Goal: Task Accomplishment & Management: Manage account settings

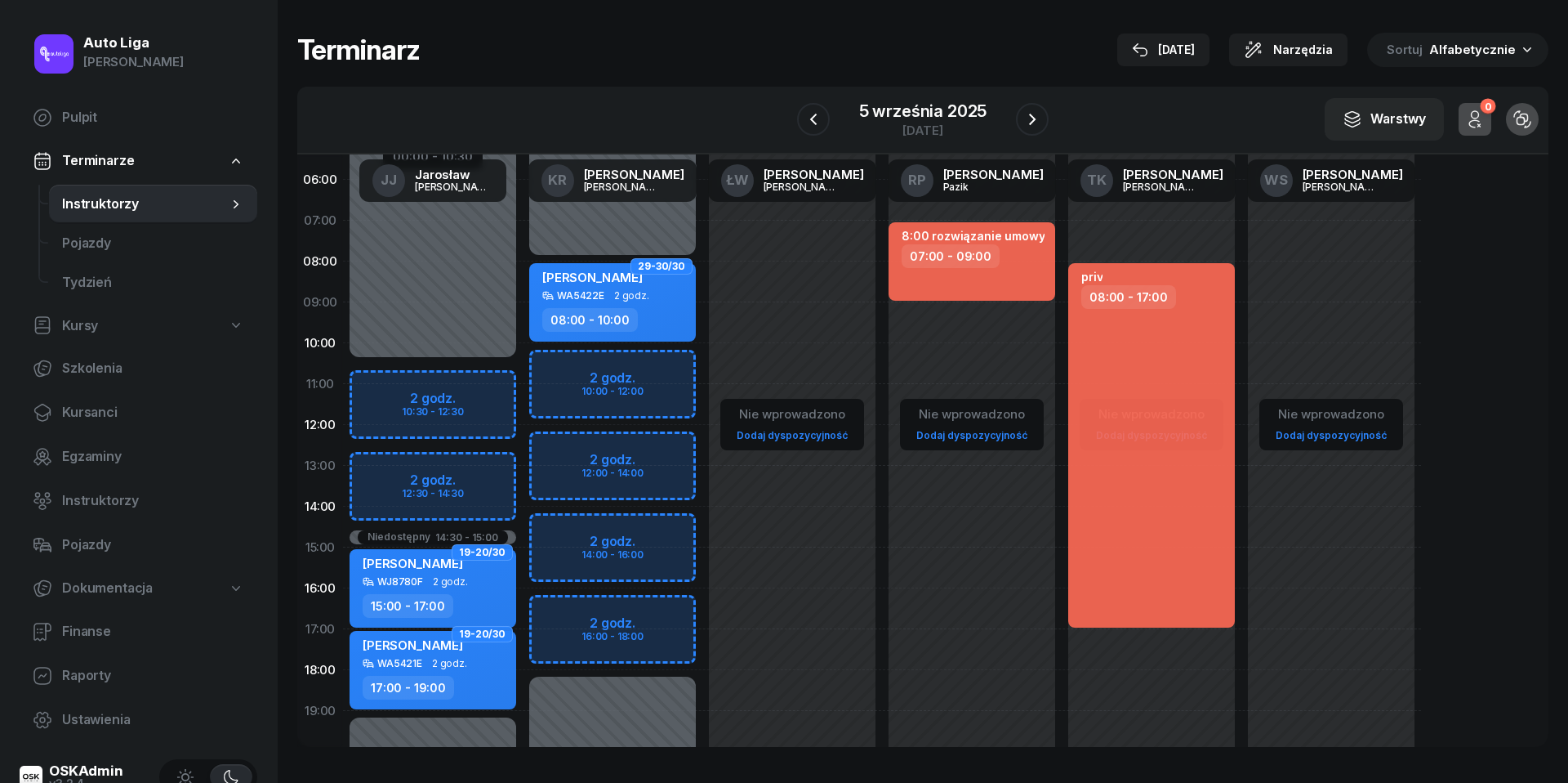
scroll to position [34, 0]
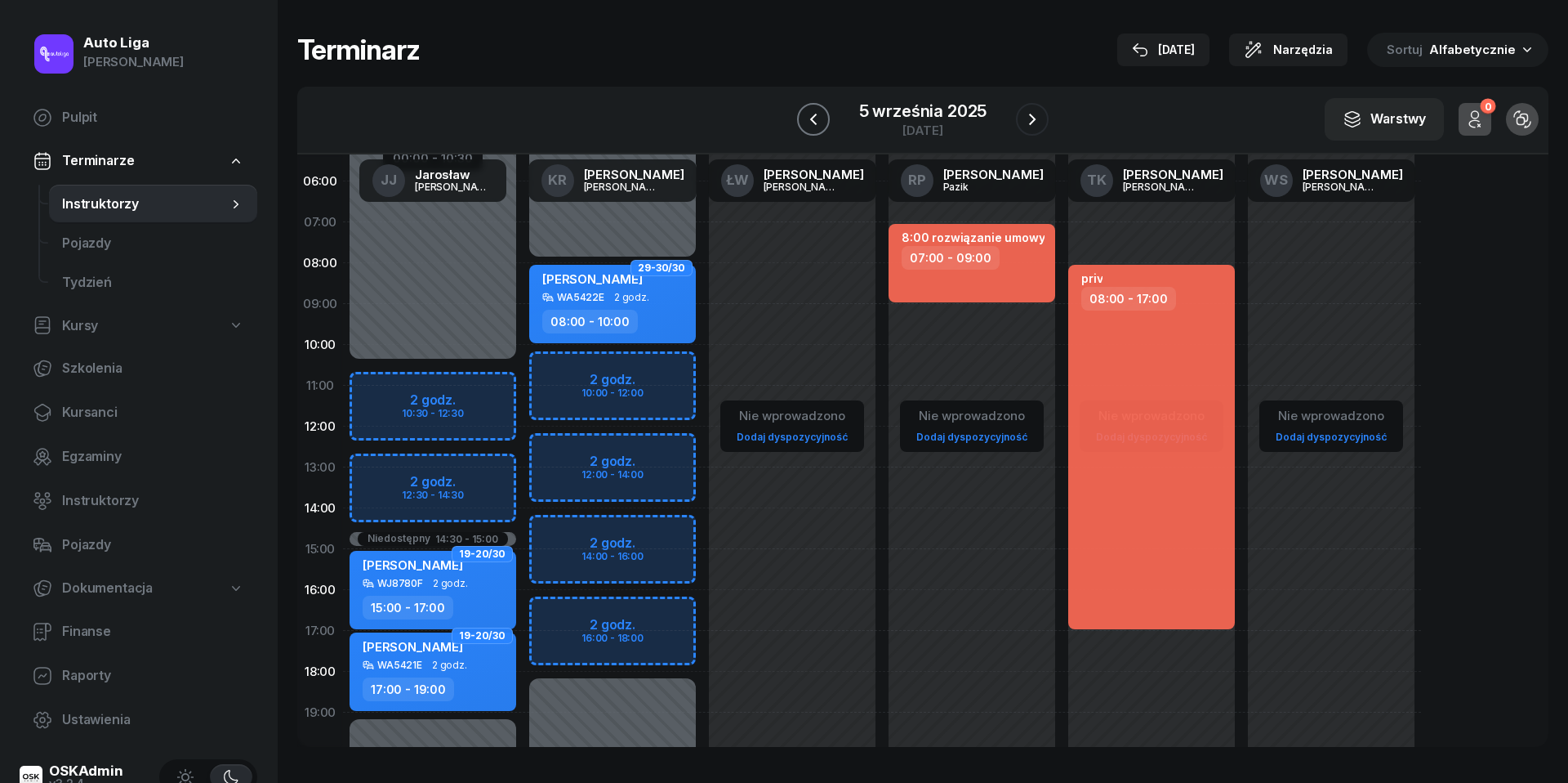
click at [824, 128] on button "button" at bounding box center [813, 119] width 32 height 32
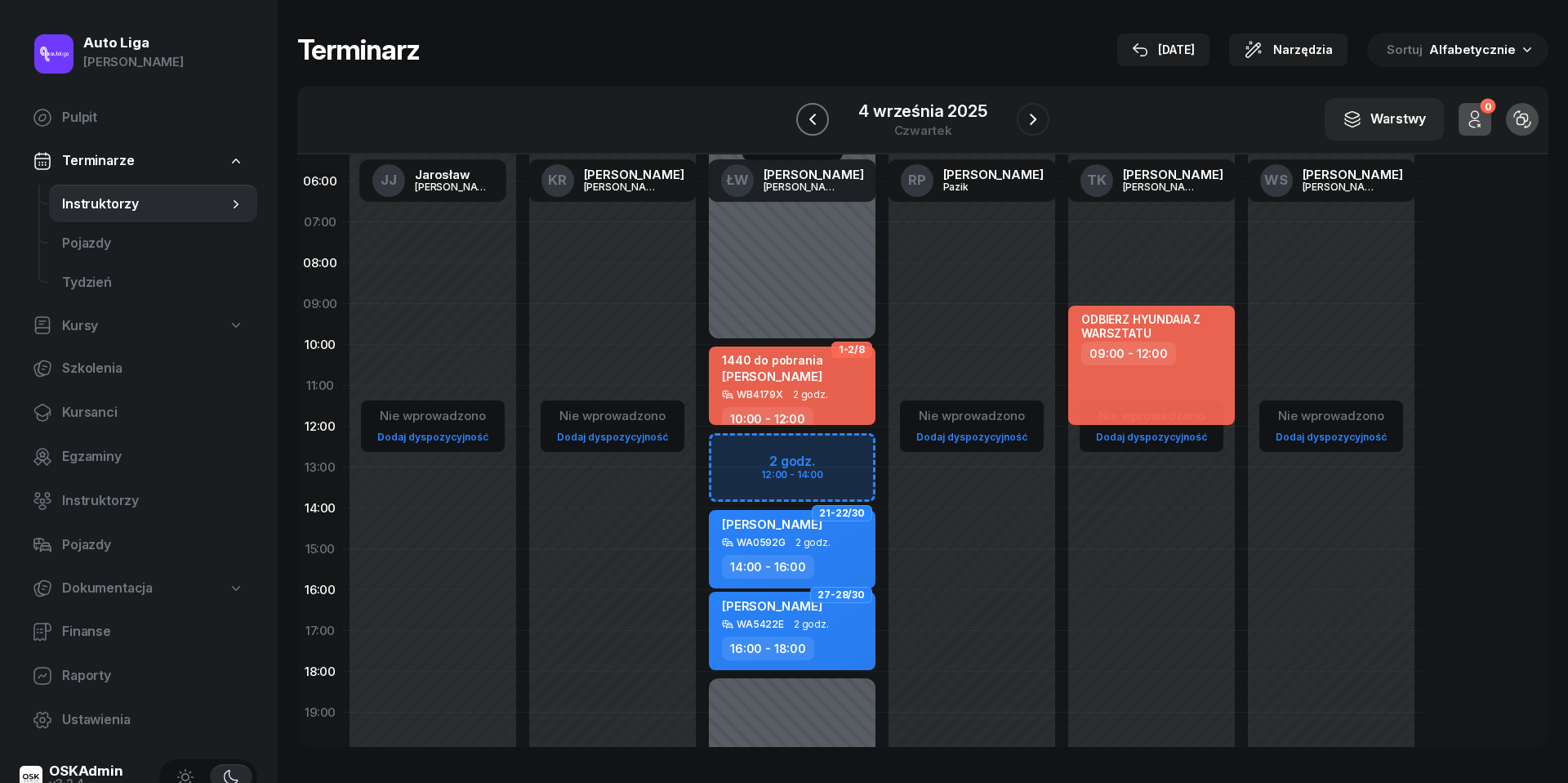
click at [820, 119] on icon "button" at bounding box center [812, 120] width 20 height 20
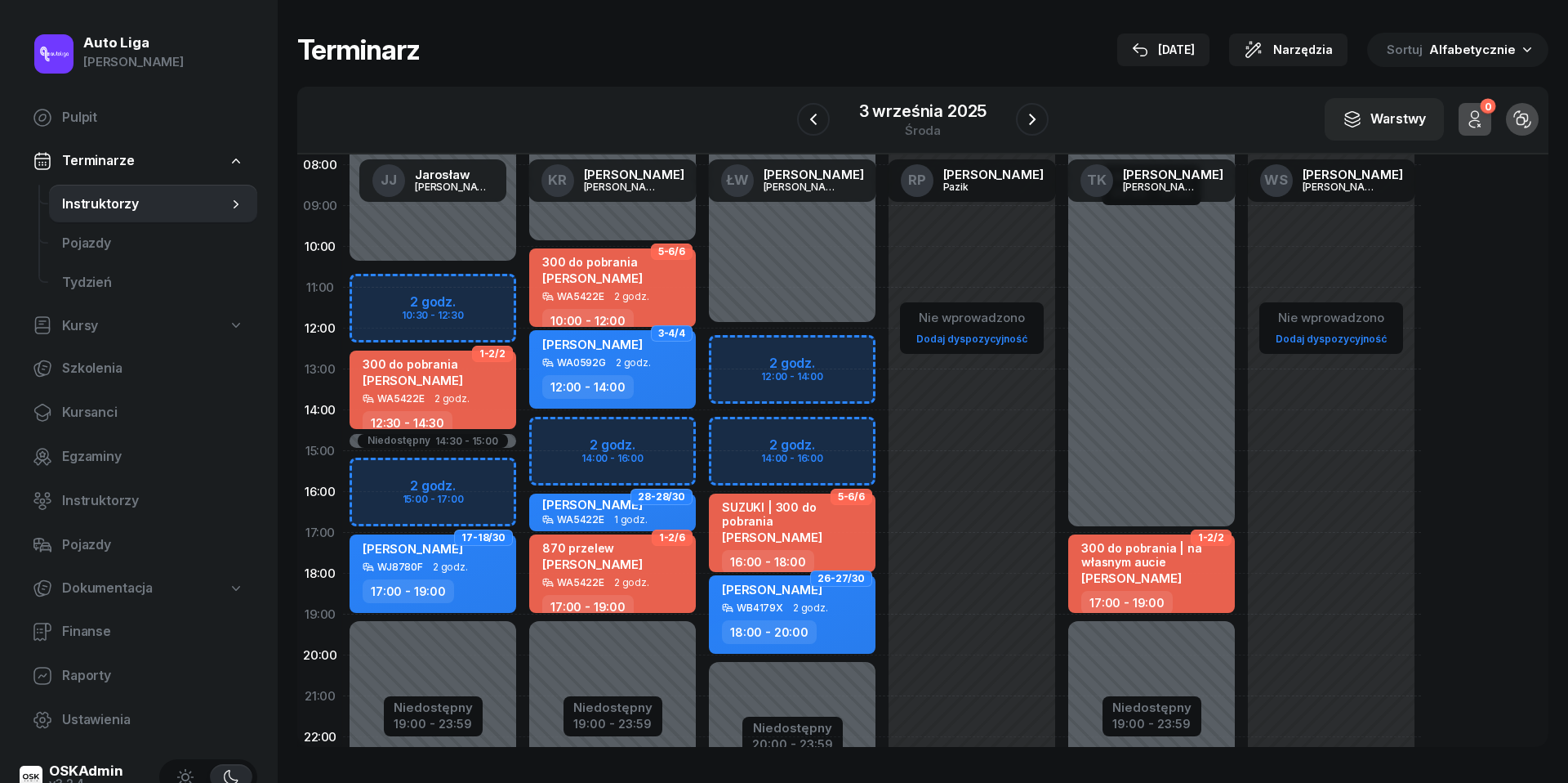
scroll to position [148, 0]
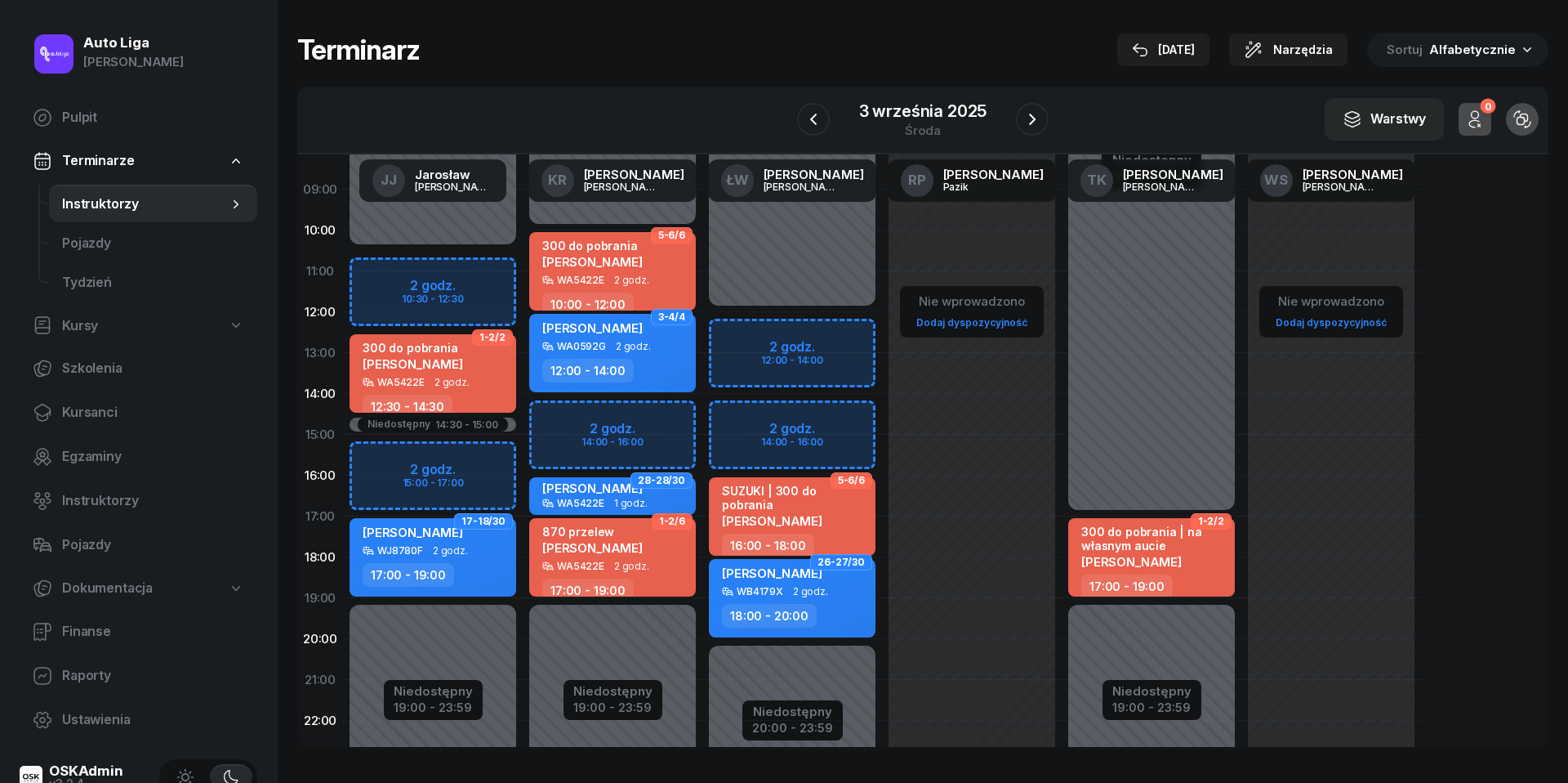
click at [741, 334] on div "Niedostępny 00:00 - 12:00 Niedostępny 20:00 - 23:59 2 godz. 12:00 - 14:00 2 god…" at bounding box center [793, 435] width 180 height 777
select select "12"
select select "14"
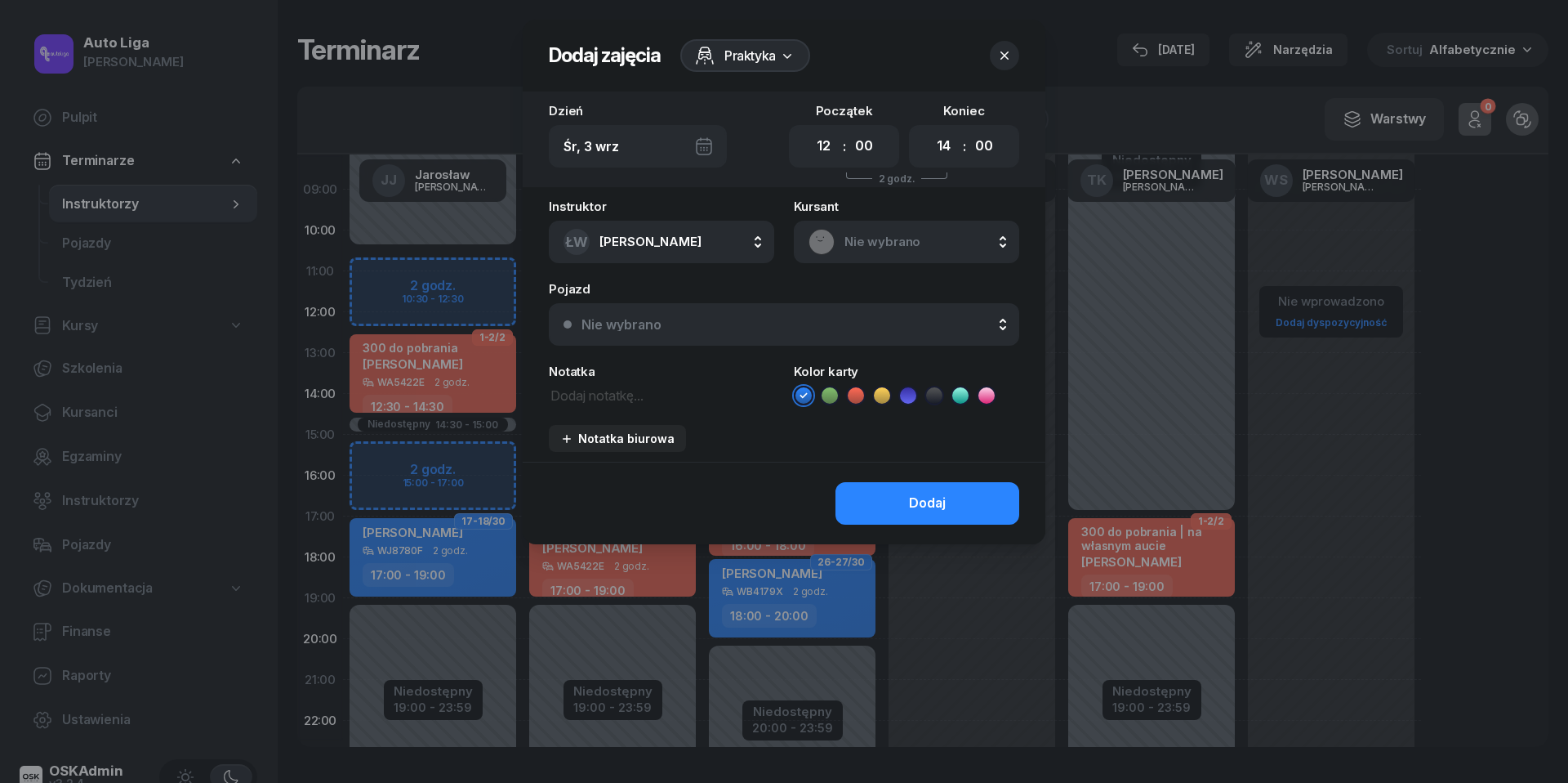
click at [1009, 50] on icon "button" at bounding box center [1005, 56] width 16 height 16
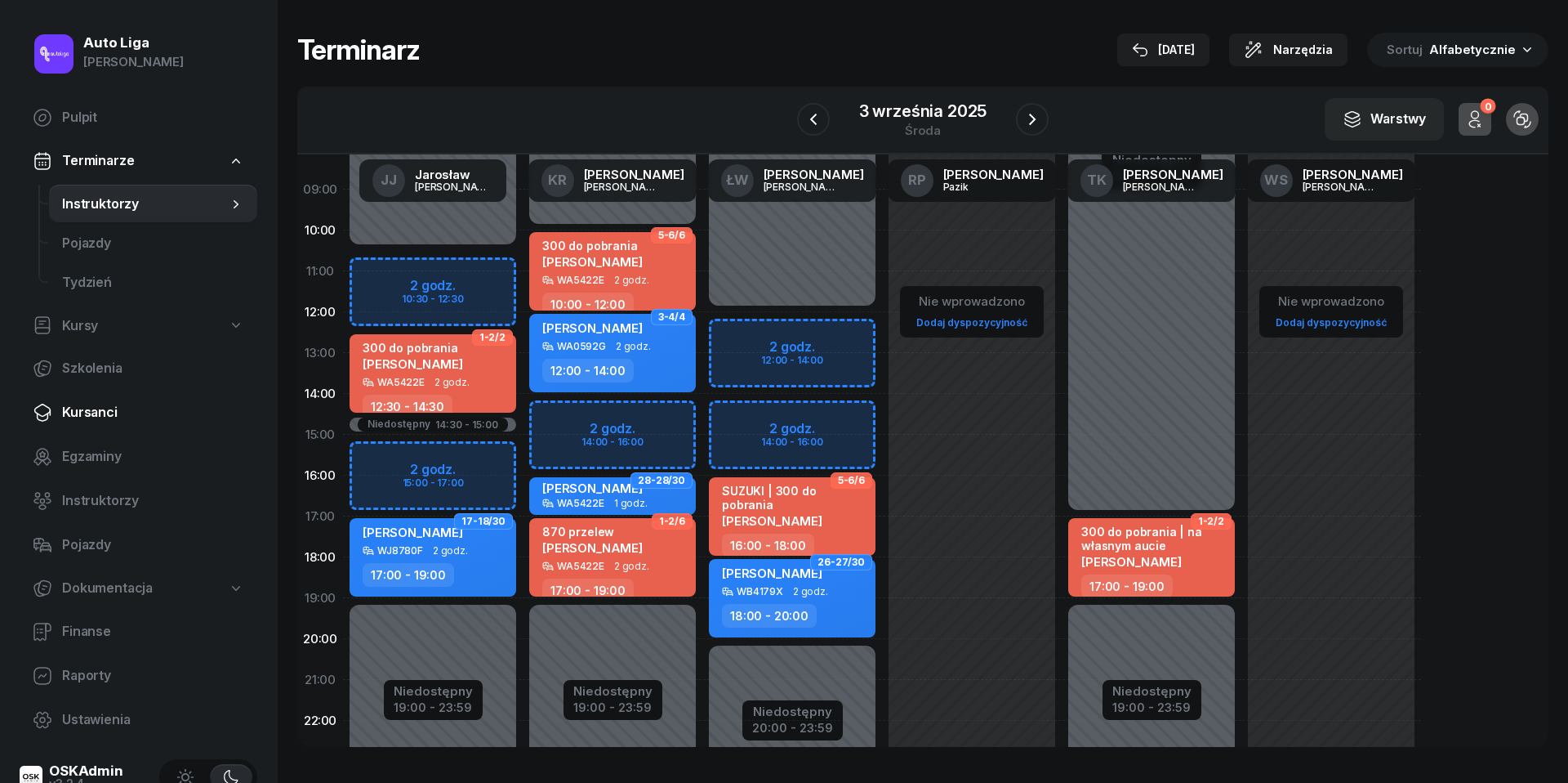
click at [85, 423] on link "Kursanci" at bounding box center [139, 413] width 237 height 40
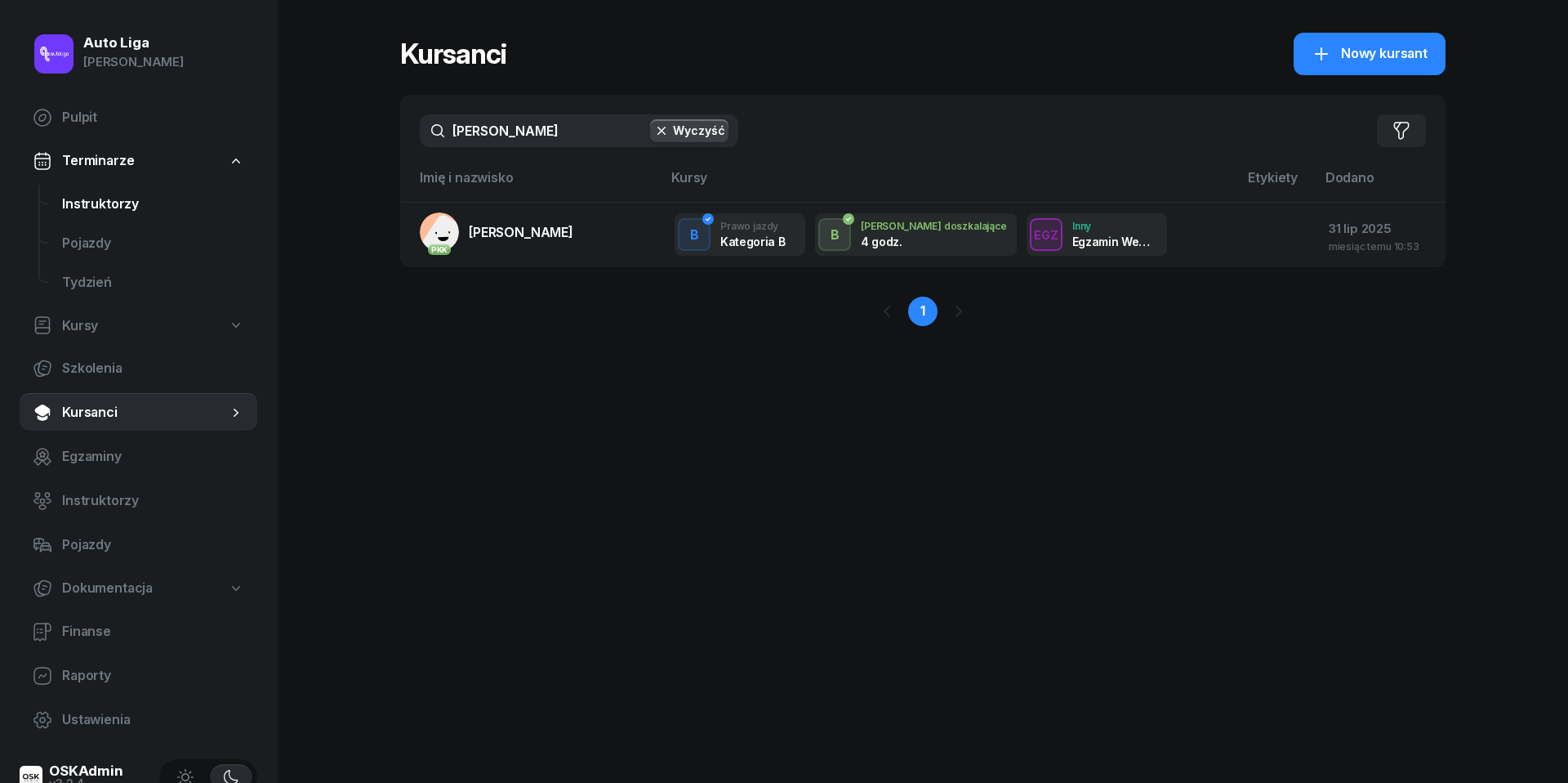
click at [90, 196] on span "Instruktorzy" at bounding box center [153, 204] width 182 height 22
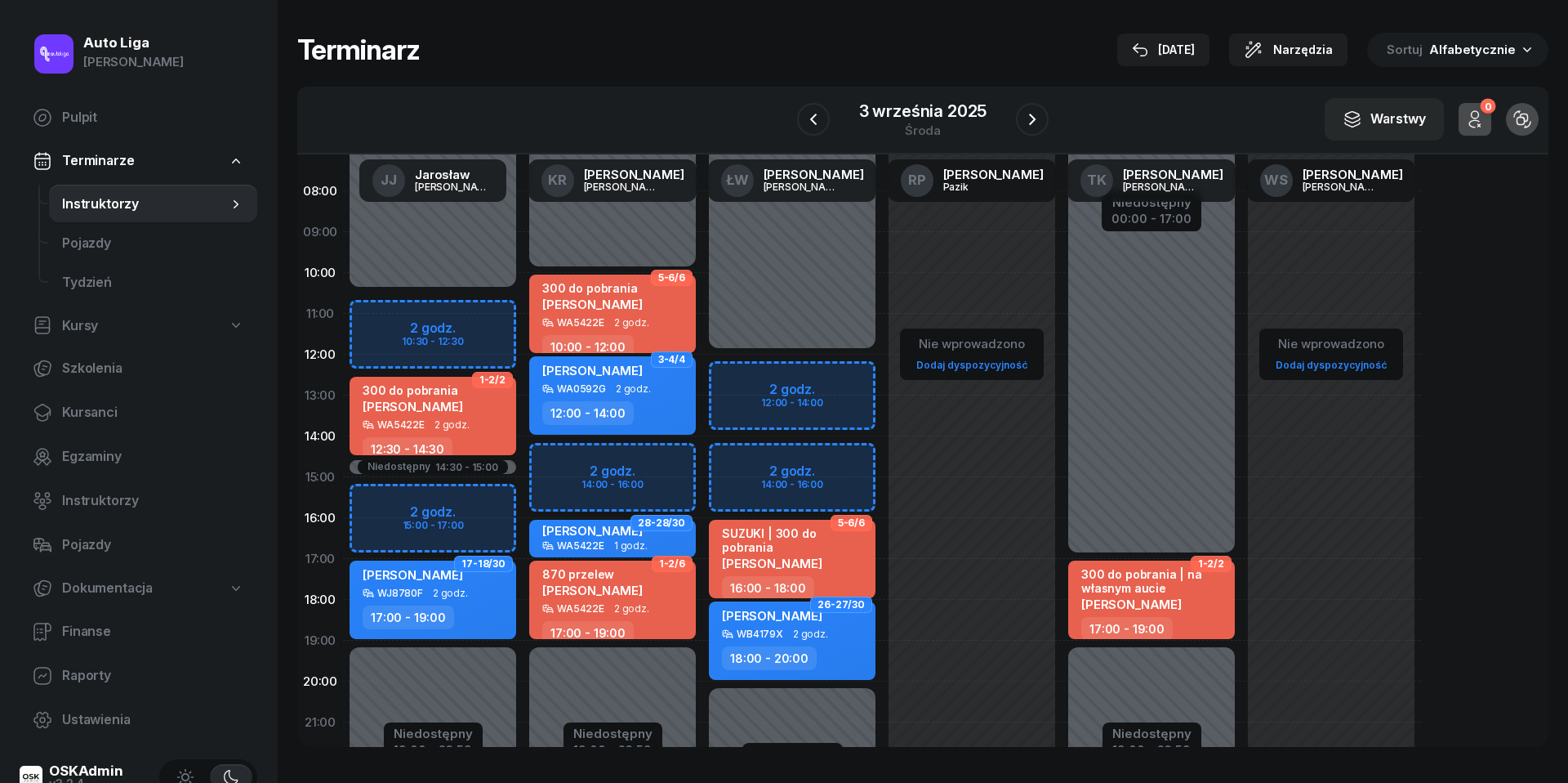
scroll to position [126, 0]
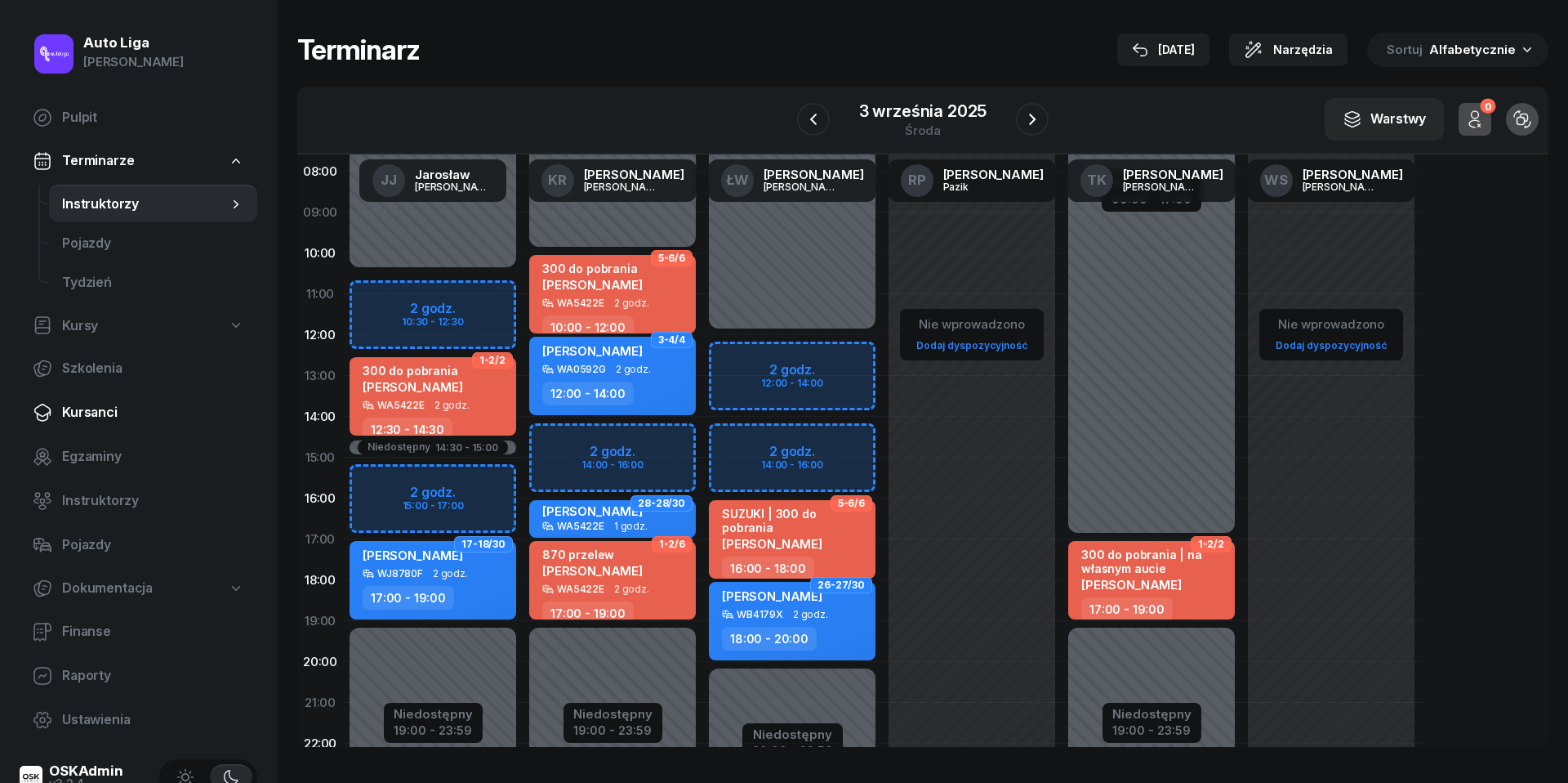
click at [80, 416] on span "Kursanci" at bounding box center [153, 413] width 182 height 22
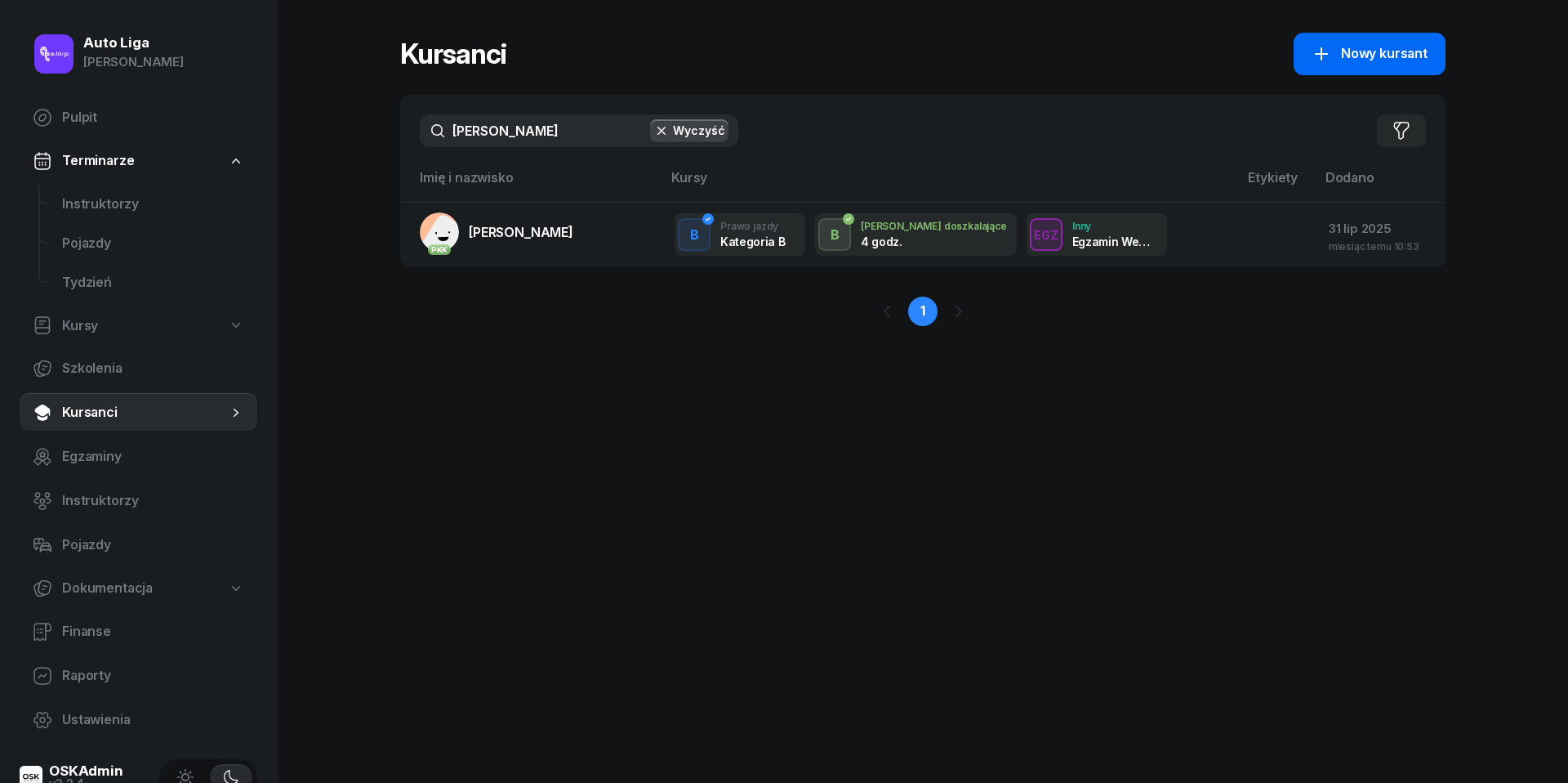
click at [1350, 62] on span "Nowy kursant" at bounding box center [1384, 54] width 86 height 22
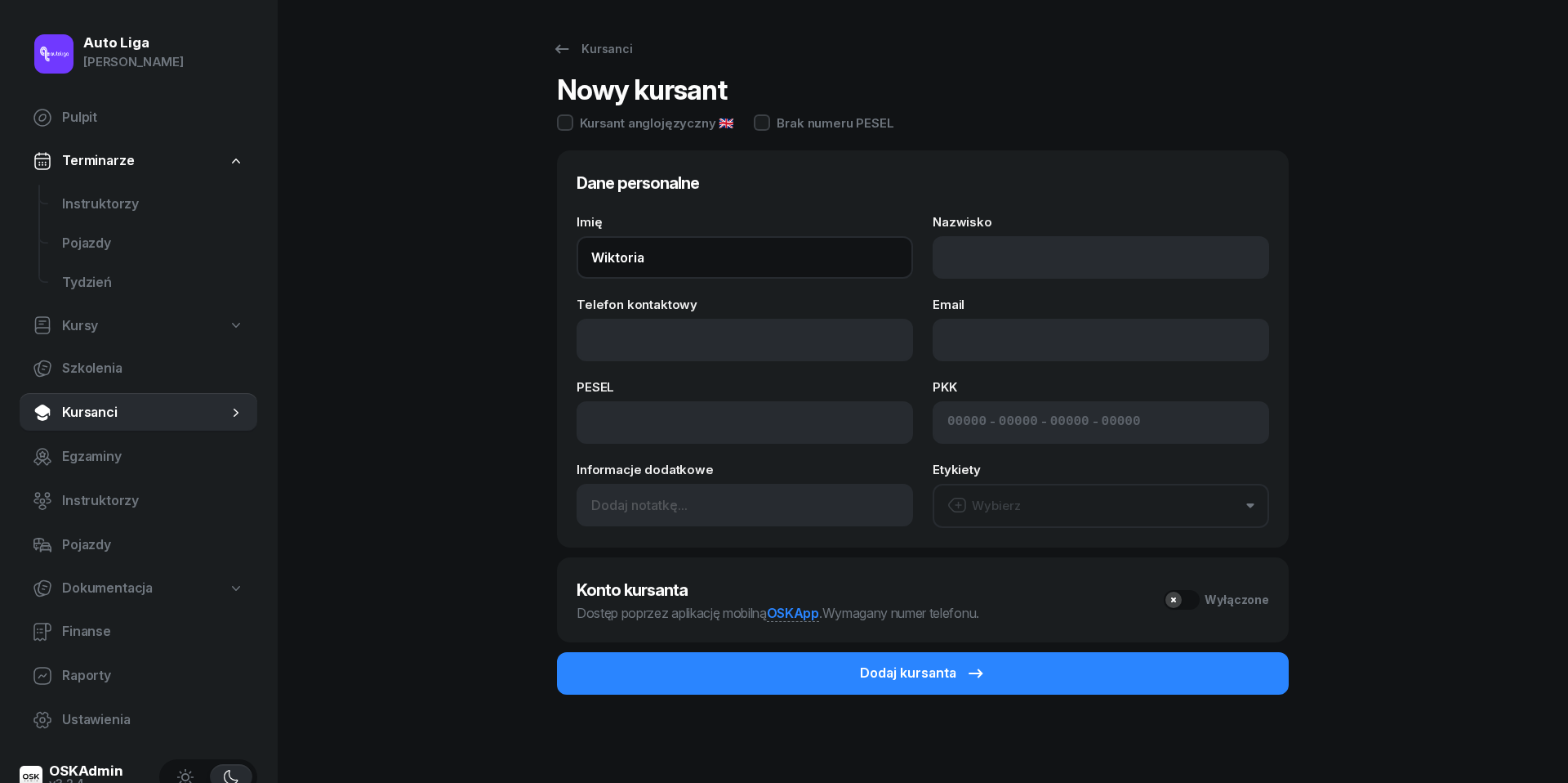
type input "Wiktoria"
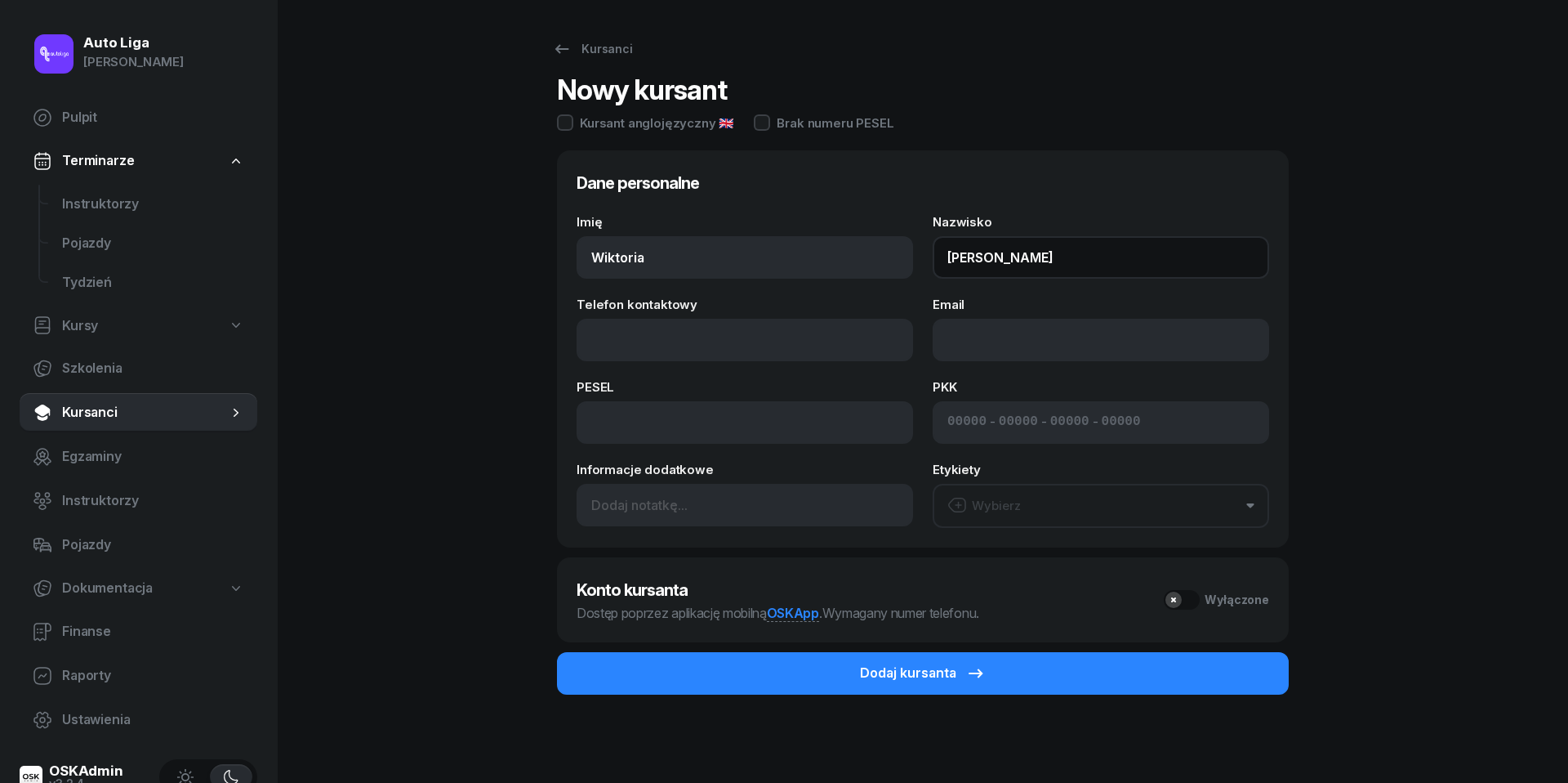
type input "[PERSON_NAME]"
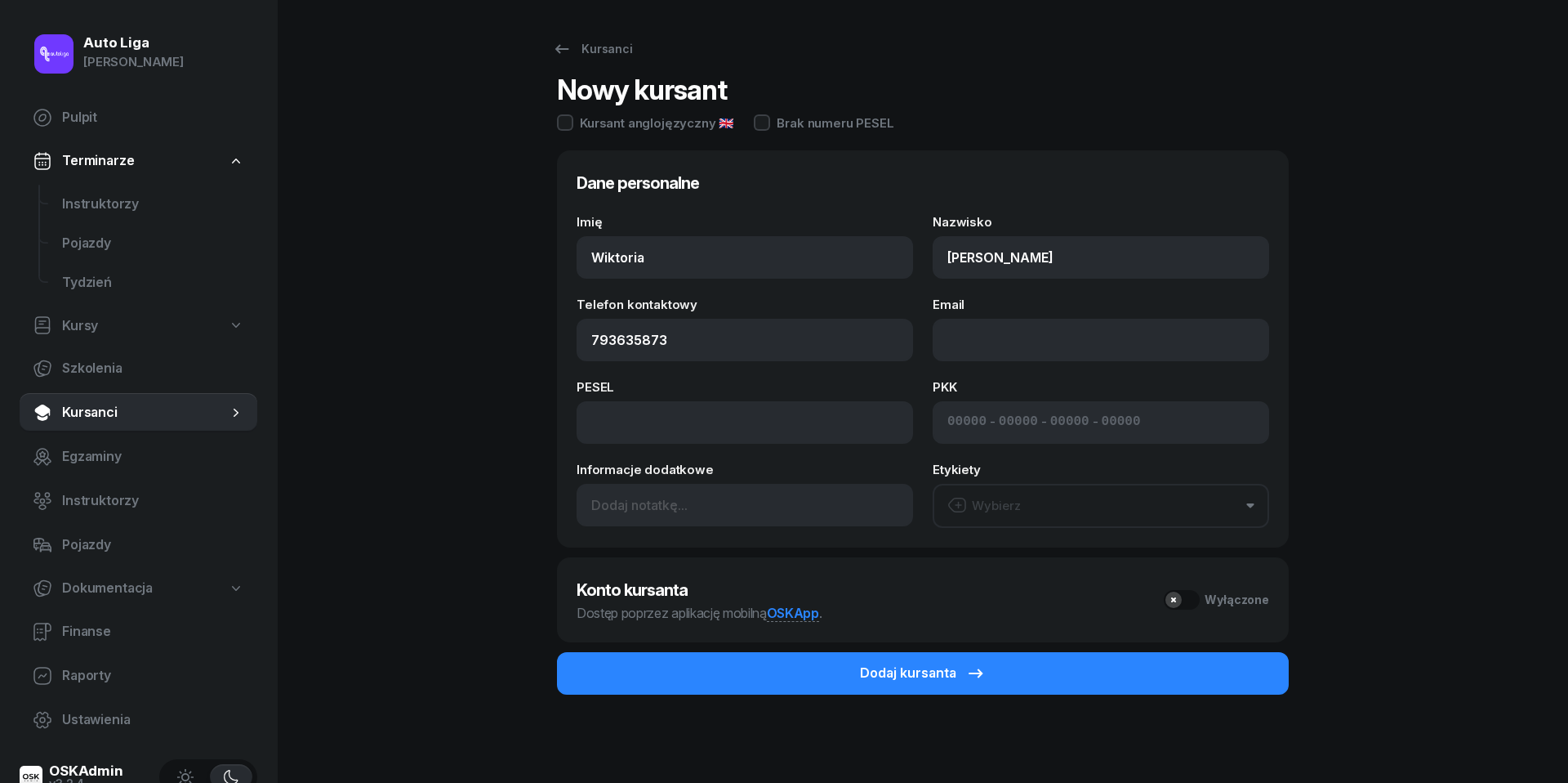
type input "793 635 873"
click at [1053, 510] on button "Wybierz" at bounding box center [1101, 505] width 336 height 44
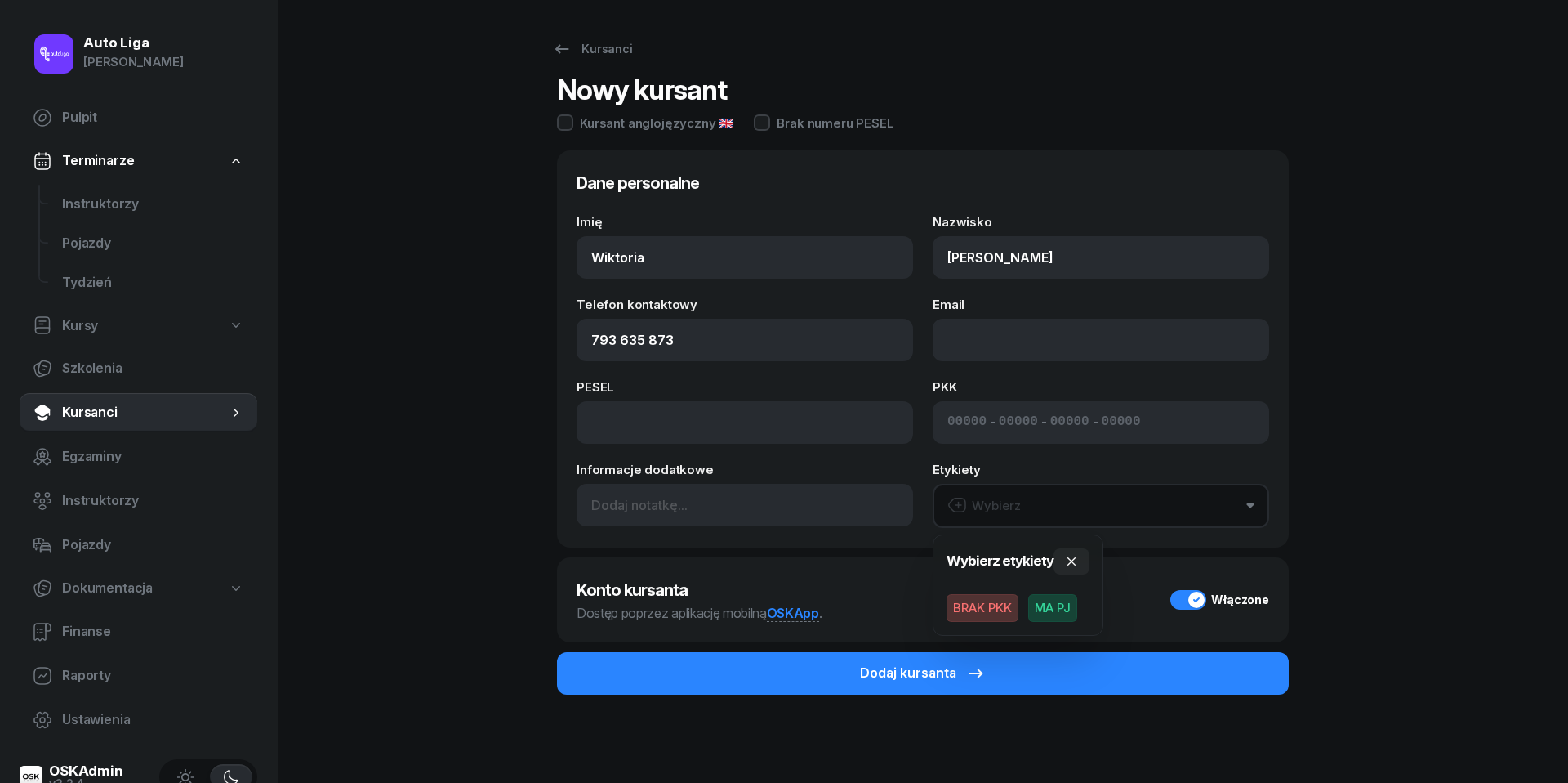
click at [1062, 608] on span "MA PJ" at bounding box center [1053, 608] width 49 height 28
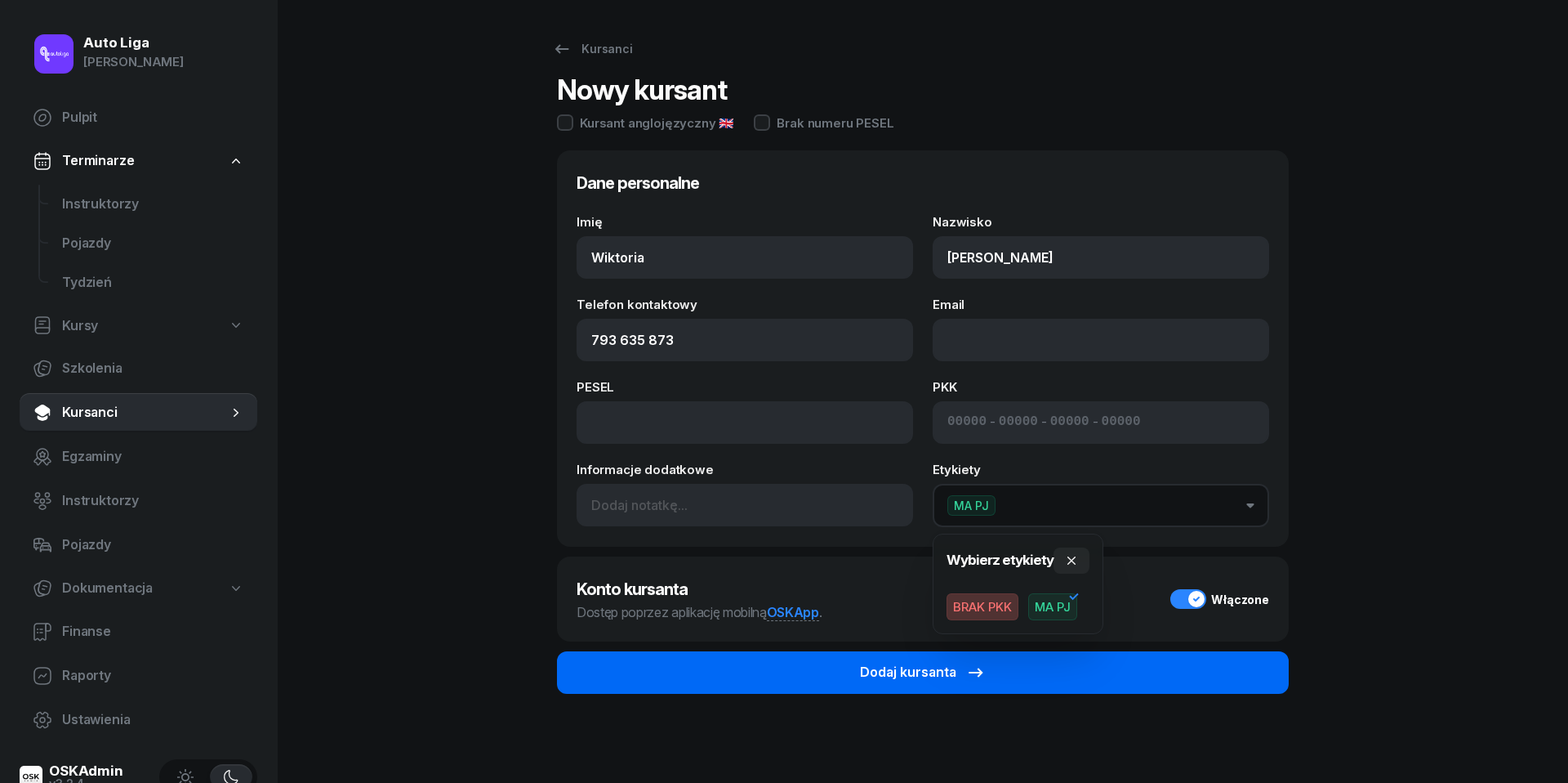
click at [1053, 662] on button "Dodaj kursanta" at bounding box center [923, 672] width 732 height 42
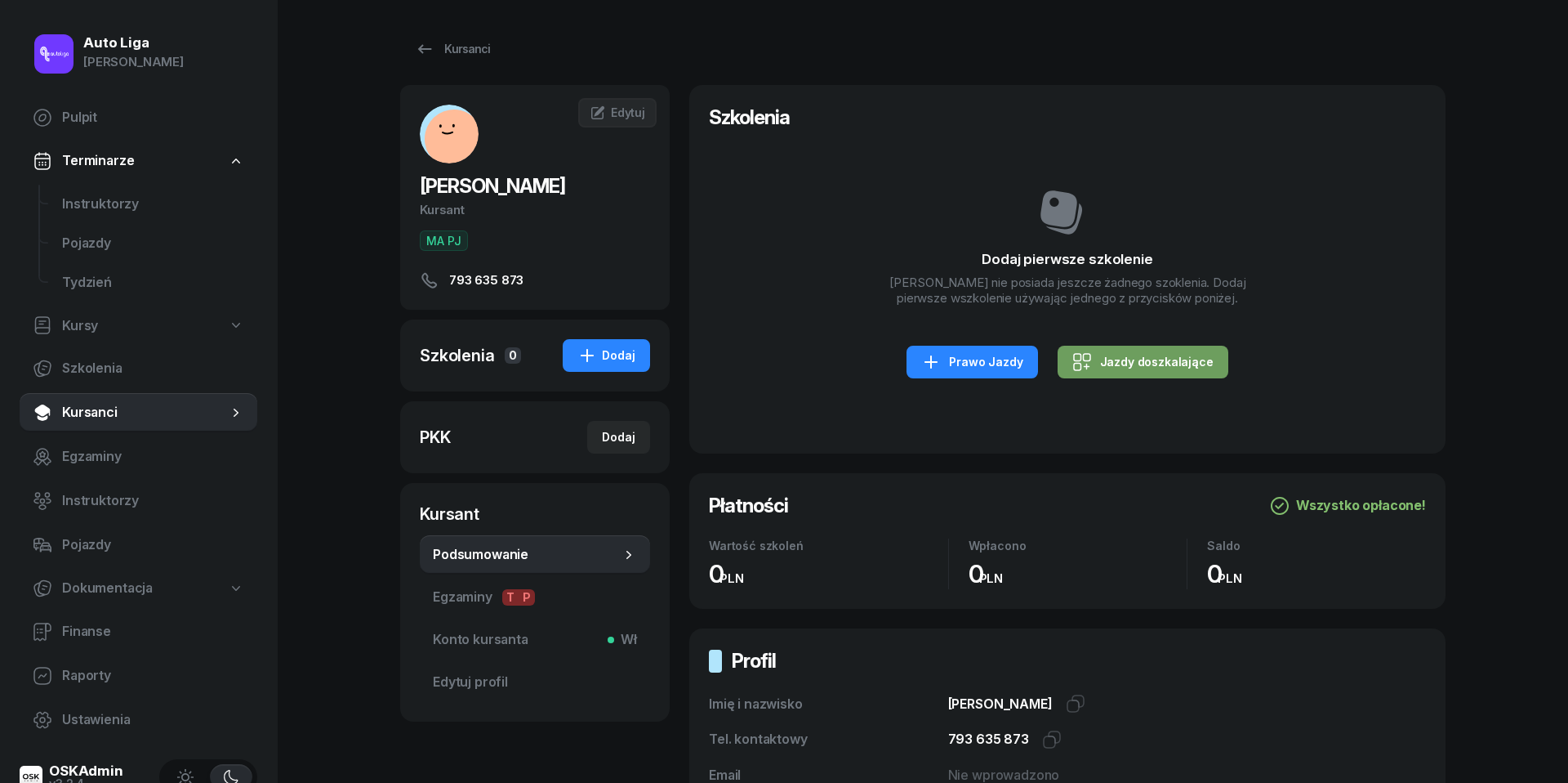
click at [1147, 359] on div "Jazdy doszkalające" at bounding box center [1142, 362] width 141 height 20
select select "B"
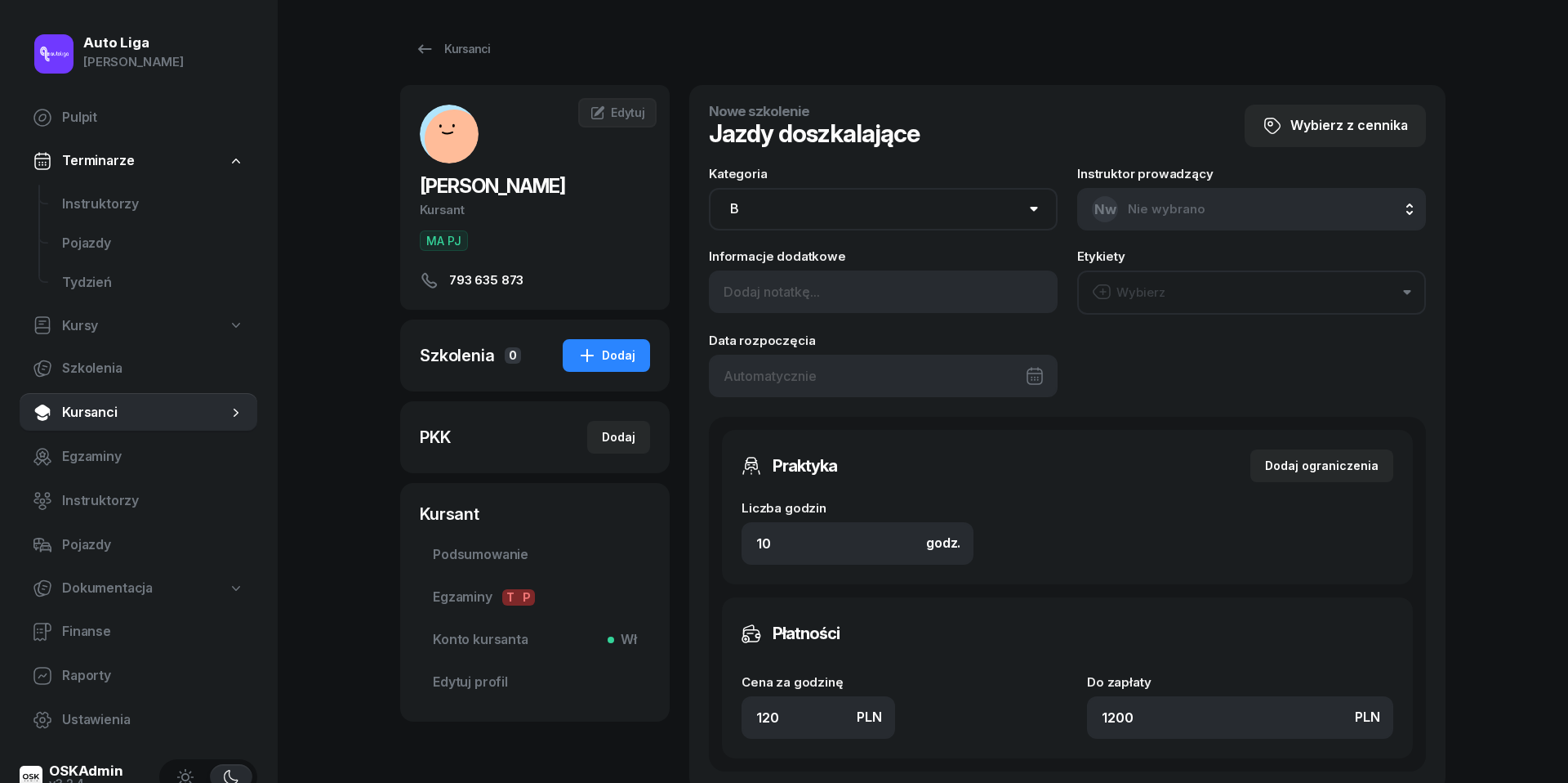
click at [871, 364] on div at bounding box center [883, 375] width 349 height 42
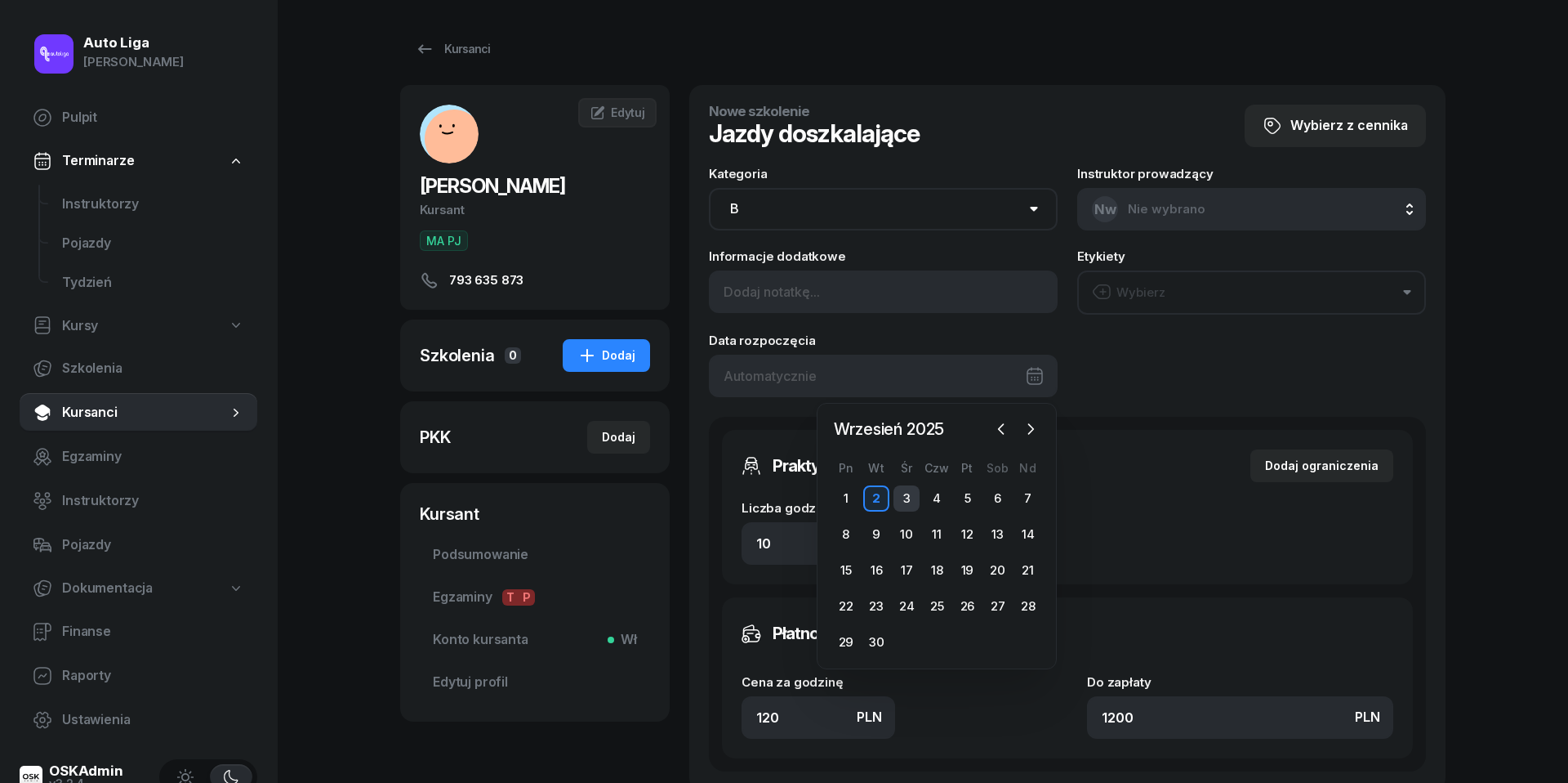
click at [911, 495] on div "3" at bounding box center [906, 498] width 26 height 26
type input "[DATE]"
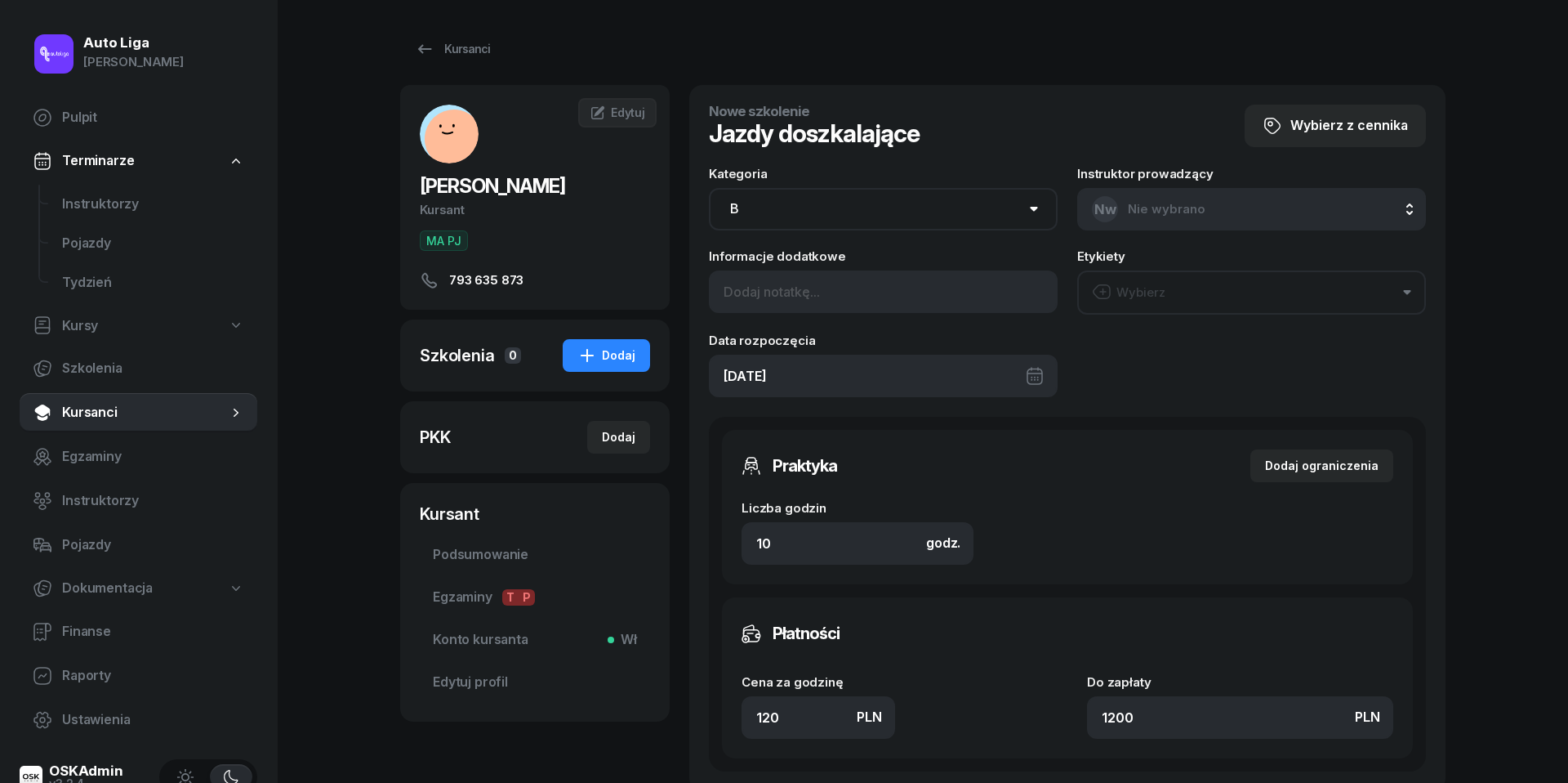
click at [1158, 292] on div "Wybierz" at bounding box center [1129, 292] width 74 height 22
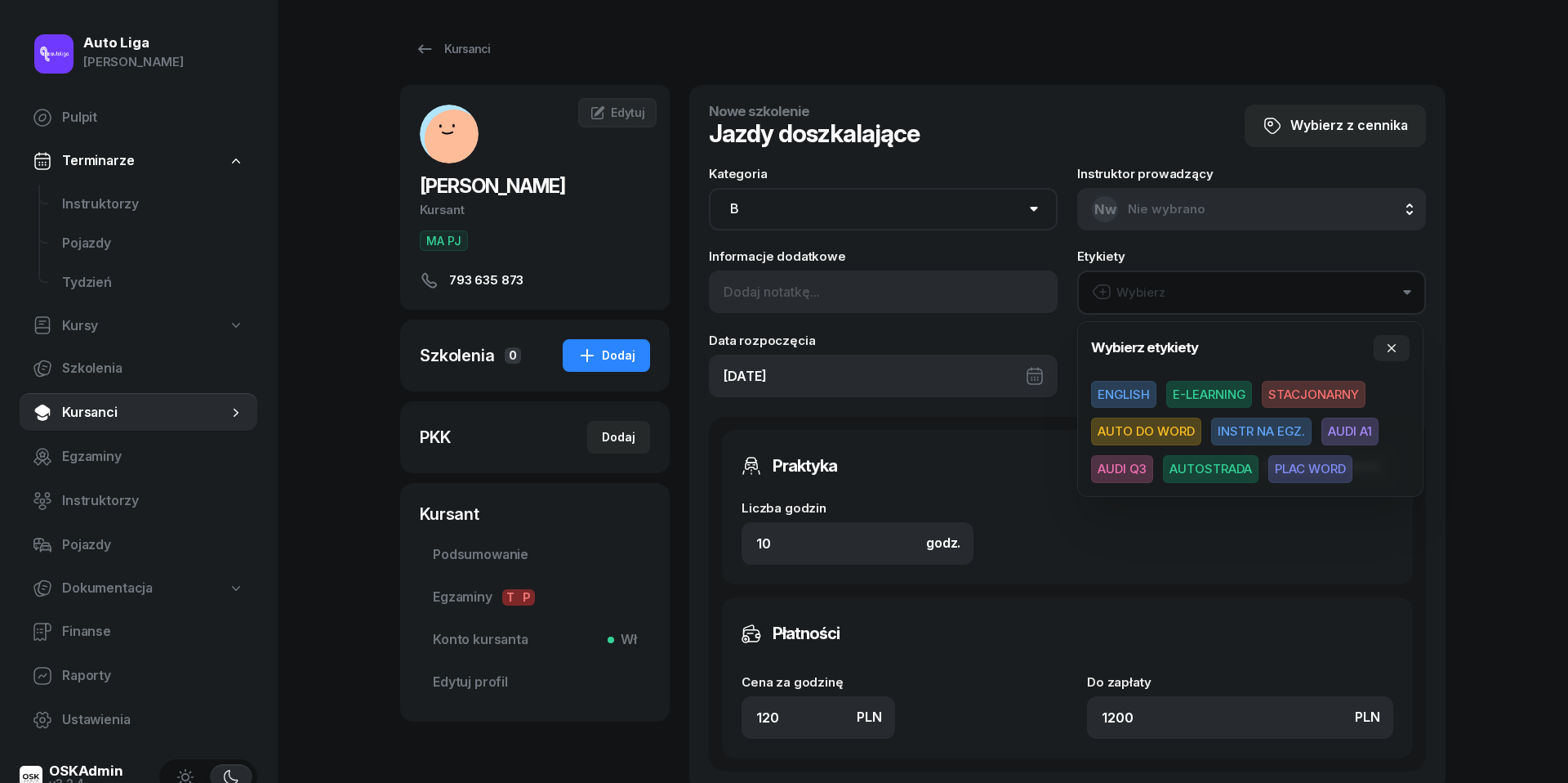
click at [1112, 465] on span "AUDI Q3" at bounding box center [1122, 469] width 62 height 28
click at [828, 534] on input "10" at bounding box center [857, 542] width 232 height 42
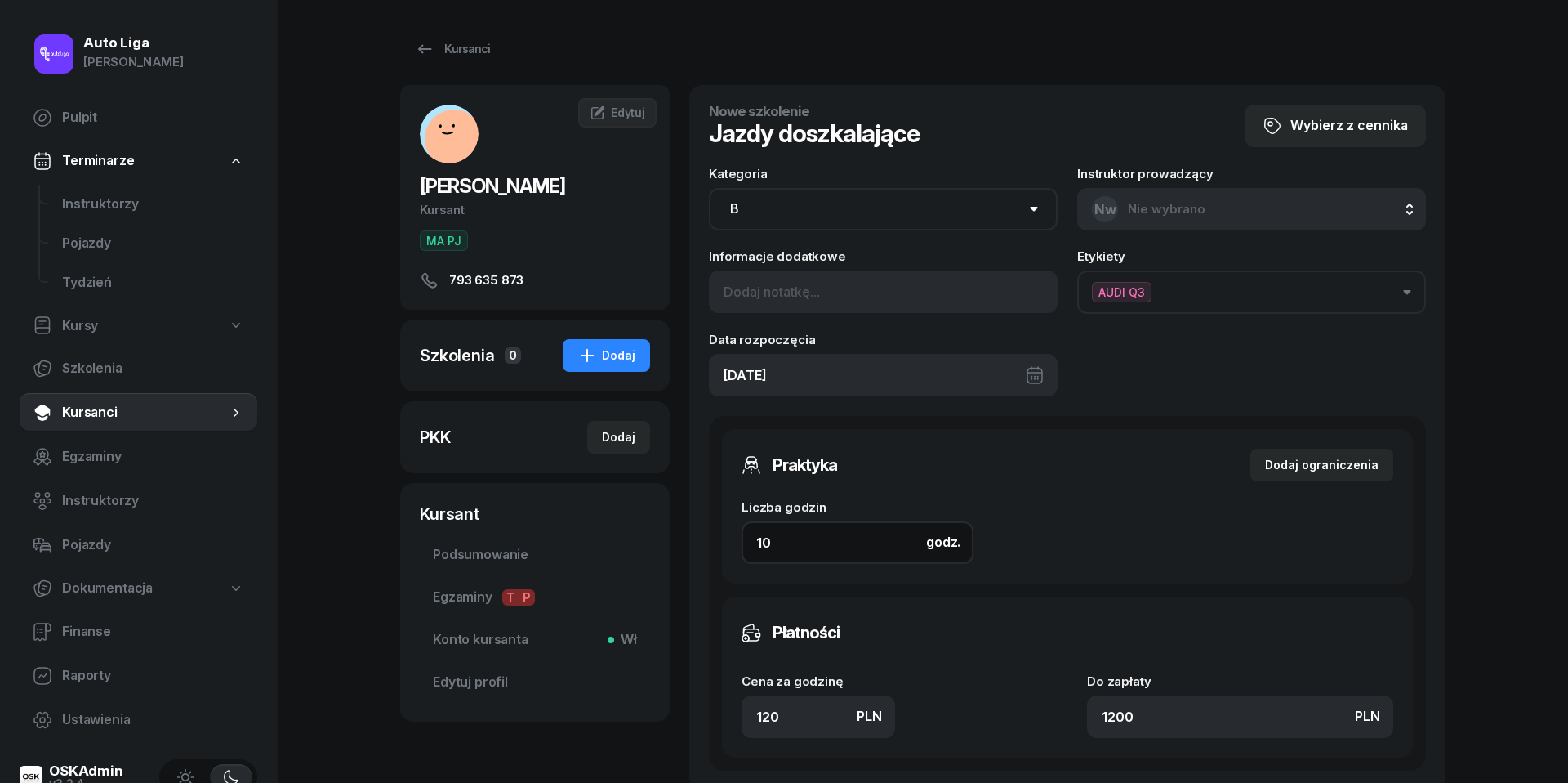
click at [828, 534] on input "10" at bounding box center [857, 542] width 232 height 42
type input "2"
type input "240"
type input "2"
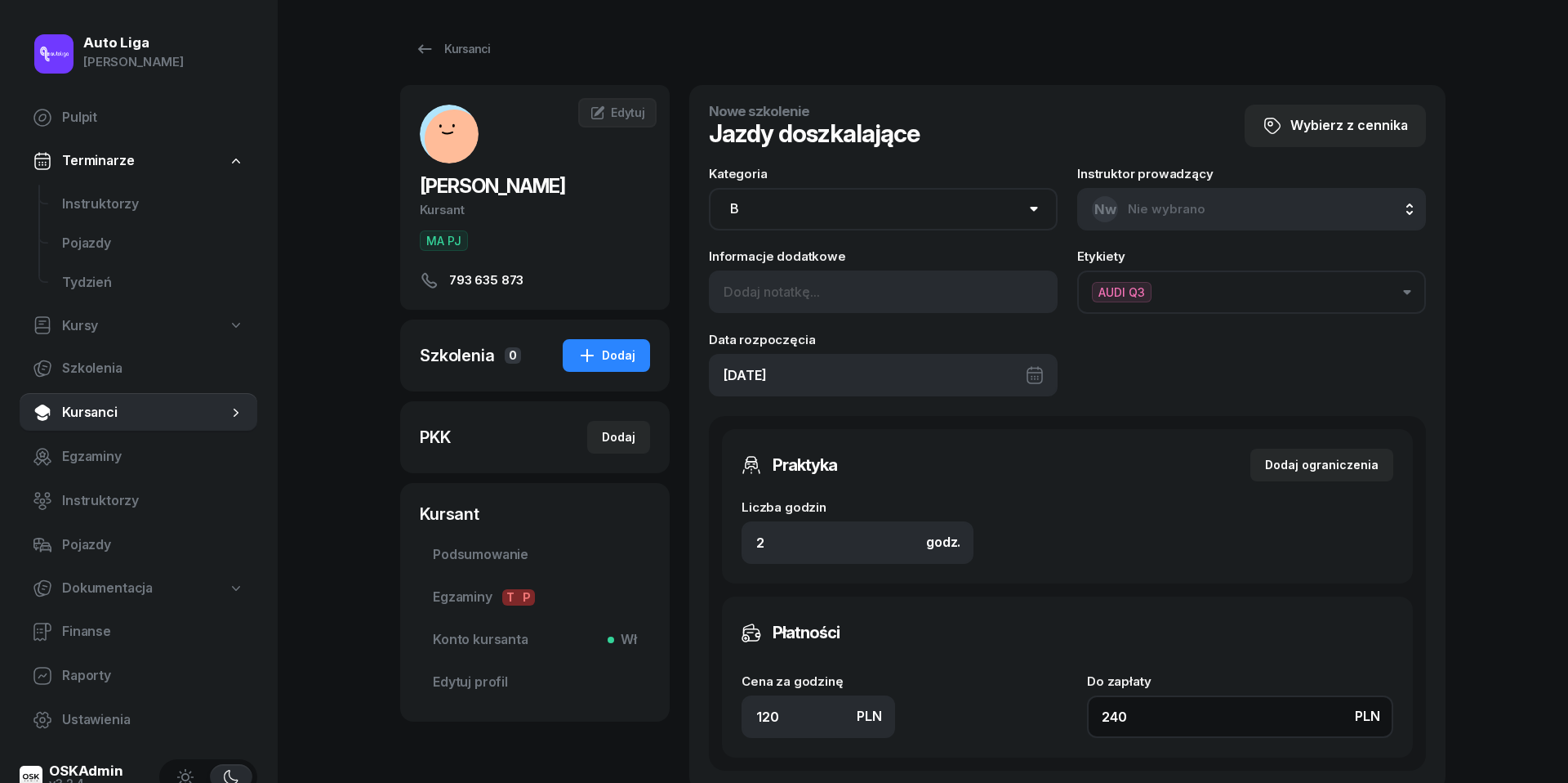
click at [1170, 716] on input "240" at bounding box center [1240, 716] width 306 height 42
type input "1.50"
type input "3"
type input "19"
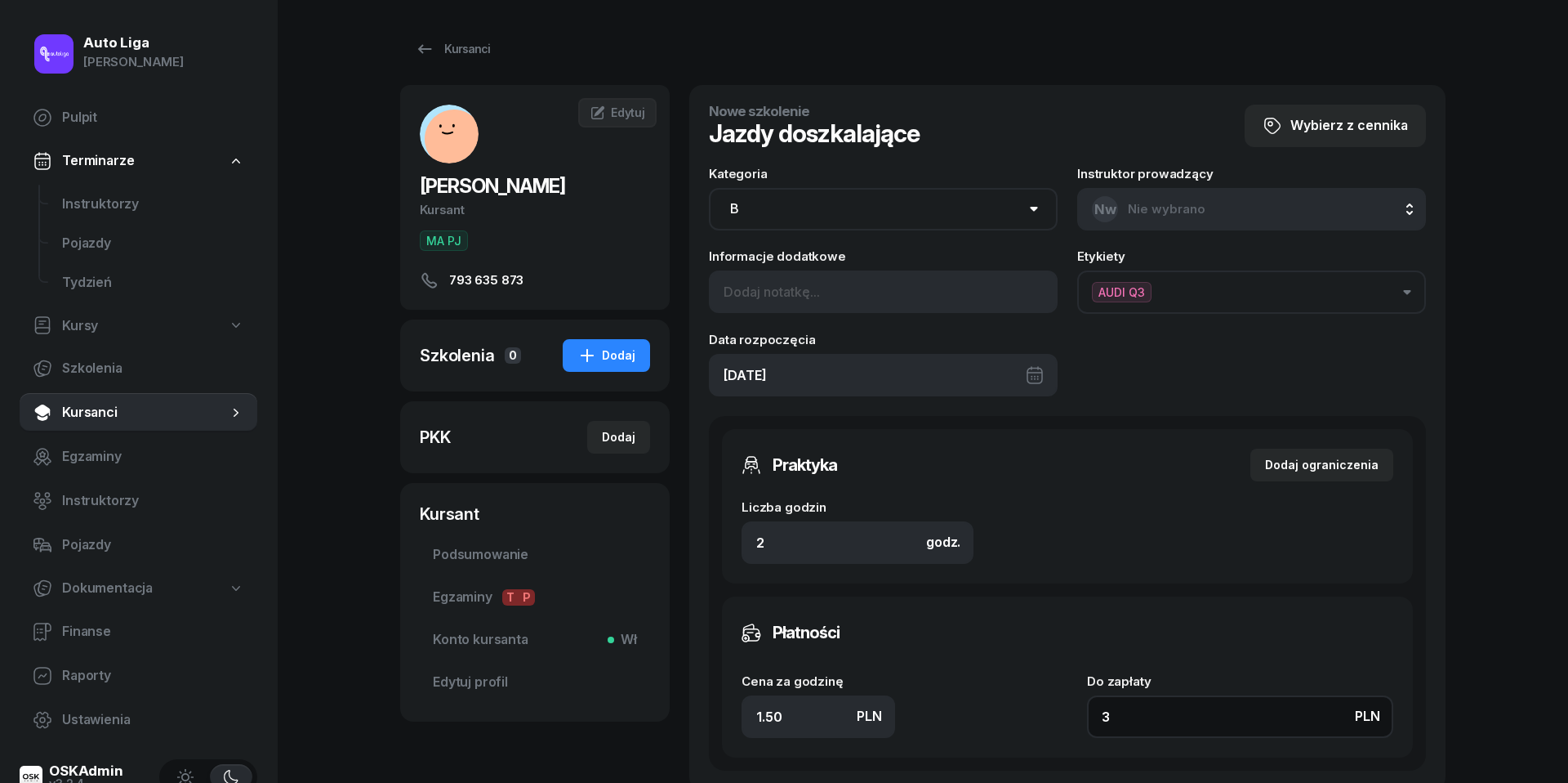
type input "38"
type input "190"
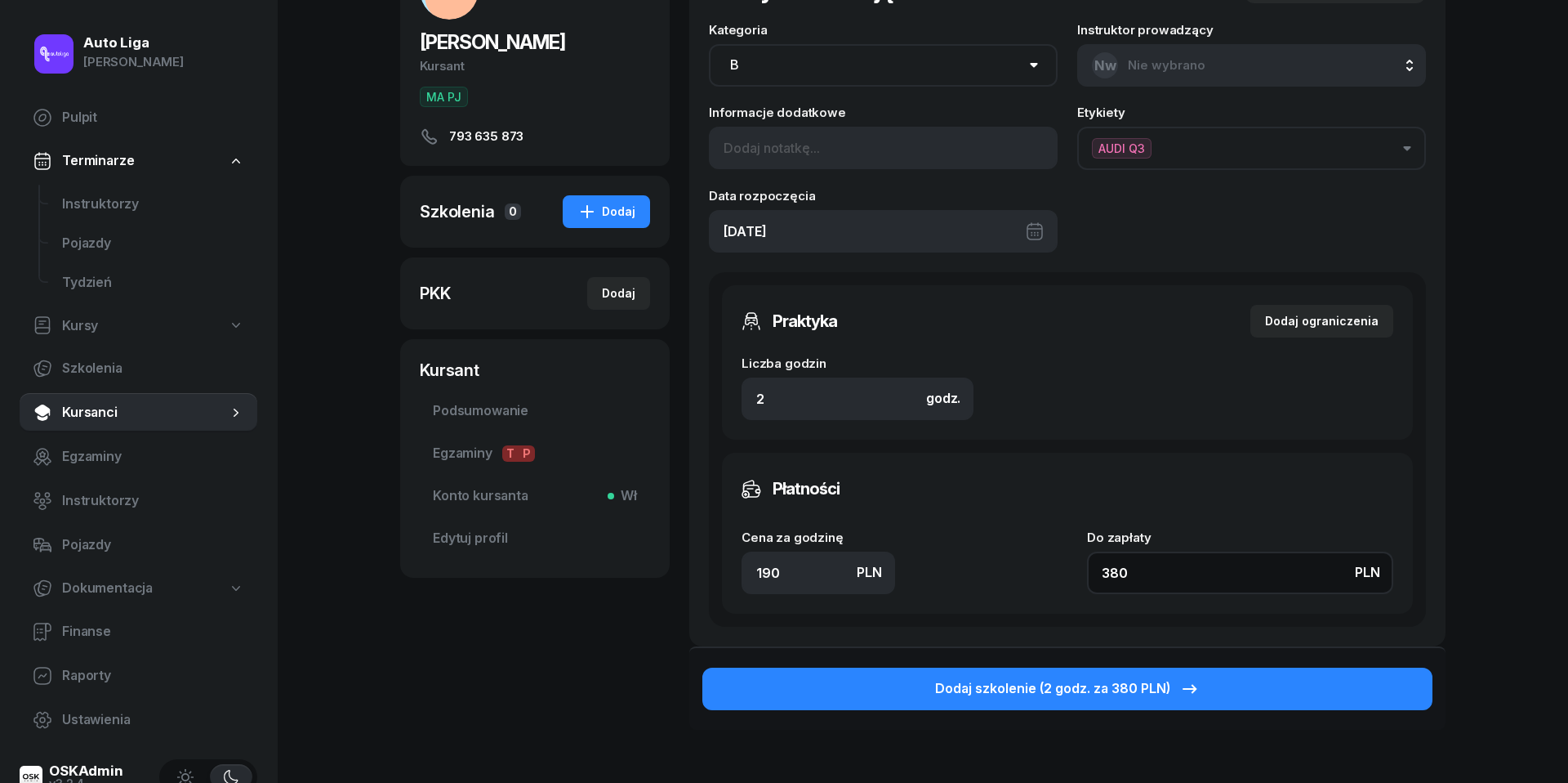
scroll to position [145, 0]
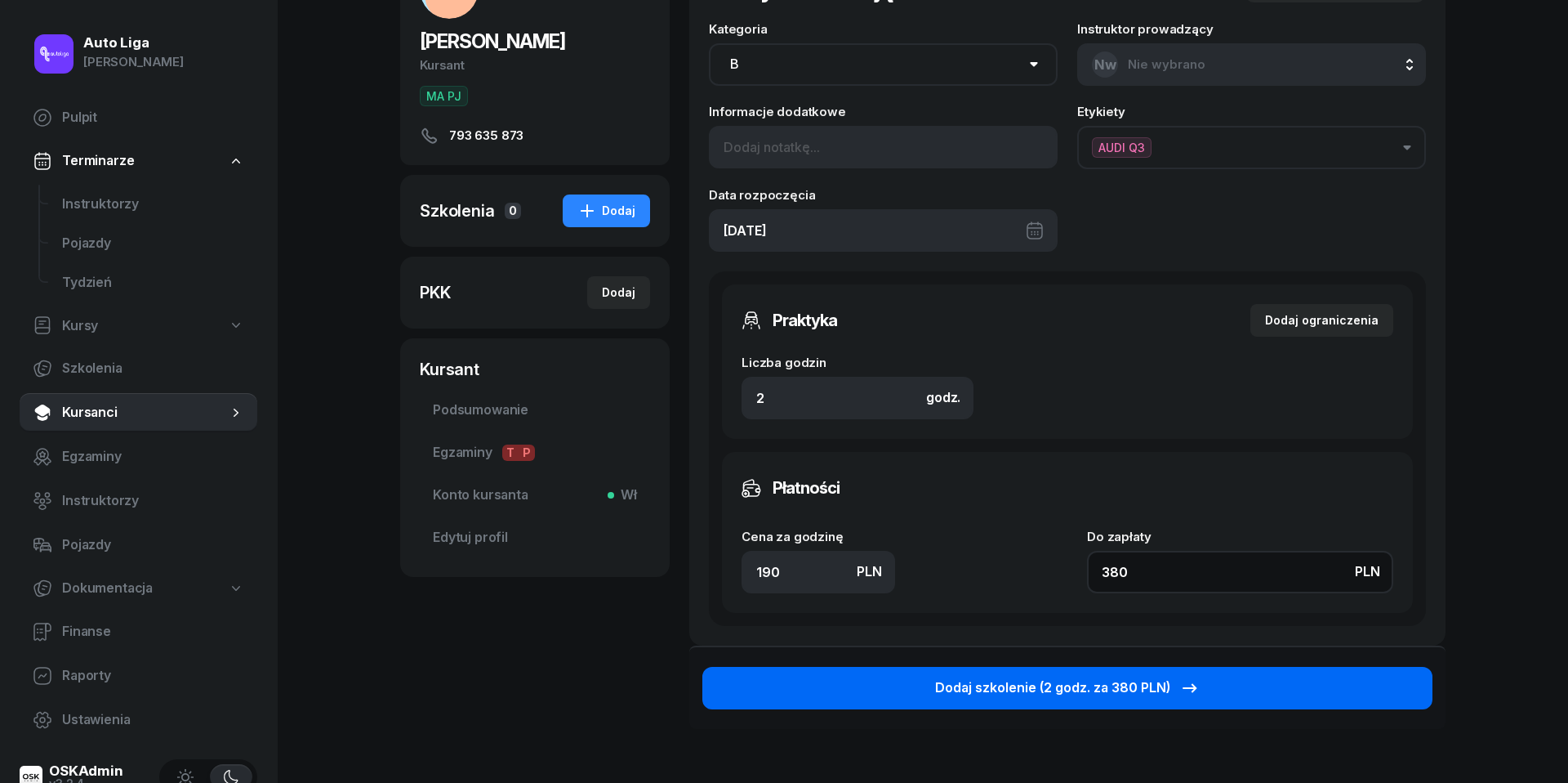
type input "380"
click at [1116, 684] on div "Dodaj szkolenie (2 godz. za 380 PLN)" at bounding box center [1068, 688] width 264 height 22
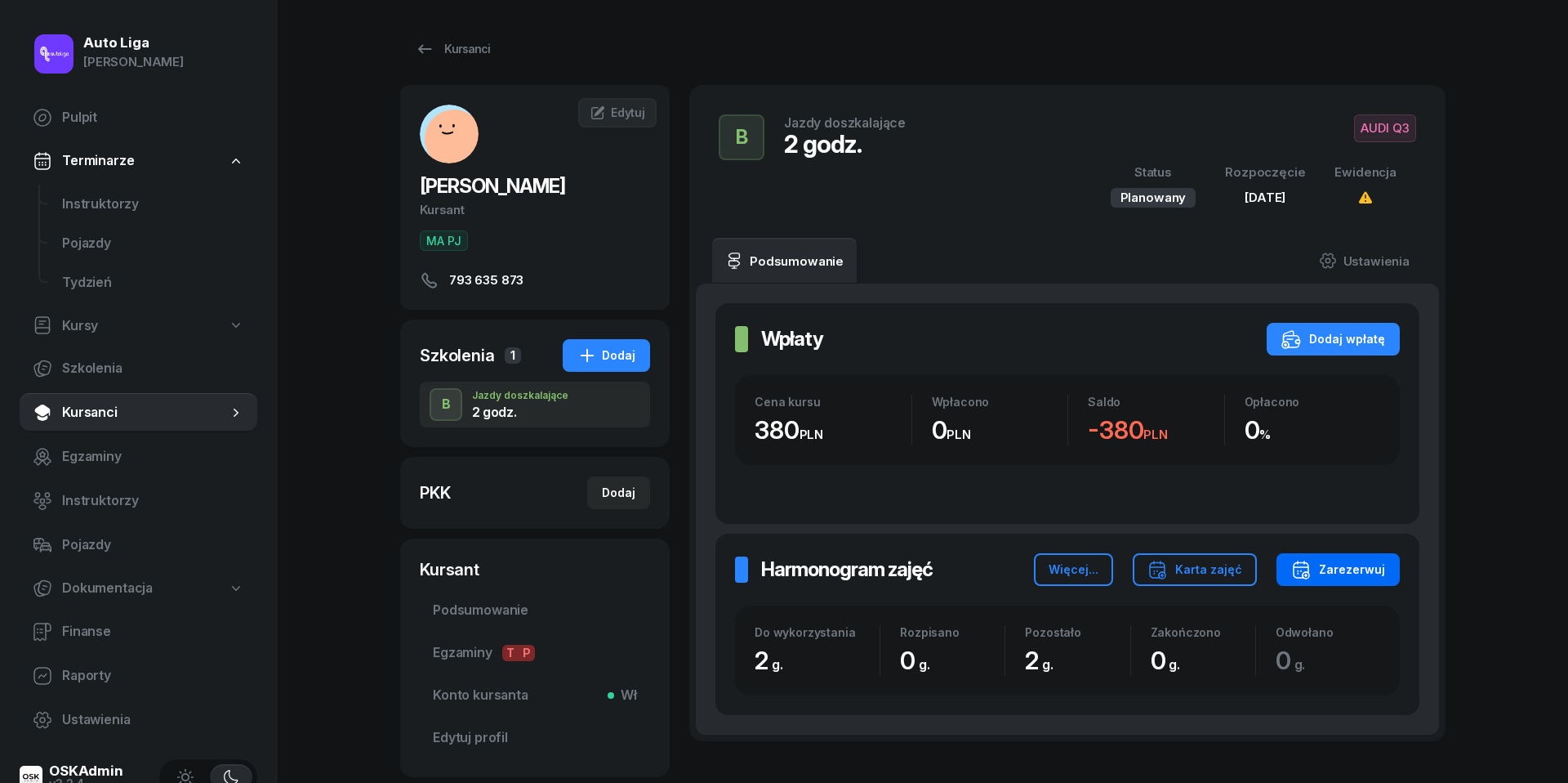
click at [1348, 561] on div "Zarezerwuj" at bounding box center [1338, 570] width 94 height 20
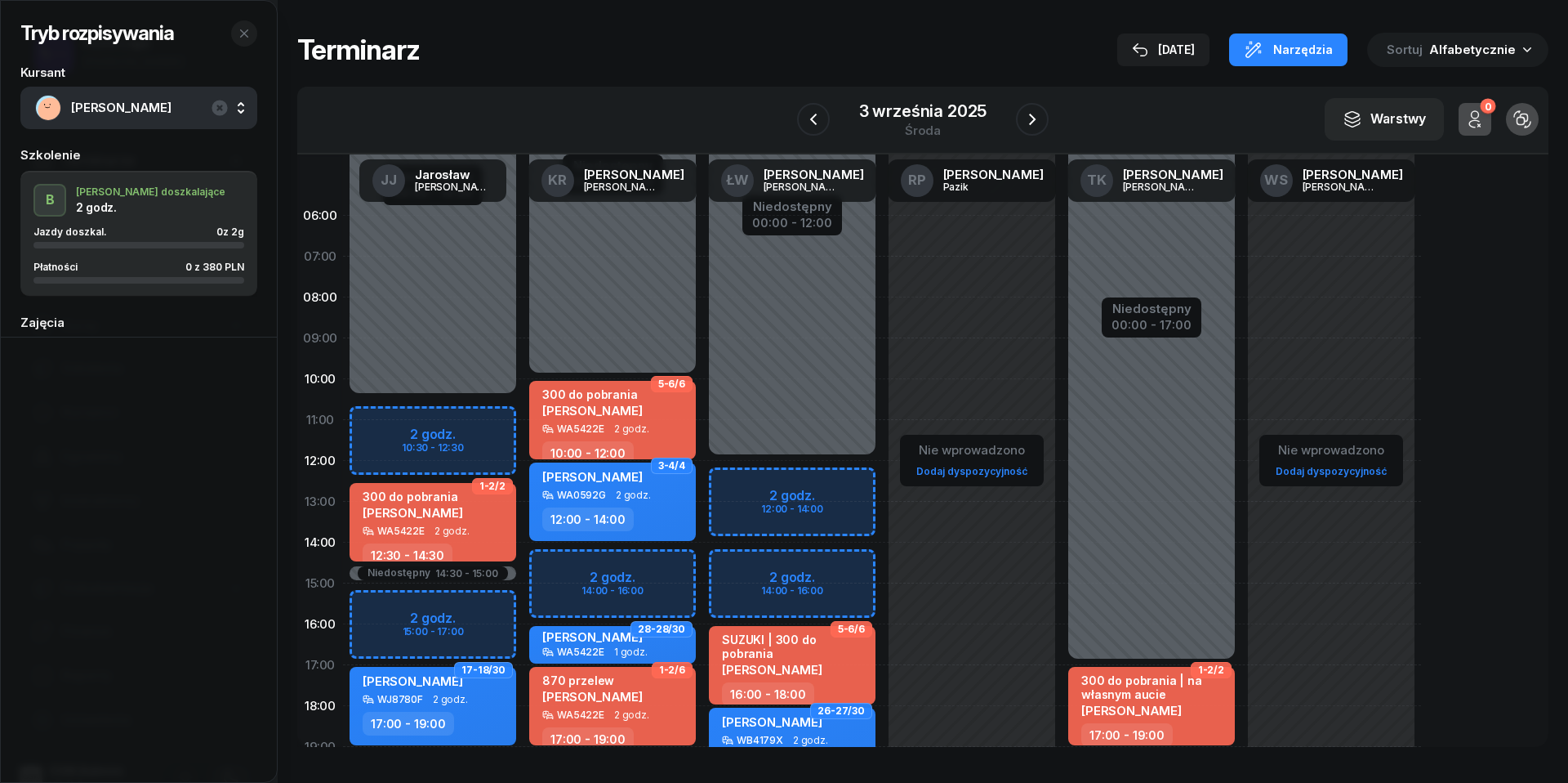
click at [741, 570] on div "Niedostępny 00:00 - 12:00 Niedostępny 20:00 - 23:59 2 godz. 12:00 - 14:00 2 god…" at bounding box center [793, 583] width 180 height 777
select select "14"
select select "16"
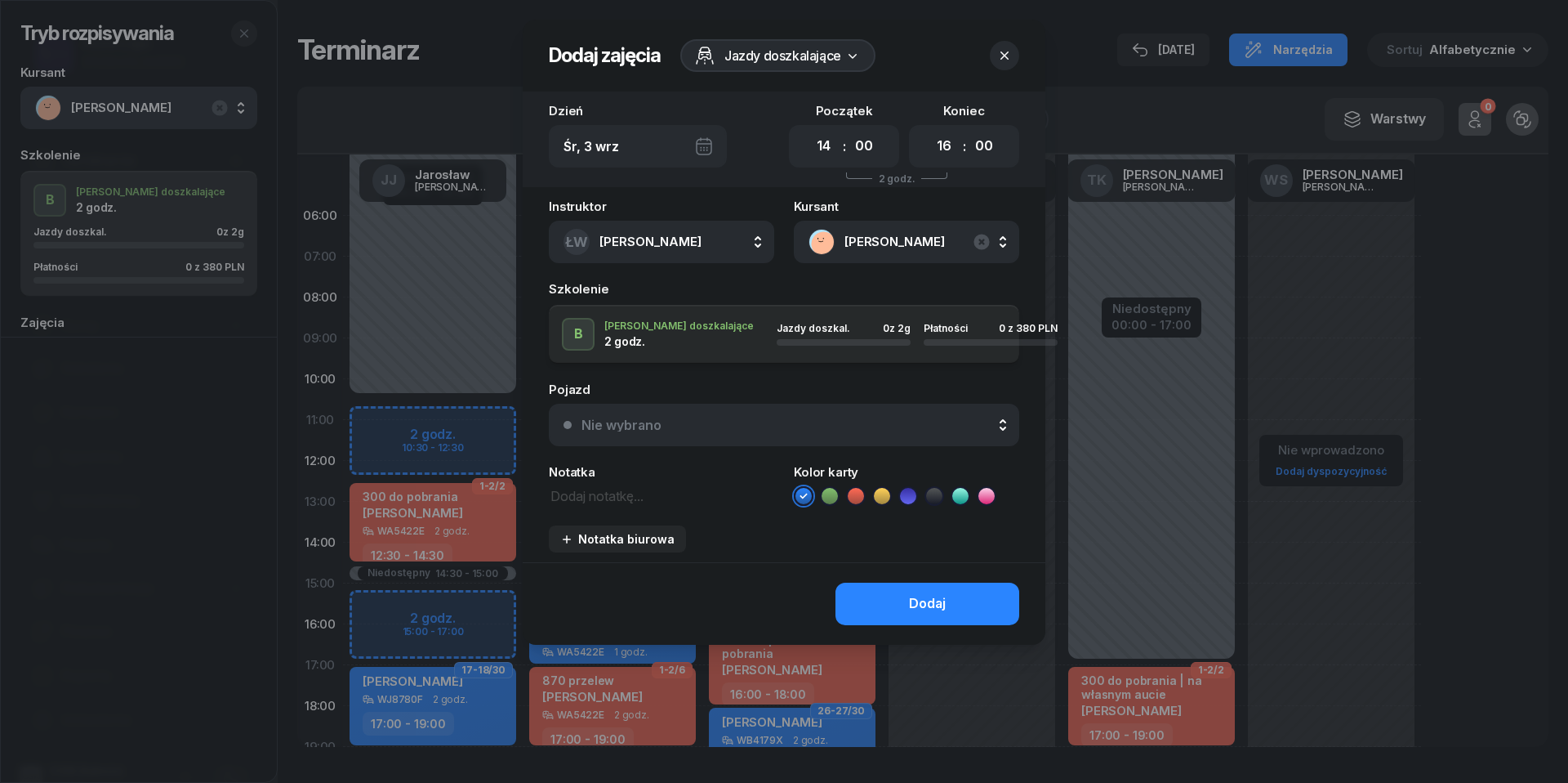
click at [622, 488] on textarea at bounding box center [661, 494] width 226 height 21
type textarea "380 do pobrania"
click at [865, 490] on li at bounding box center [856, 496] width 20 height 20
click at [847, 423] on div "Nie wybrano" at bounding box center [793, 425] width 423 height 14
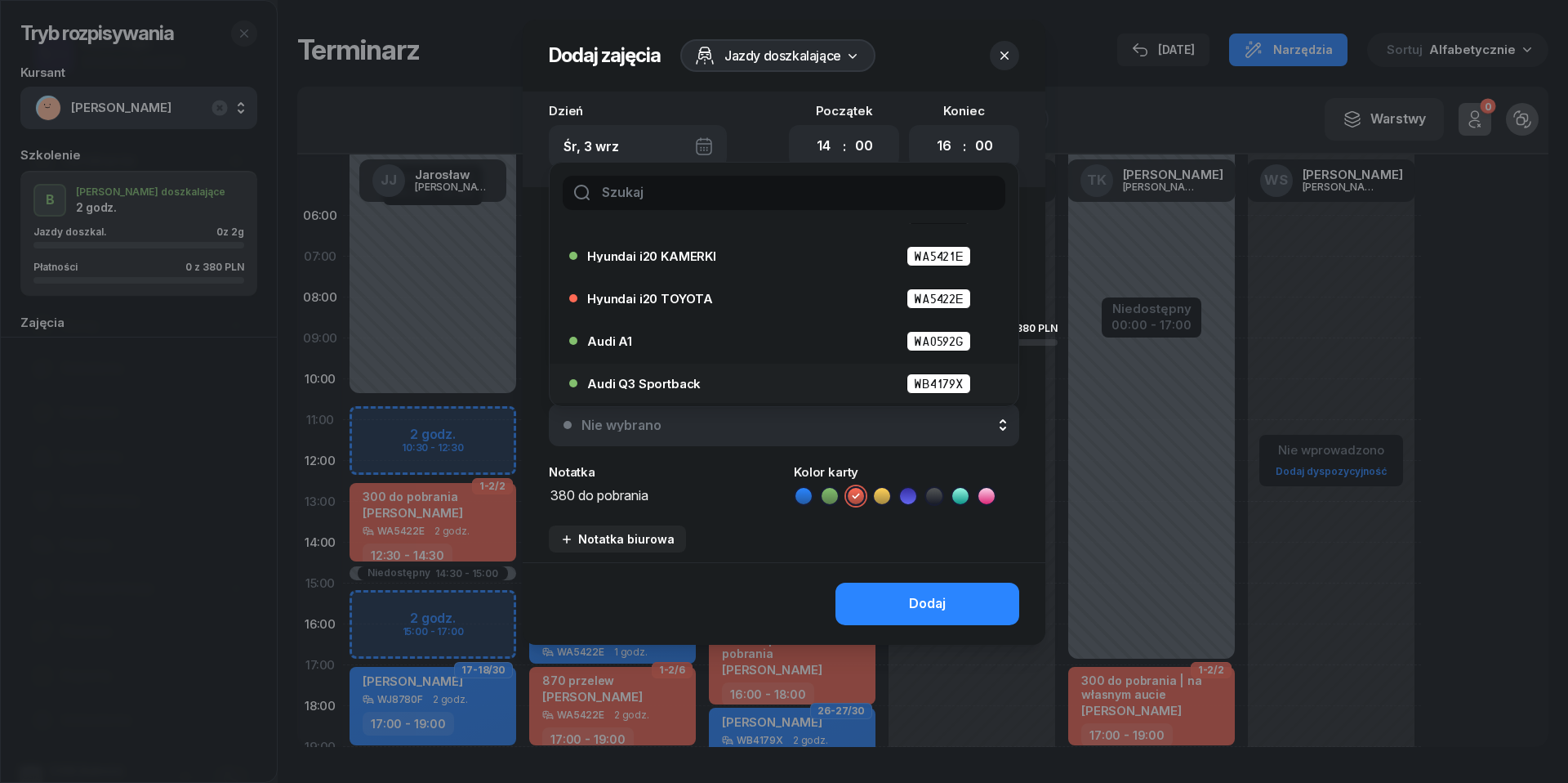
scroll to position [76, 0]
click at [782, 379] on div "Audi Q3 Sportback WB4179X" at bounding box center [788, 383] width 402 height 21
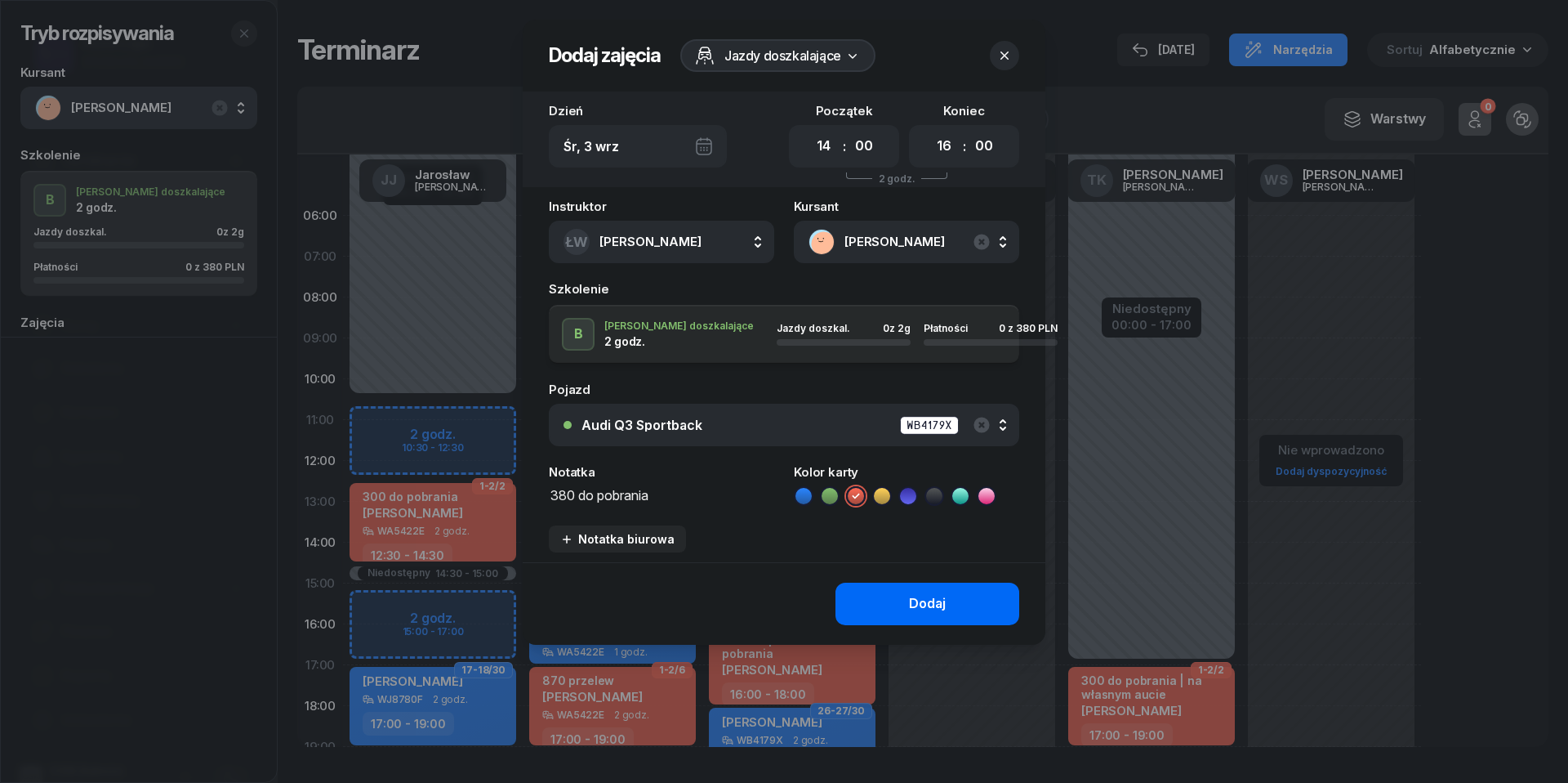
click at [913, 599] on div "Dodaj" at bounding box center [927, 604] width 37 height 22
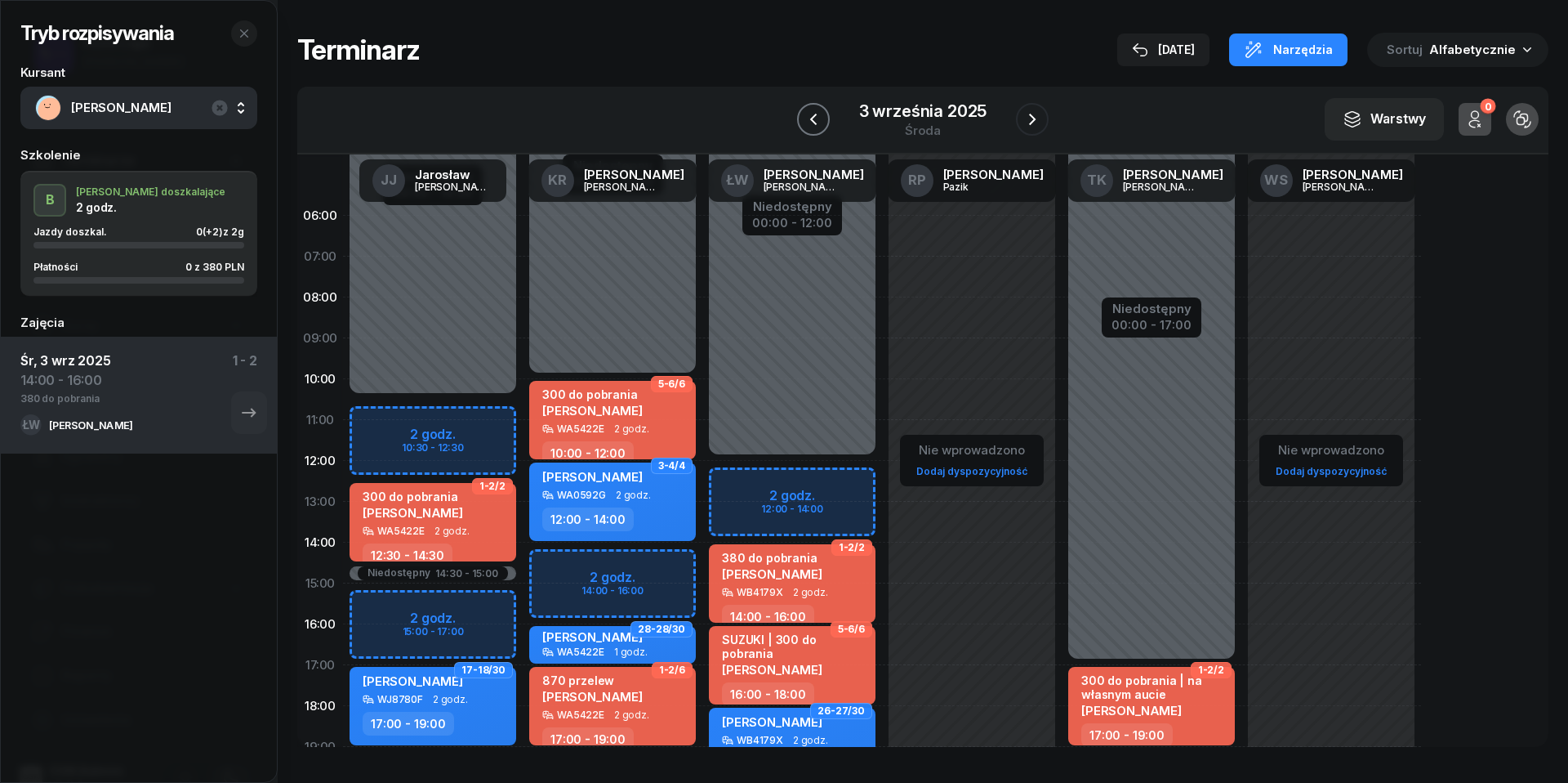
click at [814, 121] on icon "button" at bounding box center [813, 120] width 20 height 20
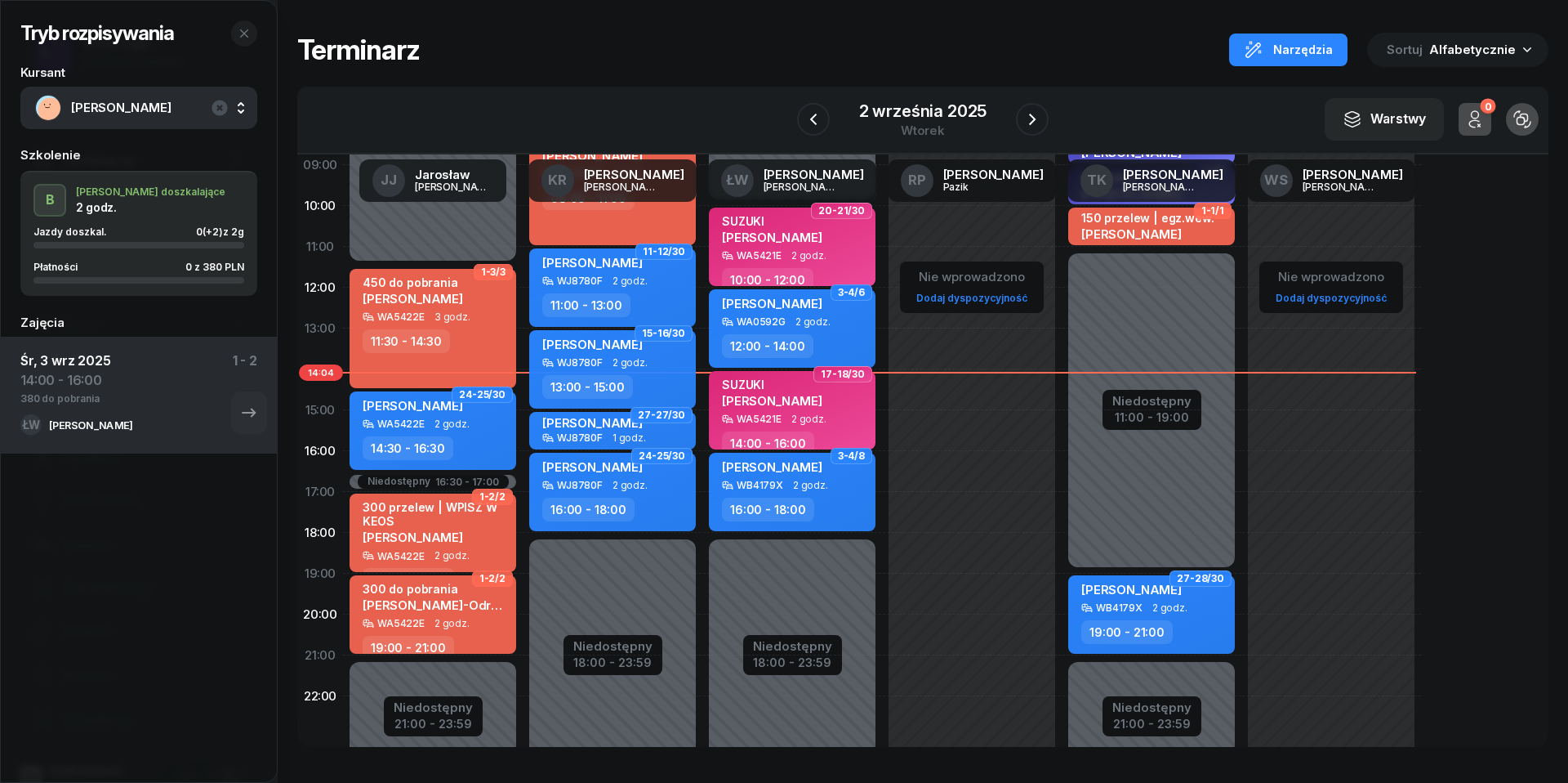
scroll to position [183, 0]
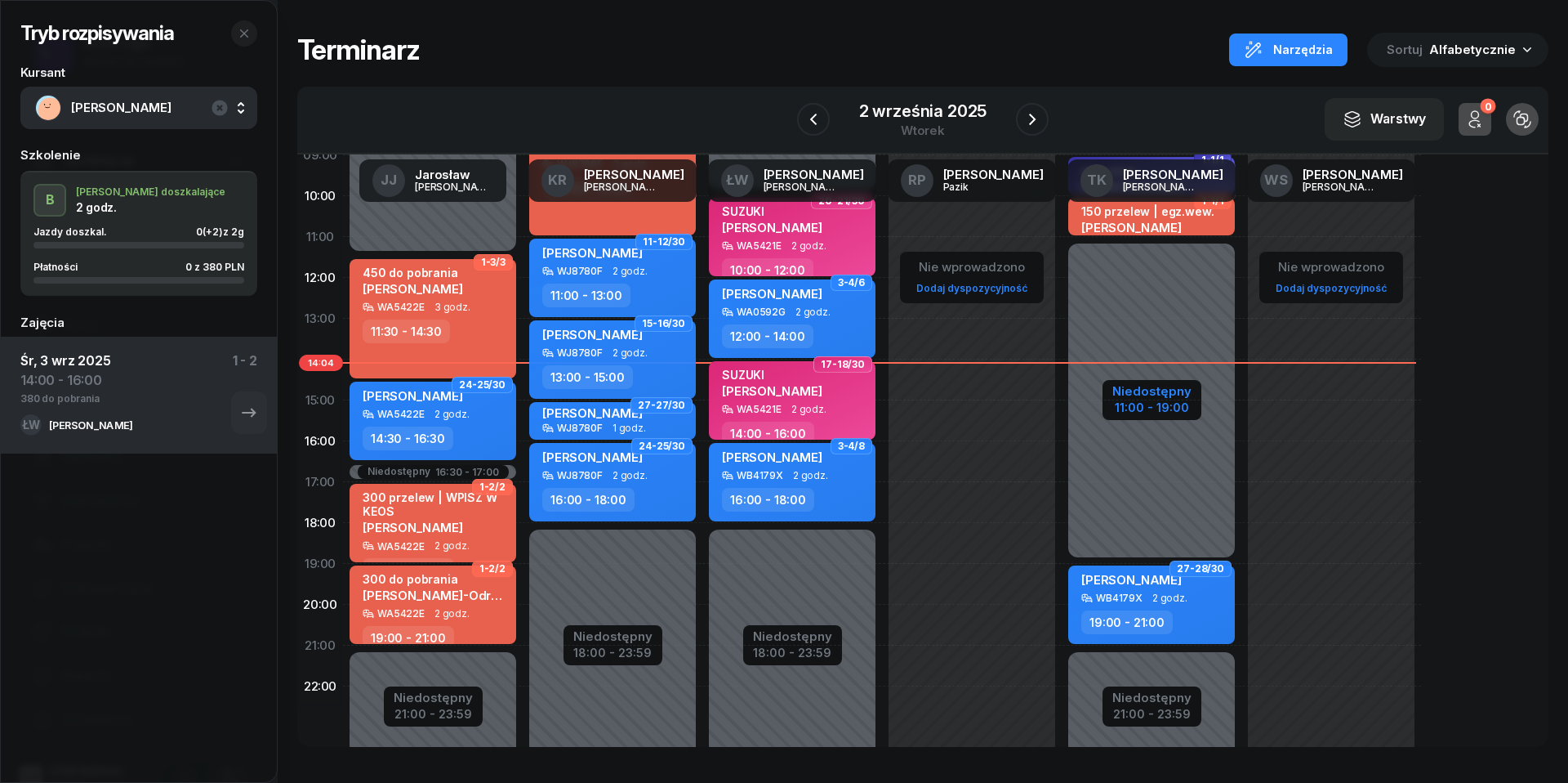
click at [1161, 407] on div "11:00 - 19:00" at bounding box center [1152, 405] width 79 height 17
select select "08"
select select "11"
select select "19"
select select "21"
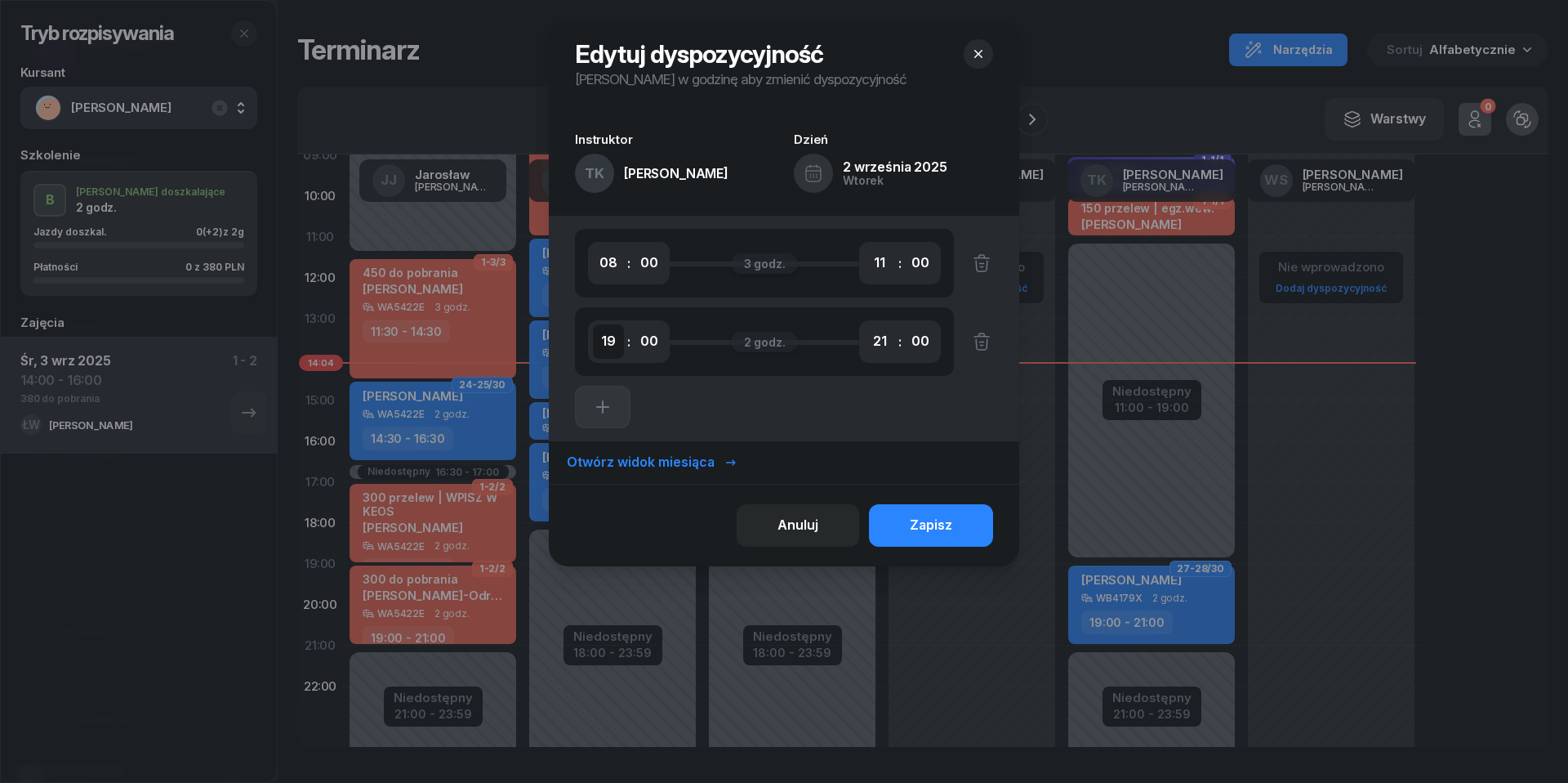
select select "18"
select select "20"
click at [949, 525] on div "Zapisz" at bounding box center [930, 526] width 42 height 22
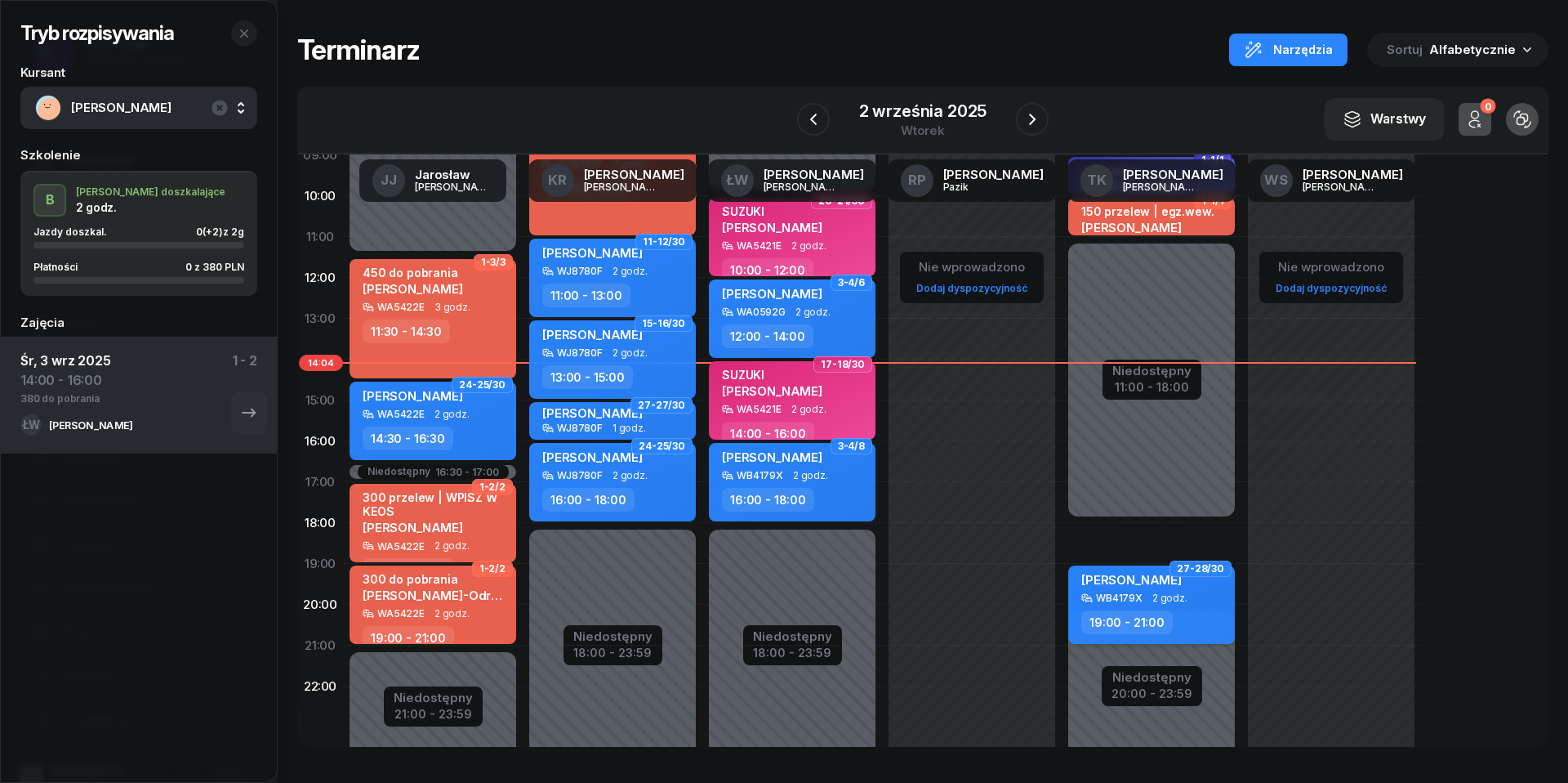
click at [1152, 599] on span "2 godz." at bounding box center [1169, 598] width 35 height 12
select select "19"
select select "21"
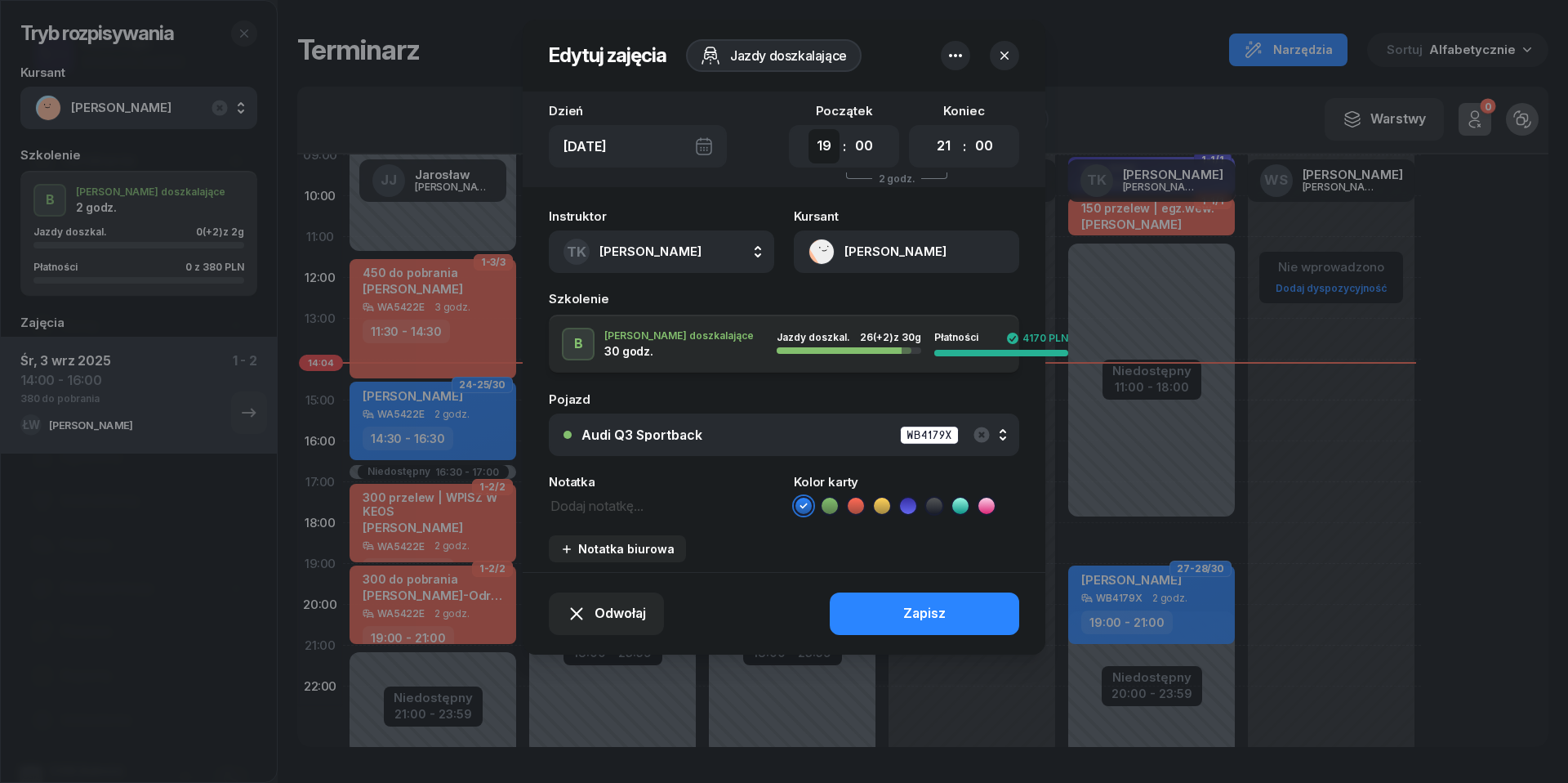
select select "18"
select select "20"
click at [947, 617] on button "Zapisz" at bounding box center [924, 613] width 190 height 42
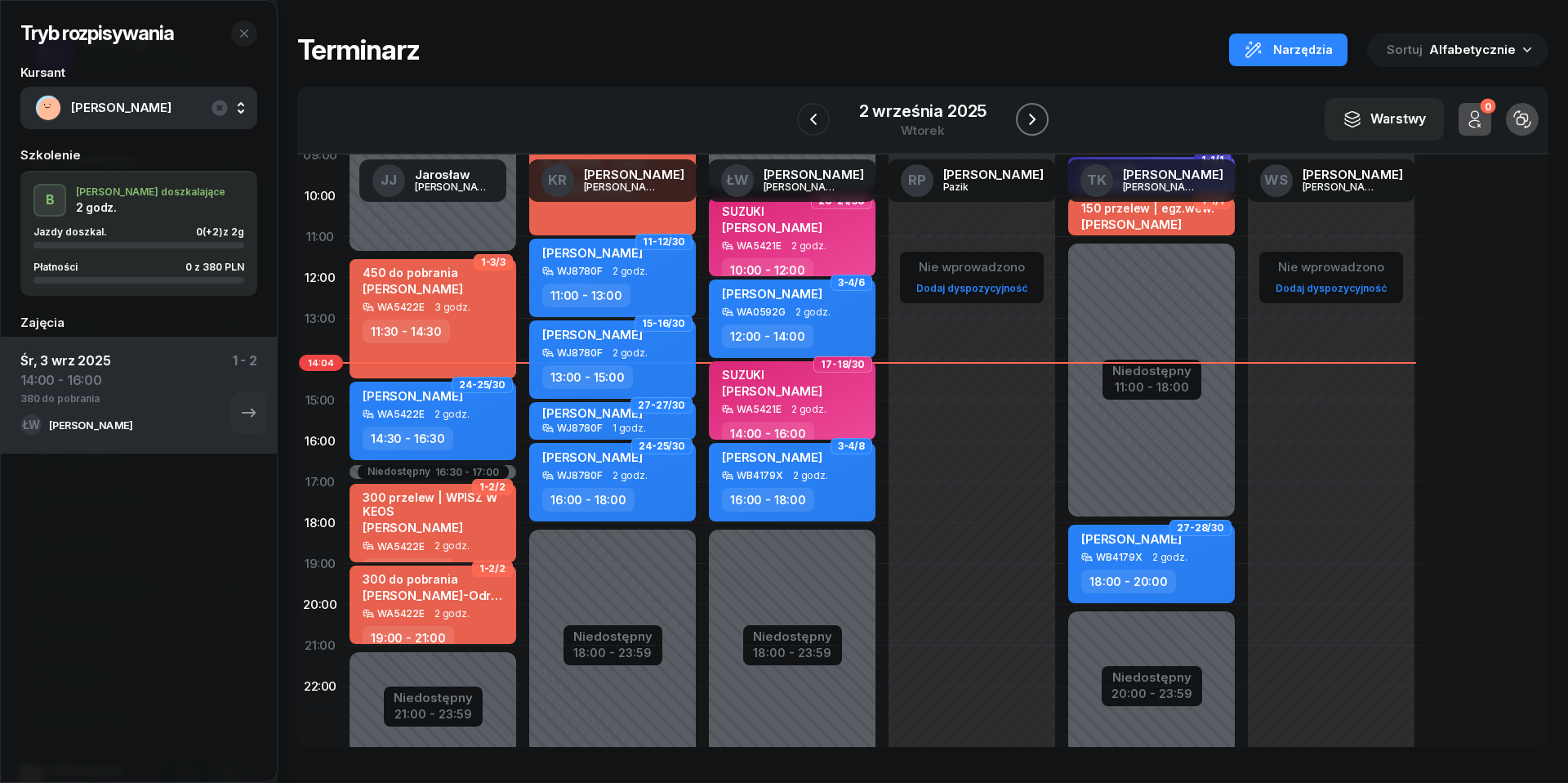
click at [1035, 118] on icon "button" at bounding box center [1033, 120] width 20 height 20
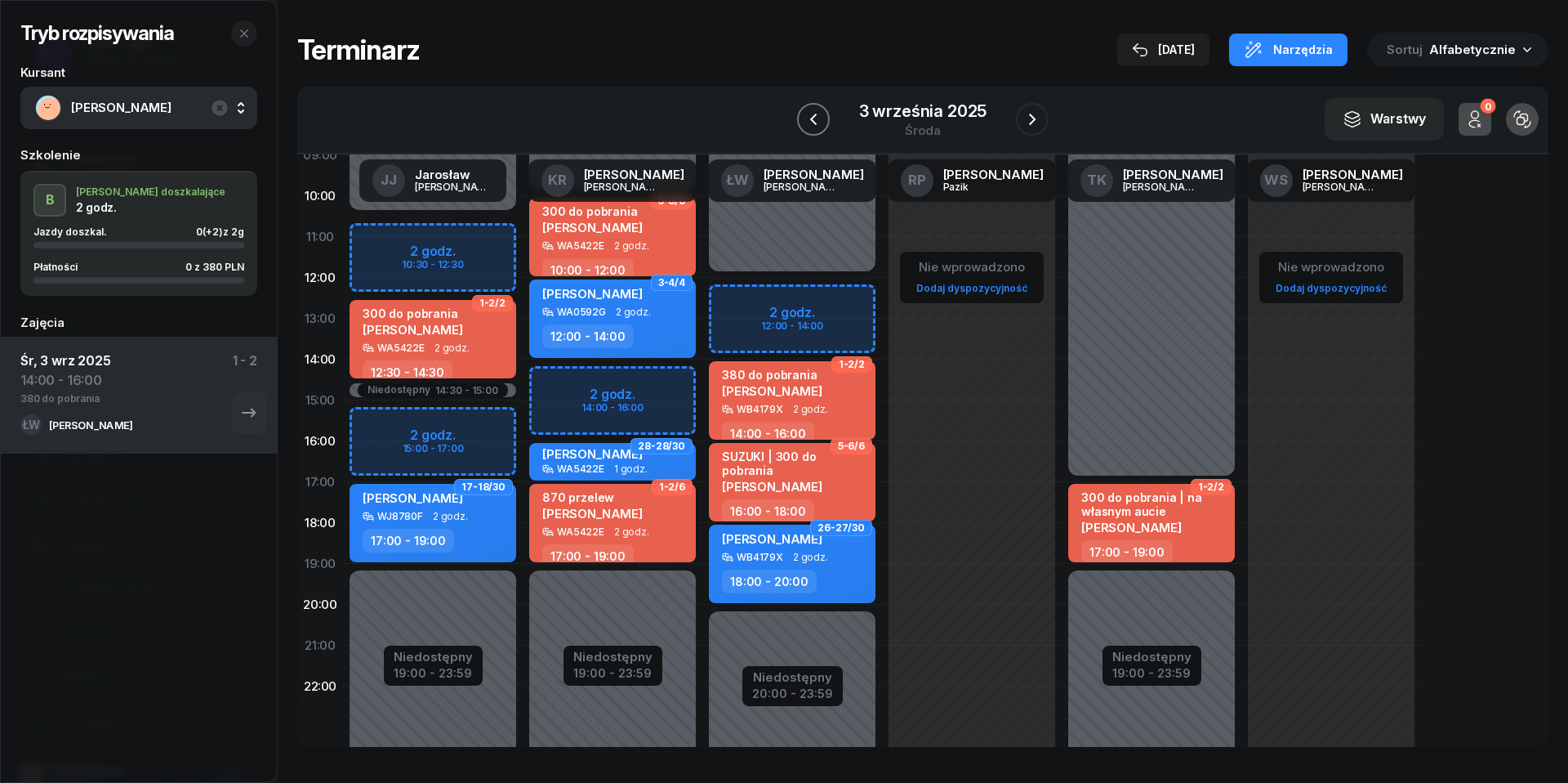
click at [809, 115] on icon "button" at bounding box center [813, 120] width 20 height 20
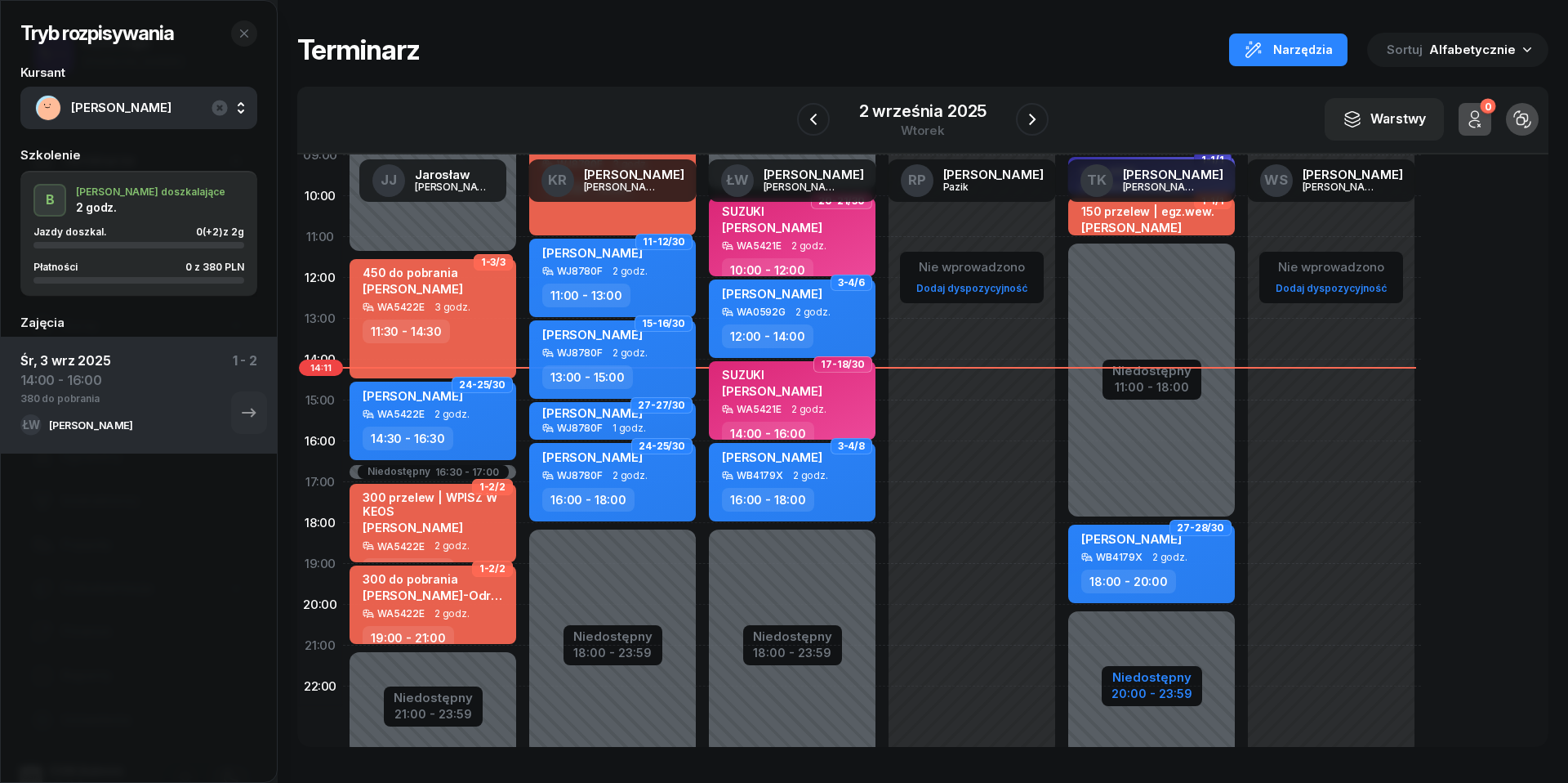
click at [1155, 679] on div "Niedostępny" at bounding box center [1152, 677] width 81 height 13
select select "08"
select select "11"
select select "18"
select select "20"
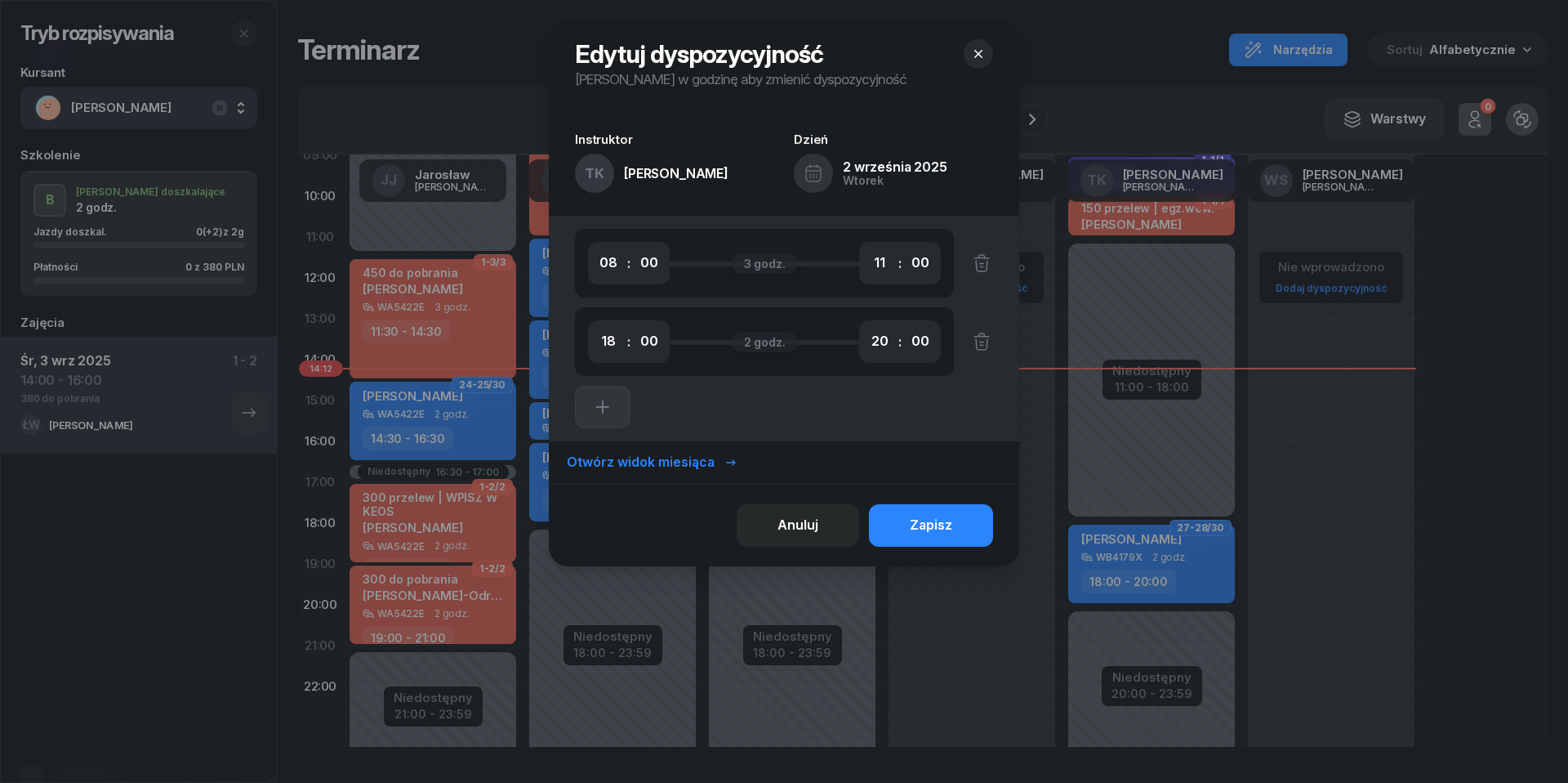
click at [983, 50] on icon "button" at bounding box center [979, 54] width 16 height 16
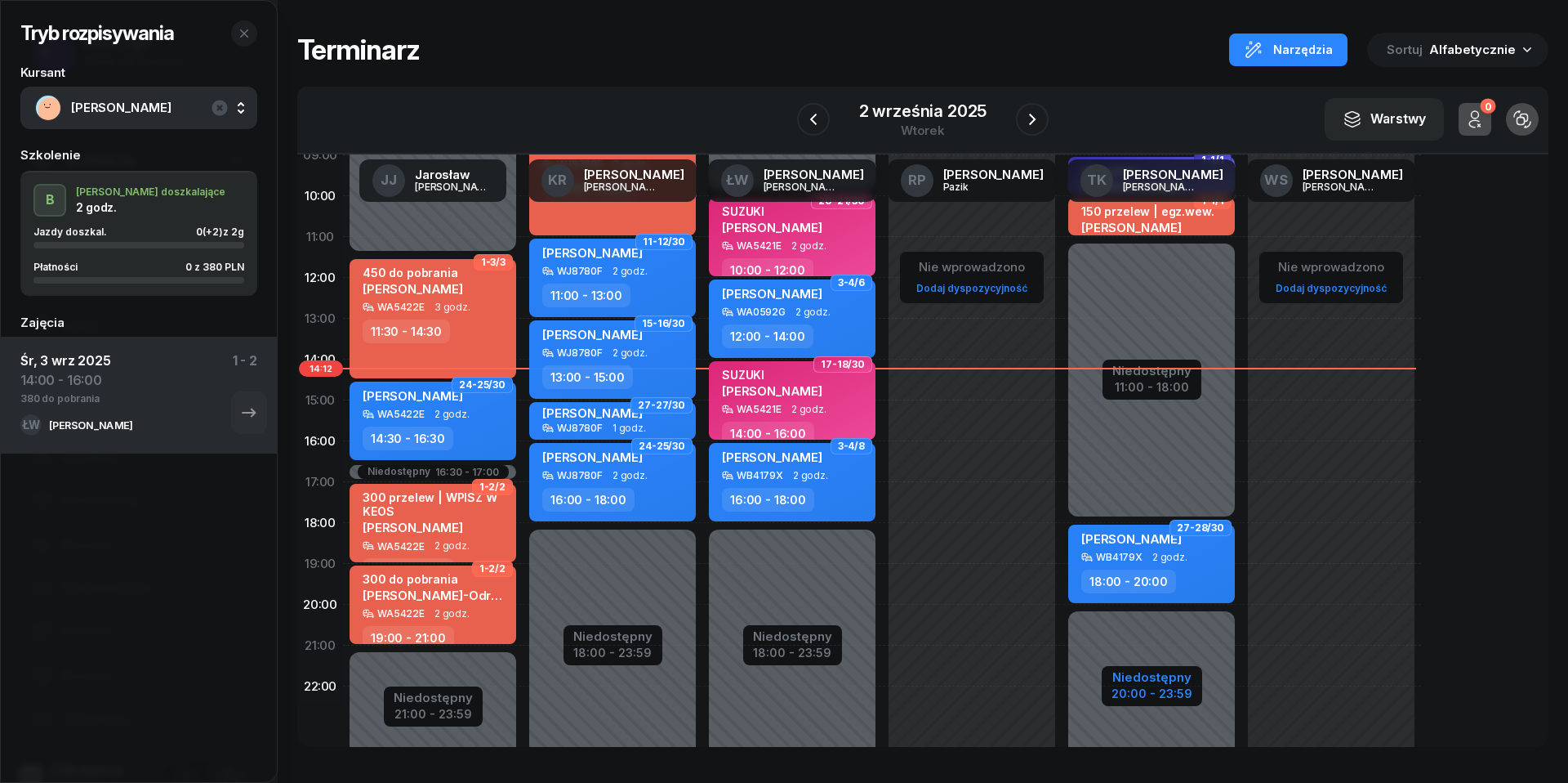
click at [1151, 683] on div "Niedostępny" at bounding box center [1152, 677] width 81 height 13
select select "08"
select select "11"
select select "18"
select select "20"
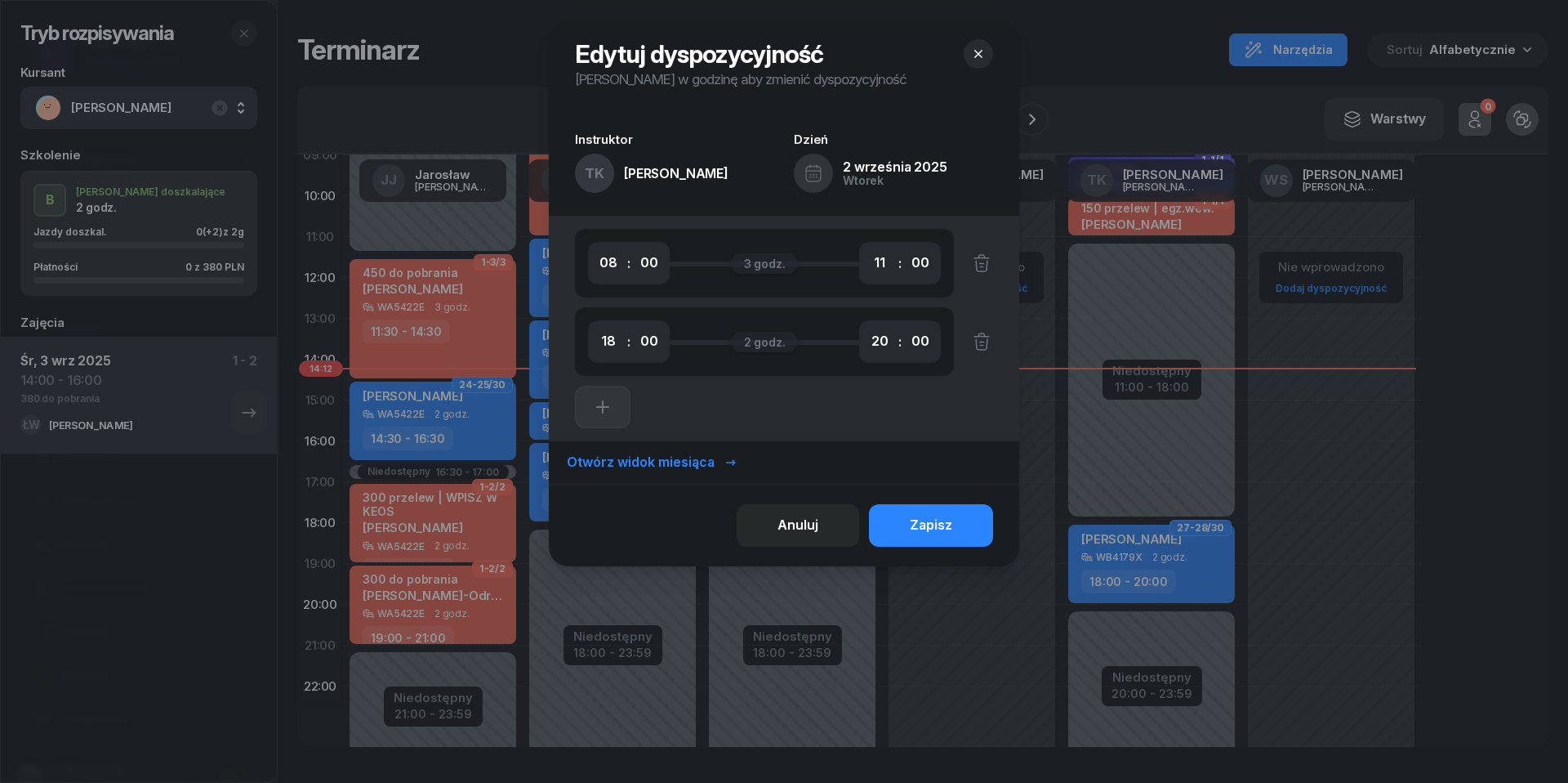
click at [978, 48] on icon "button" at bounding box center [979, 54] width 16 height 16
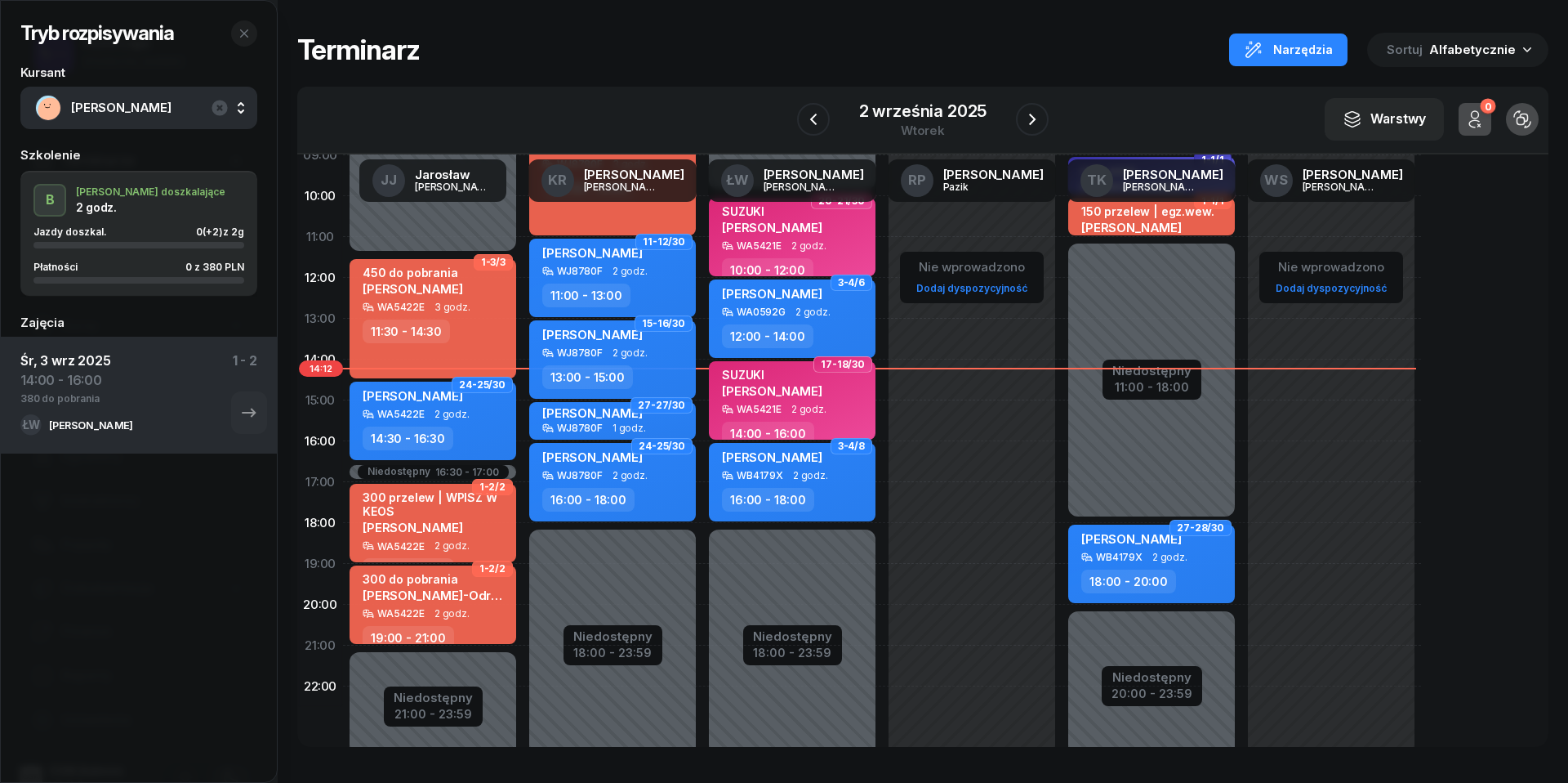
click at [1134, 625] on div "Niedostępny 00:00 - 08:00 Niedostępny 20:00 - 23:59 Niedostępny 11:00 - 18:00 1…" at bounding box center [1151, 400] width 180 height 777
select select "20"
select select "22"
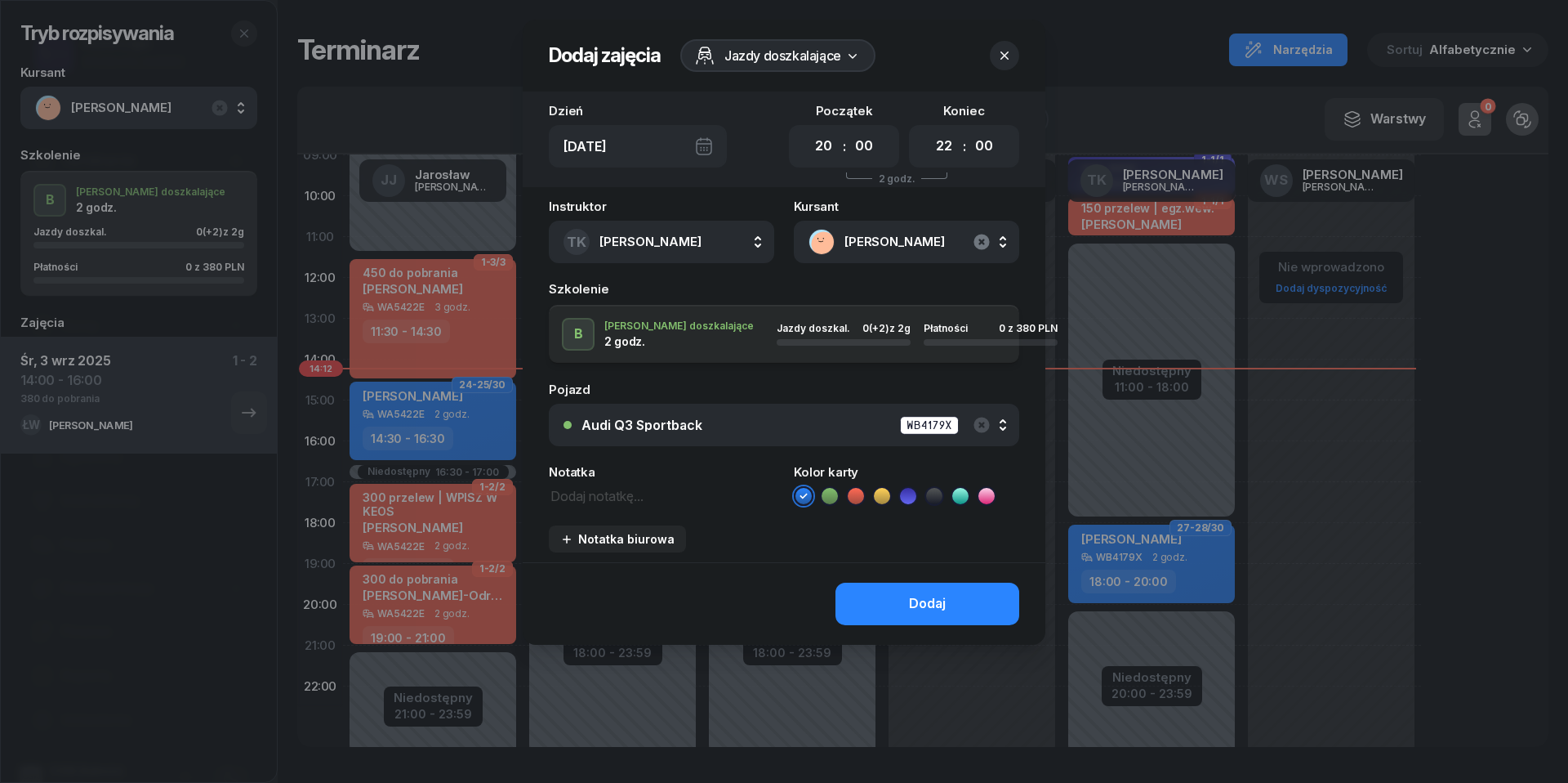
click at [979, 244] on icon "button" at bounding box center [981, 241] width 15 height 15
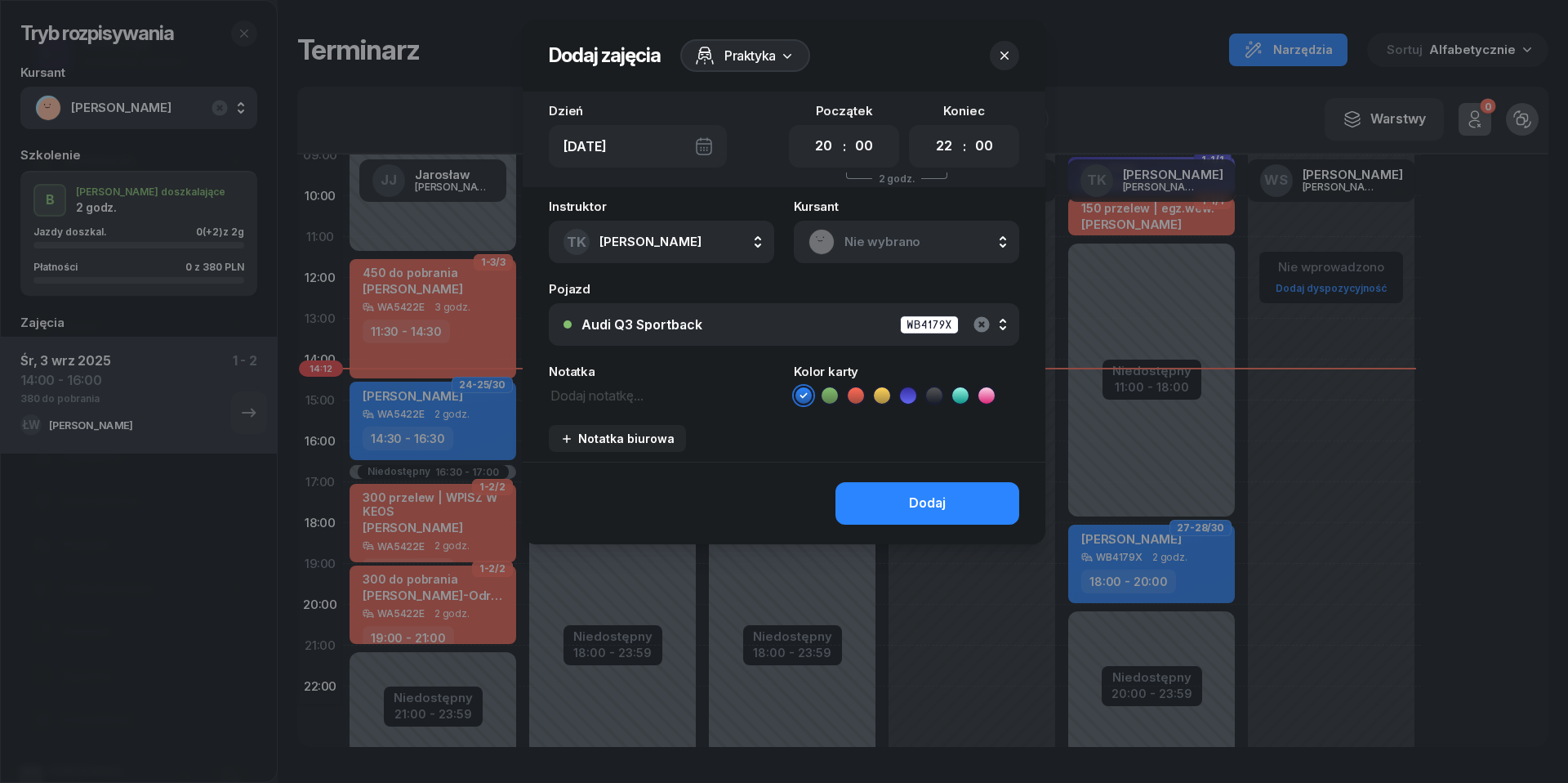
click at [989, 321] on icon "button" at bounding box center [981, 323] width 15 height 15
click at [627, 394] on textarea at bounding box center [661, 394] width 226 height 21
type textarea "[PERSON_NAME] 797377079"
click at [863, 395] on icon at bounding box center [856, 395] width 16 height 16
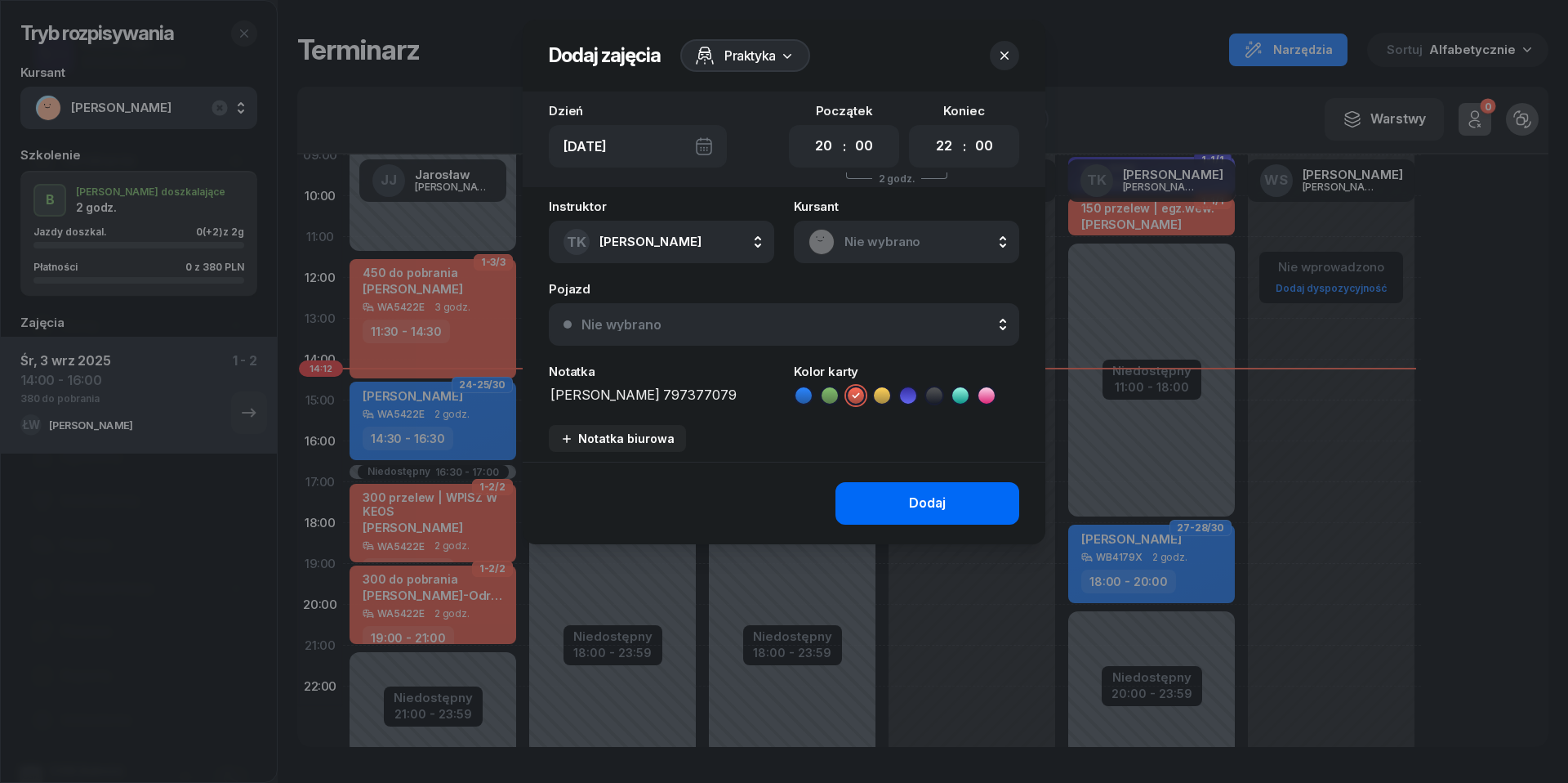
click at [885, 507] on button "Dodaj" at bounding box center [927, 503] width 184 height 42
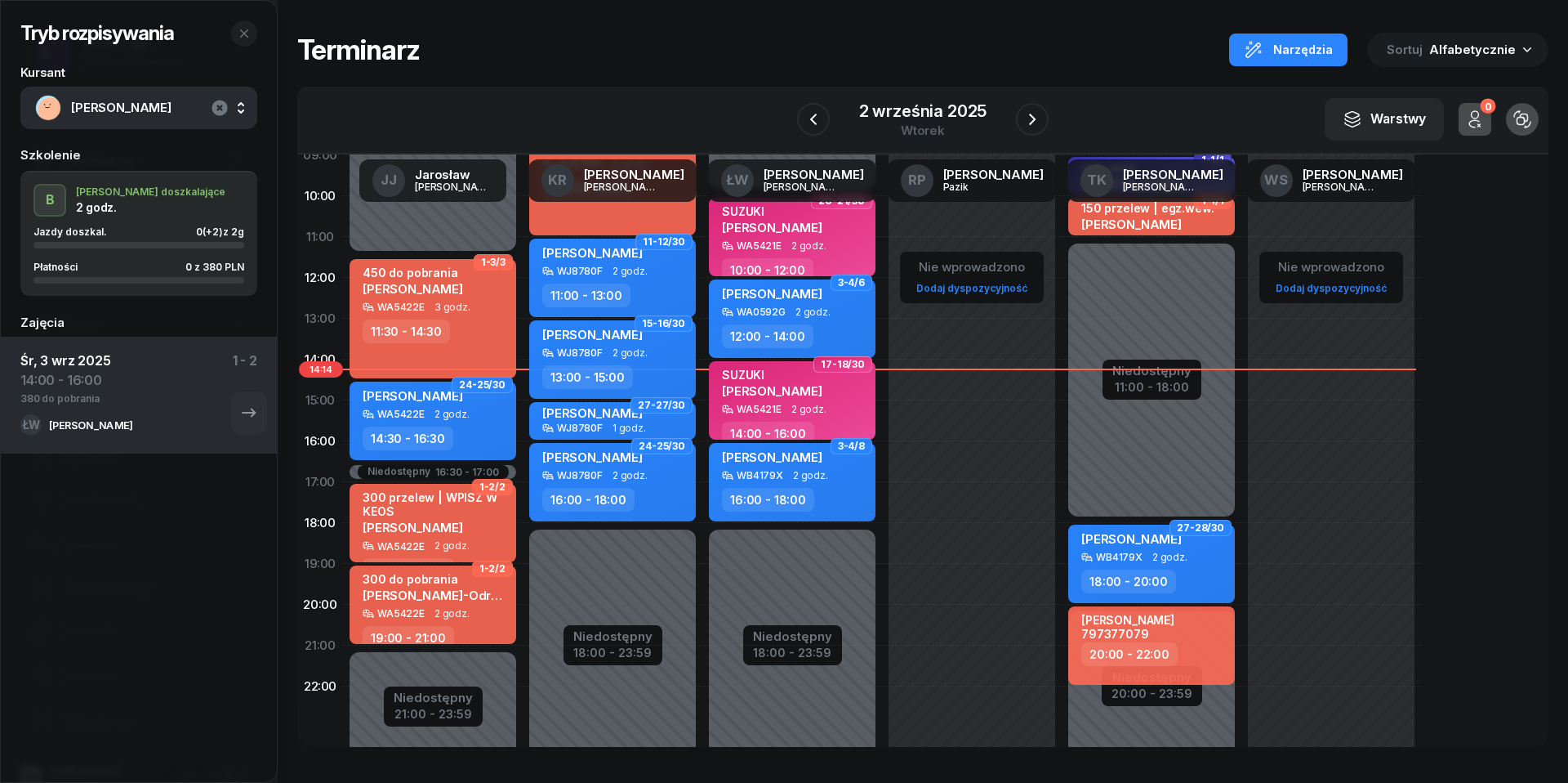
click at [223, 103] on icon "button" at bounding box center [219, 107] width 15 height 15
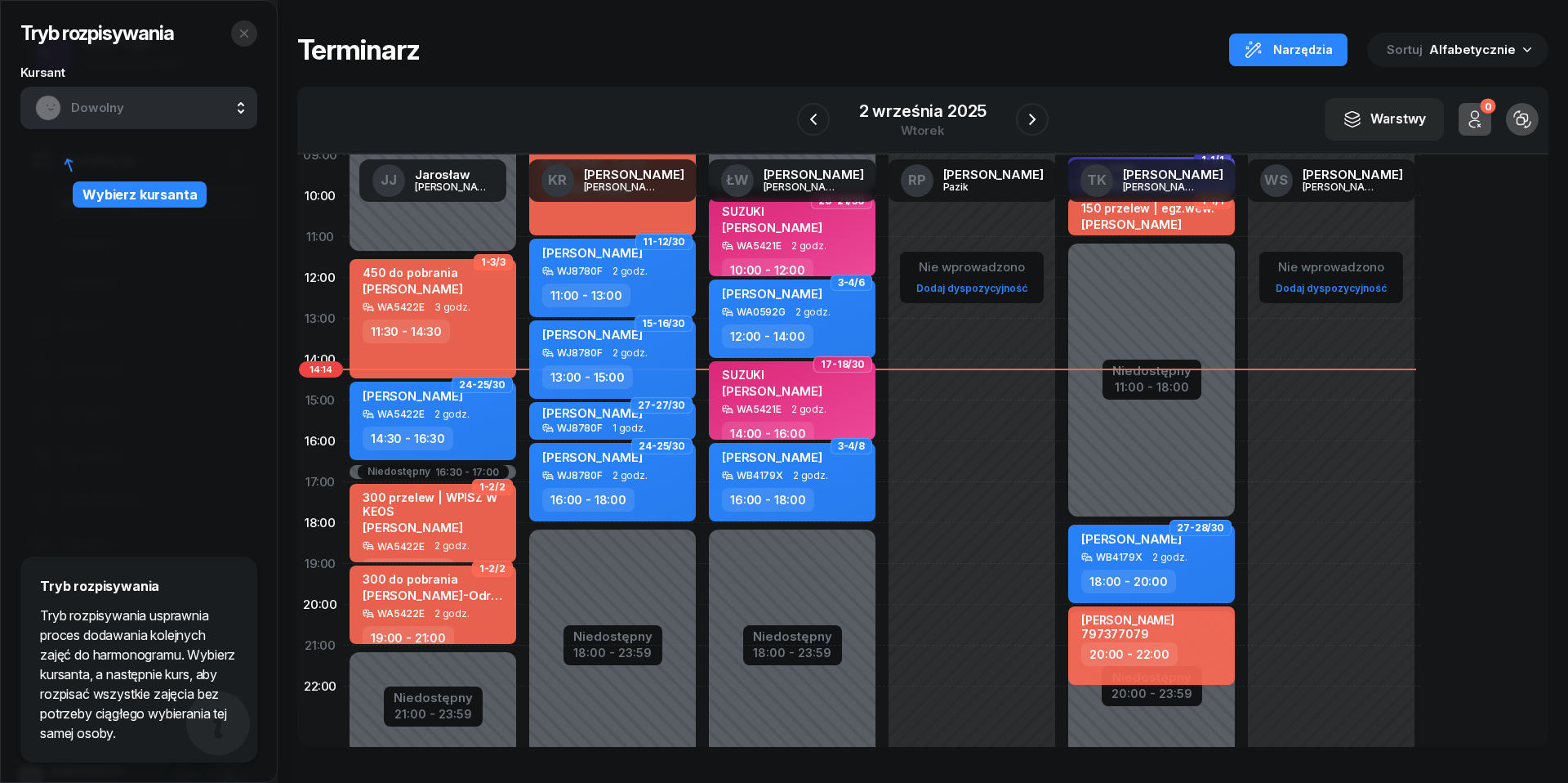
click at [242, 30] on icon "button" at bounding box center [244, 33] width 13 height 14
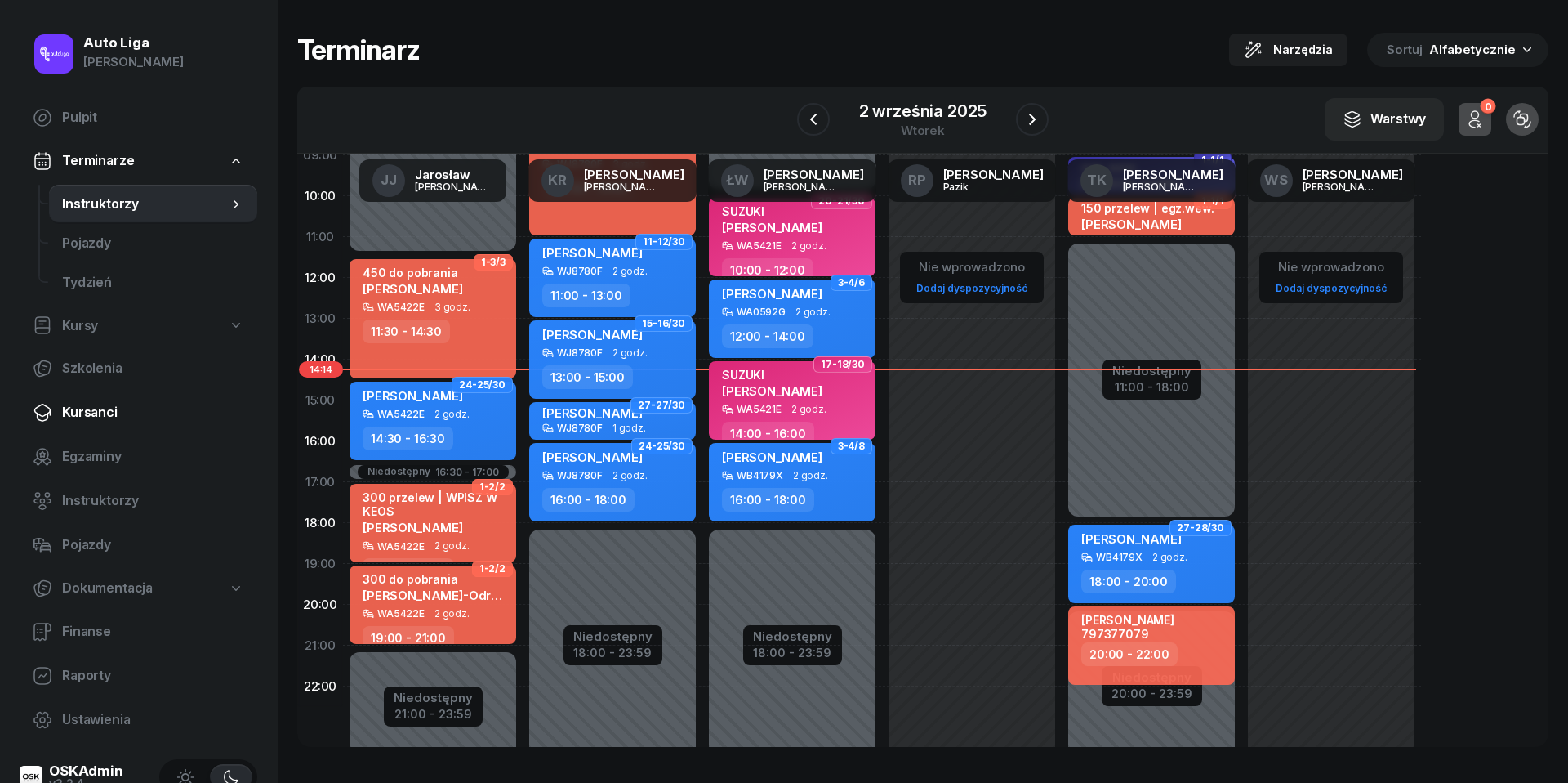
click at [84, 400] on link "Kursanci" at bounding box center [139, 413] width 237 height 40
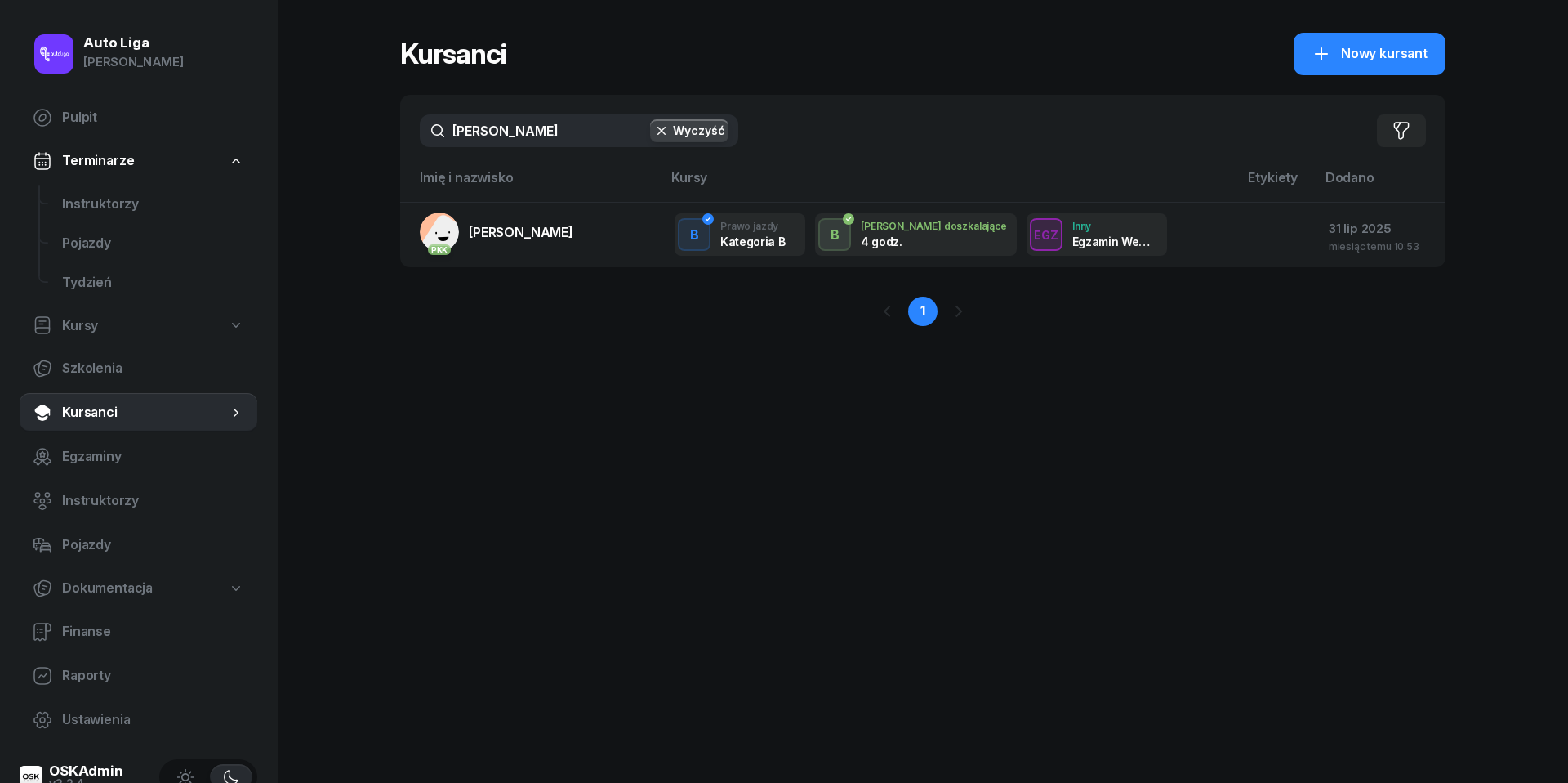
click at [516, 144] on input "[PERSON_NAME]" at bounding box center [579, 130] width 318 height 32
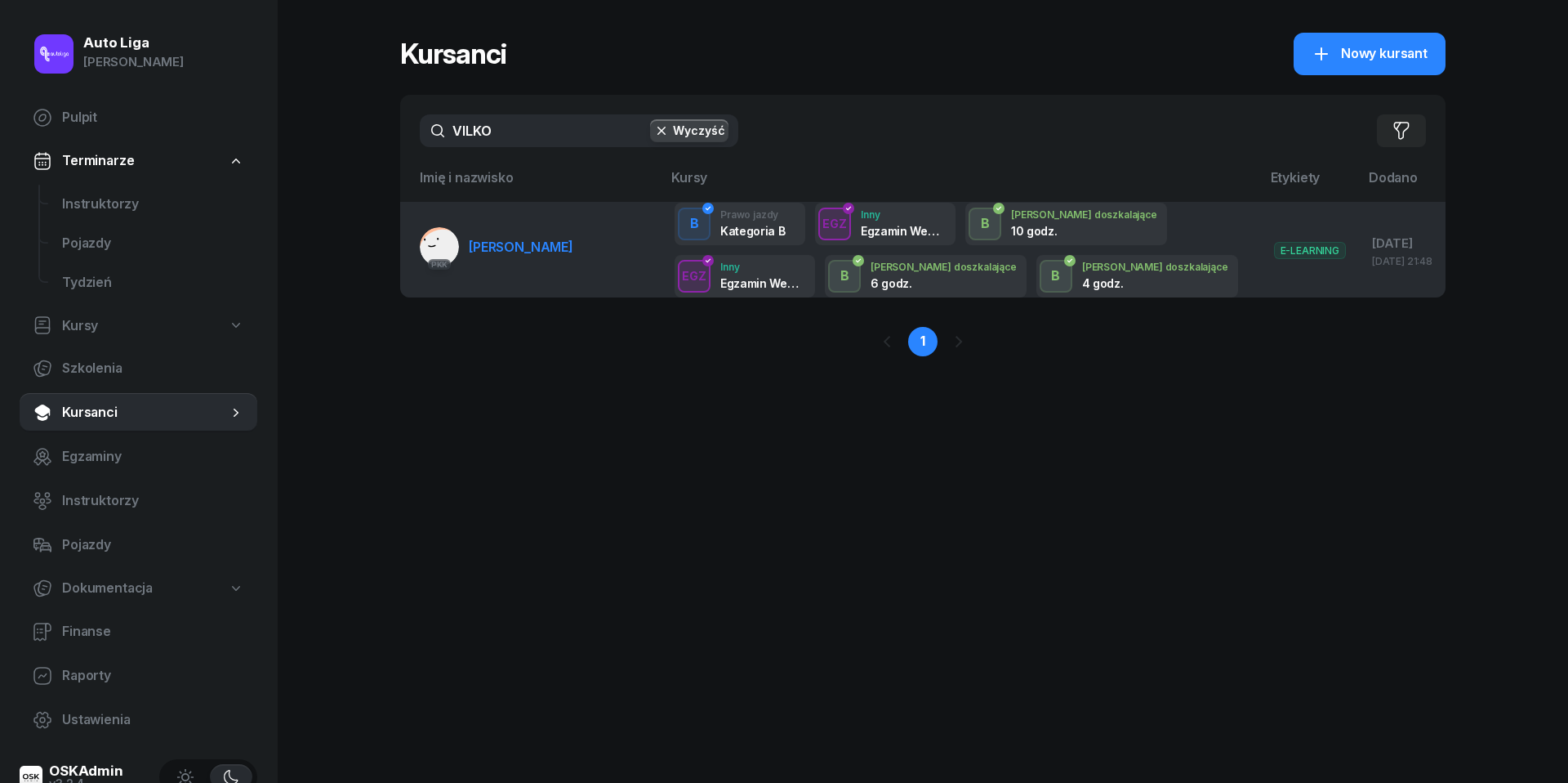
type input "VILKO"
click at [513, 255] on link "PKK [PERSON_NAME]" at bounding box center [497, 247] width 154 height 40
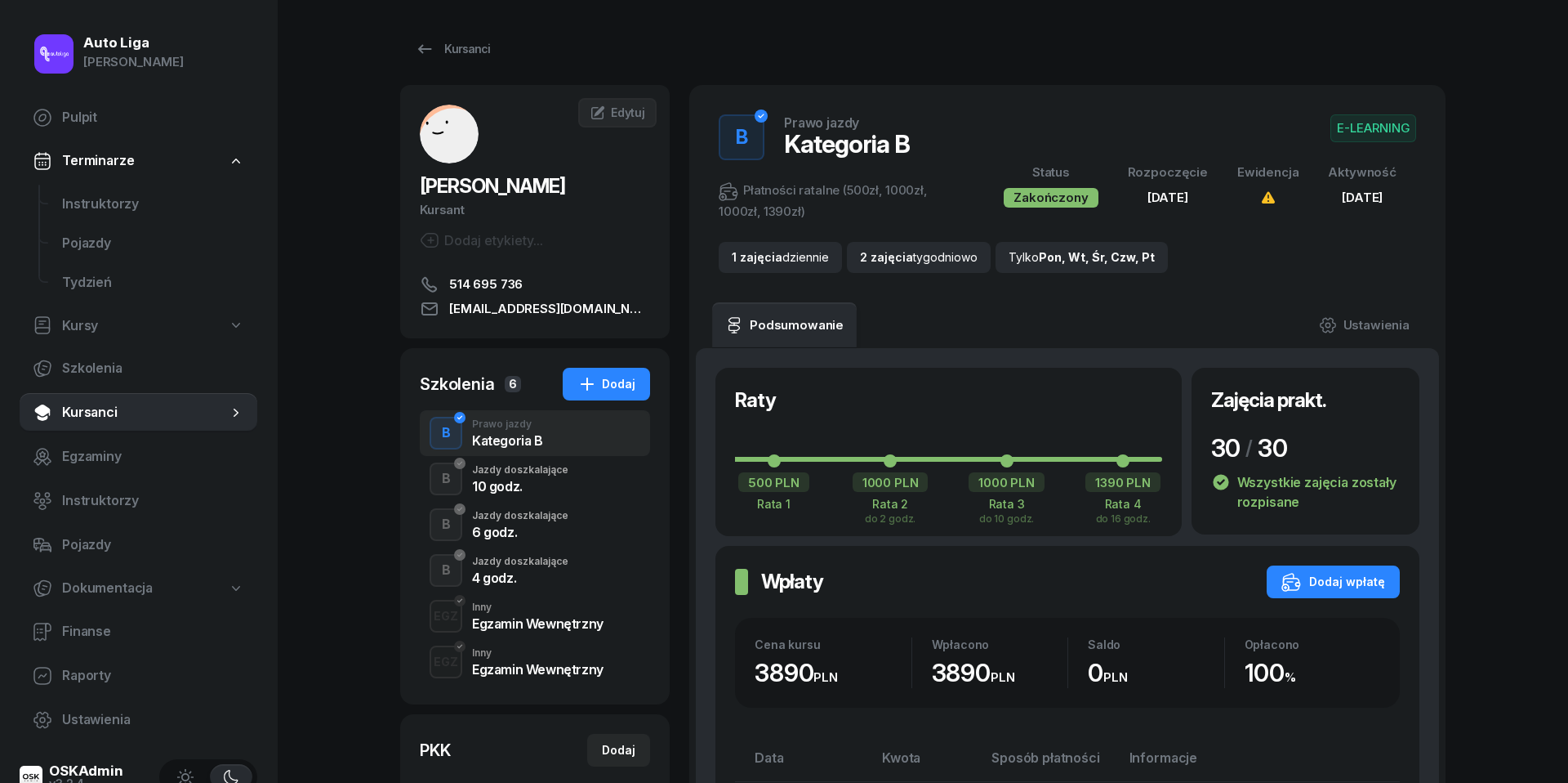
click at [520, 519] on div "Jazdy doszkalające" at bounding box center [520, 515] width 96 height 10
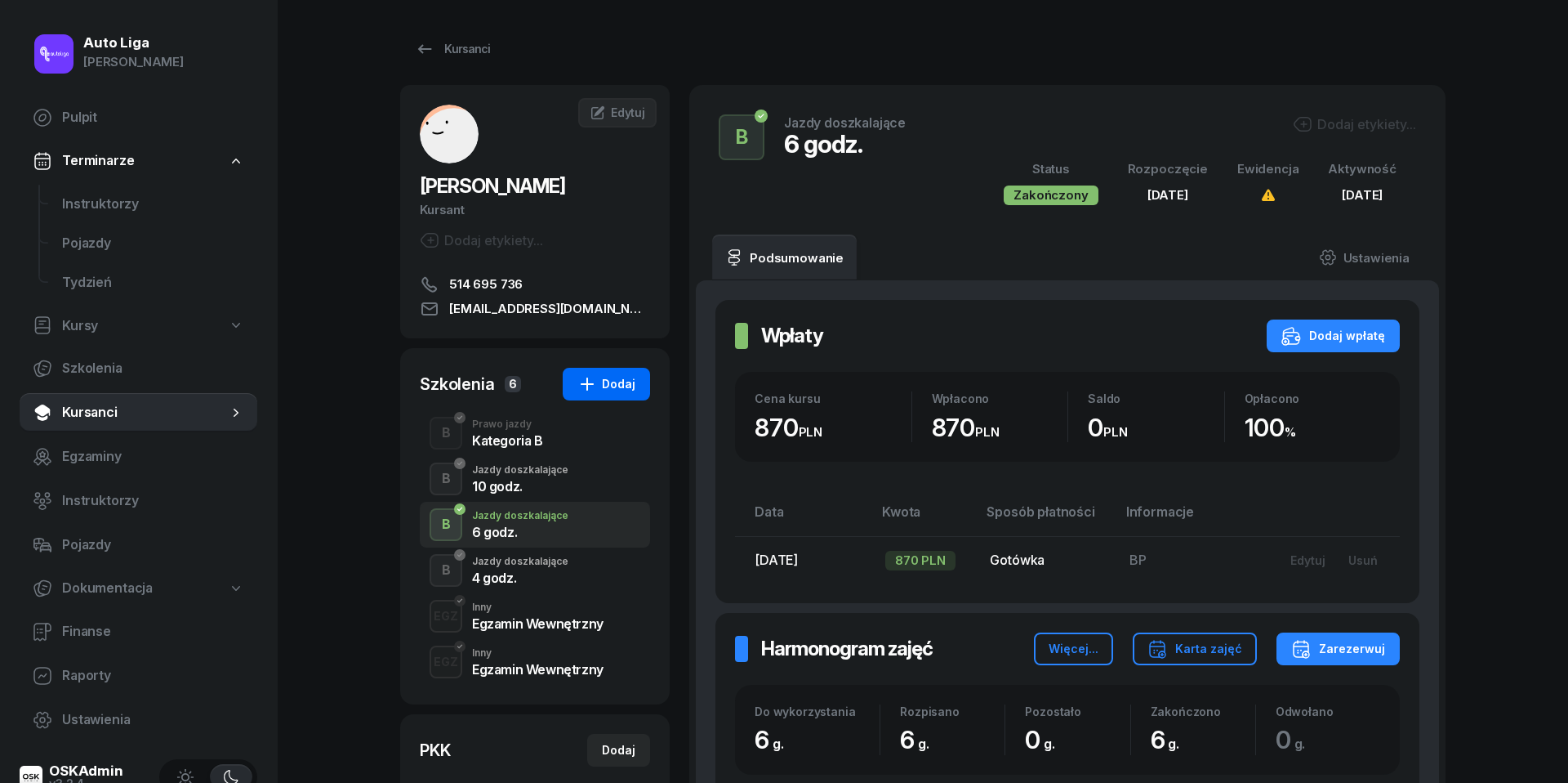
click at [609, 386] on div "Dodaj" at bounding box center [606, 384] width 58 height 20
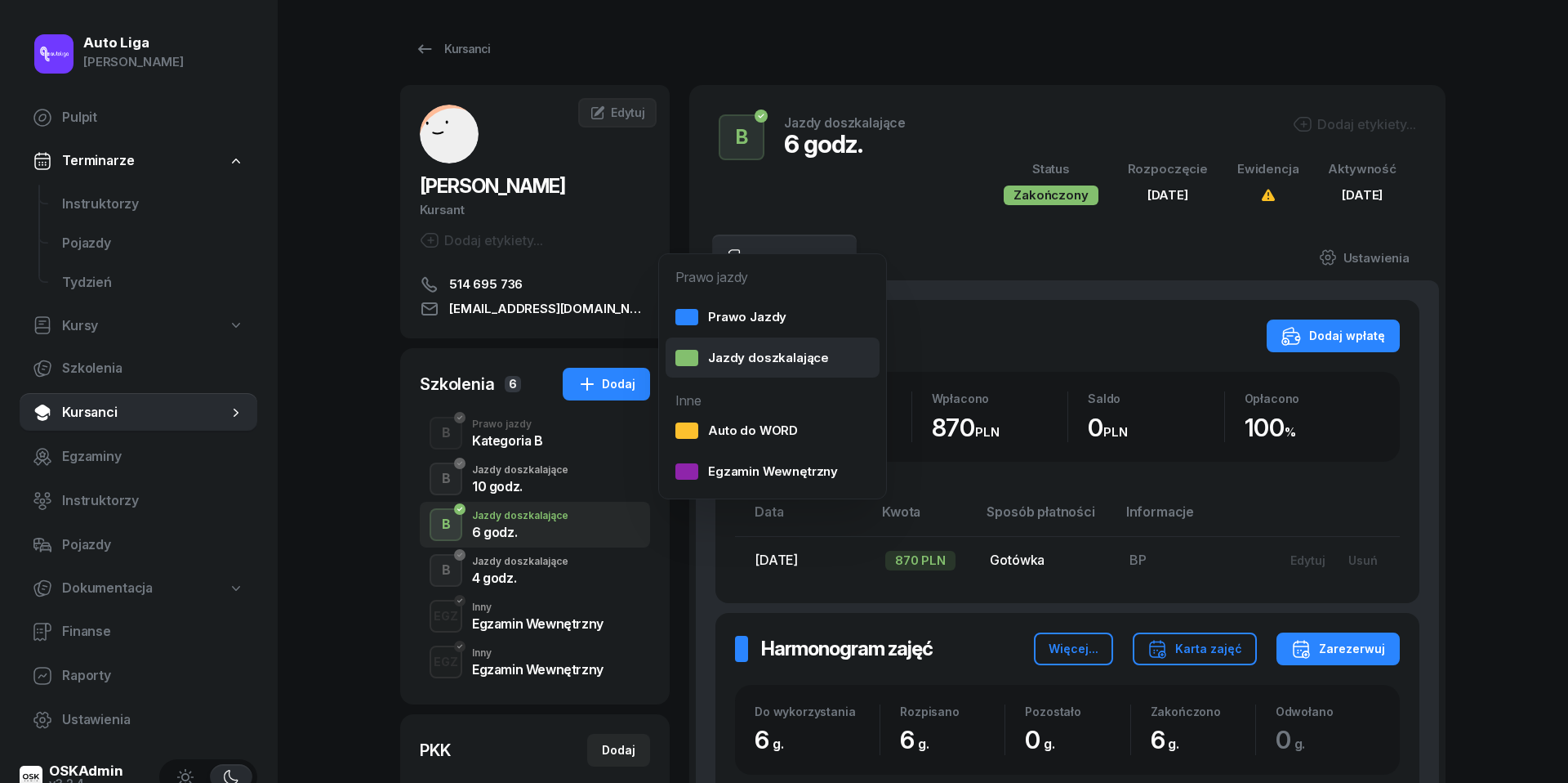
click at [772, 350] on div "Jazdy doszkalające" at bounding box center [752, 358] width 154 height 22
select select "B"
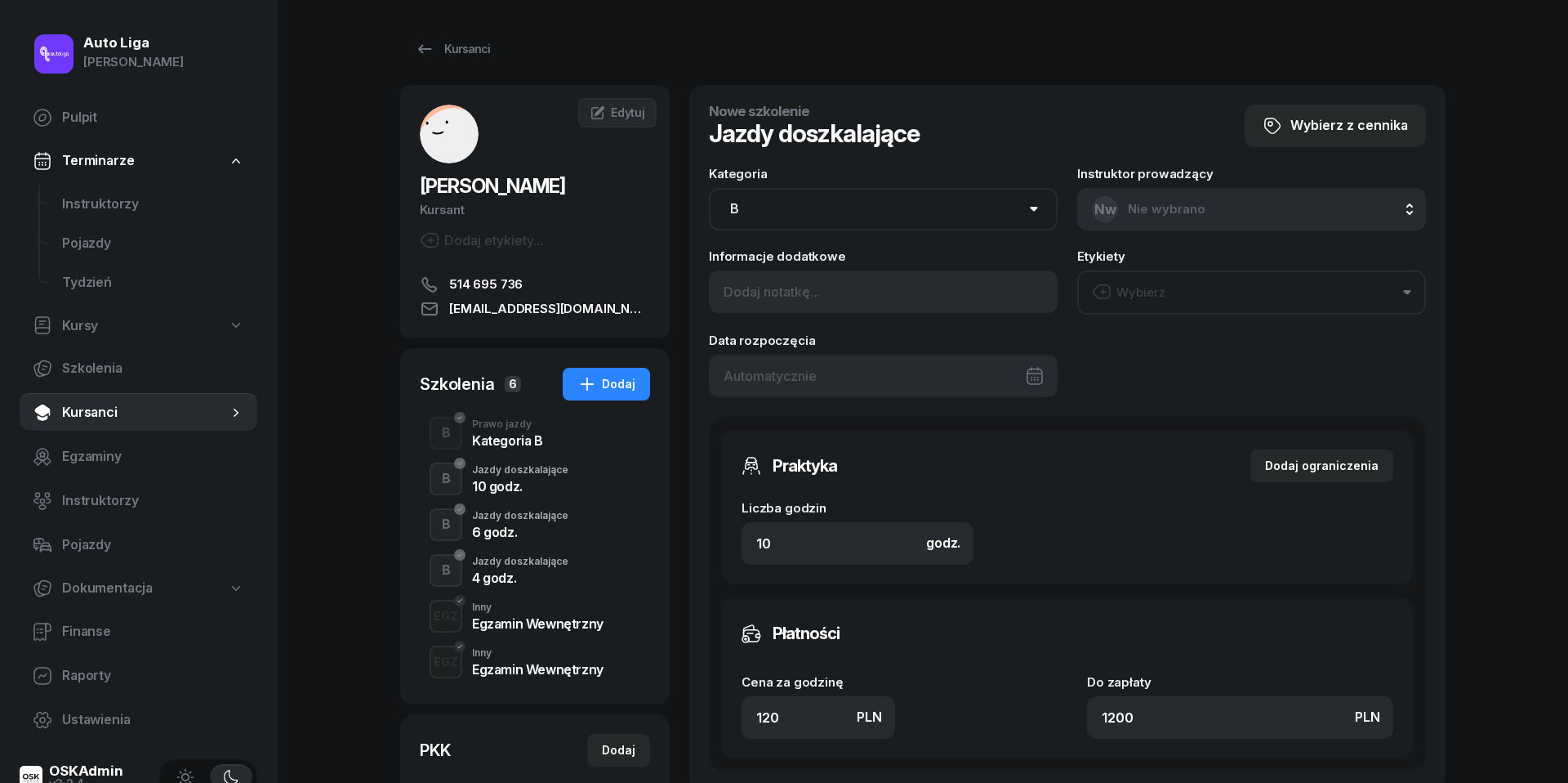
click at [829, 369] on div at bounding box center [883, 375] width 349 height 42
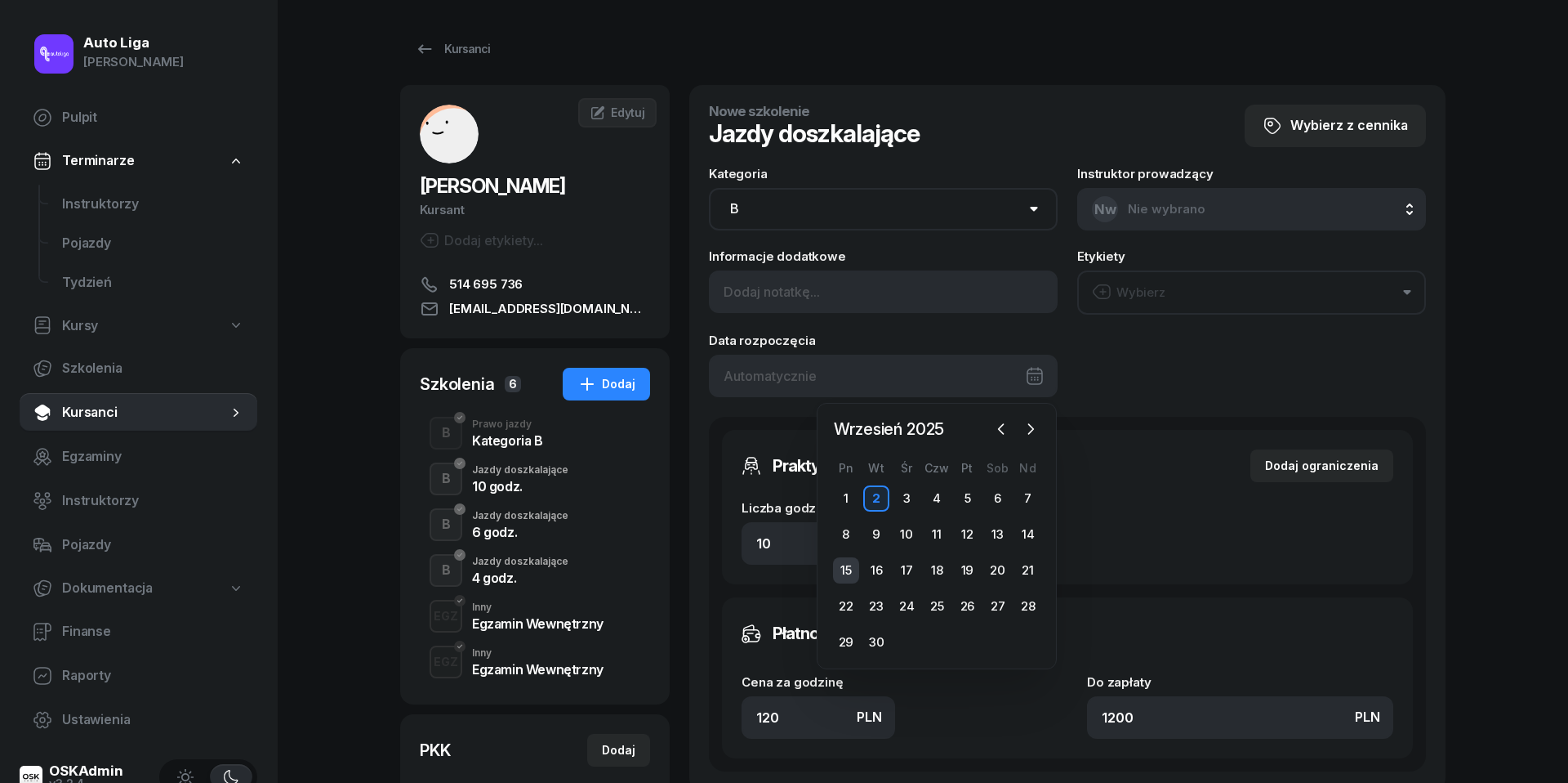
click at [845, 572] on div "15" at bounding box center [846, 570] width 26 height 26
type input "[DATE]"
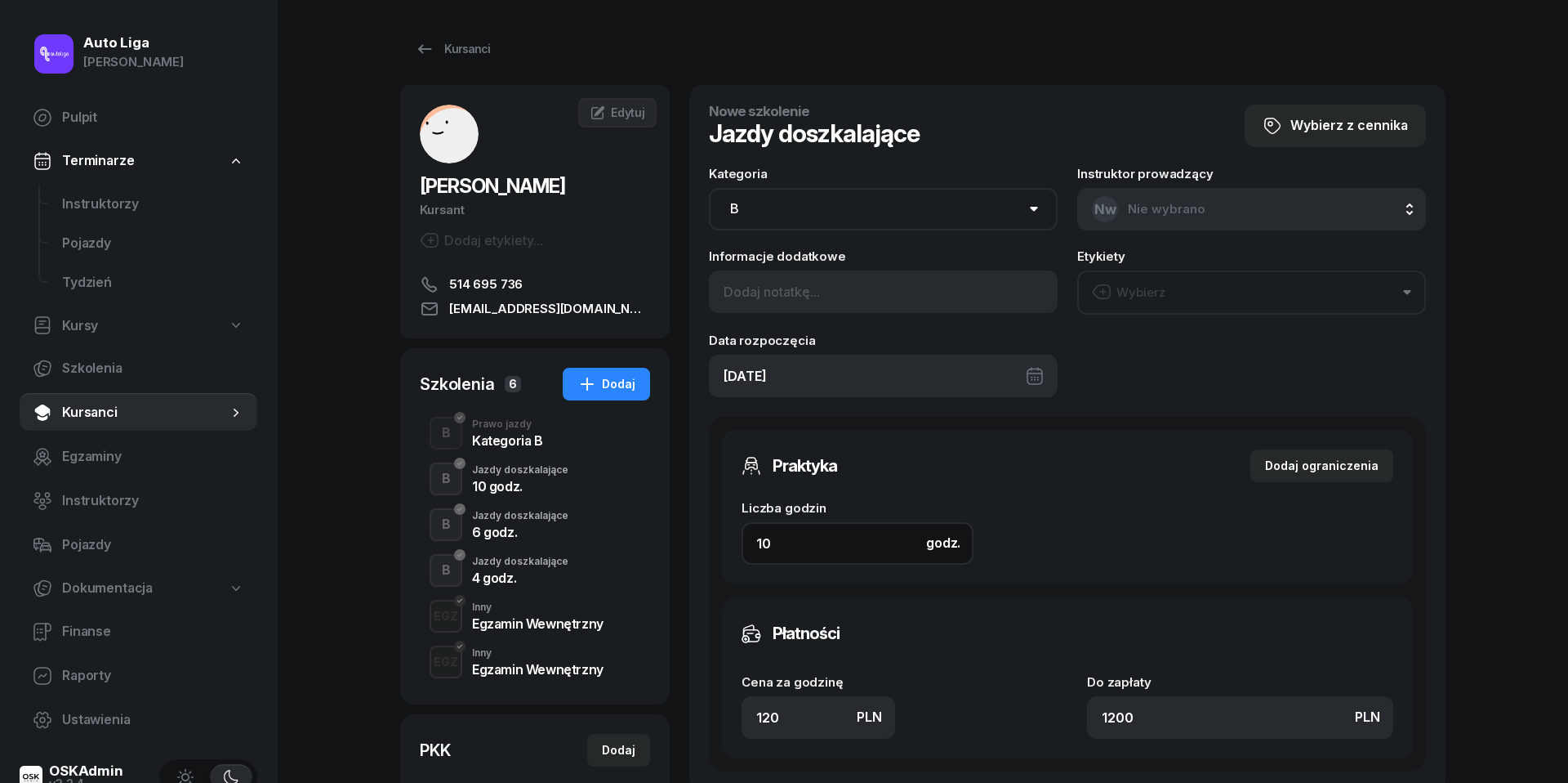
click at [783, 534] on input "10" at bounding box center [857, 543] width 232 height 42
type input "6"
type input "720"
type input "6"
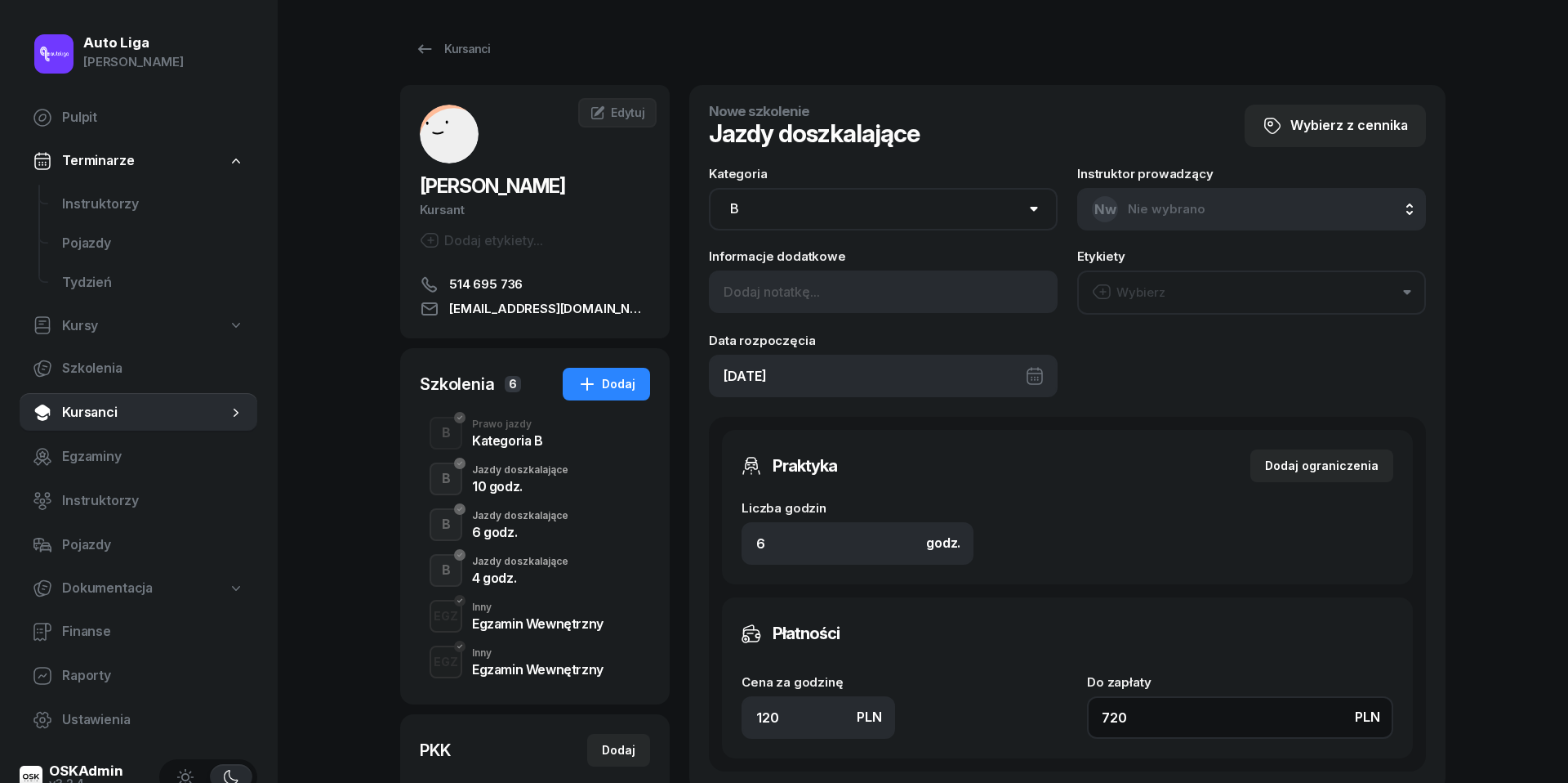
click at [1148, 725] on input "720" at bounding box center [1240, 717] width 306 height 42
type input "1.33"
type input "8"
type input "14.50"
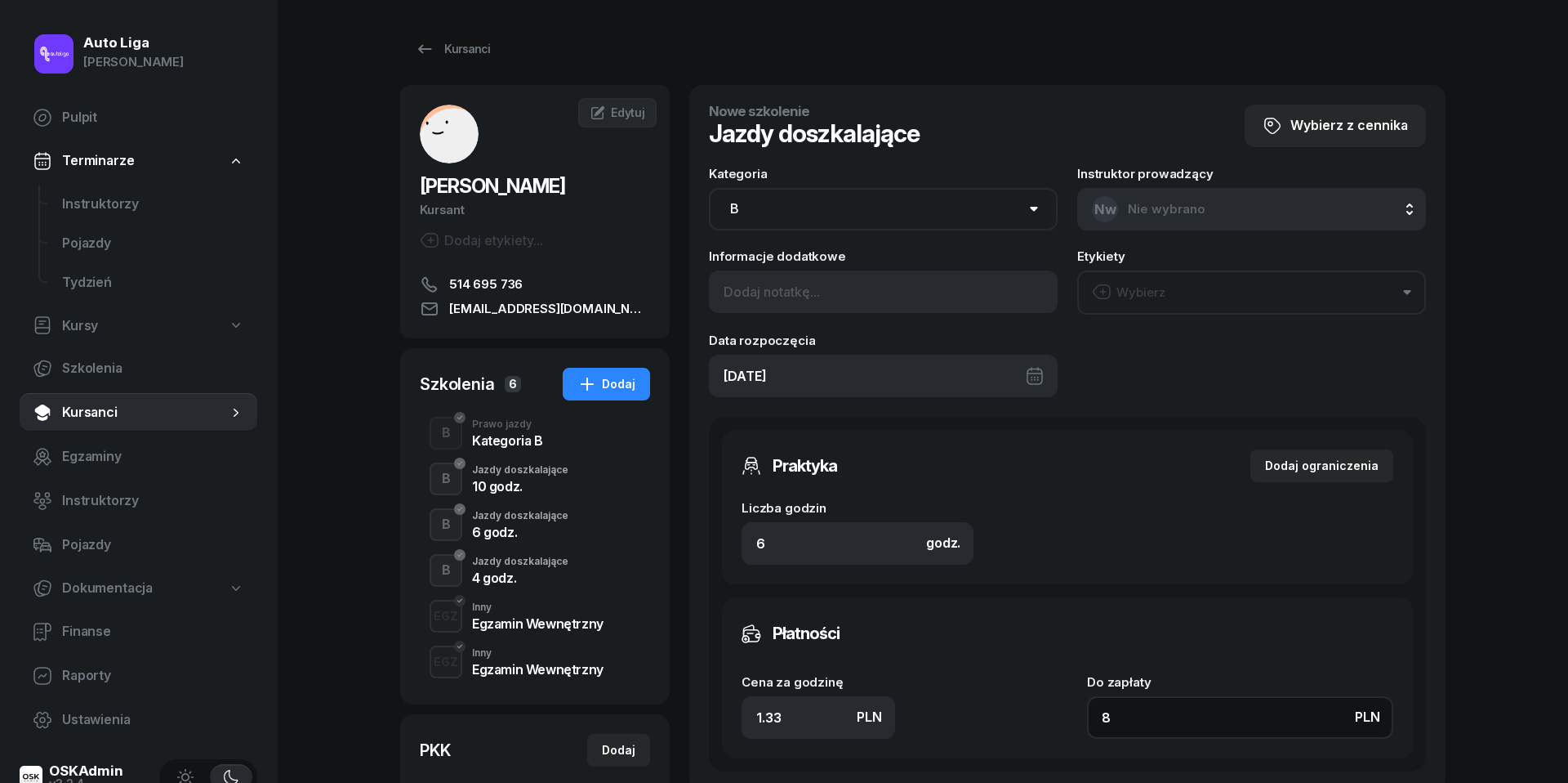
type input "87"
type input "145"
type input "870"
click at [1226, 283] on button "Wybierz" at bounding box center [1252, 292] width 349 height 44
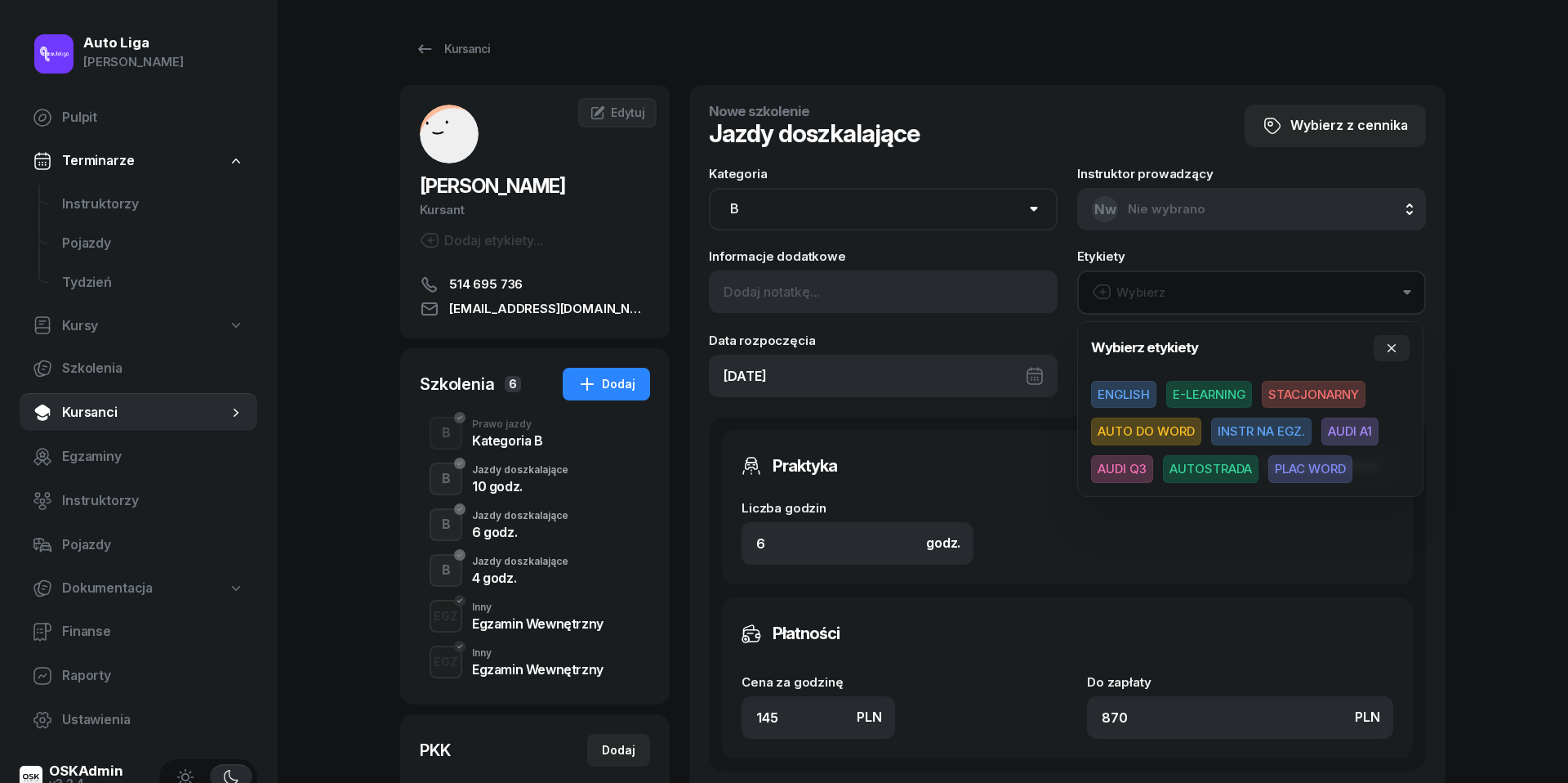
click at [1226, 283] on button "Wybierz" at bounding box center [1252, 292] width 349 height 44
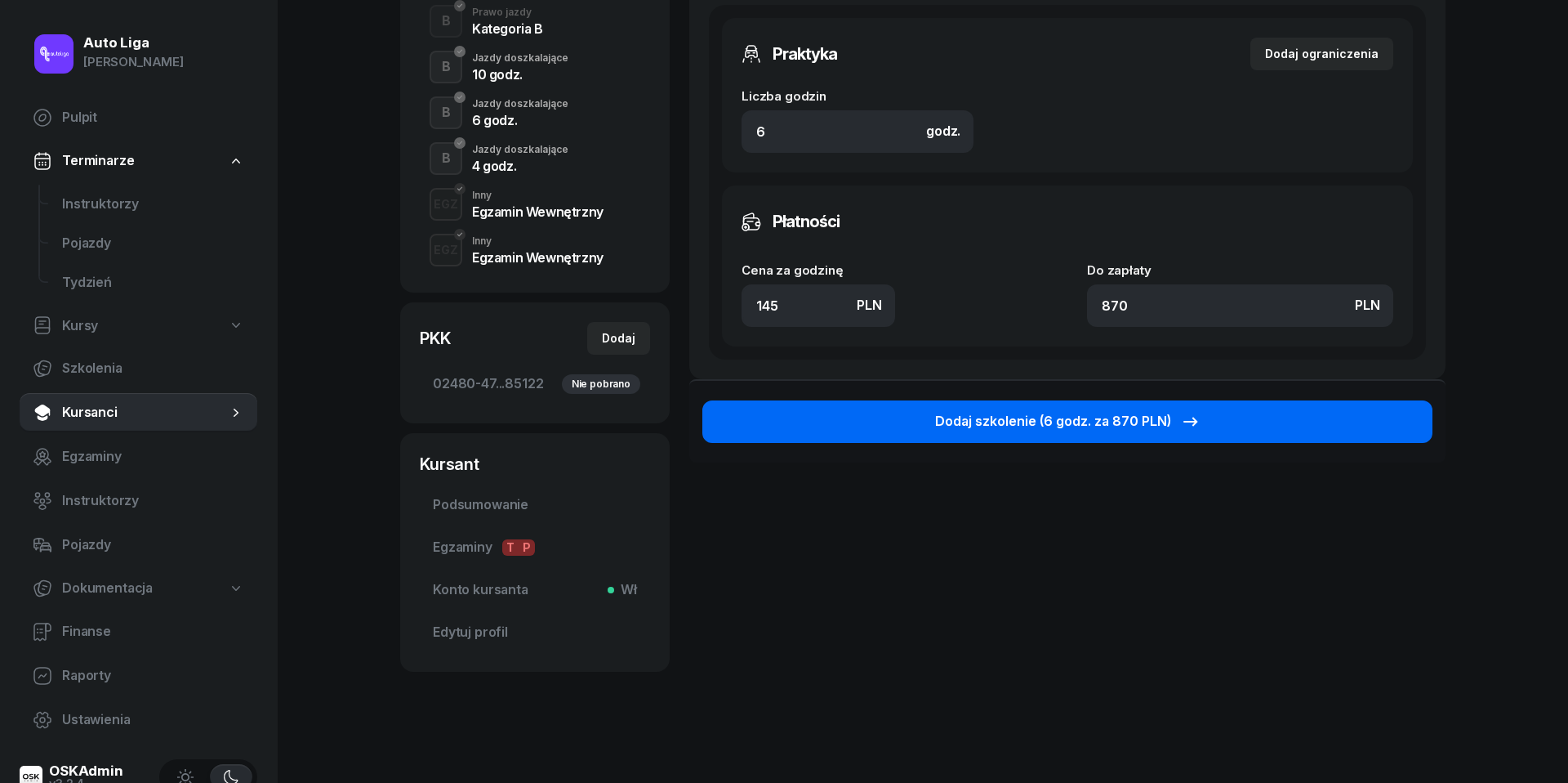
scroll to position [412, 0]
click at [1045, 421] on div "Dodaj szkolenie (6 godz. za 870 PLN)" at bounding box center [1068, 422] width 265 height 22
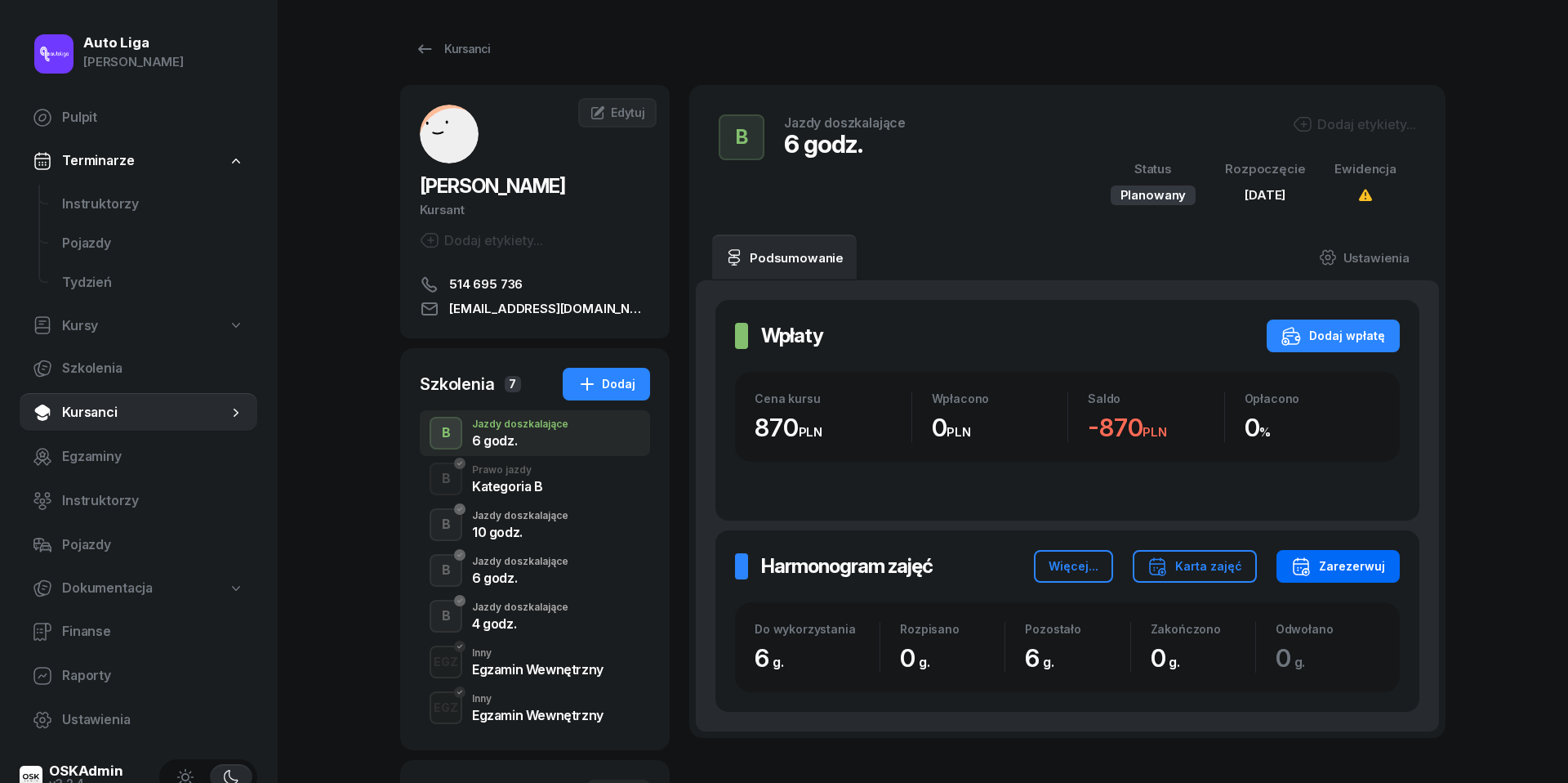
click at [1372, 561] on div "Zarezerwuj" at bounding box center [1338, 566] width 94 height 20
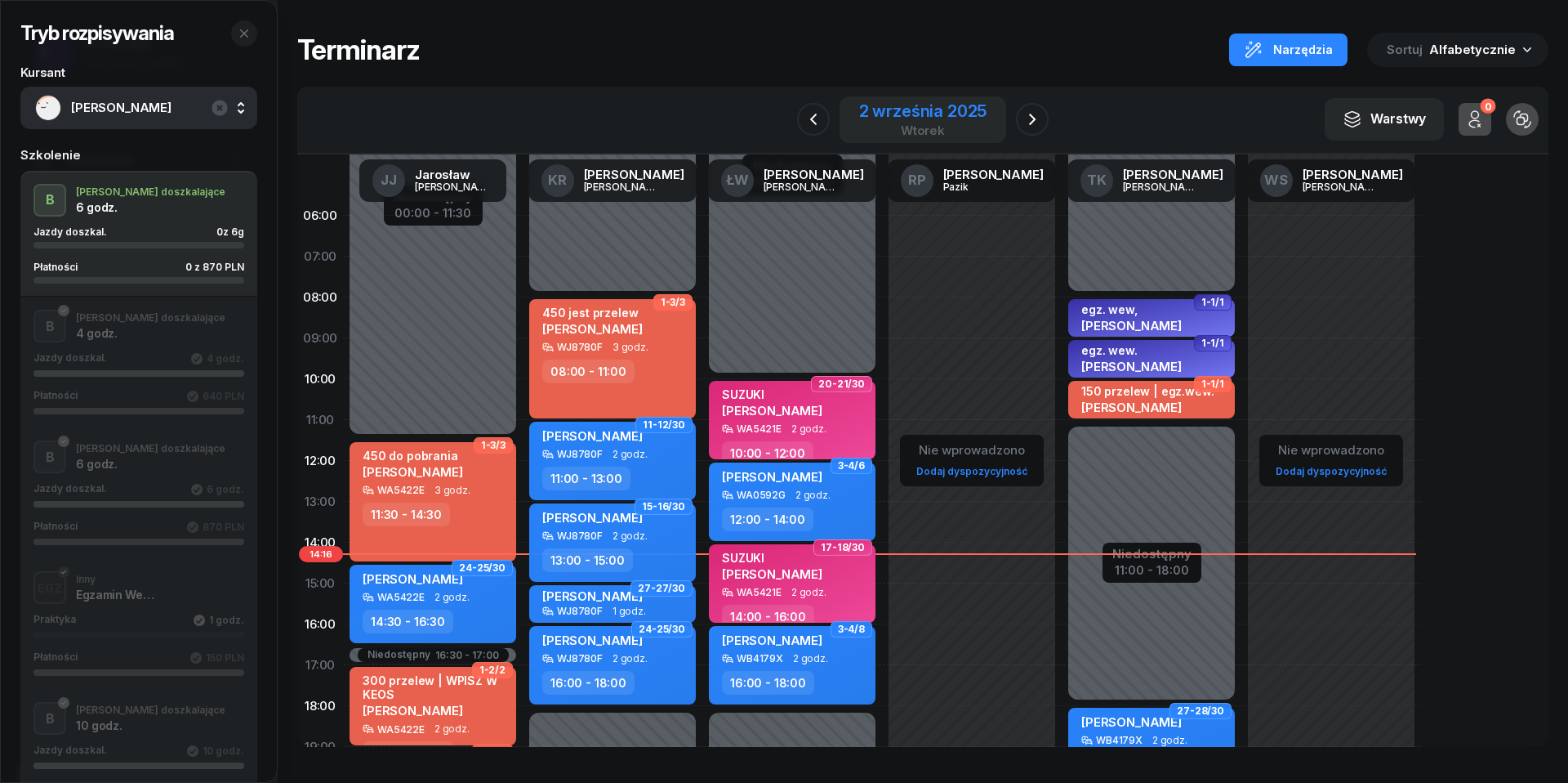
click at [915, 124] on div "wtorek" at bounding box center [923, 130] width 129 height 13
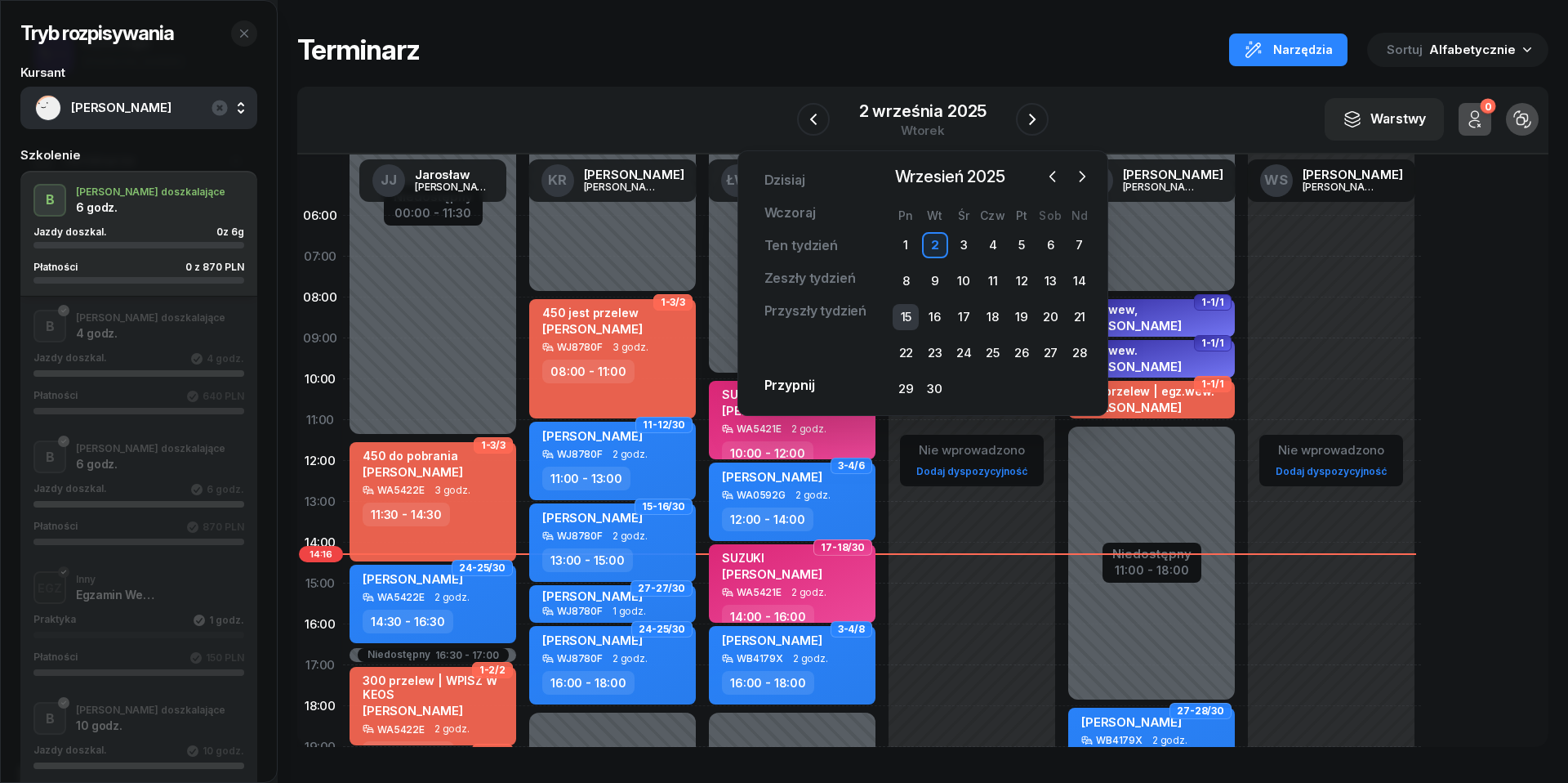
click at [913, 318] on div "15" at bounding box center [905, 317] width 26 height 26
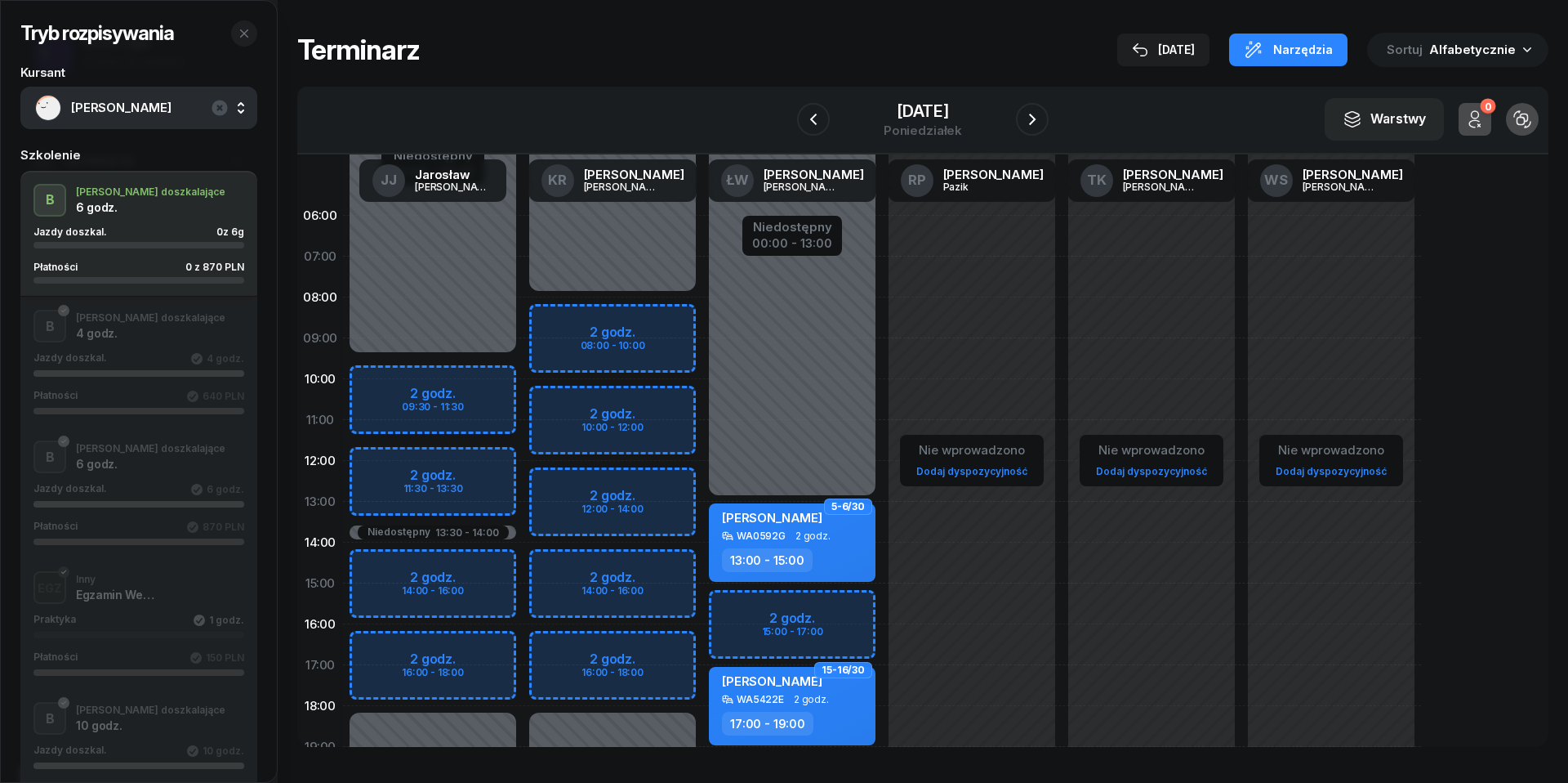
click at [596, 407] on div "Niedostępny 00:00 - 08:00 Niedostępny 18:00 - 23:59 2 godz. 08:00 - 10:00 2 god…" at bounding box center [613, 583] width 180 height 777
select select "10"
select select "12"
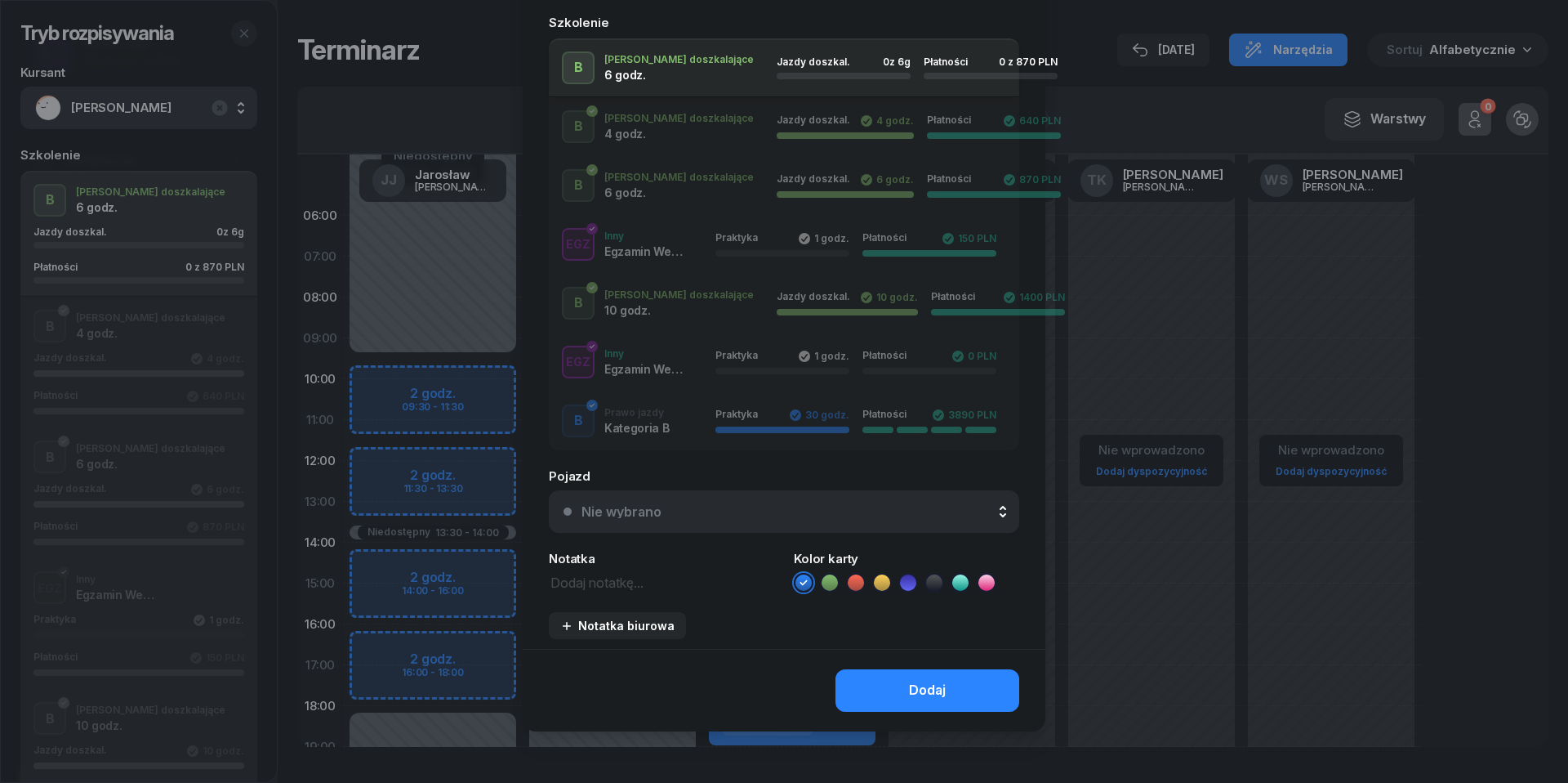
scroll to position [265, 0]
click at [616, 582] on textarea at bounding box center [661, 582] width 226 height 21
type textarea "1120 do pobrania"
click at [854, 580] on icon at bounding box center [856, 584] width 16 height 16
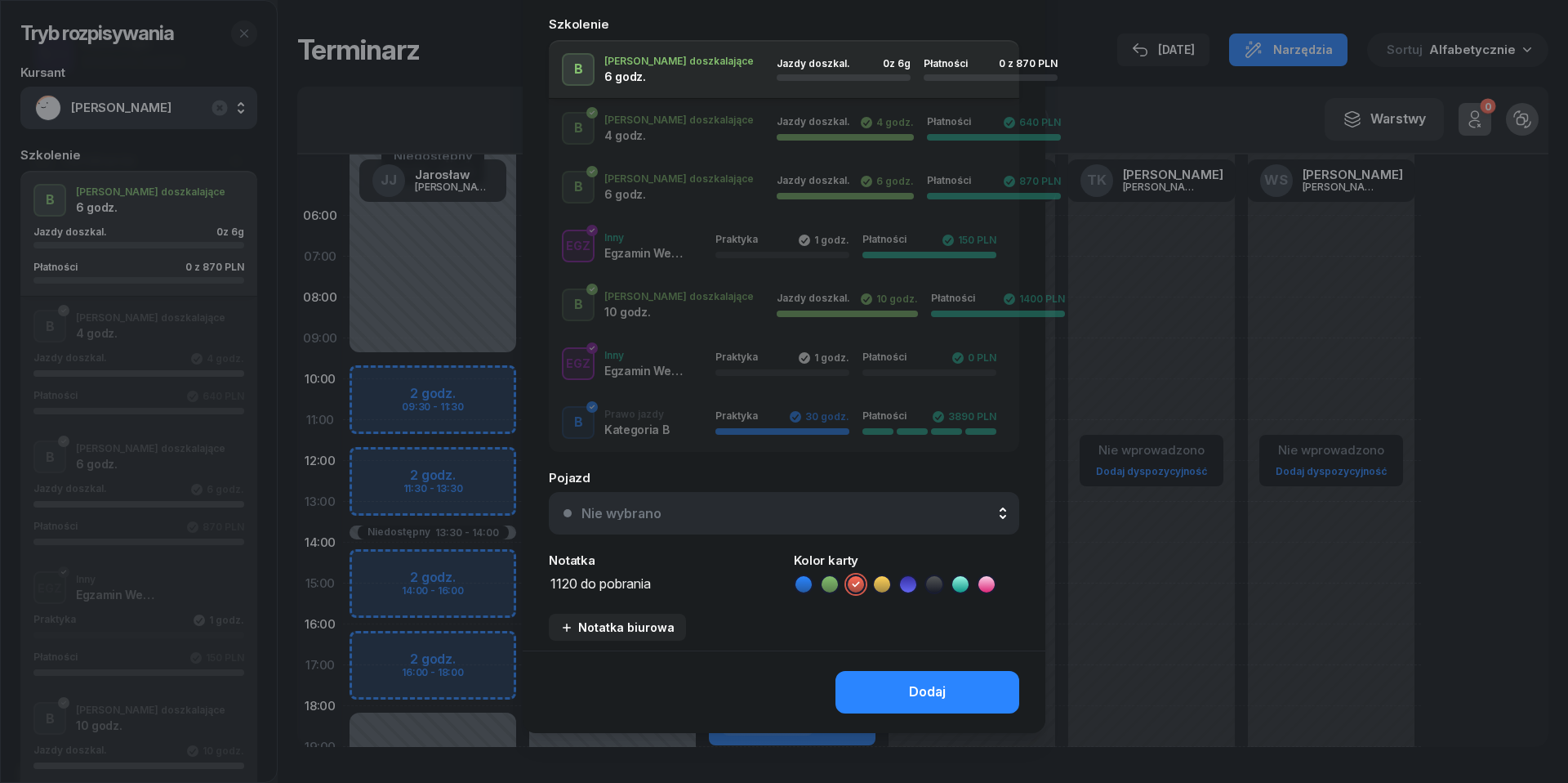
click at [847, 529] on button "Nie wybrano" at bounding box center [784, 513] width 470 height 42
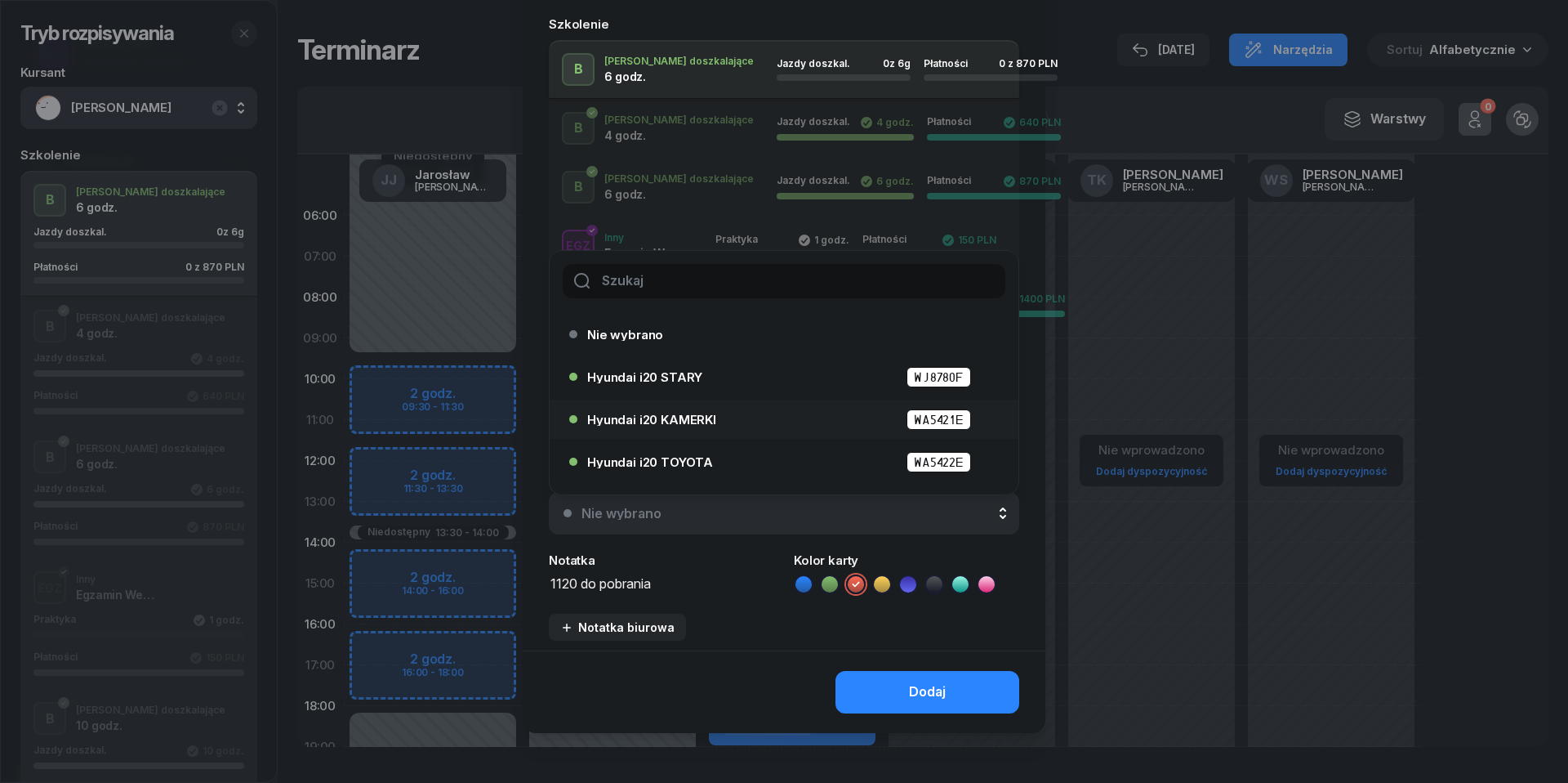
click at [758, 423] on div "Hyundai i20 KAMERKI WA5421E" at bounding box center [788, 419] width 402 height 21
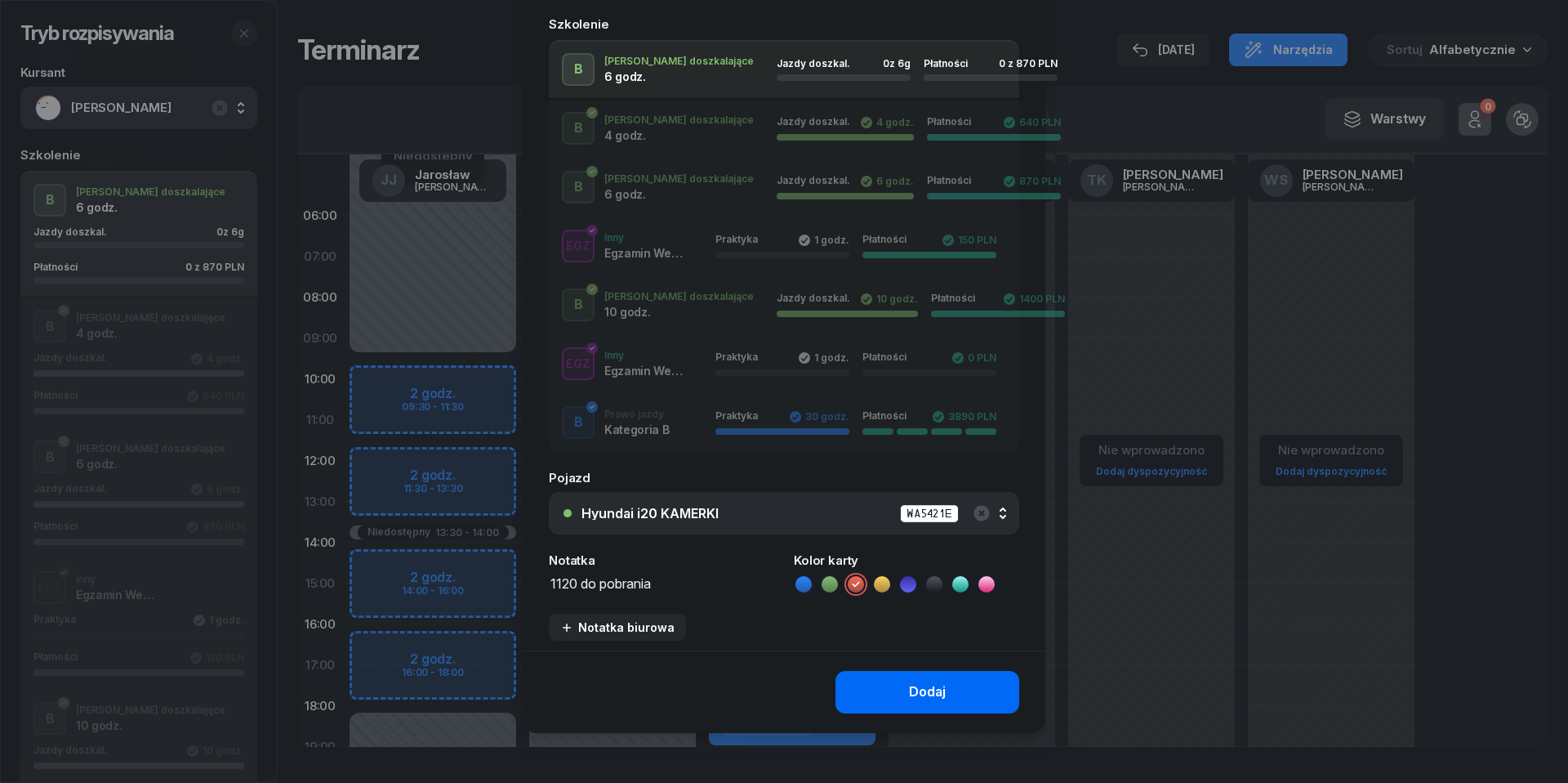
click at [928, 685] on div "Dodaj" at bounding box center [927, 692] width 37 height 22
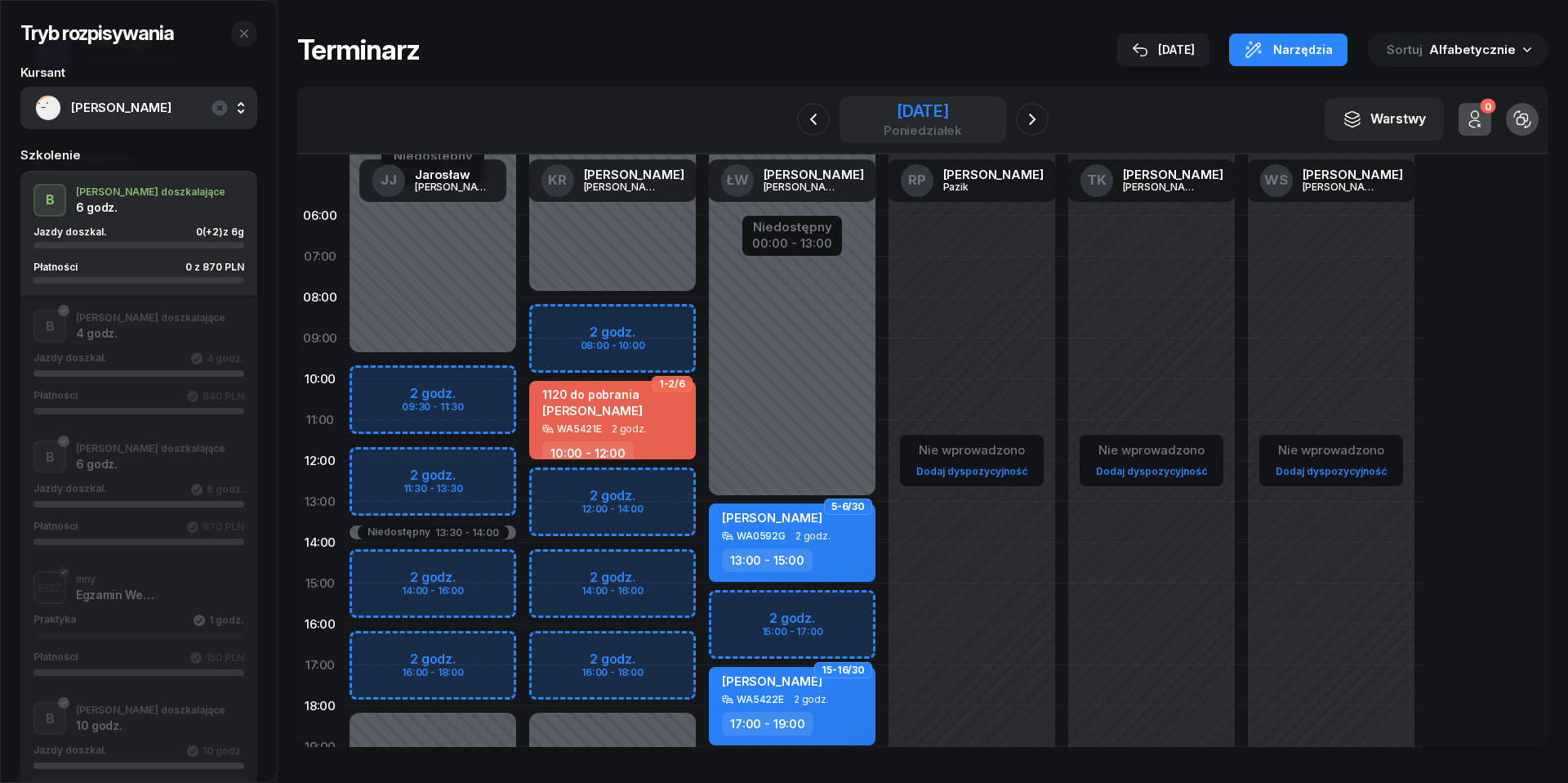
click at [919, 124] on div "poniedziałek" at bounding box center [922, 130] width 78 height 13
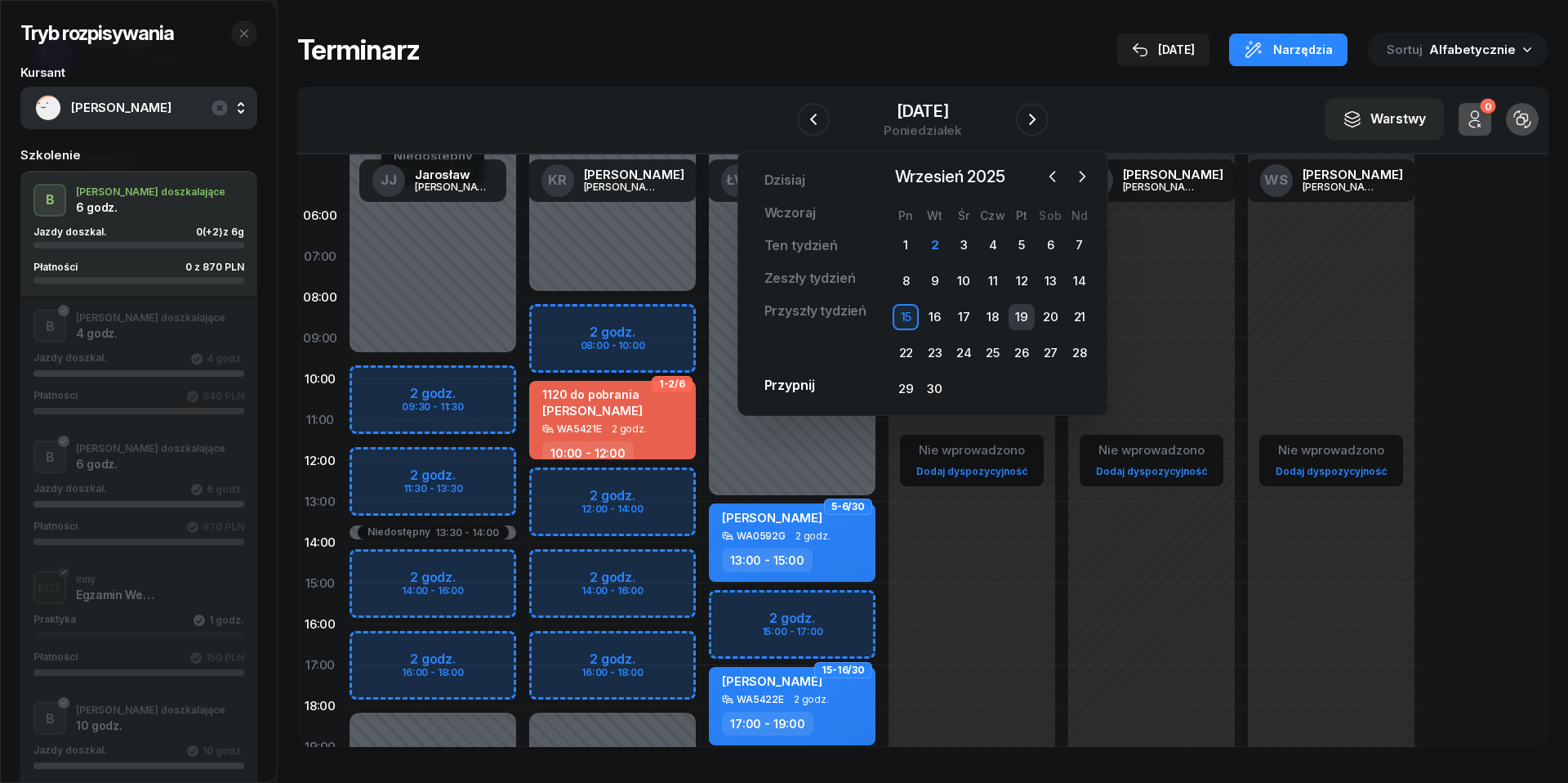
click at [1026, 315] on div "19" at bounding box center [1021, 317] width 26 height 26
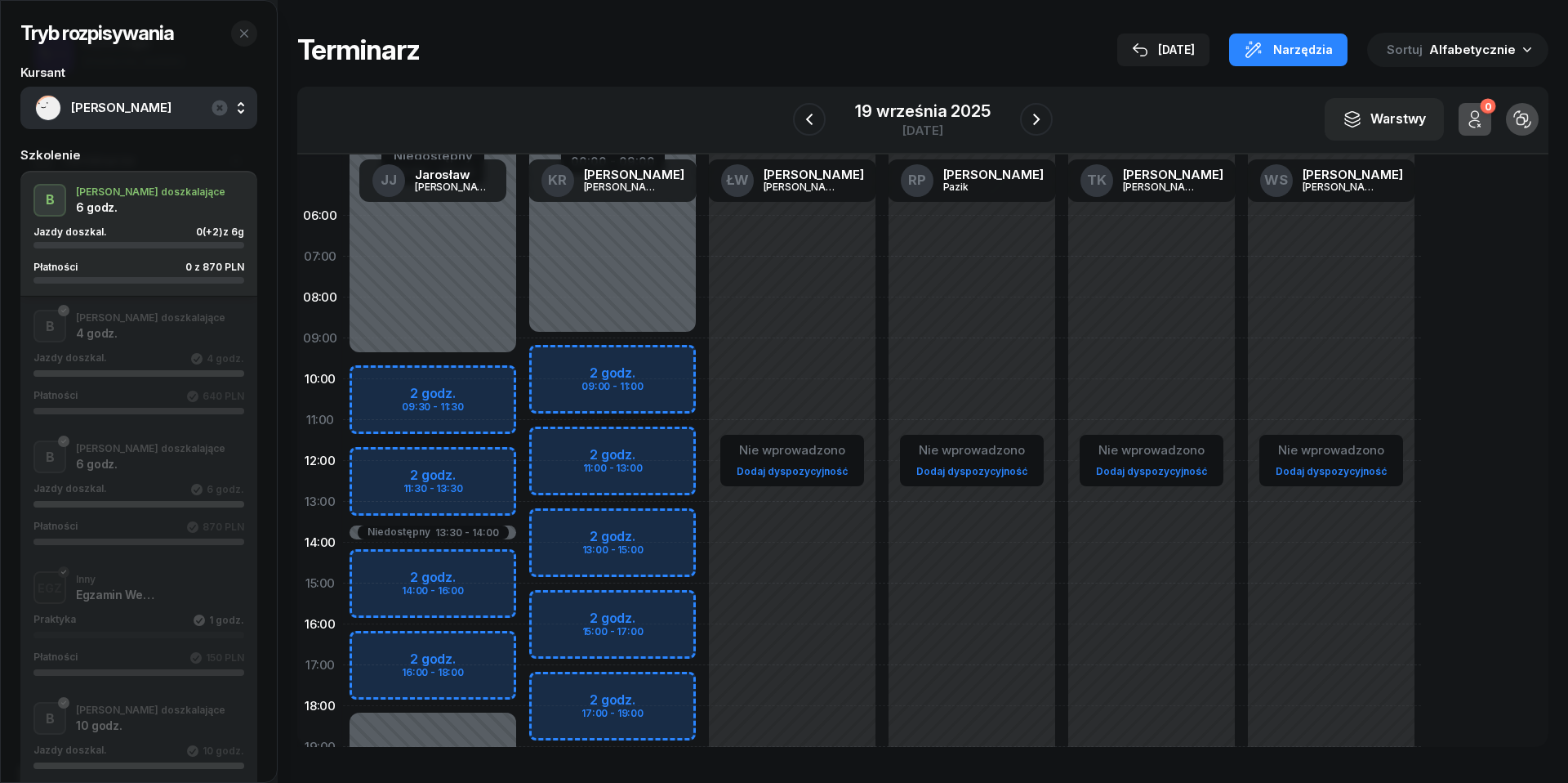
click at [569, 608] on div "Niedostępny 00:00 - 09:00 Niedostępny 19:00 - 23:59 2 godz. 09:00 - 11:00 2 god…" at bounding box center [613, 583] width 180 height 777
select select "15"
select select "17"
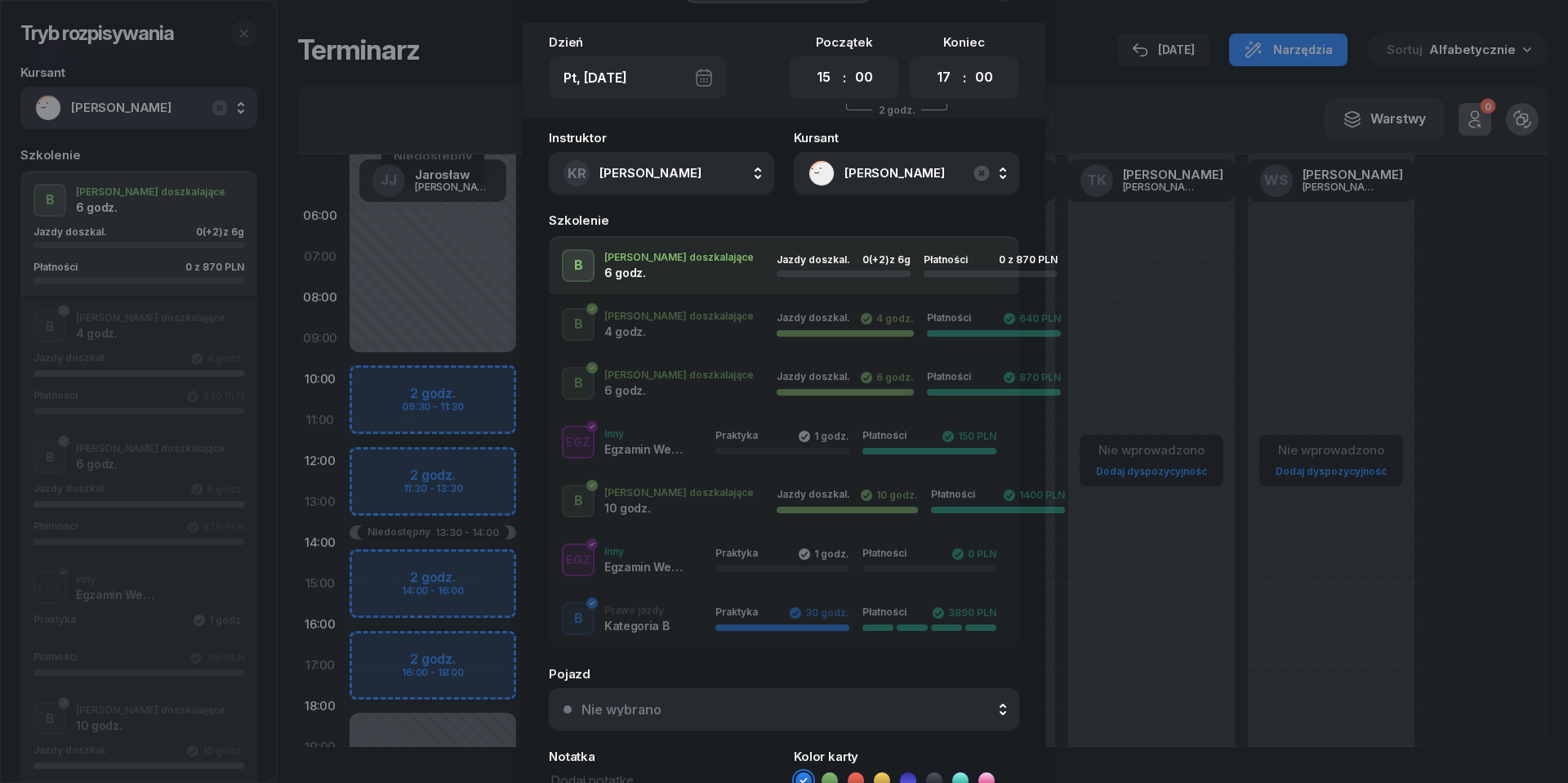
scroll to position [207, 0]
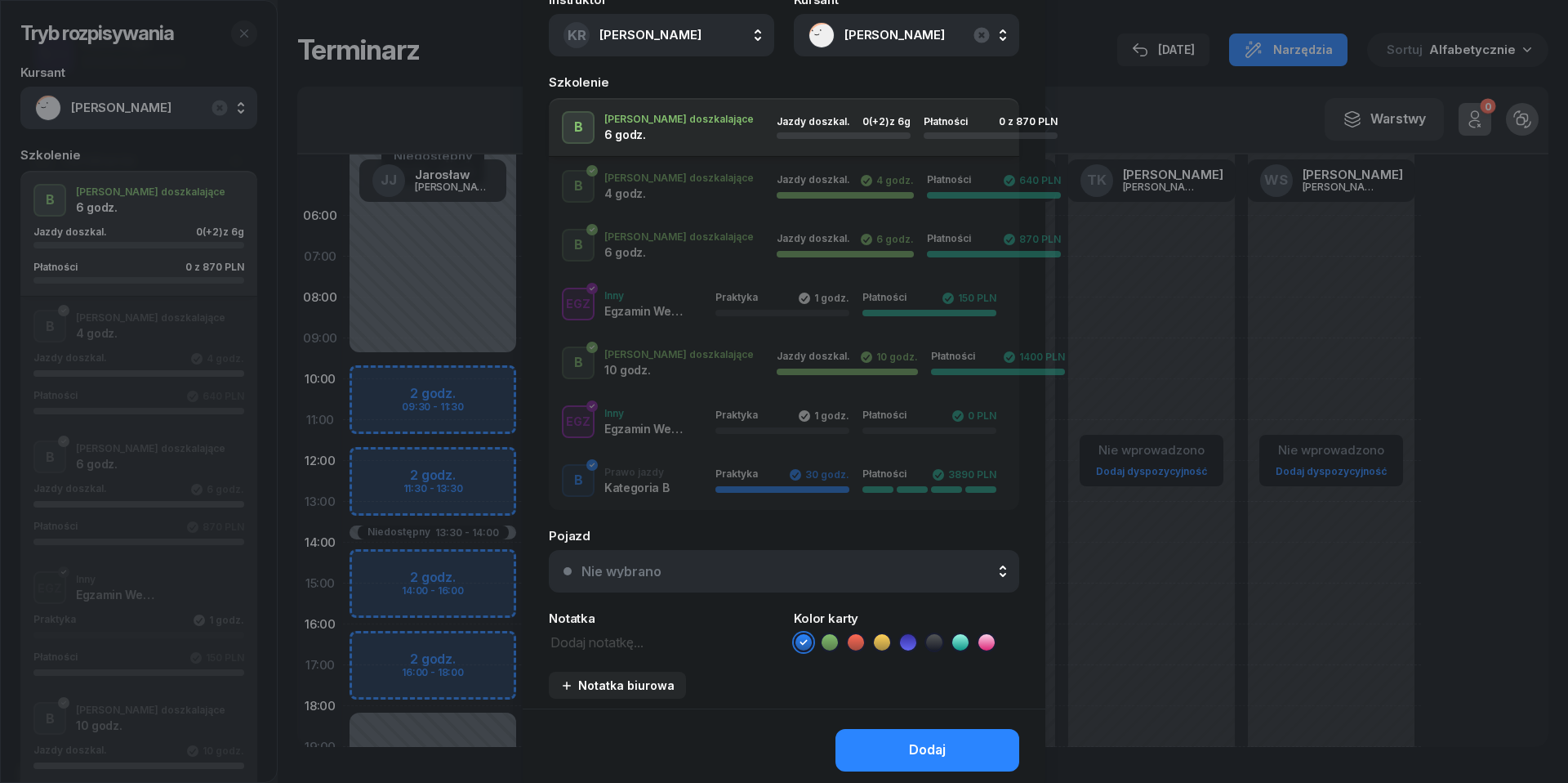
click at [771, 575] on div "Nie wybrano" at bounding box center [793, 571] width 423 height 14
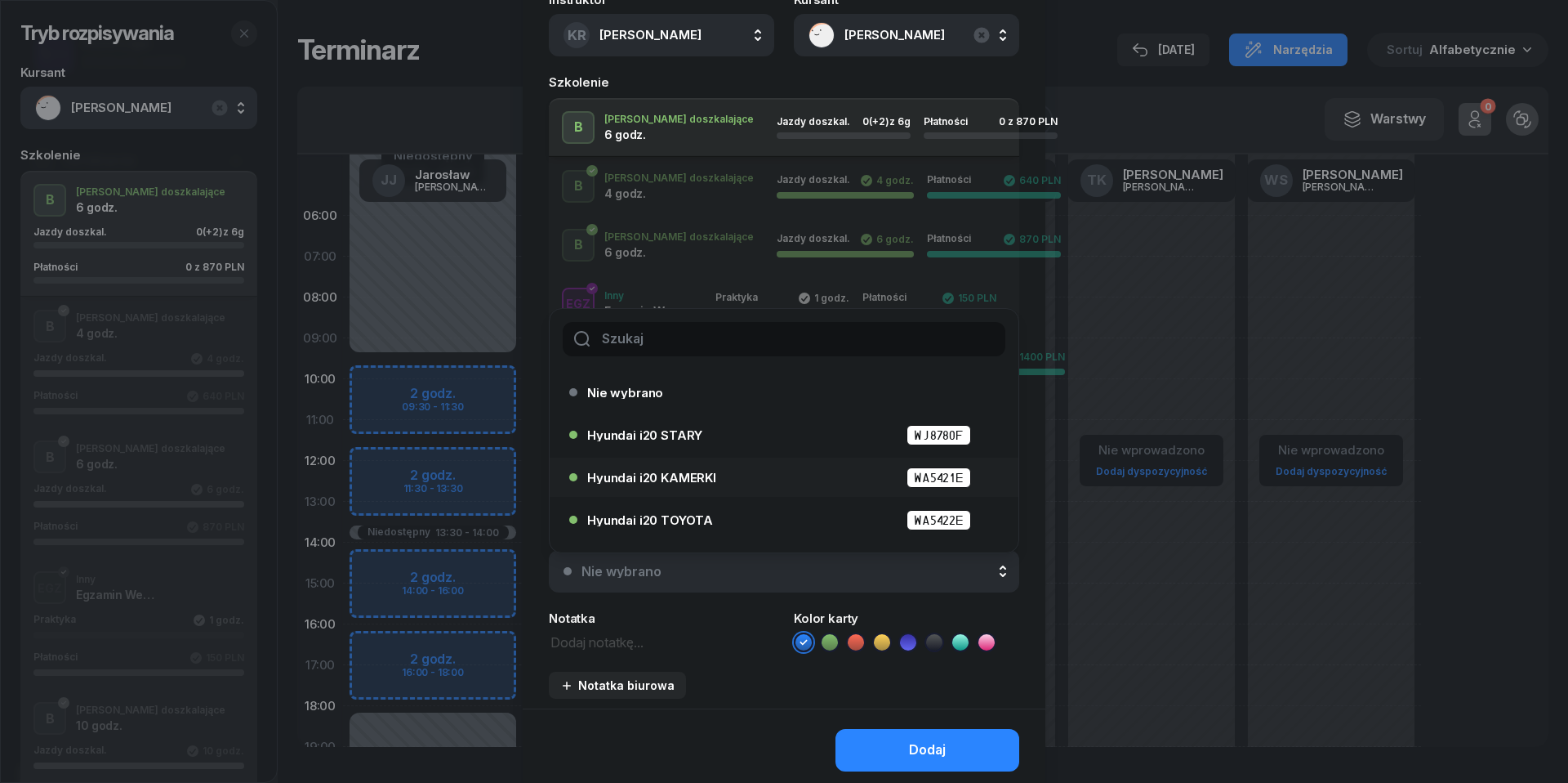
click at [732, 475] on div "Hyundai i20 KAMERKI WA5421E" at bounding box center [788, 477] width 402 height 21
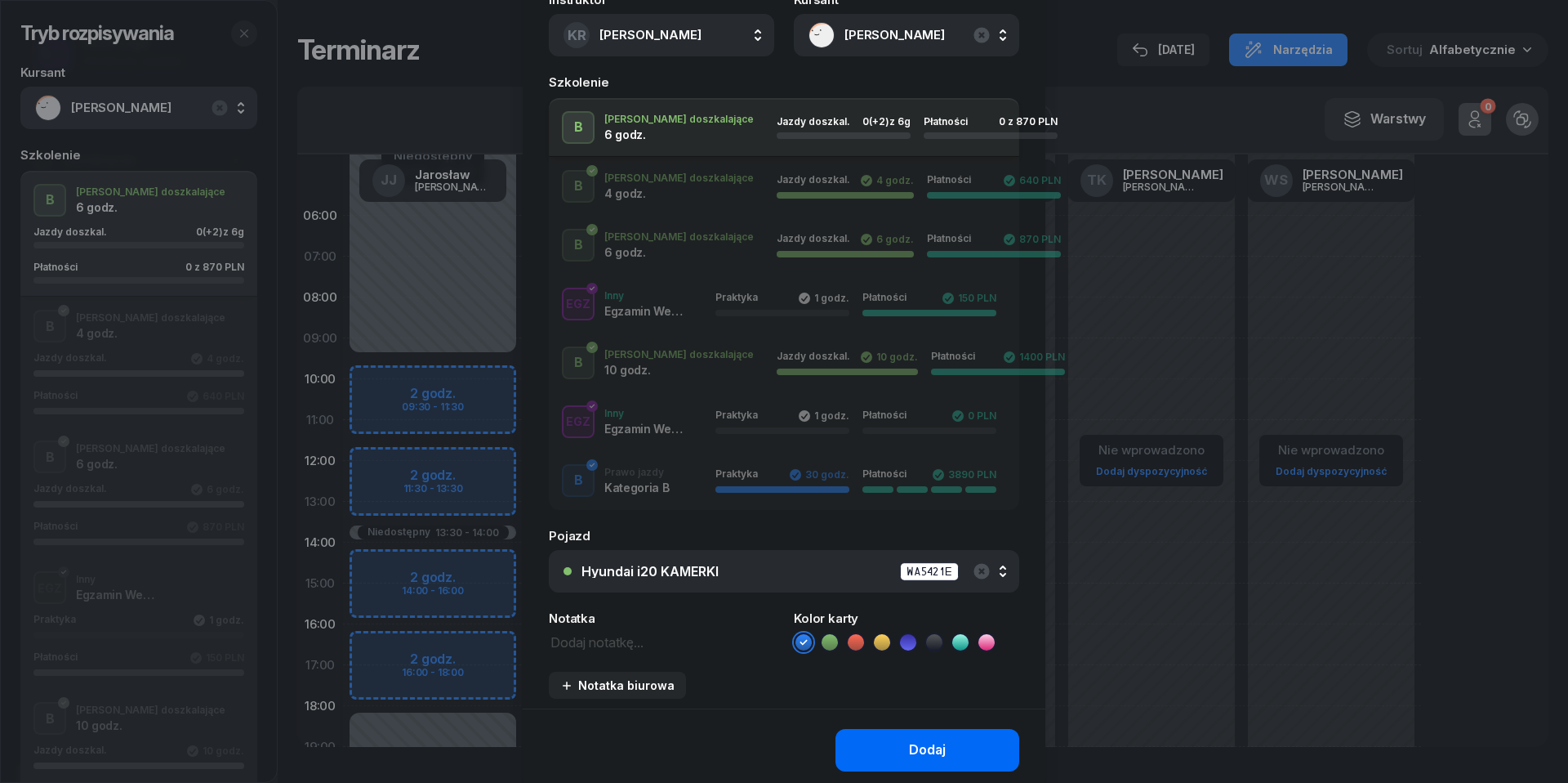
click at [909, 740] on div "Dodaj" at bounding box center [927, 751] width 37 height 22
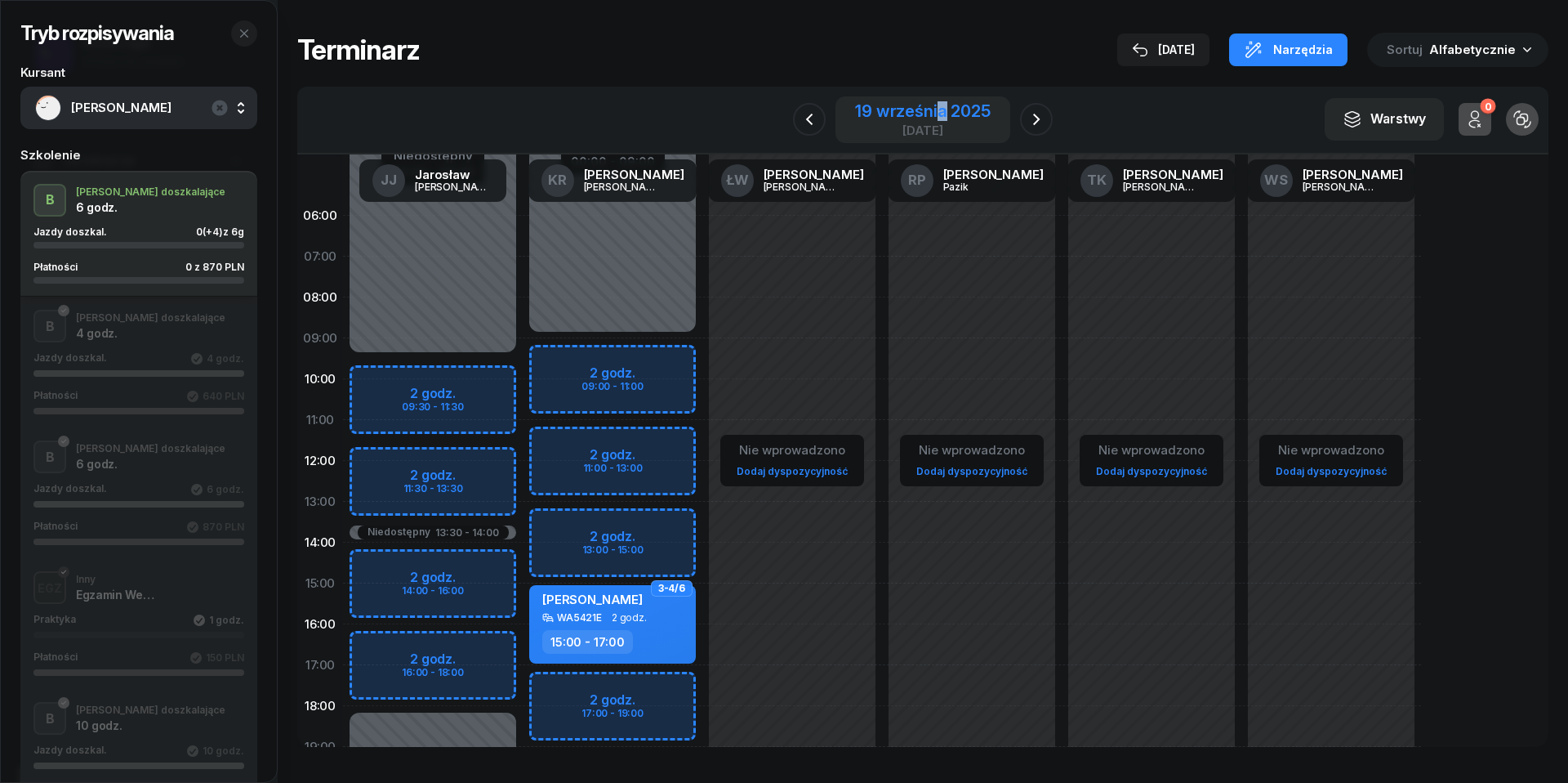
click at [941, 115] on div "19 września 2025" at bounding box center [923, 111] width 135 height 16
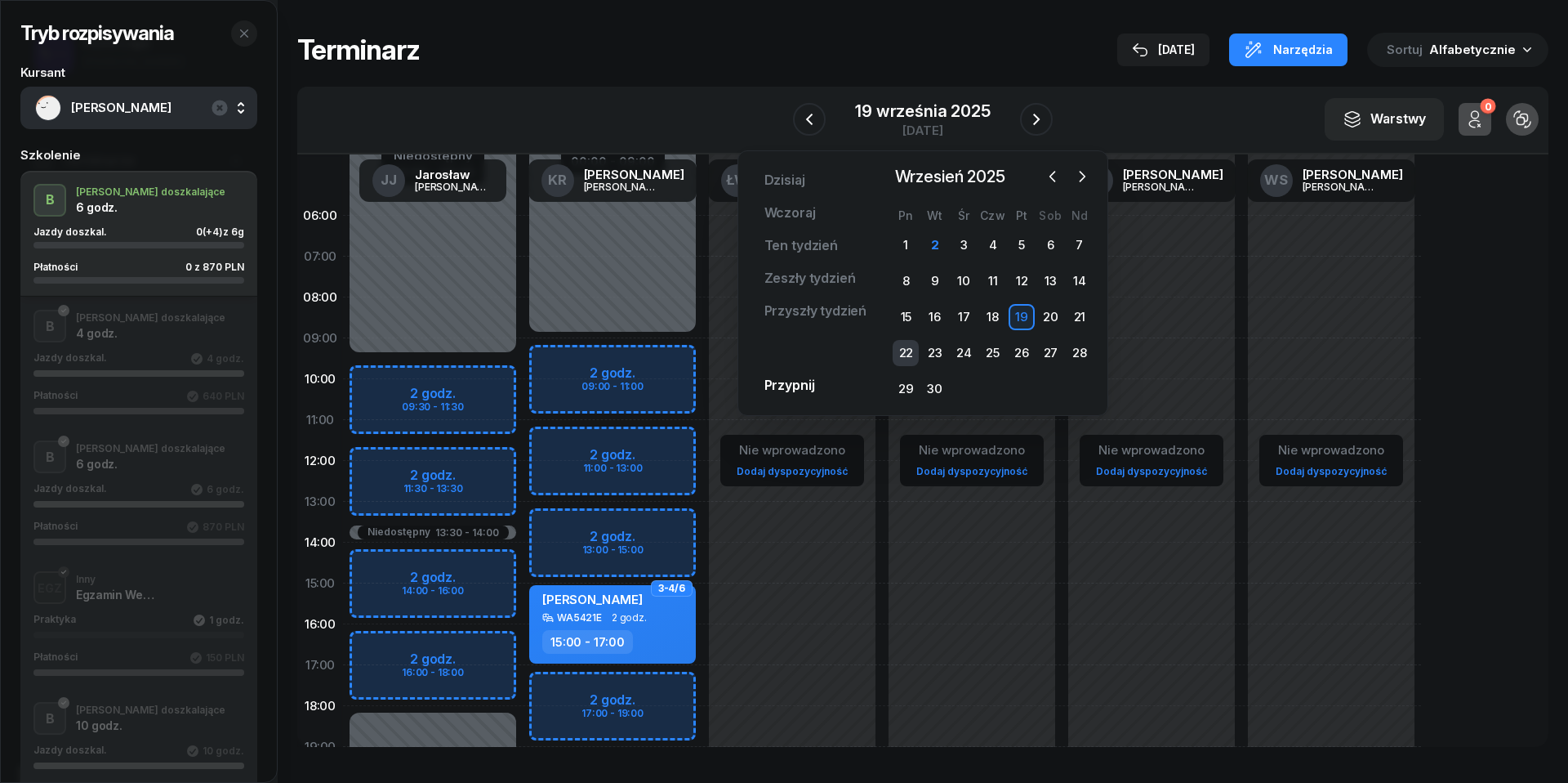
click at [903, 355] on div "22" at bounding box center [905, 353] width 26 height 26
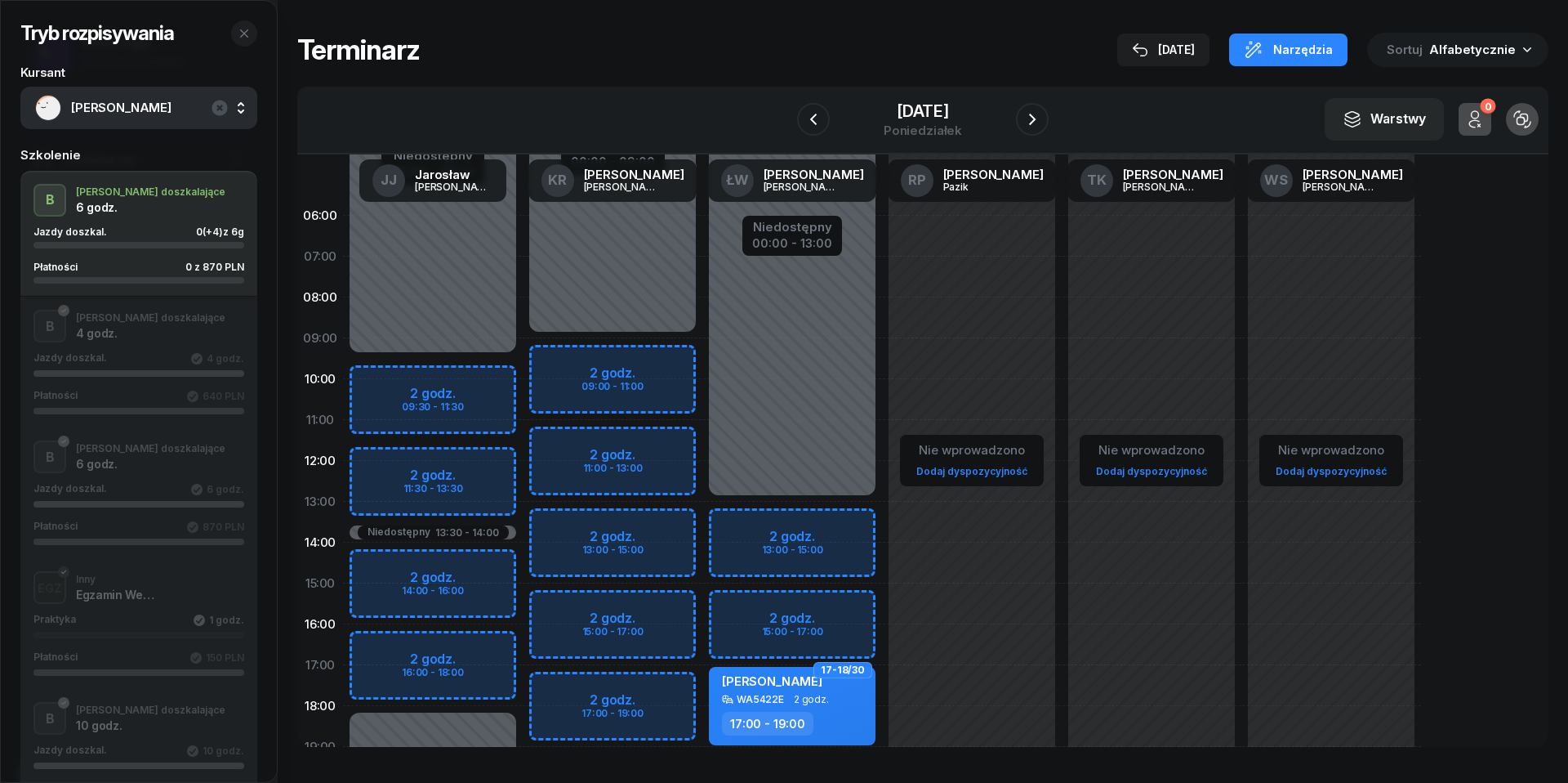
click at [628, 446] on div "Niedostępny 00:00 - 09:00 Niedostępny 19:00 - 23:59 2 godz. 09:00 - 11:00 2 god…" at bounding box center [613, 583] width 180 height 777
select select "11"
select select "13"
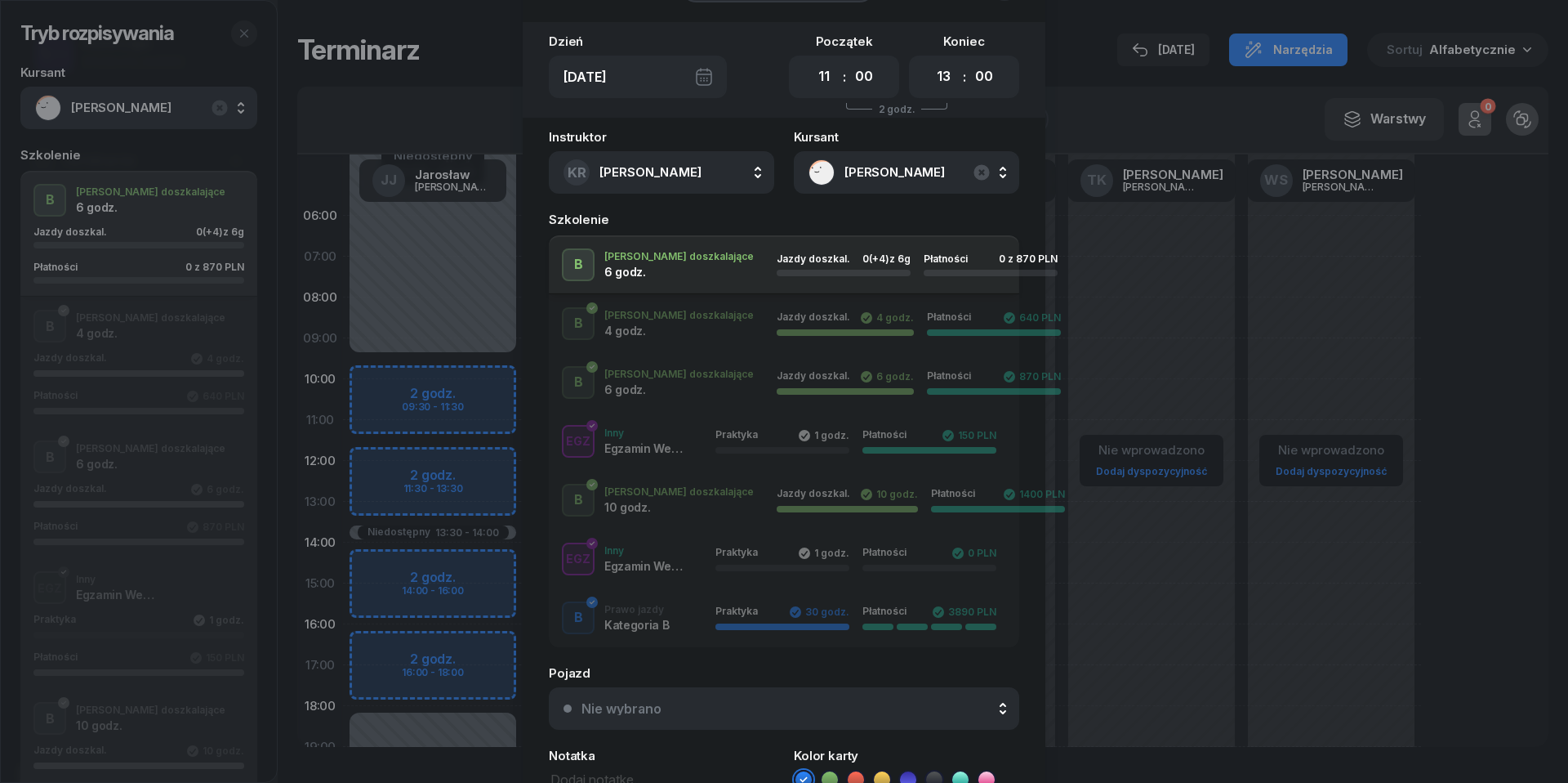
scroll to position [156, 0]
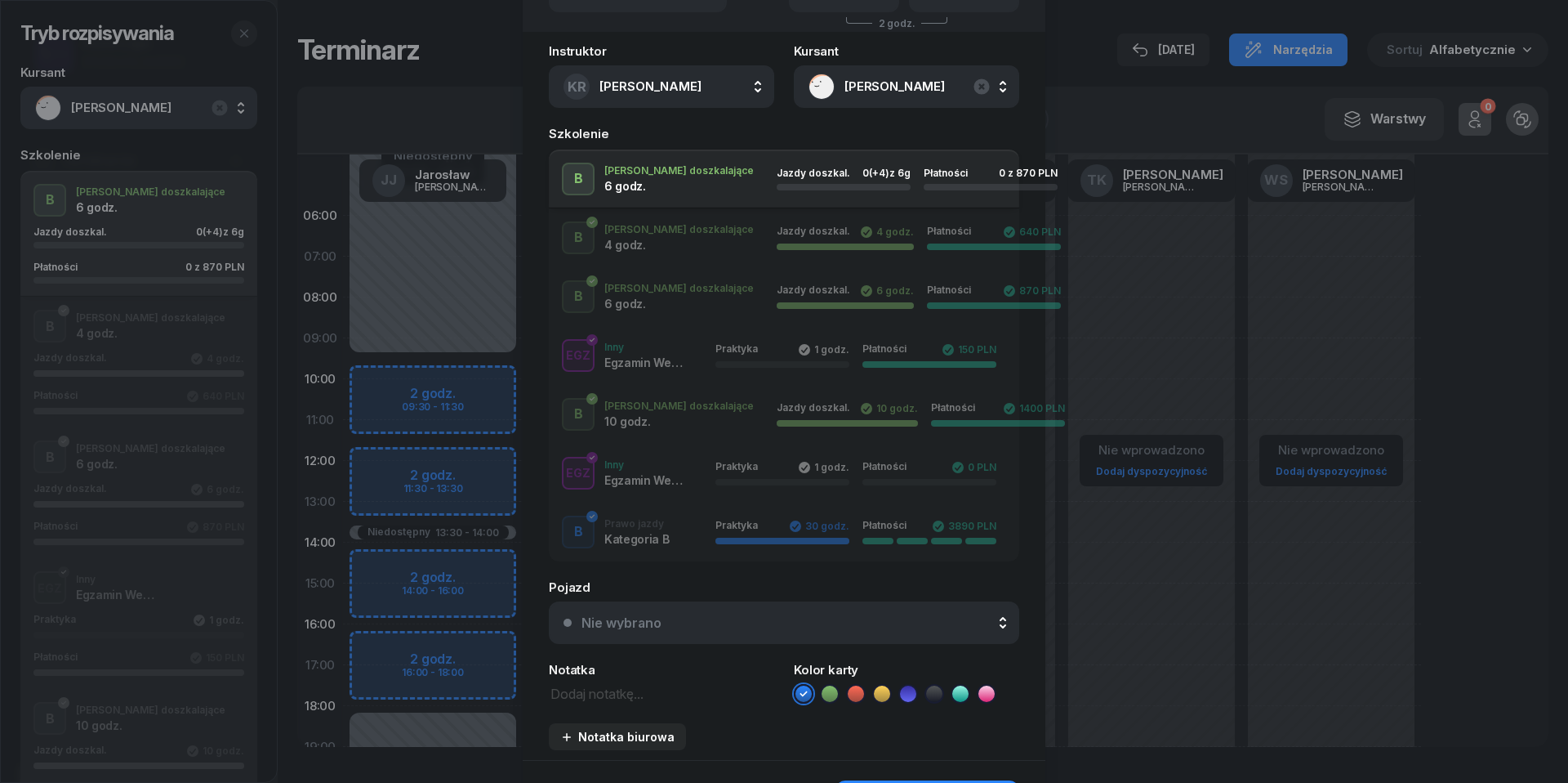
click at [845, 634] on button "Nie wybrano" at bounding box center [784, 622] width 470 height 42
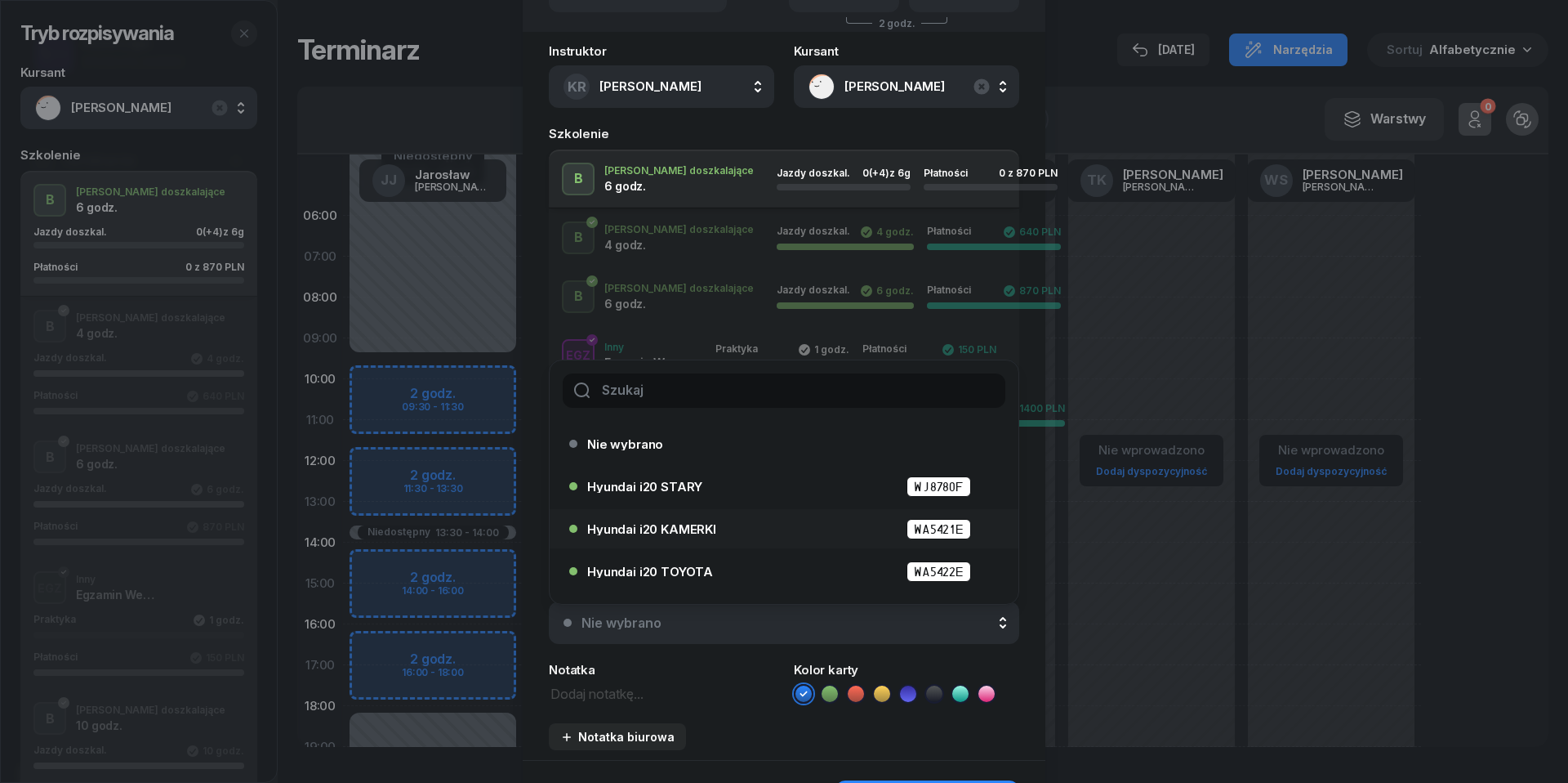
click at [775, 529] on div "Hyundai i20 KAMERKI WA5421E" at bounding box center [788, 529] width 402 height 21
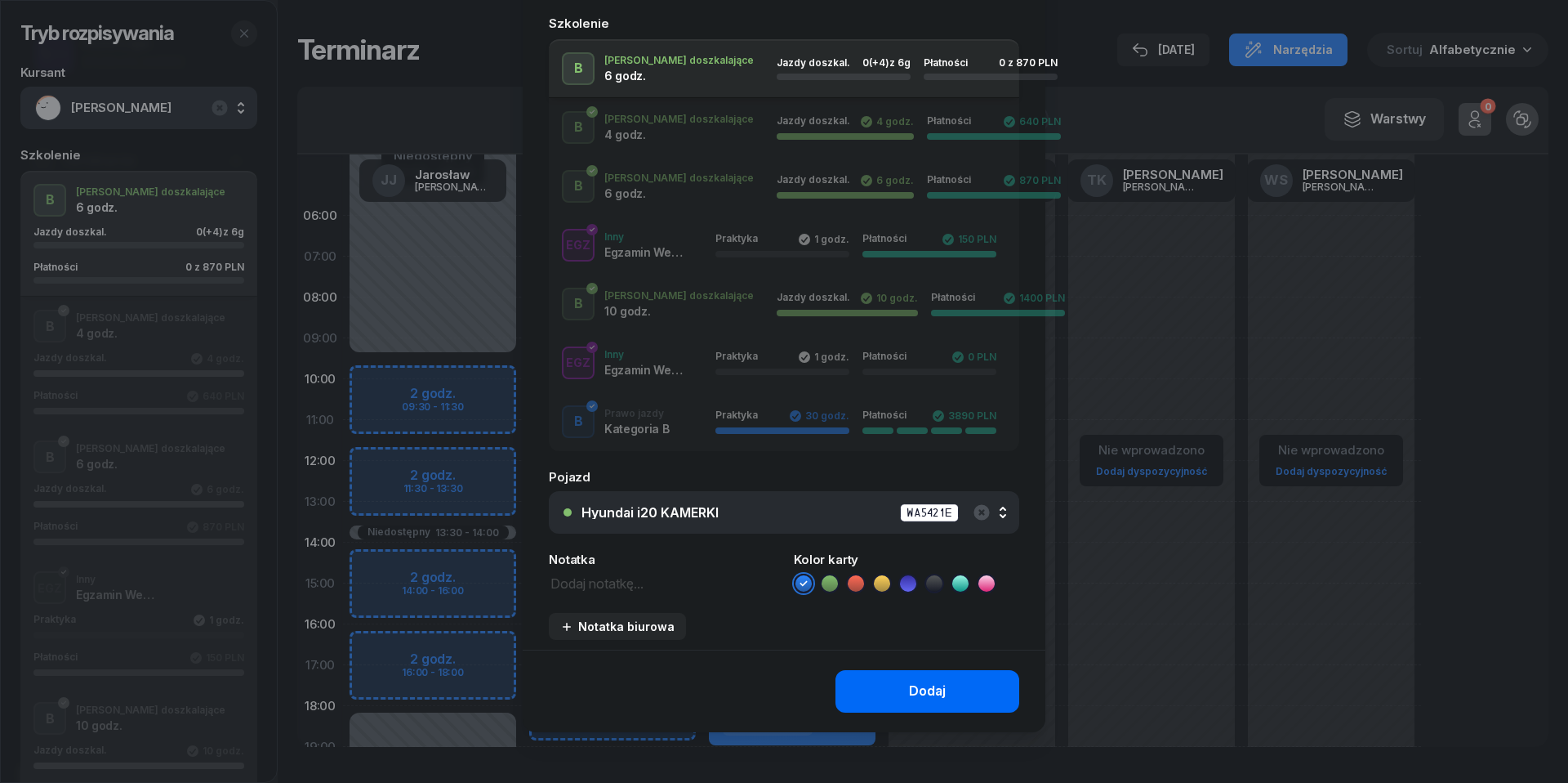
click at [895, 691] on button "Dodaj" at bounding box center [927, 690] width 184 height 42
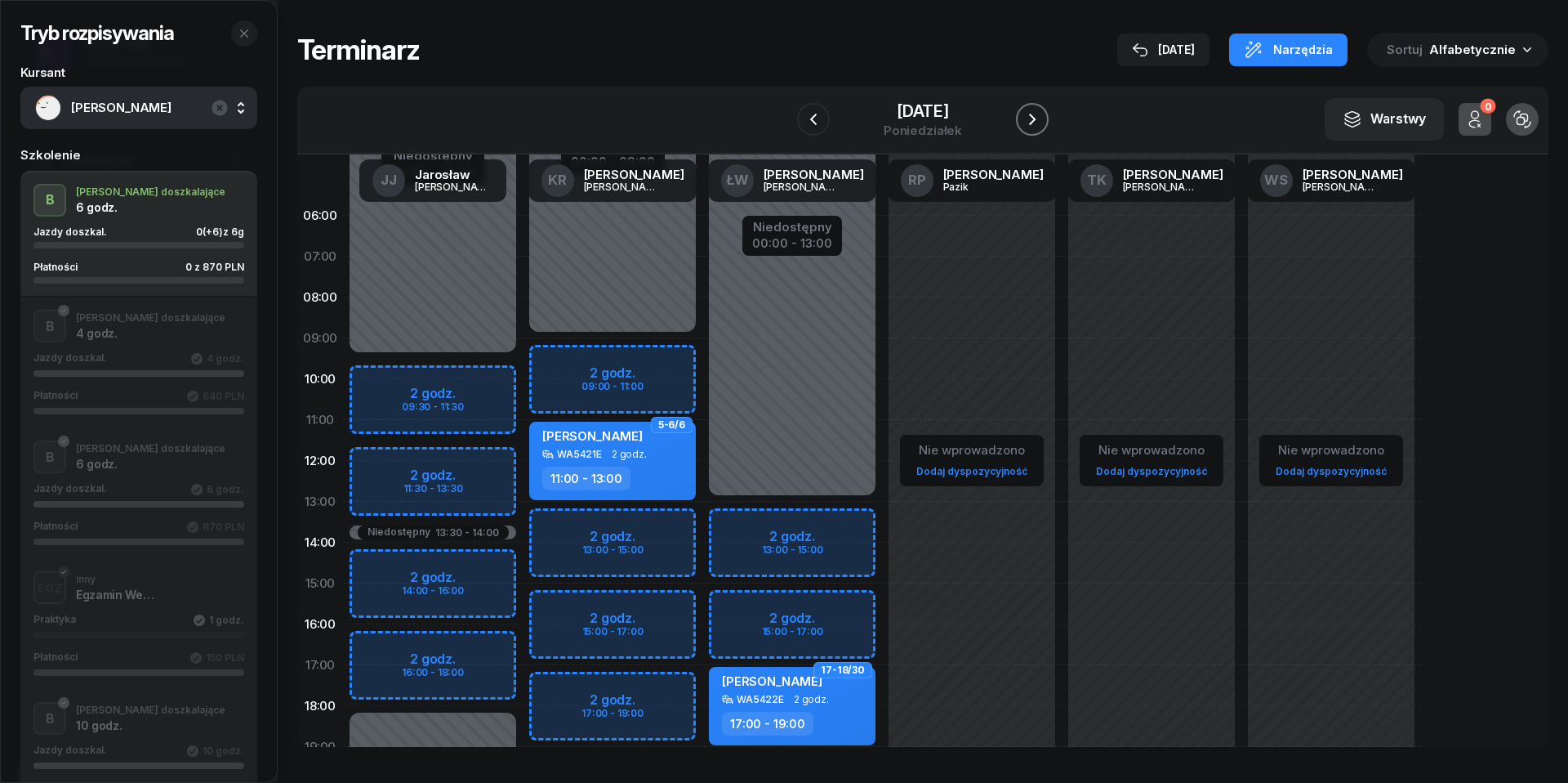
click at [1041, 114] on icon "button" at bounding box center [1033, 120] width 20 height 20
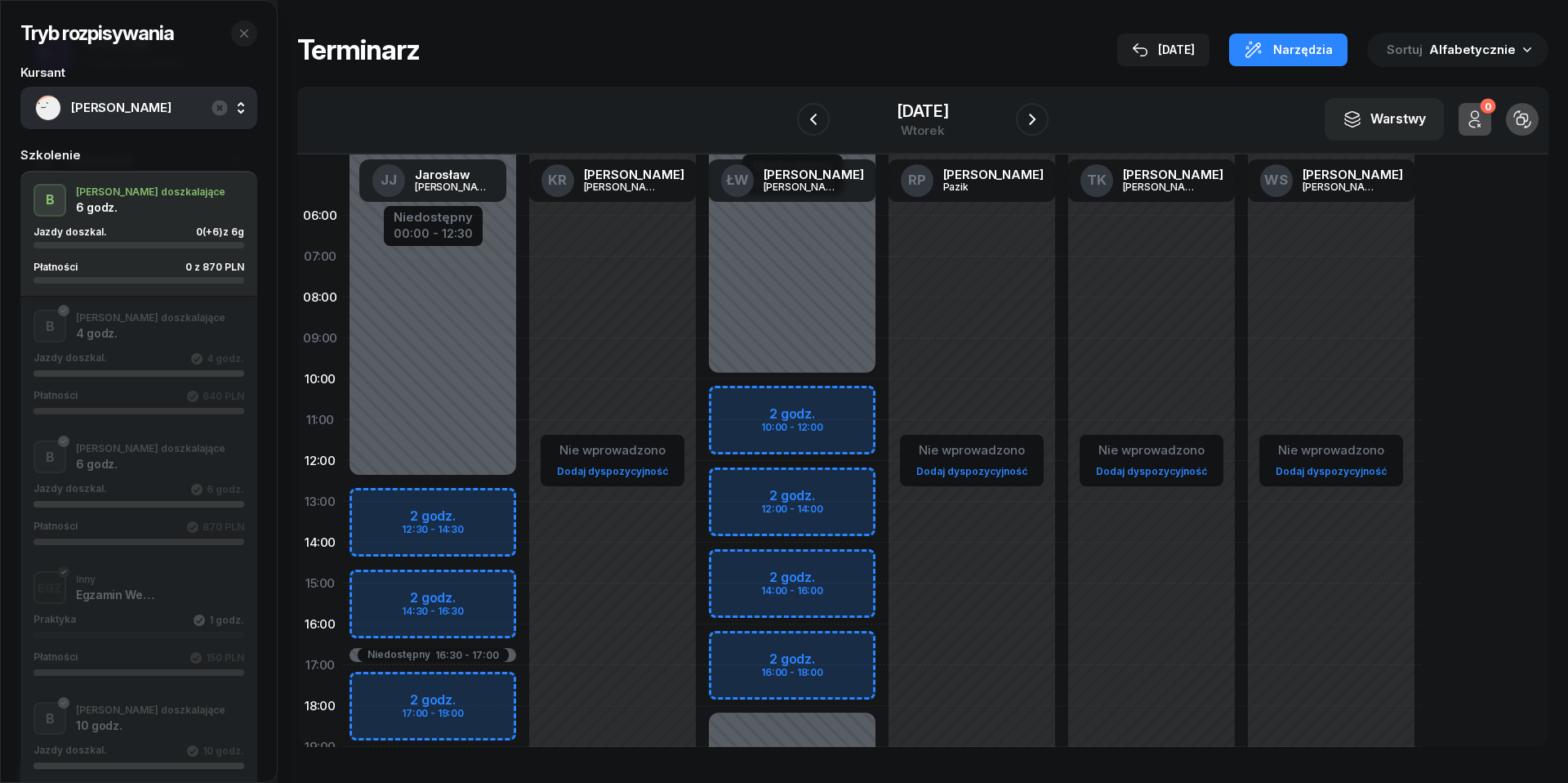
click at [1151, 467] on link "Dodaj dyspozycyjność" at bounding box center [1151, 471] width 124 height 19
select select "08"
select select "16"
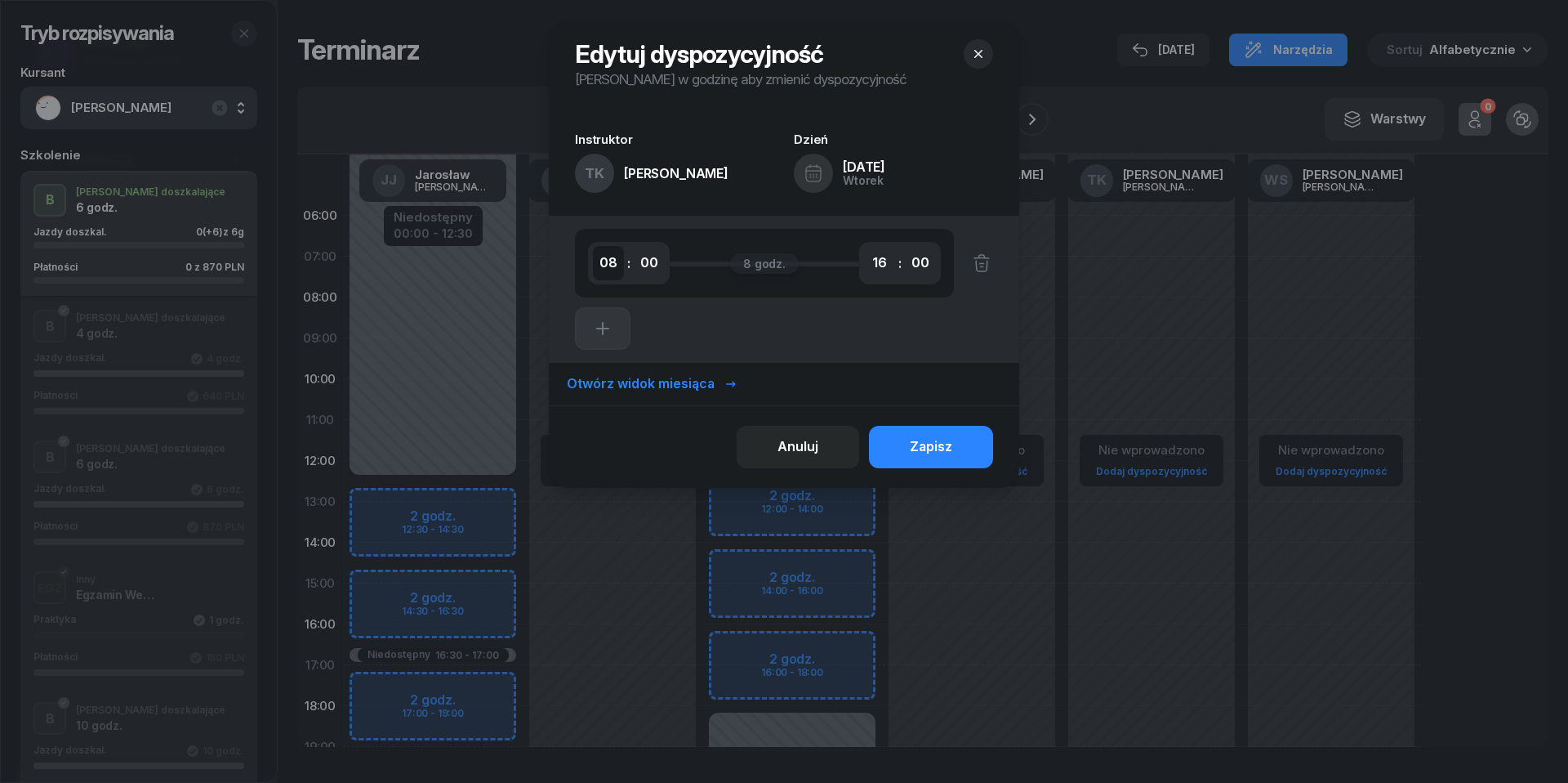
select select "07"
select select "50"
select select "09"
click at [936, 445] on div "Zapisz" at bounding box center [930, 447] width 42 height 22
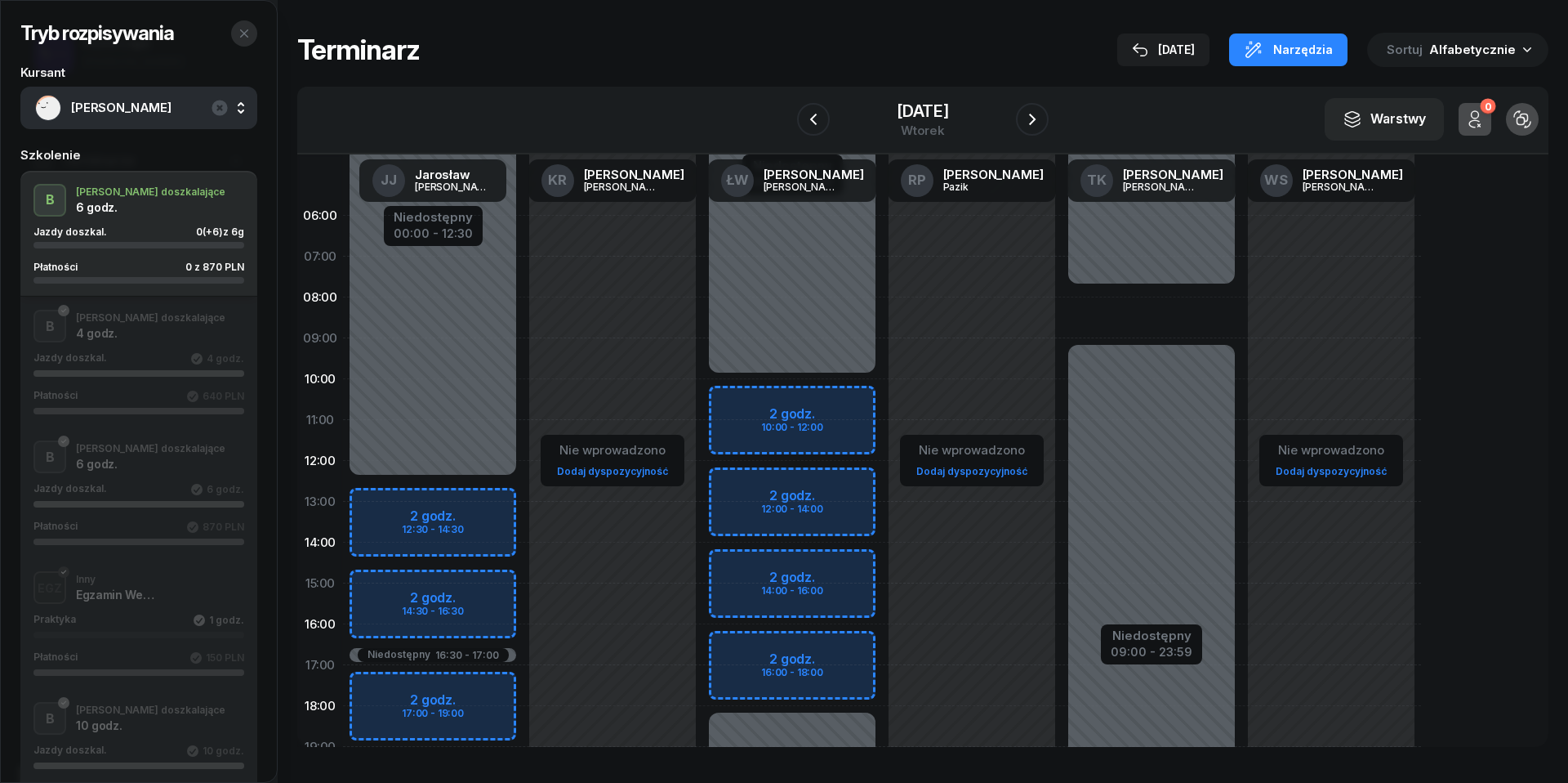
click at [242, 28] on icon "button" at bounding box center [244, 33] width 13 height 14
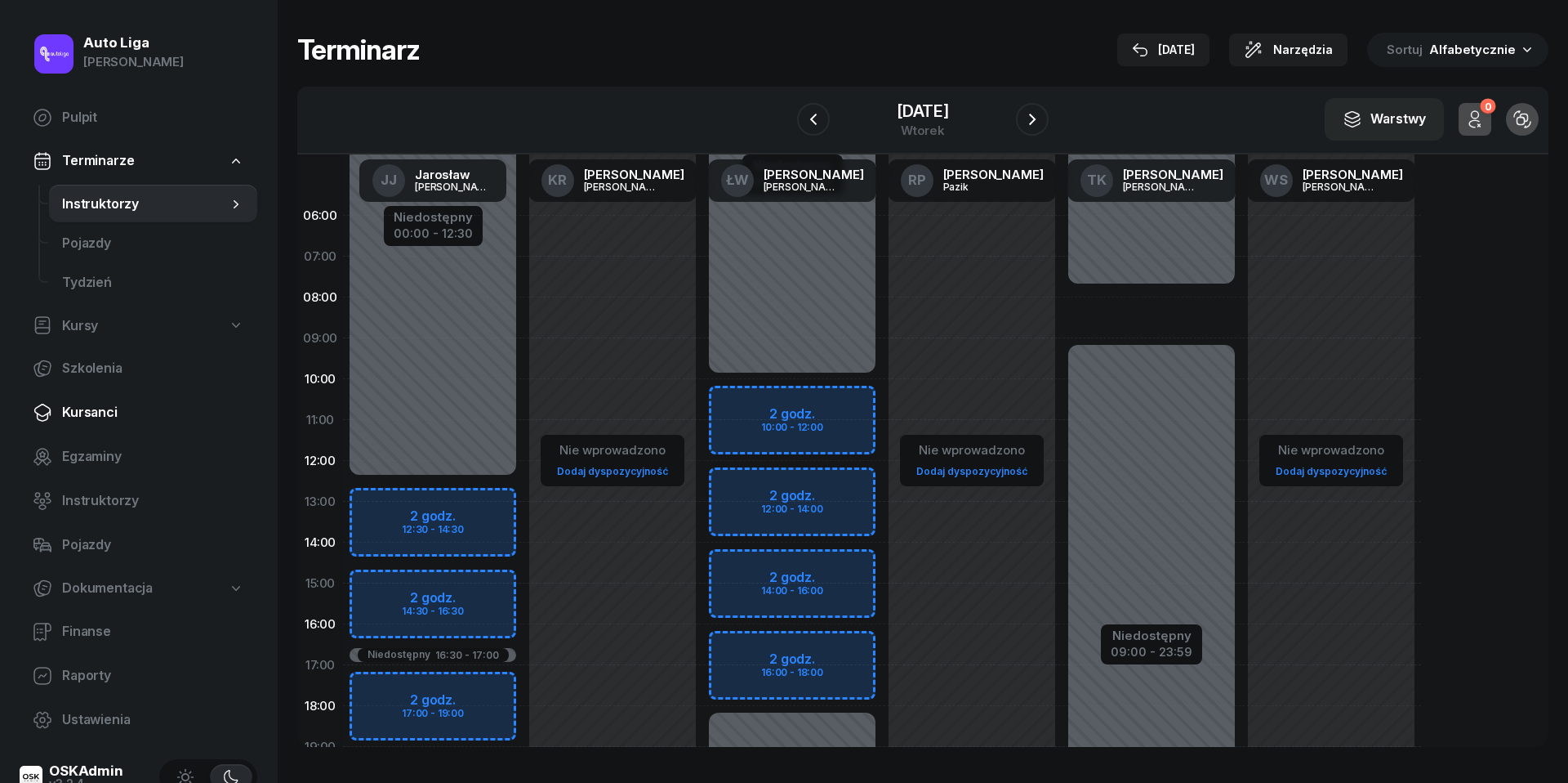
click at [94, 412] on span "Kursanci" at bounding box center [153, 413] width 182 height 22
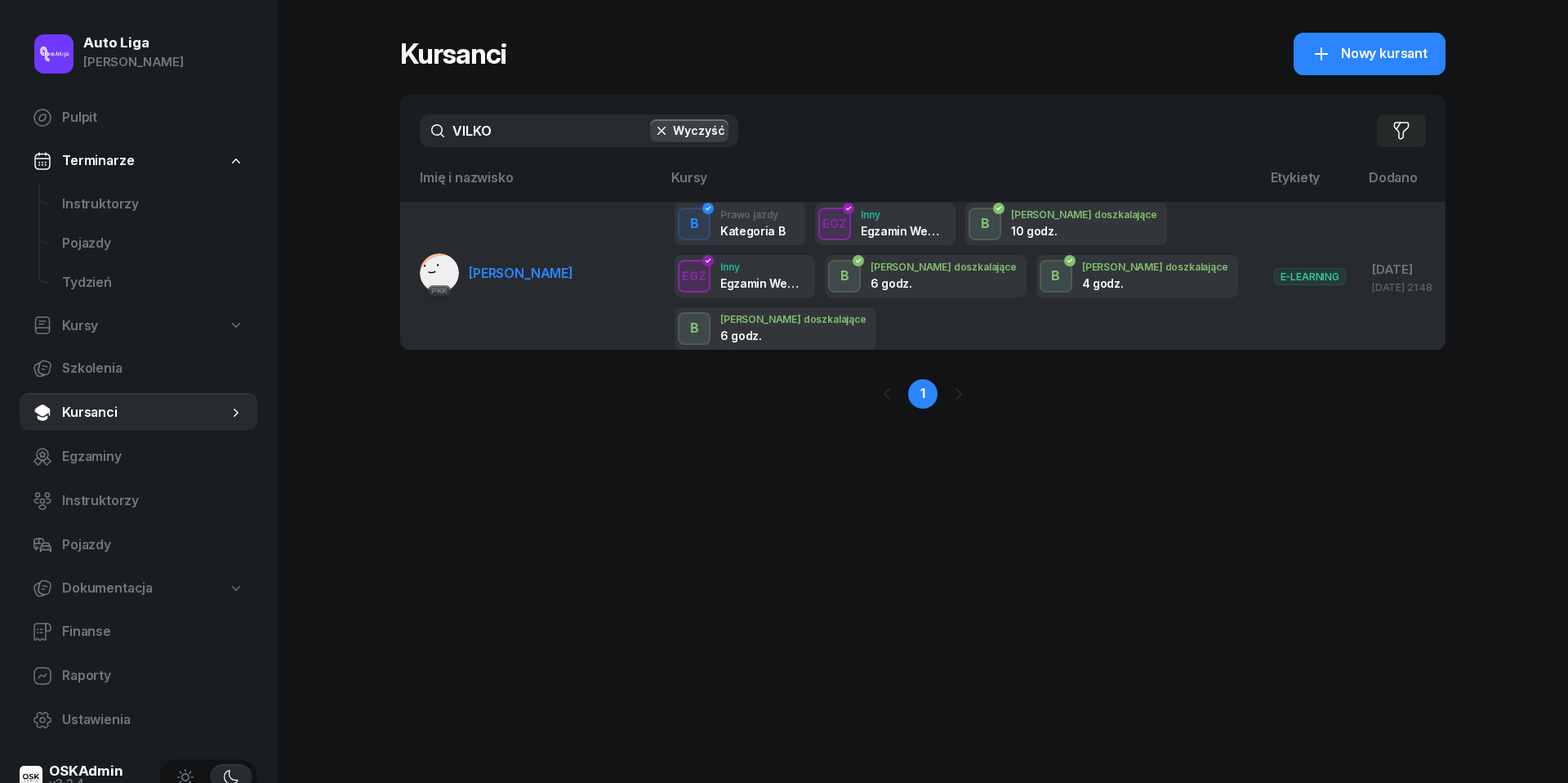
click at [521, 285] on link "PKK [PERSON_NAME]" at bounding box center [497, 273] width 154 height 40
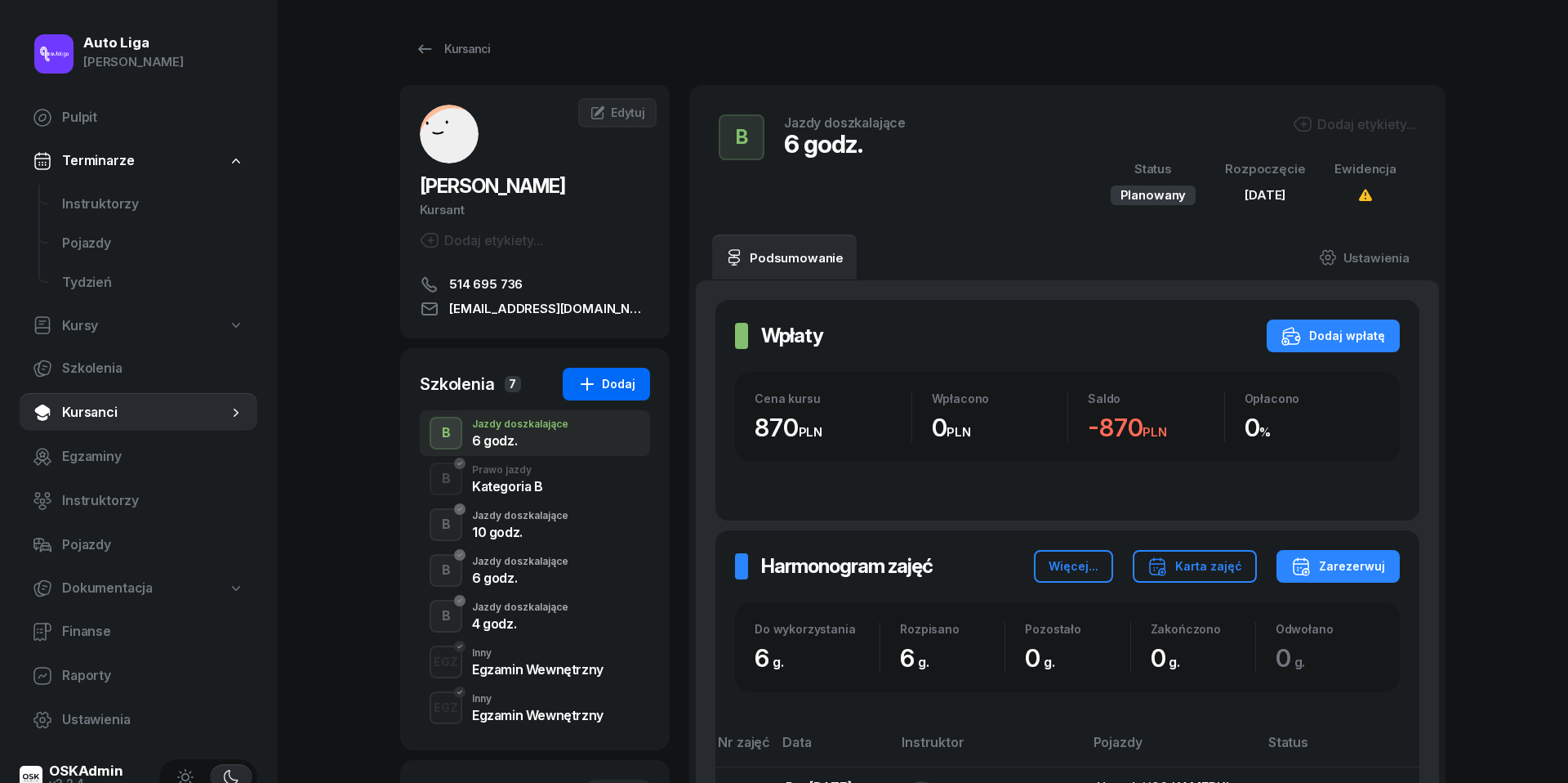
click at [615, 384] on div "Dodaj" at bounding box center [606, 384] width 58 height 20
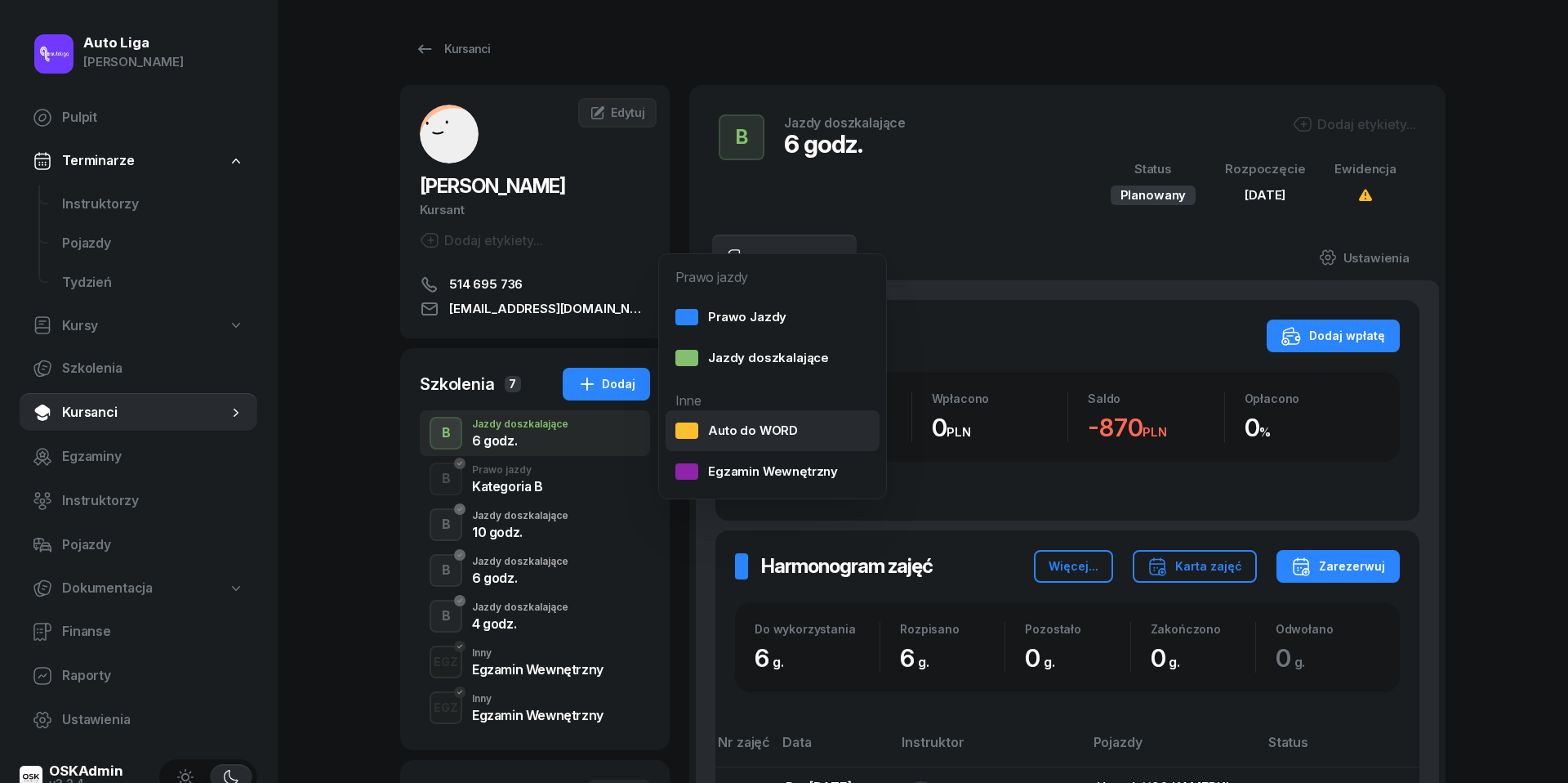
click at [699, 428] on div "Auto do WORD" at bounding box center [737, 431] width 122 height 22
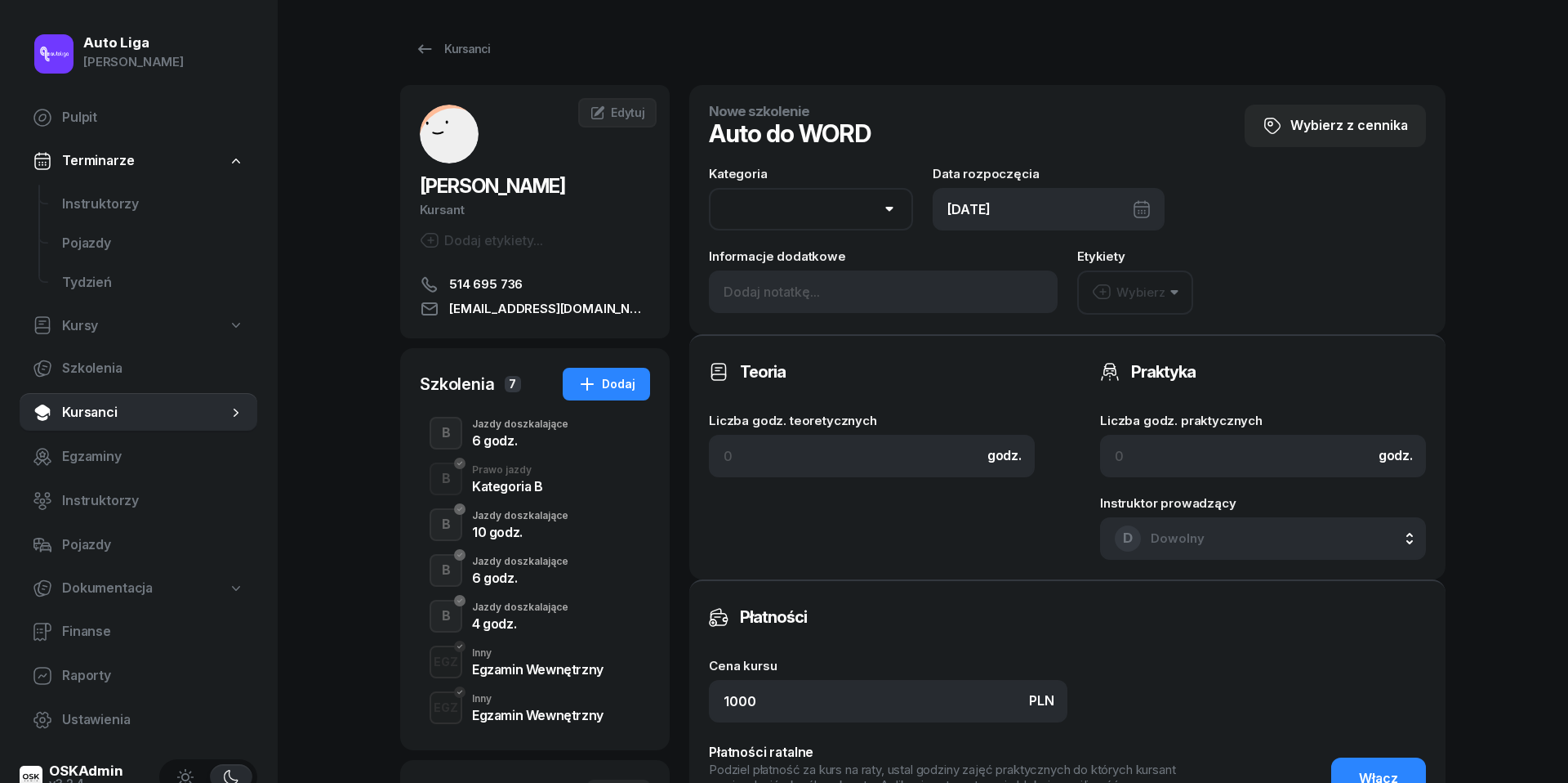
select select "B"
click at [1005, 206] on div "[DATE]" at bounding box center [1049, 209] width 232 height 42
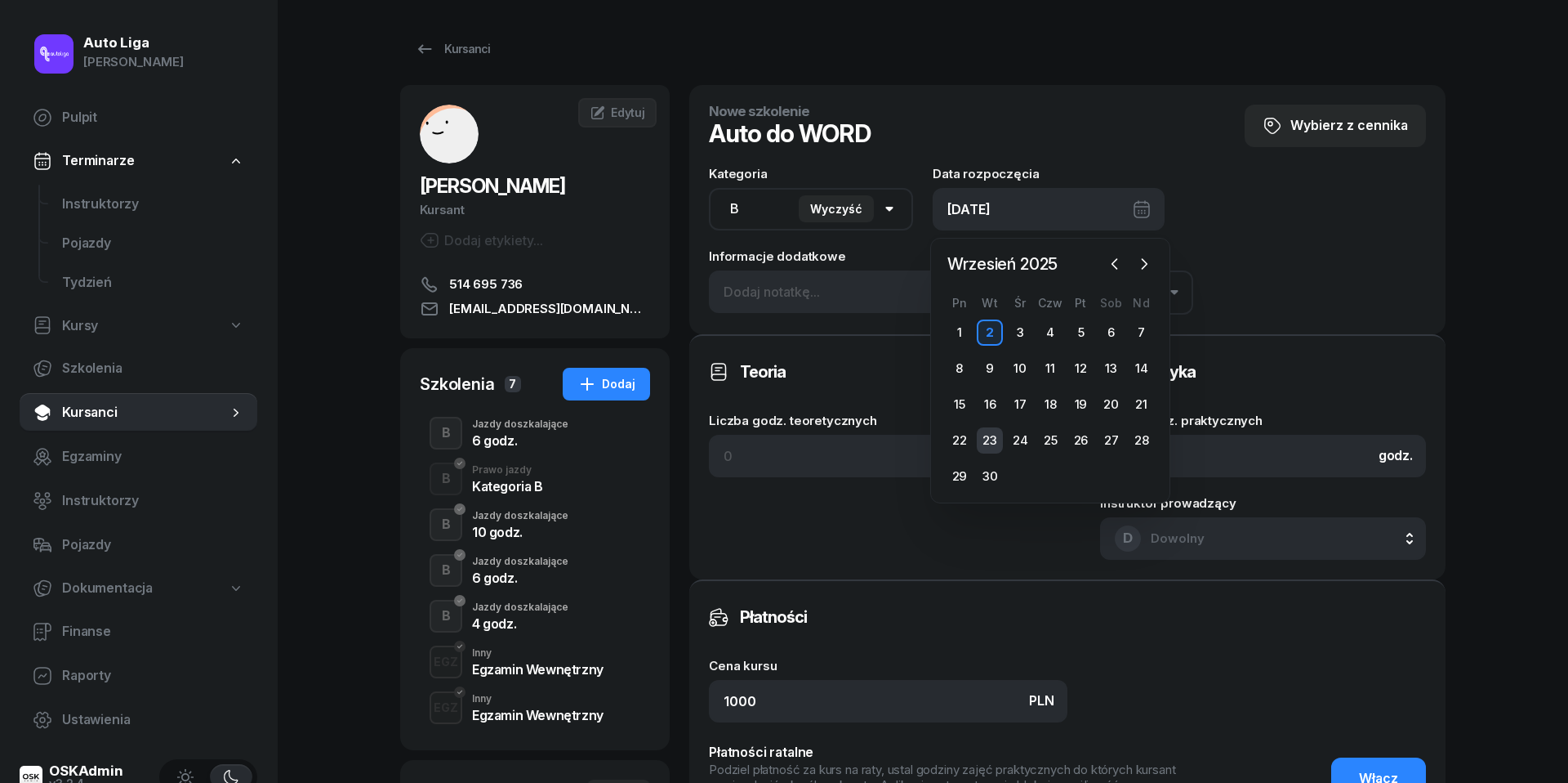
click at [989, 439] on div "23" at bounding box center [990, 440] width 26 height 26
type input "[DATE]"
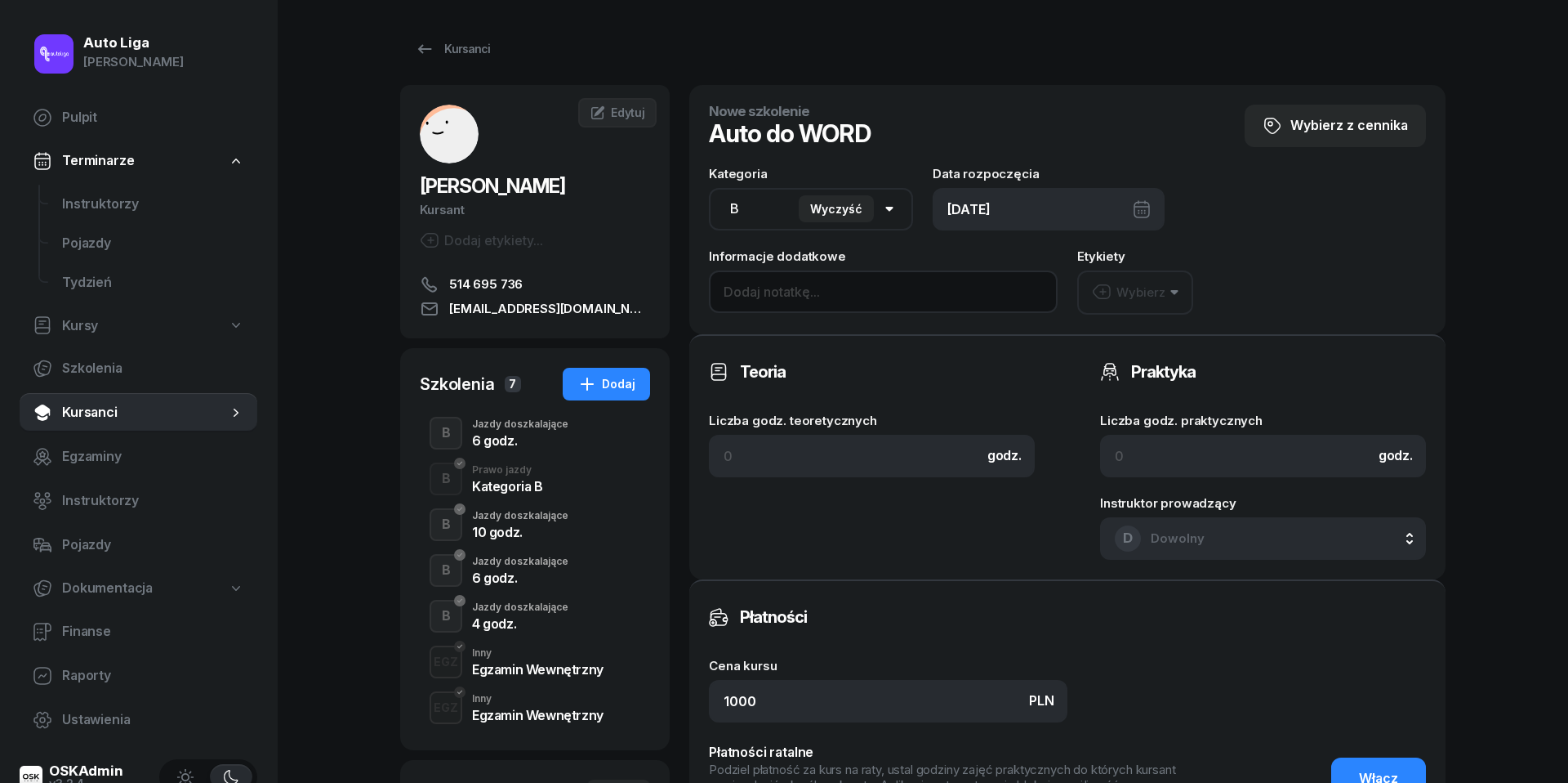
click at [809, 291] on input at bounding box center [883, 292] width 349 height 42
type input "kamerki do WORD"
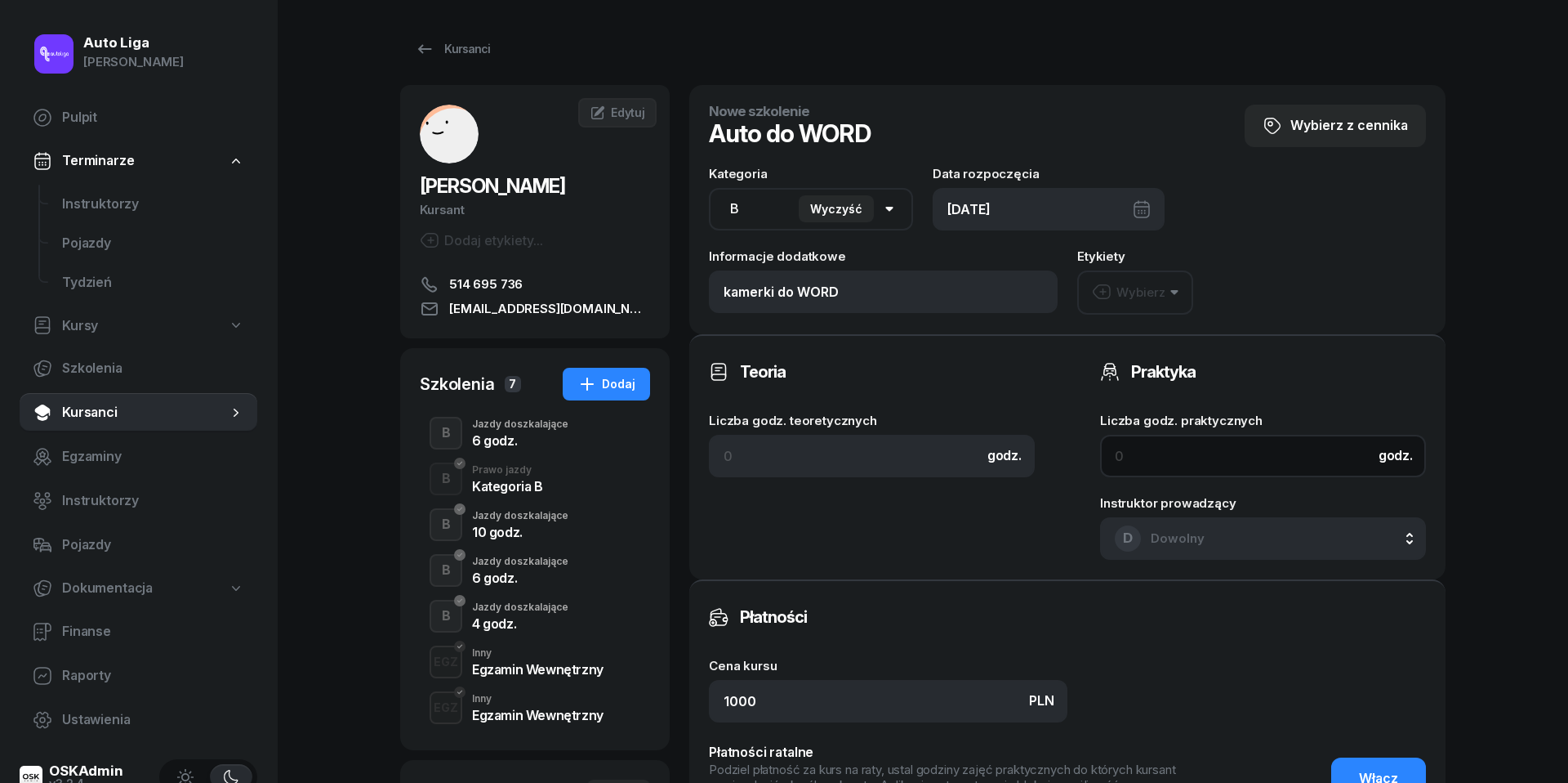
click at [1209, 446] on input at bounding box center [1263, 455] width 326 height 42
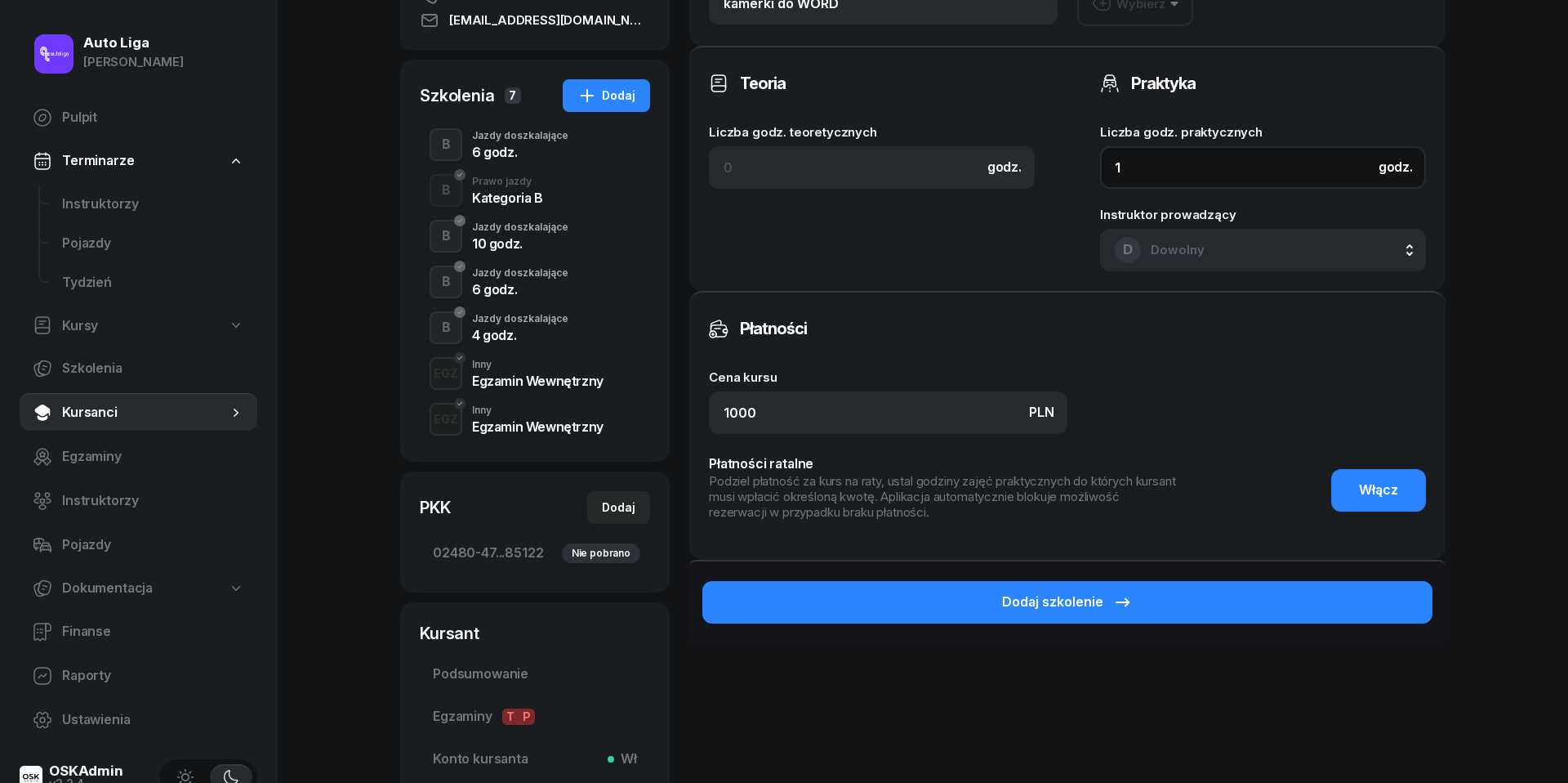
scroll to position [314, 0]
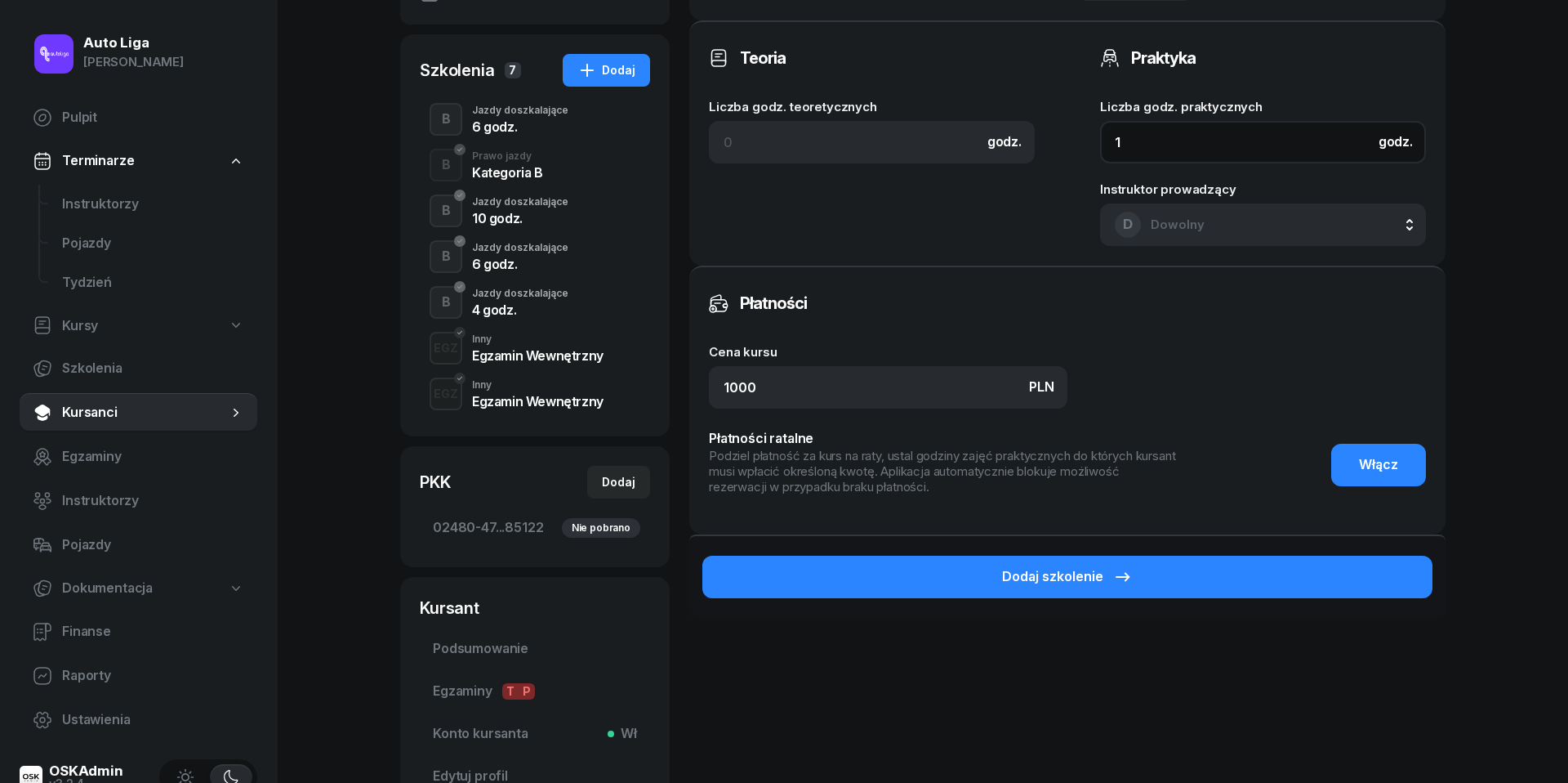
type input "1"
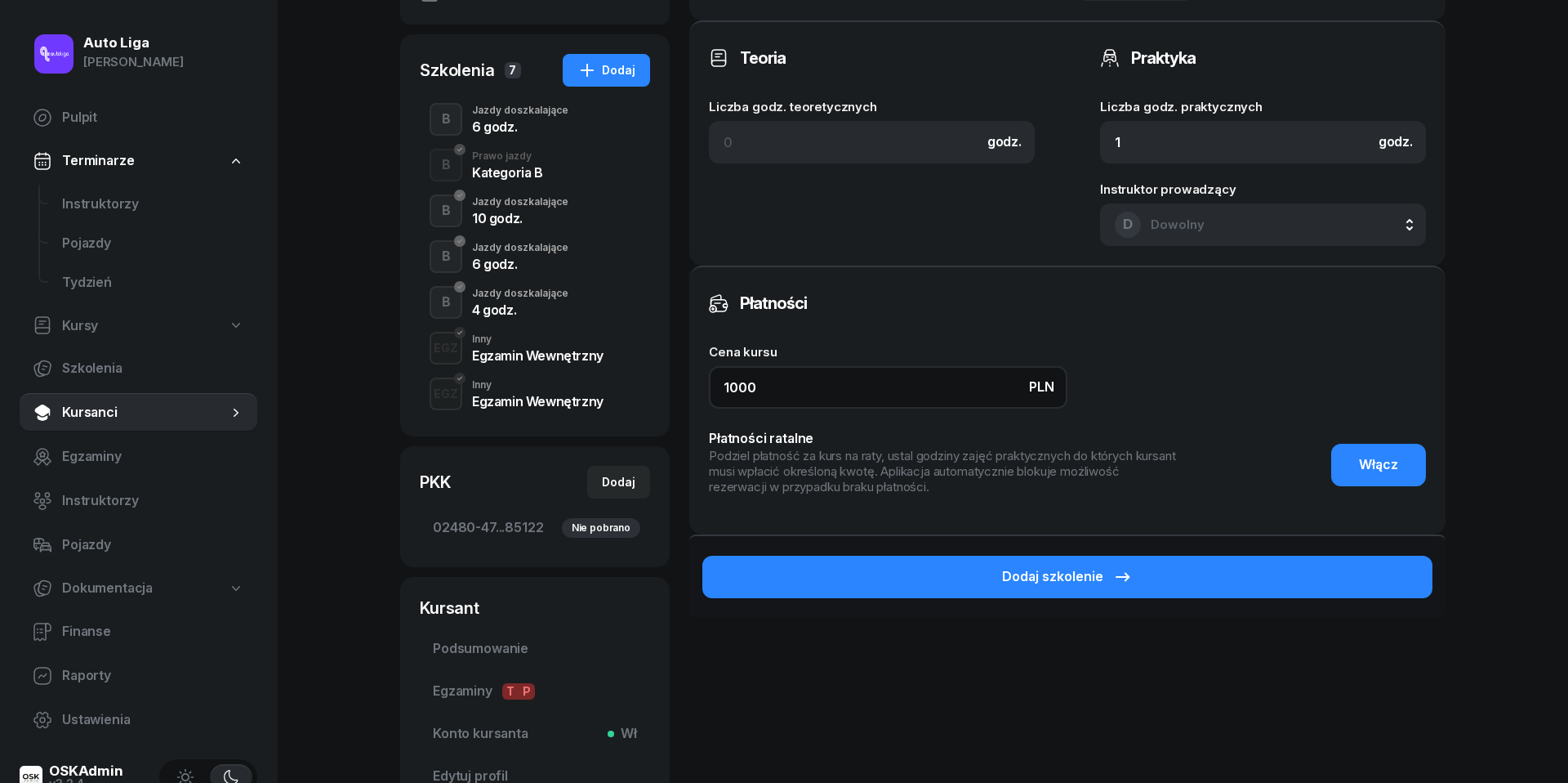
click at [793, 395] on input "1000" at bounding box center [888, 387] width 359 height 42
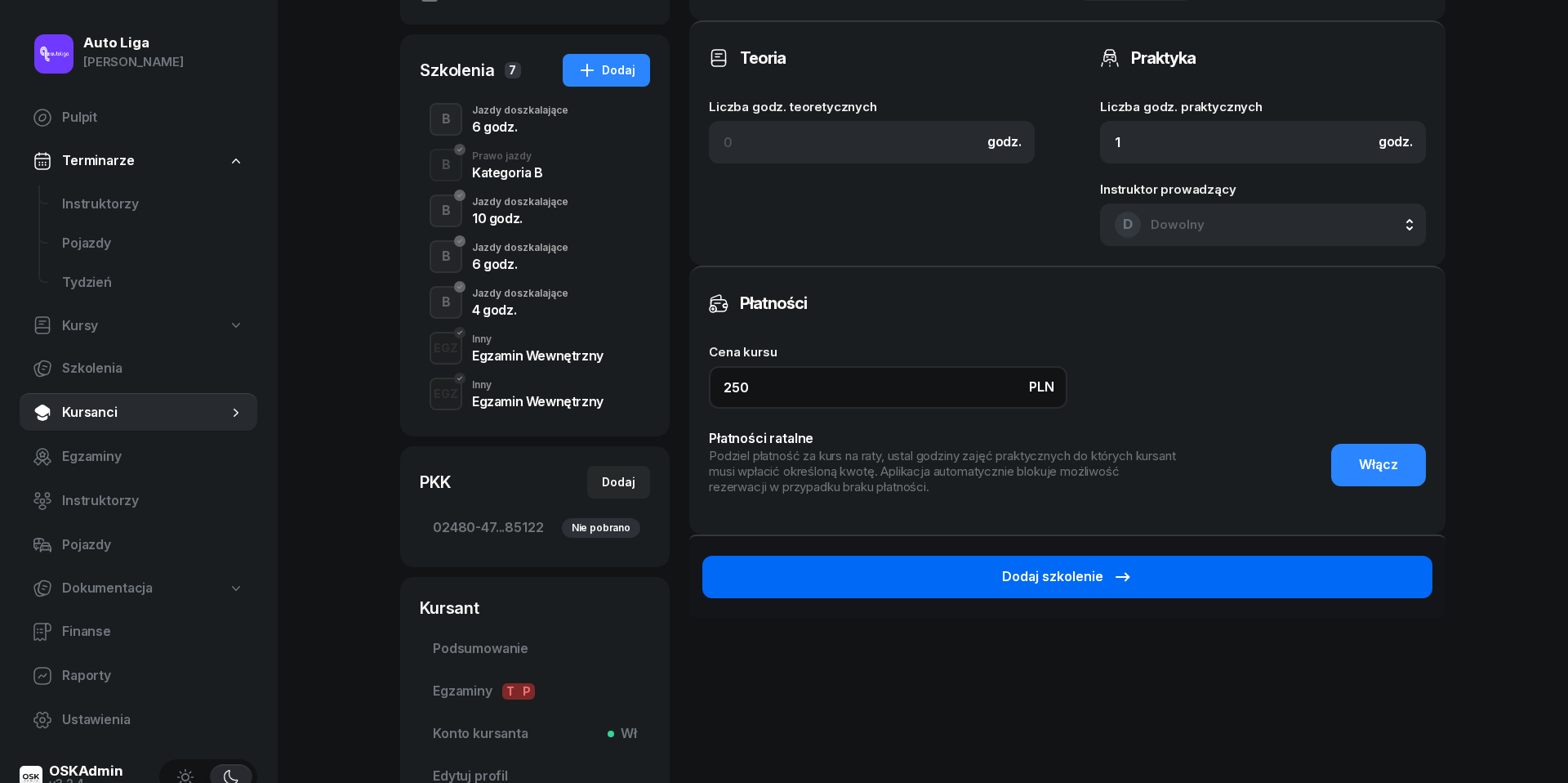
type input "250"
click at [1076, 582] on div "Dodaj szkolenie" at bounding box center [1067, 577] width 130 height 22
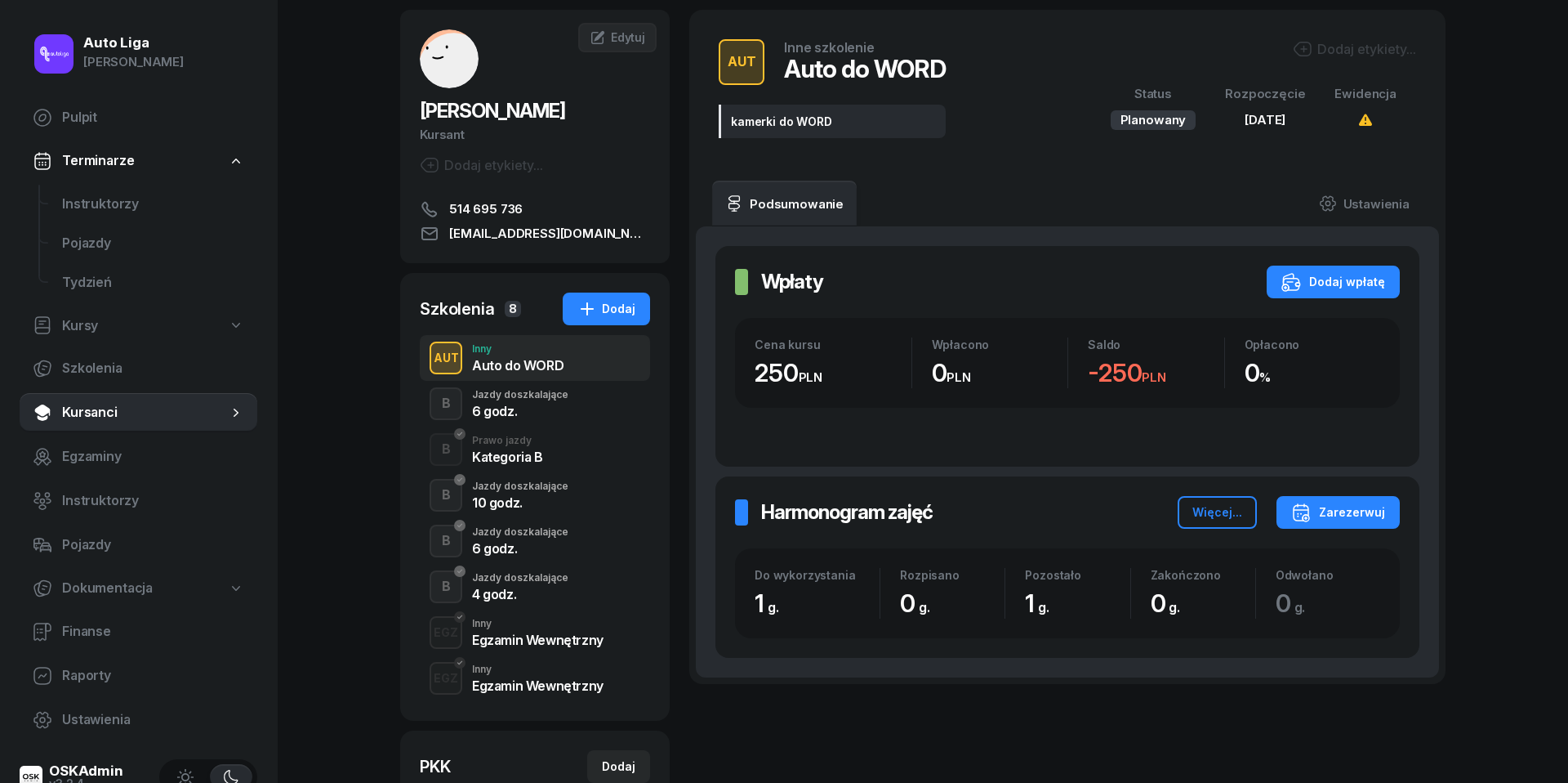
scroll to position [76, 0]
click at [1370, 508] on div "Zarezerwuj" at bounding box center [1338, 512] width 94 height 20
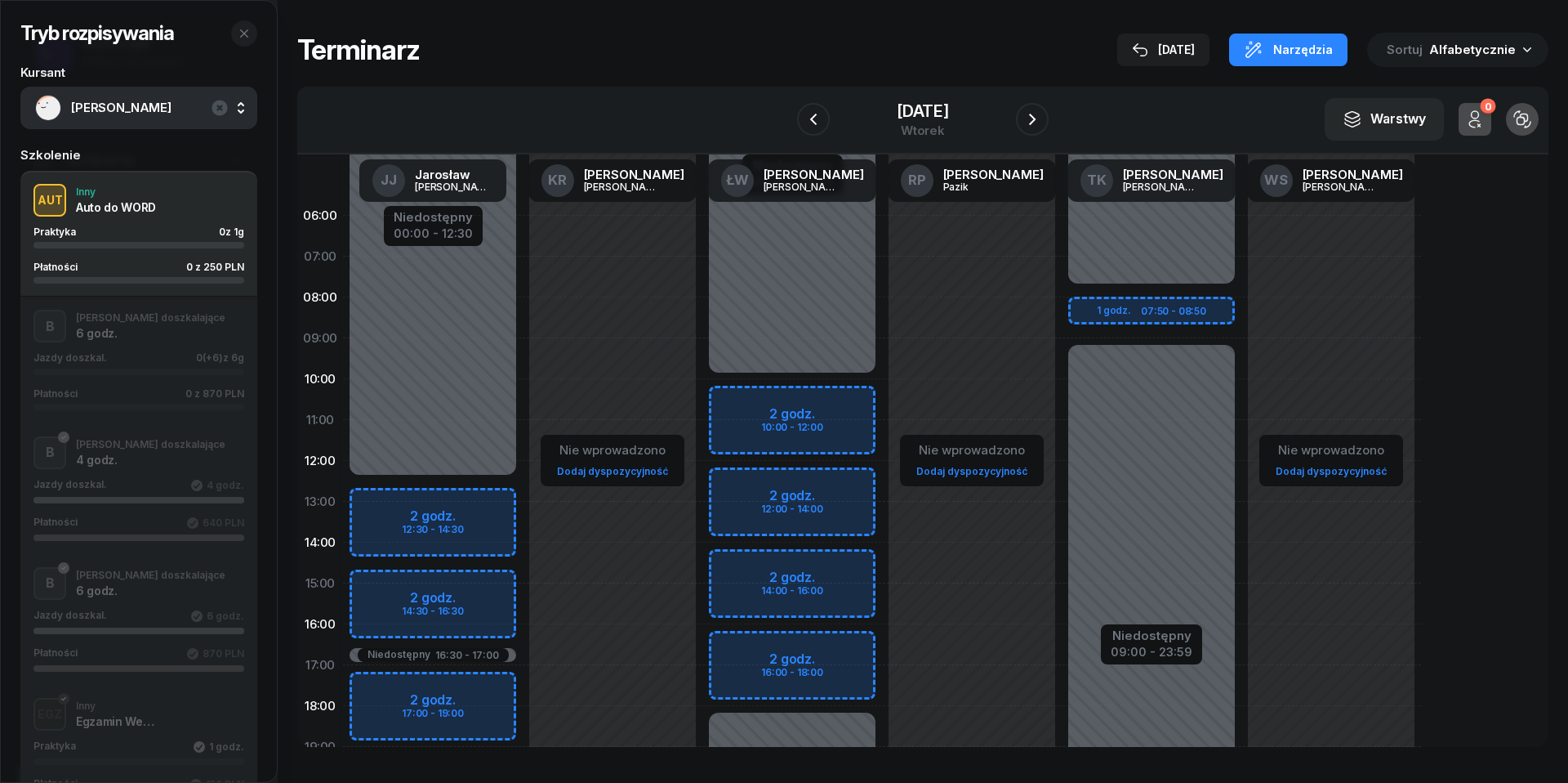
click at [1089, 306] on div "Niedostępny 00:00 - 07:50 Niedostępny 09:00 - 23:59 1 godz. 07:50 - 08:50" at bounding box center [1151, 583] width 180 height 777
select select "08"
select select "10"
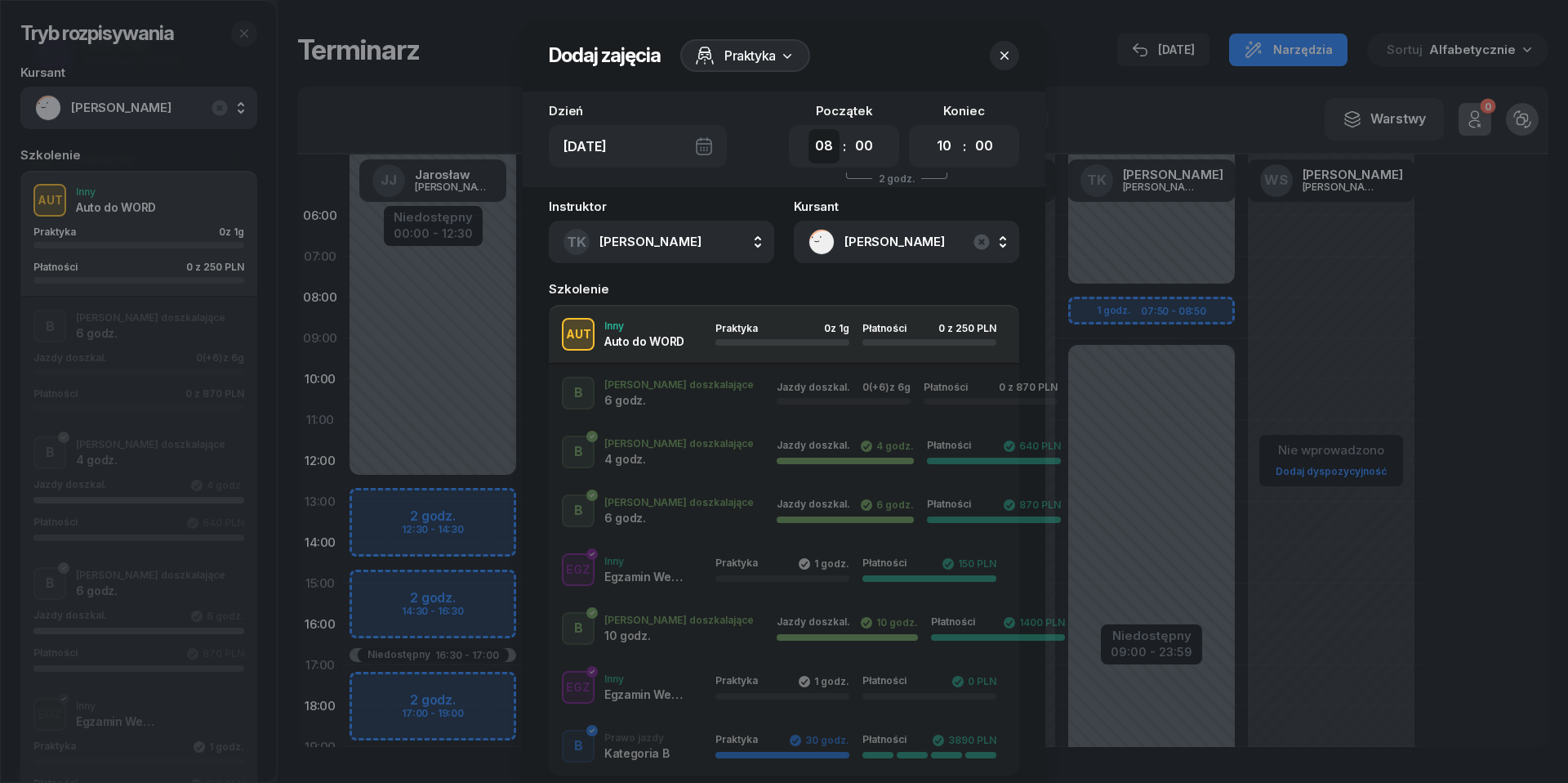
select select "07"
select select "50"
select select "09"
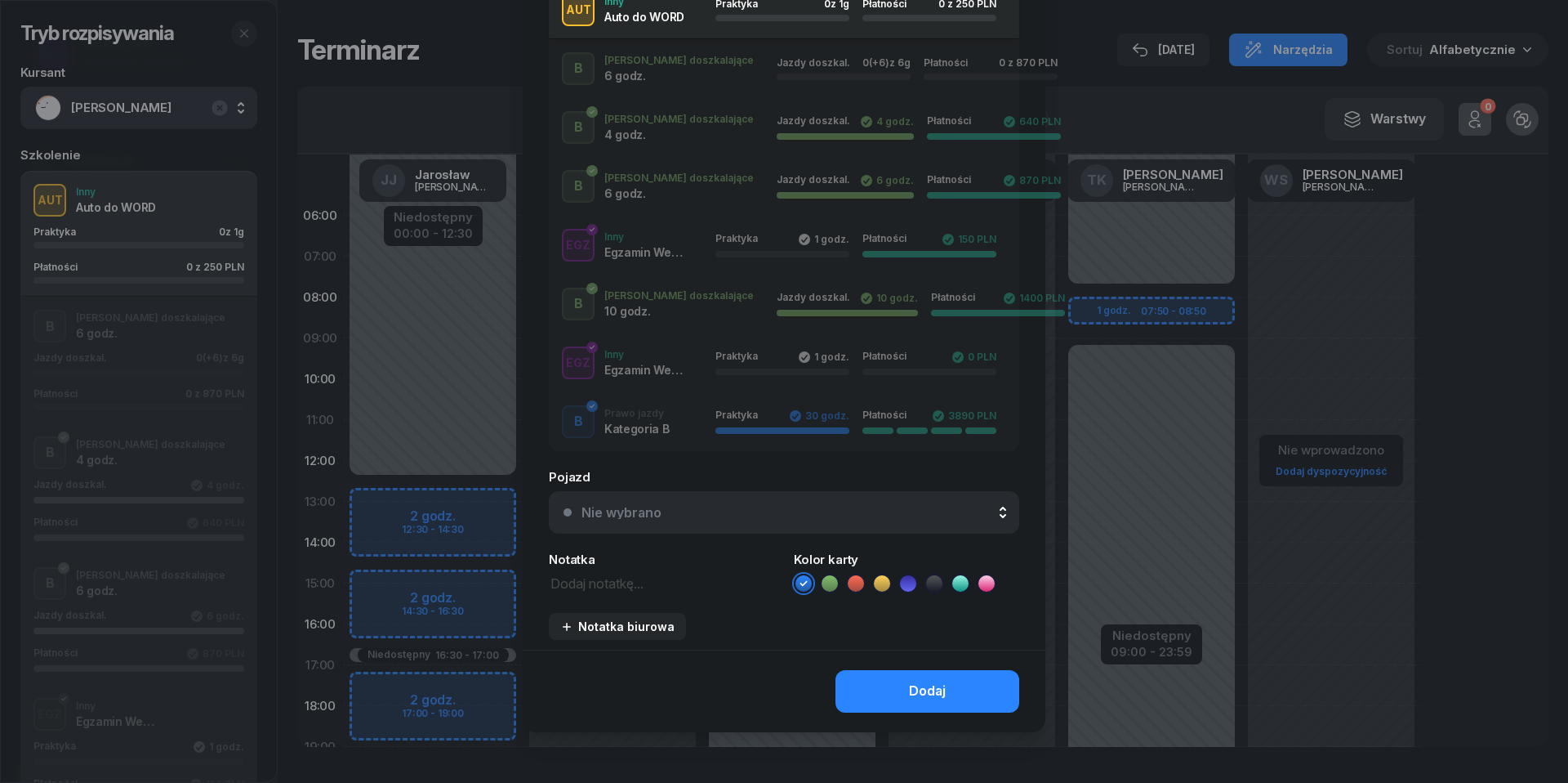
scroll to position [324, 0]
click at [635, 508] on div "Nie wybrano" at bounding box center [621, 513] width 80 height 14
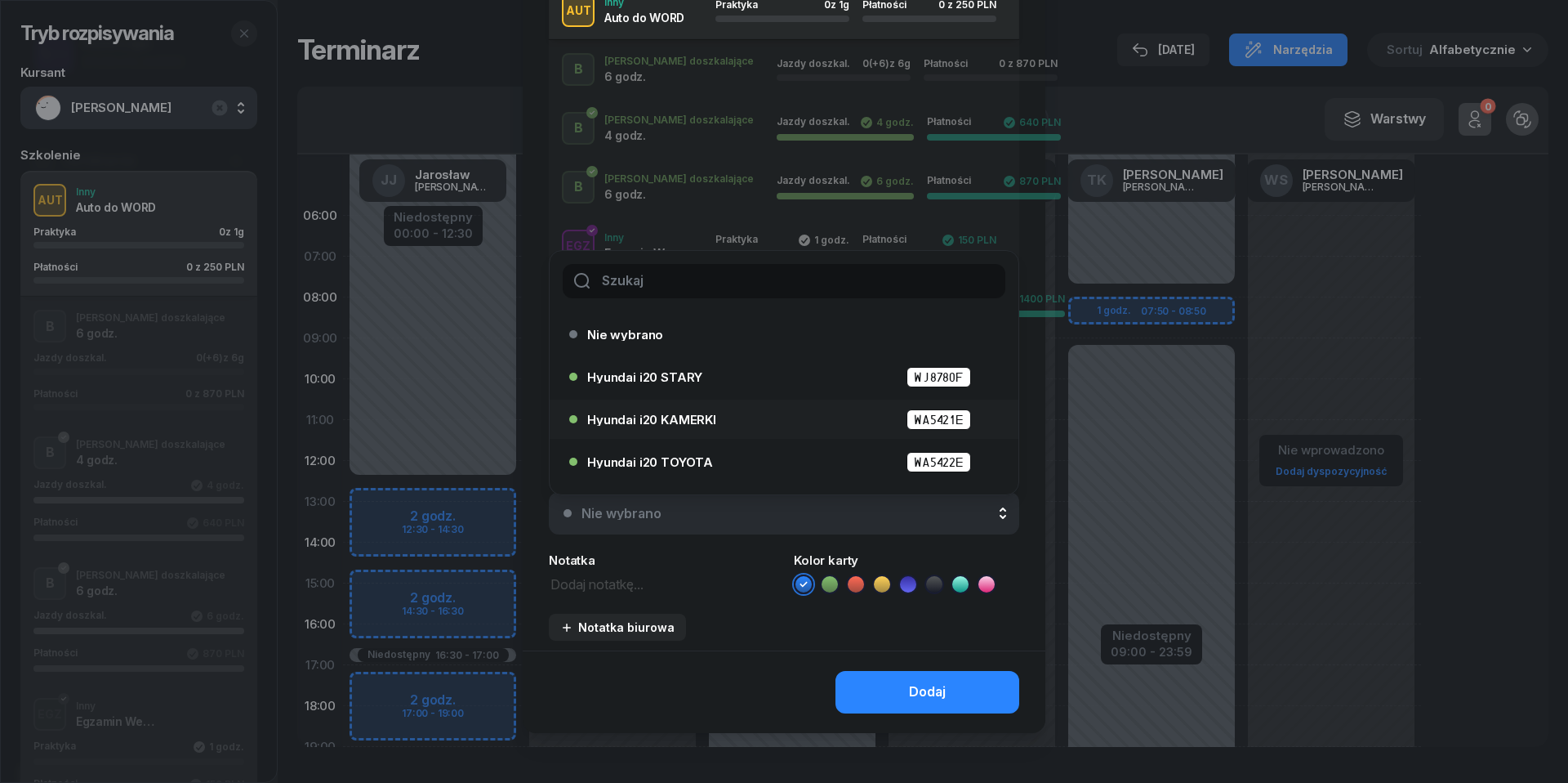
click at [659, 413] on span "Hyundai i20 KAMERKI" at bounding box center [651, 419] width 129 height 13
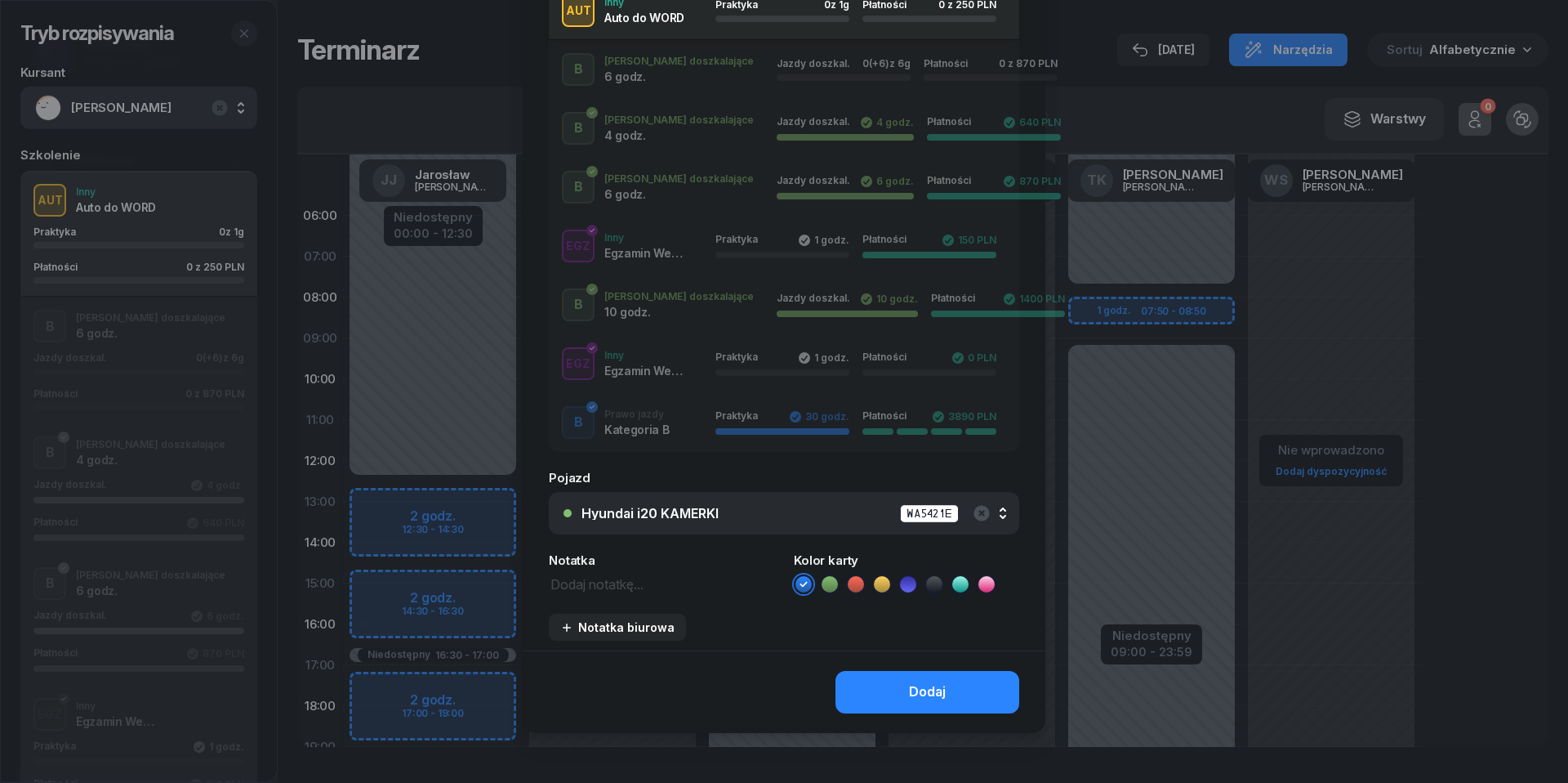
click at [632, 582] on textarea at bounding box center [661, 582] width 226 height 21
click at [550, 583] on textarea "kamerki do WORD | pismo wyślij !" at bounding box center [661, 582] width 226 height 21
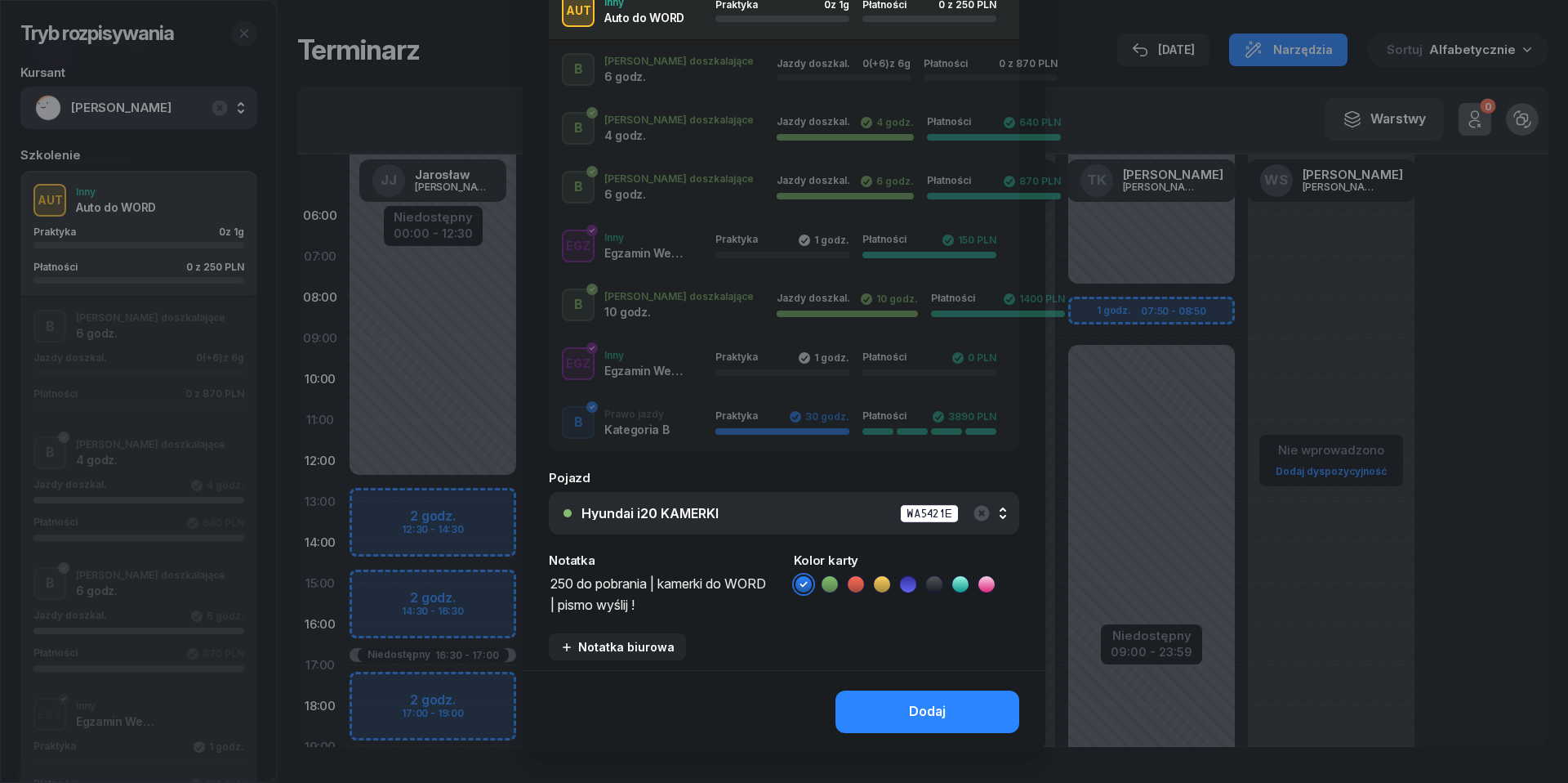
type textarea "250 do pobrania | kamerki do WORD | pismo wyślij !"
click at [855, 583] on icon at bounding box center [856, 584] width 7 height 5
click at [893, 709] on button "Dodaj" at bounding box center [927, 711] width 184 height 42
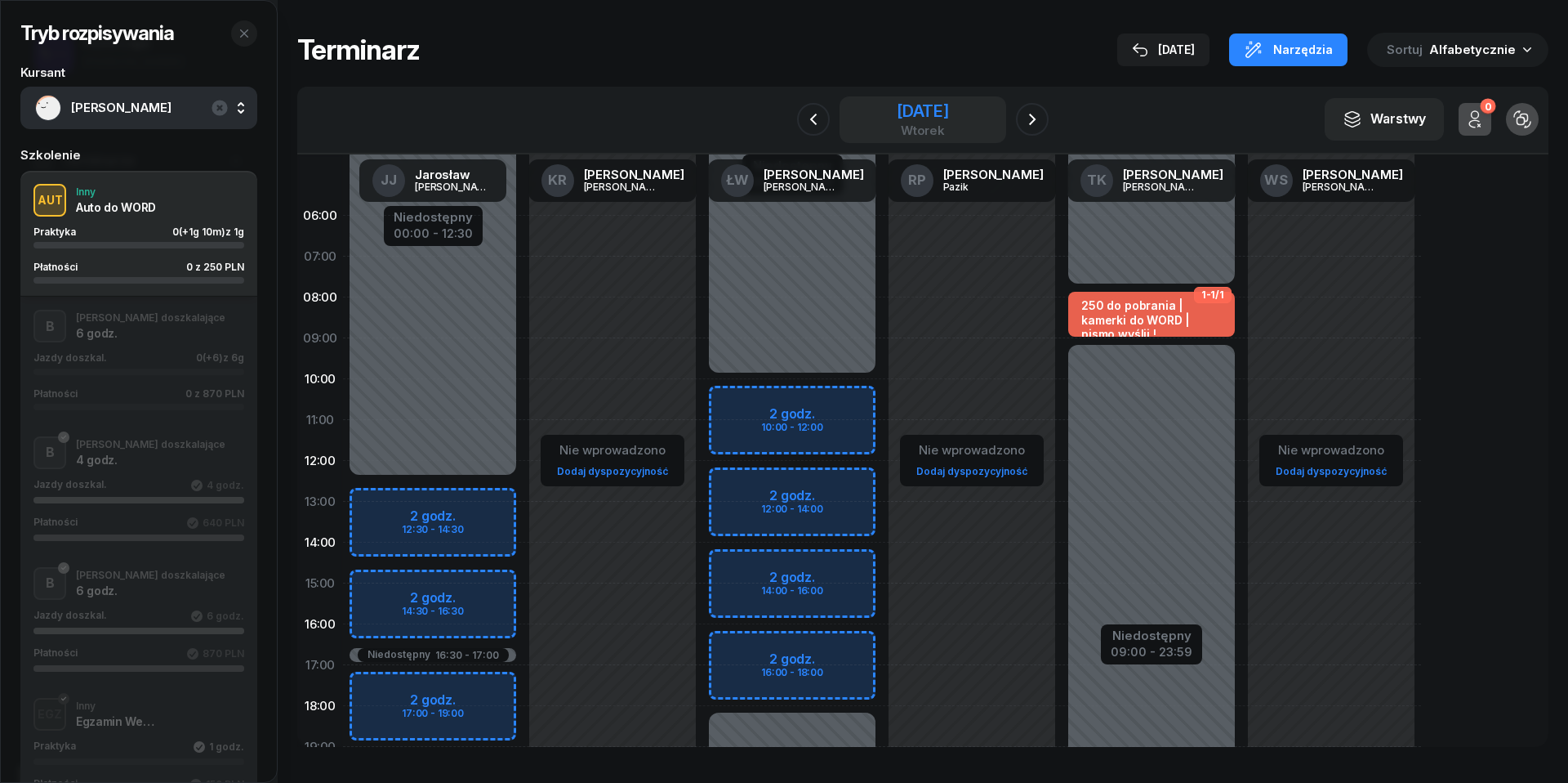
click at [909, 126] on div "wtorek" at bounding box center [923, 130] width 52 height 13
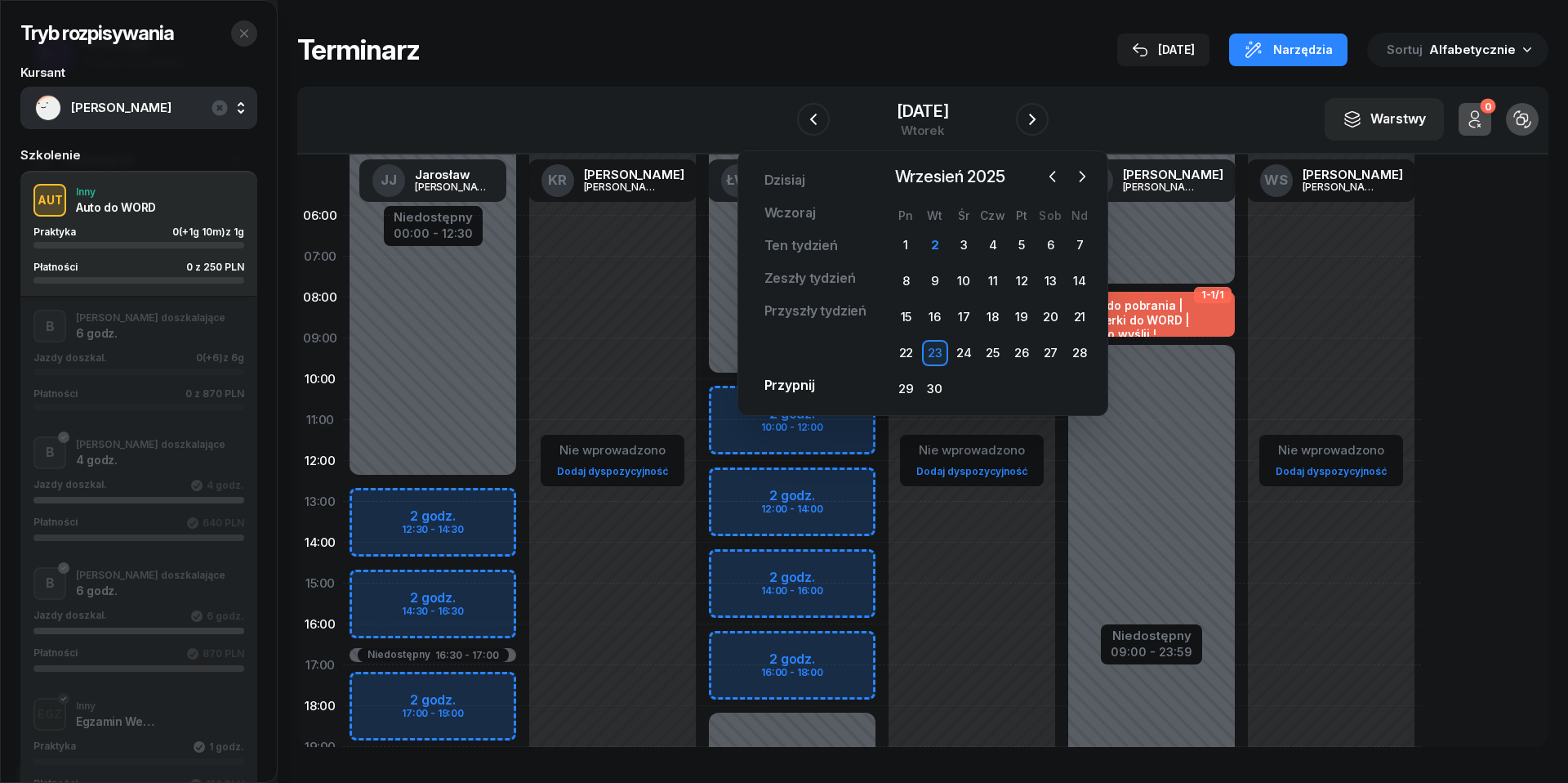
click at [246, 36] on icon "button" at bounding box center [244, 33] width 13 height 14
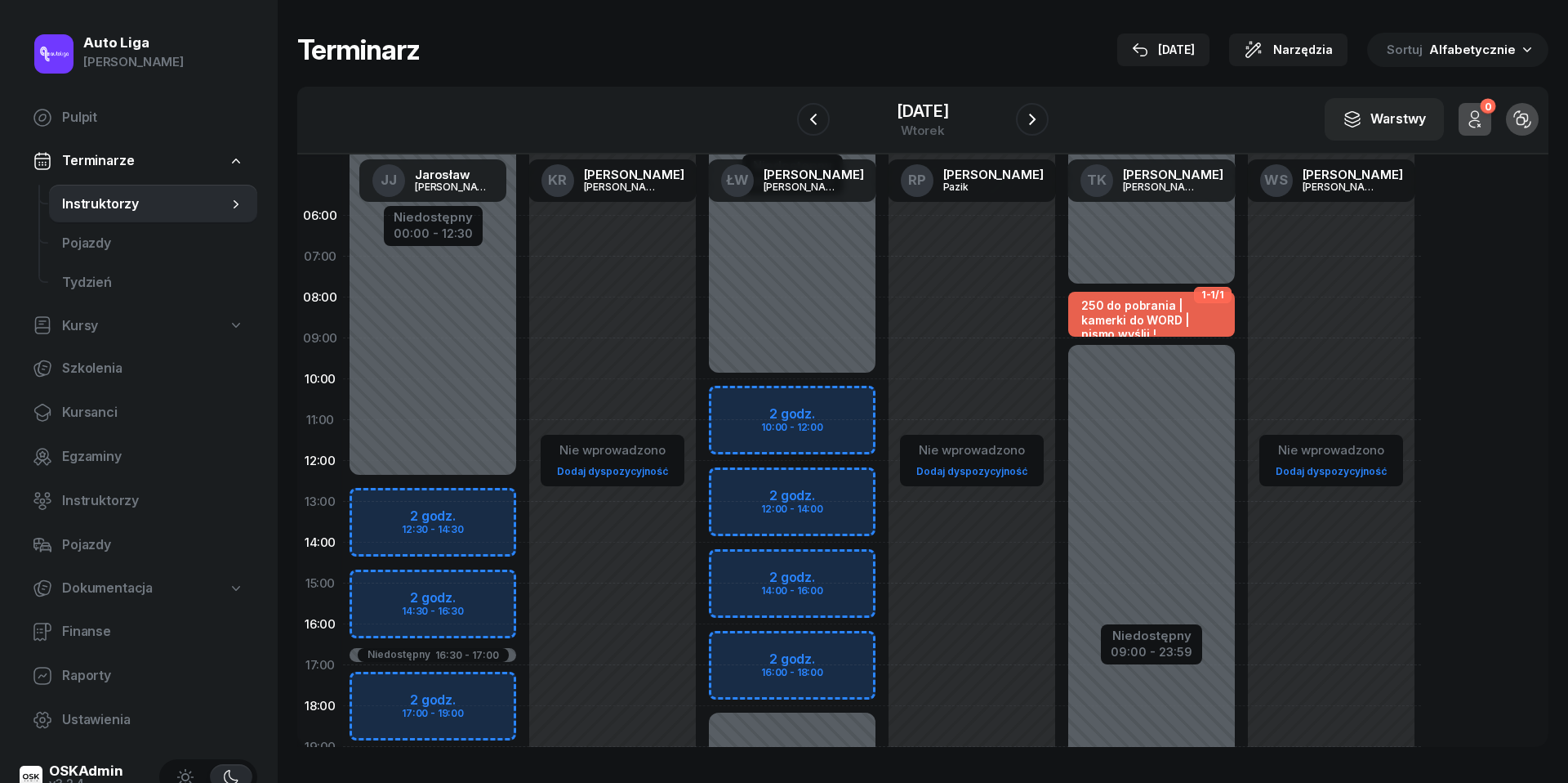
click at [935, 94] on div "W Wybierz [PERSON_NAME] KR [PERSON_NAME] ŁW [PERSON_NAME] RP [PERSON_NAME] TK […" at bounding box center [922, 120] width 1251 height 68
click at [935, 115] on div "[DATE]" at bounding box center [923, 111] width 52 height 16
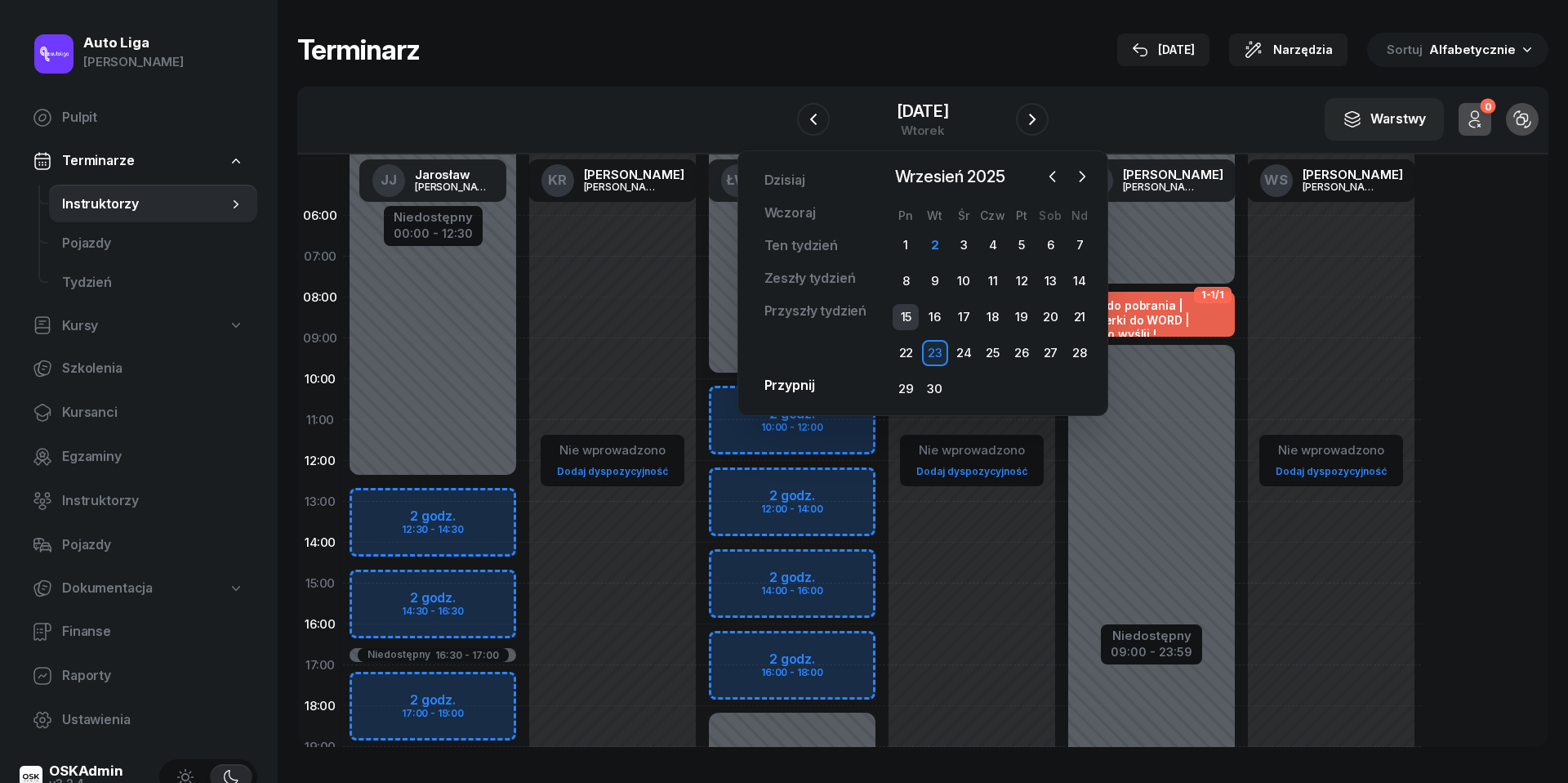
click at [909, 312] on div "15" at bounding box center [905, 317] width 26 height 26
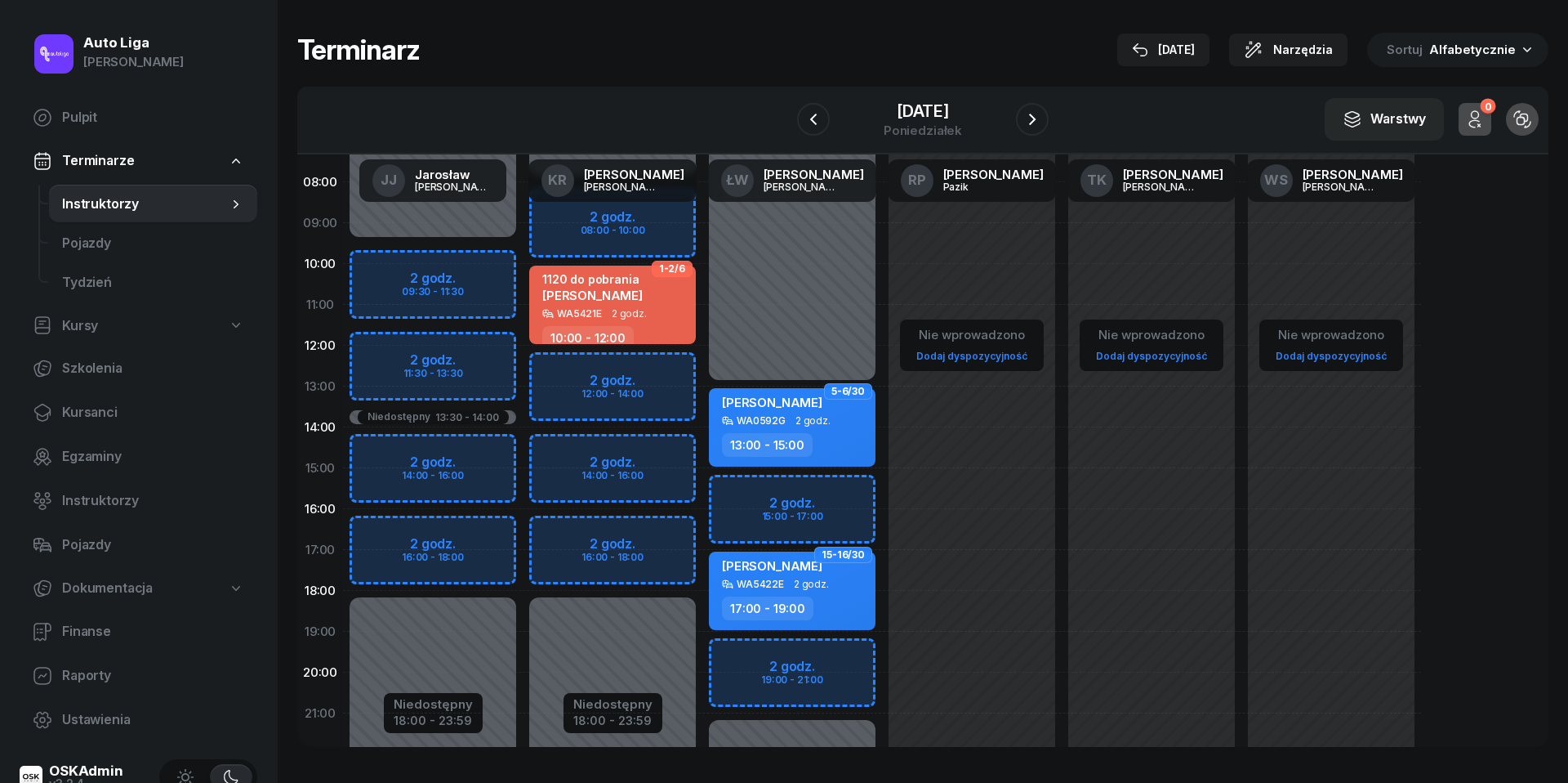
scroll to position [122, 0]
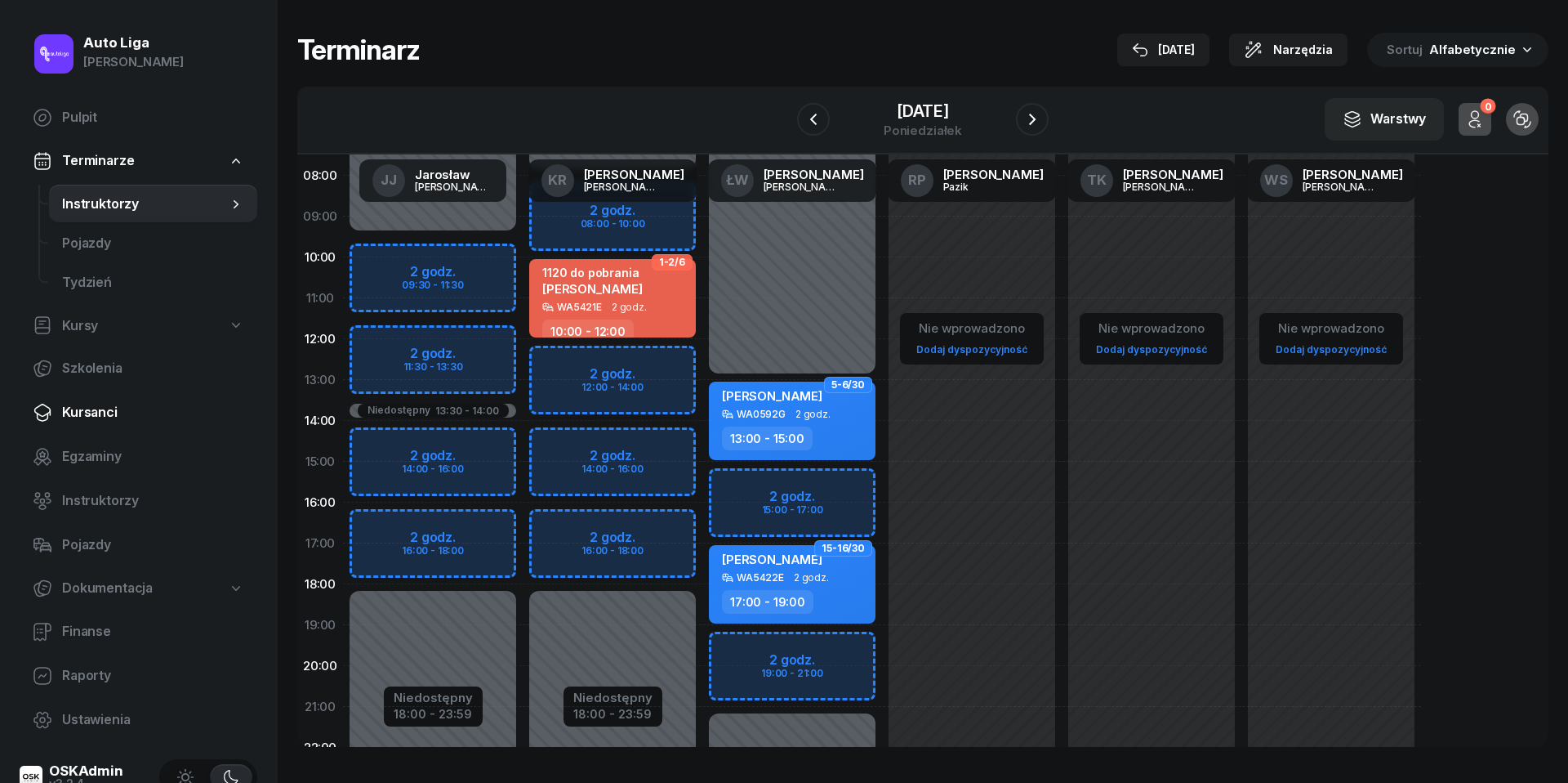
click at [106, 410] on span "Kursanci" at bounding box center [153, 413] width 182 height 22
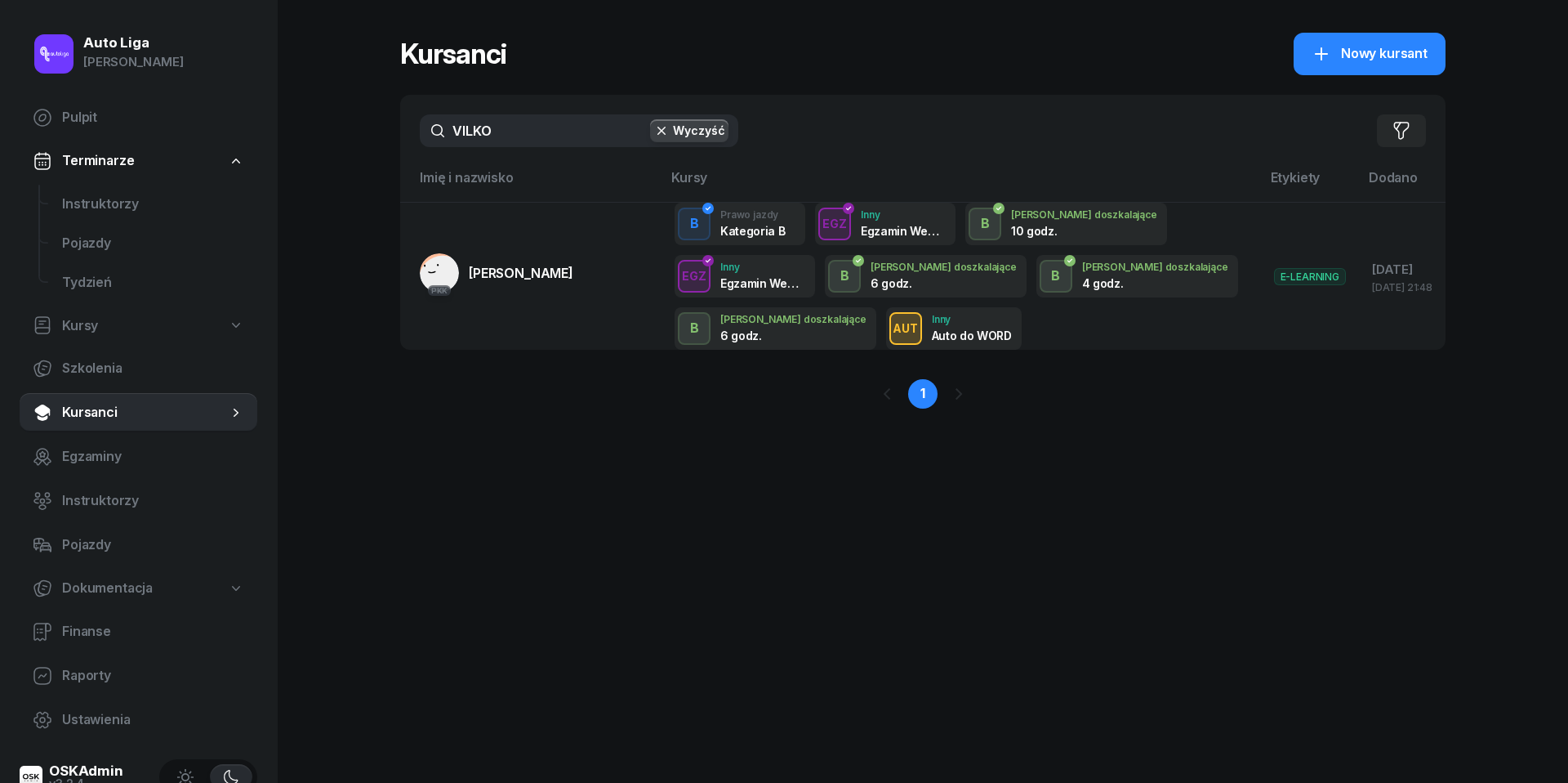
click at [455, 145] on input "VILKO" at bounding box center [579, 130] width 318 height 32
click at [484, 144] on input "VILKO" at bounding box center [579, 130] width 318 height 32
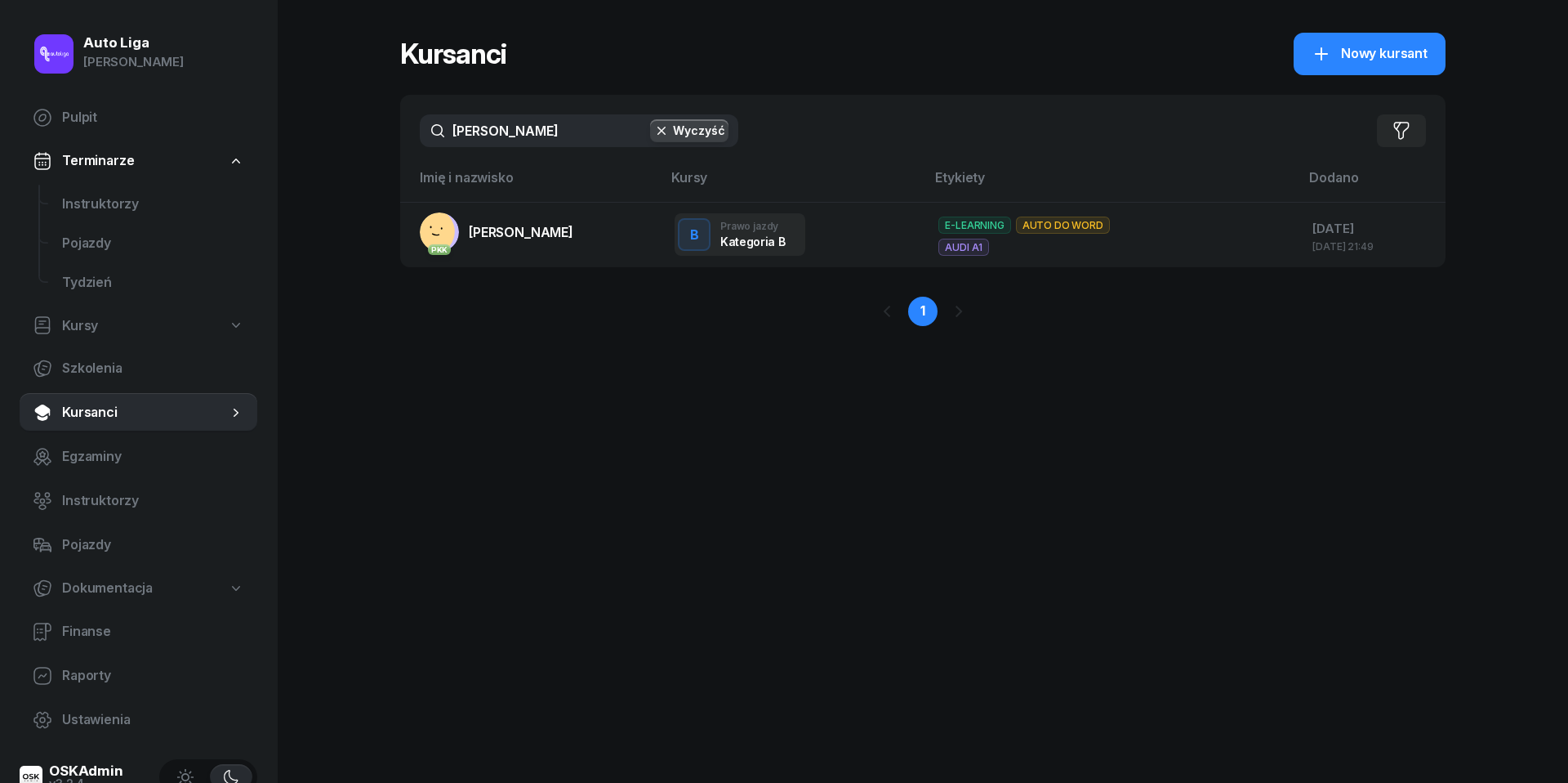
type input "[PERSON_NAME]"
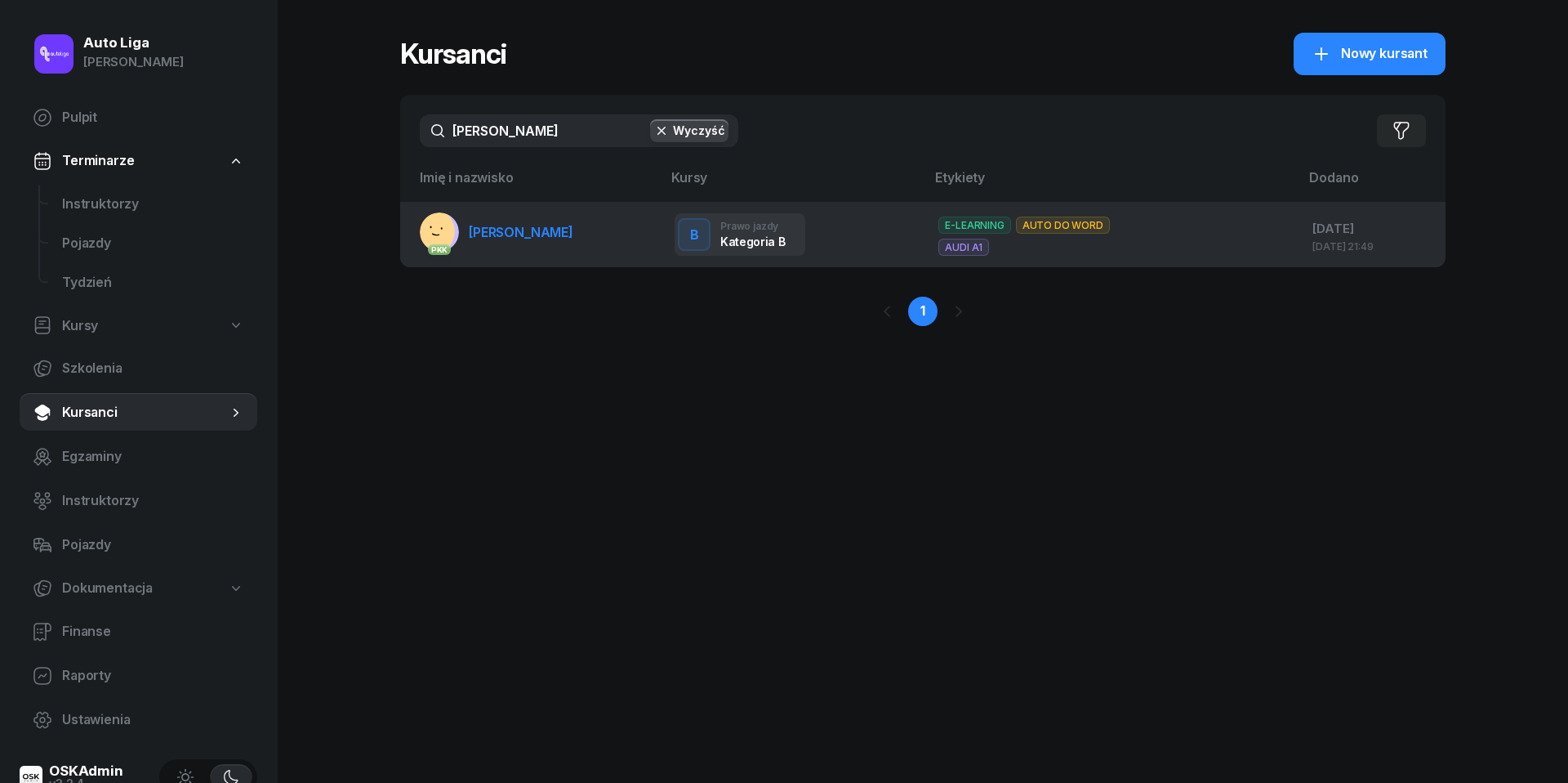
drag, startPoint x: 483, startPoint y: 168, endPoint x: 503, endPoint y: 230, distance: 65.1
click at [503, 230] on span "[PERSON_NAME]" at bounding box center [521, 232] width 104 height 16
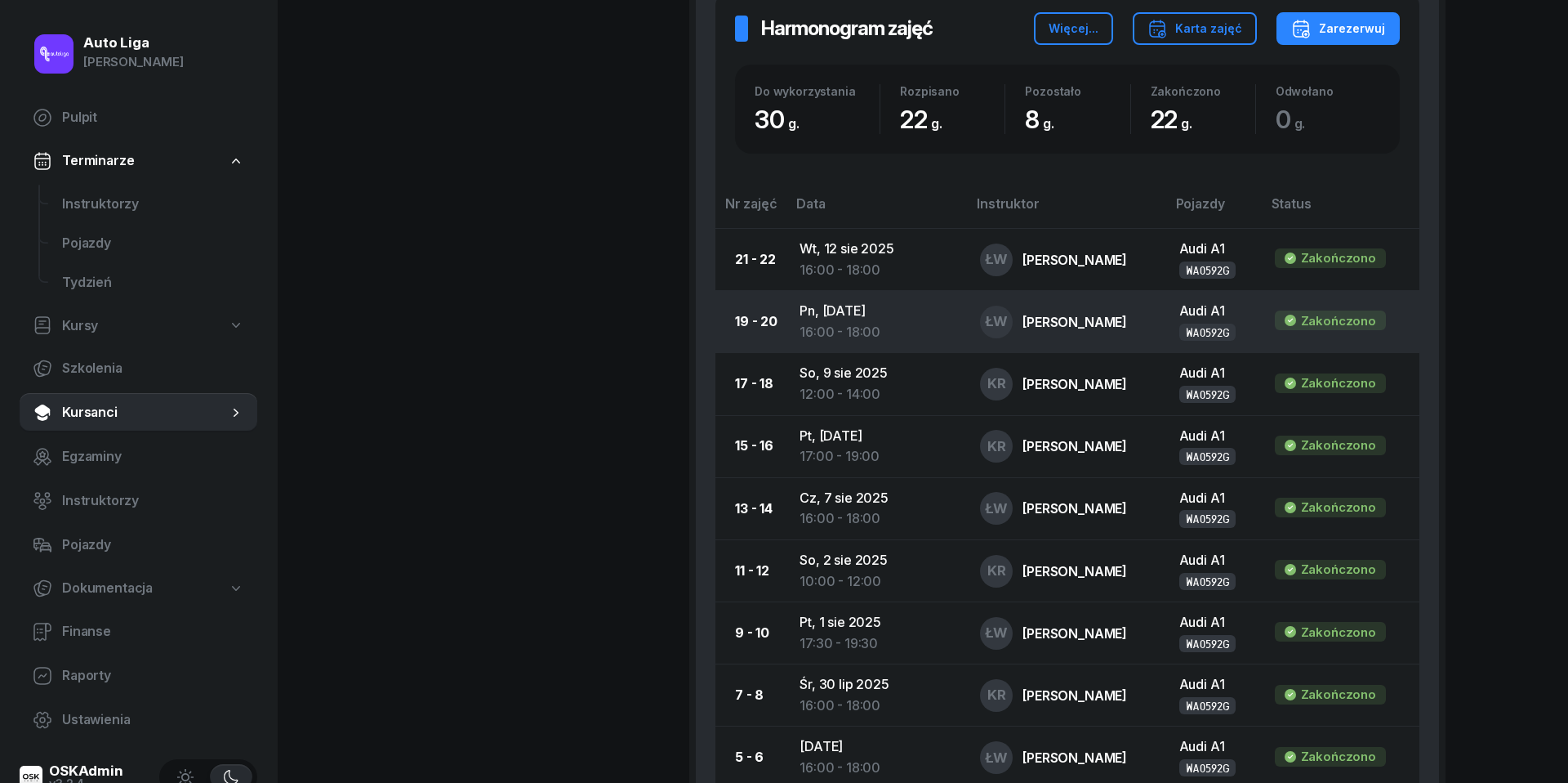
scroll to position [912, 0]
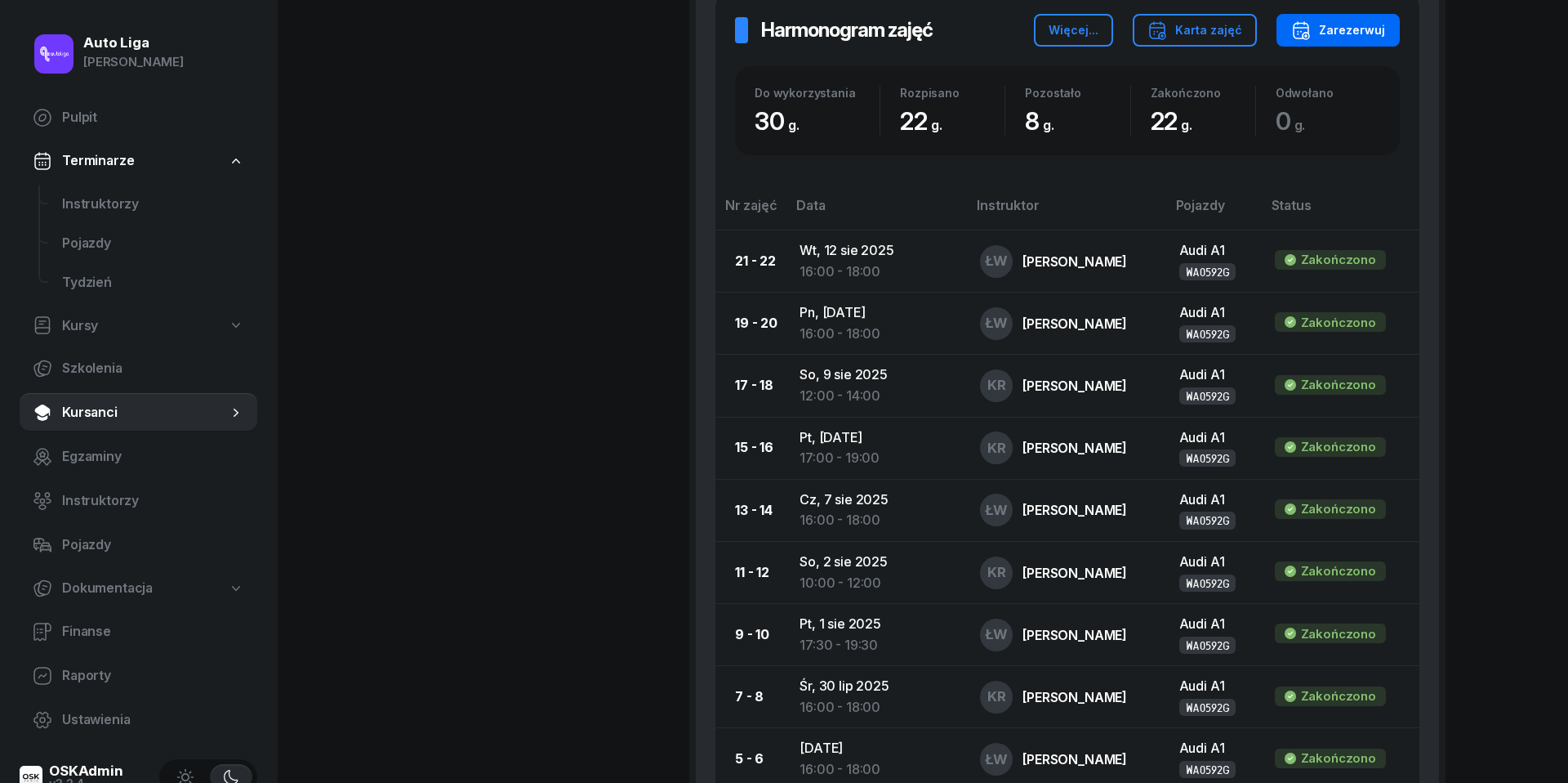
click at [1340, 33] on div "Zarezerwuj" at bounding box center [1338, 31] width 94 height 20
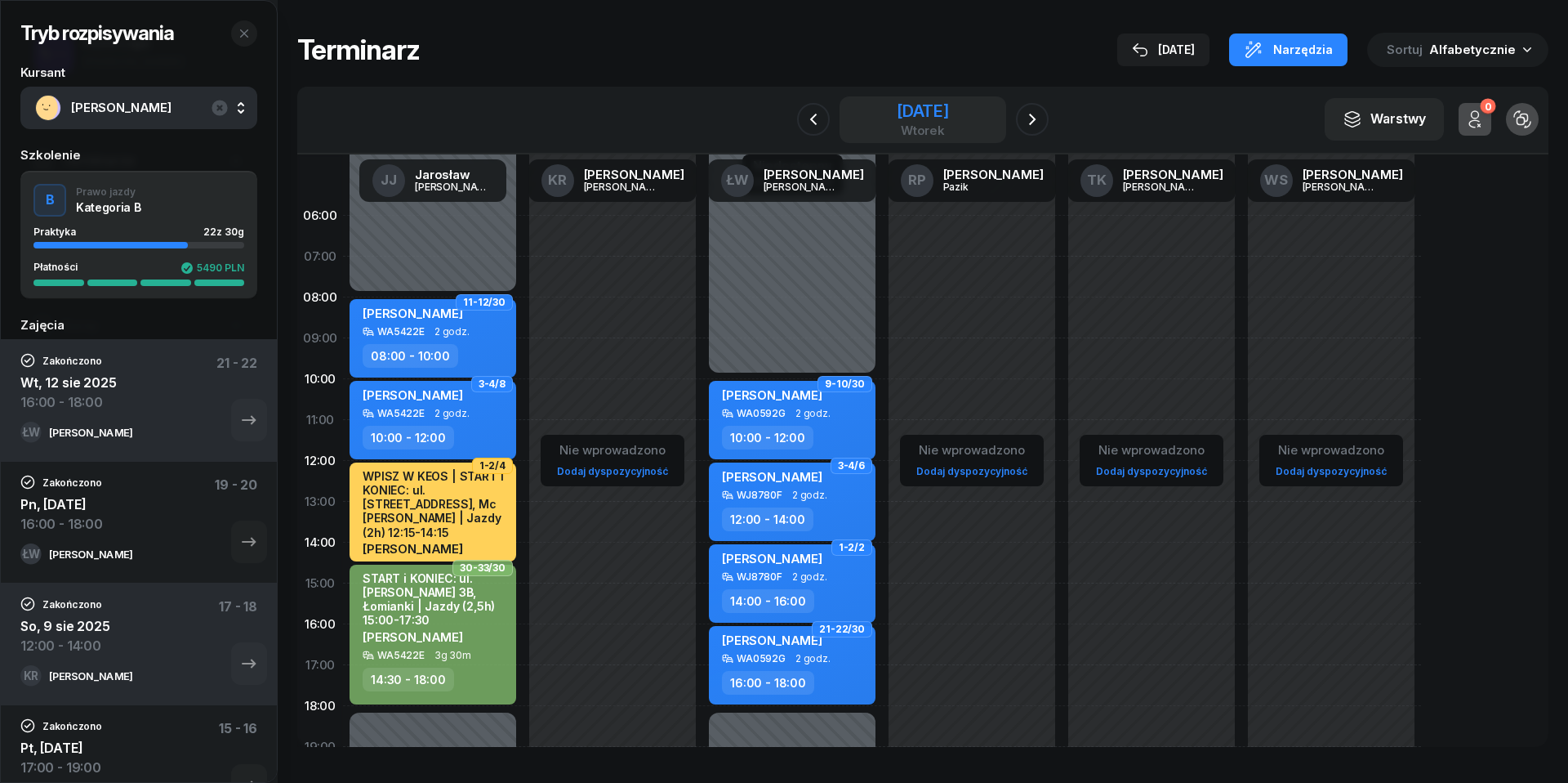
click at [918, 120] on div "[DATE]" at bounding box center [923, 111] width 52 height 16
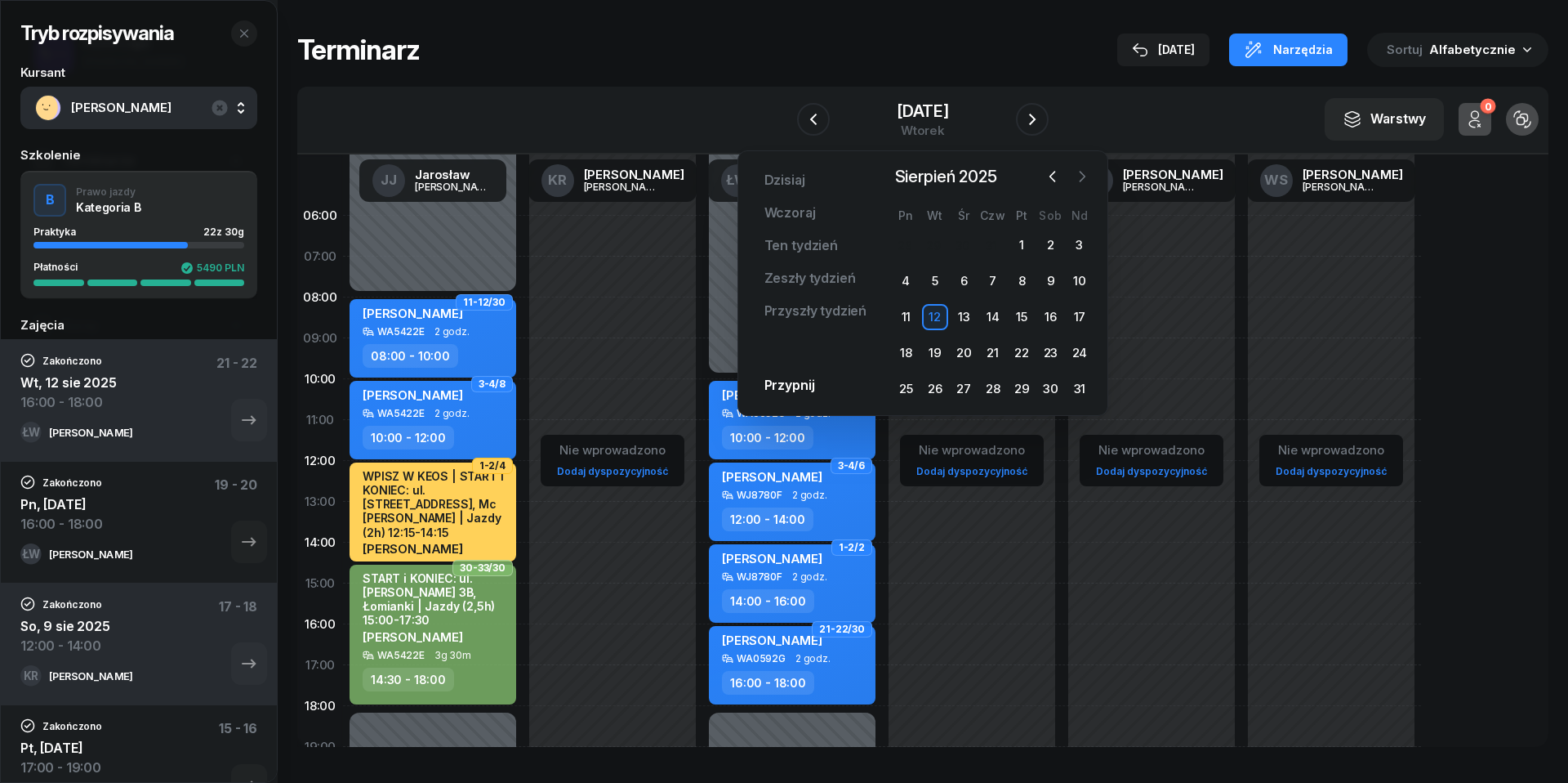
click at [1080, 181] on icon "button" at bounding box center [1082, 176] width 16 height 16
click at [911, 310] on div "15" at bounding box center [905, 317] width 26 height 26
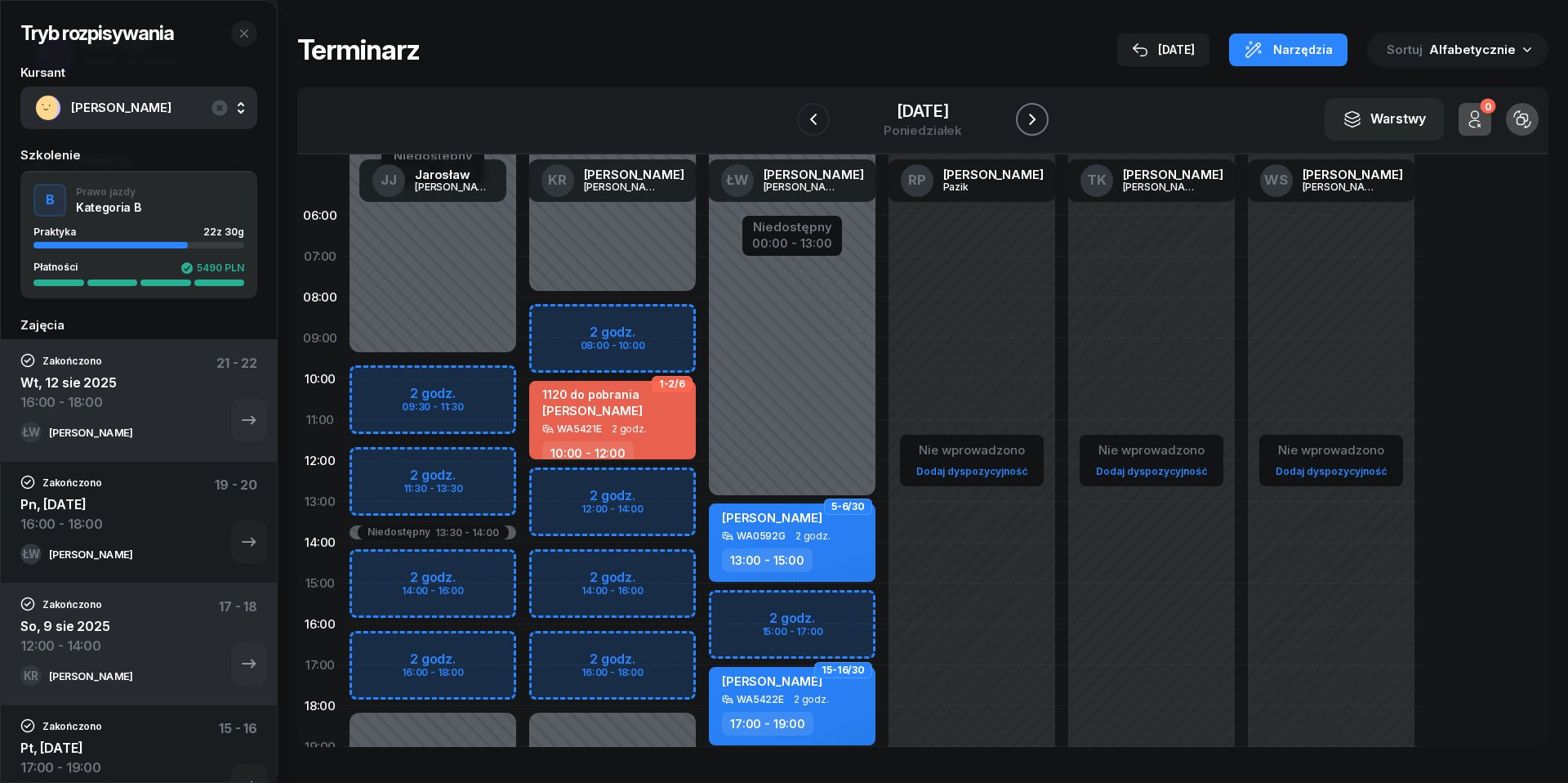
click at [1040, 122] on icon "button" at bounding box center [1033, 120] width 20 height 20
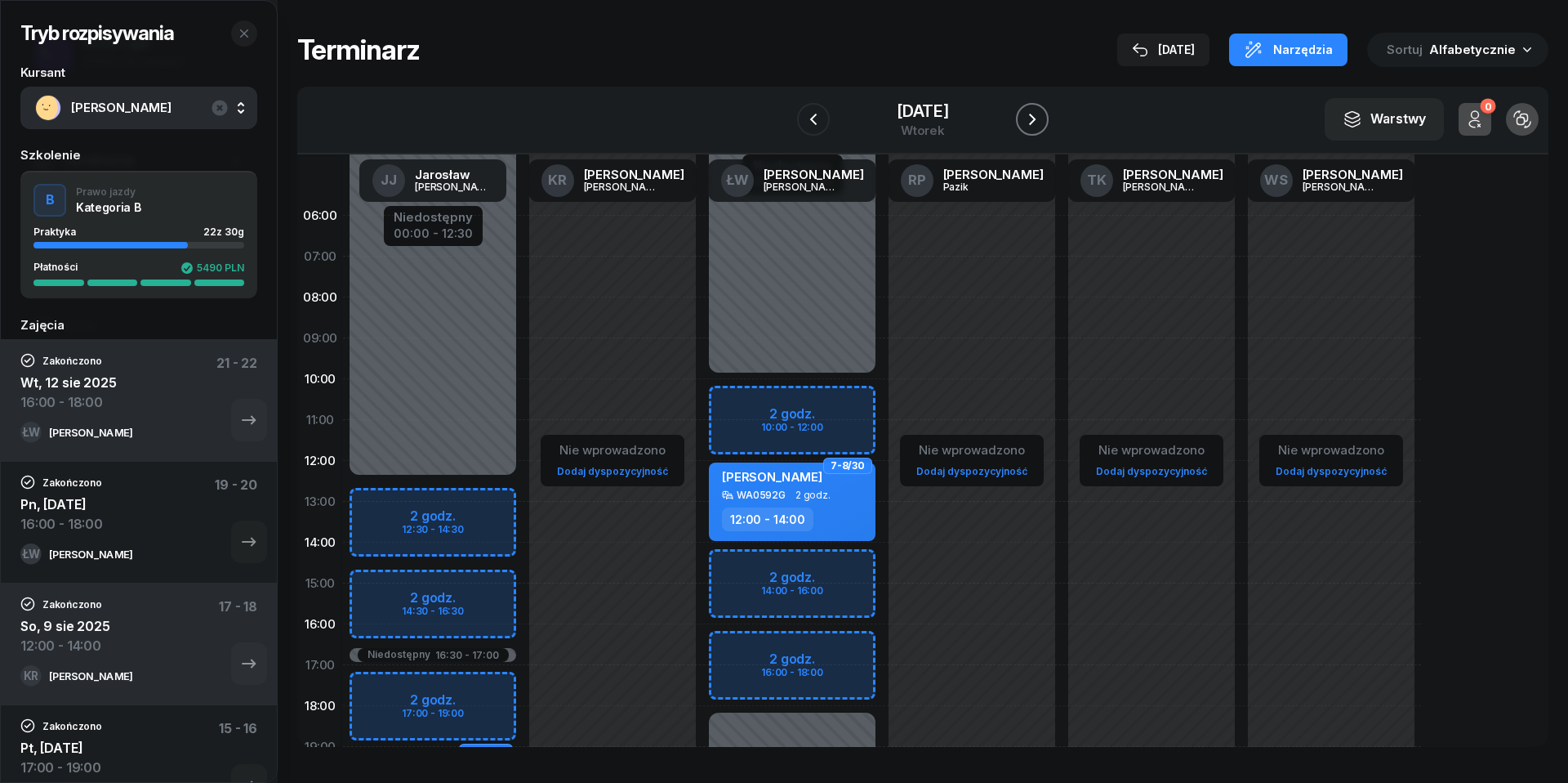
click at [1040, 122] on icon "button" at bounding box center [1033, 120] width 20 height 20
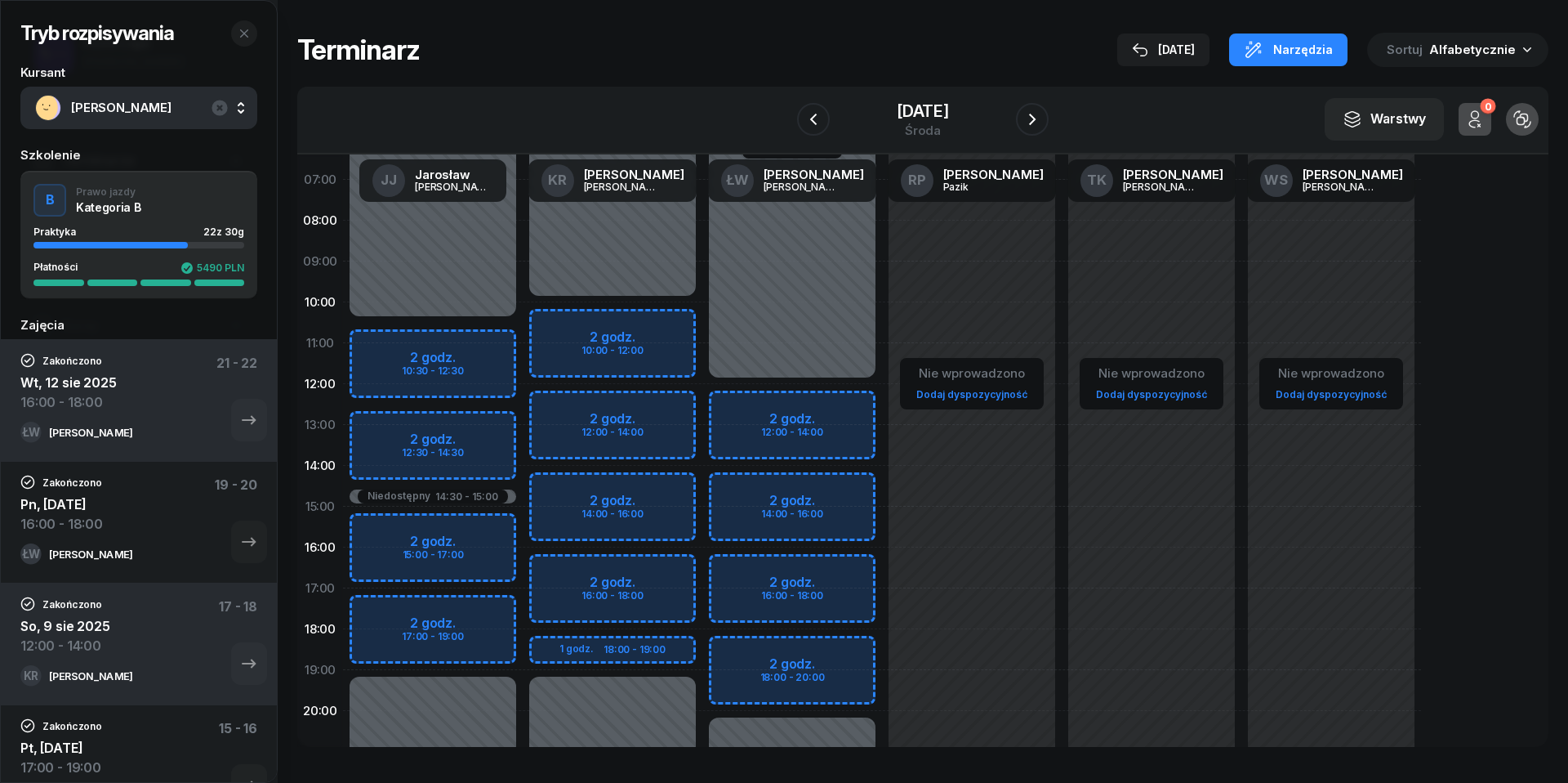
scroll to position [83, 0]
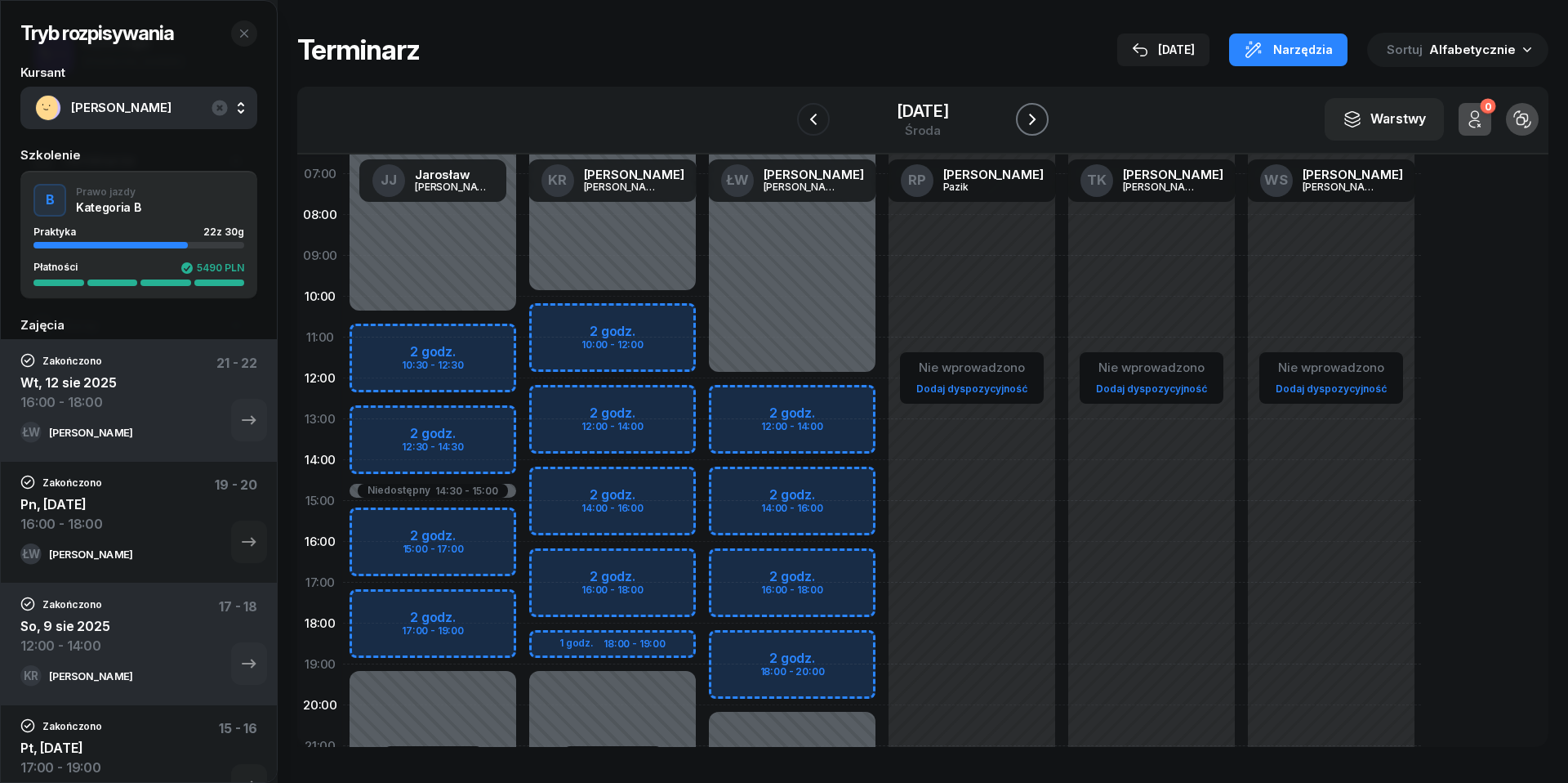
click at [1040, 115] on icon "button" at bounding box center [1033, 120] width 20 height 20
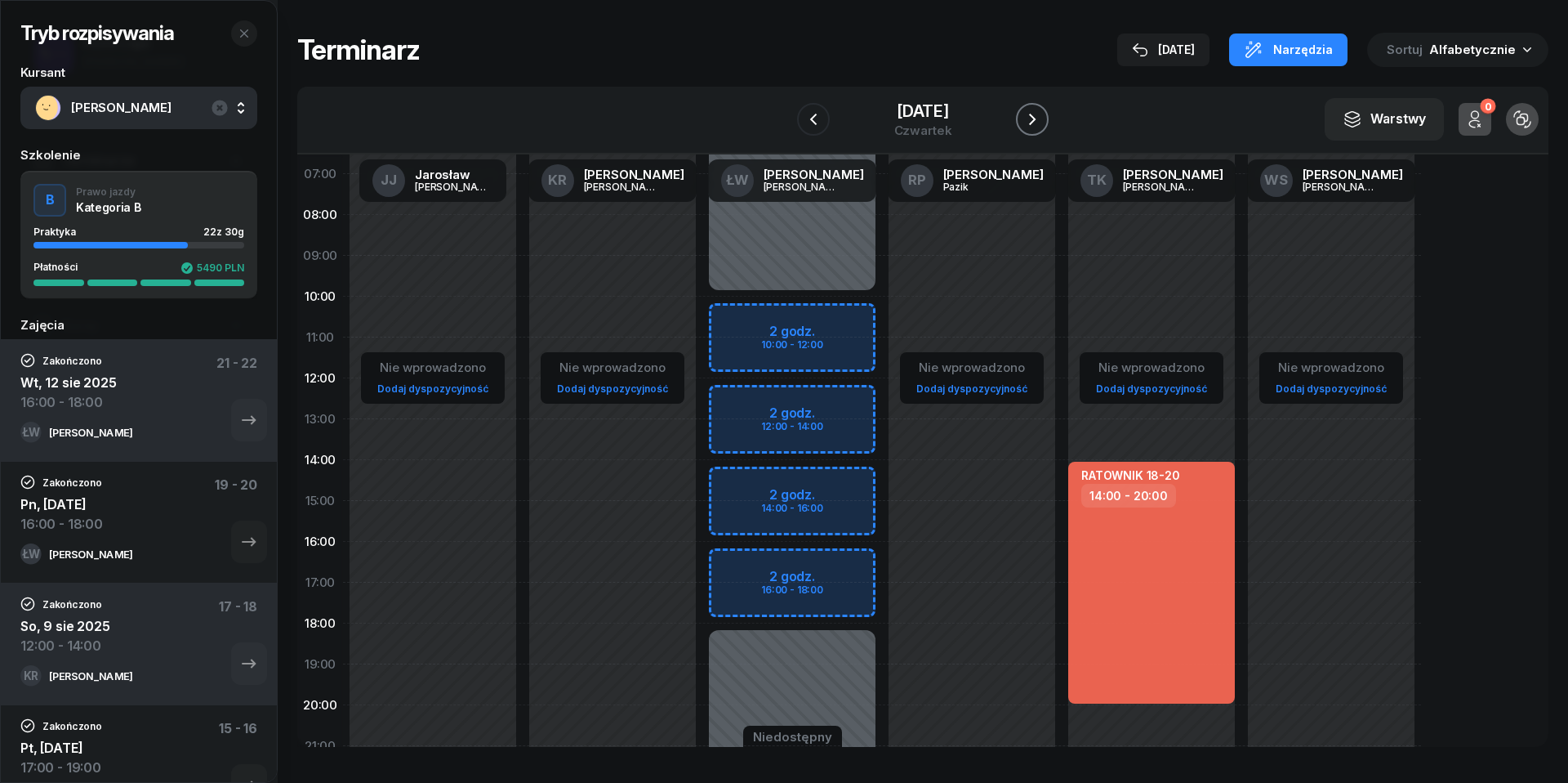
click at [1040, 115] on icon "button" at bounding box center [1033, 120] width 20 height 20
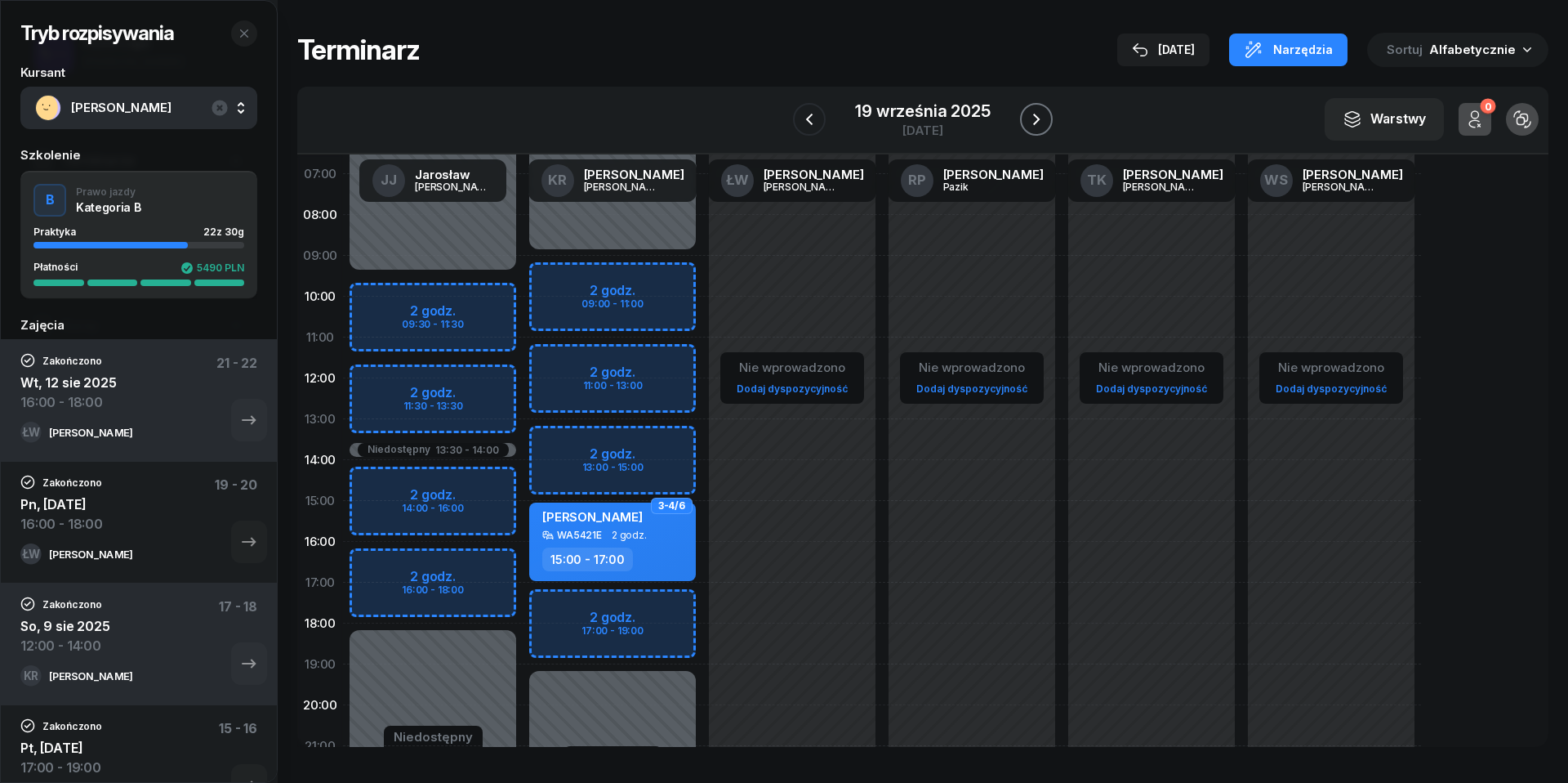
click at [1040, 115] on icon "button" at bounding box center [1036, 120] width 20 height 20
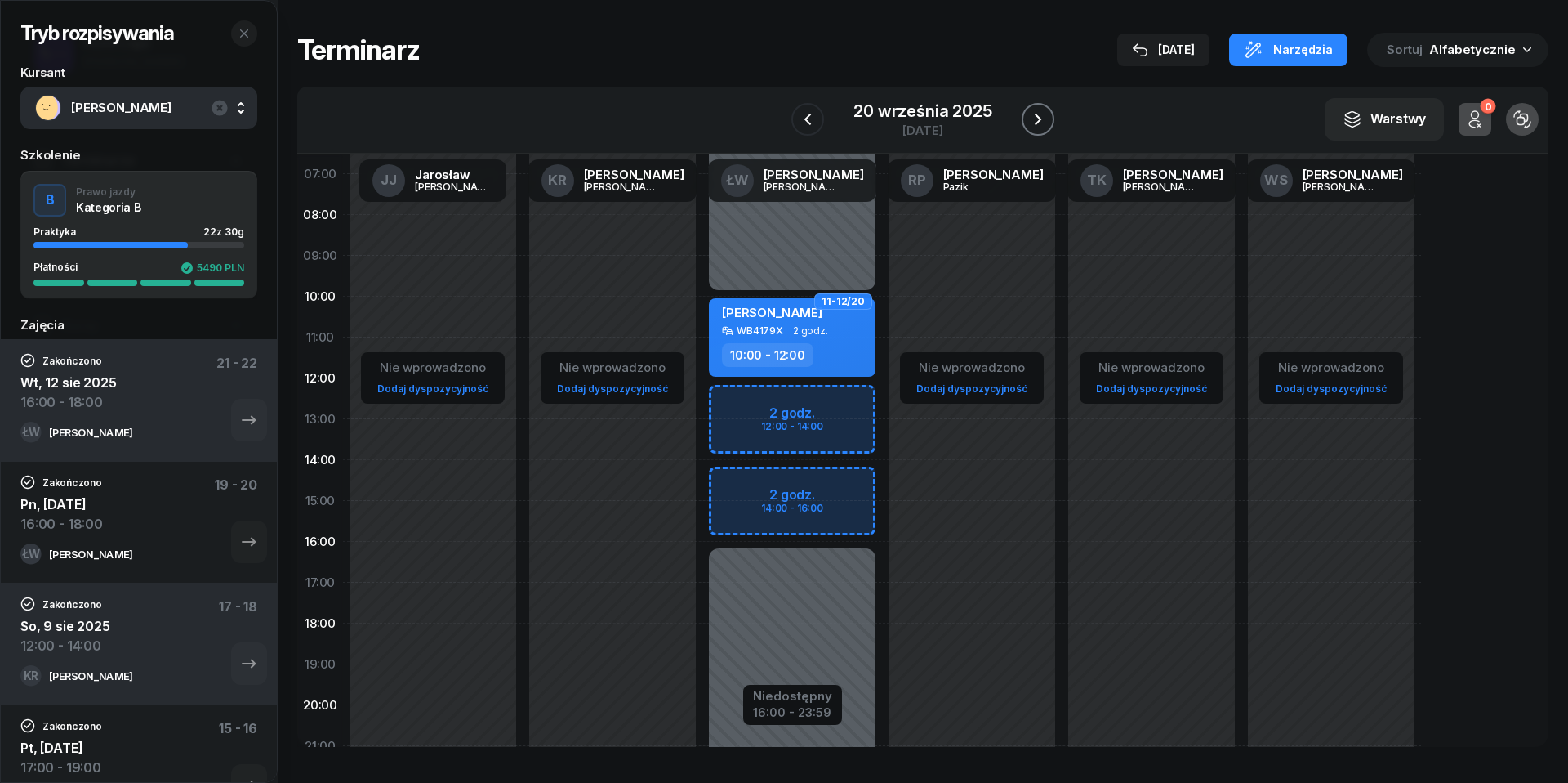
click at [1040, 115] on icon "button" at bounding box center [1038, 120] width 20 height 20
click at [1040, 115] on icon "button" at bounding box center [1035, 120] width 20 height 20
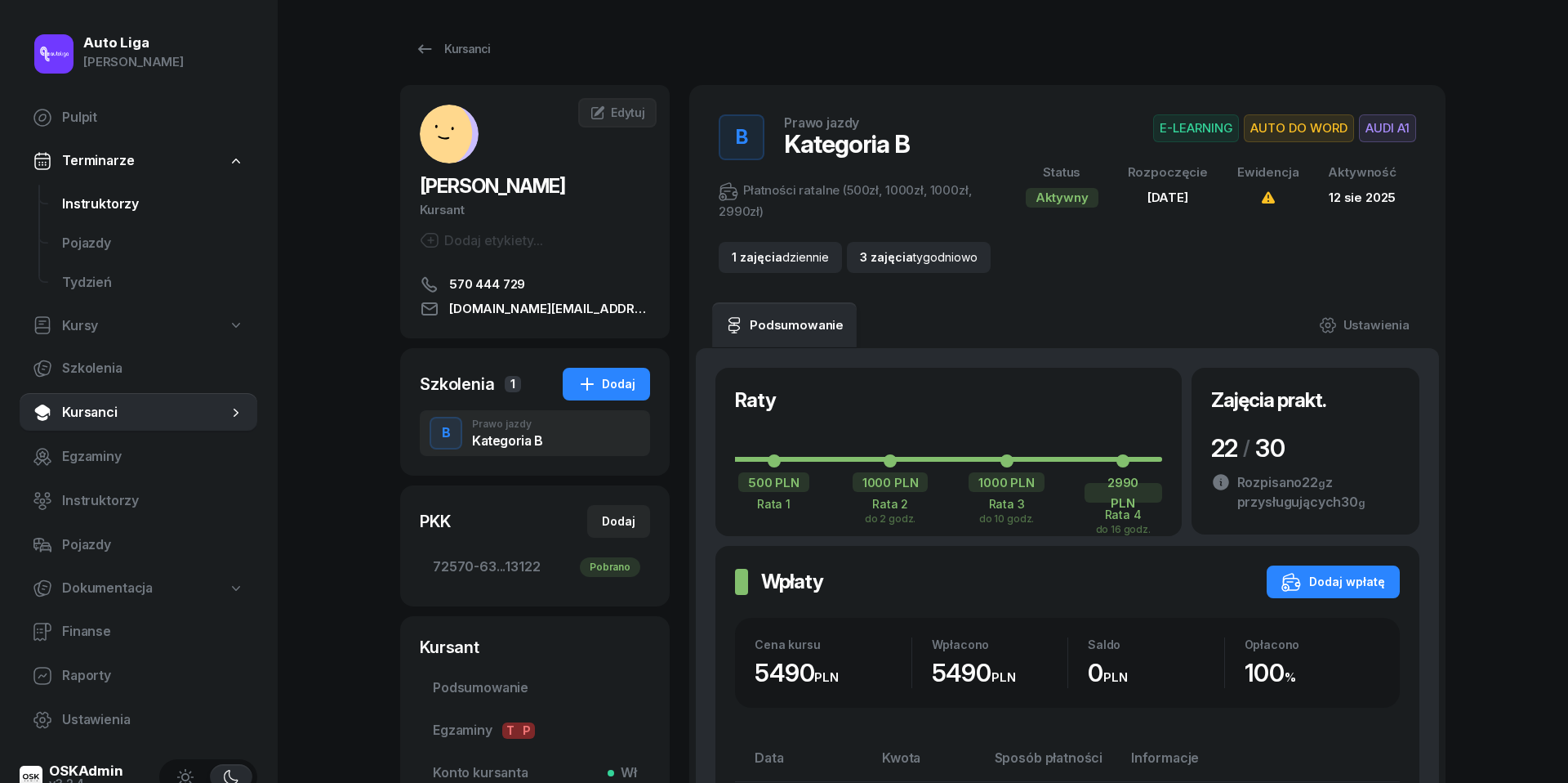
click at [76, 197] on span "Instruktorzy" at bounding box center [153, 204] width 182 height 22
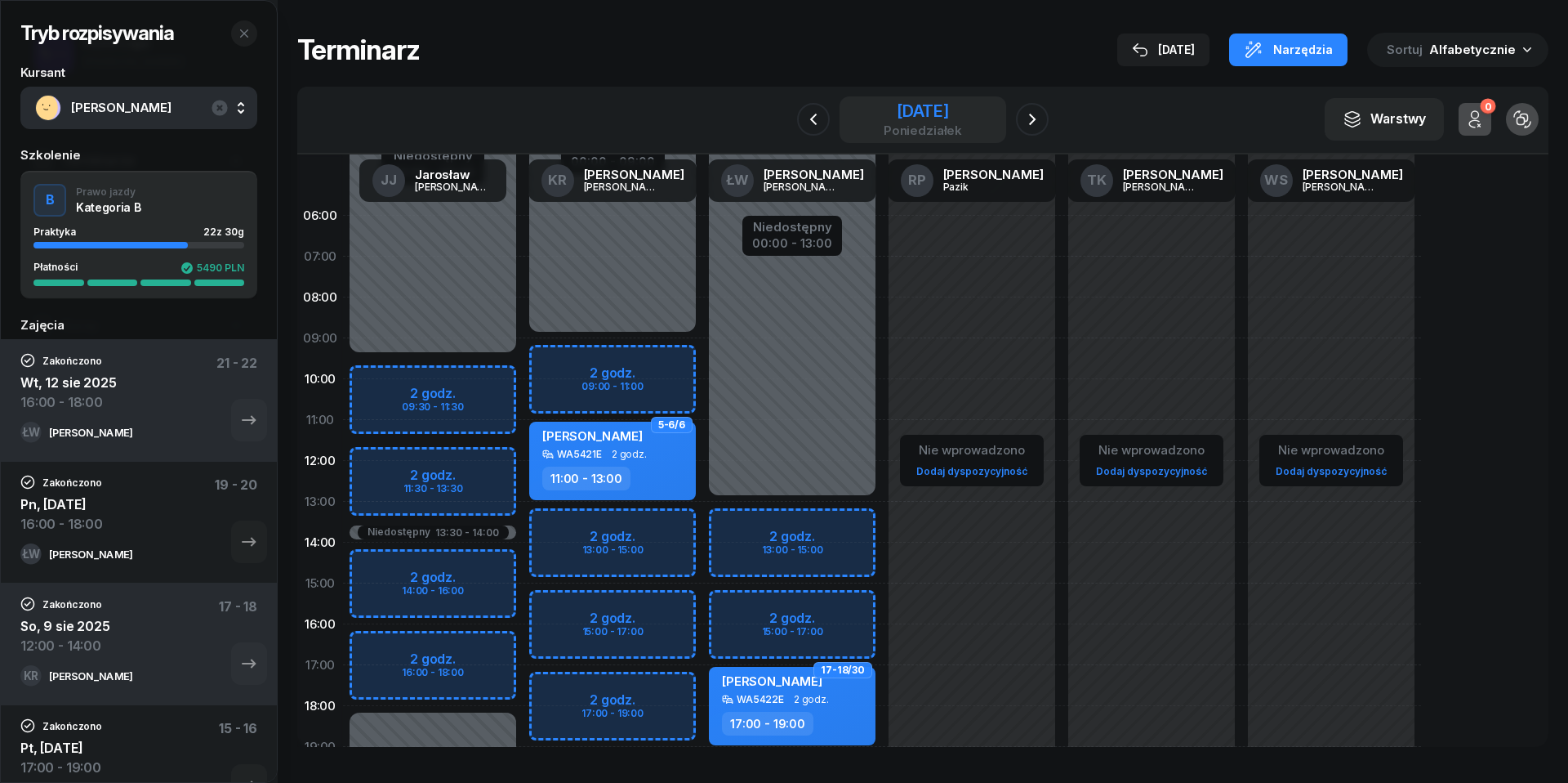
click at [945, 119] on div "[DATE]" at bounding box center [922, 111] width 78 height 16
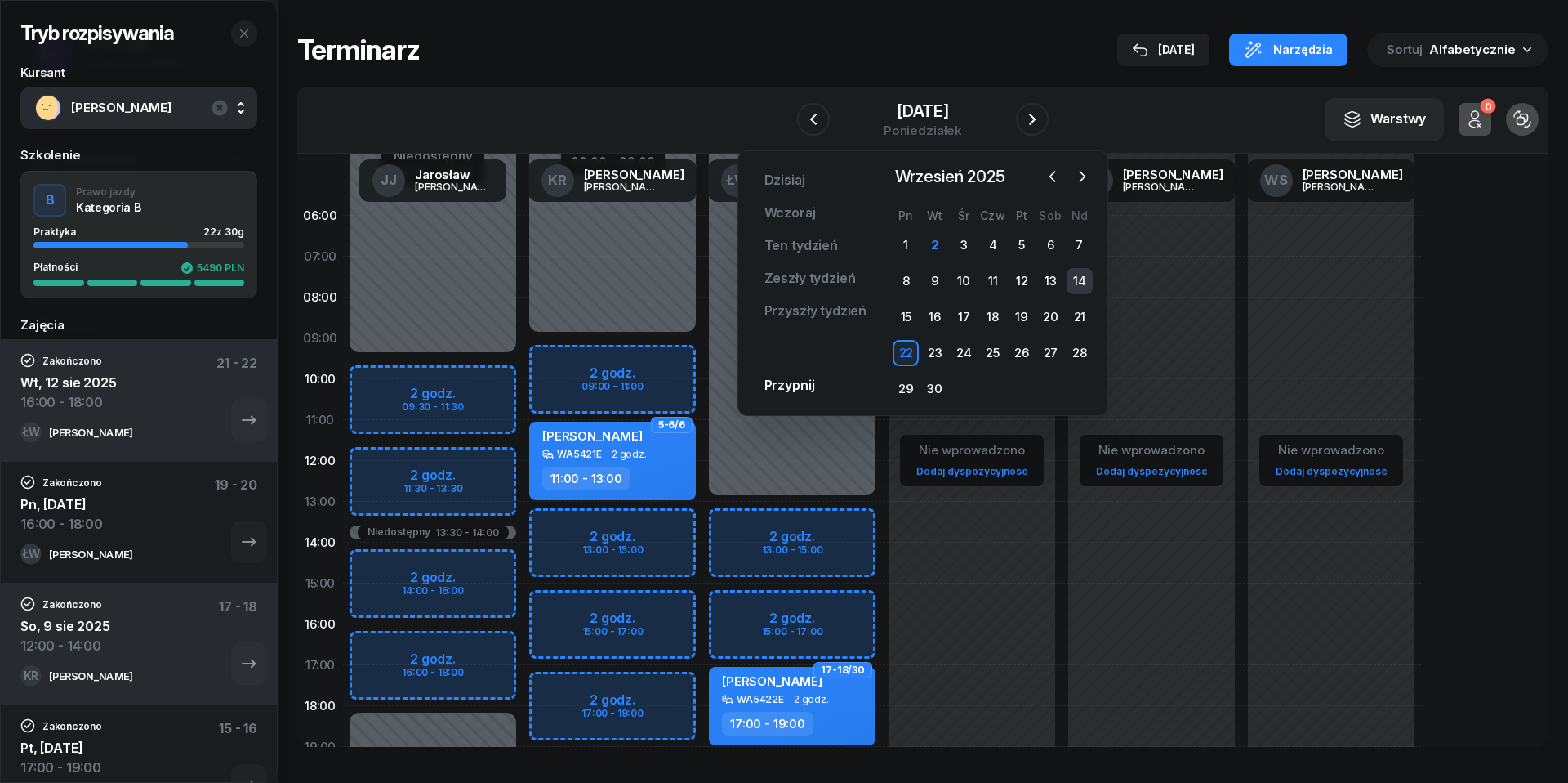
click at [1085, 275] on div "14" at bounding box center [1080, 281] width 26 height 26
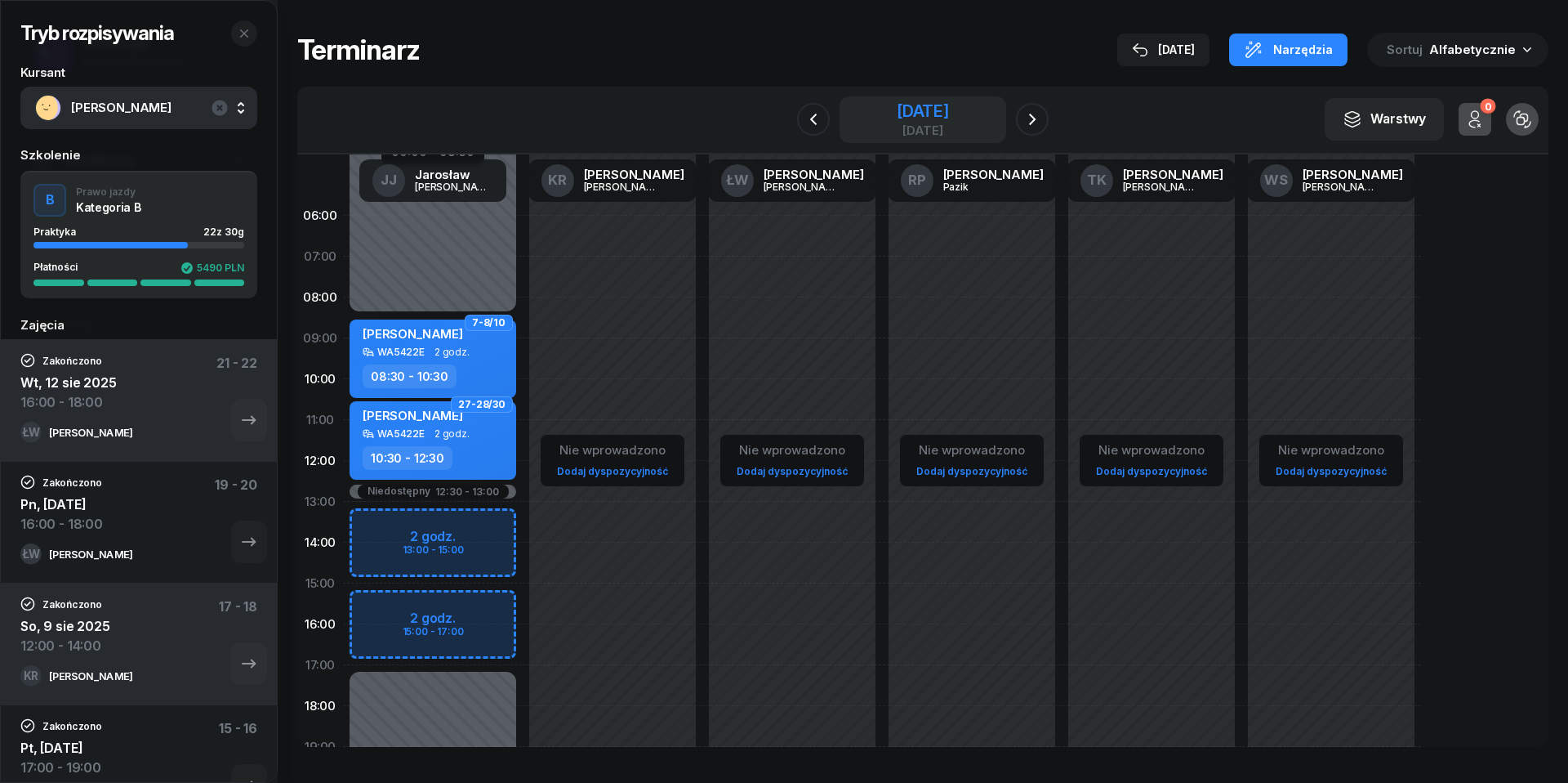
click at [900, 118] on div "[DATE]" at bounding box center [923, 111] width 52 height 16
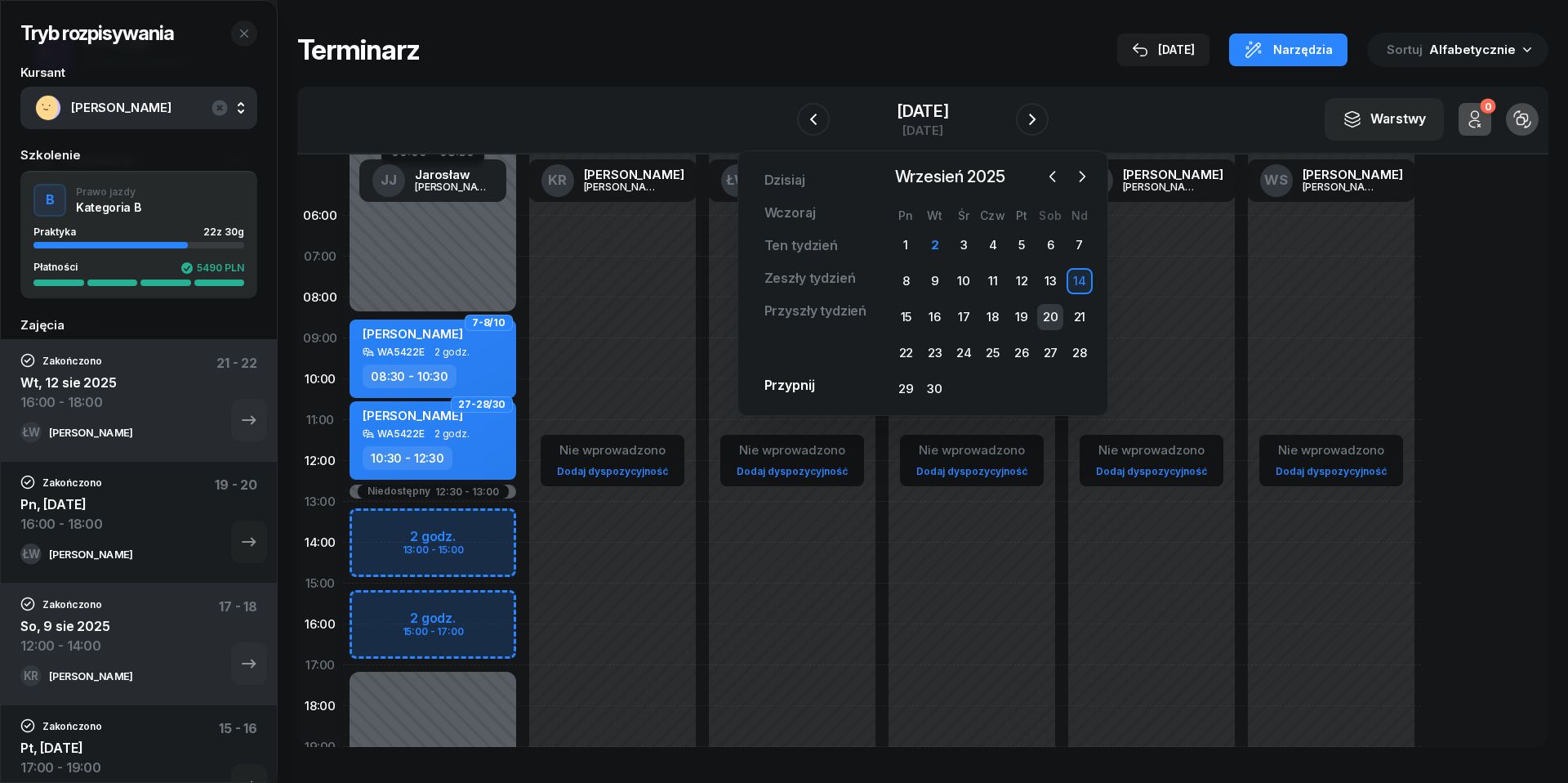
click at [1050, 315] on div "20" at bounding box center [1050, 317] width 26 height 26
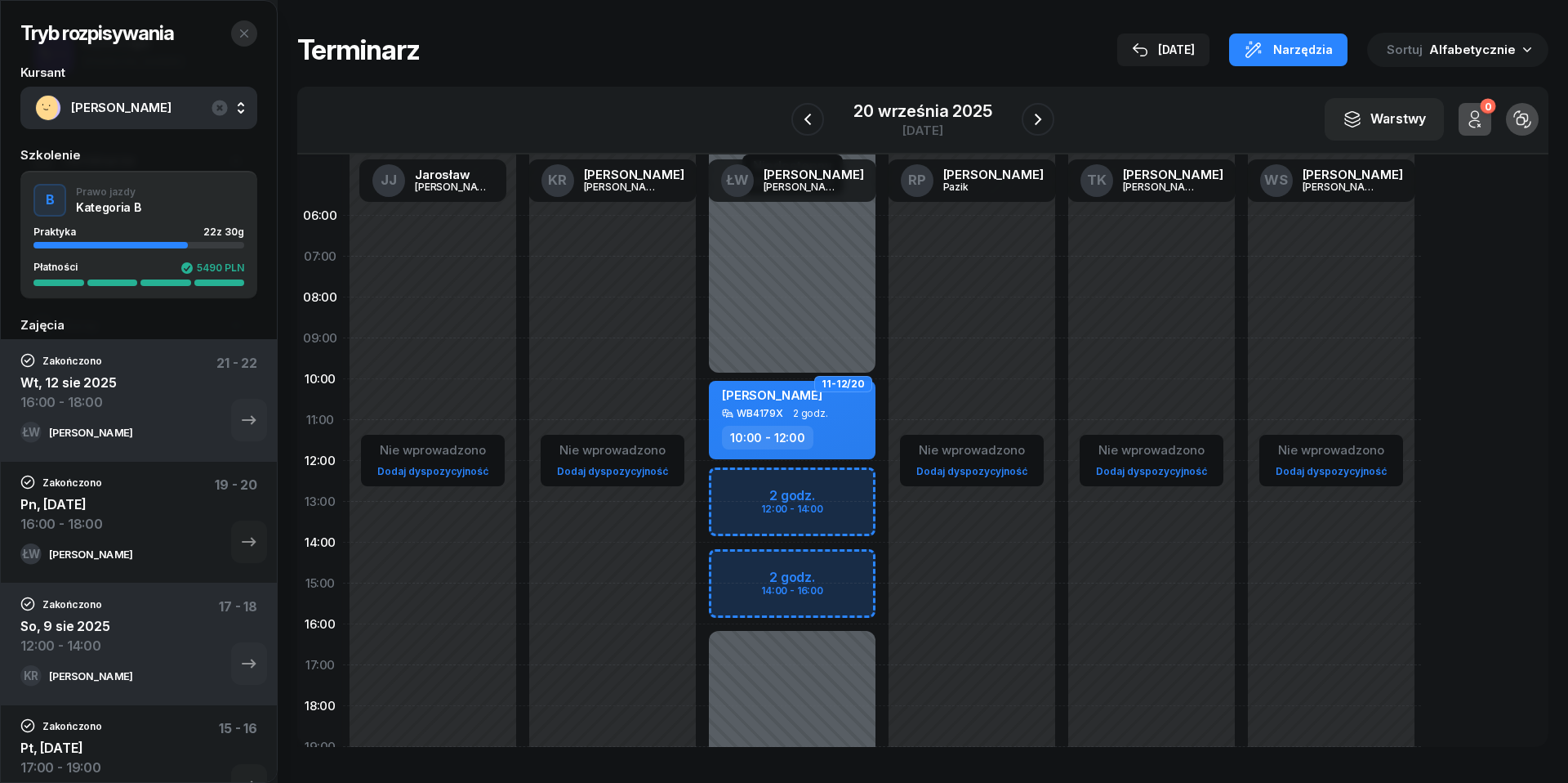
click at [248, 31] on icon "button" at bounding box center [244, 33] width 13 height 14
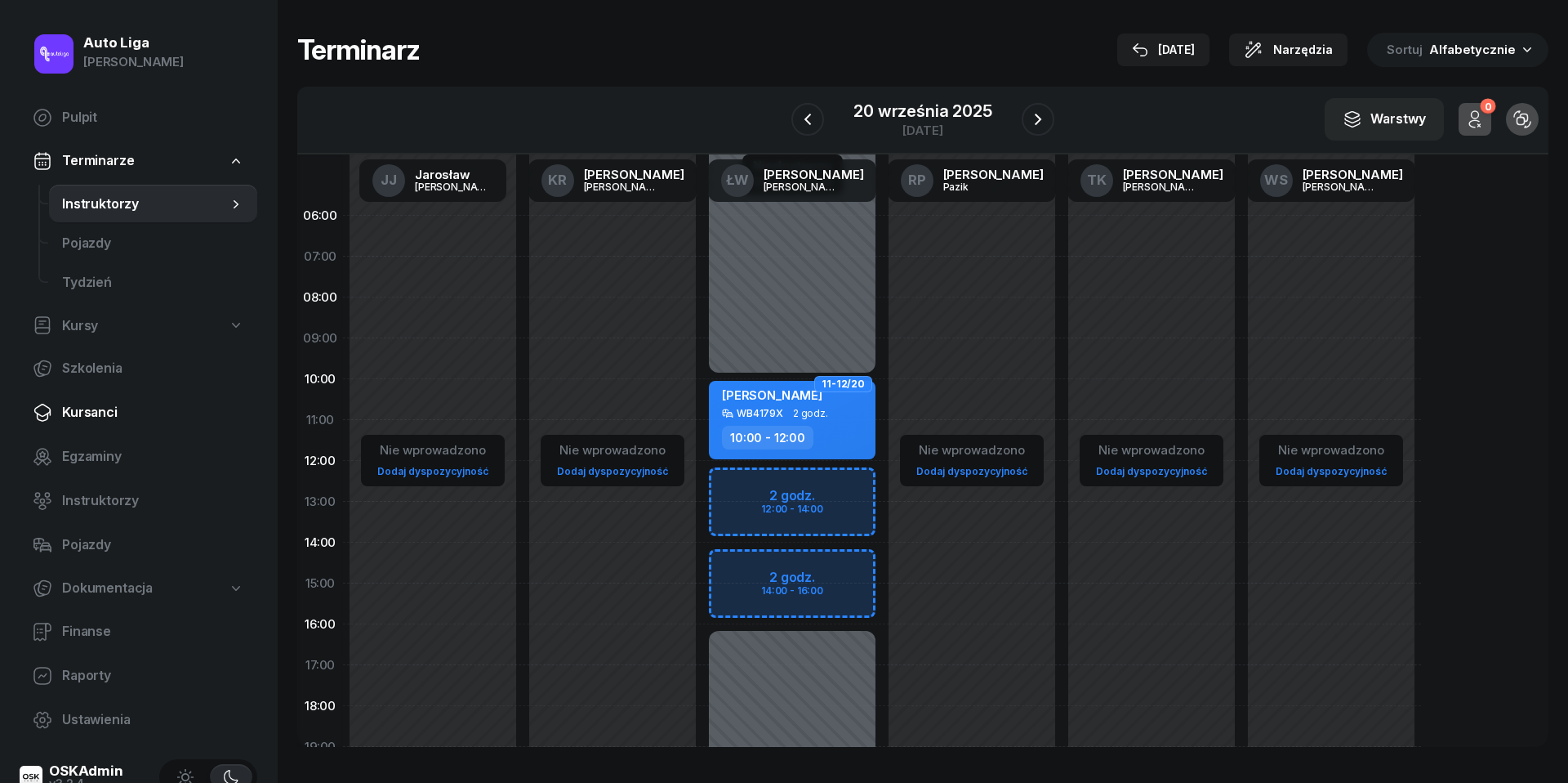
click at [103, 421] on span "Kursanci" at bounding box center [153, 413] width 182 height 22
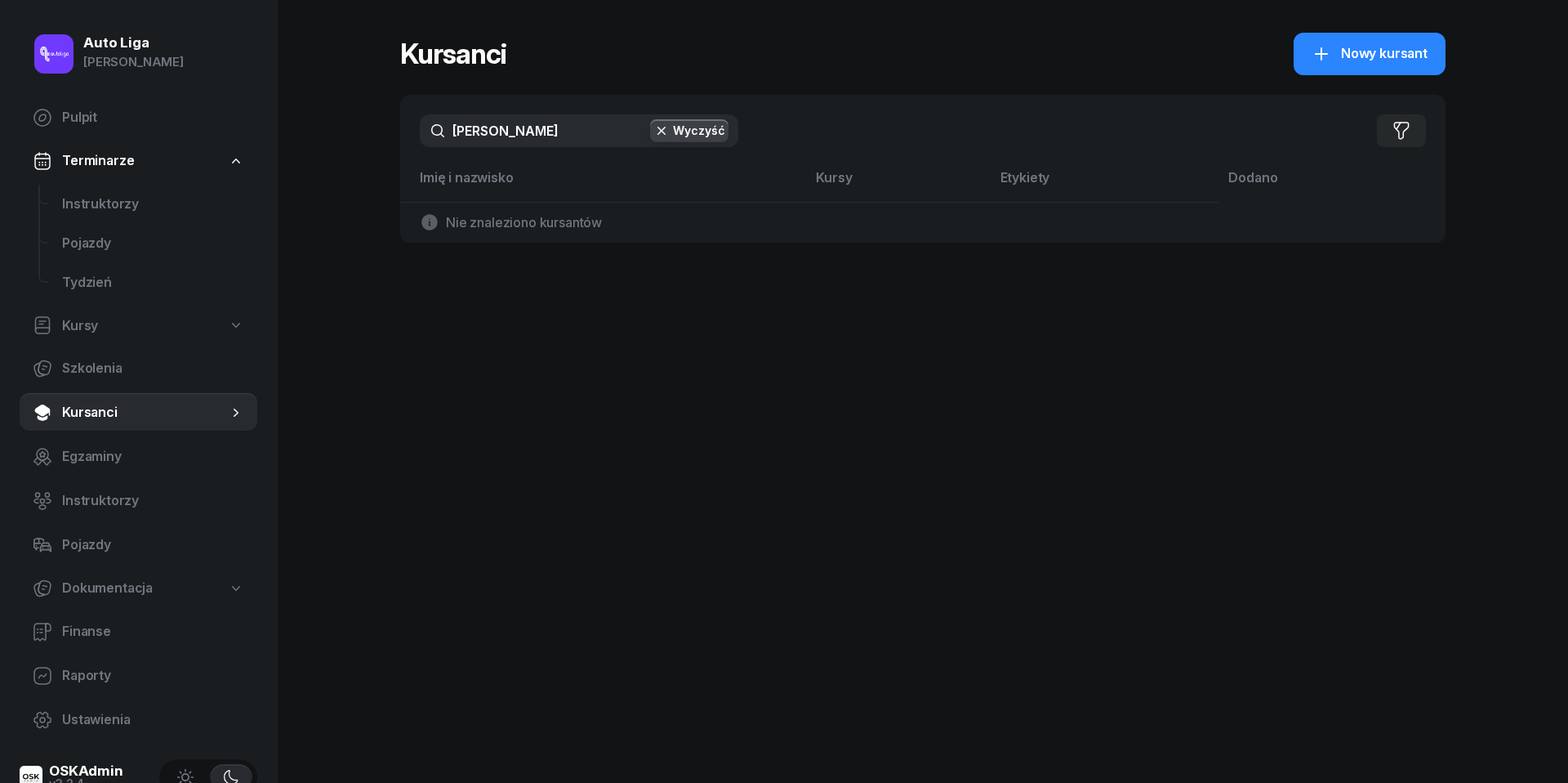
click at [517, 138] on input "[PERSON_NAME]" at bounding box center [579, 130] width 318 height 32
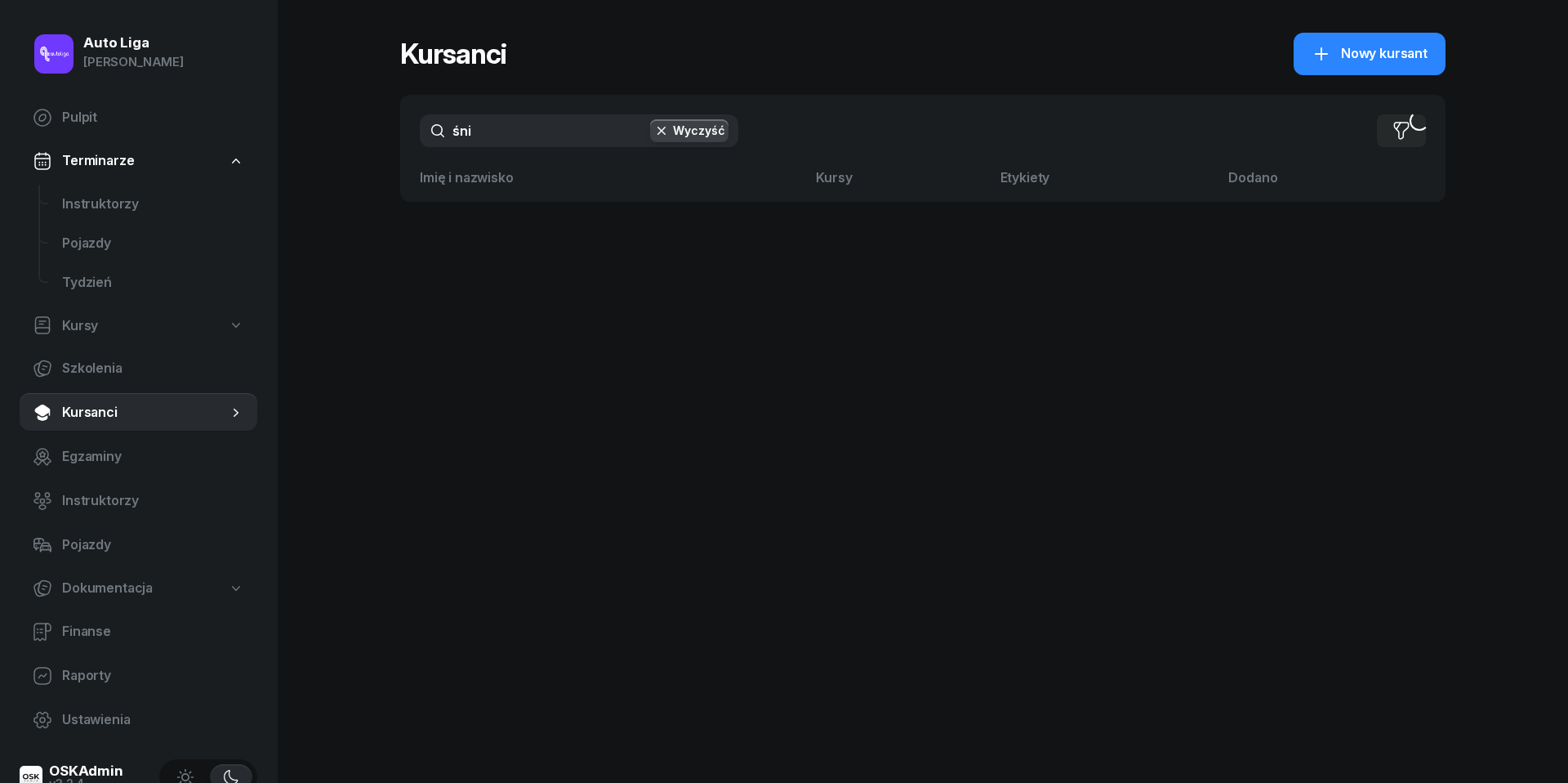
type input "śnia"
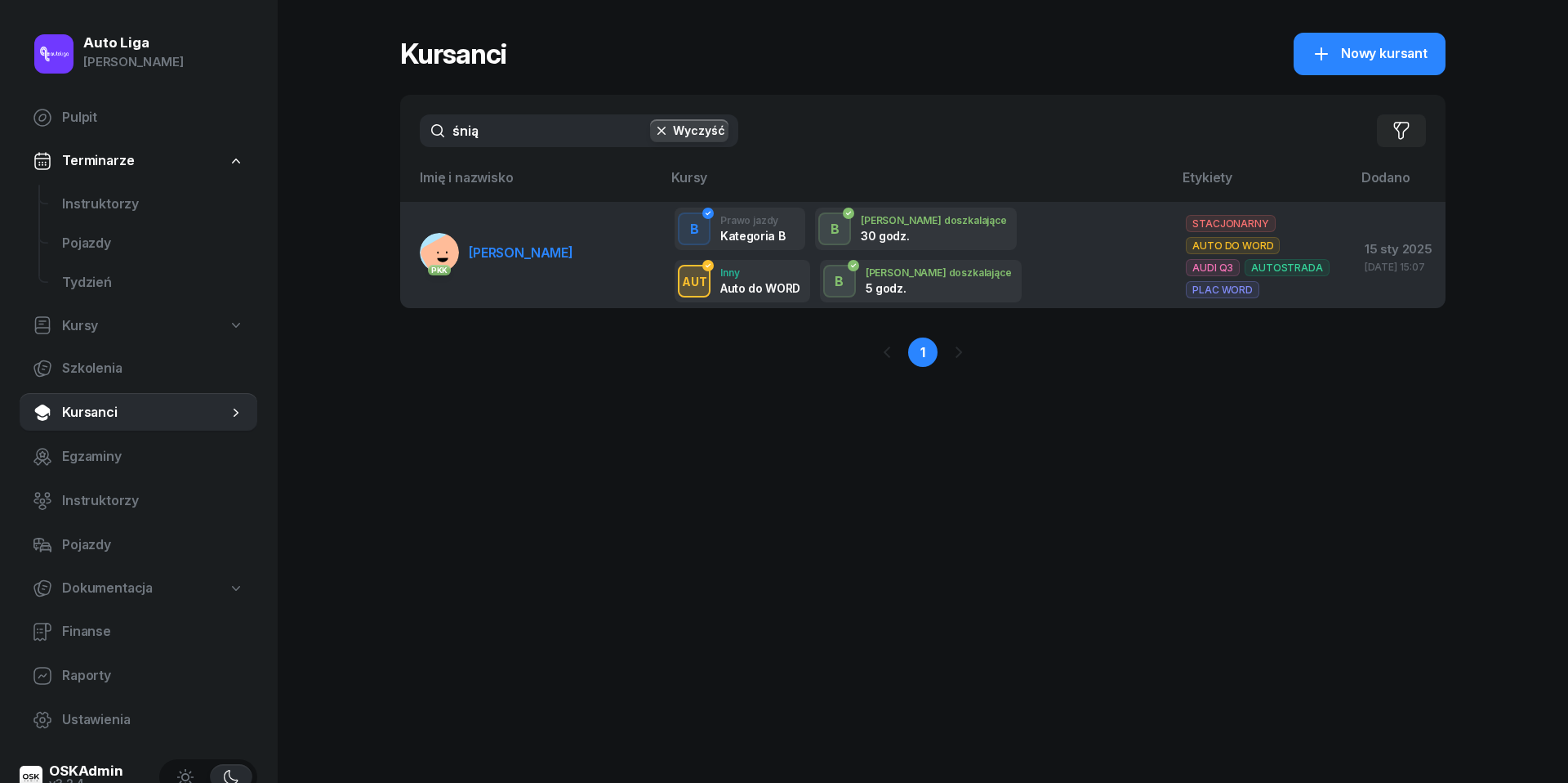
drag, startPoint x: 517, startPoint y: 138, endPoint x: 510, endPoint y: 240, distance: 102.2
click at [510, 244] on span "[PERSON_NAME]" at bounding box center [521, 252] width 104 height 16
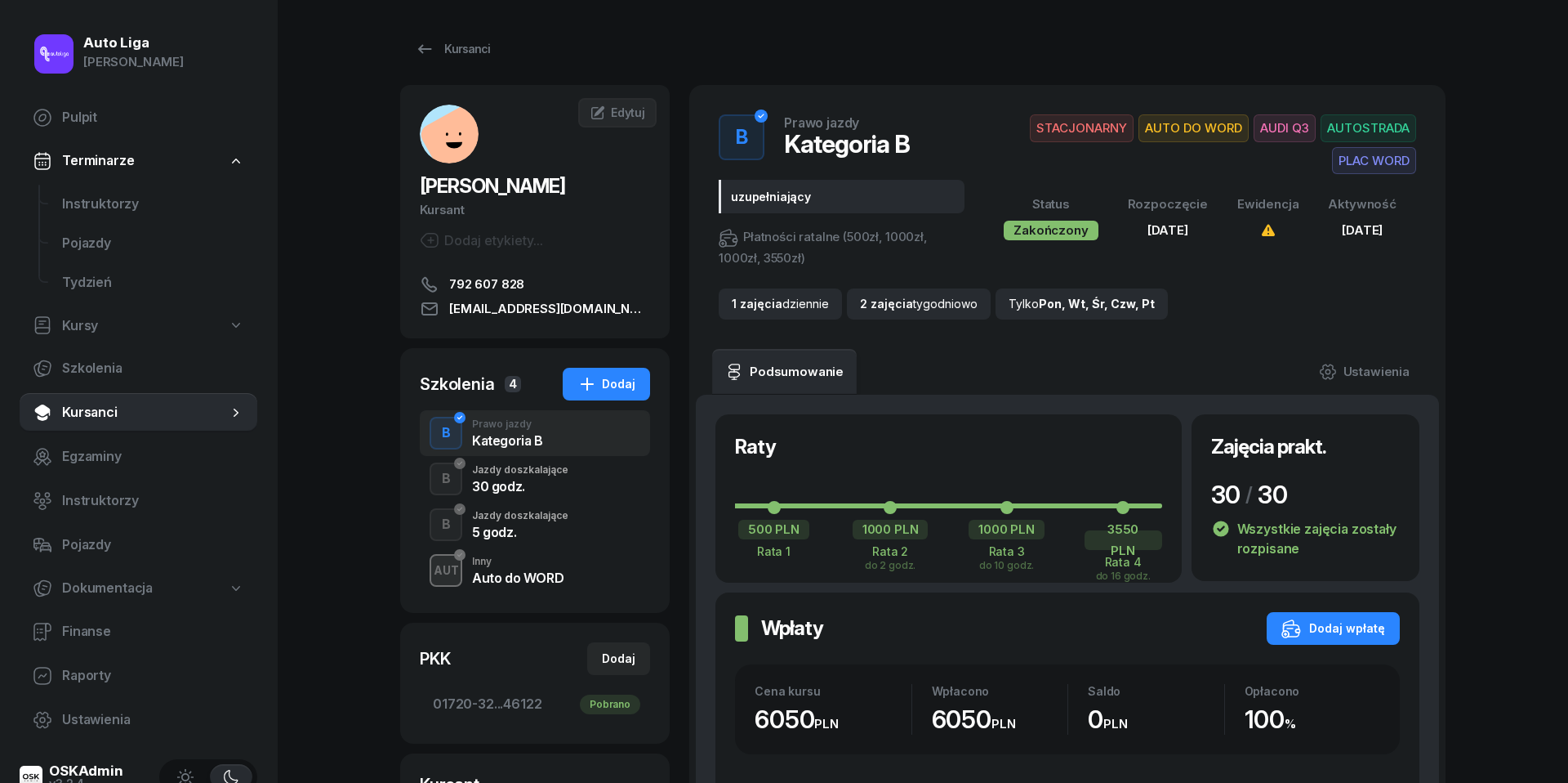
click at [494, 474] on div "Jazdy doszkalające" at bounding box center [520, 470] width 96 height 10
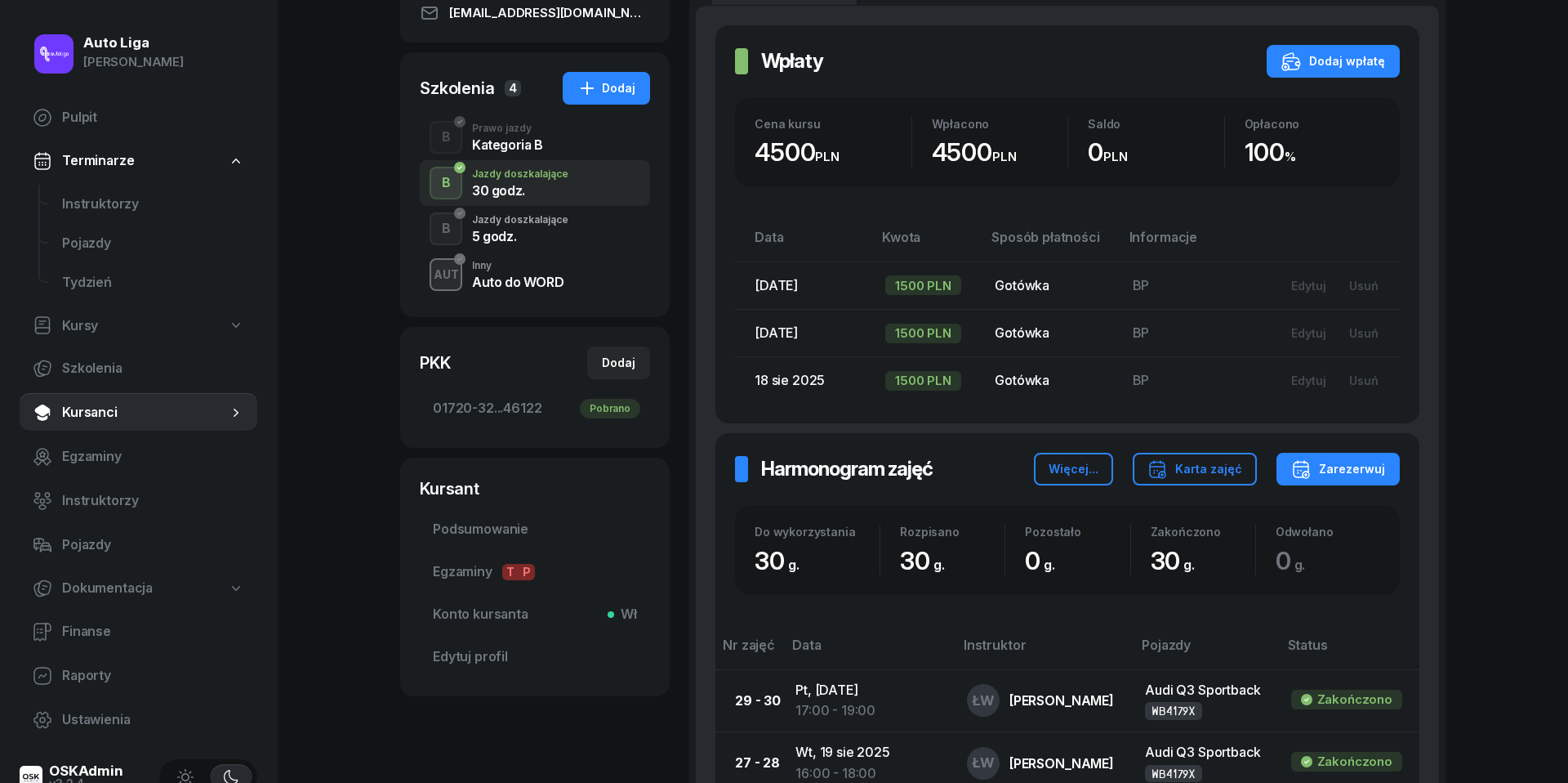
scroll to position [211, 0]
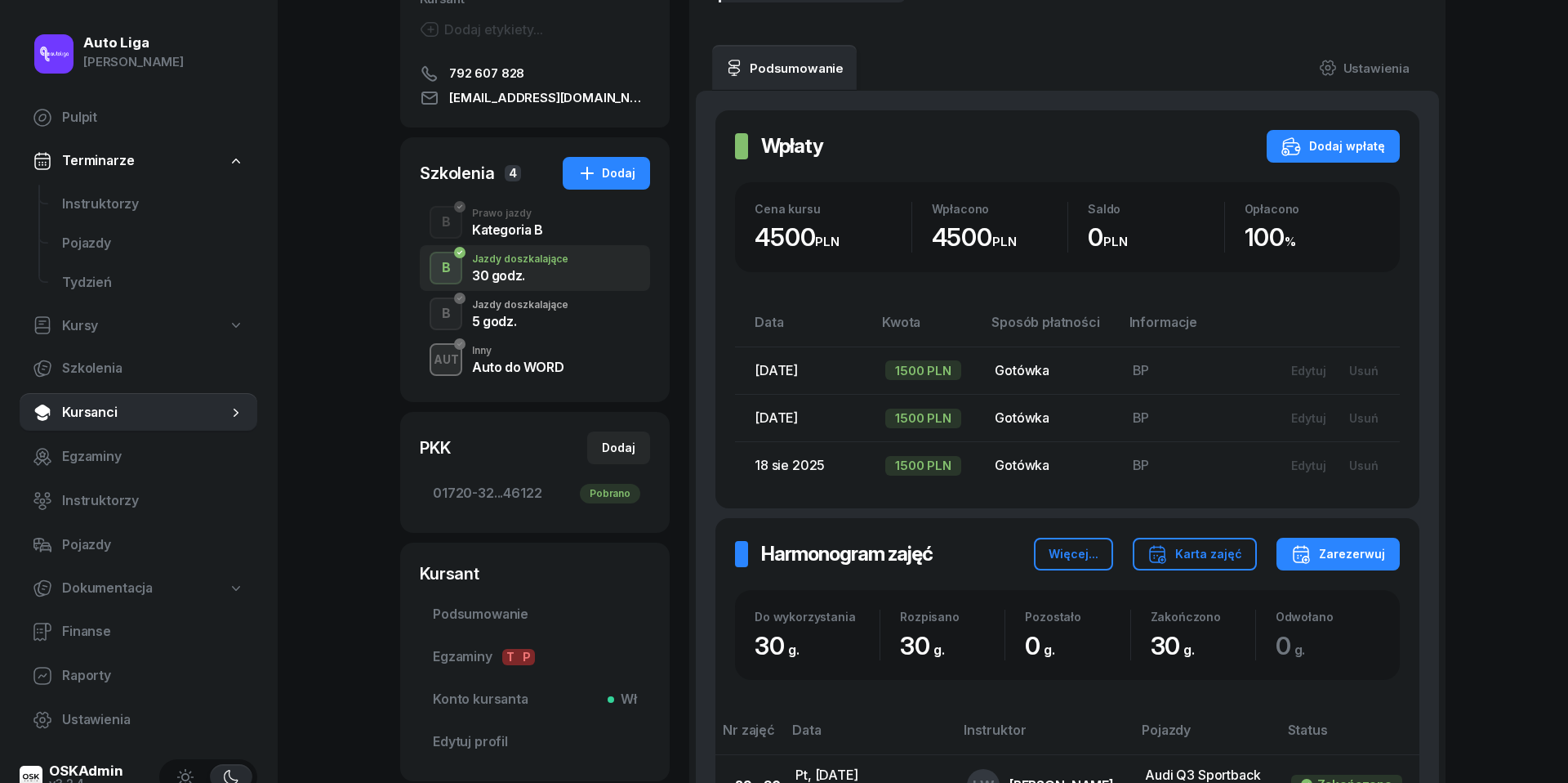
click at [500, 319] on div "5 godz." at bounding box center [520, 321] width 96 height 14
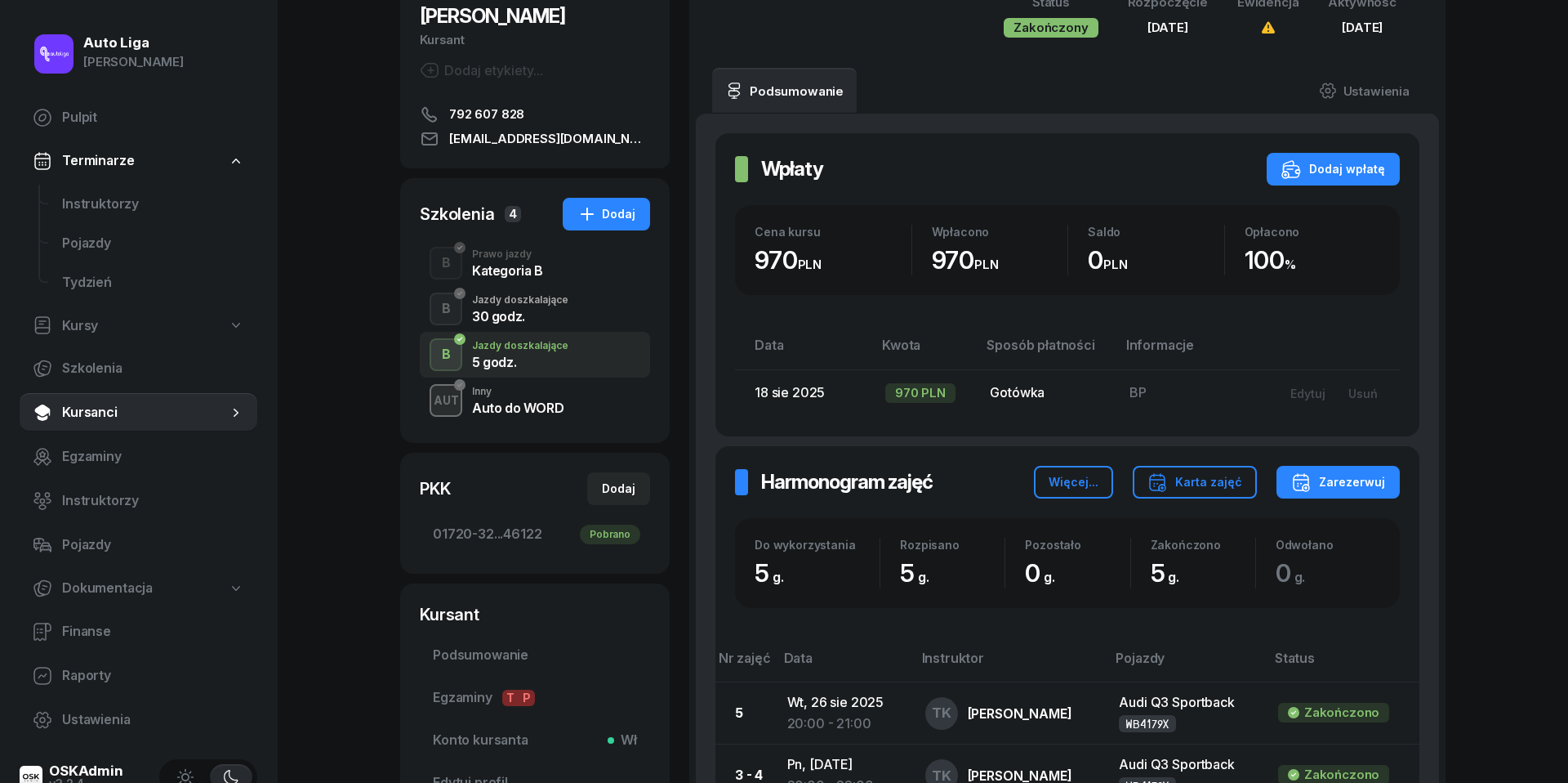
scroll to position [166, 0]
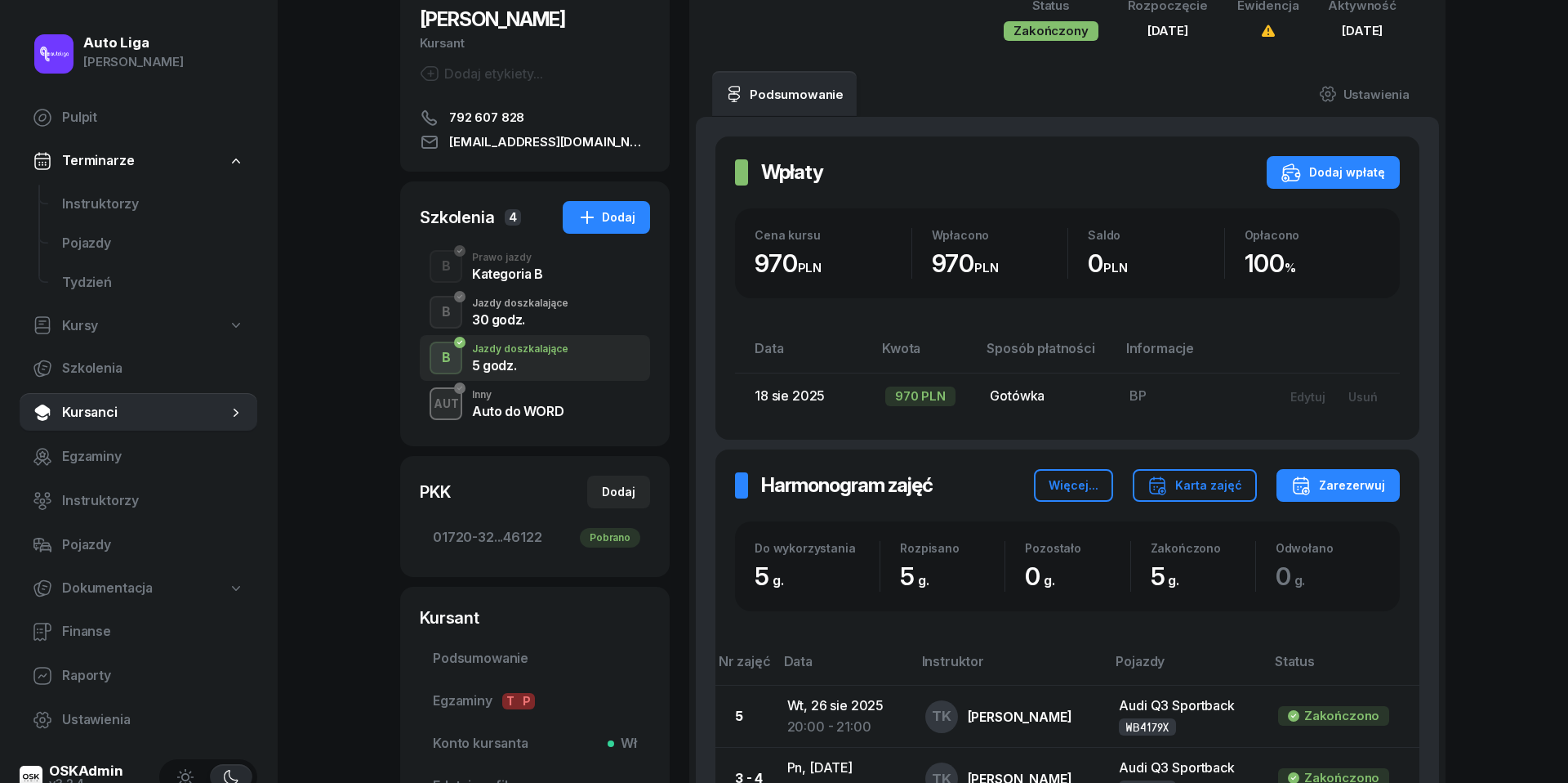
click at [488, 395] on div "Inny" at bounding box center [518, 394] width 92 height 10
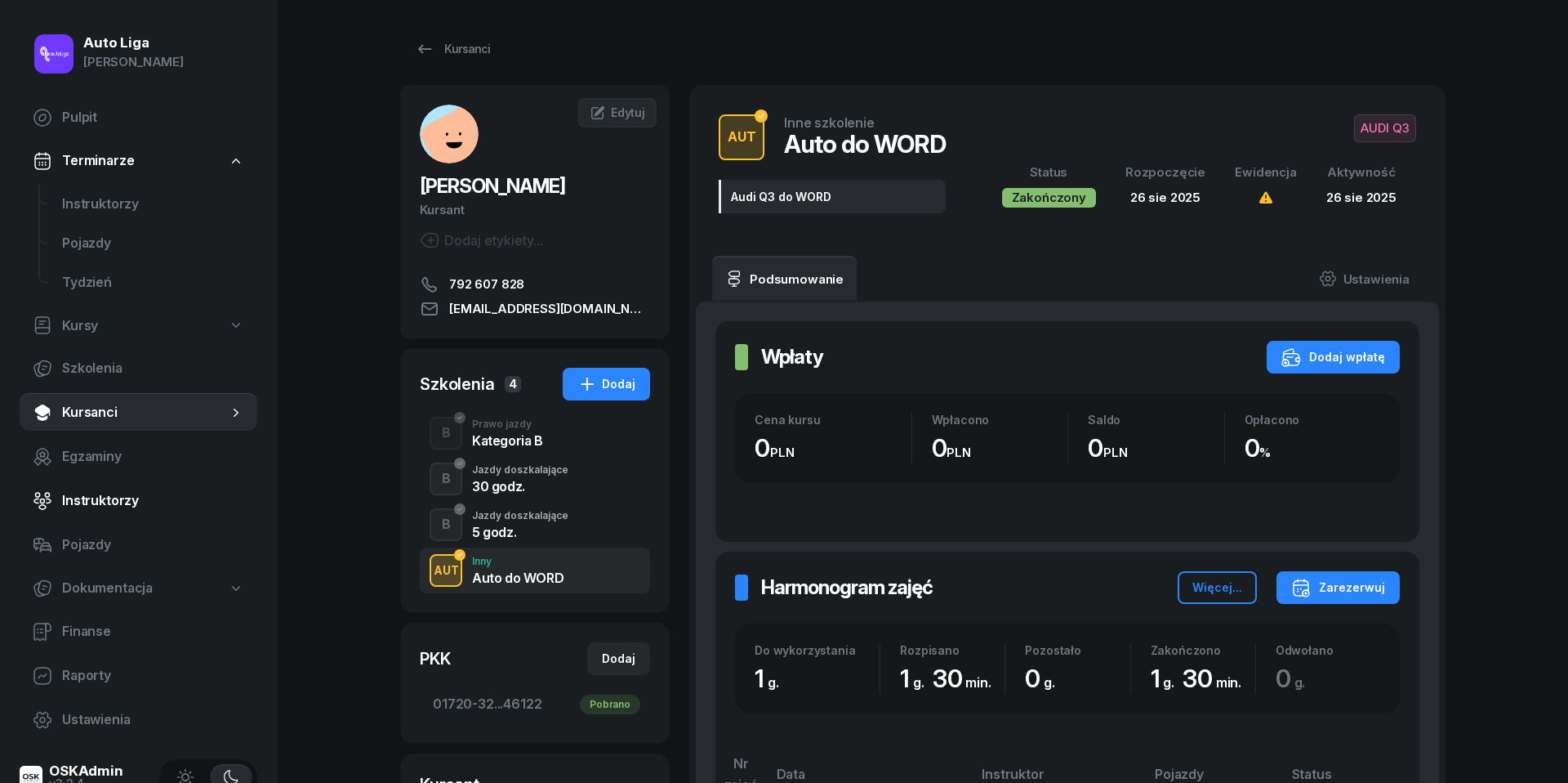
click at [70, 491] on span "Instruktorzy" at bounding box center [153, 501] width 182 height 22
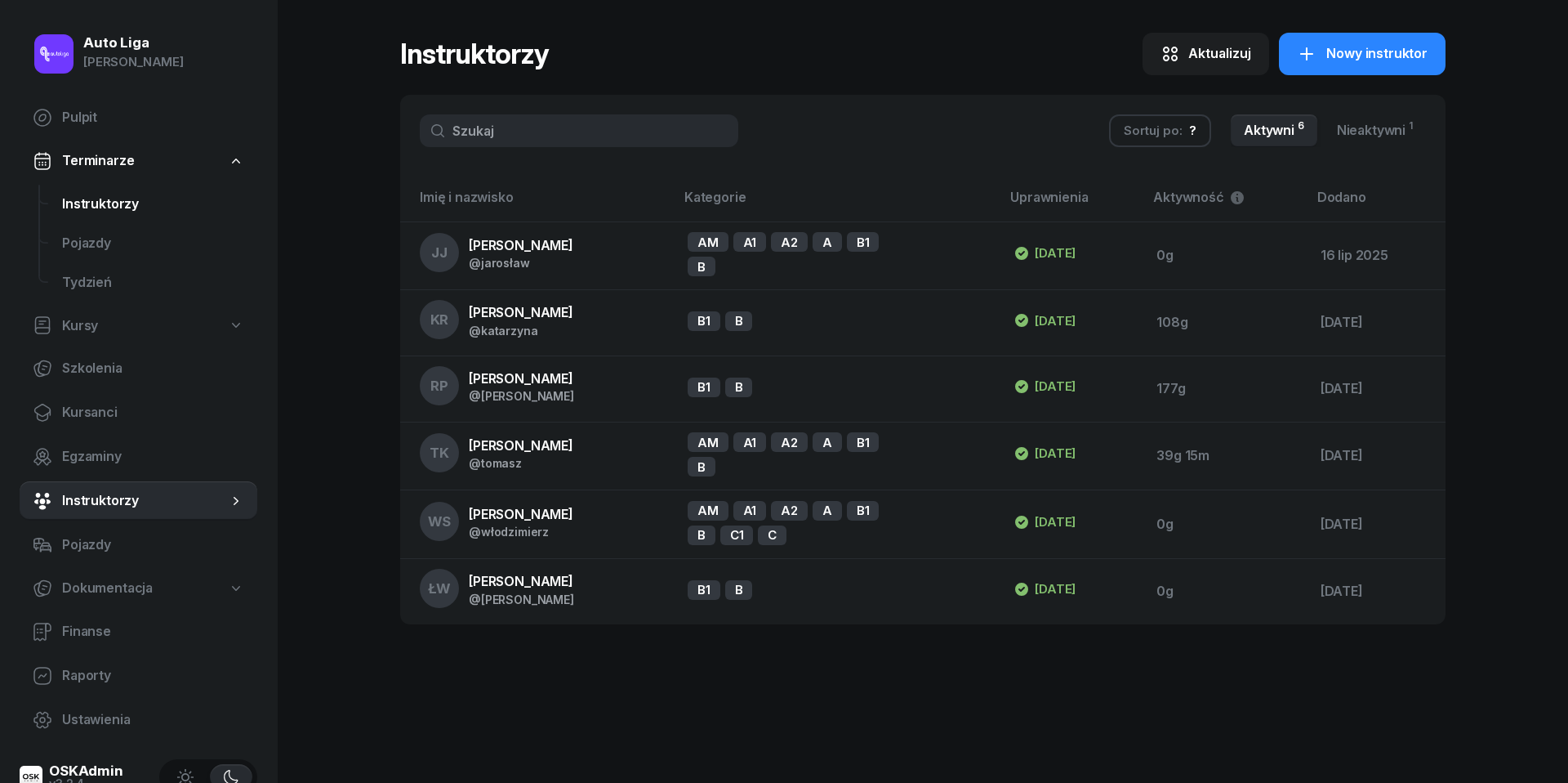
click at [89, 194] on span "Instruktorzy" at bounding box center [153, 204] width 182 height 22
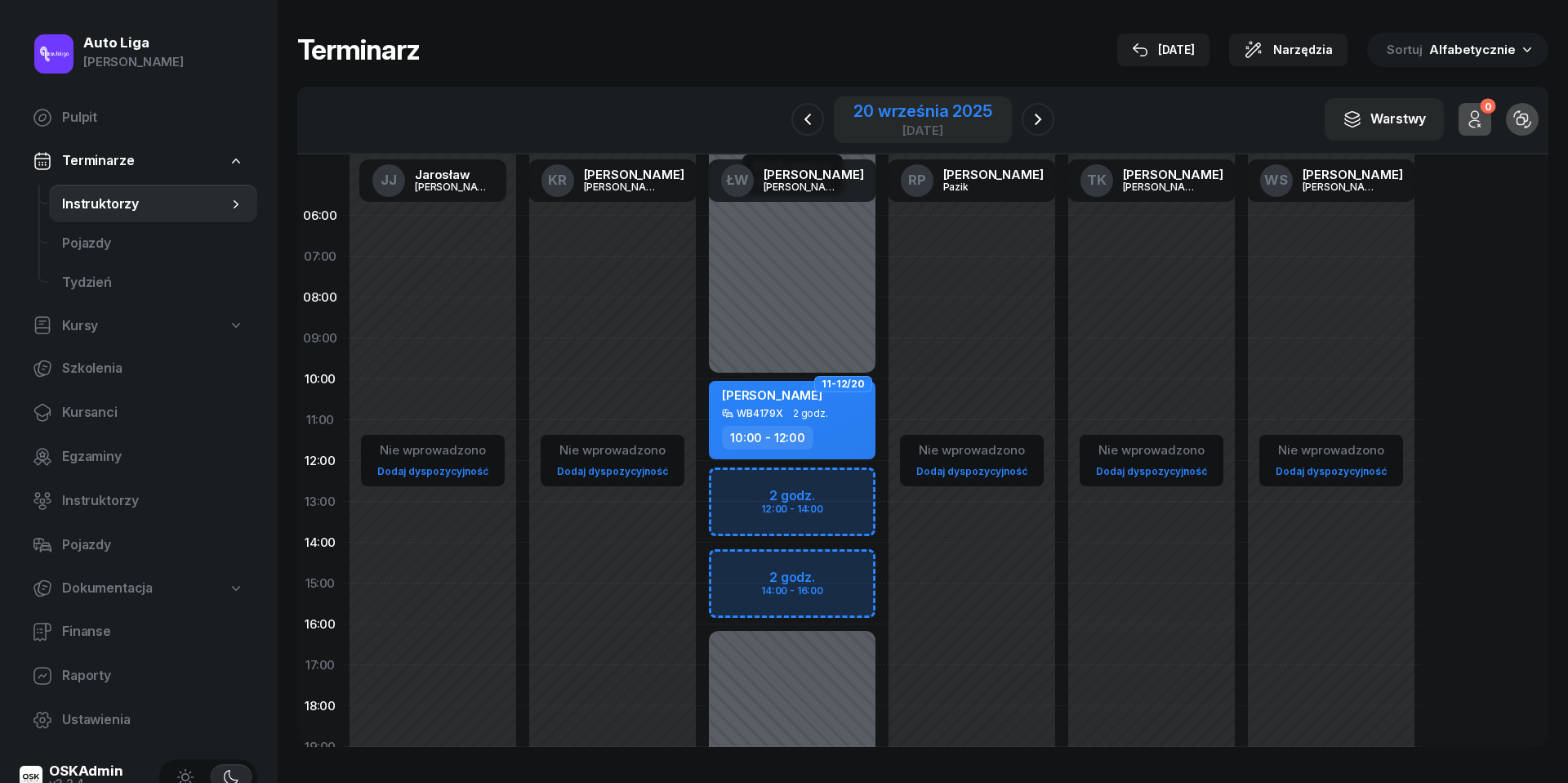
click at [909, 114] on div "20 września 2025" at bounding box center [922, 111] width 138 height 16
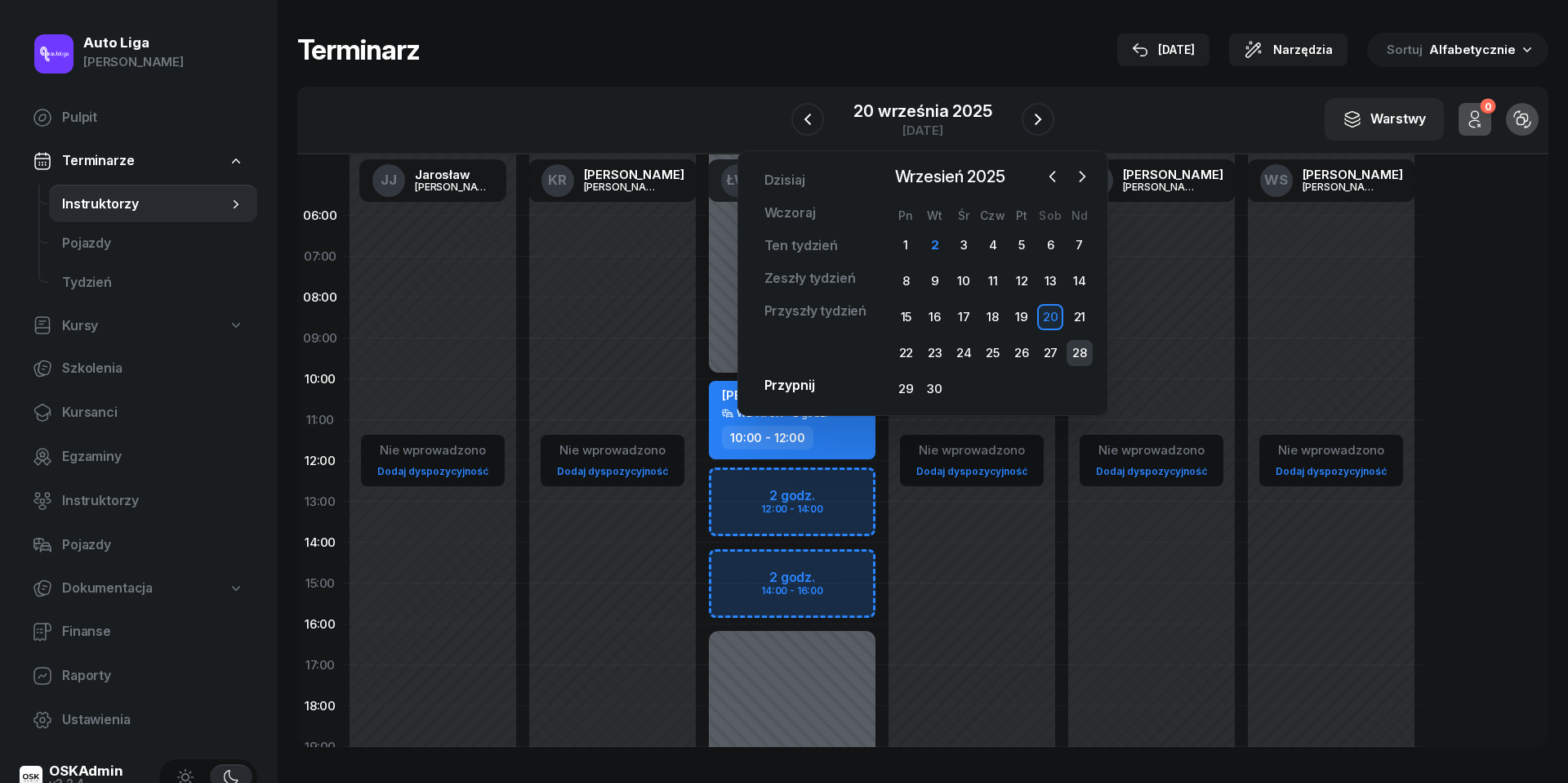
click at [1076, 345] on div "28" at bounding box center [1080, 353] width 26 height 26
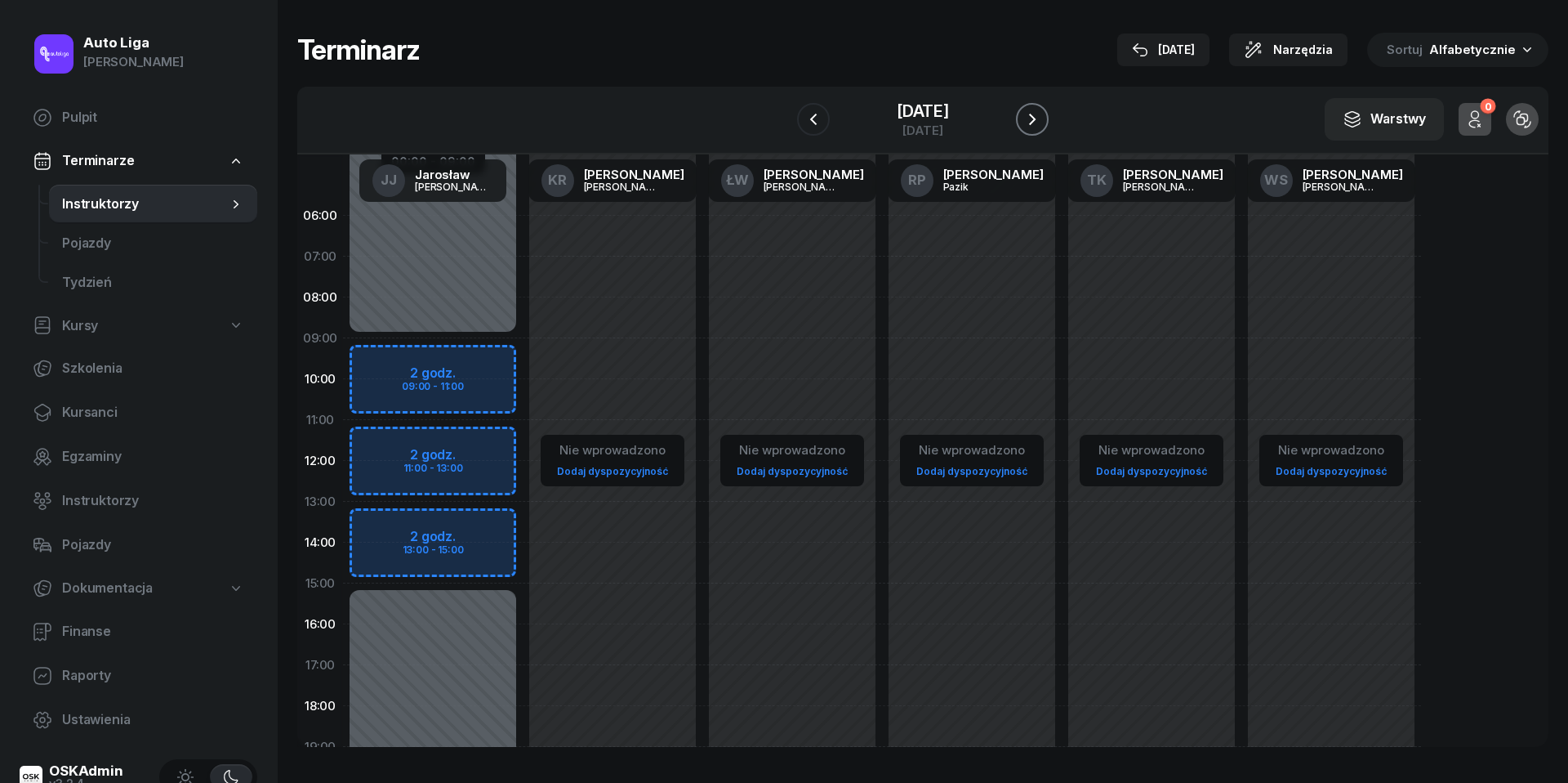
click at [1040, 110] on icon "button" at bounding box center [1033, 120] width 20 height 20
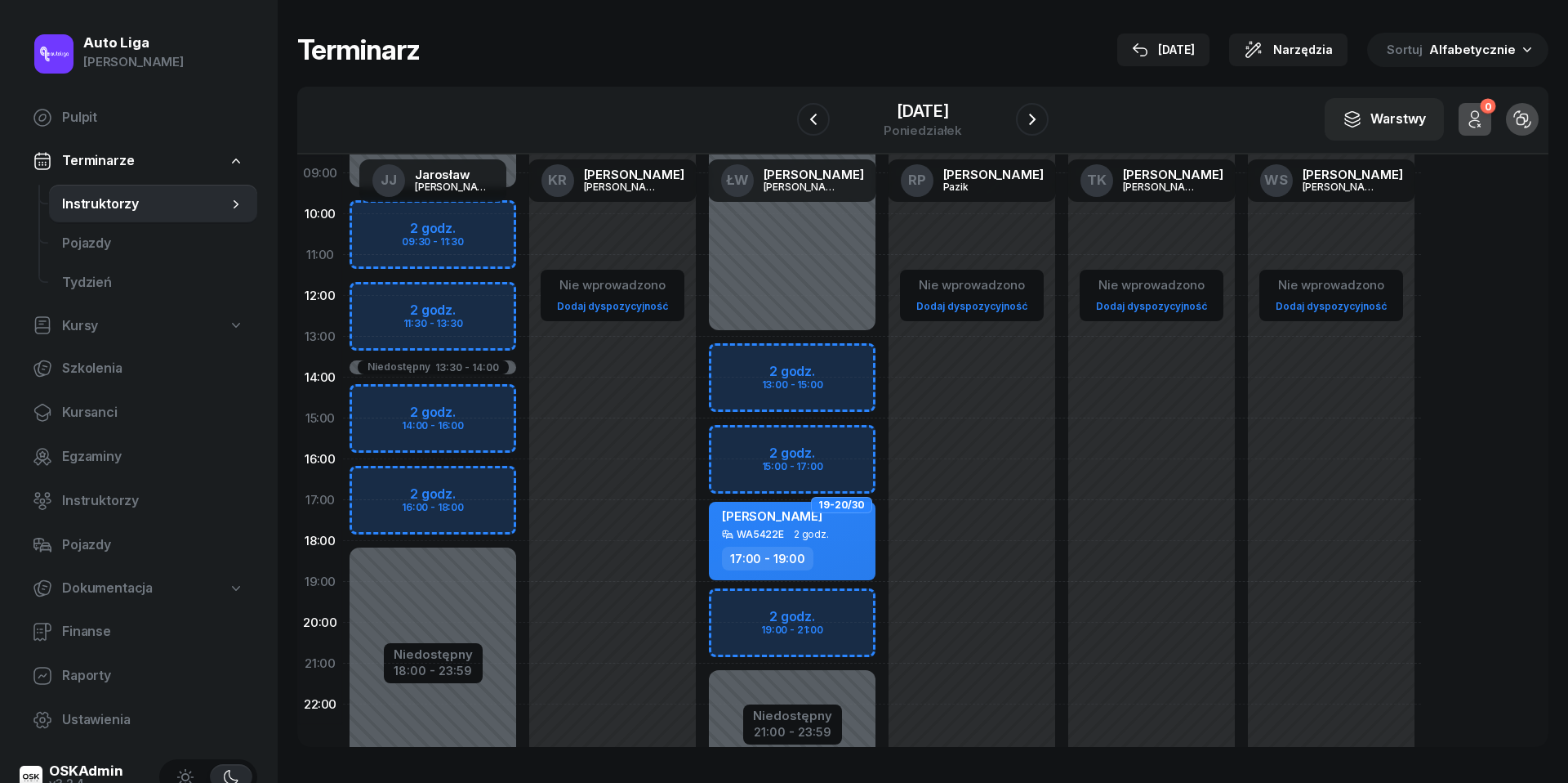
scroll to position [186, 0]
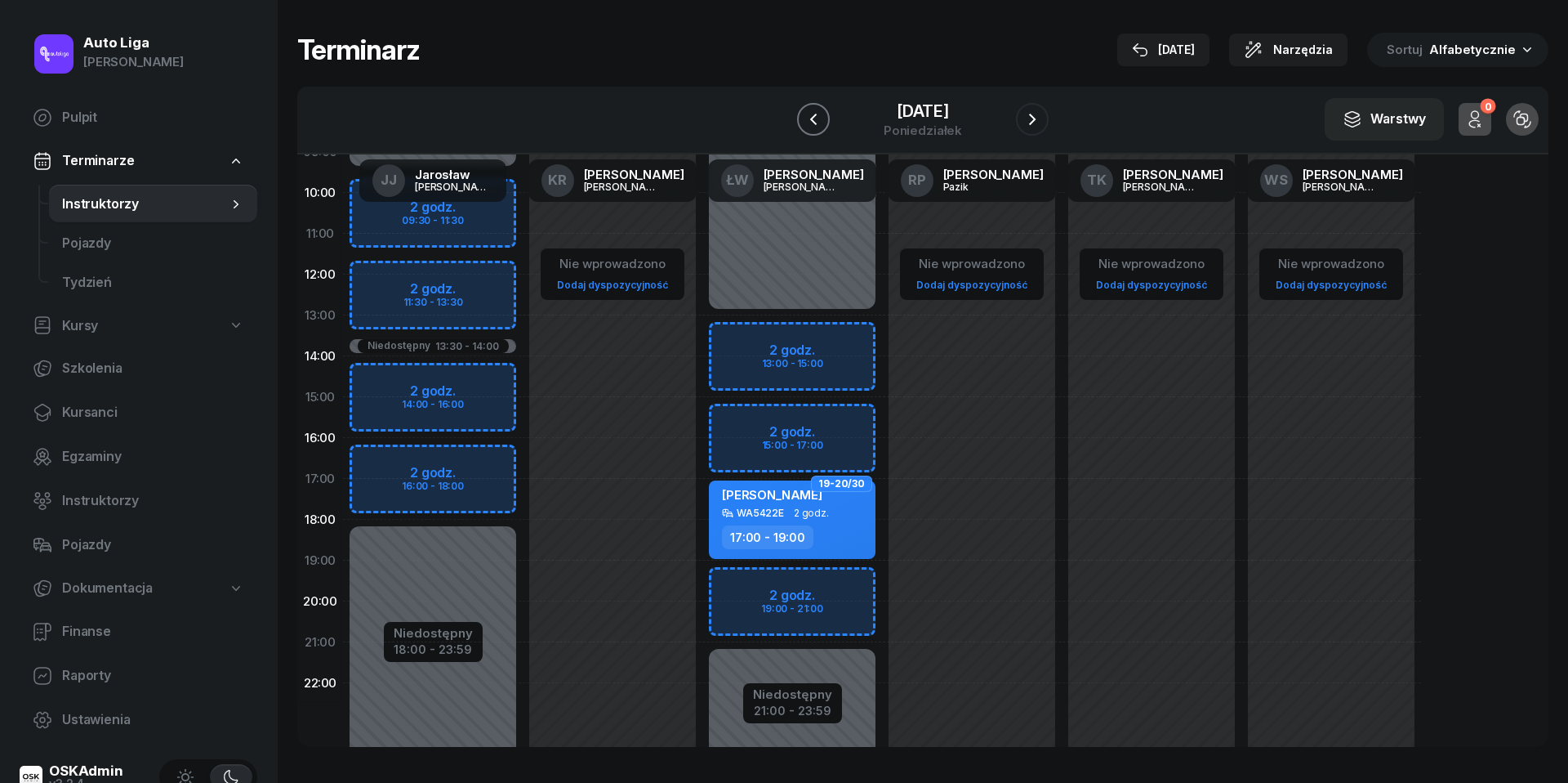
click at [811, 129] on icon "button" at bounding box center [813, 120] width 20 height 20
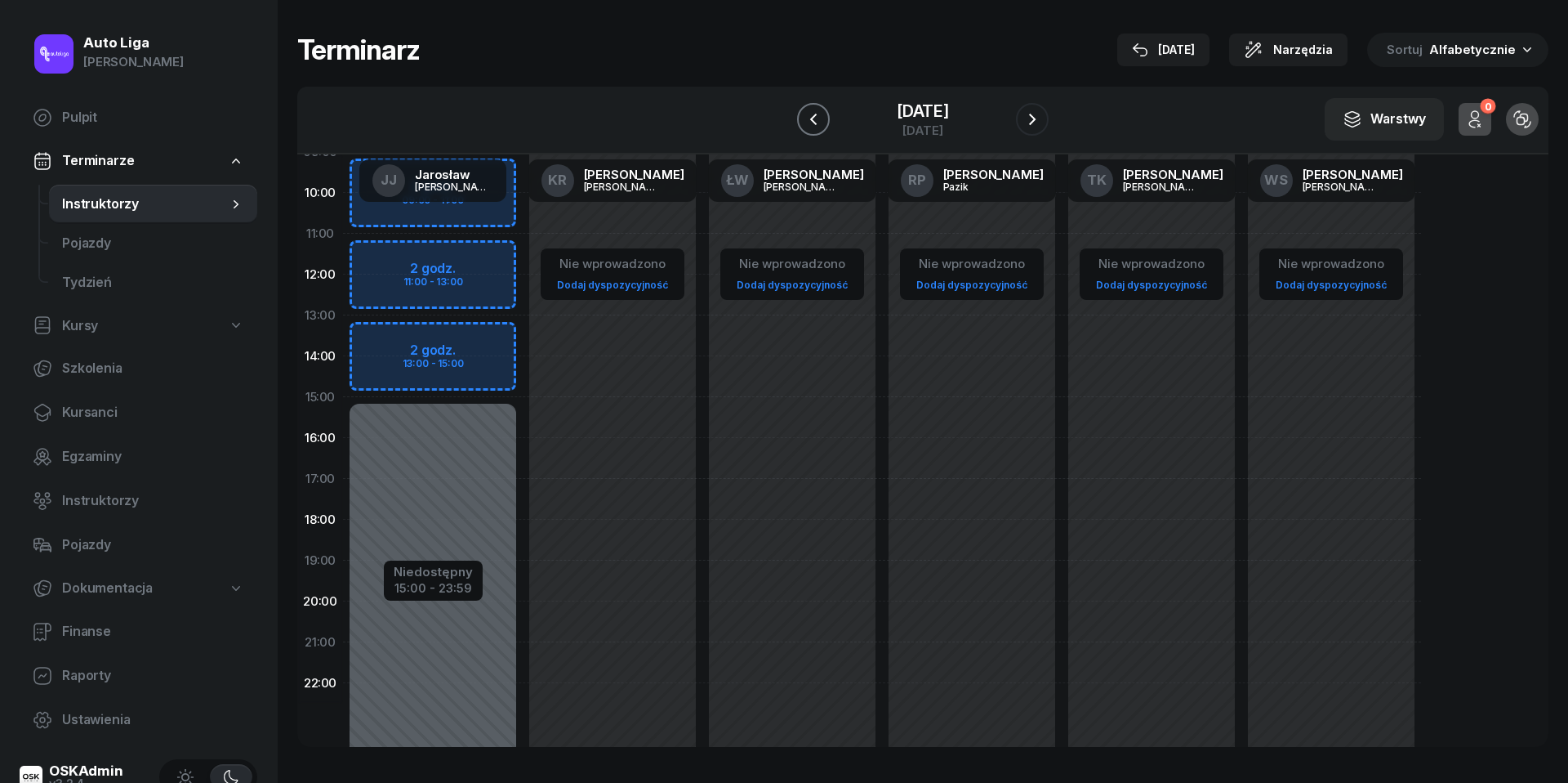
click at [811, 129] on icon "button" at bounding box center [813, 120] width 20 height 20
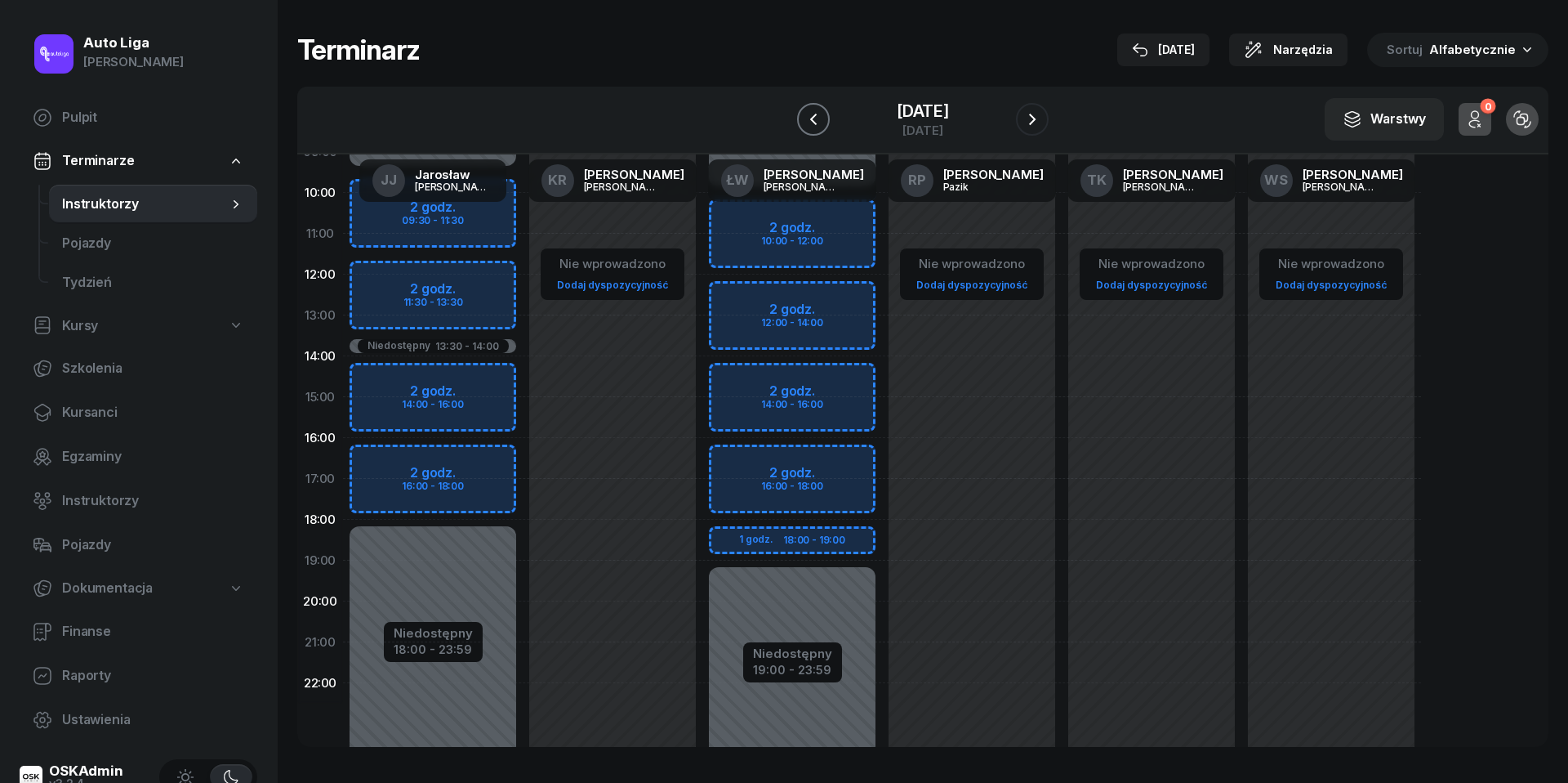
click at [814, 122] on icon "button" at bounding box center [813, 120] width 20 height 20
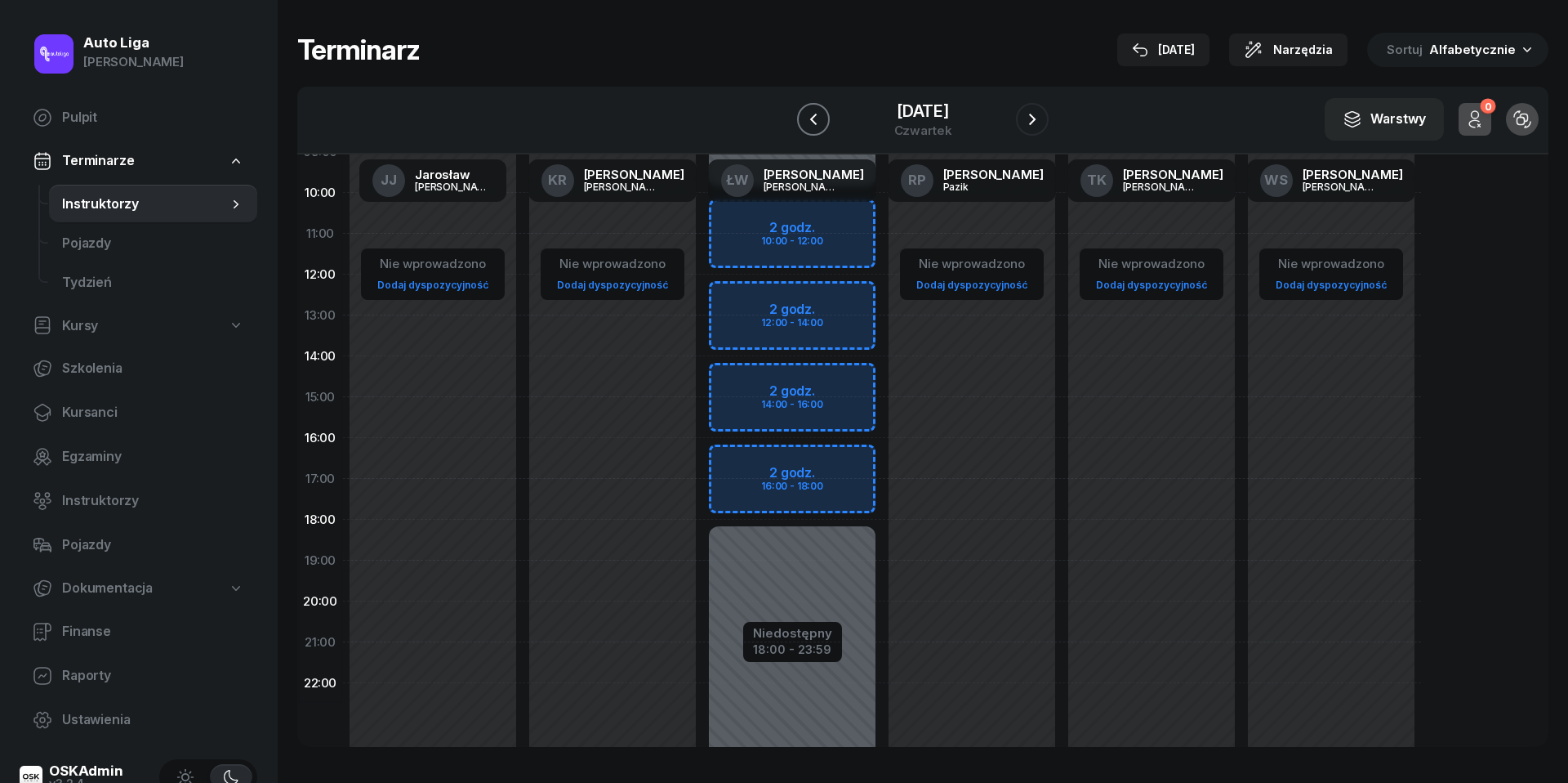
click at [814, 122] on icon "button" at bounding box center [813, 120] width 20 height 20
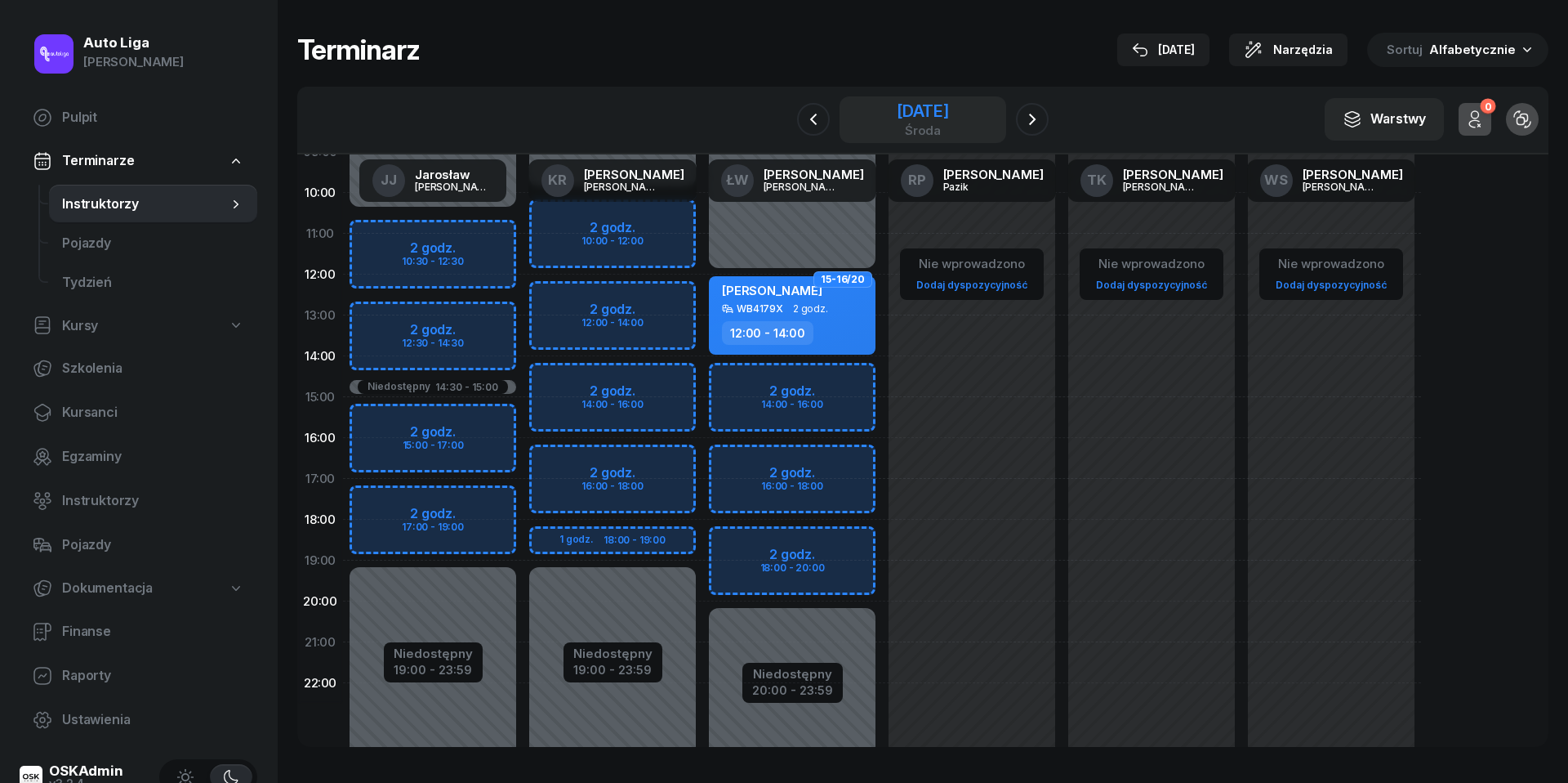
click at [897, 118] on div "[DATE]" at bounding box center [923, 111] width 52 height 16
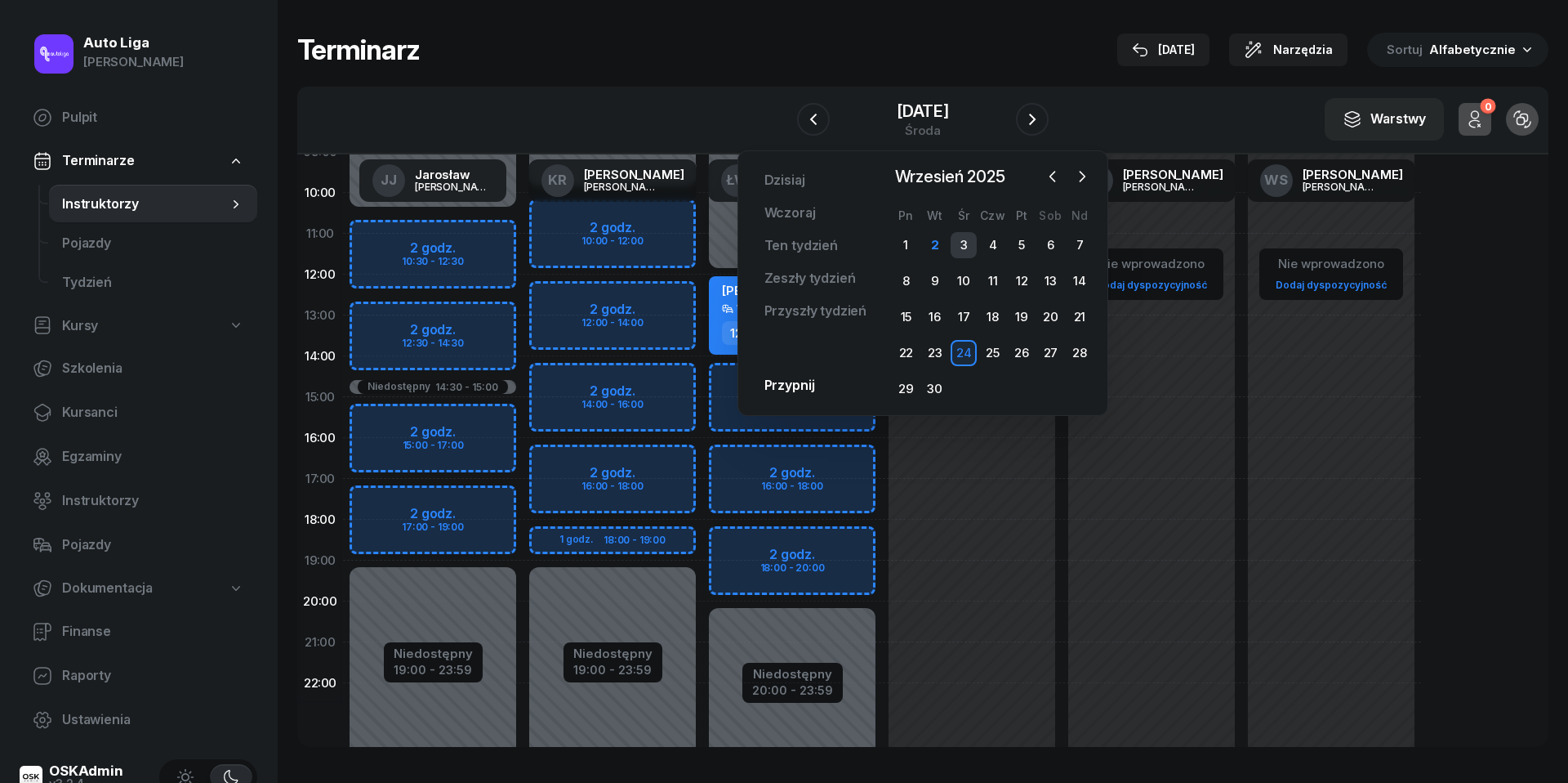
click at [967, 253] on div "3" at bounding box center [963, 245] width 26 height 26
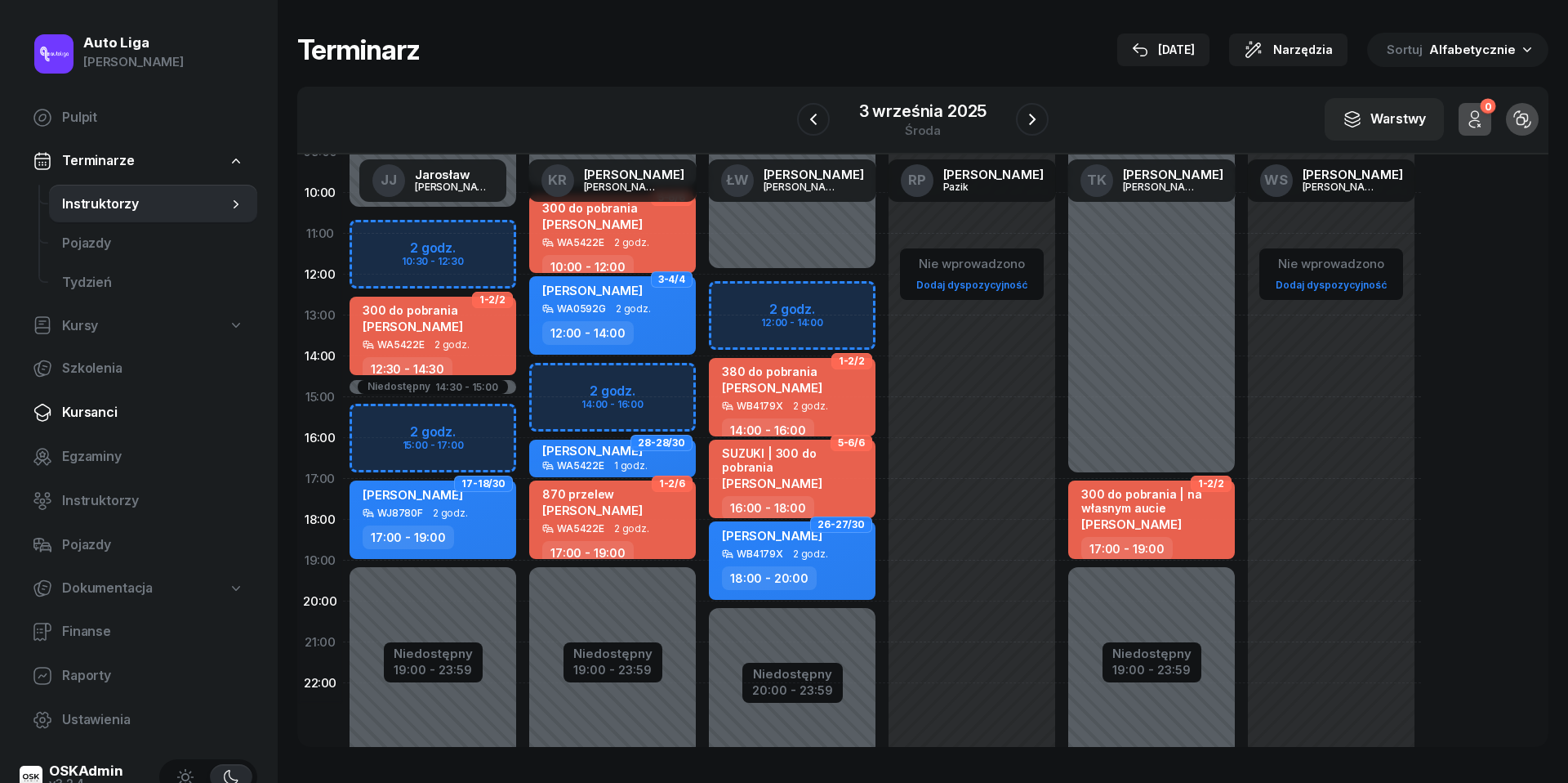
click at [94, 419] on span "Kursanci" at bounding box center [153, 413] width 182 height 22
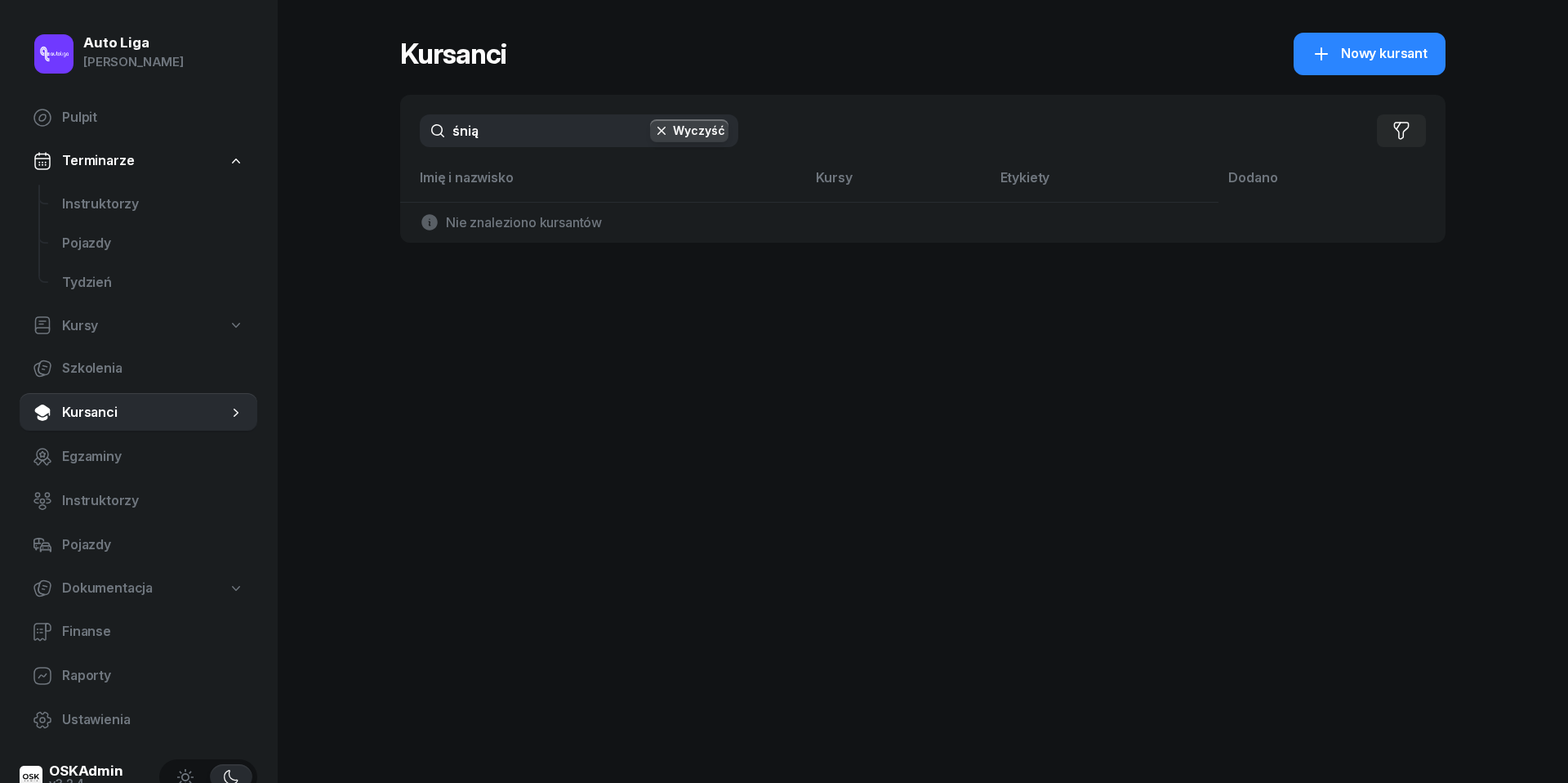
click at [533, 128] on input "śnią" at bounding box center [579, 130] width 318 height 32
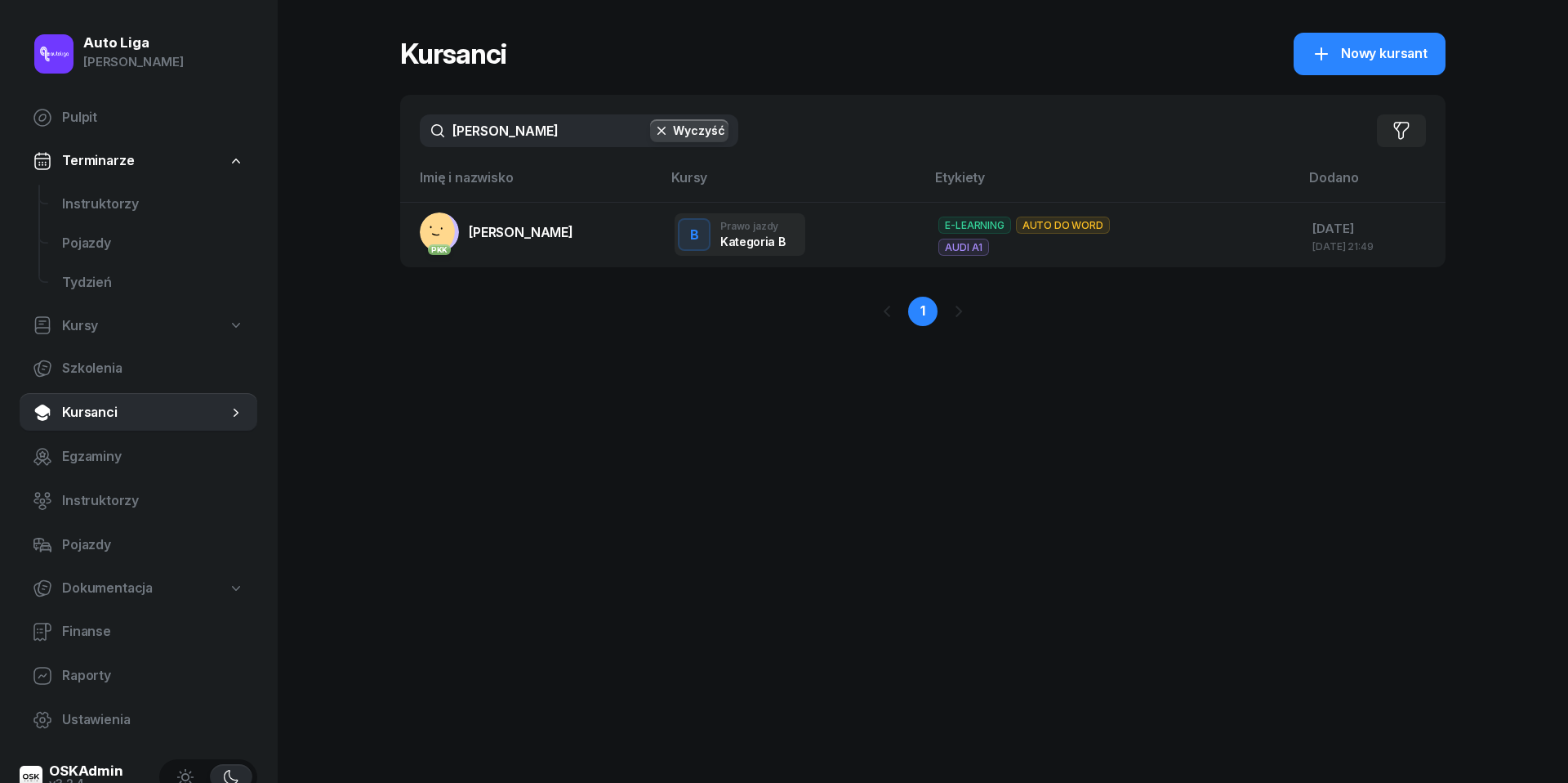
type input "[PERSON_NAME]"
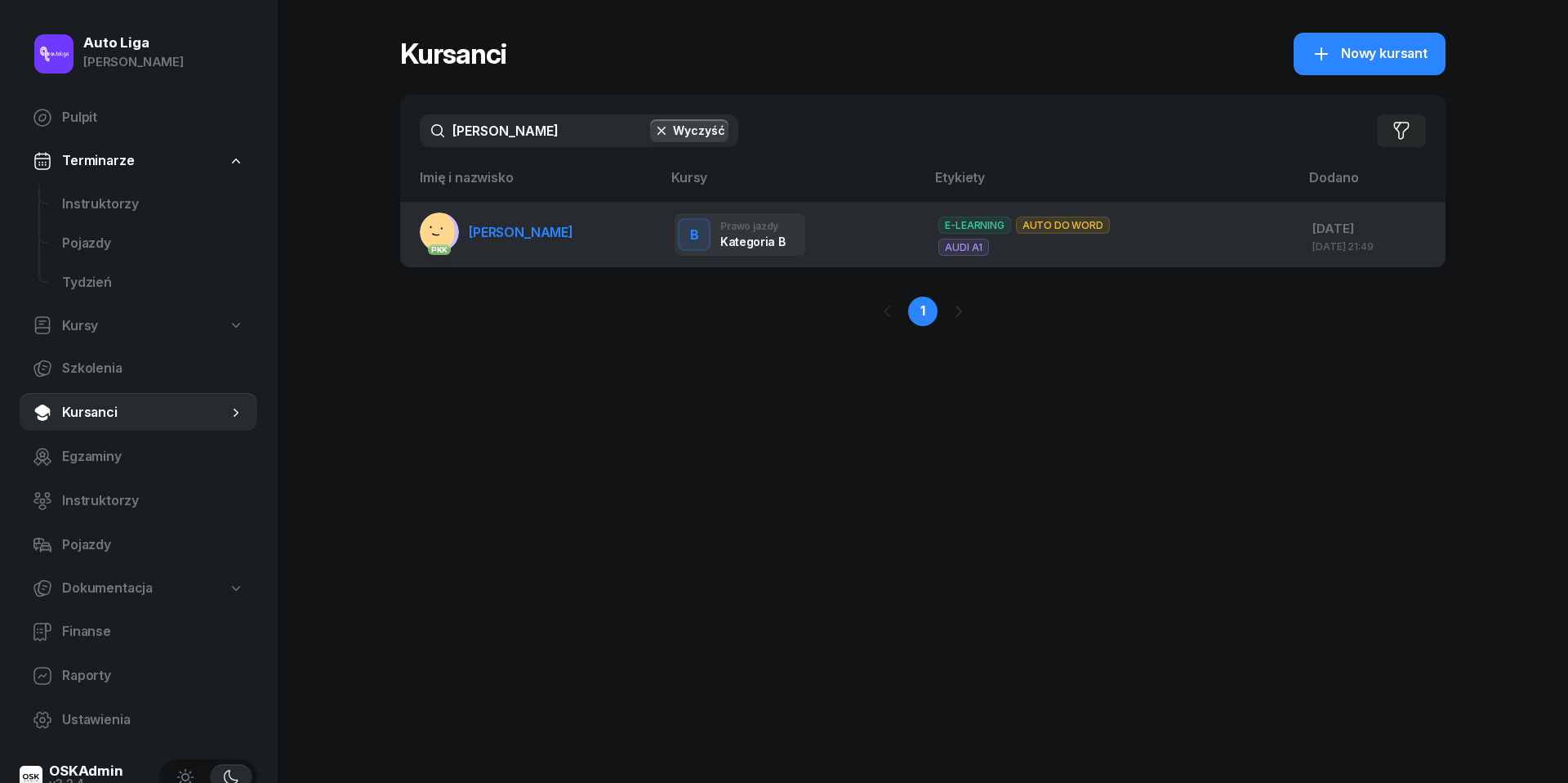
drag, startPoint x: 533, startPoint y: 128, endPoint x: 519, endPoint y: 239, distance: 111.9
click at [519, 239] on link "PKK [PERSON_NAME]" at bounding box center [497, 232] width 154 height 40
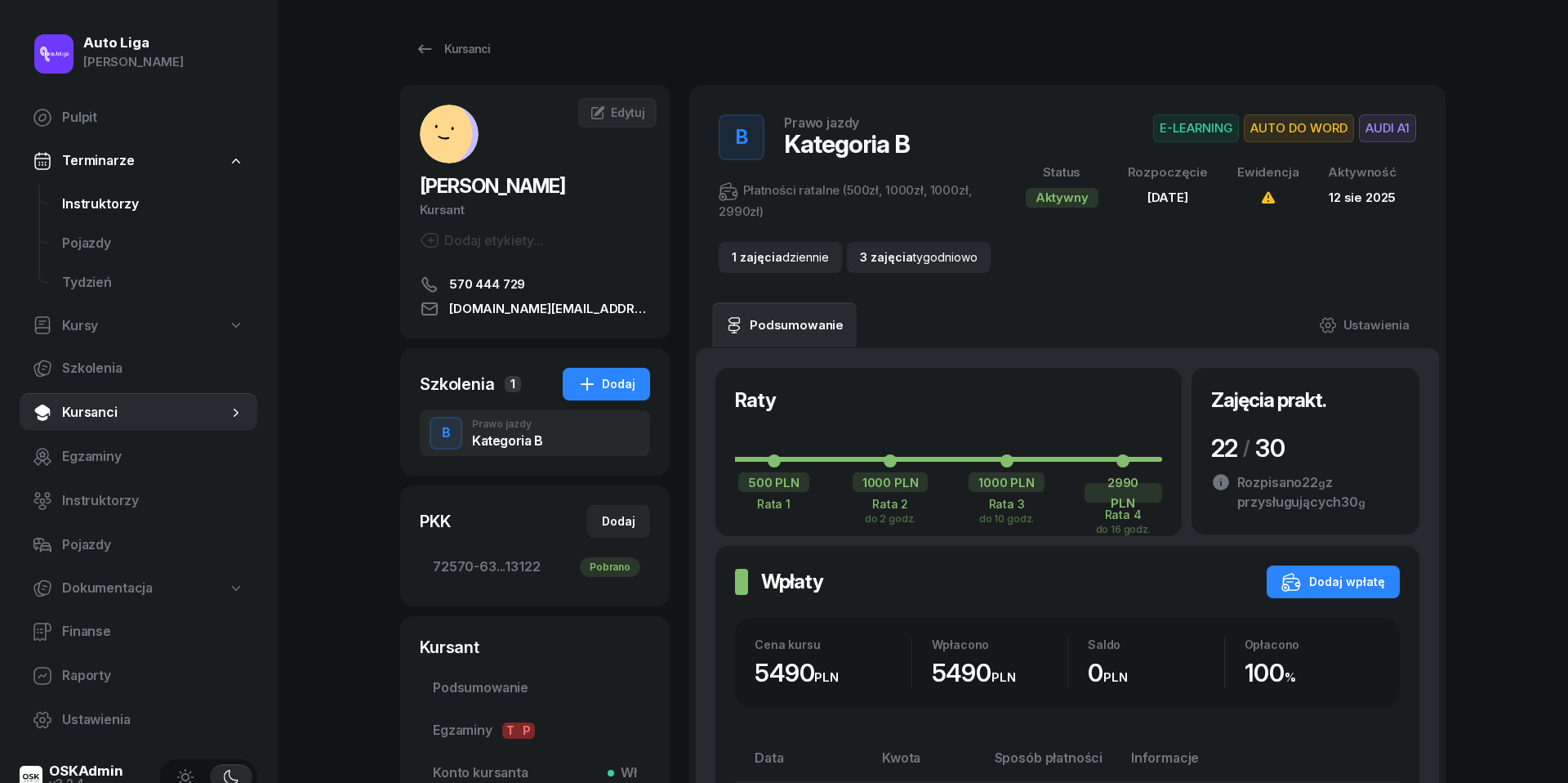
click at [118, 200] on span "Instruktorzy" at bounding box center [153, 204] width 182 height 22
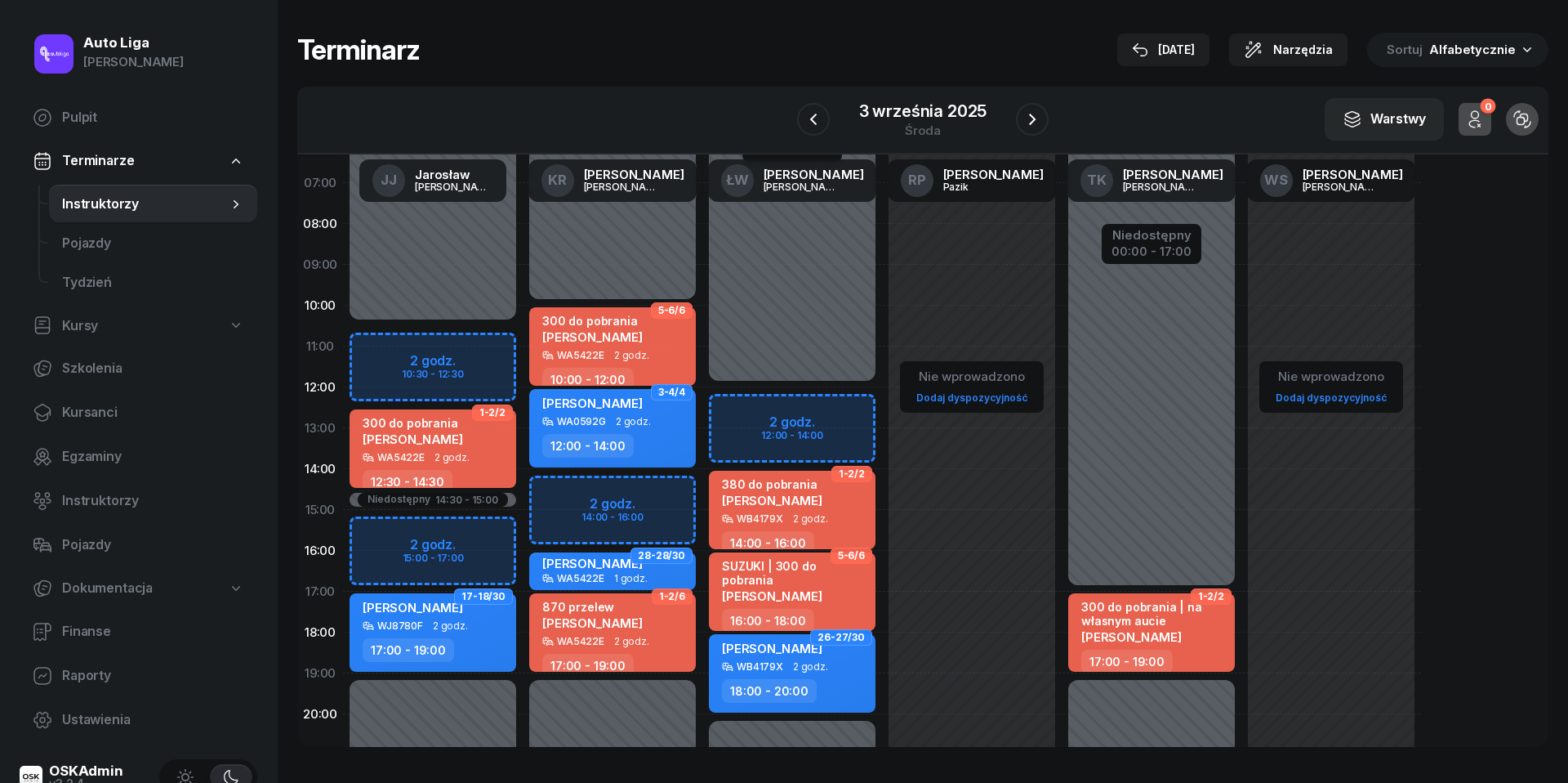
scroll to position [129, 0]
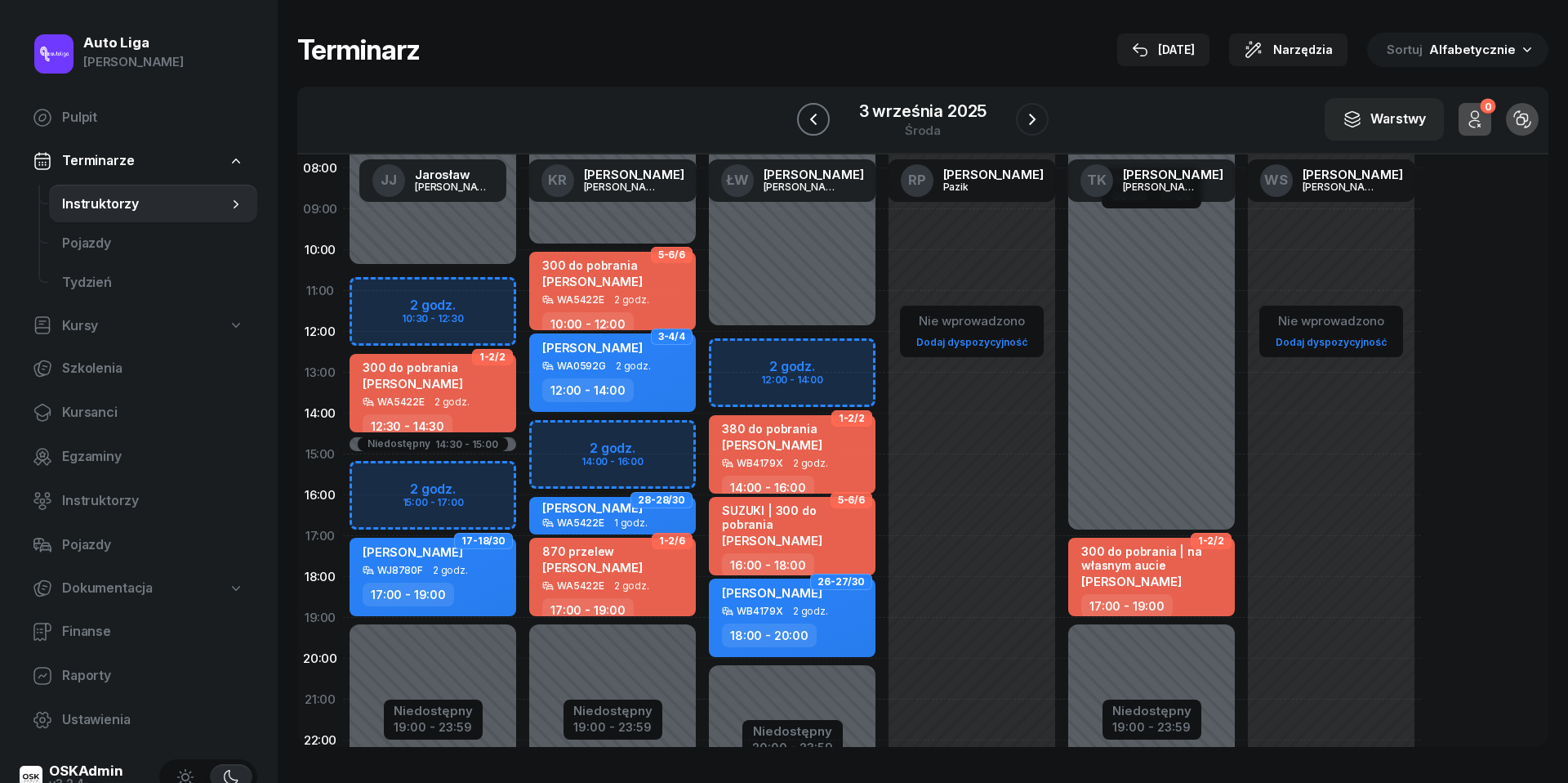
click at [808, 119] on icon "button" at bounding box center [813, 120] width 20 height 20
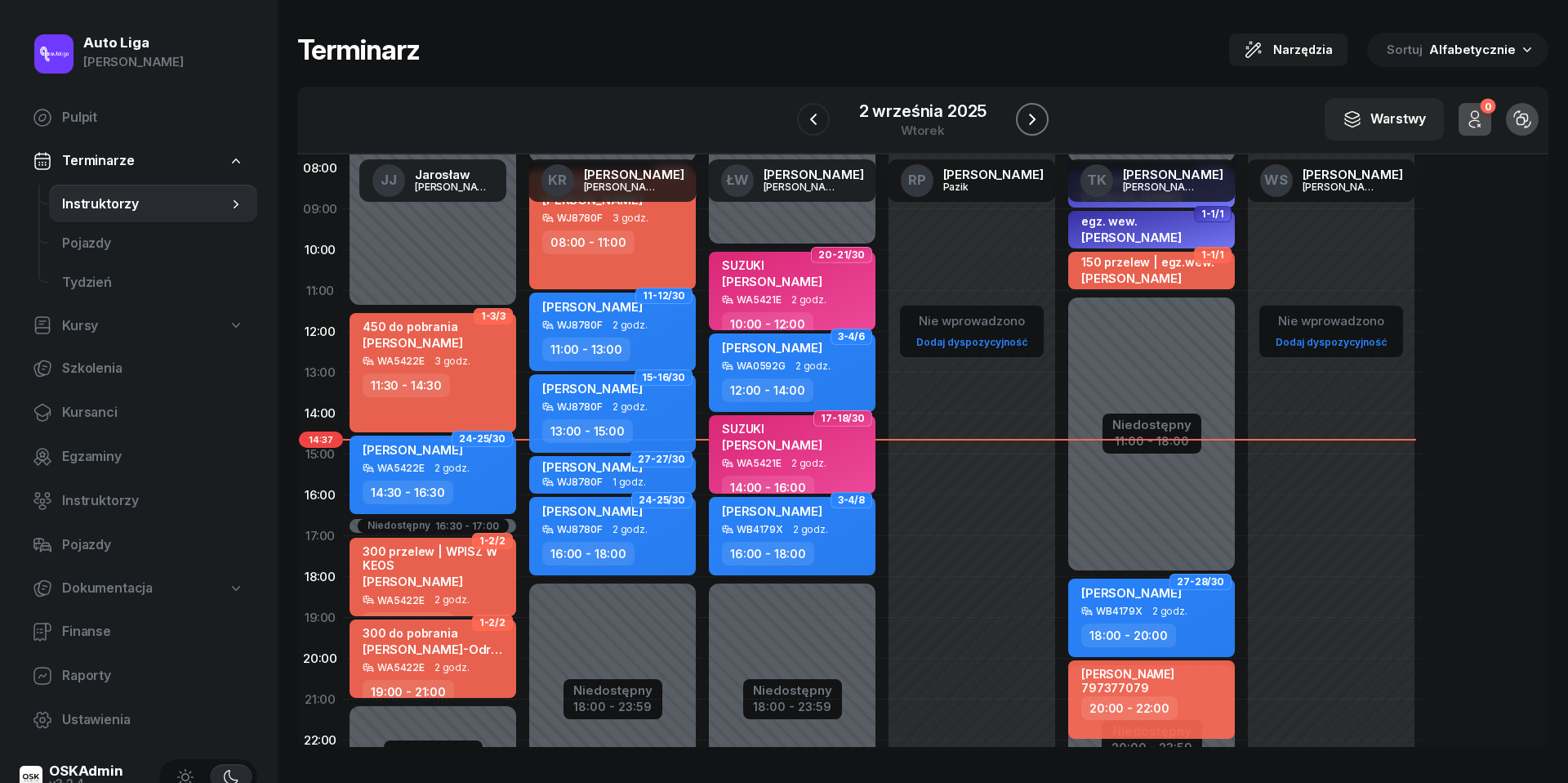
click at [1034, 120] on icon "button" at bounding box center [1032, 119] width 6 height 12
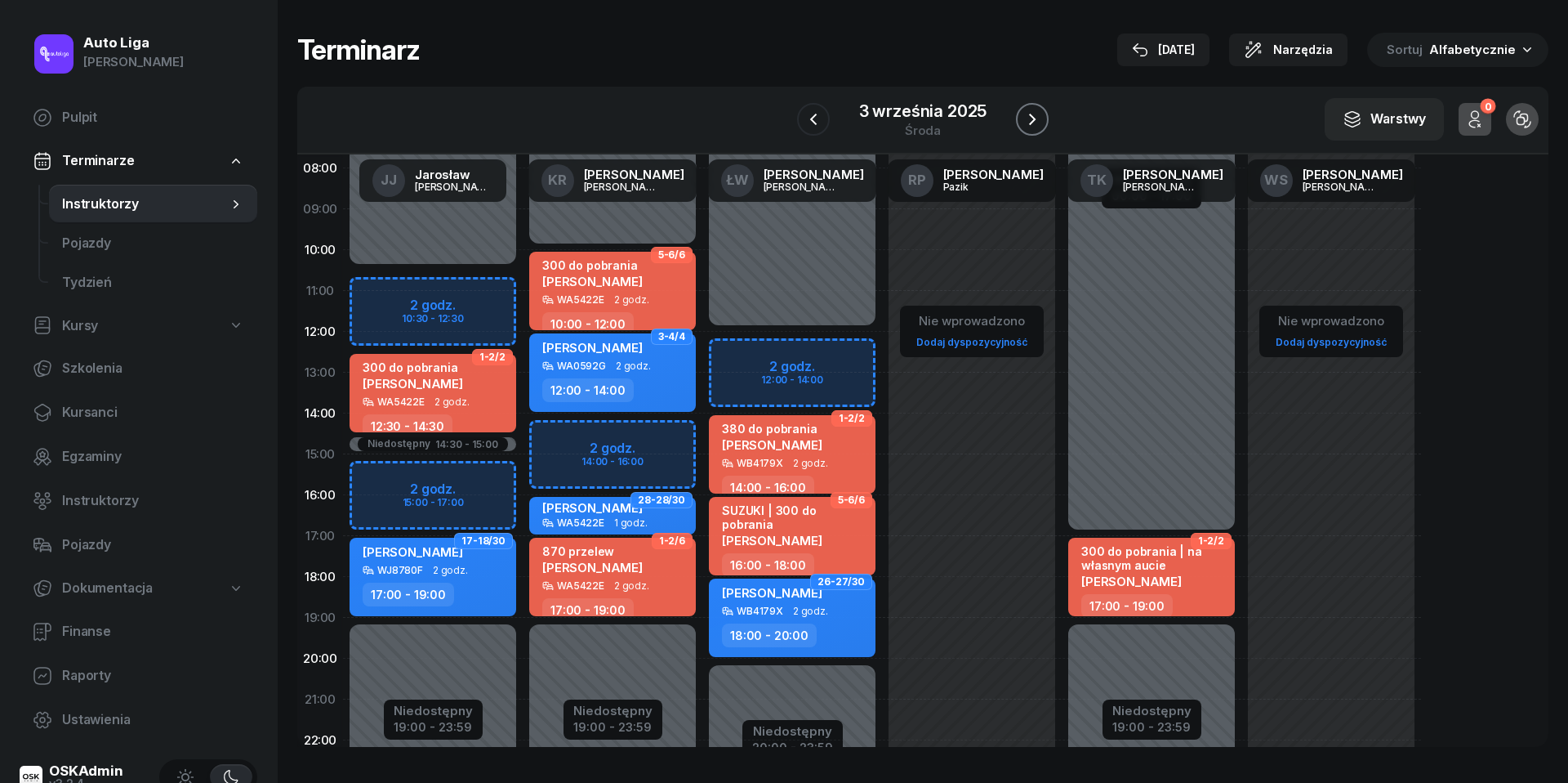
click at [1033, 111] on icon "button" at bounding box center [1033, 120] width 20 height 20
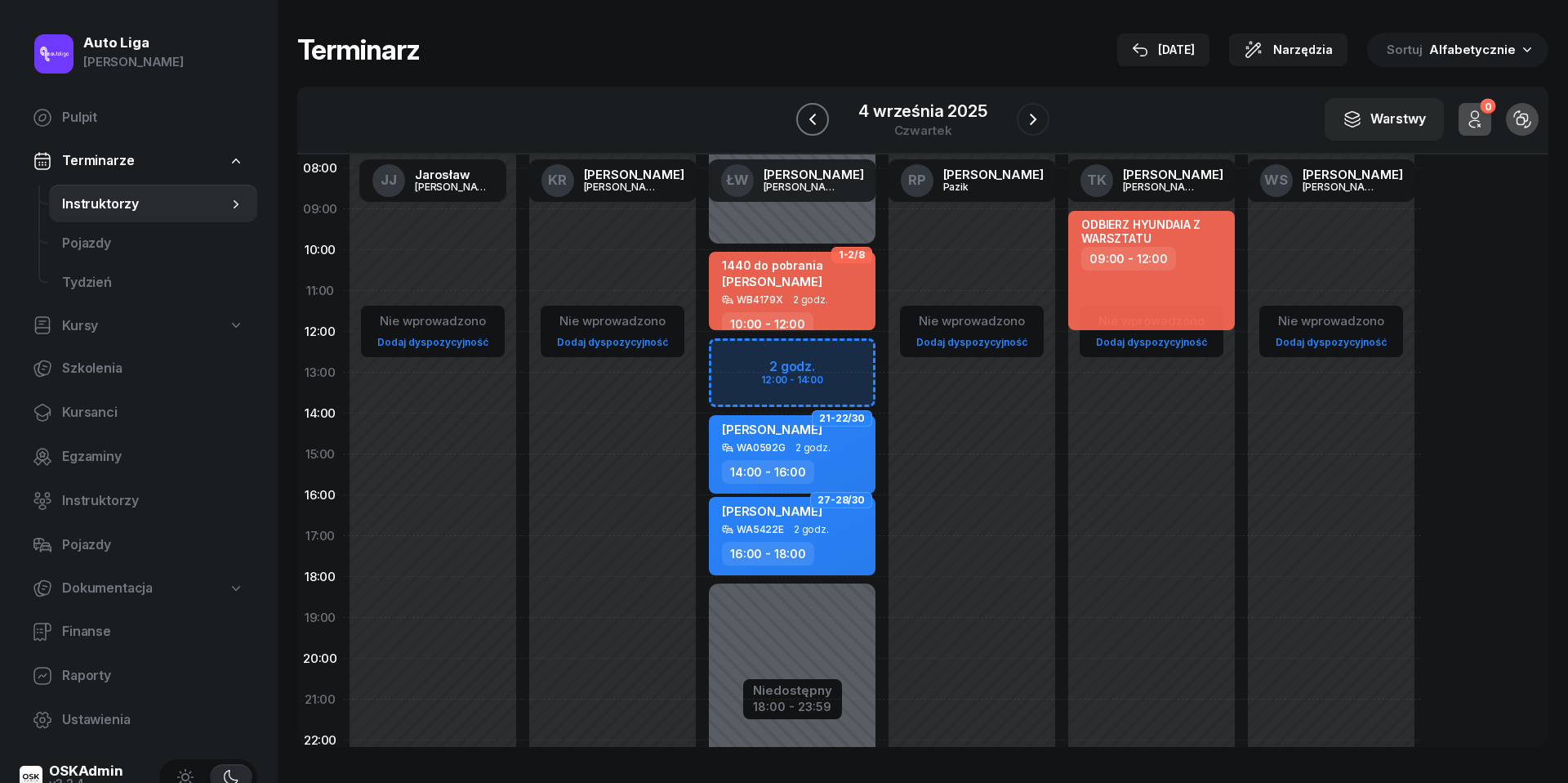
click at [814, 124] on icon "button" at bounding box center [812, 119] width 6 height 12
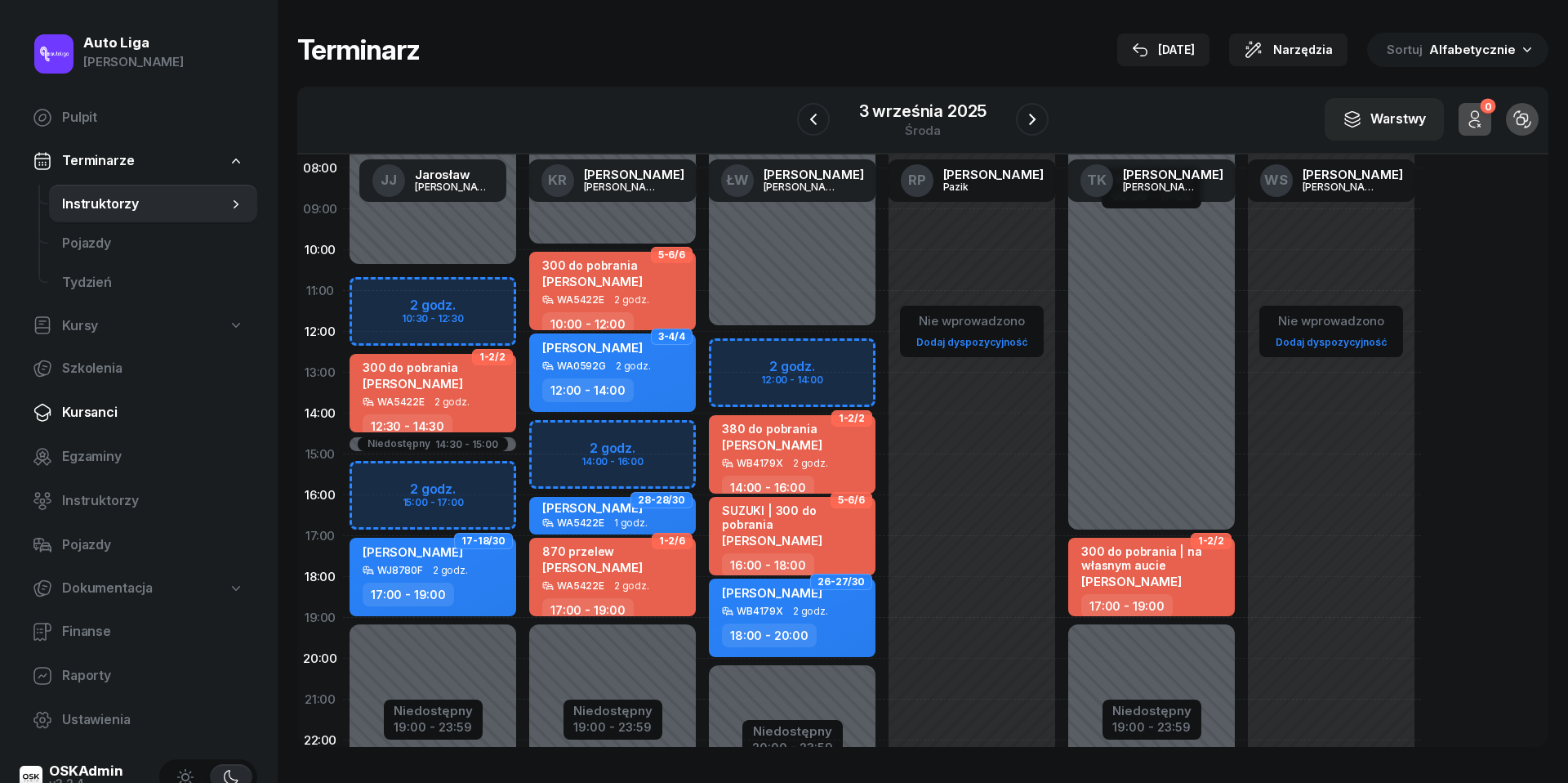
click at [94, 406] on span "Kursanci" at bounding box center [153, 413] width 182 height 22
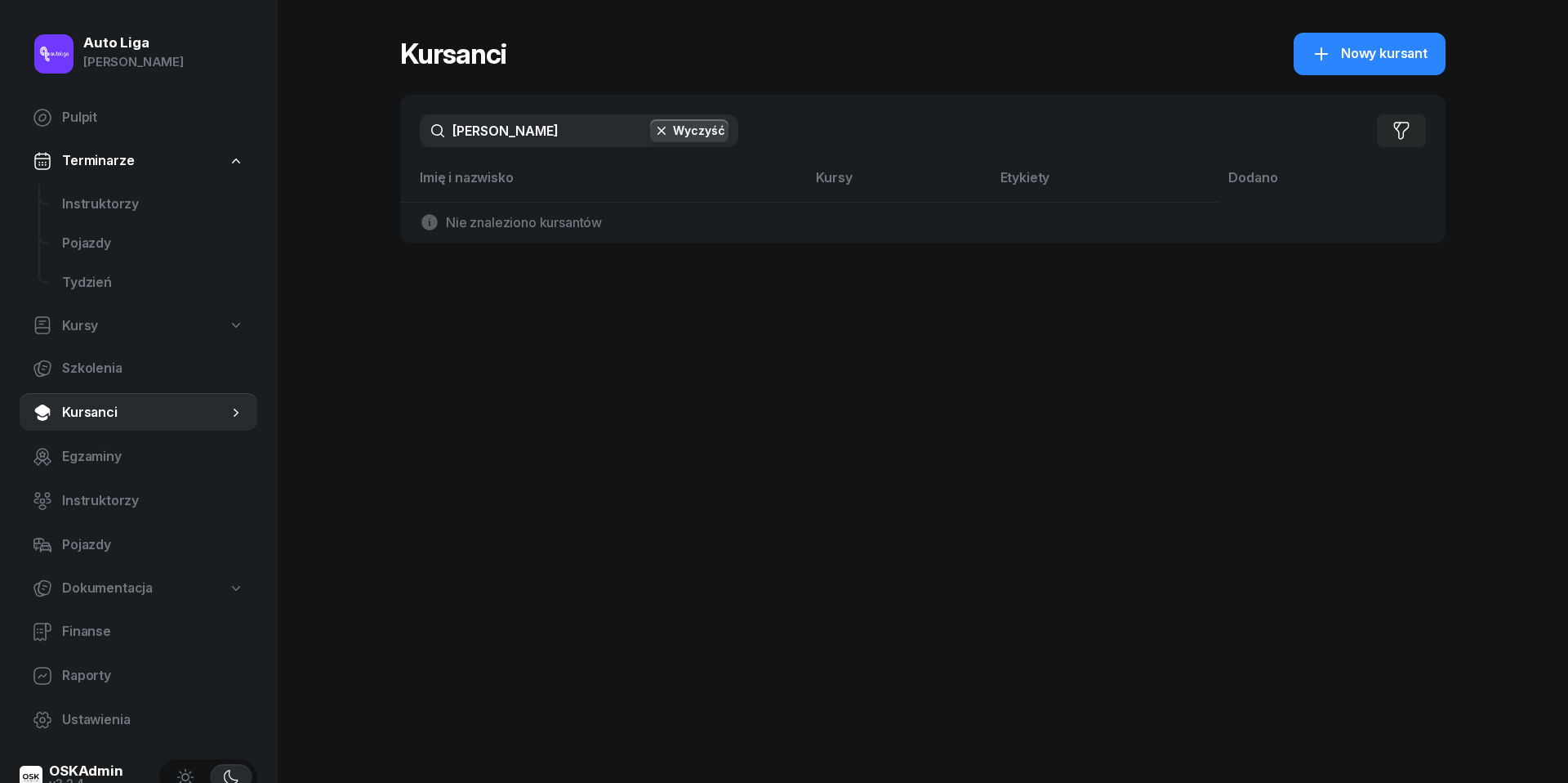
click at [510, 131] on input "[PERSON_NAME]" at bounding box center [579, 130] width 318 height 32
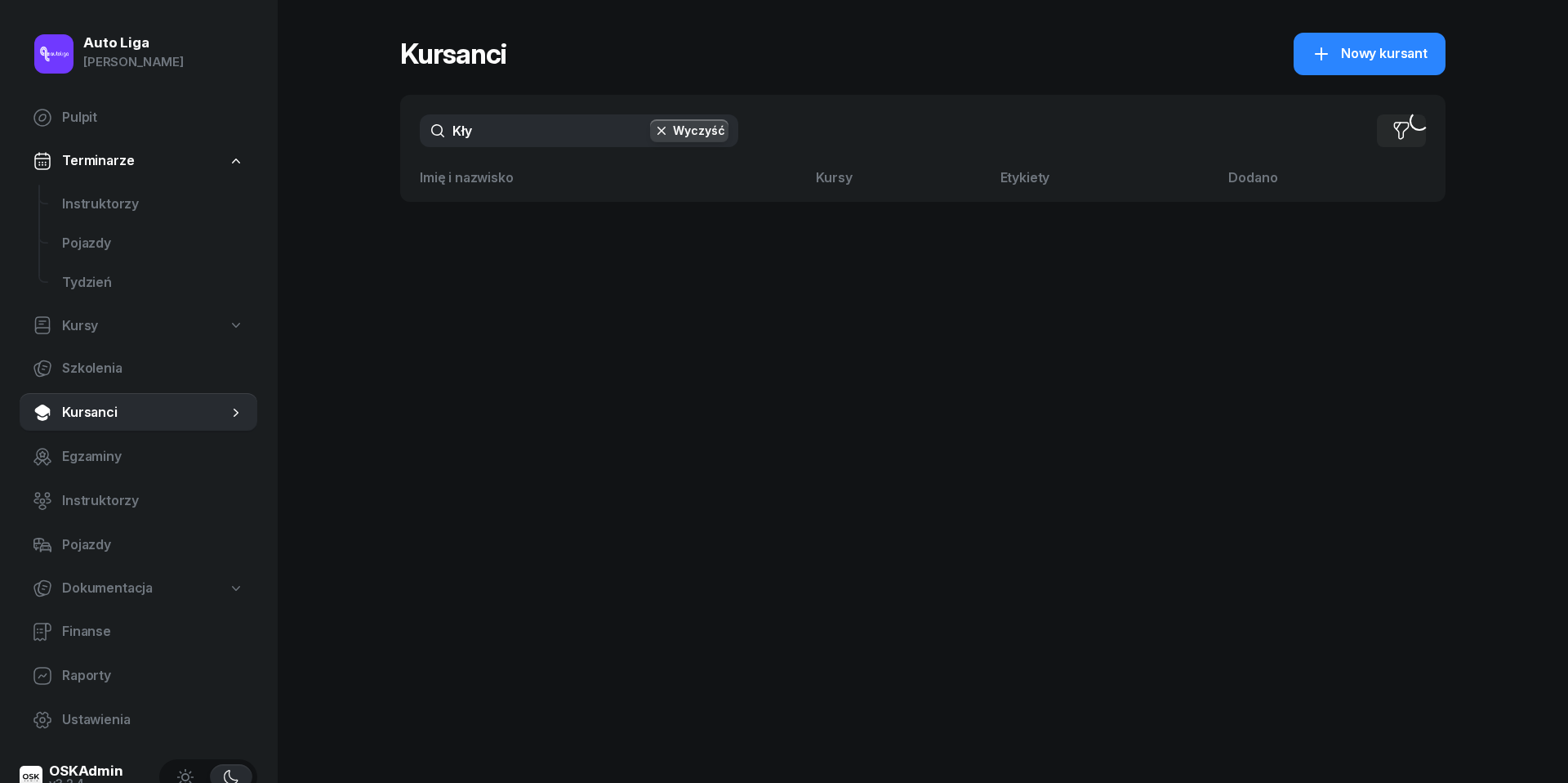
type input "[PERSON_NAME]"
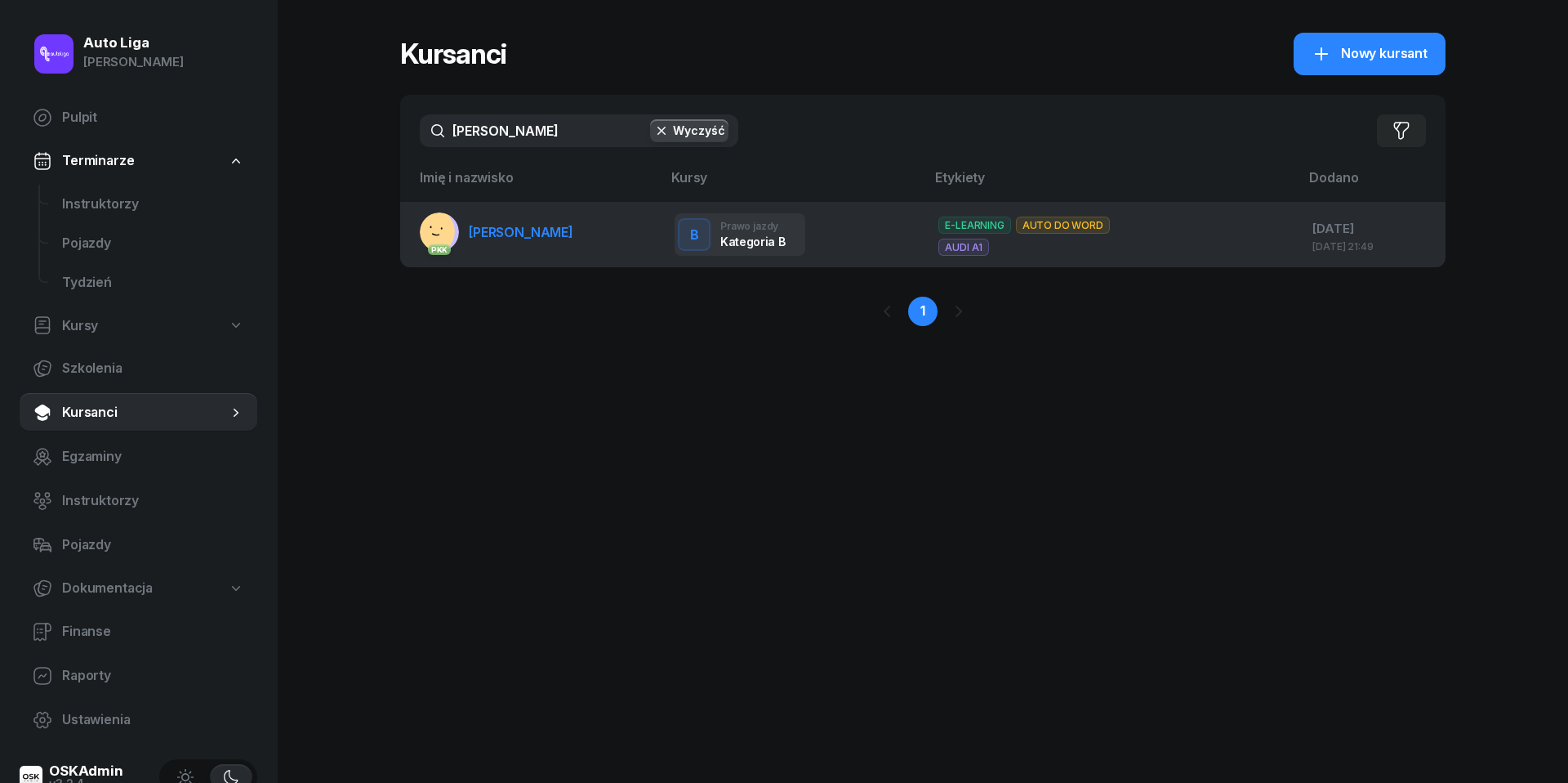
drag, startPoint x: 507, startPoint y: 166, endPoint x: 504, endPoint y: 235, distance: 69.1
click at [504, 235] on span "[PERSON_NAME]" at bounding box center [521, 232] width 104 height 16
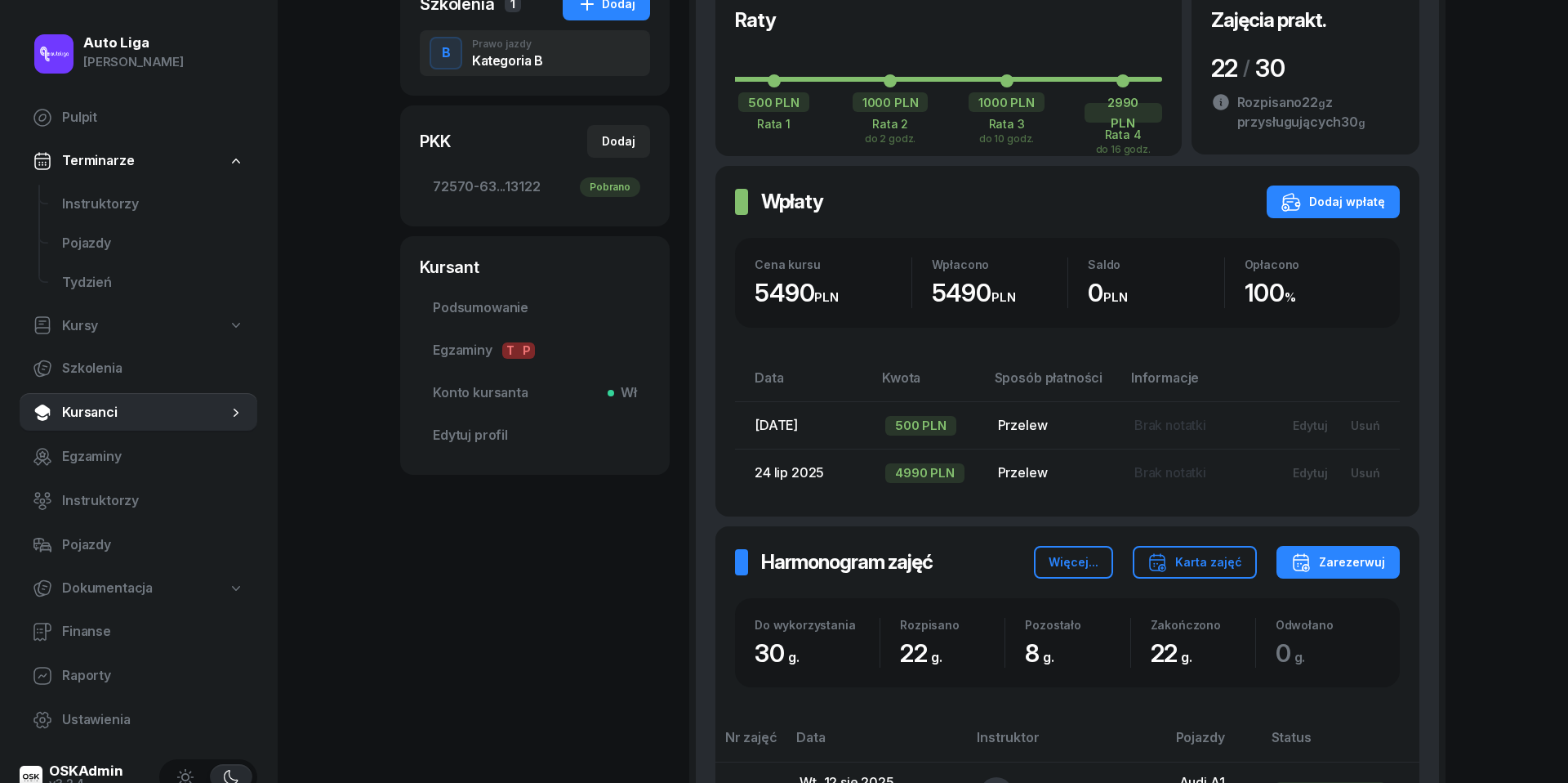
scroll to position [554, 0]
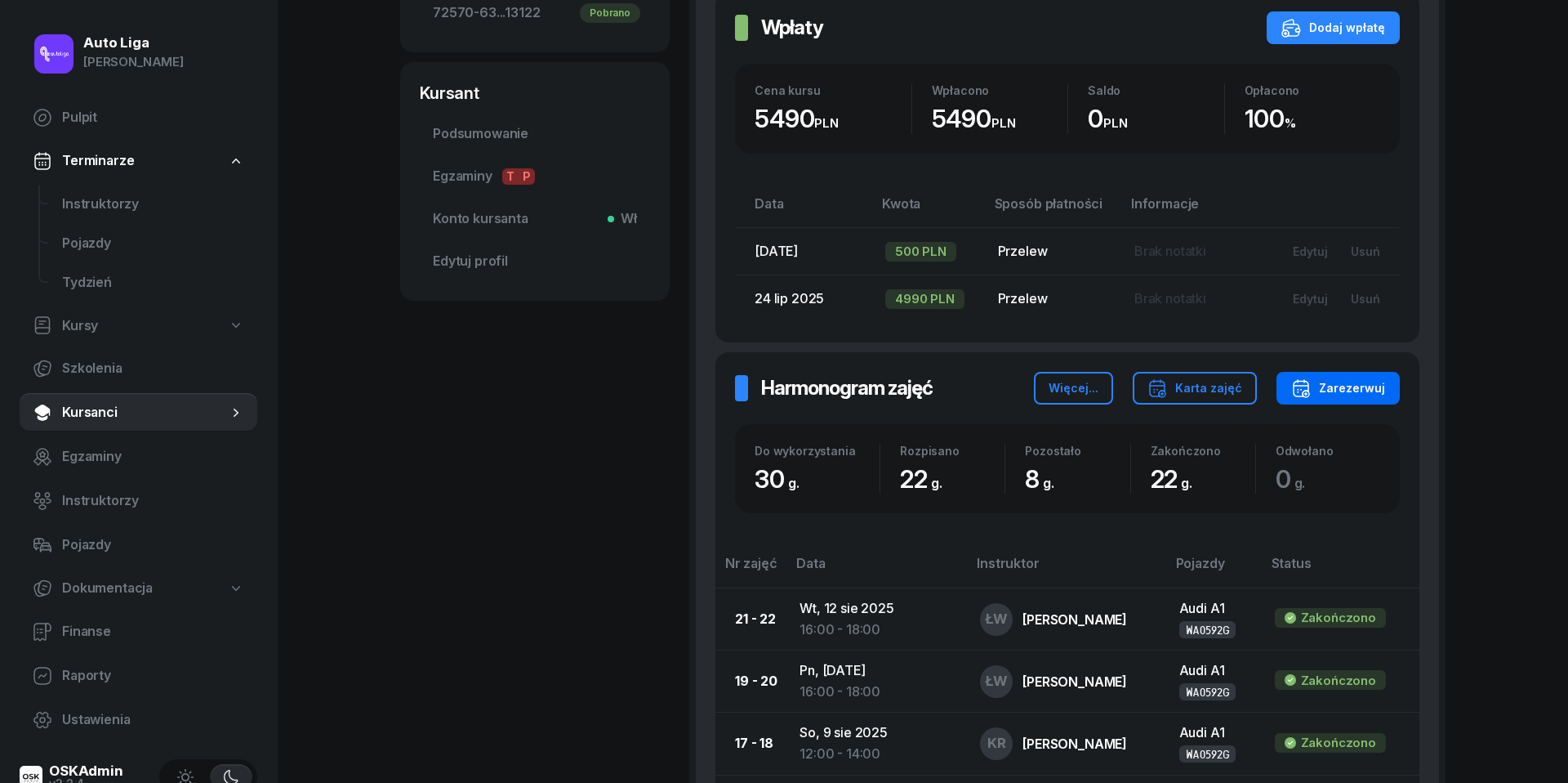
click at [1359, 392] on div "Zarezerwuj" at bounding box center [1338, 388] width 94 height 20
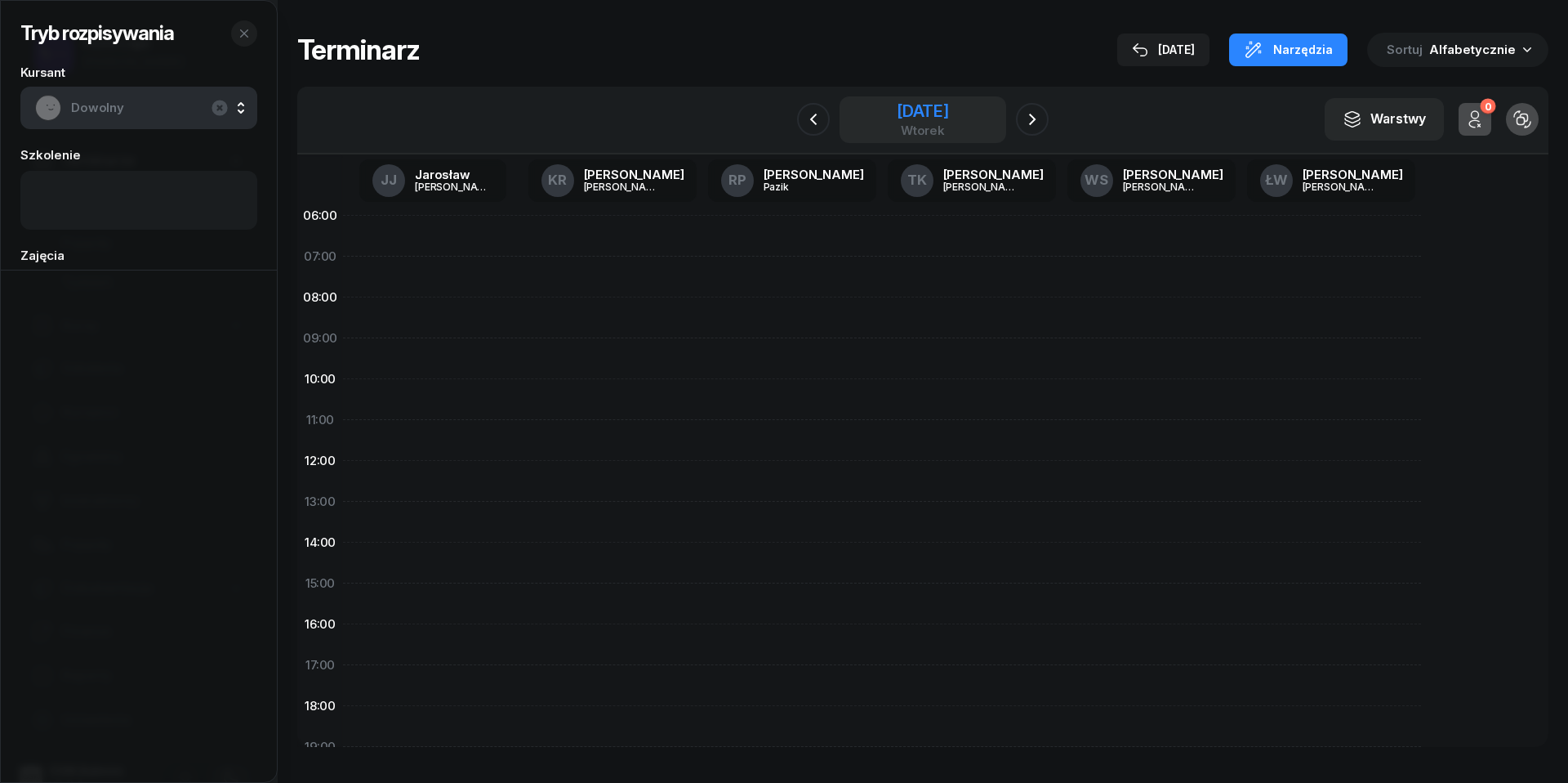
click at [928, 112] on div "[DATE]" at bounding box center [923, 111] width 52 height 16
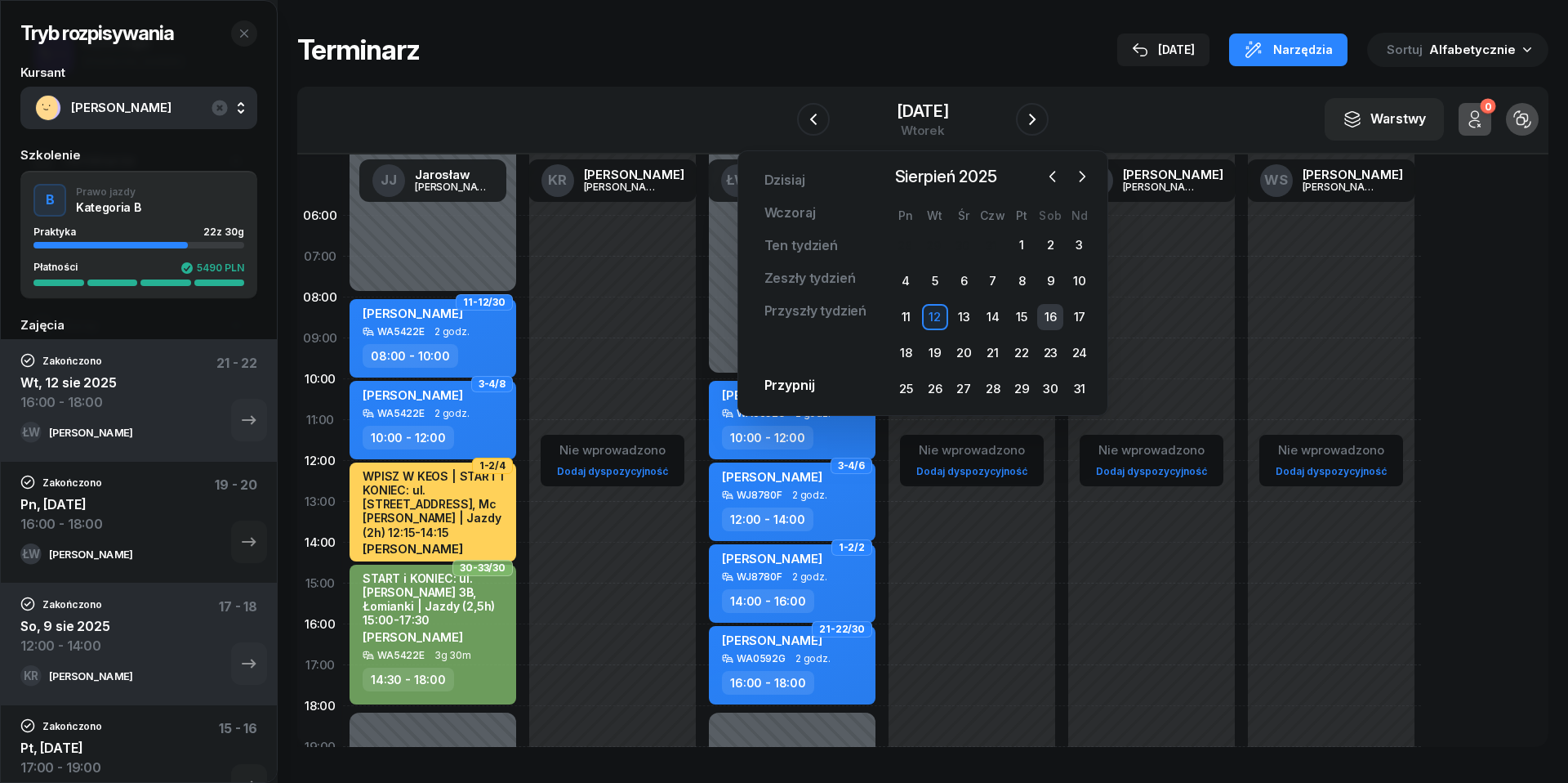
click at [1053, 312] on div "16" at bounding box center [1050, 317] width 26 height 26
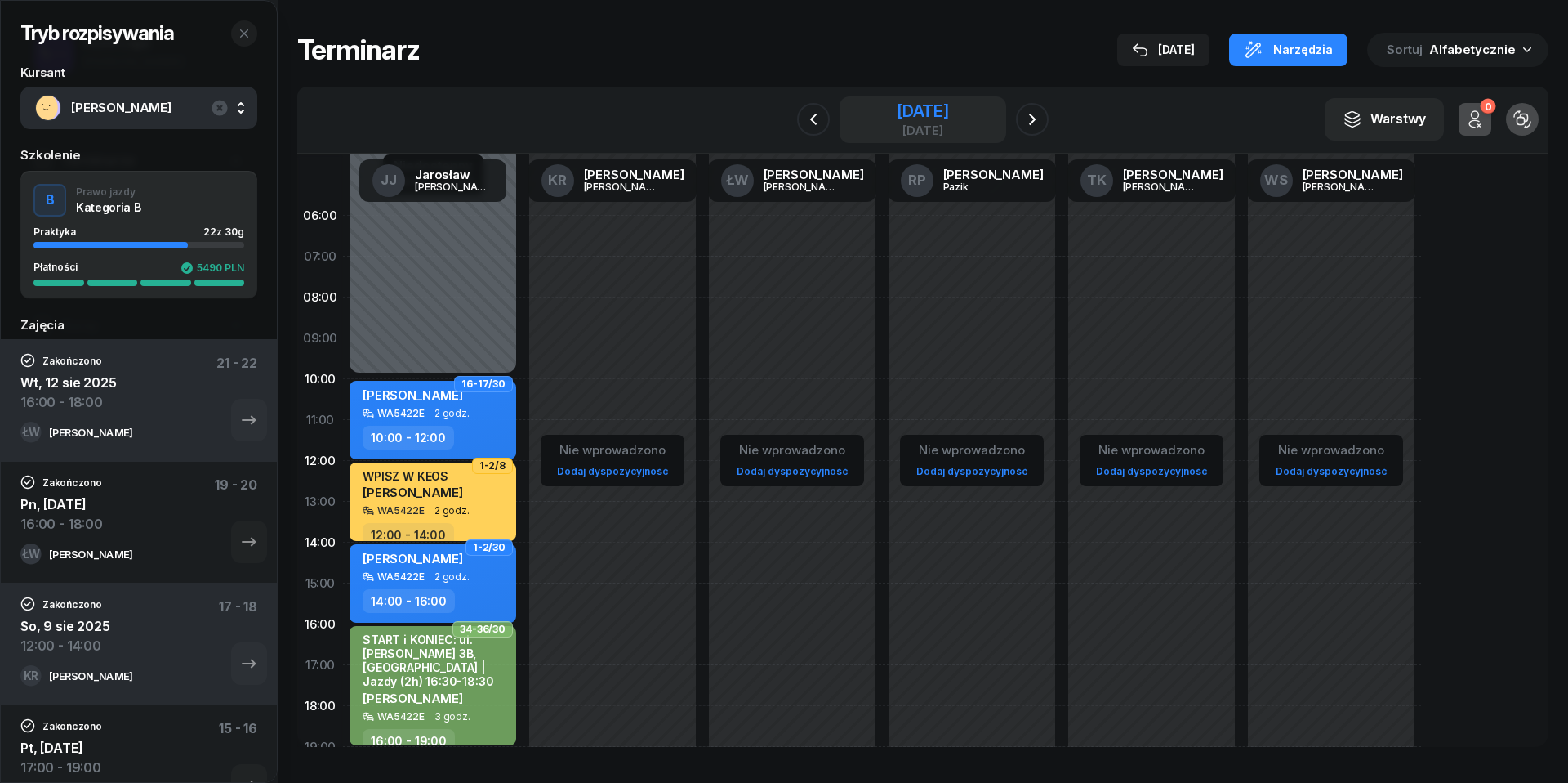
click at [911, 118] on div "[DATE]" at bounding box center [923, 111] width 52 height 16
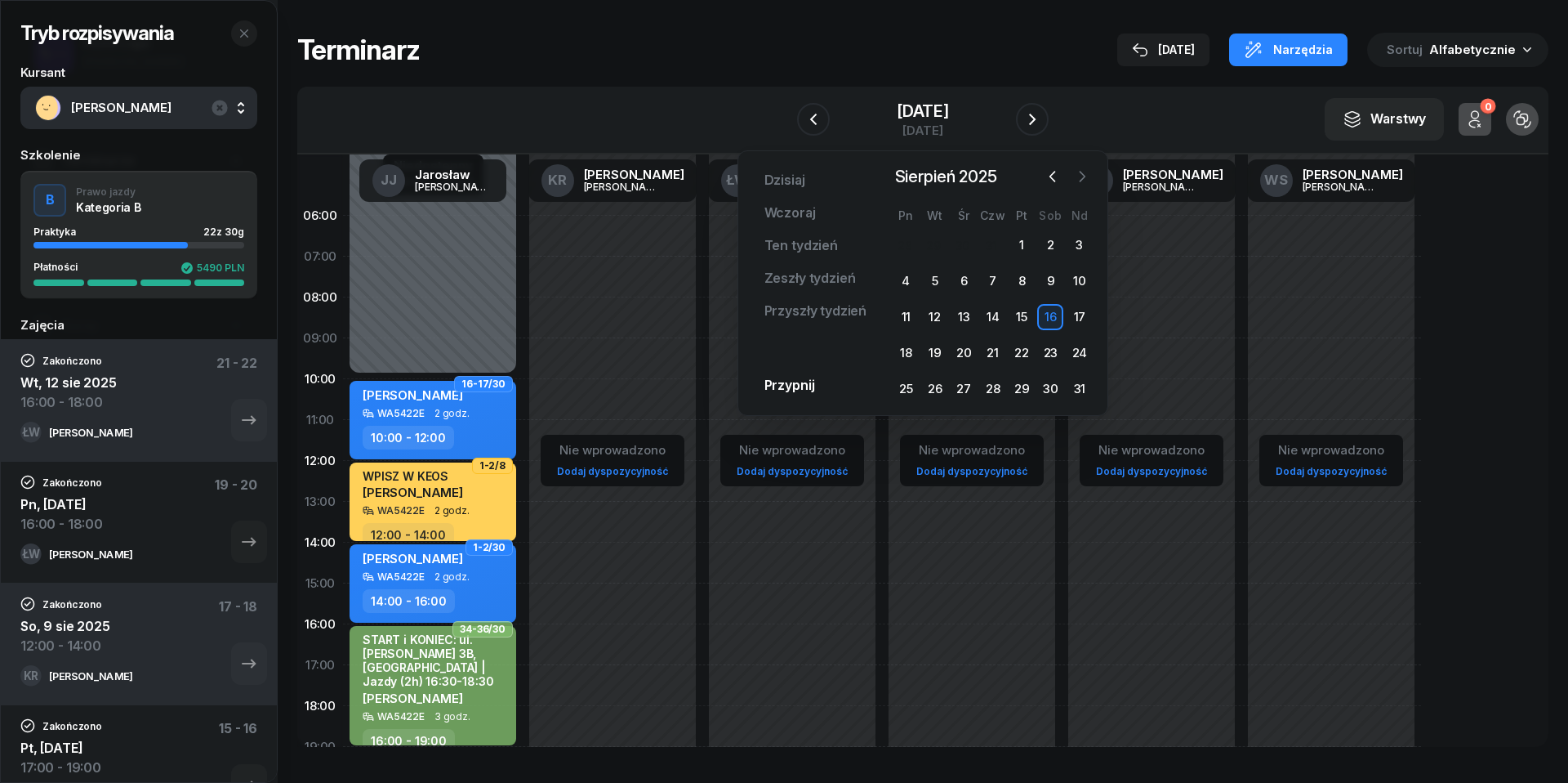
click at [1082, 176] on icon "button" at bounding box center [1082, 176] width 16 height 16
click at [939, 311] on div "16" at bounding box center [935, 317] width 26 height 26
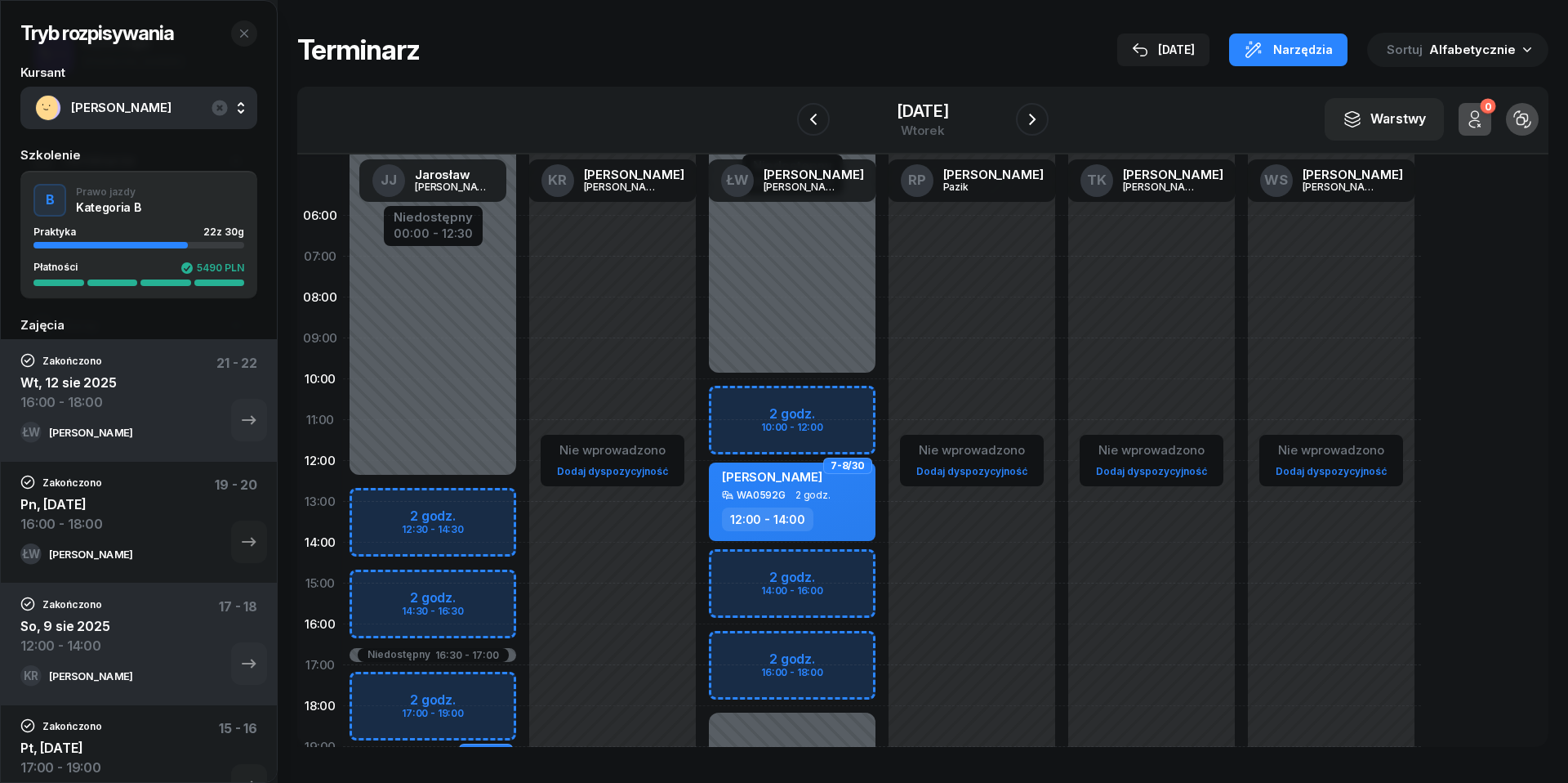
click at [753, 652] on div "Niedostępny 00:00 - 10:00 Niedostępny 18:00 - 23:59 2 godz. 10:00 - 12:00 2 god…" at bounding box center [793, 583] width 180 height 777
select select "16"
select select "18"
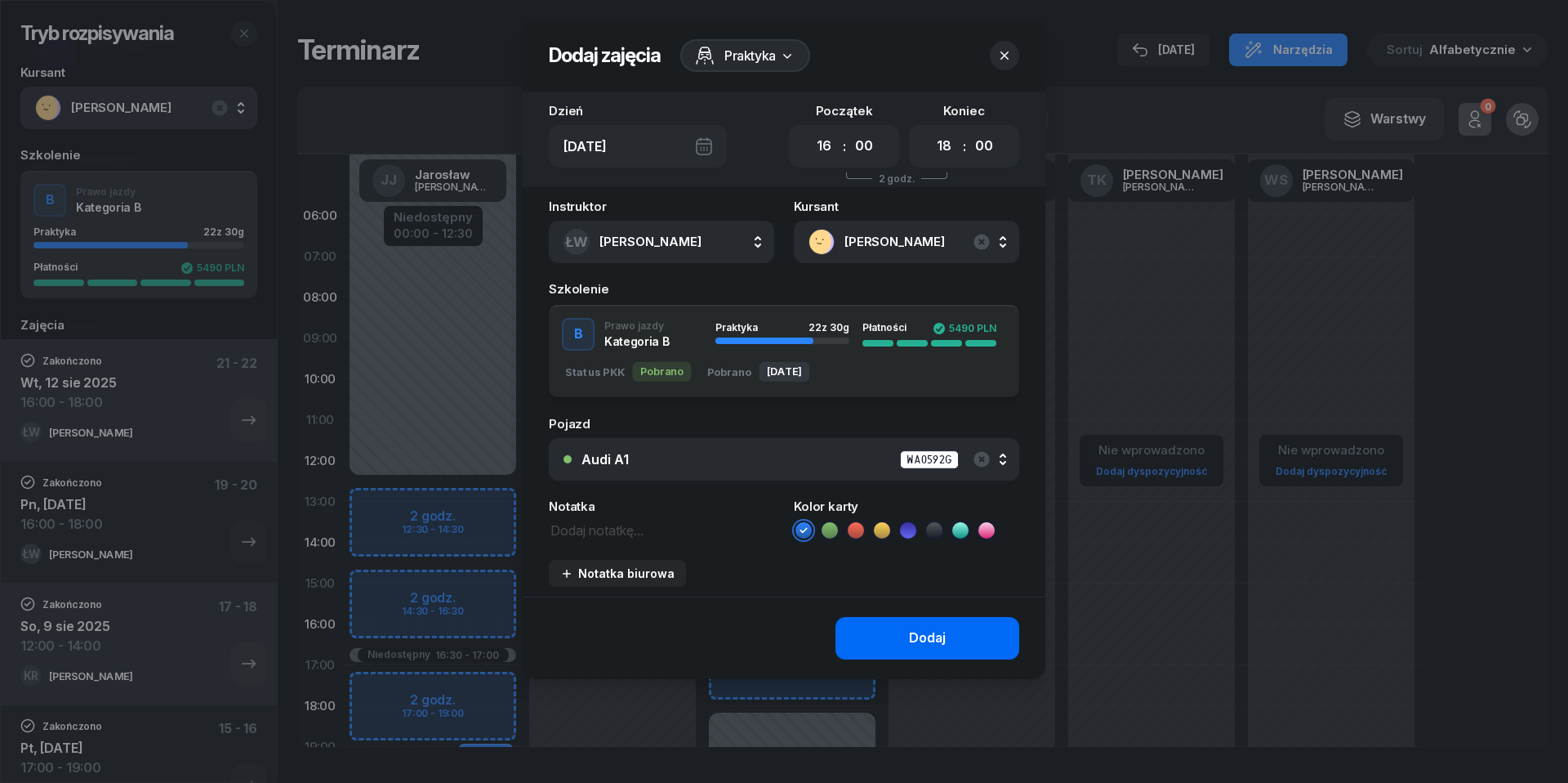
click at [925, 637] on div "Dodaj" at bounding box center [927, 638] width 37 height 22
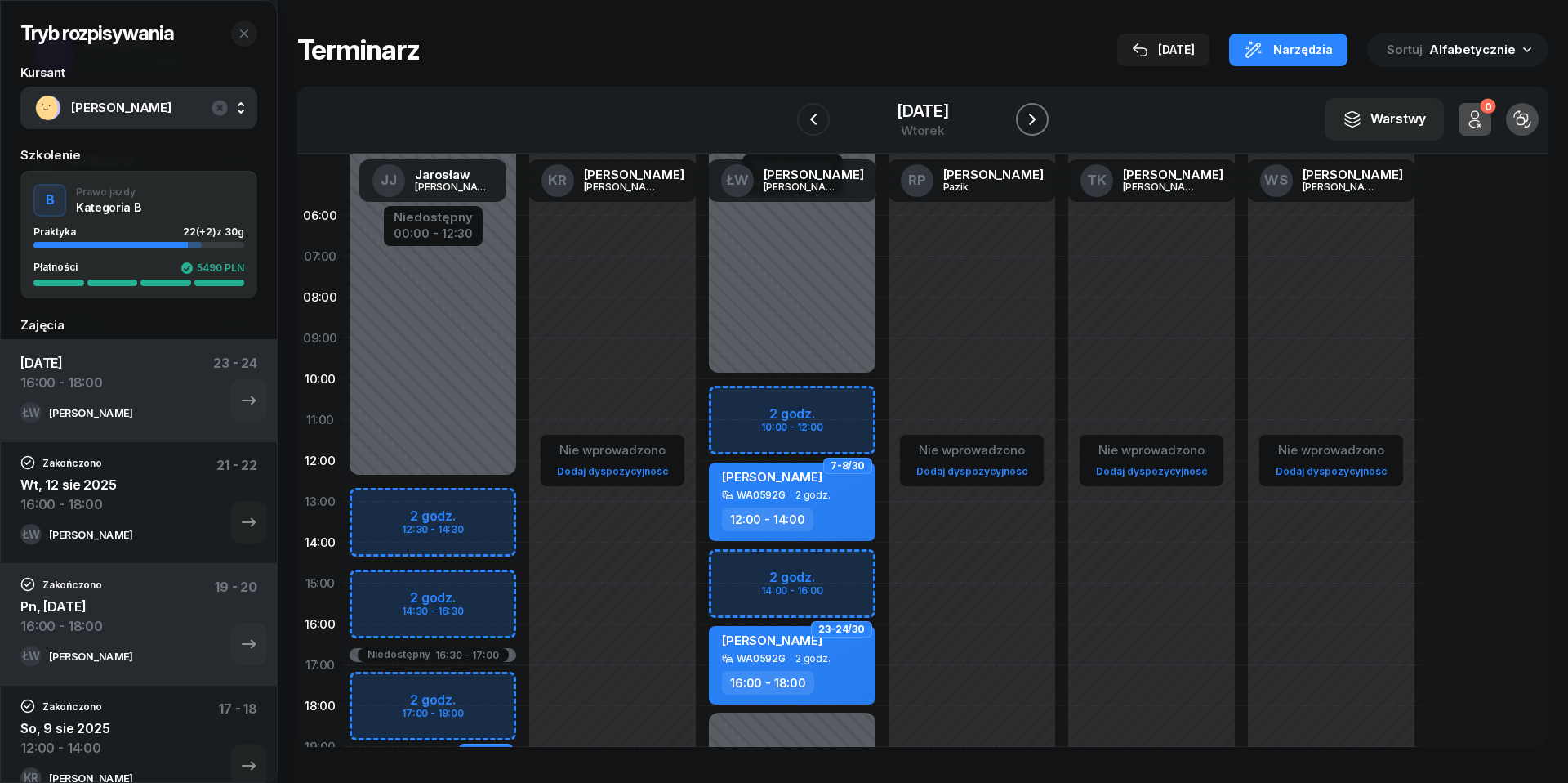
click at [1043, 116] on icon "button" at bounding box center [1033, 120] width 20 height 20
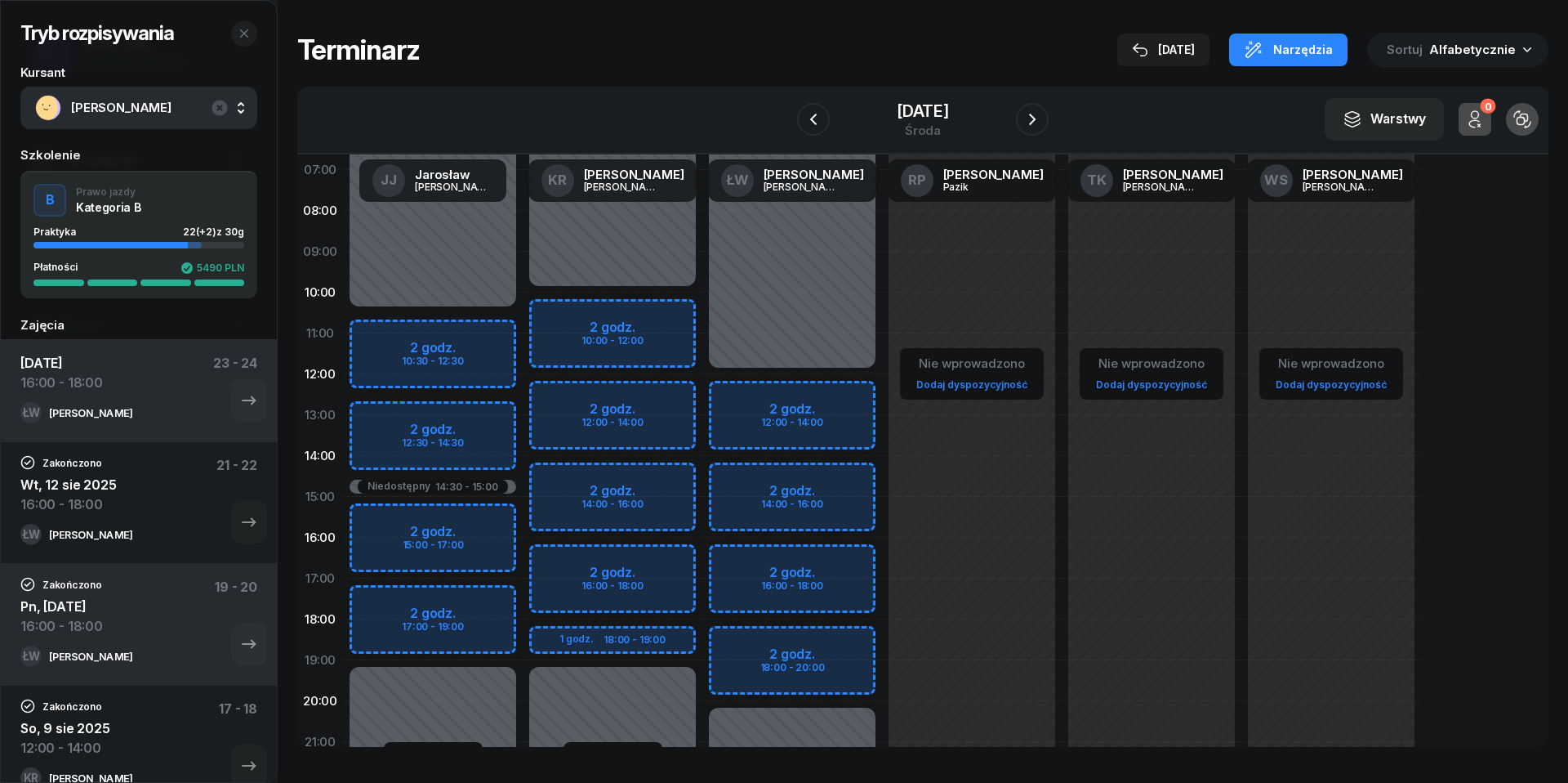
scroll to position [98, 0]
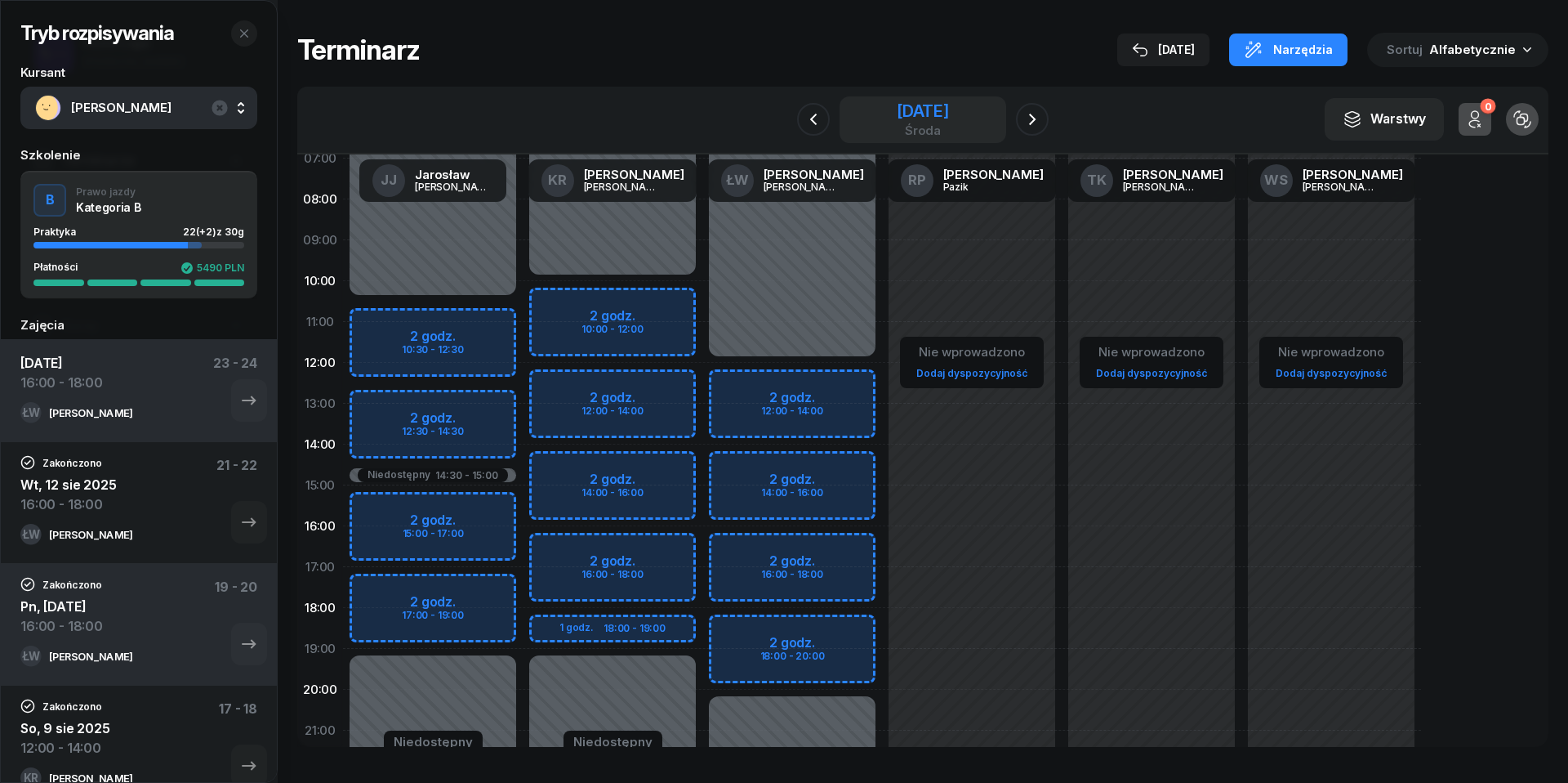
click at [949, 105] on div "[DATE]" at bounding box center [923, 111] width 52 height 16
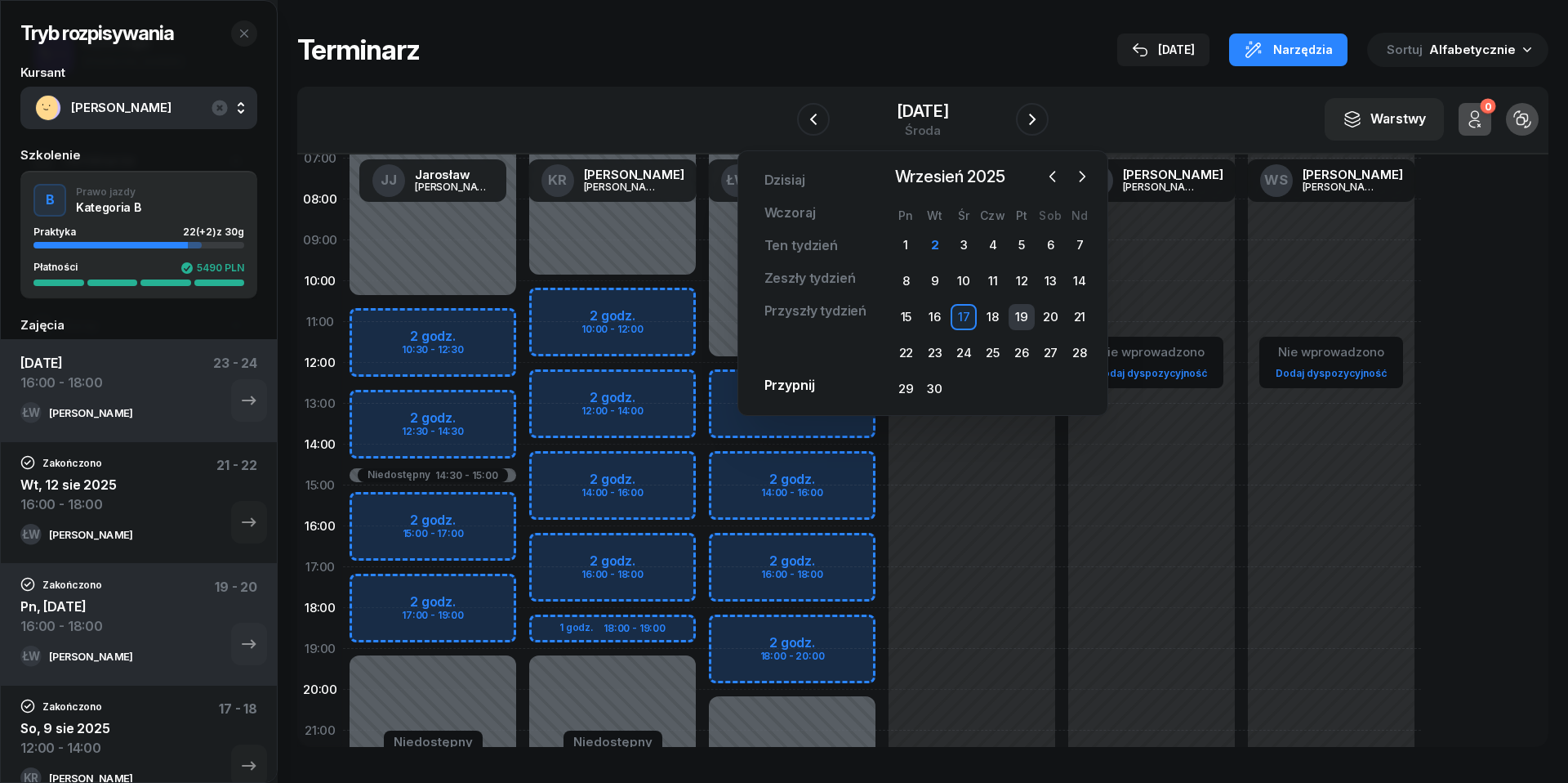
click at [1021, 312] on div "19" at bounding box center [1021, 317] width 26 height 26
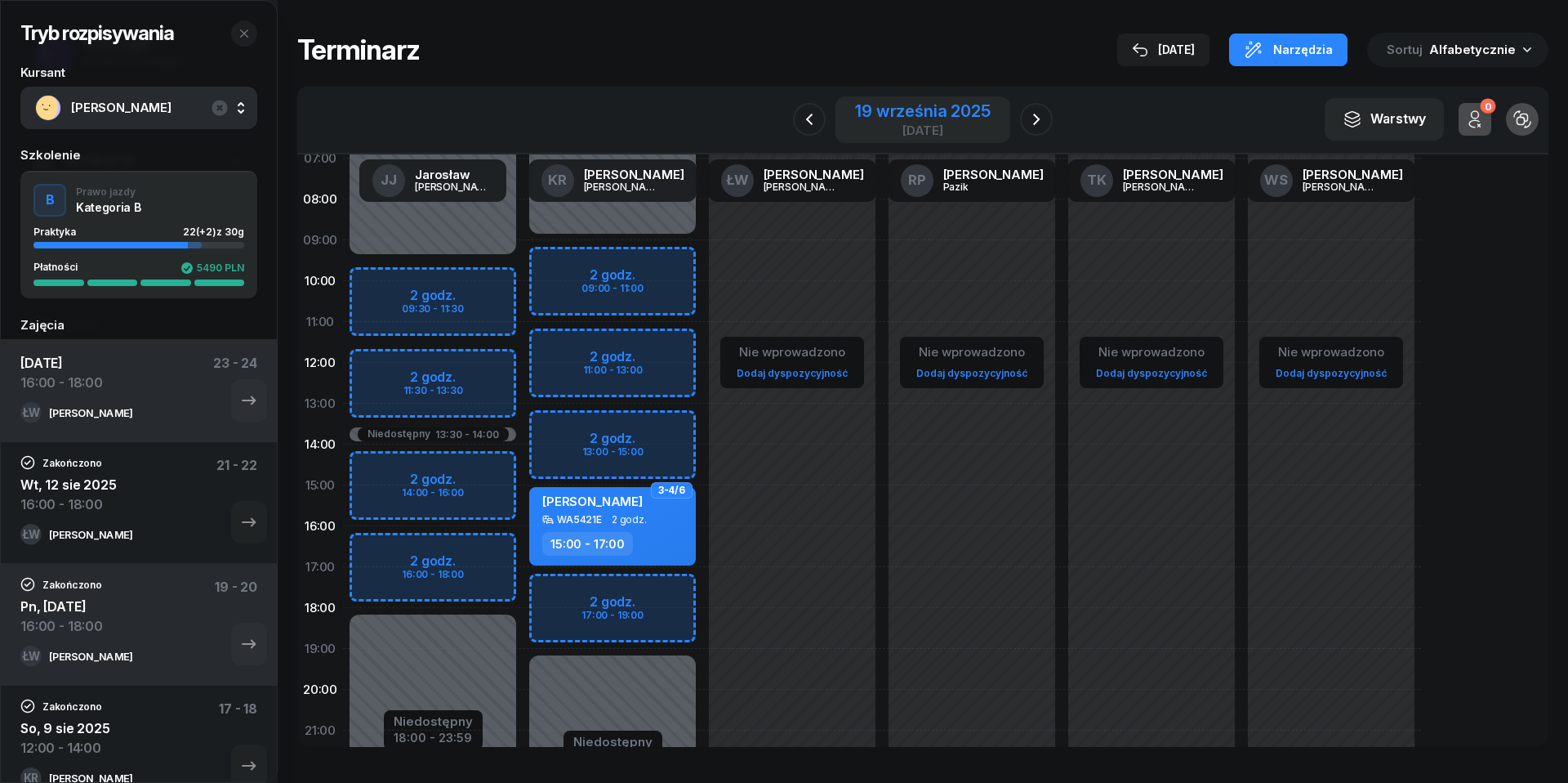
click at [912, 111] on div "19 września 2025" at bounding box center [923, 111] width 135 height 16
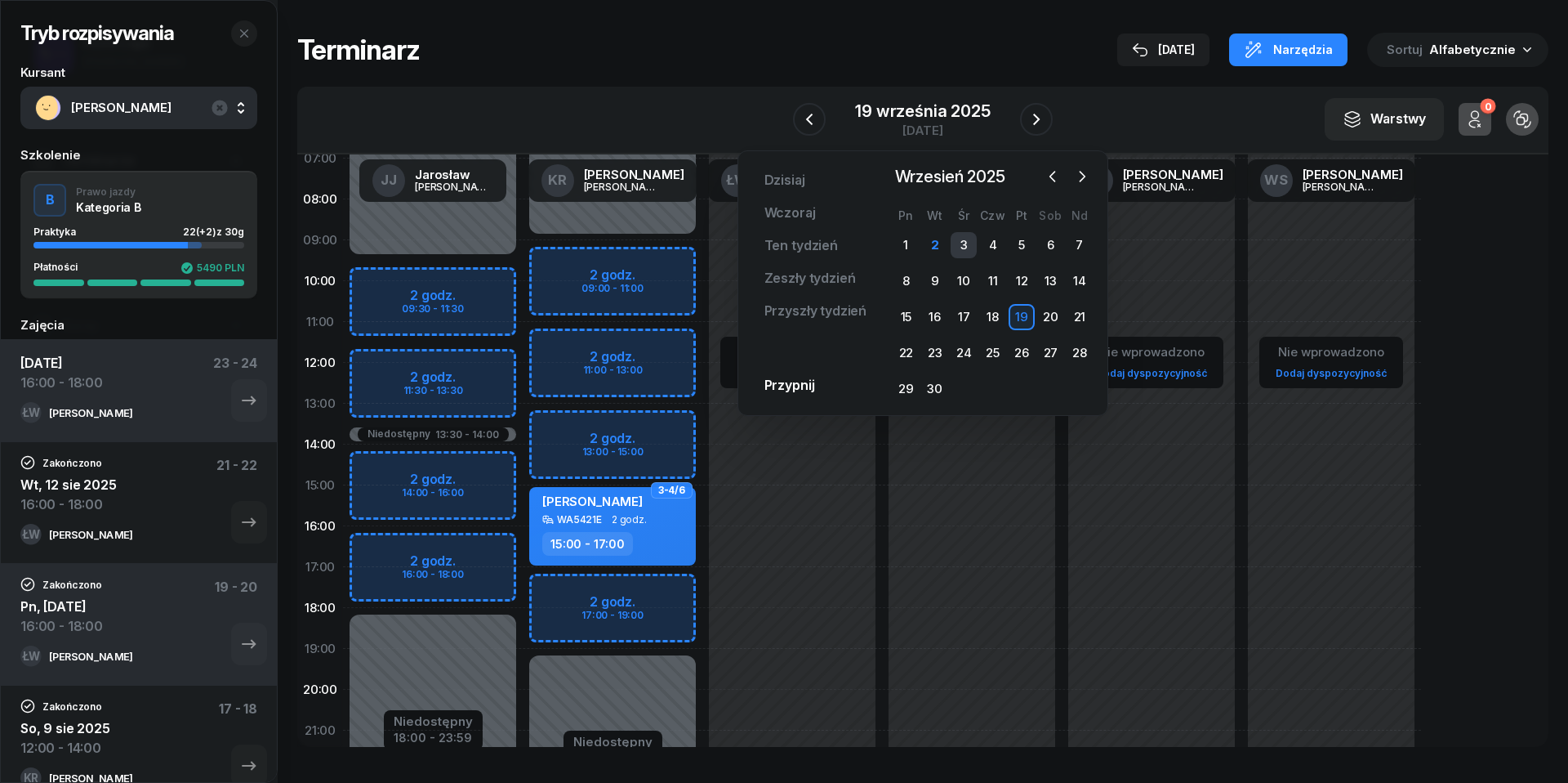
click at [965, 242] on div "3" at bounding box center [963, 245] width 26 height 26
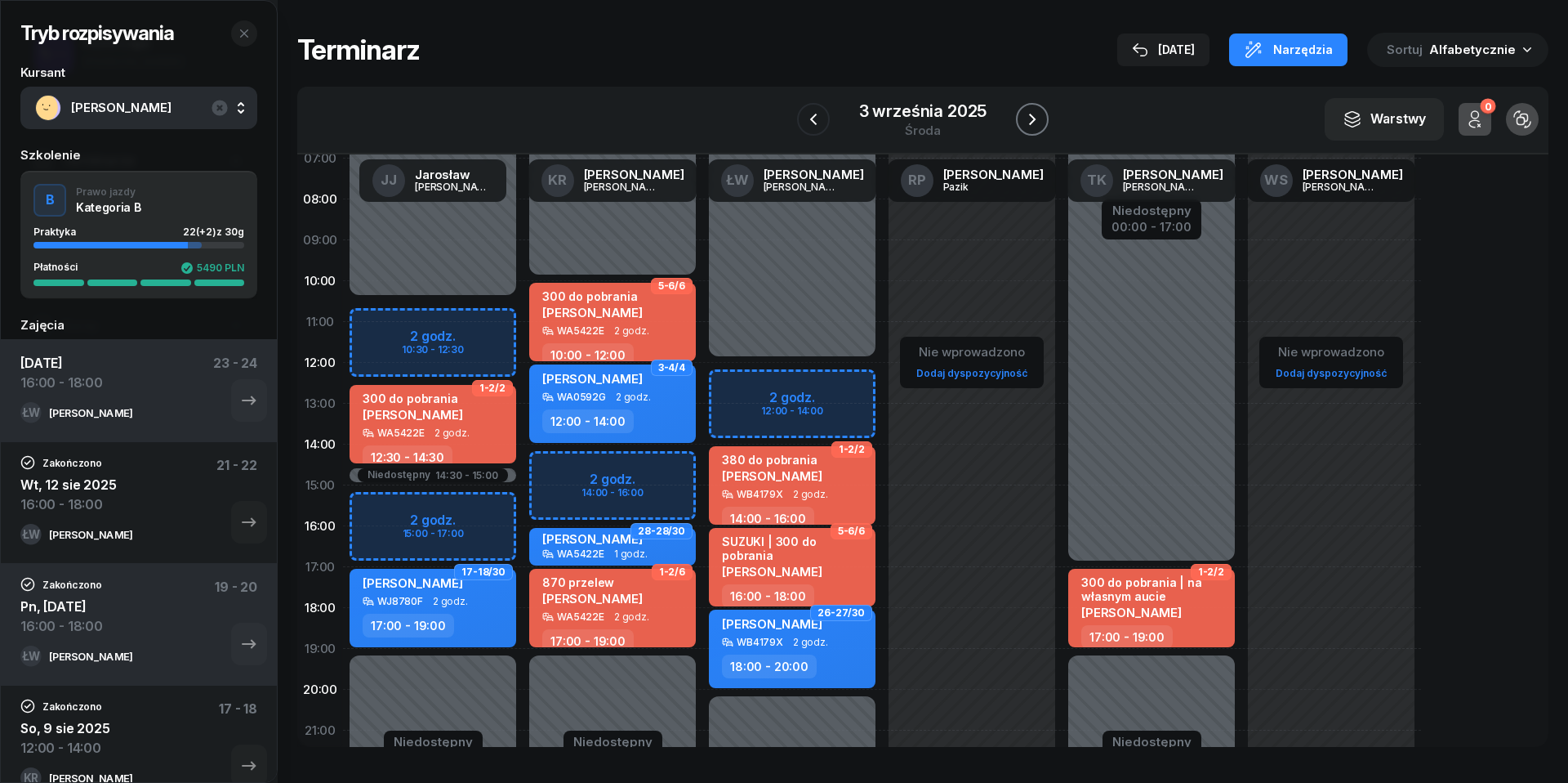
click at [1037, 118] on icon "button" at bounding box center [1033, 120] width 20 height 20
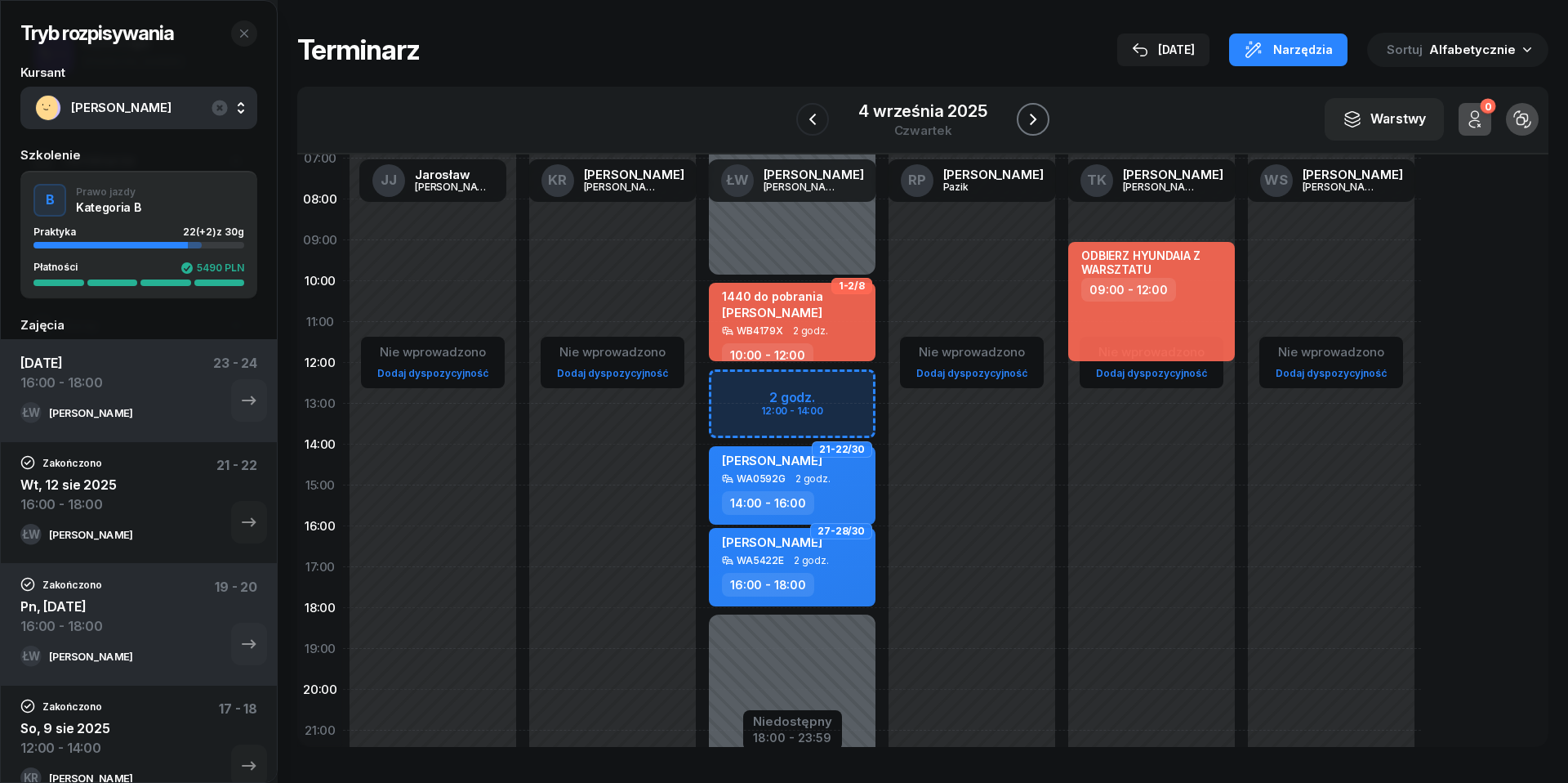
click at [1037, 118] on icon "button" at bounding box center [1034, 120] width 20 height 20
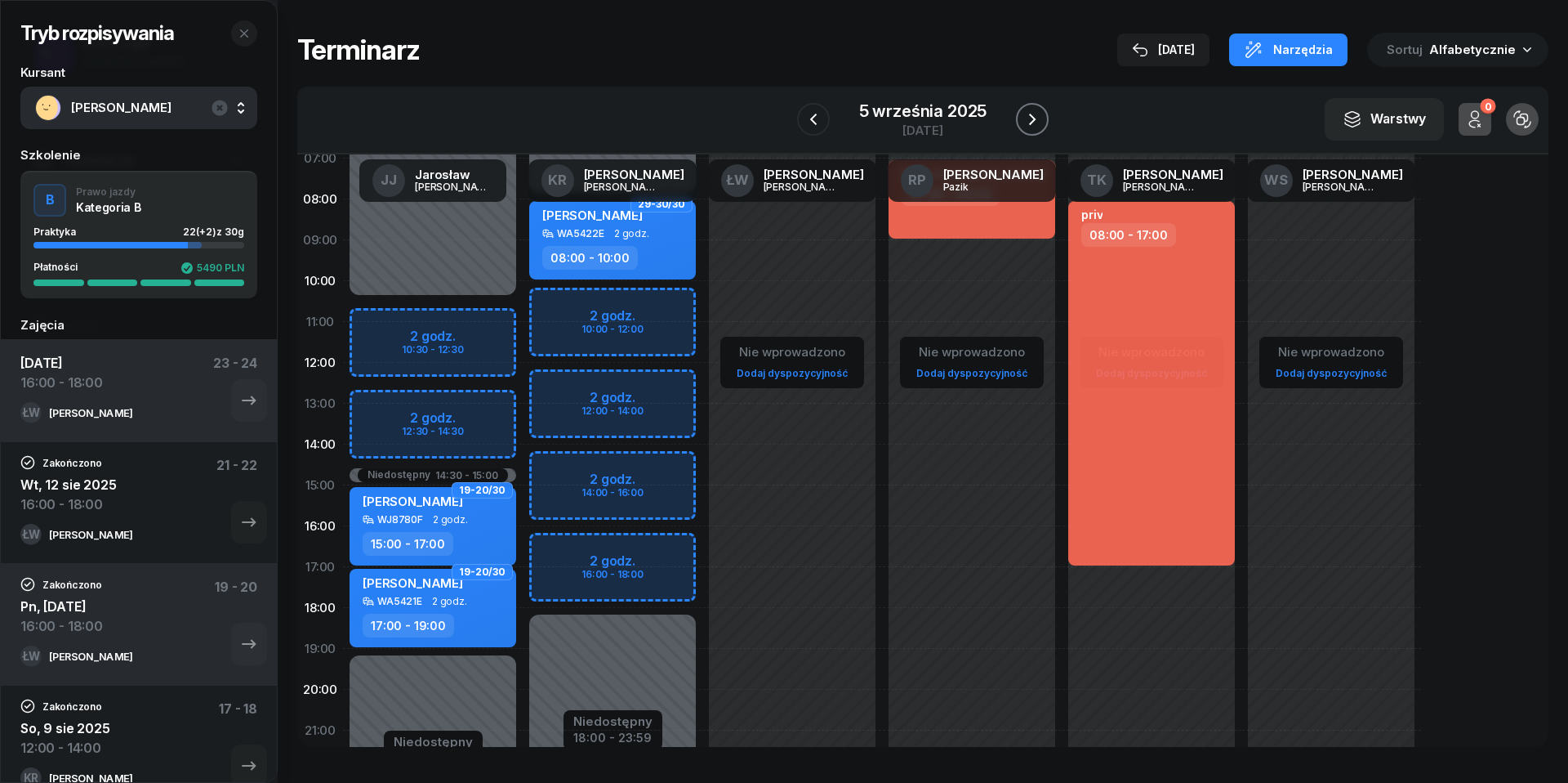
click at [1037, 118] on icon "button" at bounding box center [1033, 120] width 20 height 20
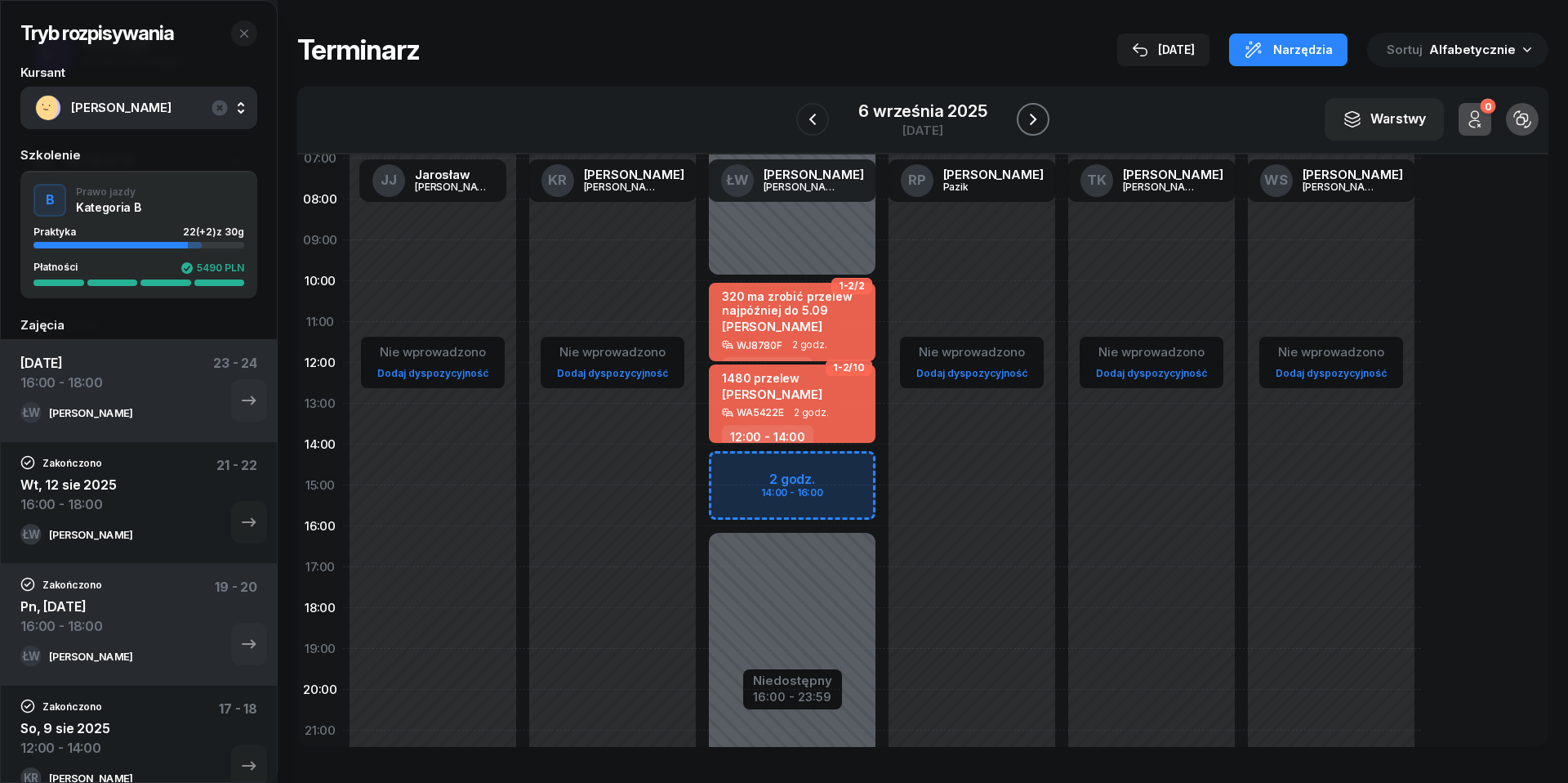
click at [1037, 118] on icon "button" at bounding box center [1034, 120] width 20 height 20
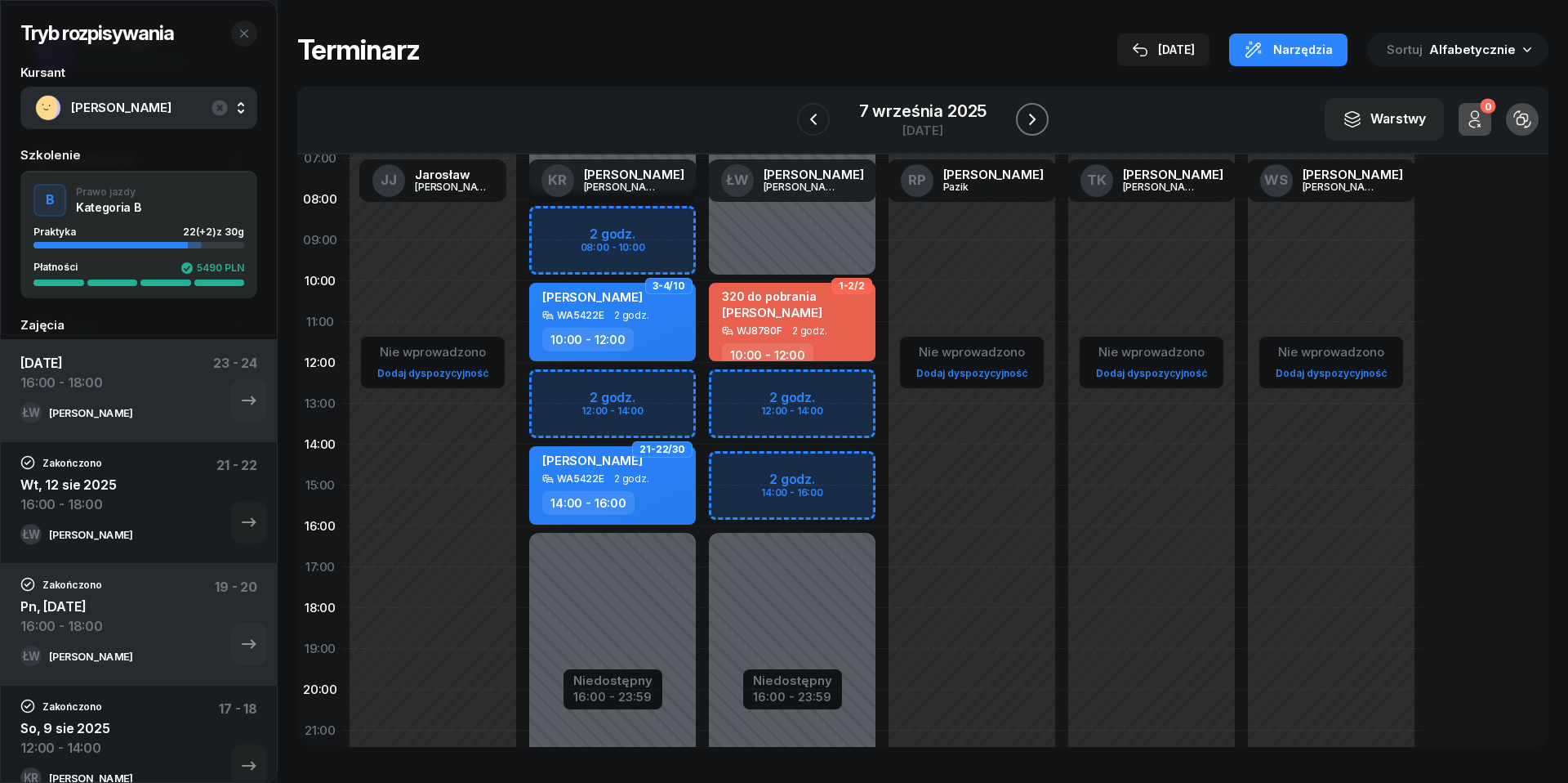
click at [1037, 118] on icon "button" at bounding box center [1033, 120] width 20 height 20
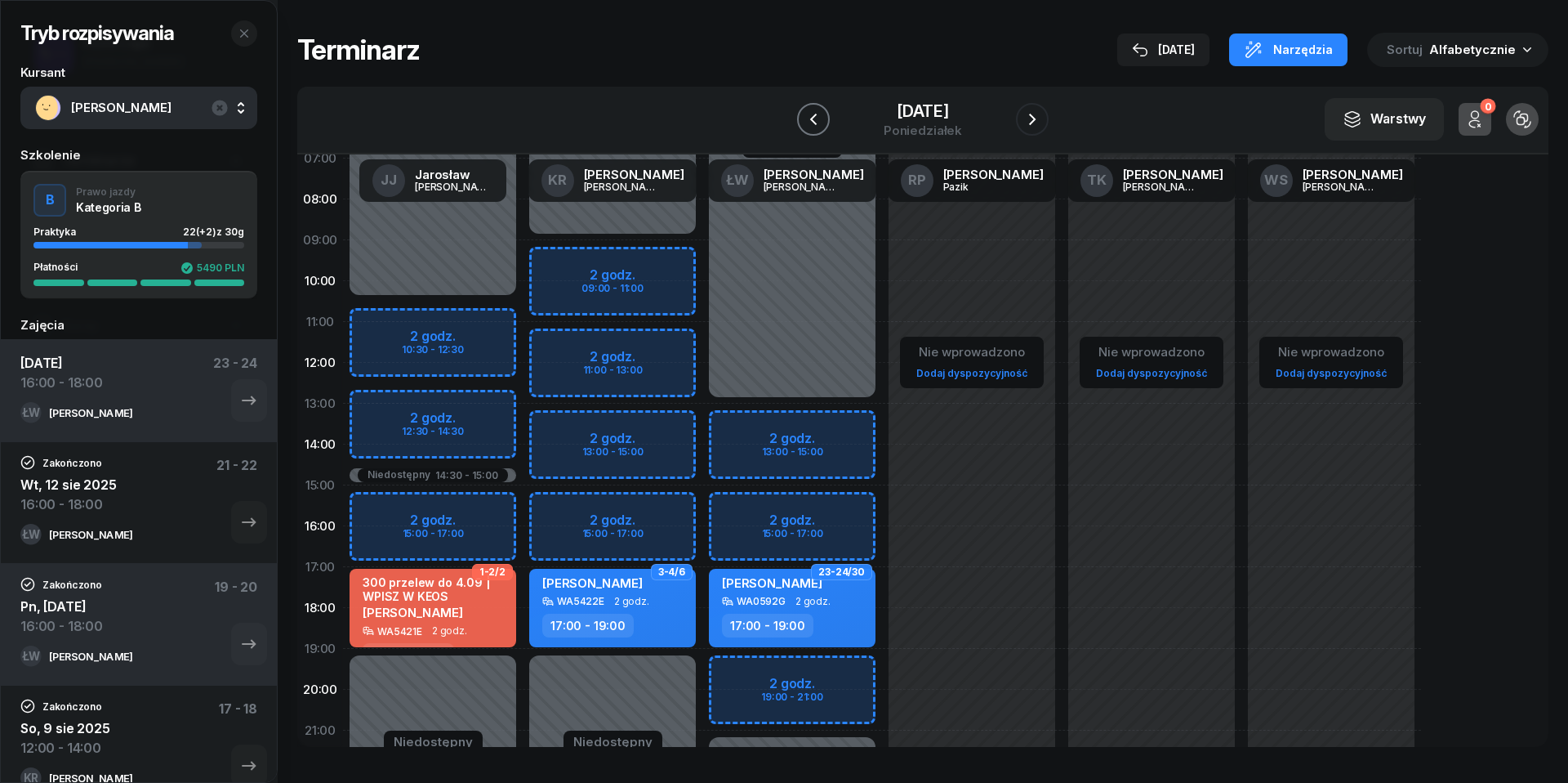
click at [821, 114] on icon "button" at bounding box center [813, 120] width 20 height 20
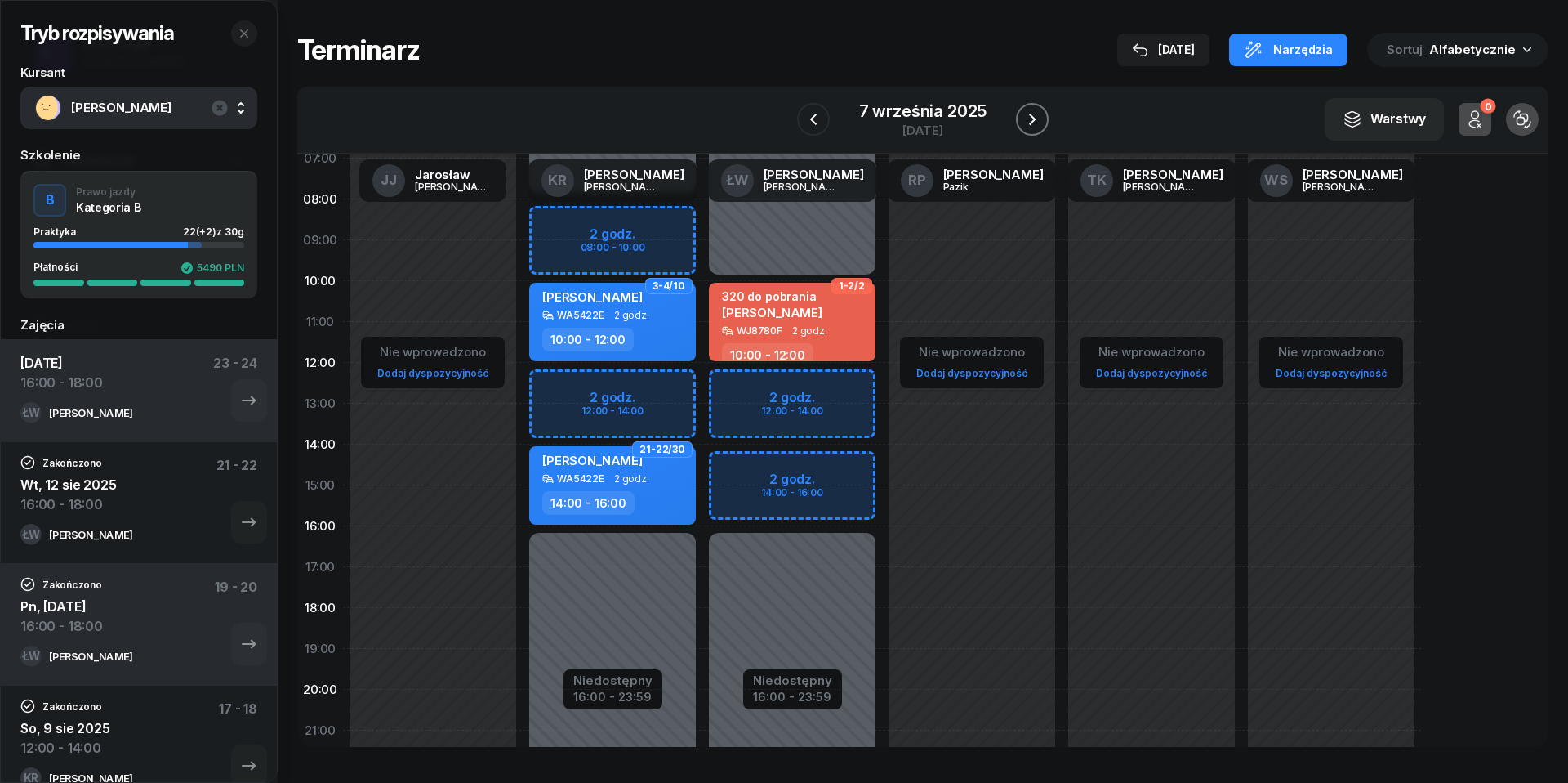
click at [1035, 119] on icon "button" at bounding box center [1032, 119] width 6 height 12
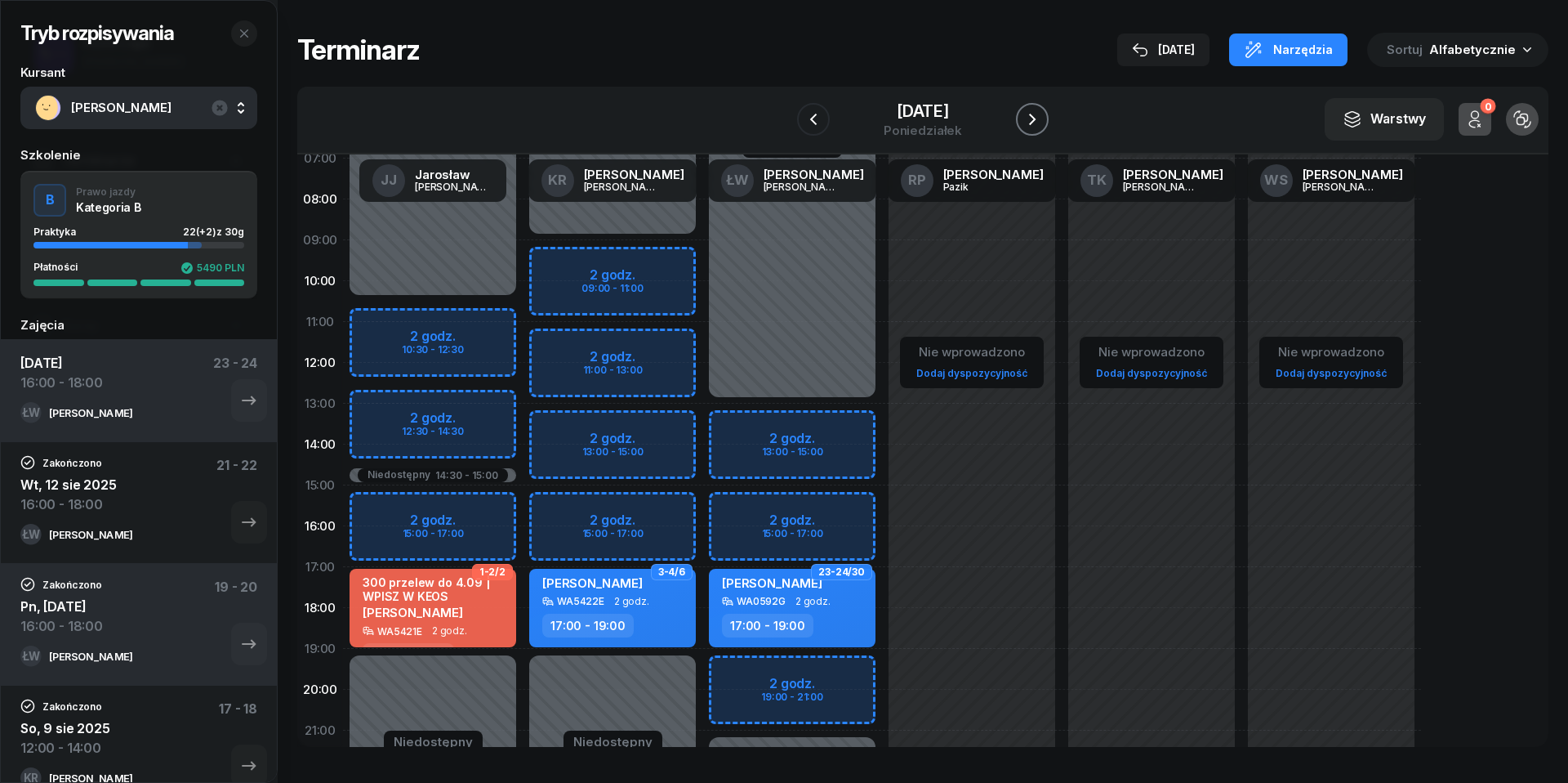
click at [1035, 119] on icon "button" at bounding box center [1032, 119] width 6 height 12
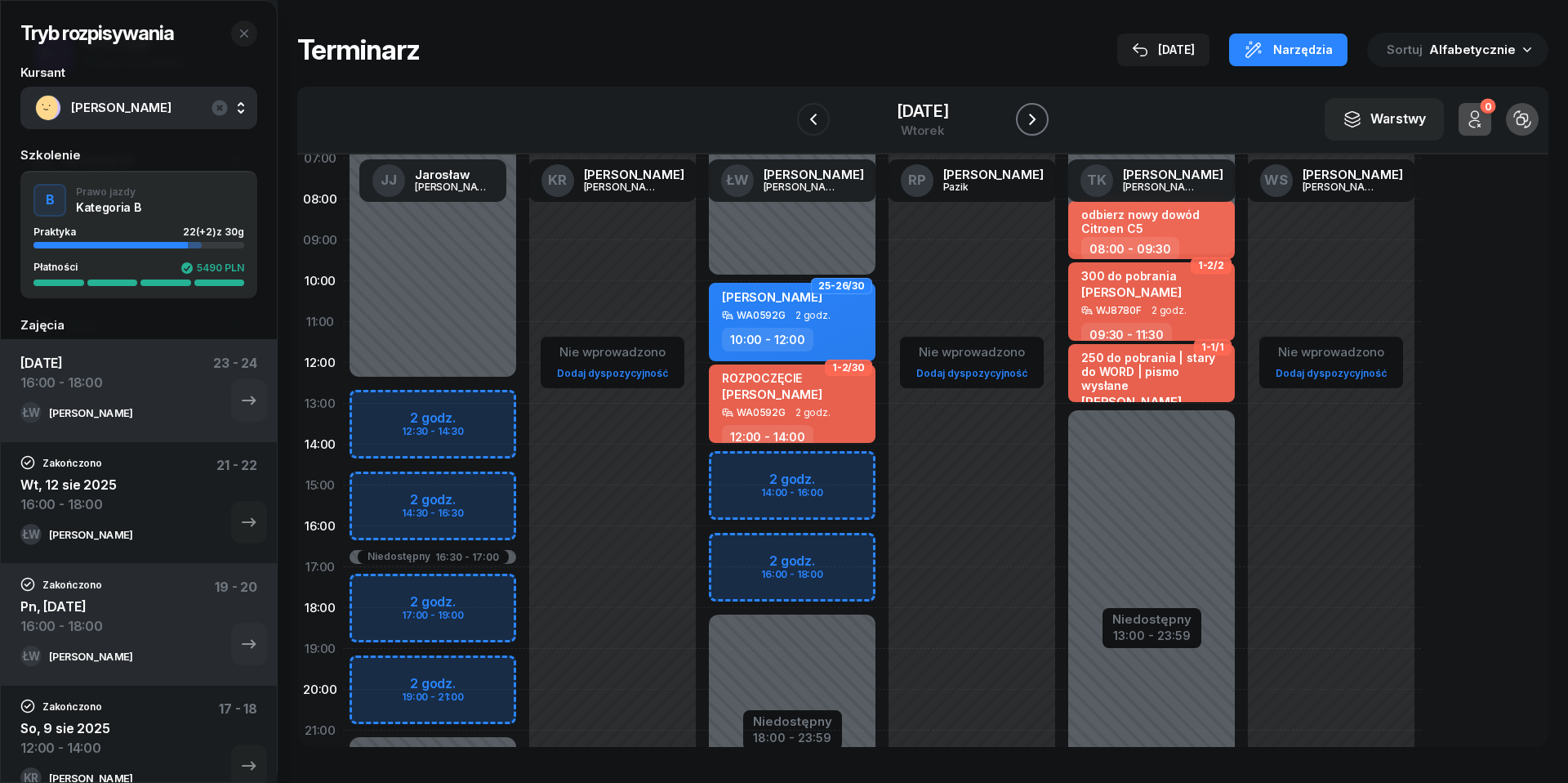
click at [1040, 120] on icon "button" at bounding box center [1033, 120] width 20 height 20
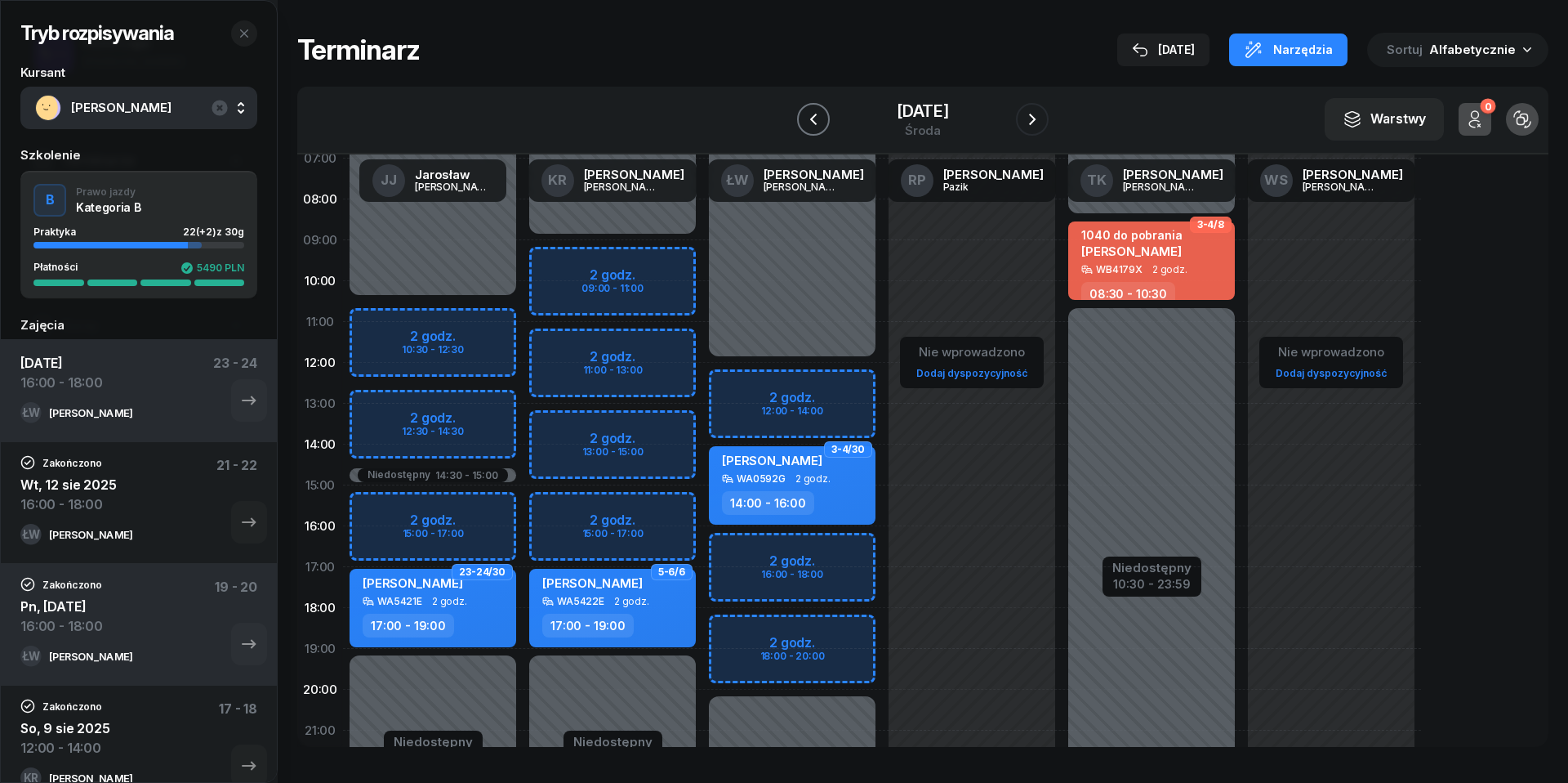
click at [811, 119] on icon "button" at bounding box center [813, 120] width 20 height 20
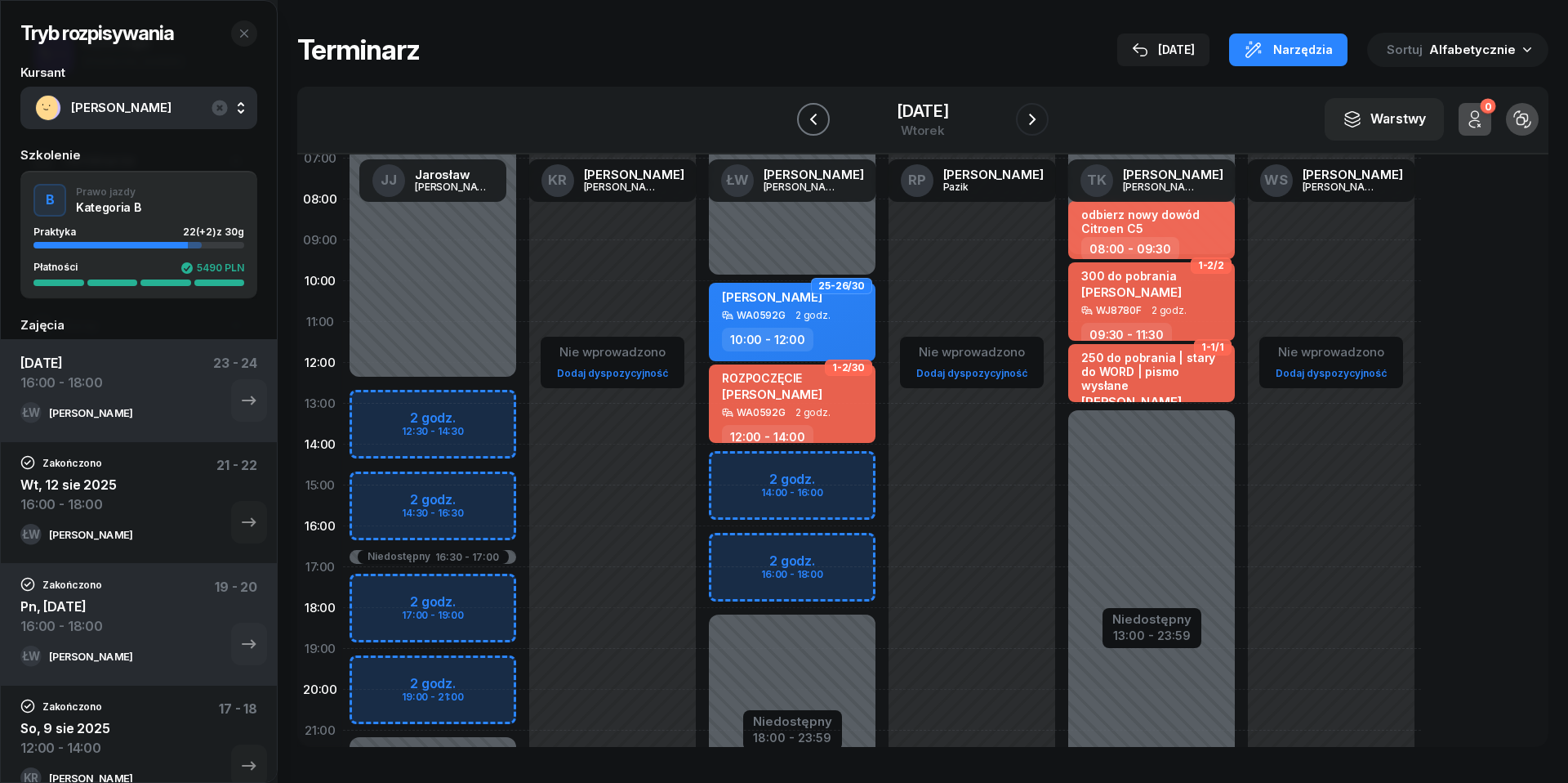
click at [811, 119] on icon "button" at bounding box center [813, 119] width 6 height 12
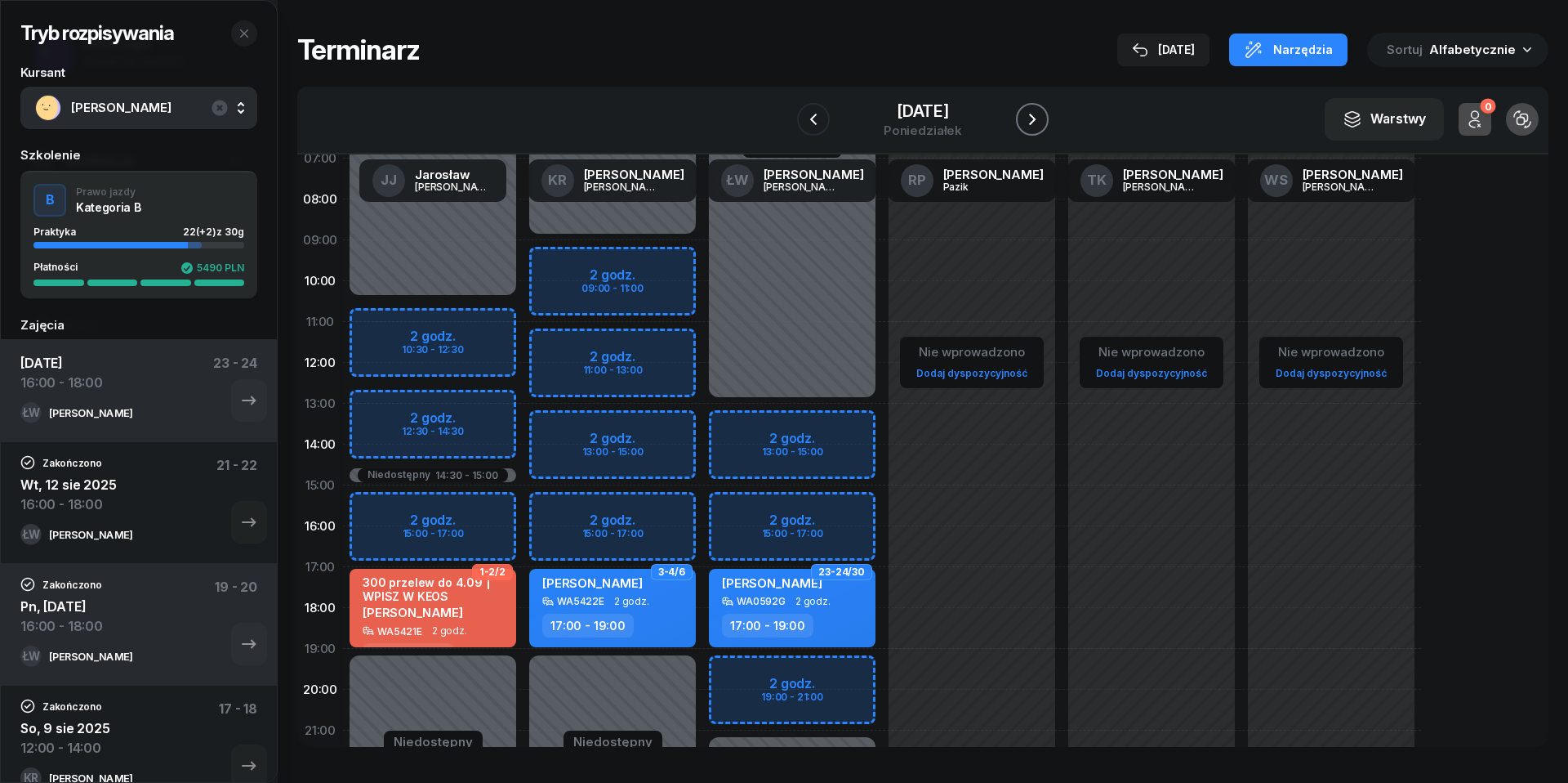
click at [1040, 112] on icon "button" at bounding box center [1033, 120] width 20 height 20
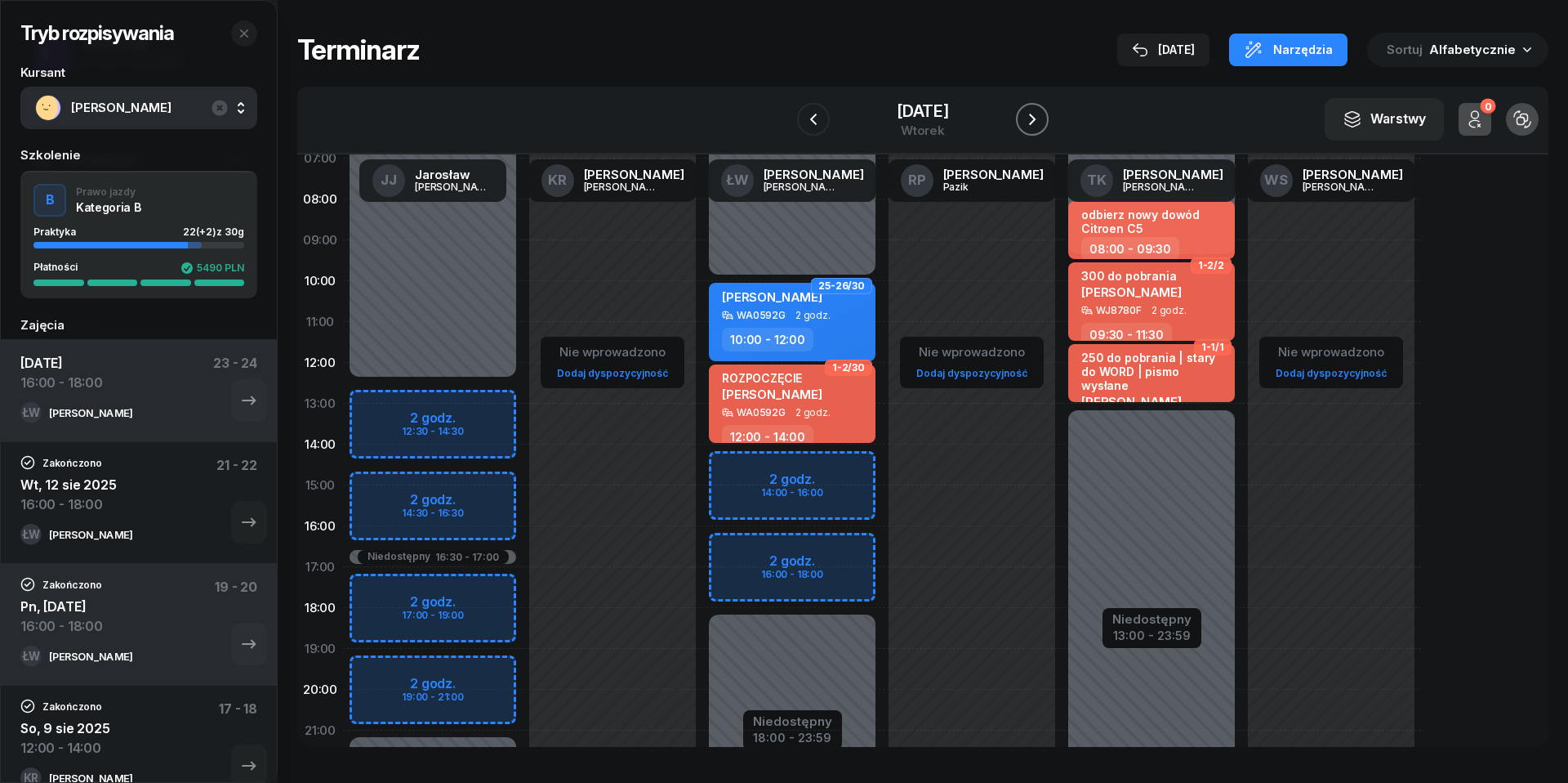
click at [1041, 112] on icon "button" at bounding box center [1033, 120] width 20 height 20
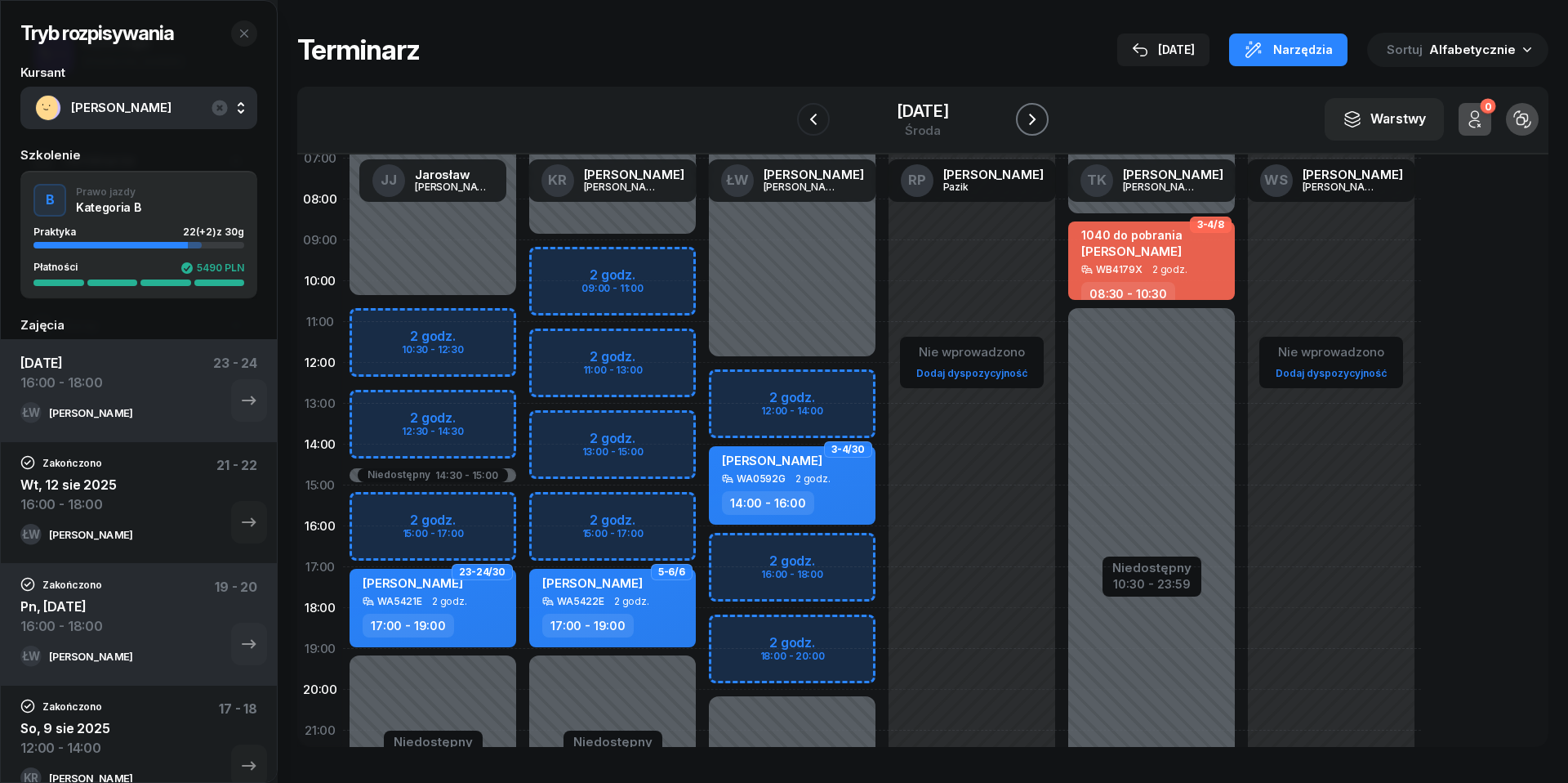
click at [1041, 112] on icon "button" at bounding box center [1033, 120] width 20 height 20
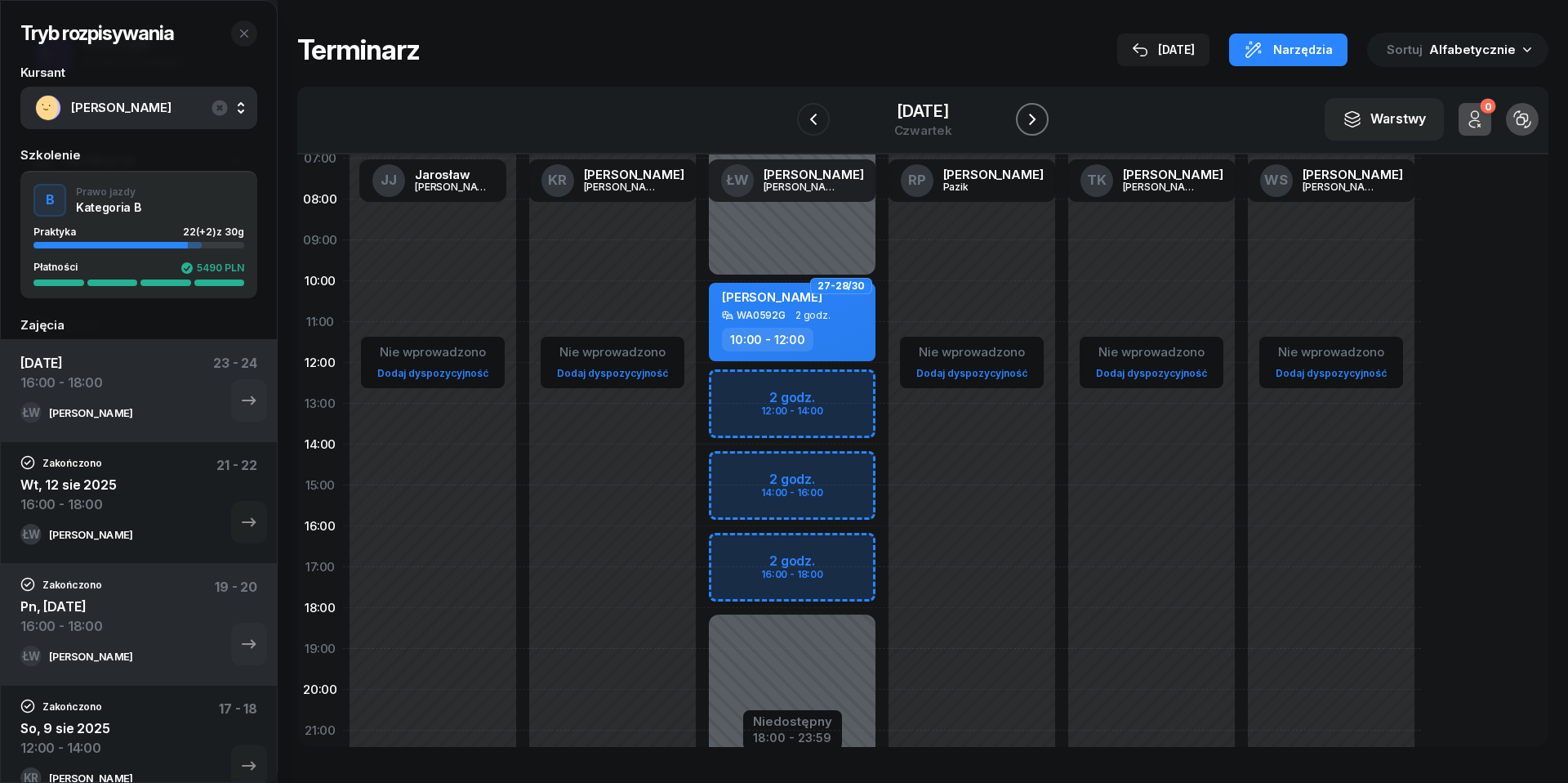
click at [1041, 112] on icon "button" at bounding box center [1033, 120] width 20 height 20
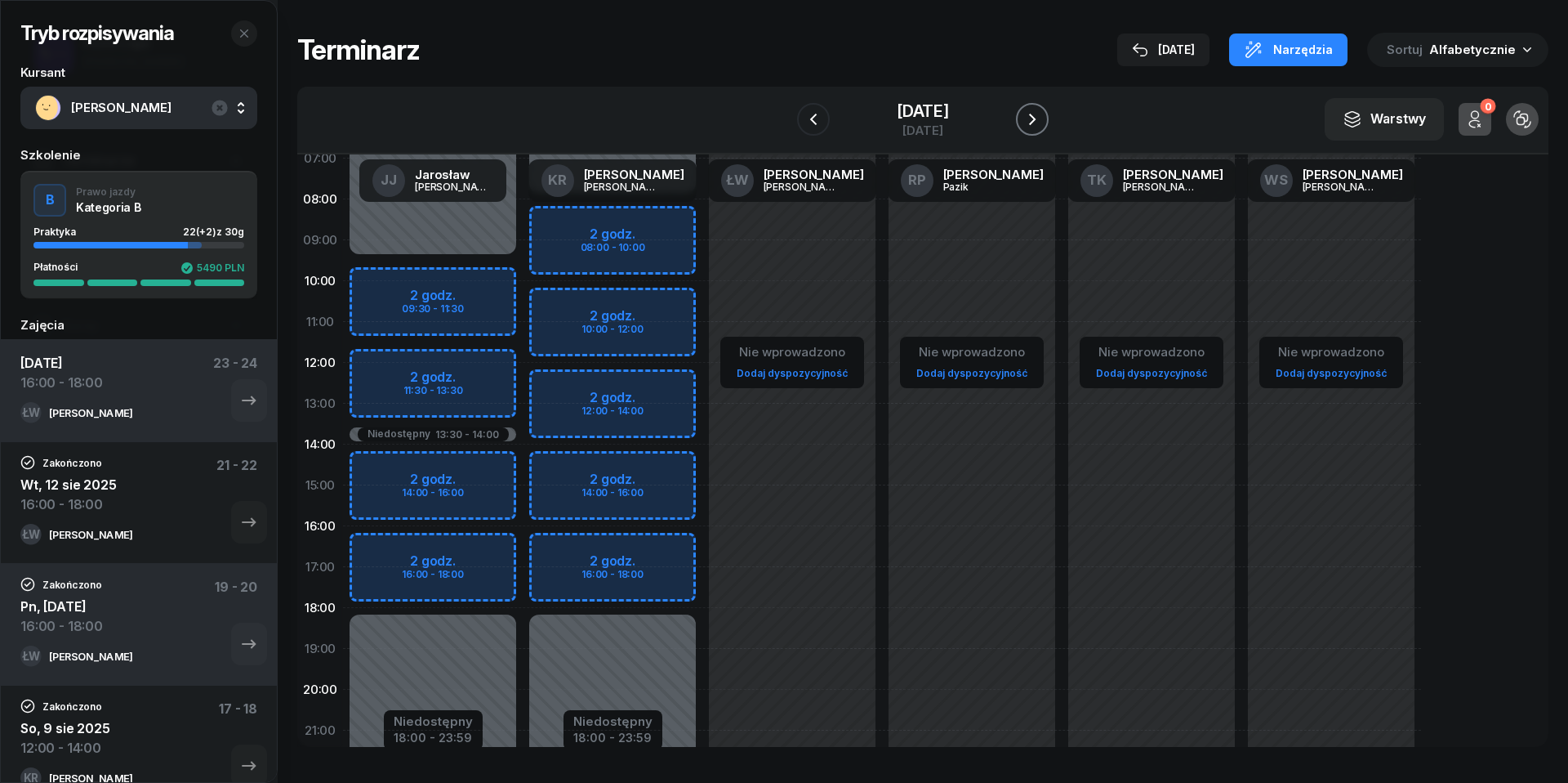
click at [1041, 112] on icon "button" at bounding box center [1033, 120] width 20 height 20
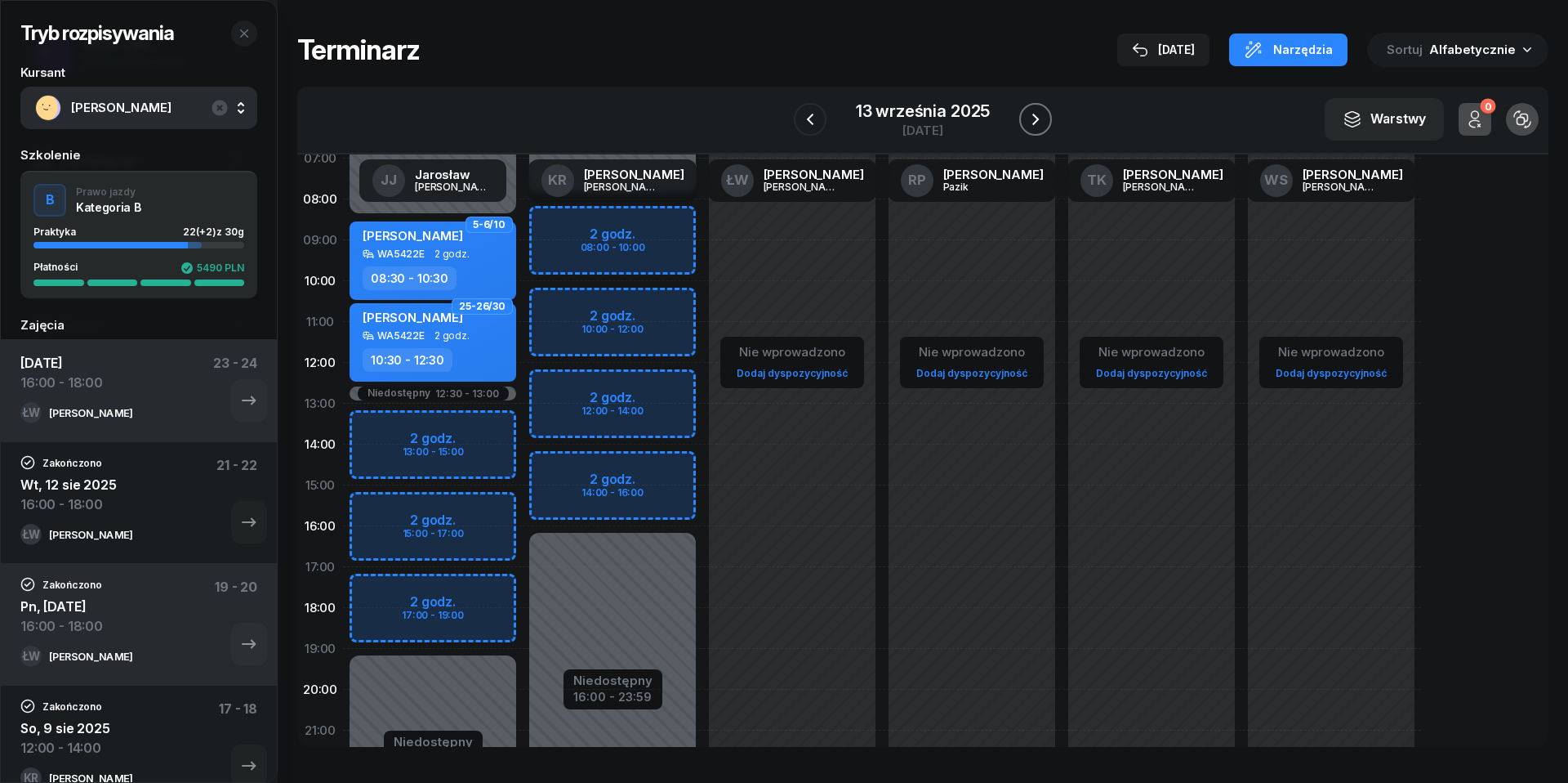
click at [1041, 112] on icon "button" at bounding box center [1035, 120] width 20 height 20
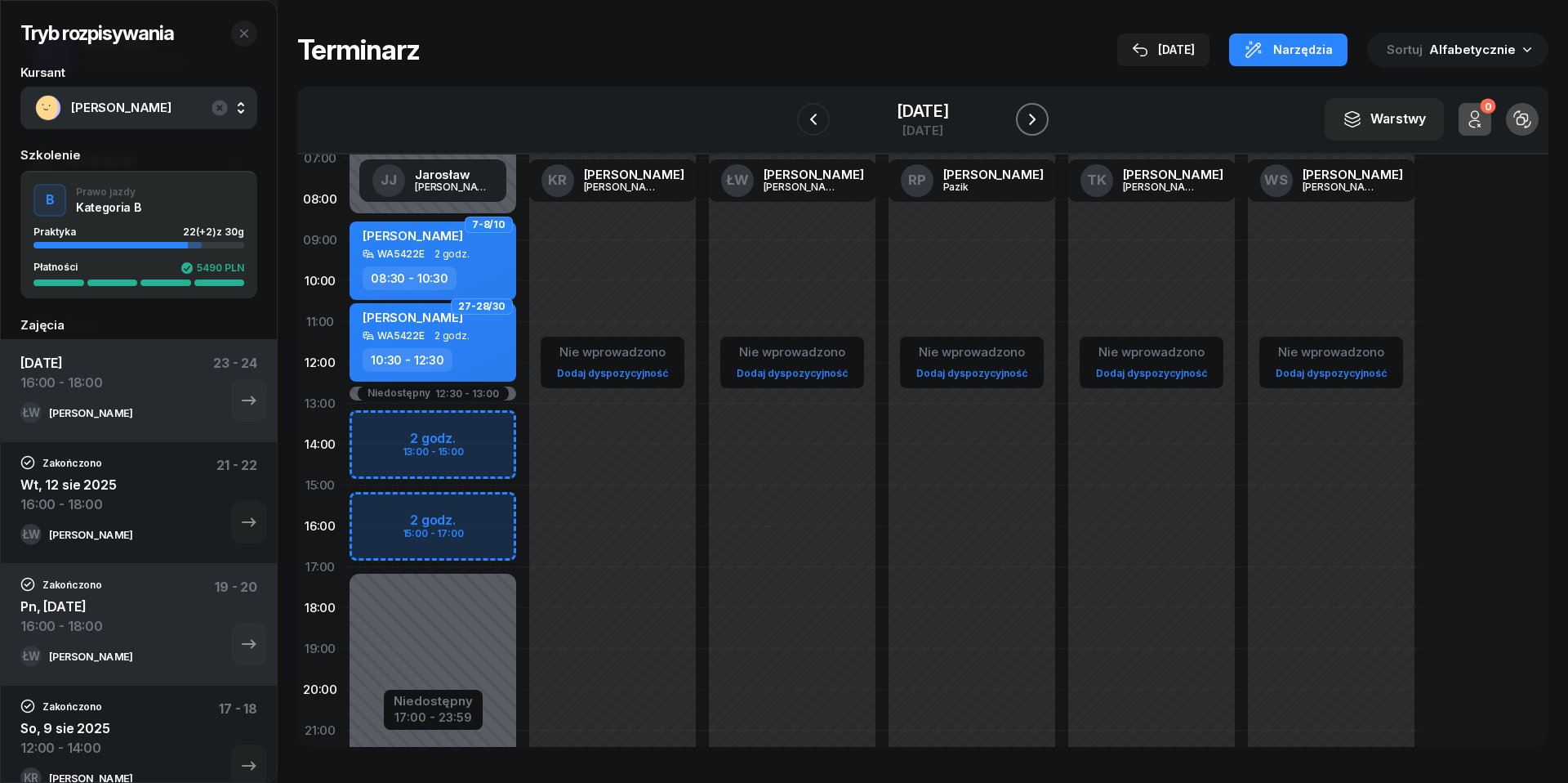
click at [1041, 112] on icon "button" at bounding box center [1033, 120] width 20 height 20
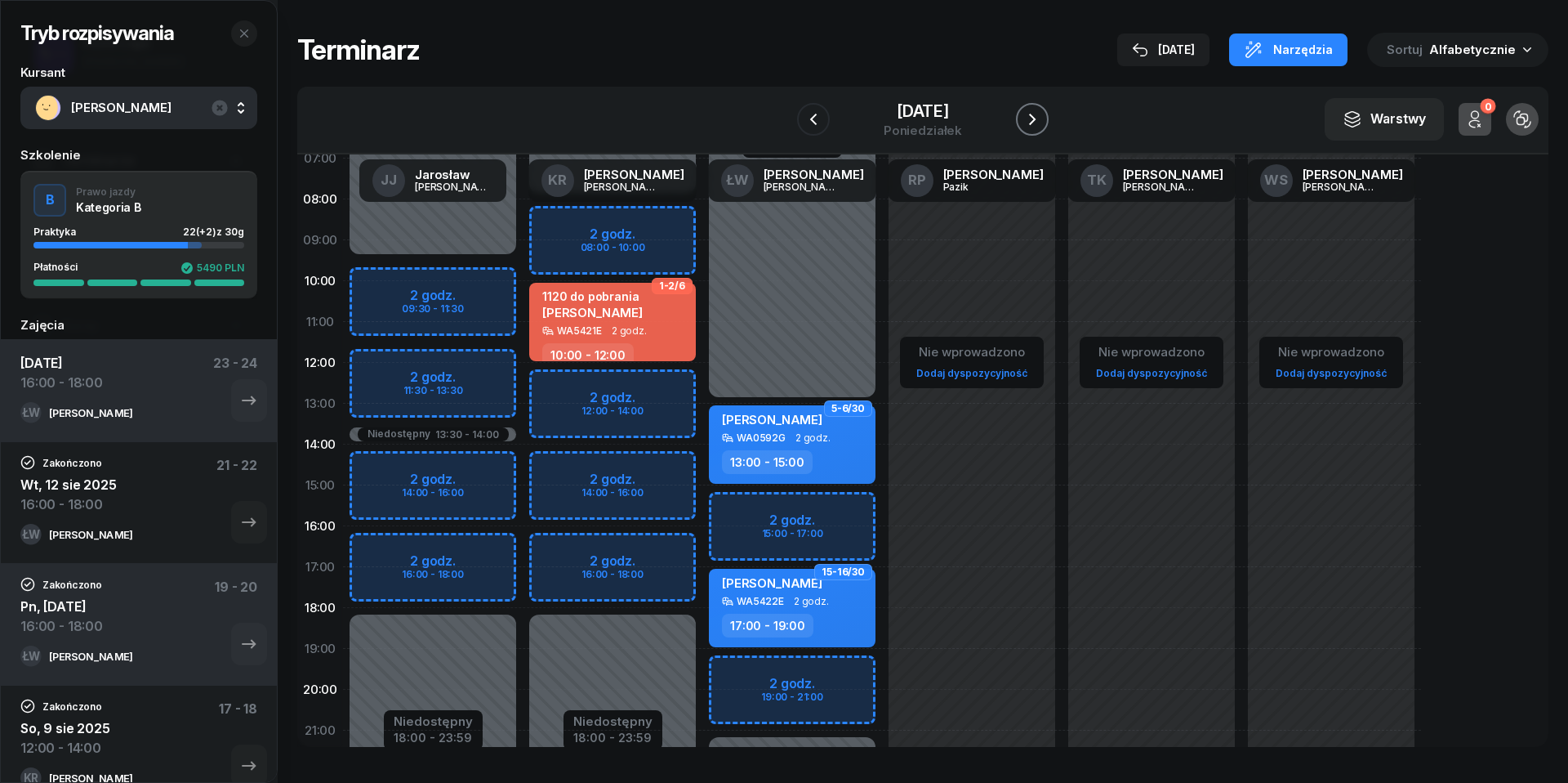
click at [1034, 122] on icon "button" at bounding box center [1033, 120] width 20 height 20
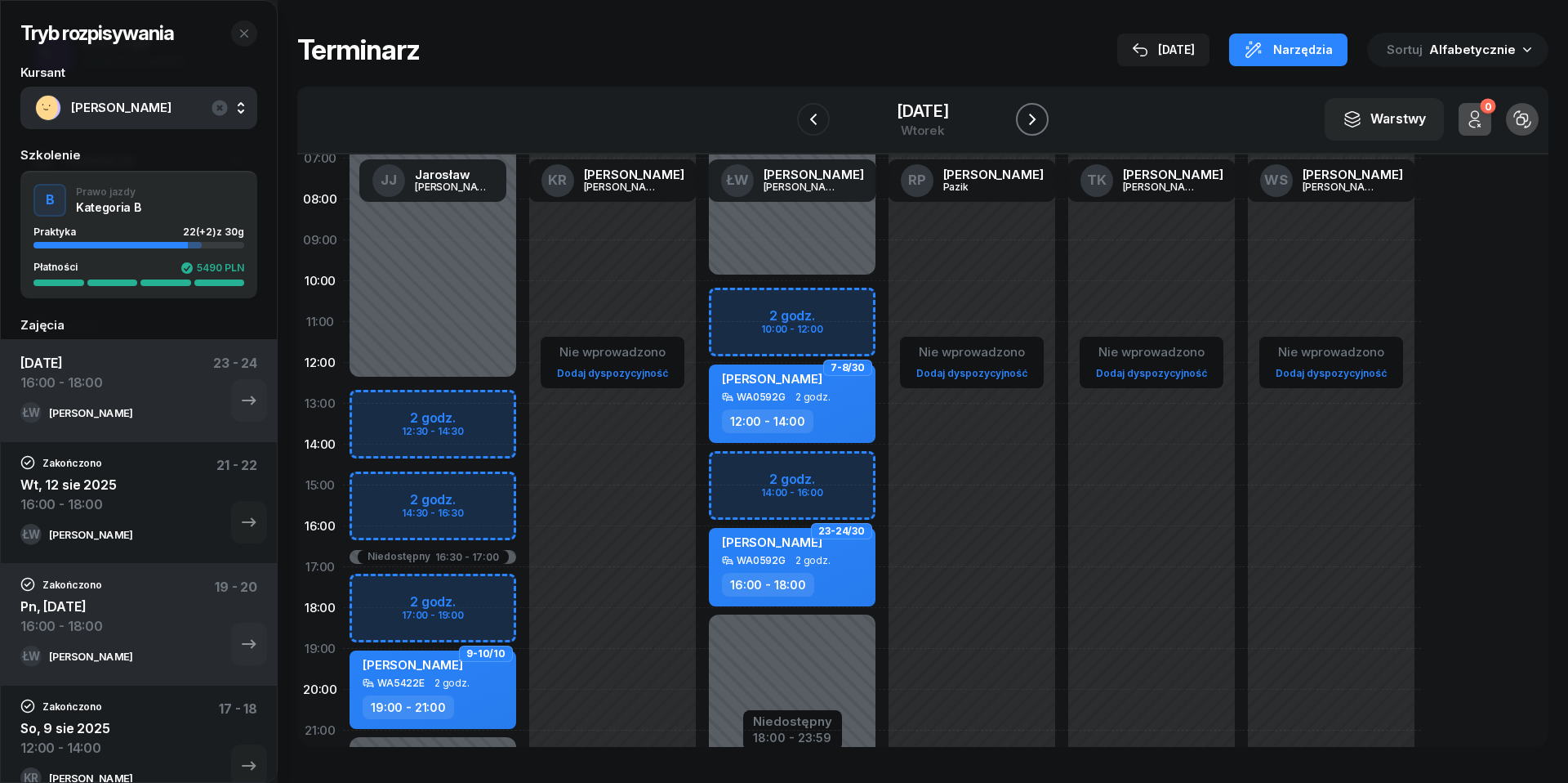
click at [1034, 122] on icon "button" at bounding box center [1033, 120] width 20 height 20
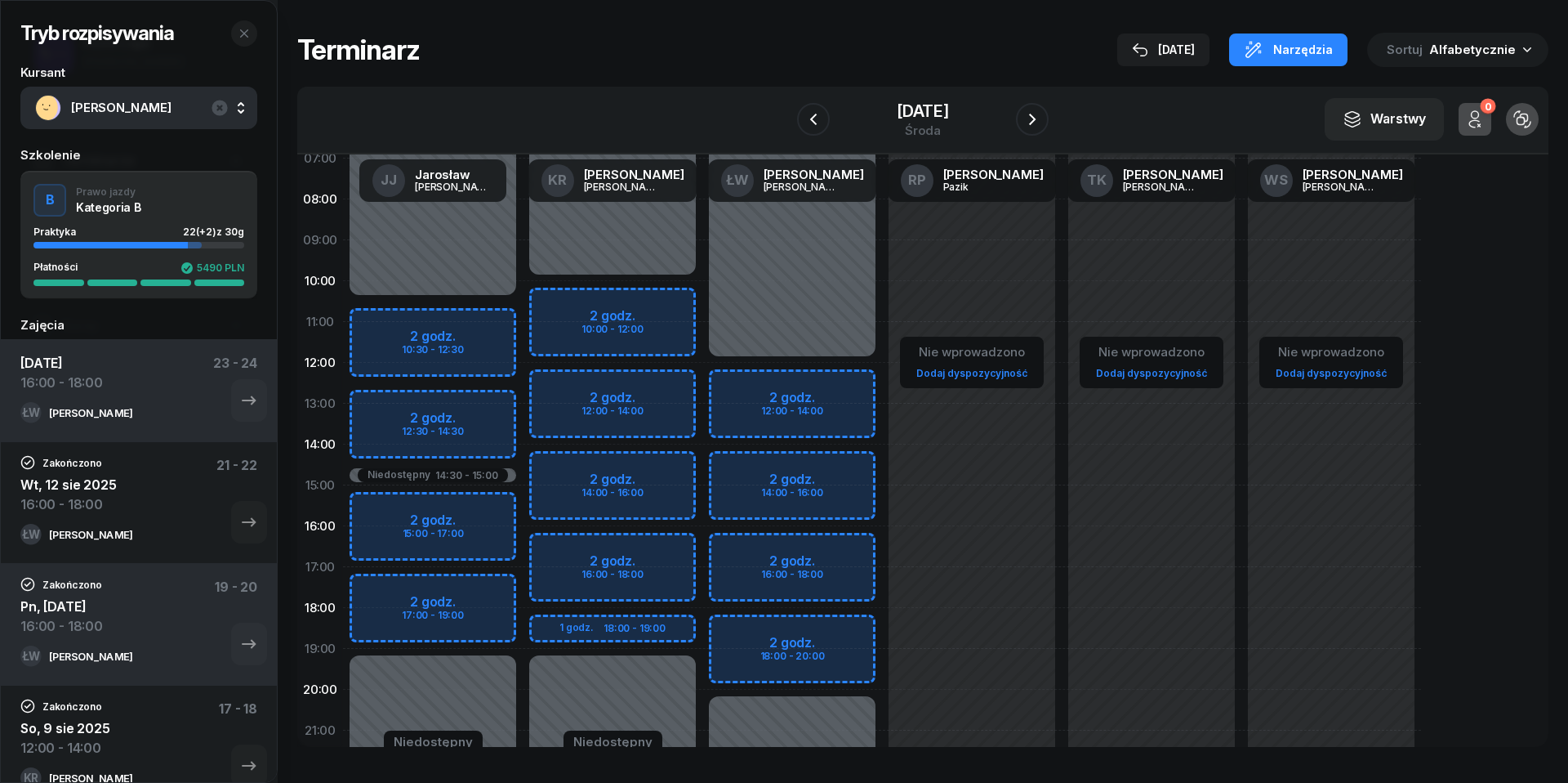
click at [746, 637] on div "Niedostępny 00:00 - 12:00 Niedostępny 20:00 - 23:59 2 godz. 12:00 - 14:00 2 god…" at bounding box center [793, 485] width 180 height 777
select select "18"
select select "20"
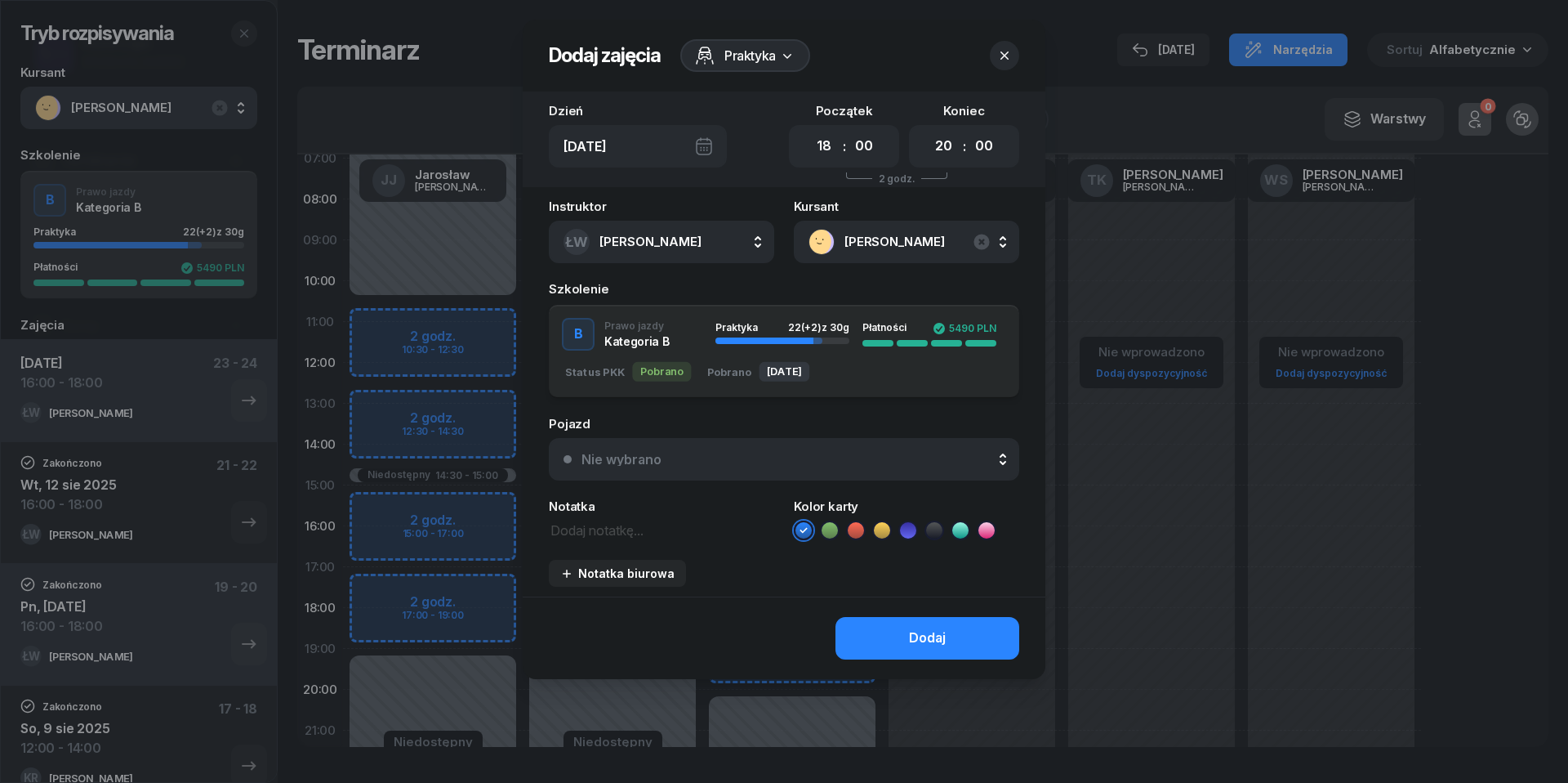
click at [809, 454] on div "Nie wybrano" at bounding box center [793, 459] width 423 height 14
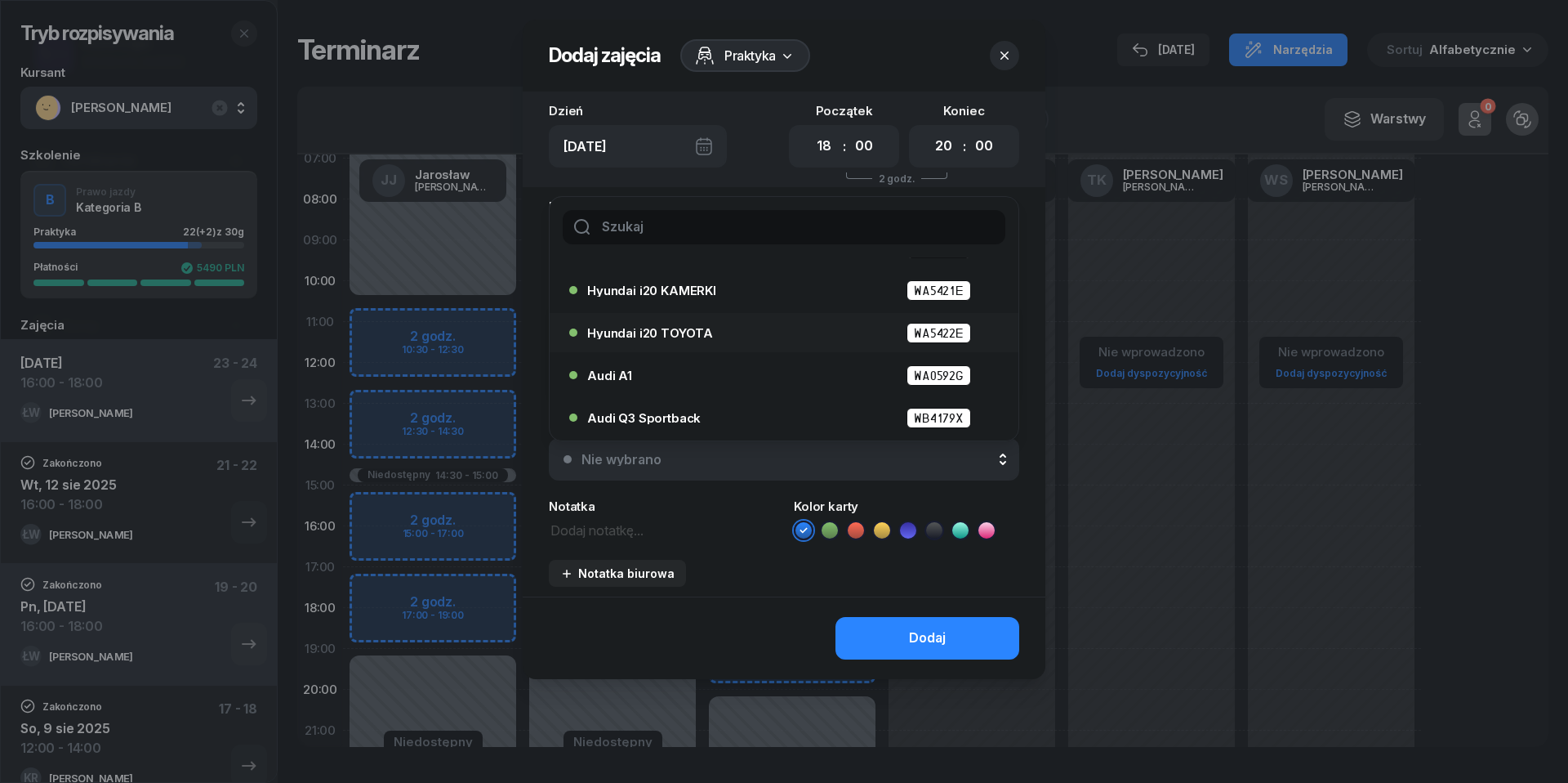
scroll to position [76, 0]
click at [705, 366] on div "Audi A1 WA0592G" at bounding box center [788, 375] width 402 height 21
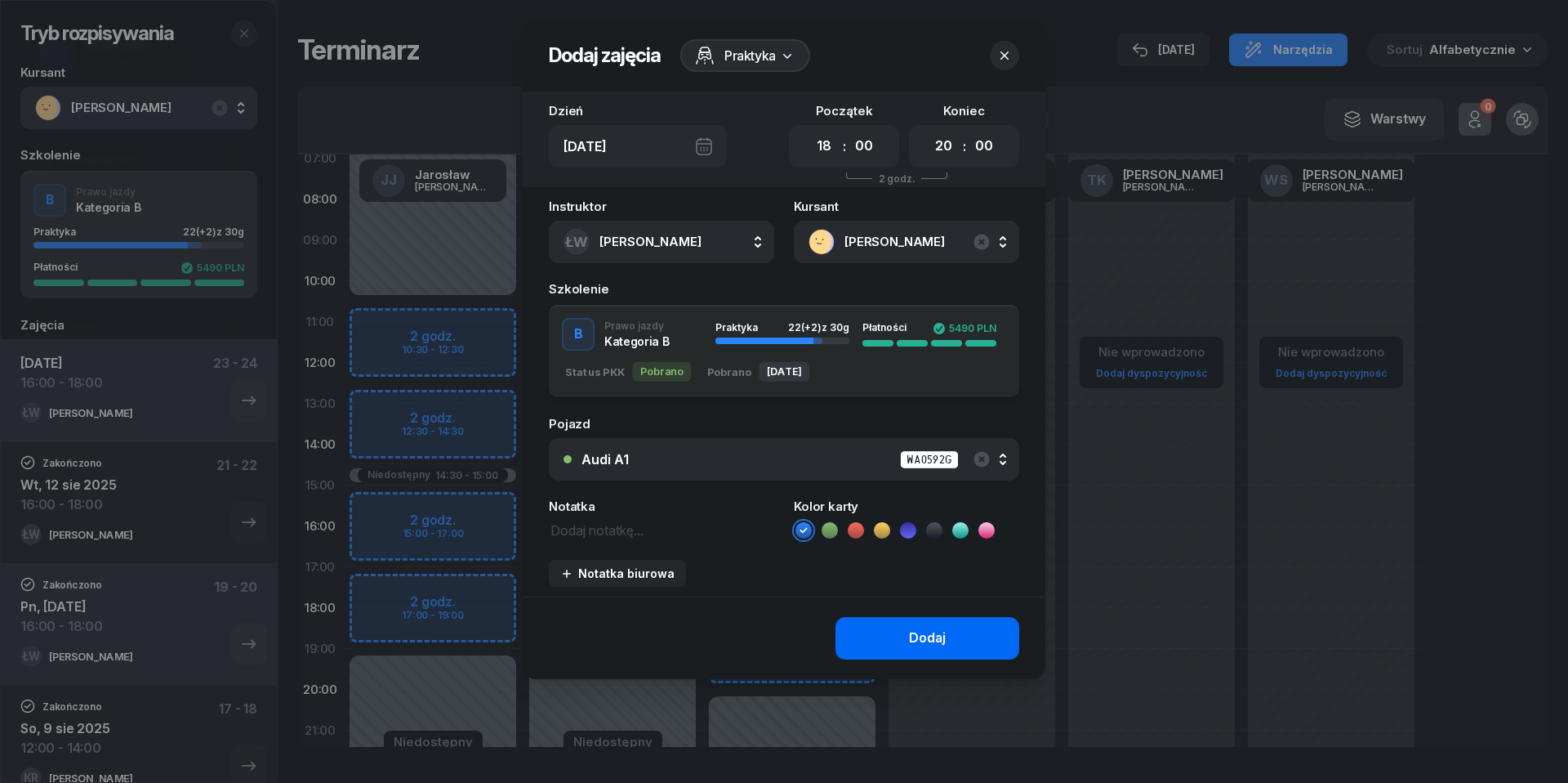
click at [913, 644] on div "Dodaj" at bounding box center [927, 638] width 37 height 22
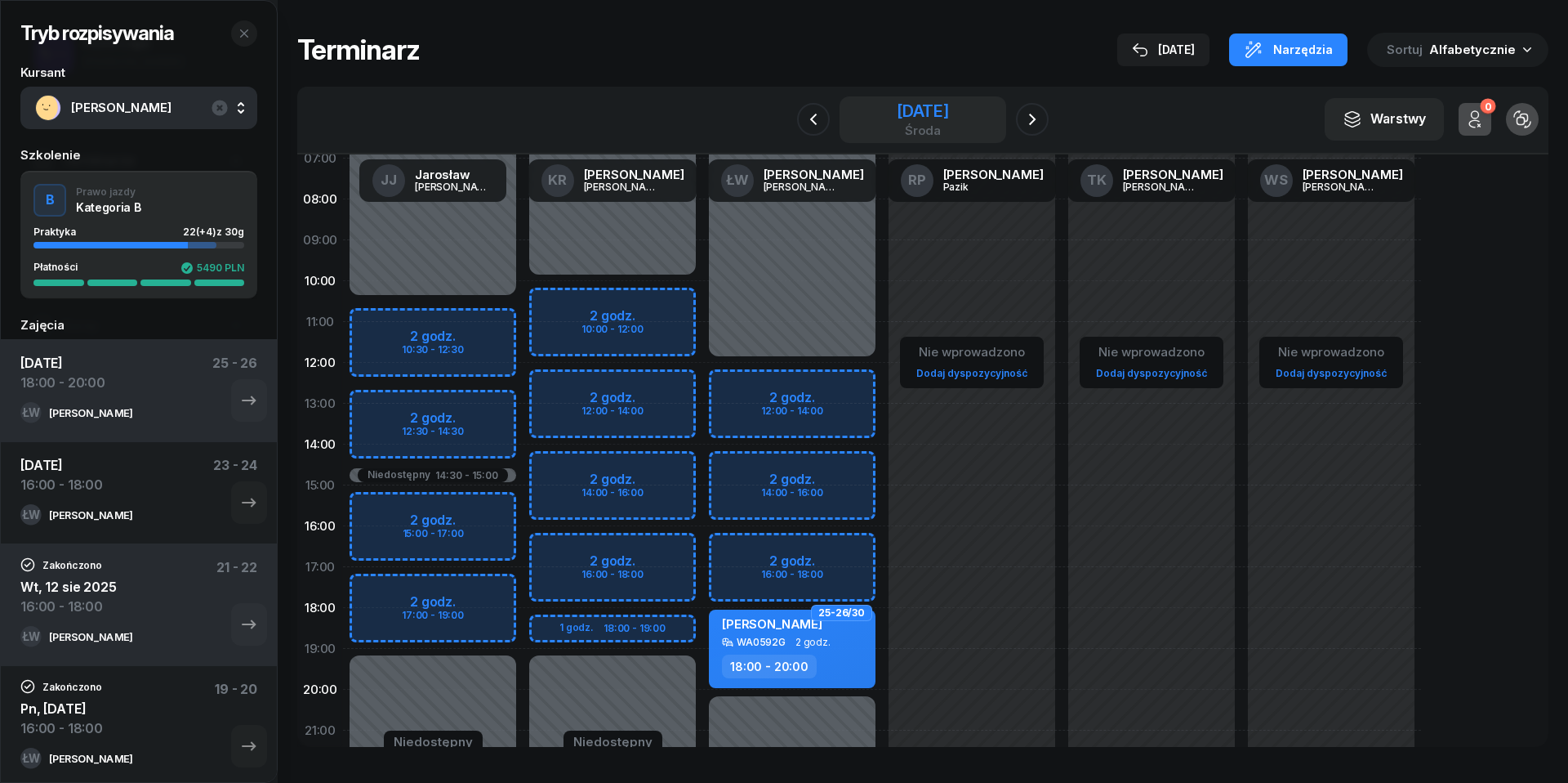
click at [929, 105] on div "[DATE]" at bounding box center [923, 111] width 52 height 16
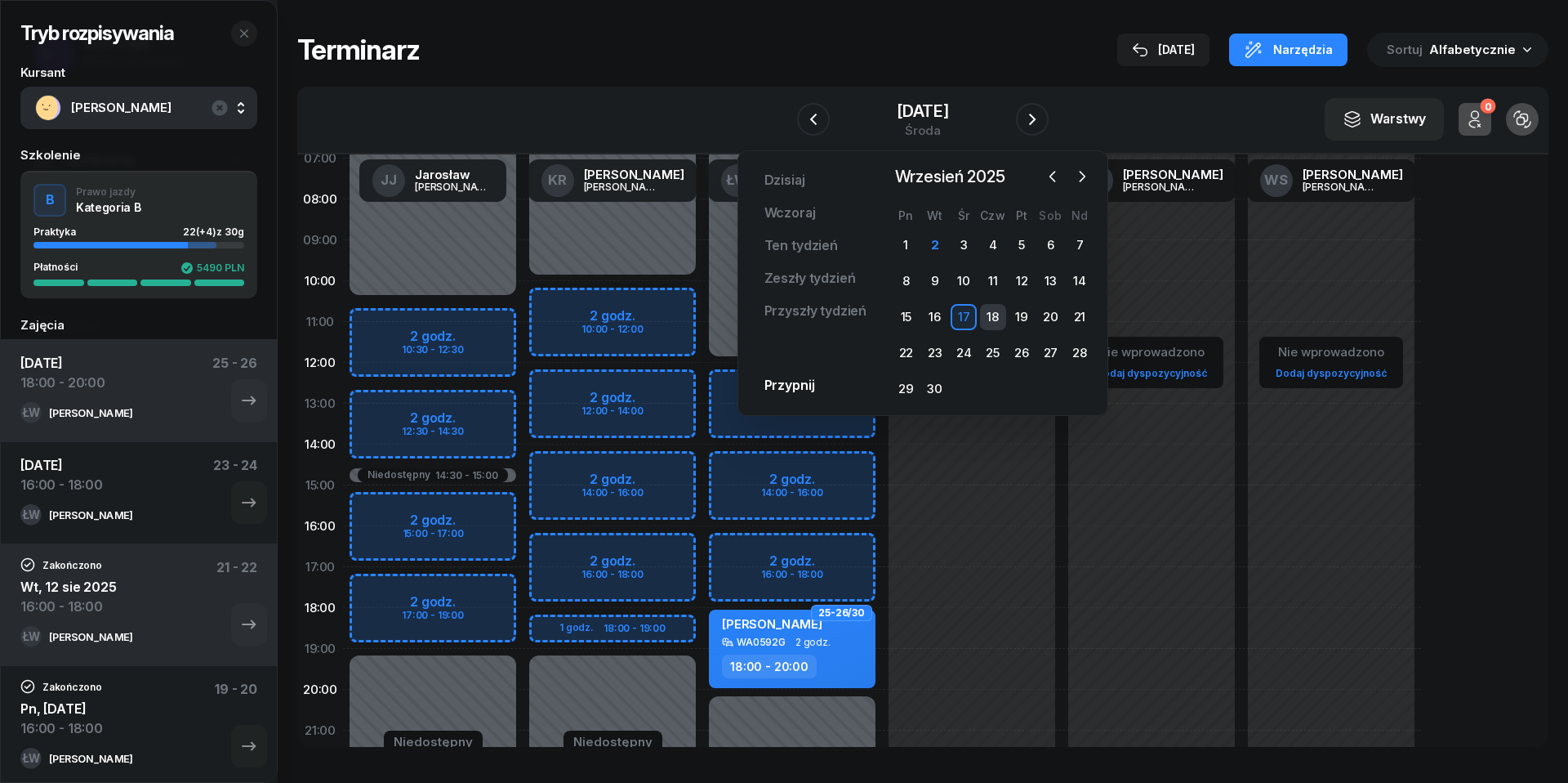
click at [993, 312] on div "18" at bounding box center [993, 317] width 26 height 26
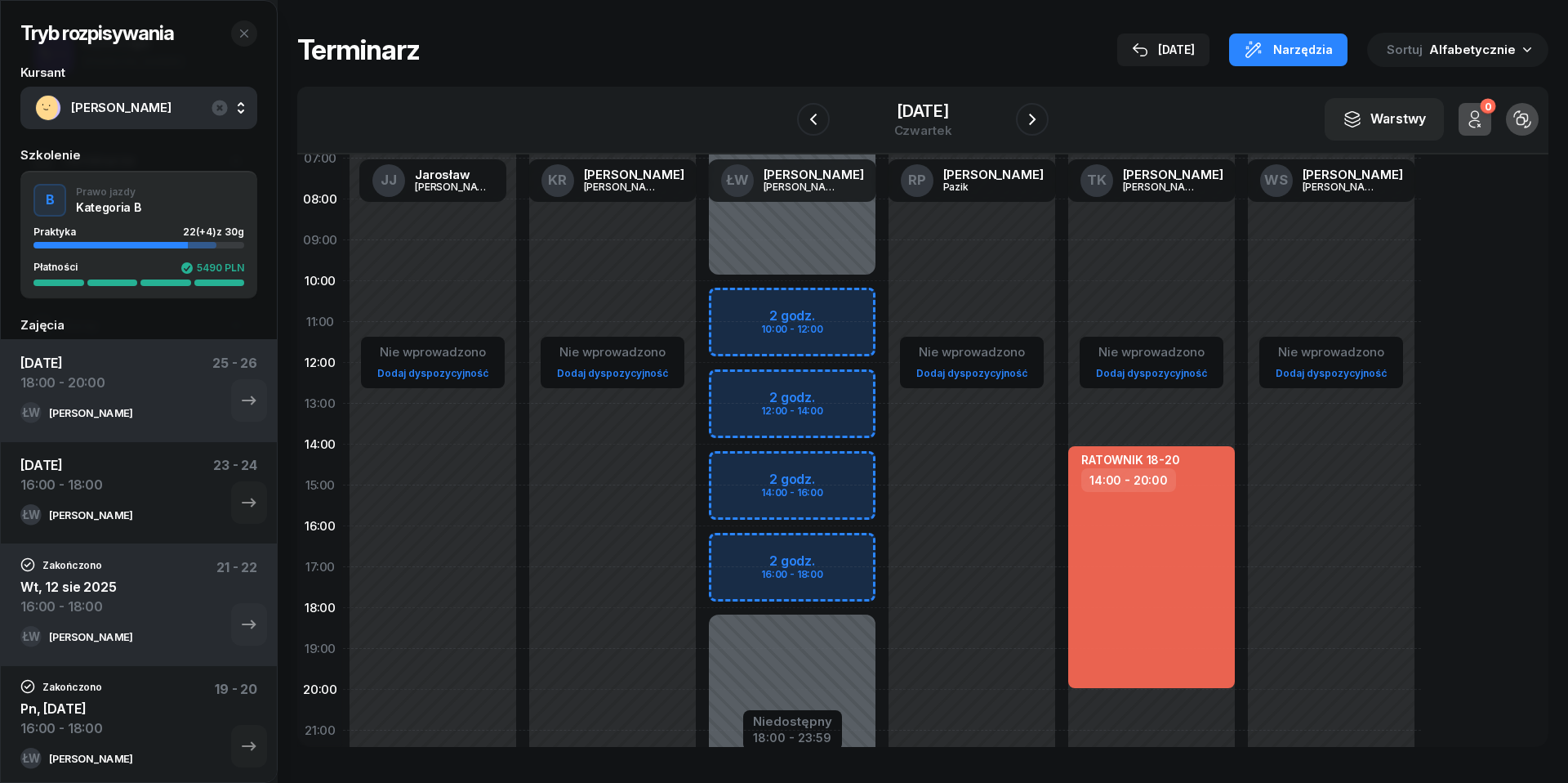
click at [766, 547] on div "Niedostępny 00:00 - 10:00 Niedostępny 18:00 - 23:59 2 godz. 10:00 - 12:00 2 god…" at bounding box center [793, 485] width 180 height 777
select select "16"
select select "18"
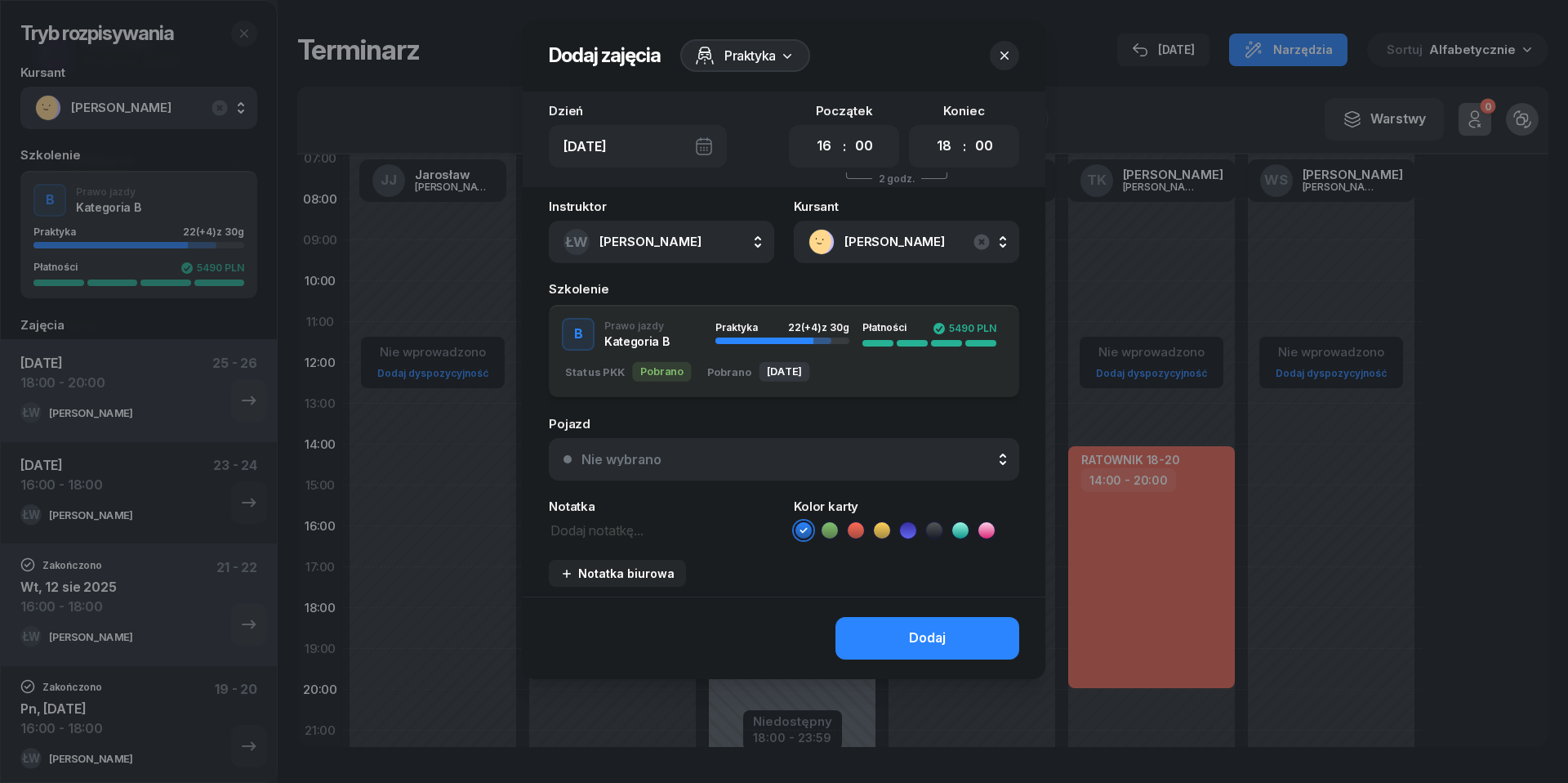
click at [803, 465] on button "Nie wybrano" at bounding box center [784, 459] width 470 height 42
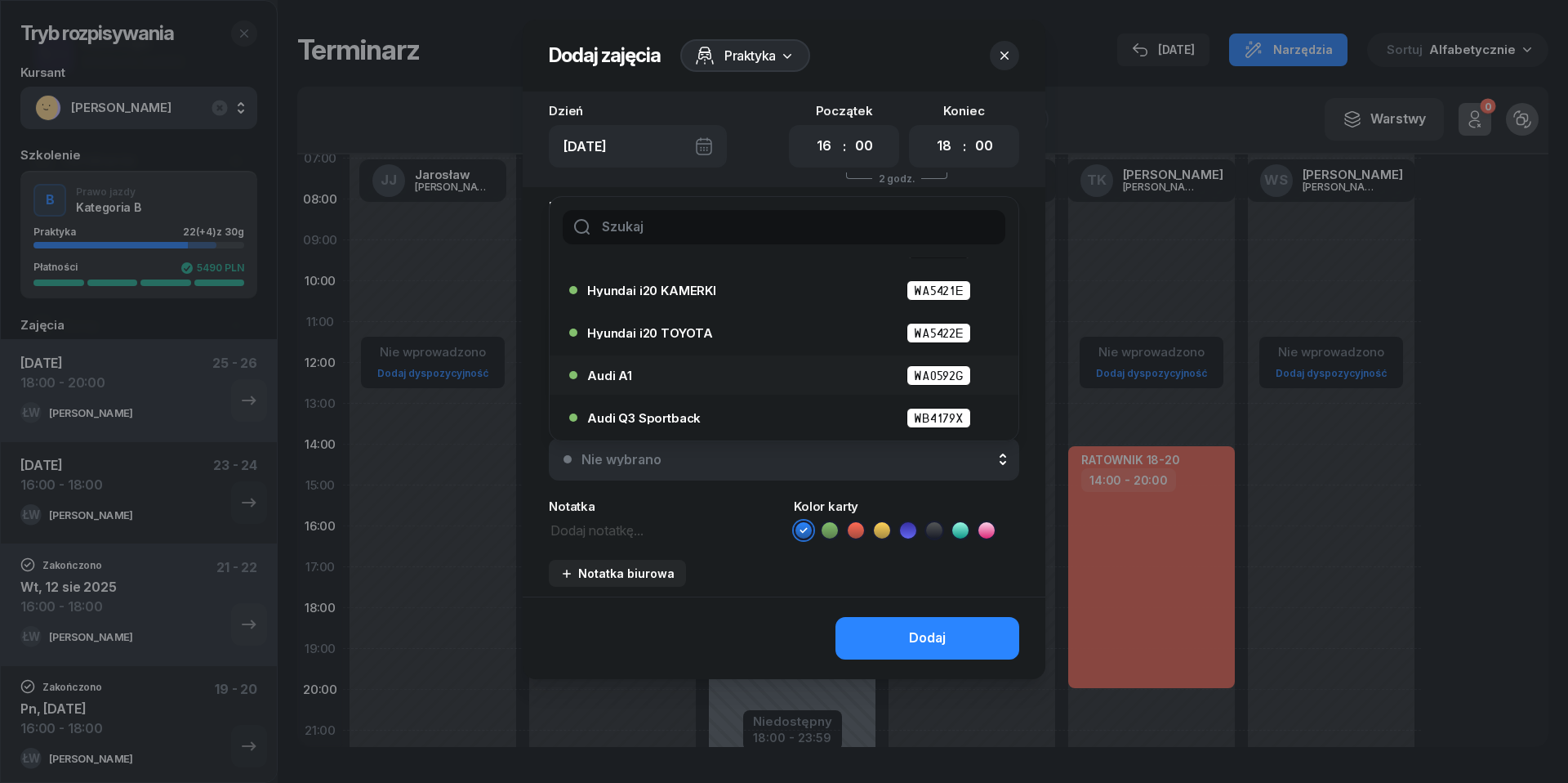
scroll to position [76, 0]
click at [599, 377] on span "Audi A1" at bounding box center [610, 375] width 45 height 13
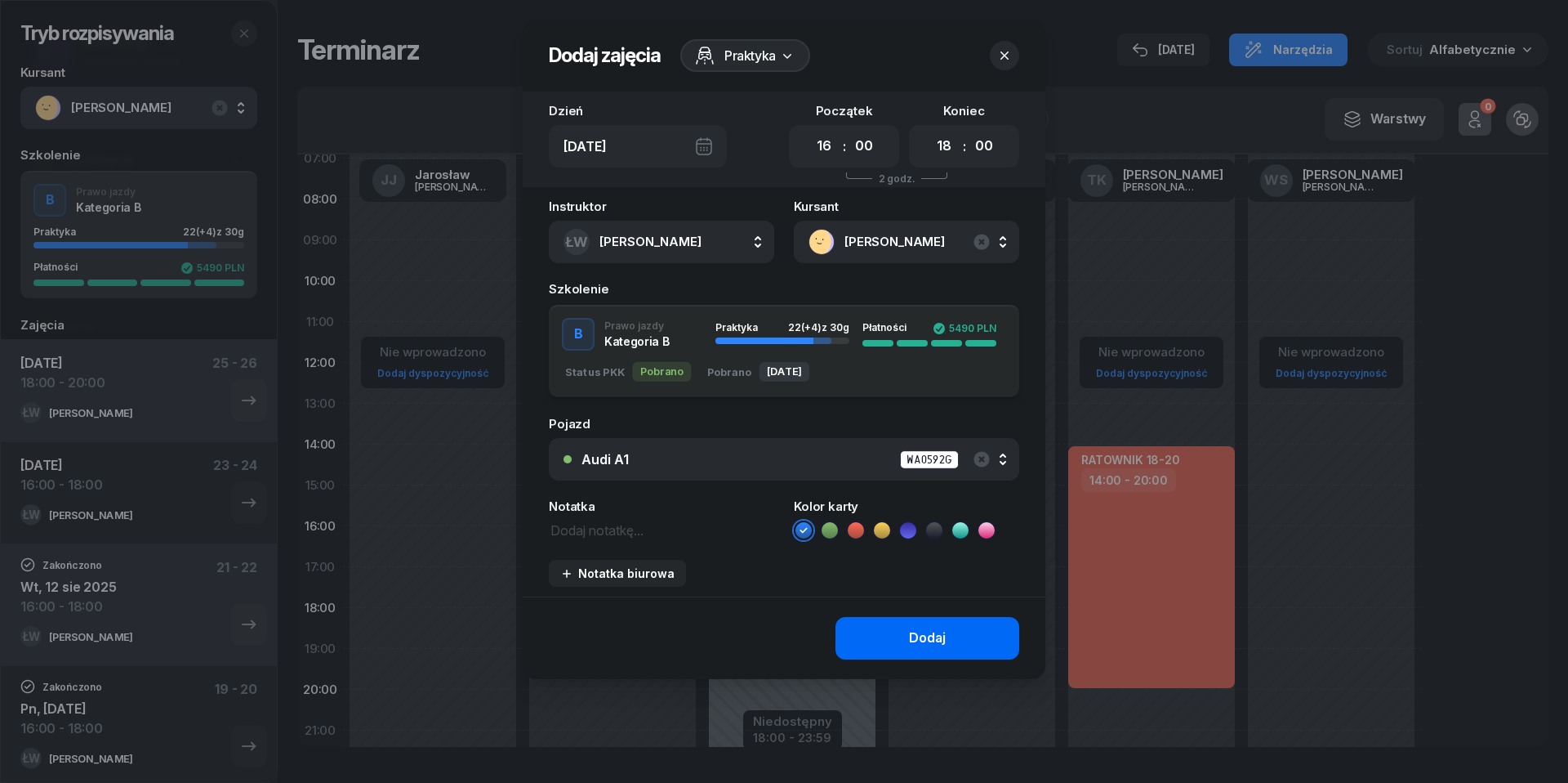
click at [927, 629] on div "Dodaj" at bounding box center [927, 638] width 37 height 22
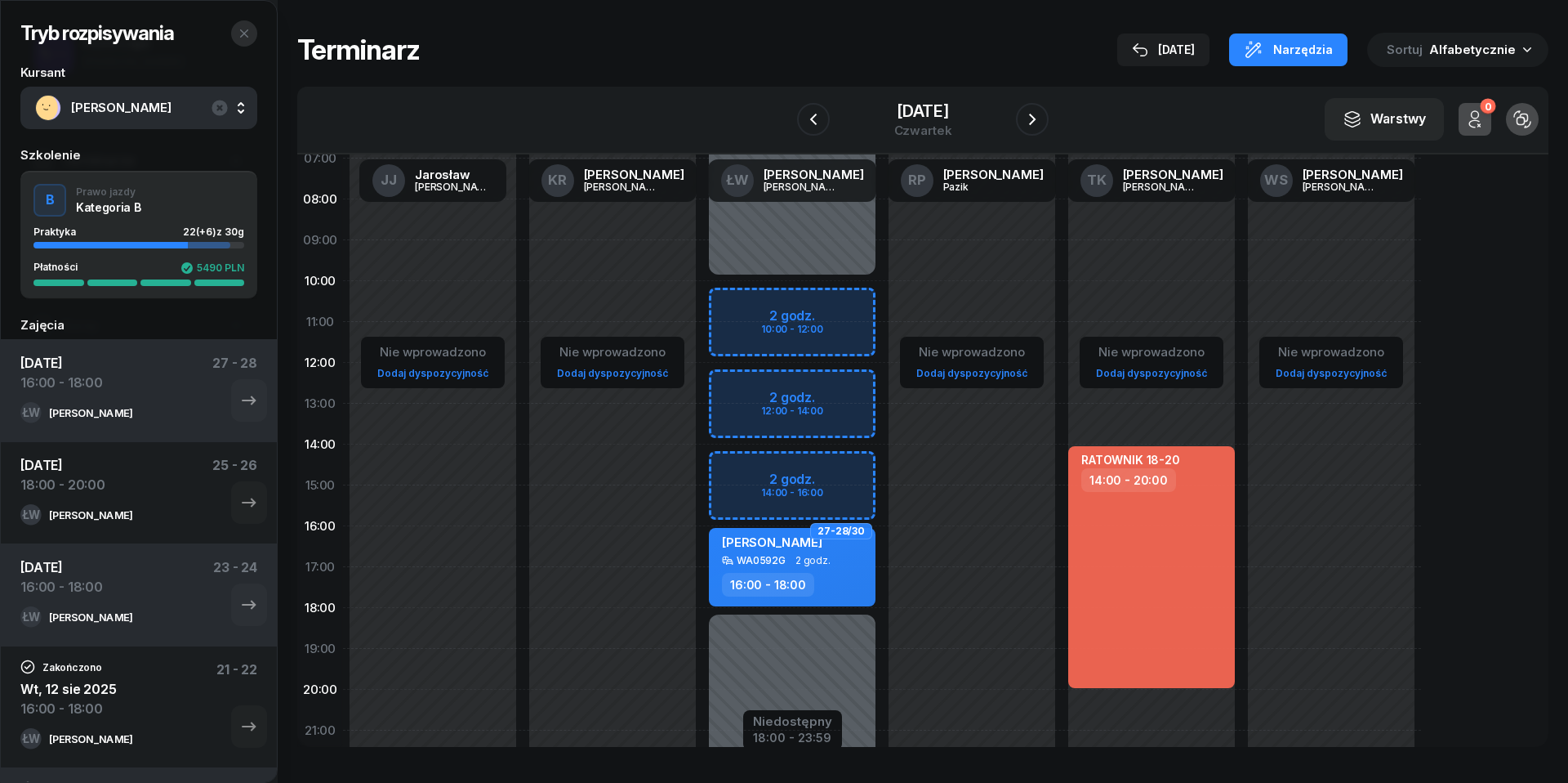
click at [245, 34] on icon "button" at bounding box center [244, 33] width 8 height 8
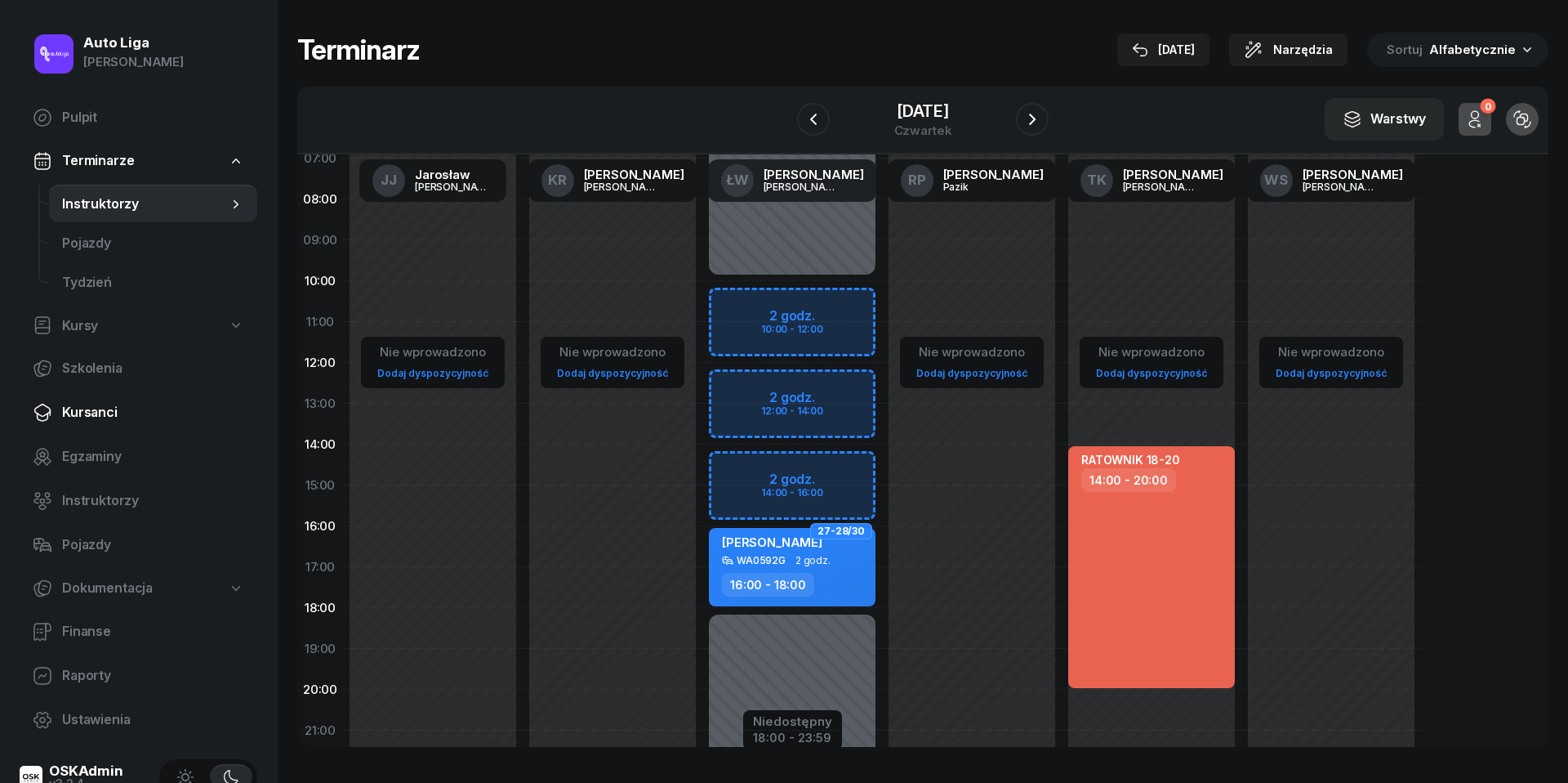
click at [96, 406] on span "Kursanci" at bounding box center [153, 413] width 182 height 22
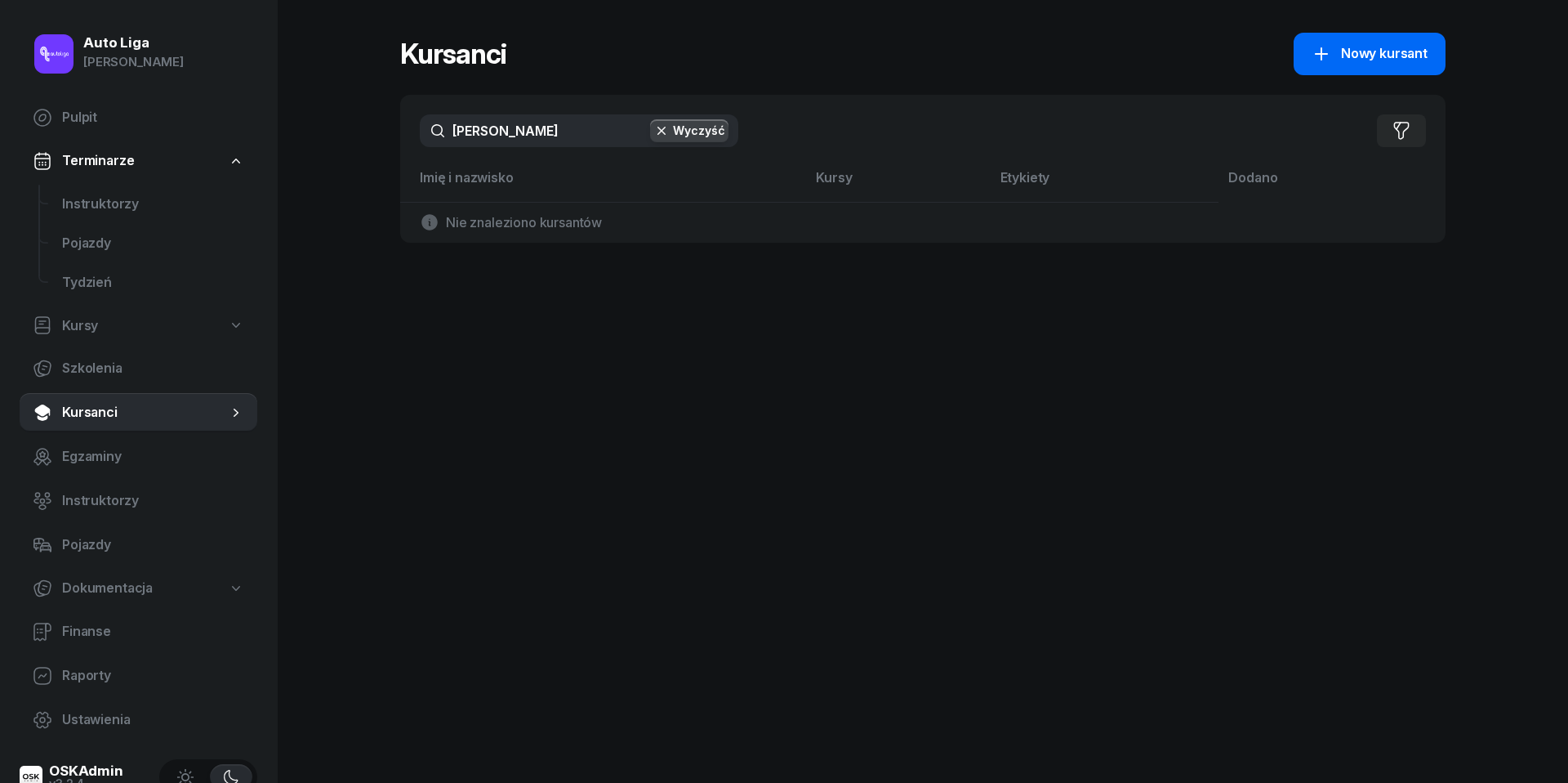
click at [1387, 44] on span "Nowy kursant" at bounding box center [1384, 54] width 86 height 22
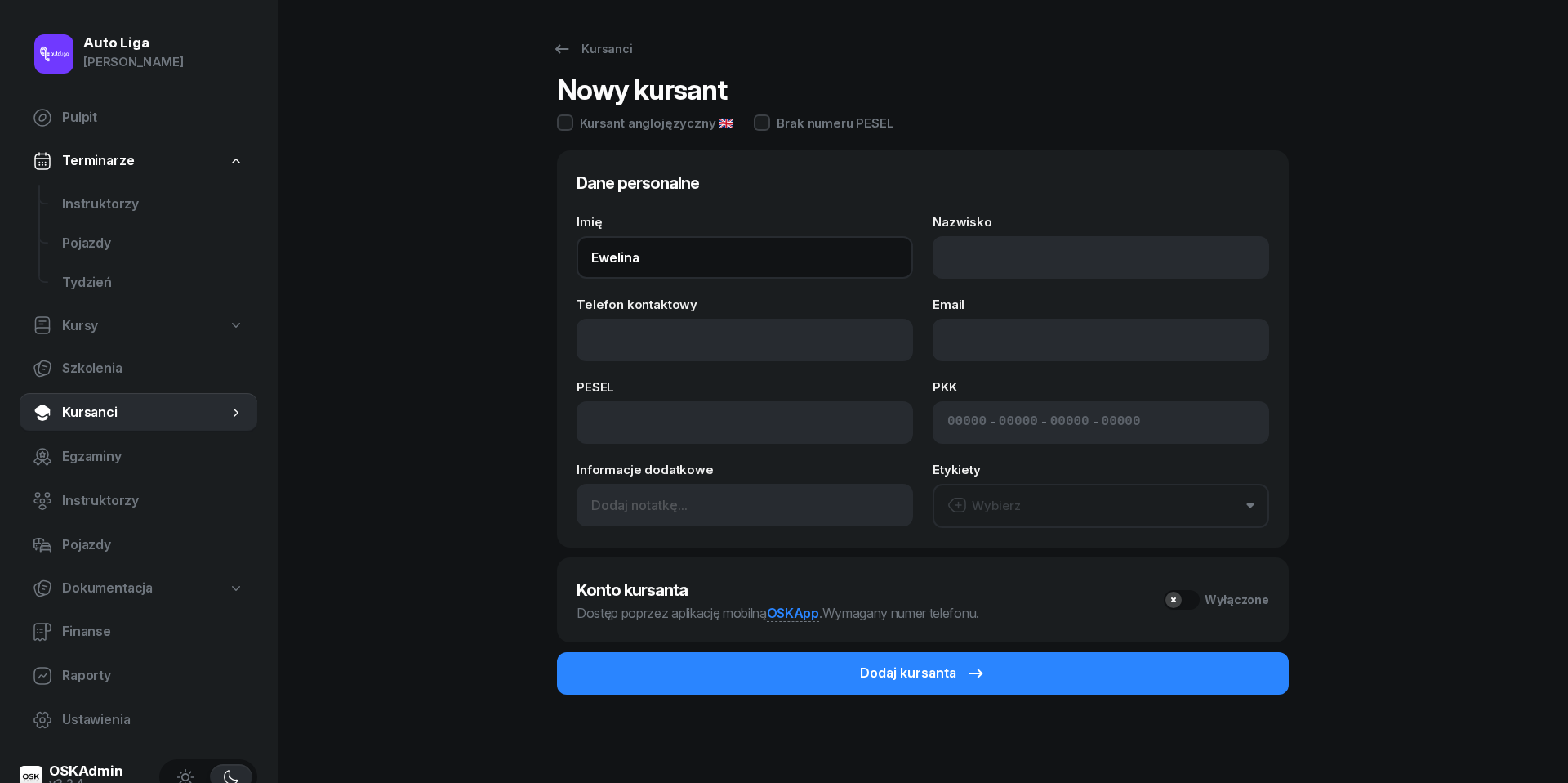
type input "Ewelina"
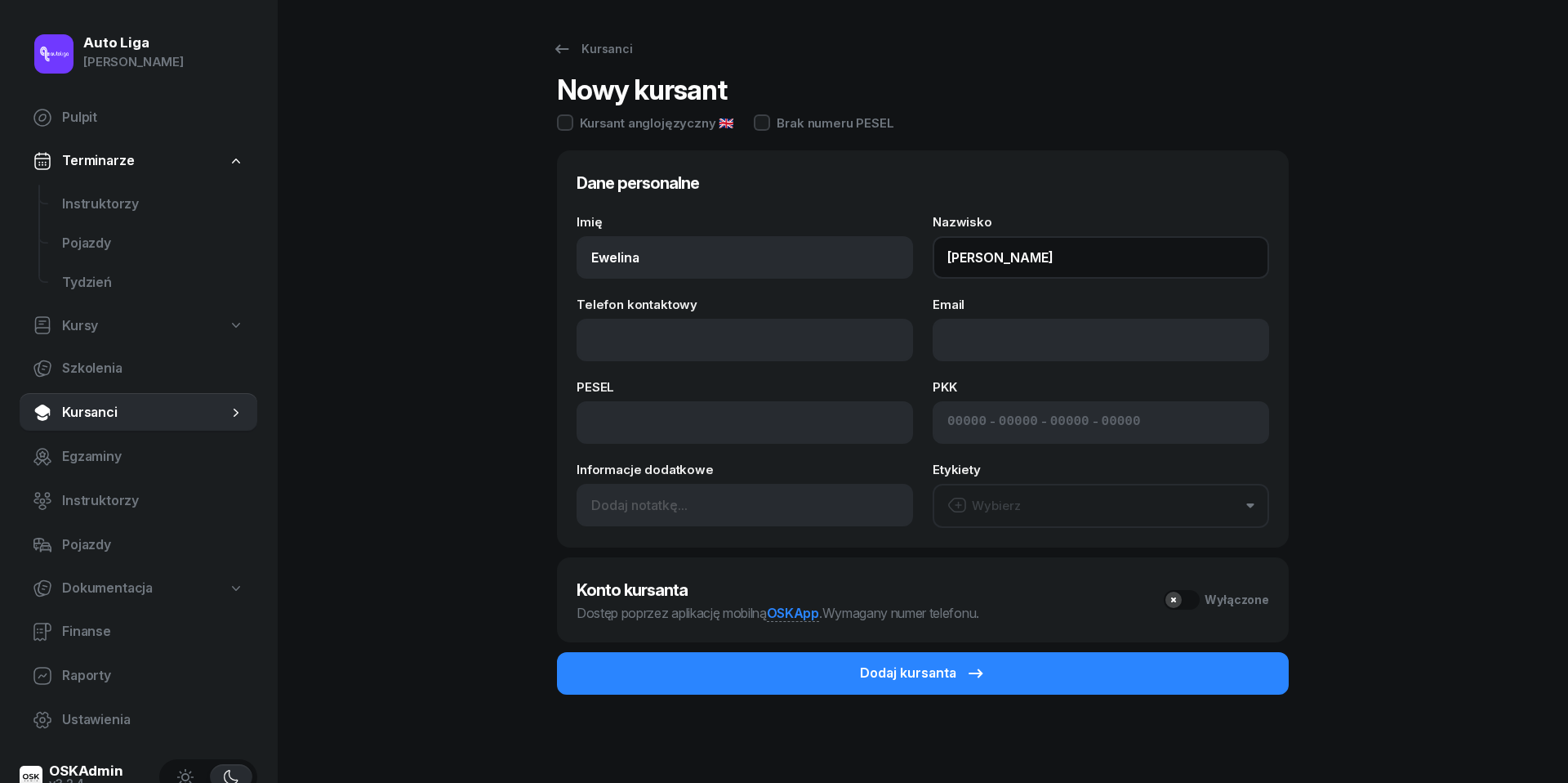
type input "[PERSON_NAME]"
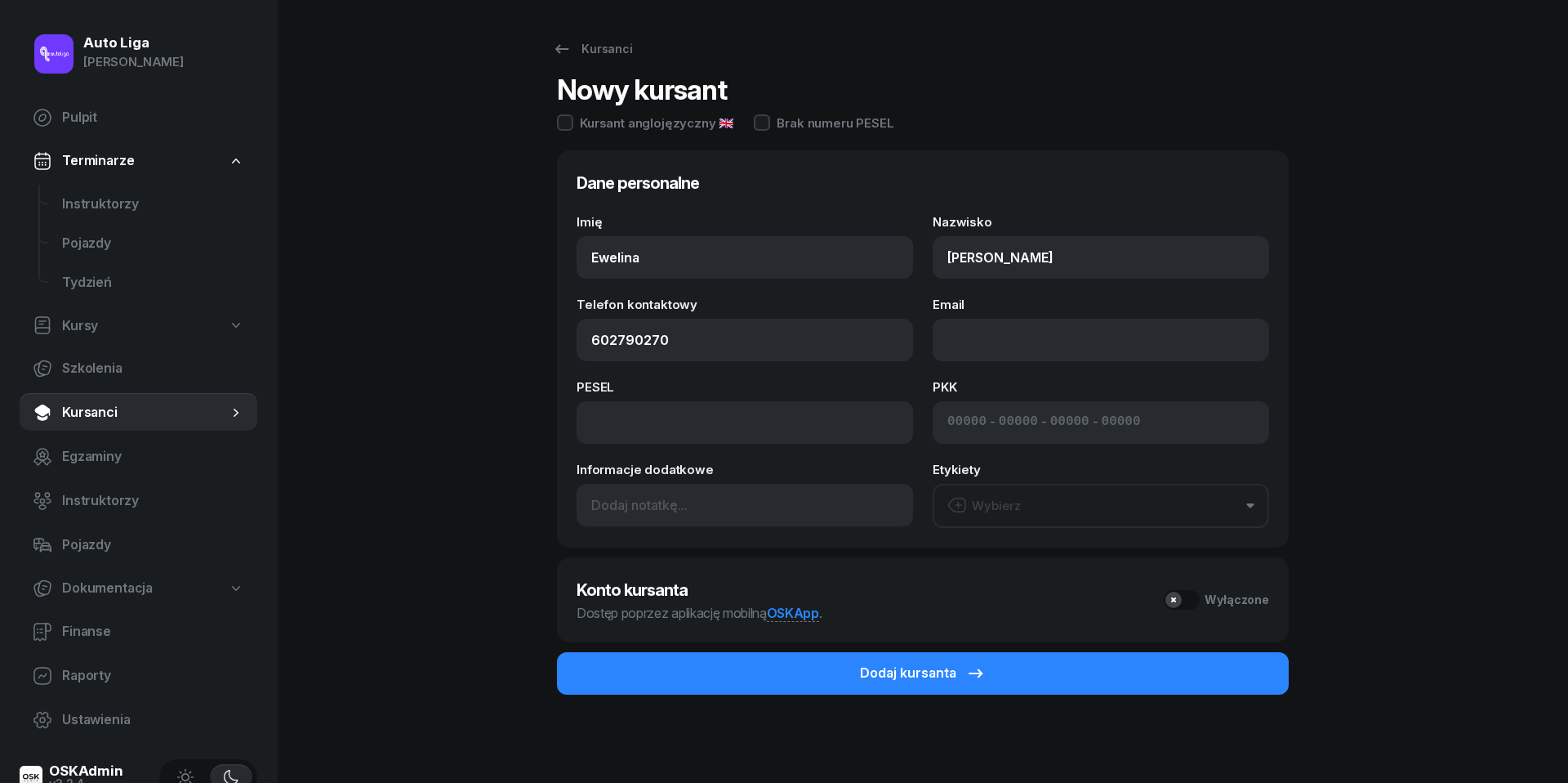
type input "602 790 270"
click at [488, 325] on div "Kursanci Nowy kursant Kursant anglojęzyczny 🇬🇧 Brak numeru PESEL Dane personaln…" at bounding box center [923, 392] width 1045 height 786
click at [981, 497] on div "Wybierz" at bounding box center [984, 506] width 74 height 22
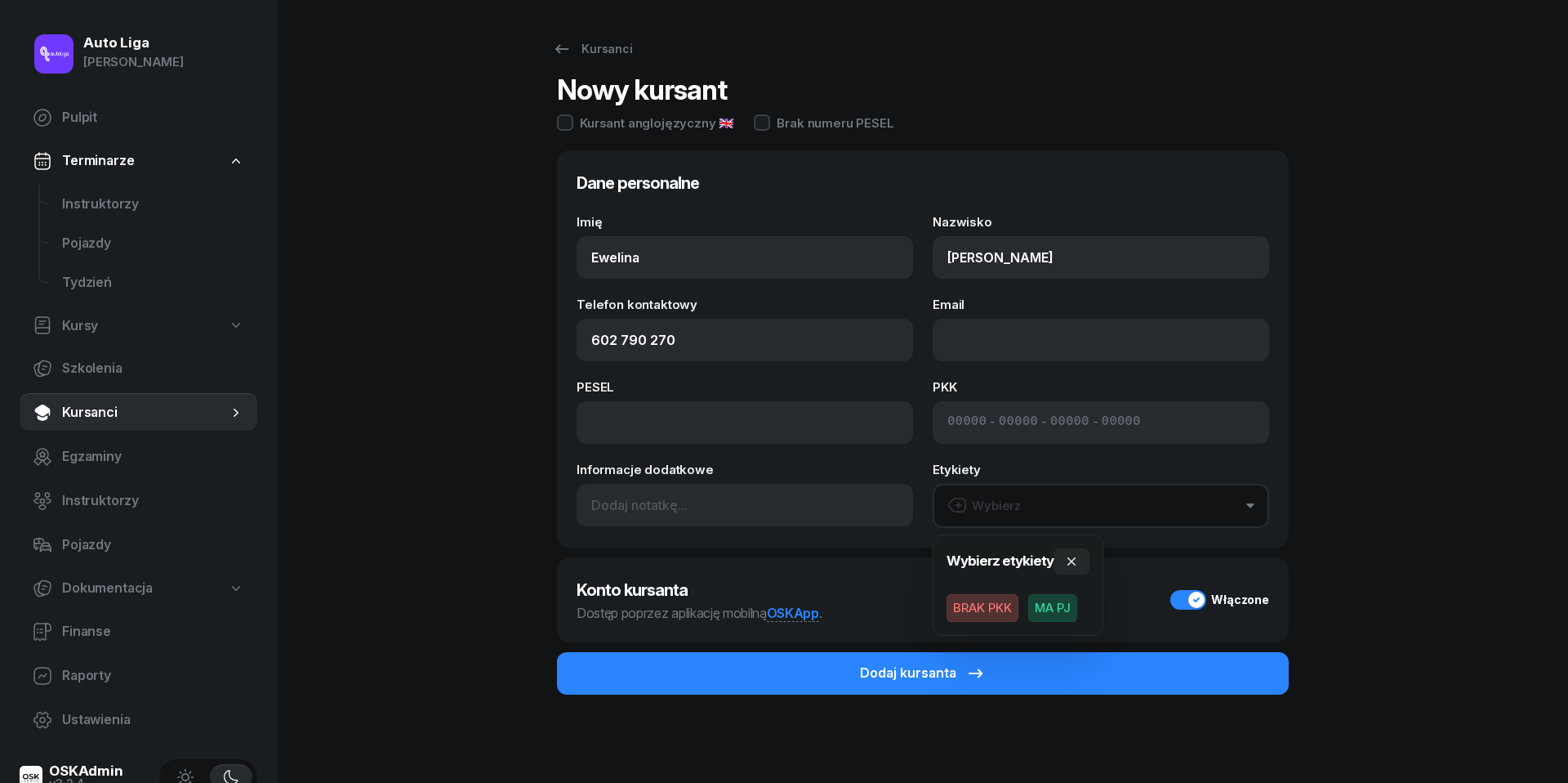
click at [1062, 607] on span "MA PJ" at bounding box center [1053, 608] width 49 height 28
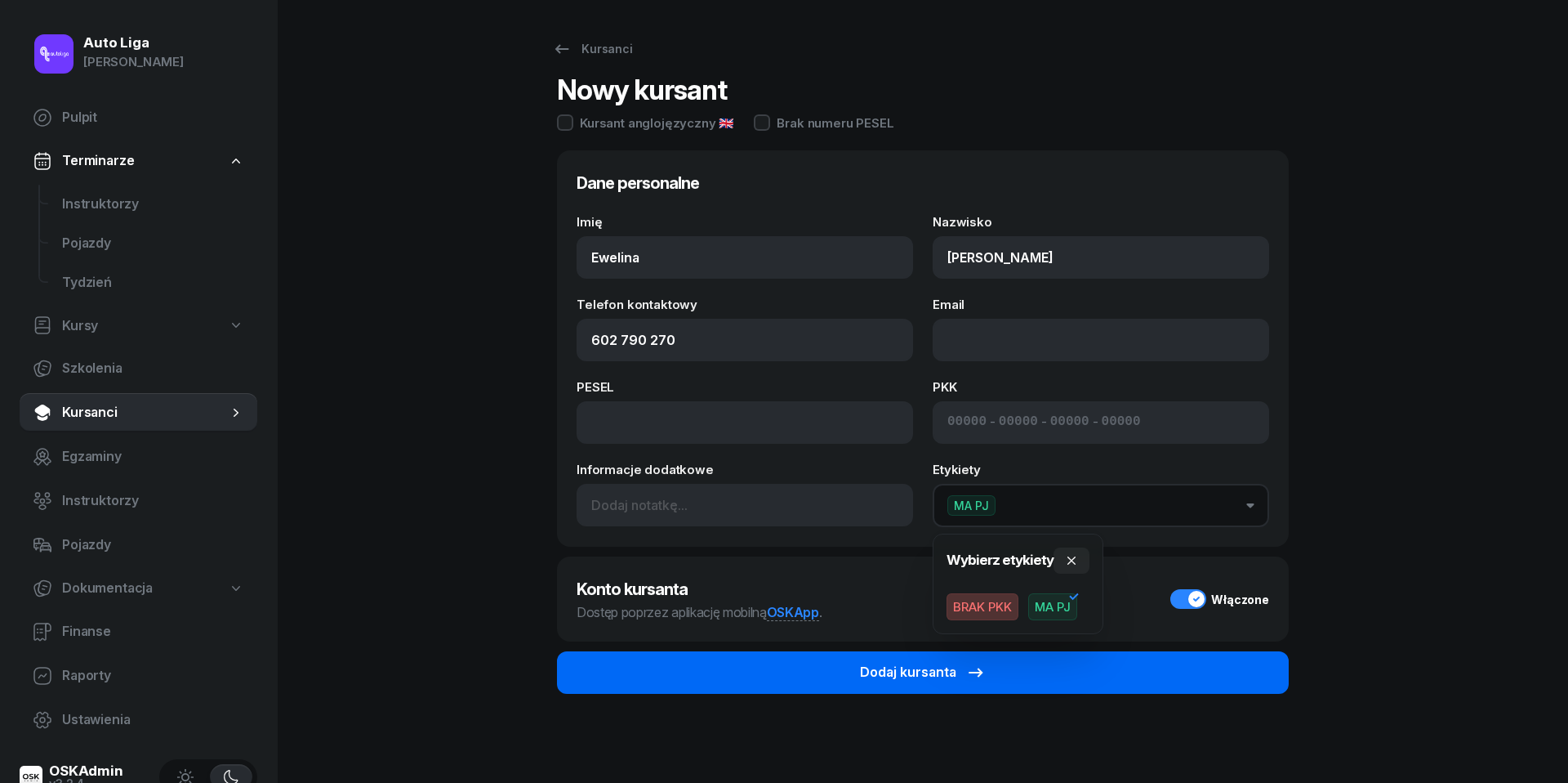
click at [865, 675] on div "Dodaj kursanta" at bounding box center [923, 672] width 126 height 22
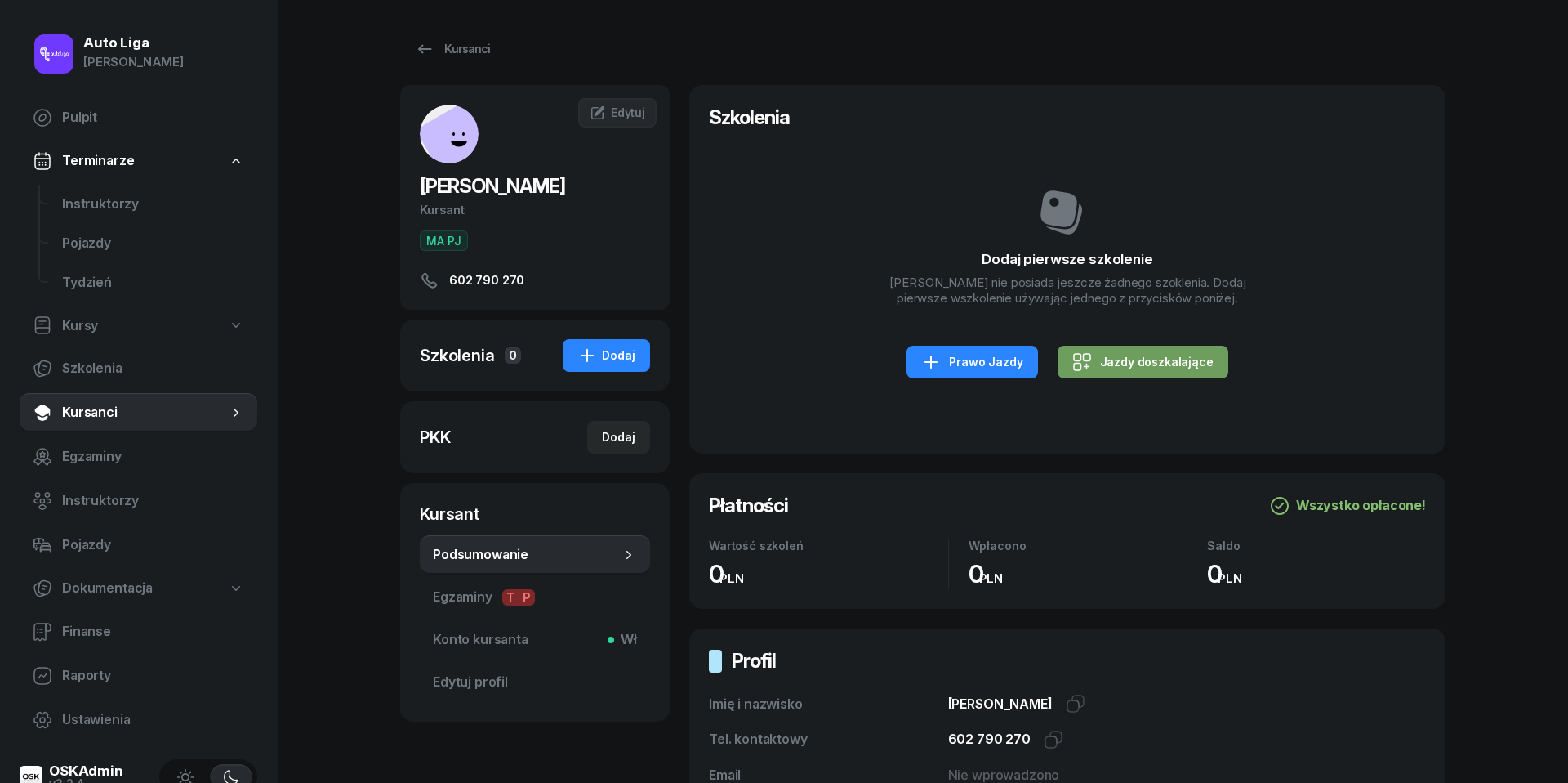
click at [1140, 369] on div "Jazdy doszkalające" at bounding box center [1142, 362] width 141 height 20
select select "B"
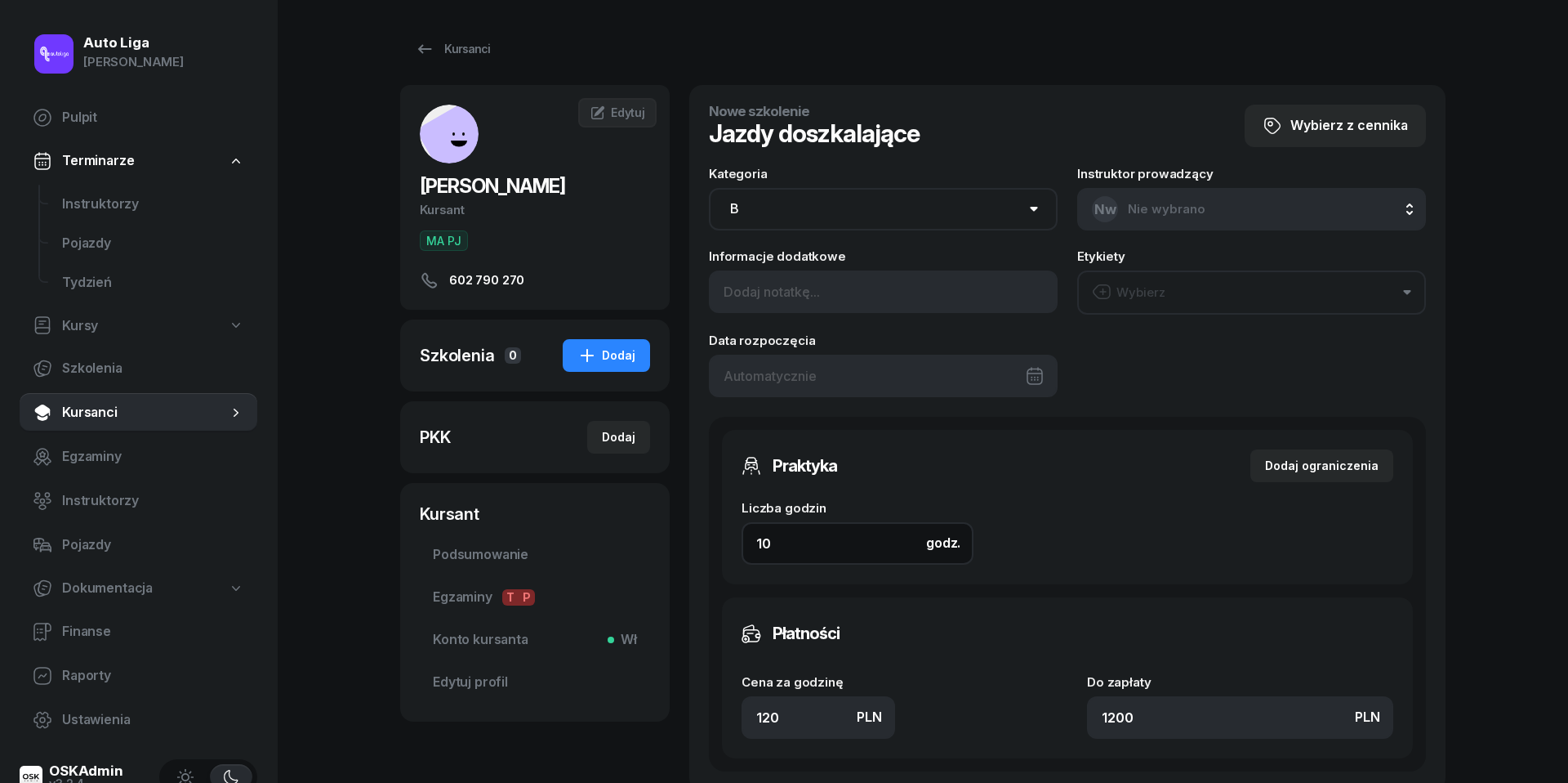
click at [785, 537] on input "10" at bounding box center [857, 543] width 232 height 42
type input "8"
type input "960"
type input "8"
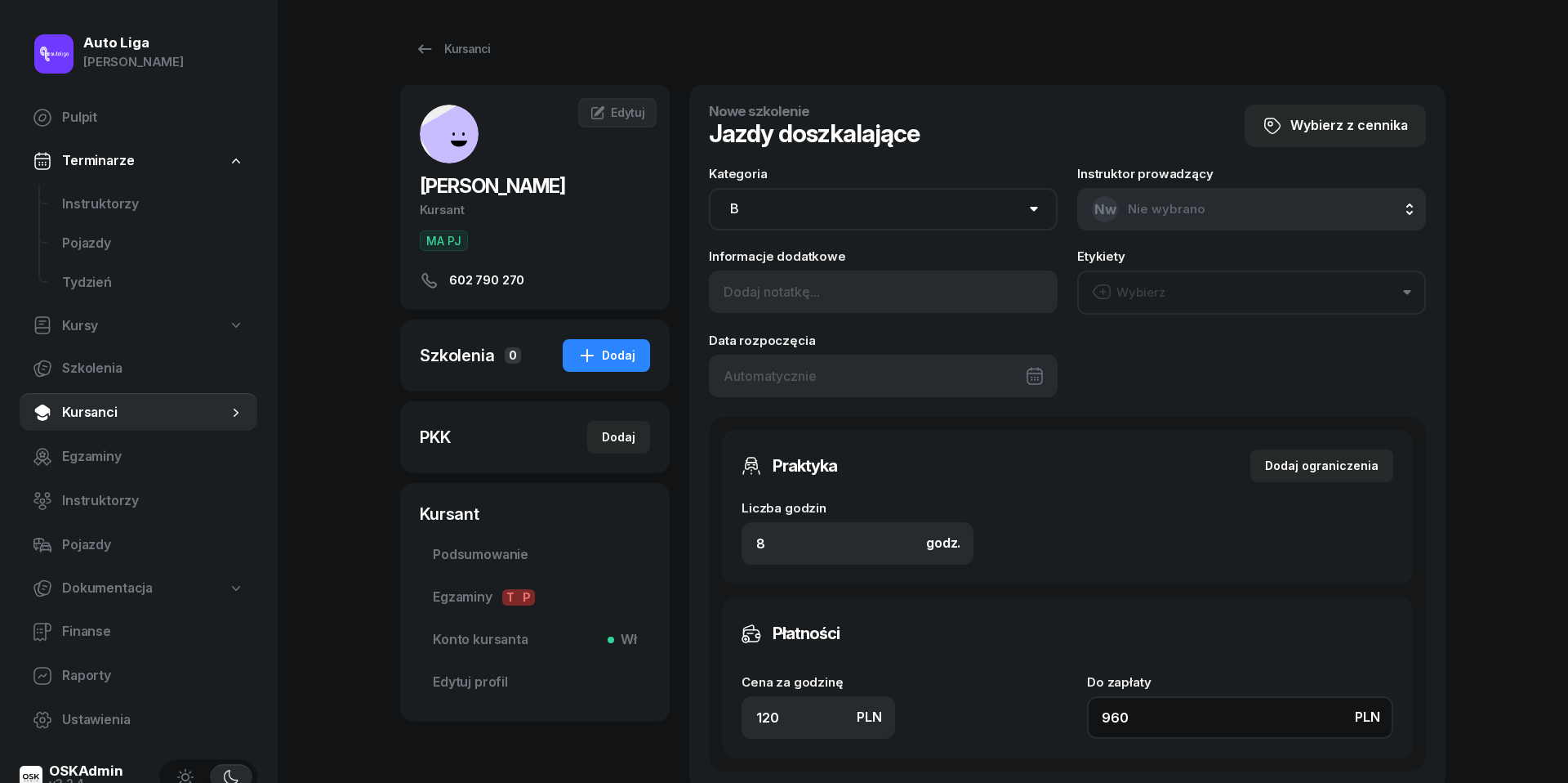
click at [1206, 715] on input "960" at bounding box center [1240, 717] width 306 height 42
type input "0.13"
type input "1"
type input "1.50"
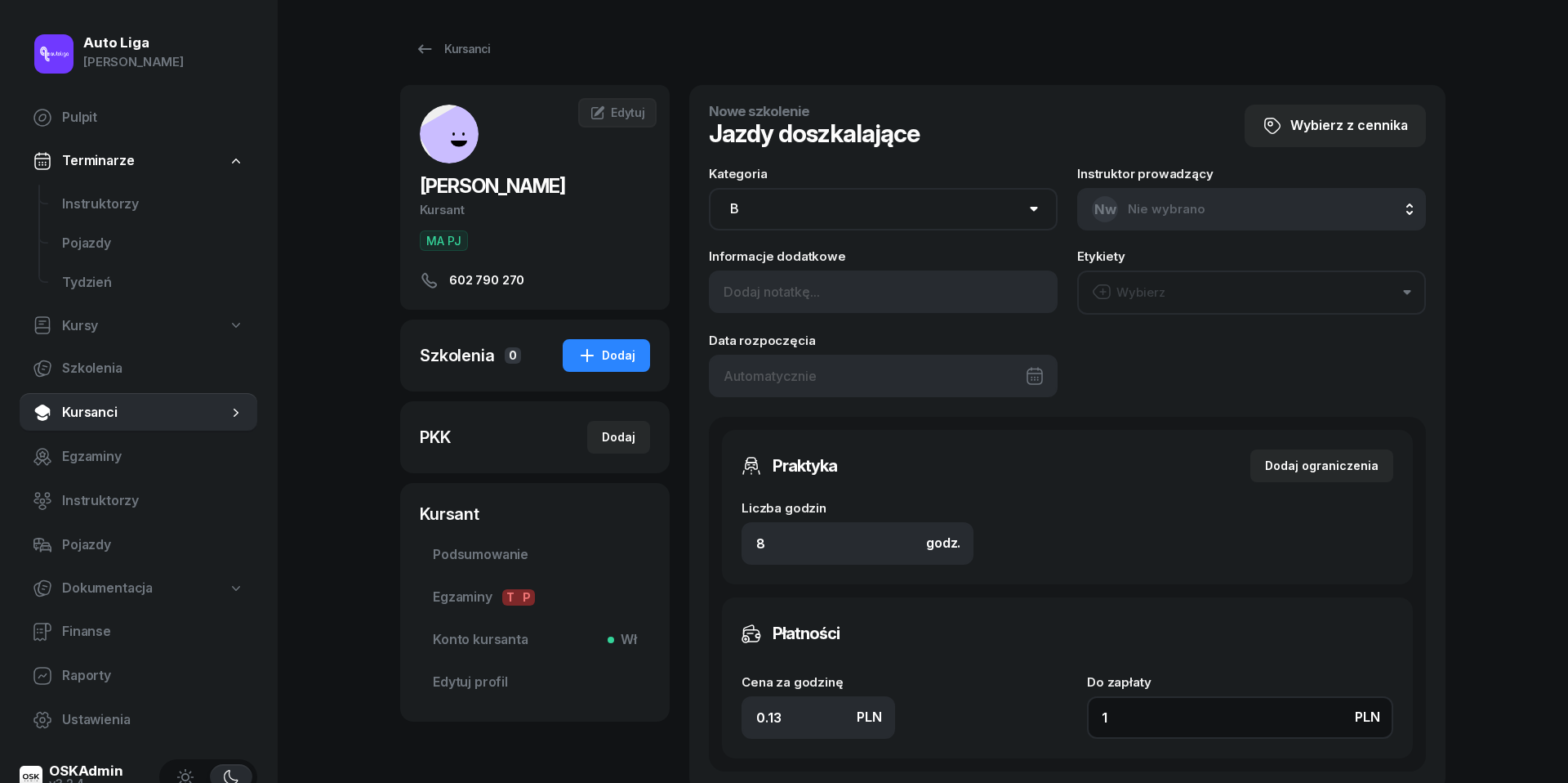
type input "12"
type input "15"
type input "120"
type input "150"
type input "1200"
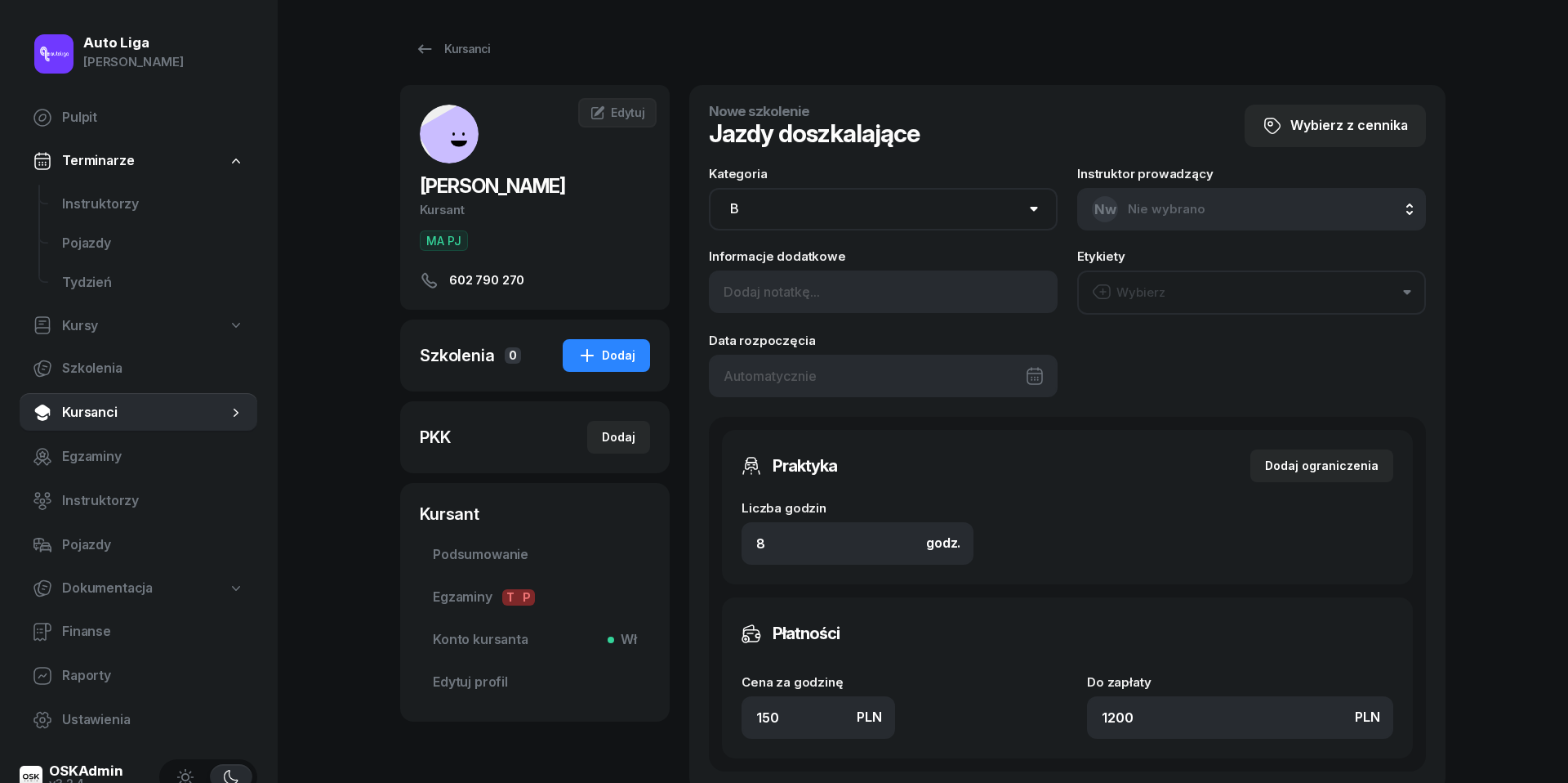
click at [1193, 285] on button "Wybierz" at bounding box center [1252, 292] width 349 height 44
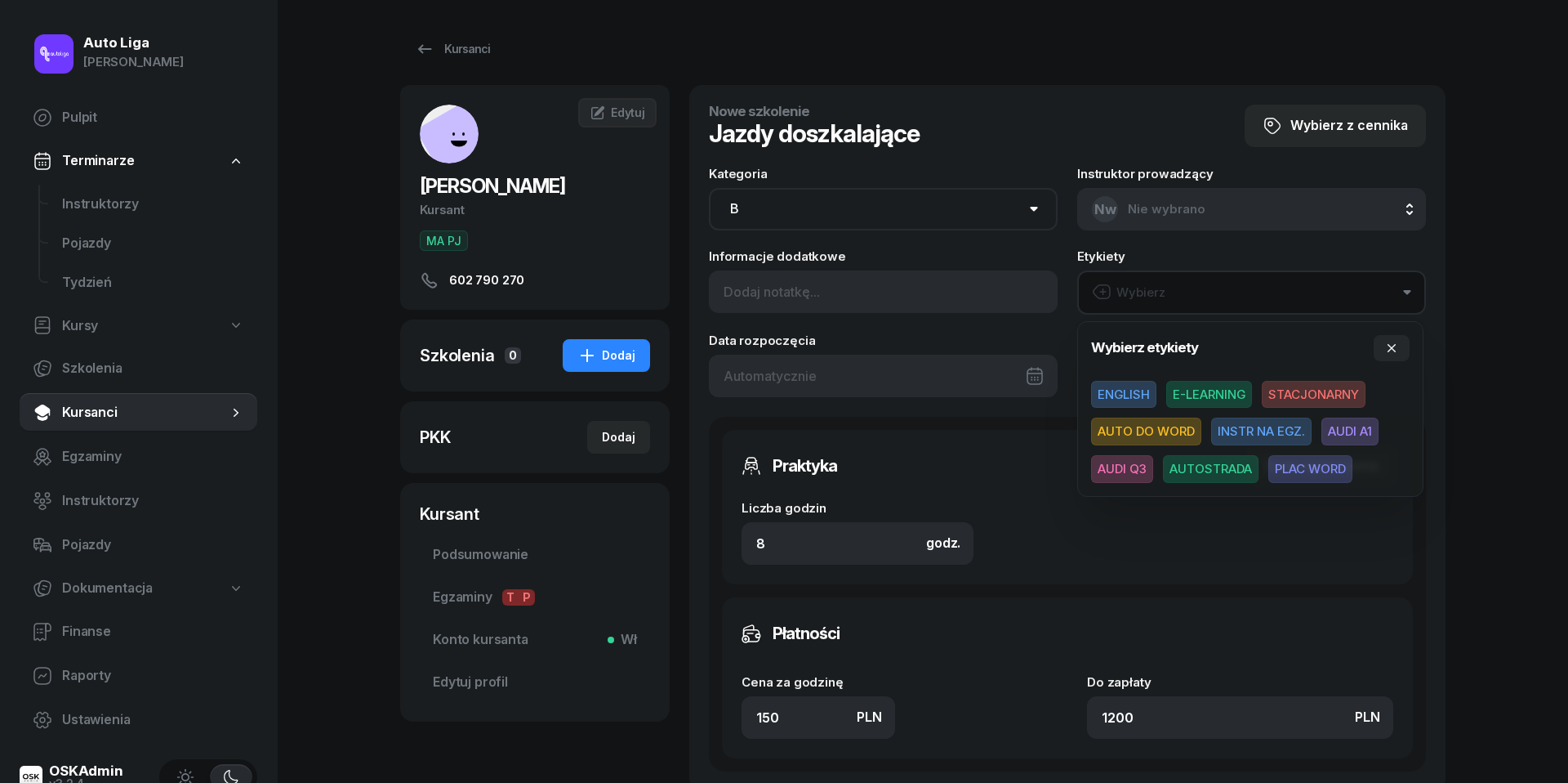
click at [1350, 429] on span "AUDI A1" at bounding box center [1350, 431] width 58 height 28
click at [961, 367] on div at bounding box center [883, 374] width 349 height 42
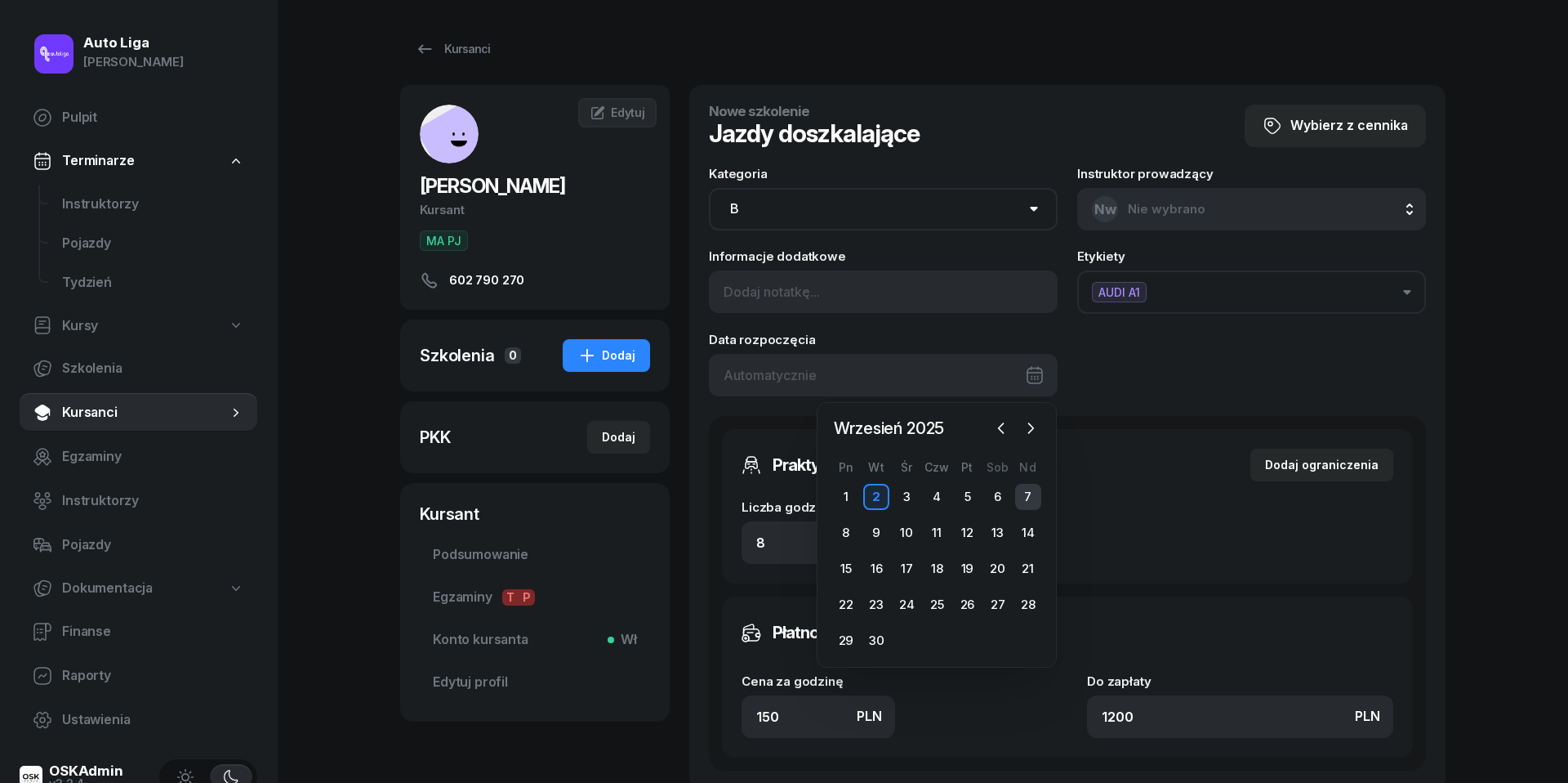
click at [1033, 494] on div "7" at bounding box center [1028, 496] width 26 height 26
type input "[DATE]"
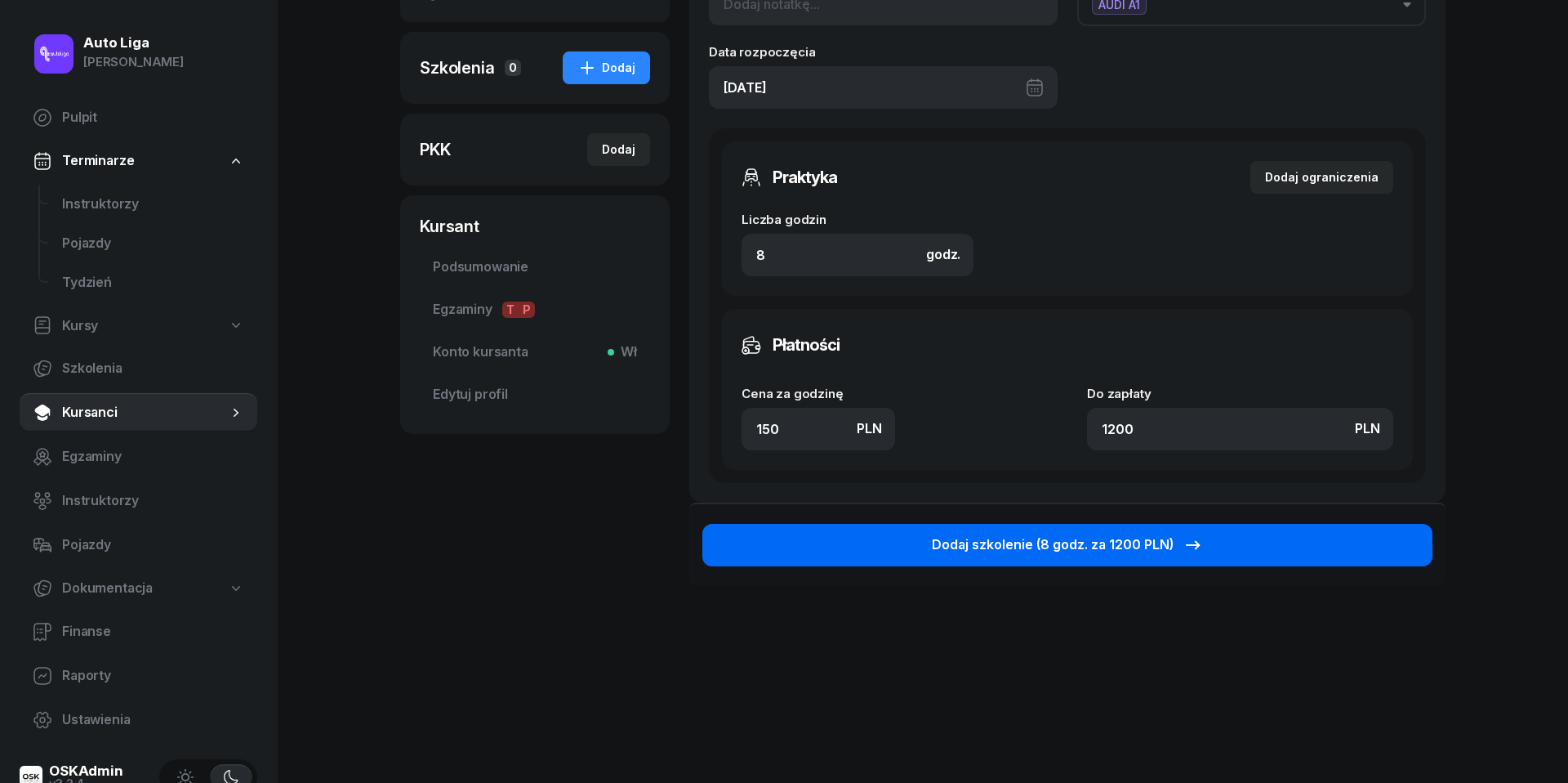
scroll to position [286, 0]
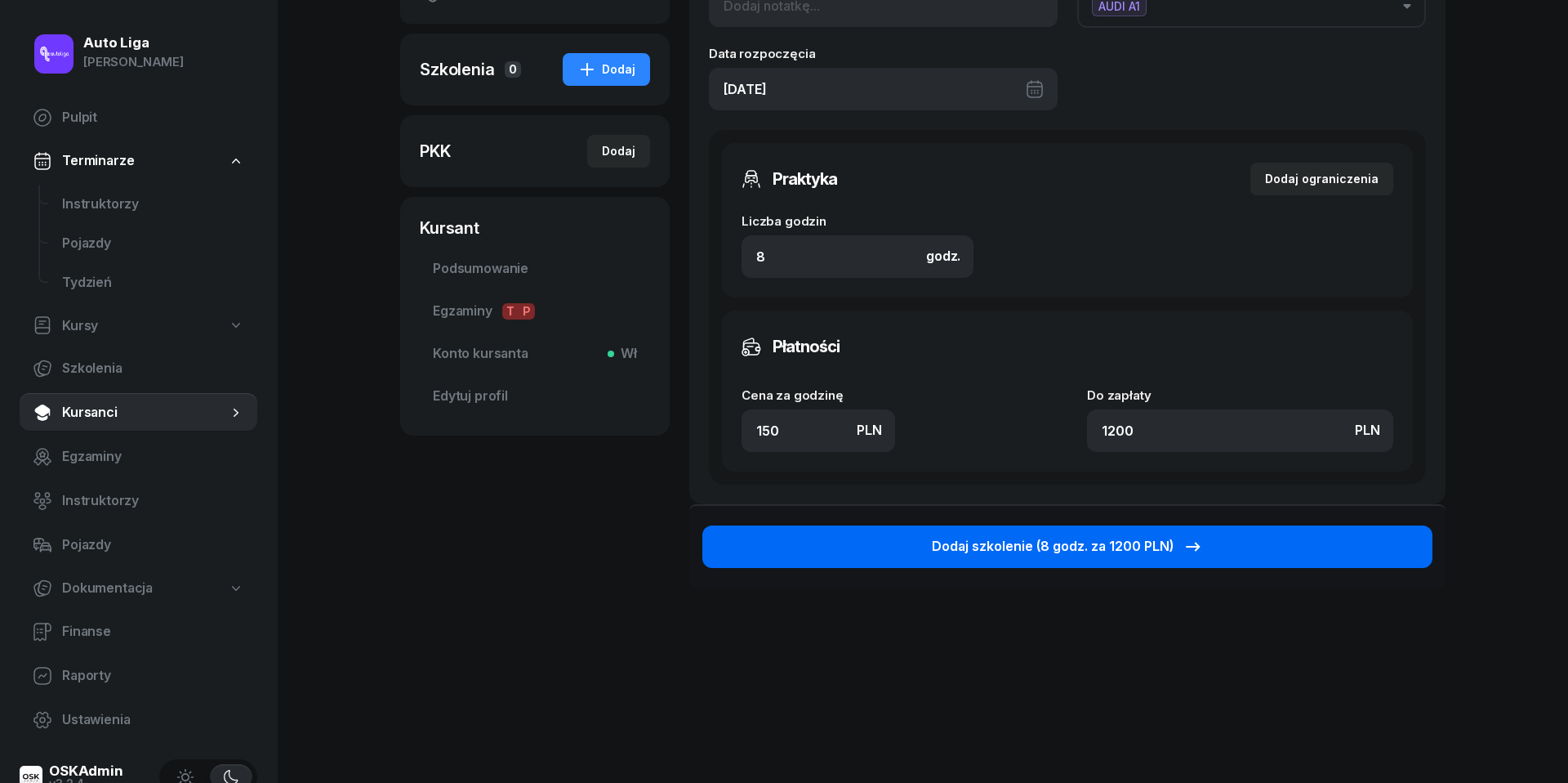
click at [1059, 536] on div "Dodaj szkolenie (8 godz. za 1200 PLN)" at bounding box center [1067, 547] width 271 height 22
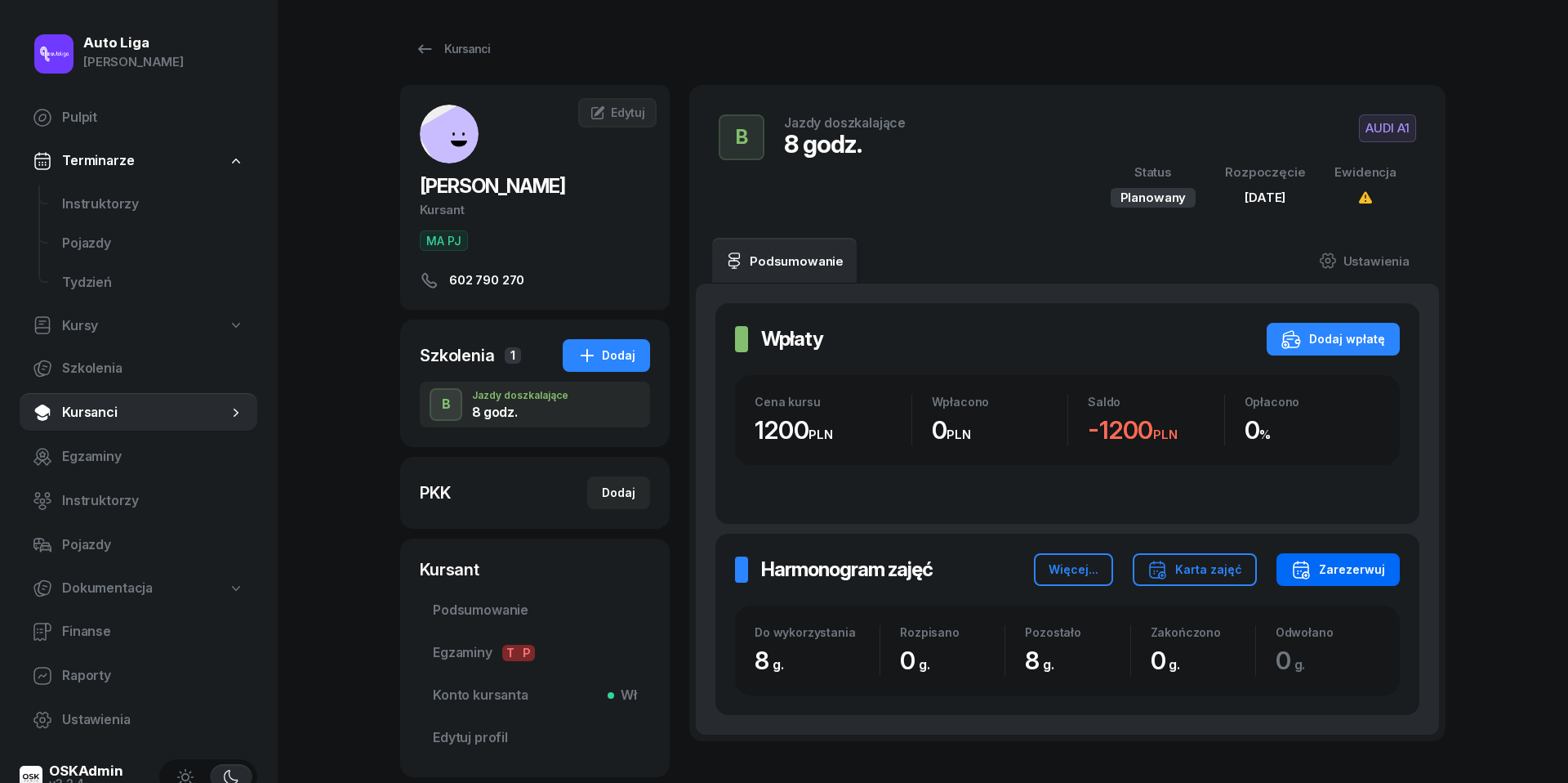
click at [1362, 555] on button "Zarezerwuj" at bounding box center [1338, 570] width 123 height 32
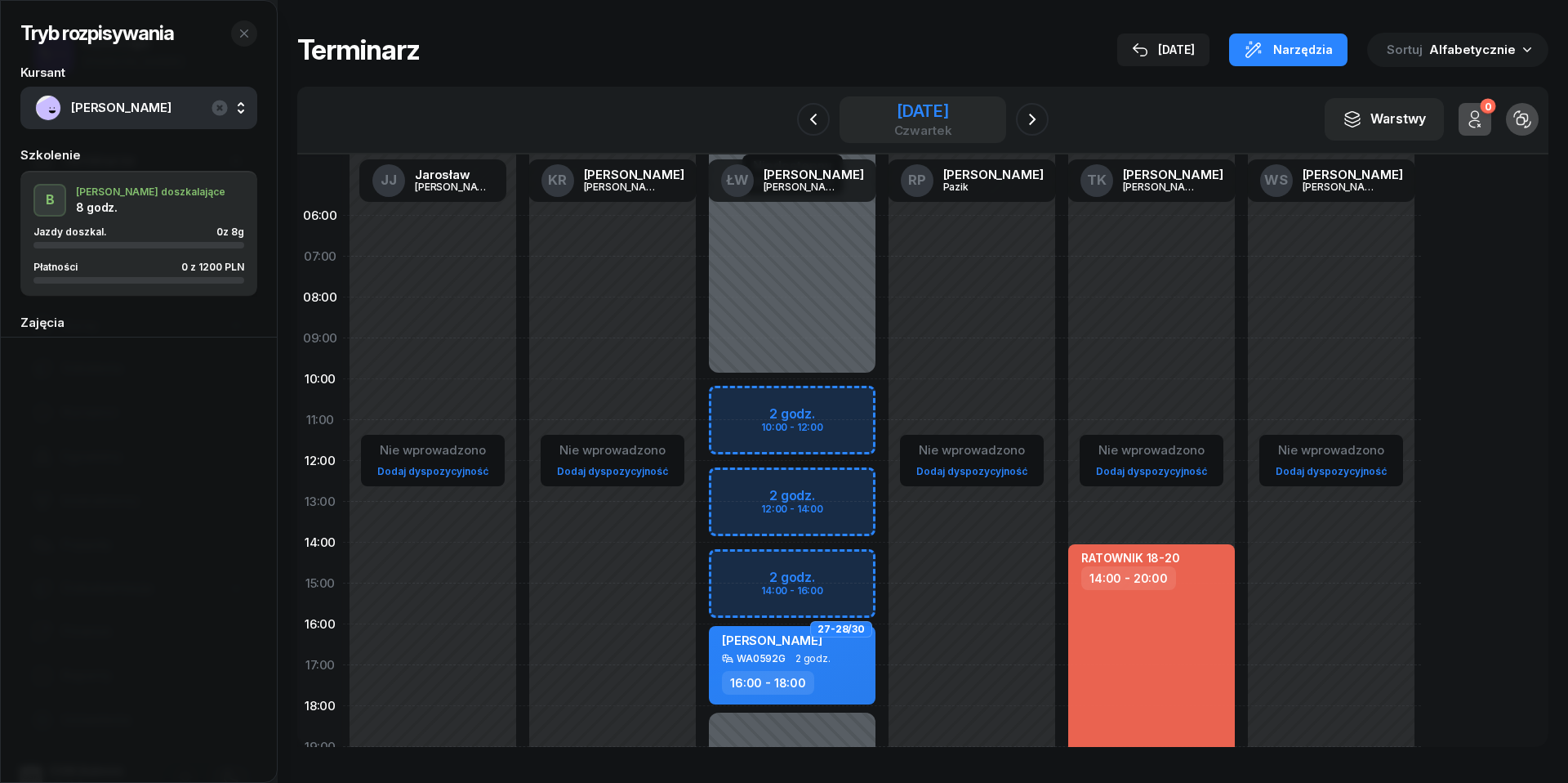
click at [894, 105] on div "[DATE]" at bounding box center [923, 111] width 58 height 16
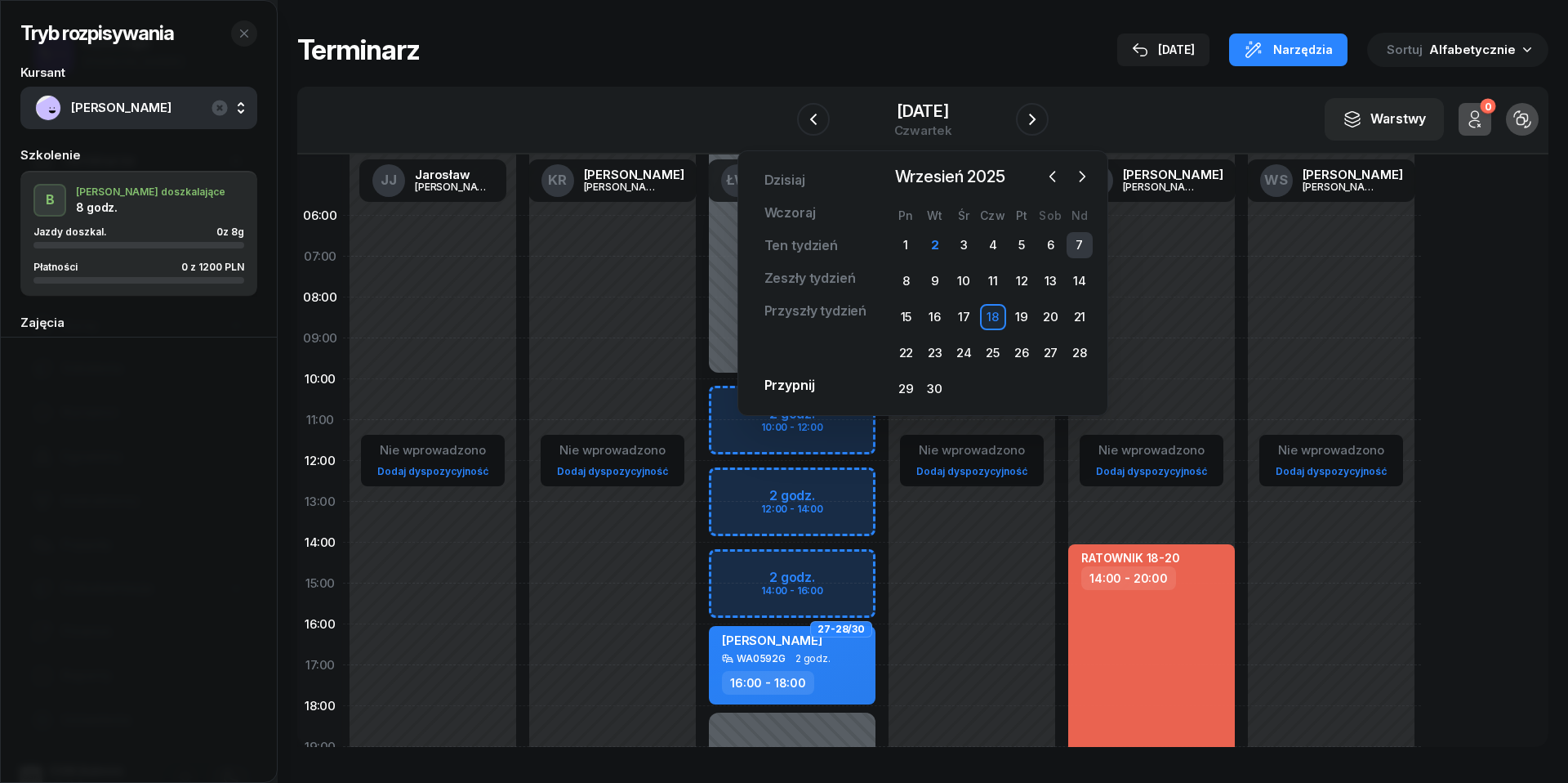
click at [1075, 239] on div "7" at bounding box center [1080, 245] width 26 height 26
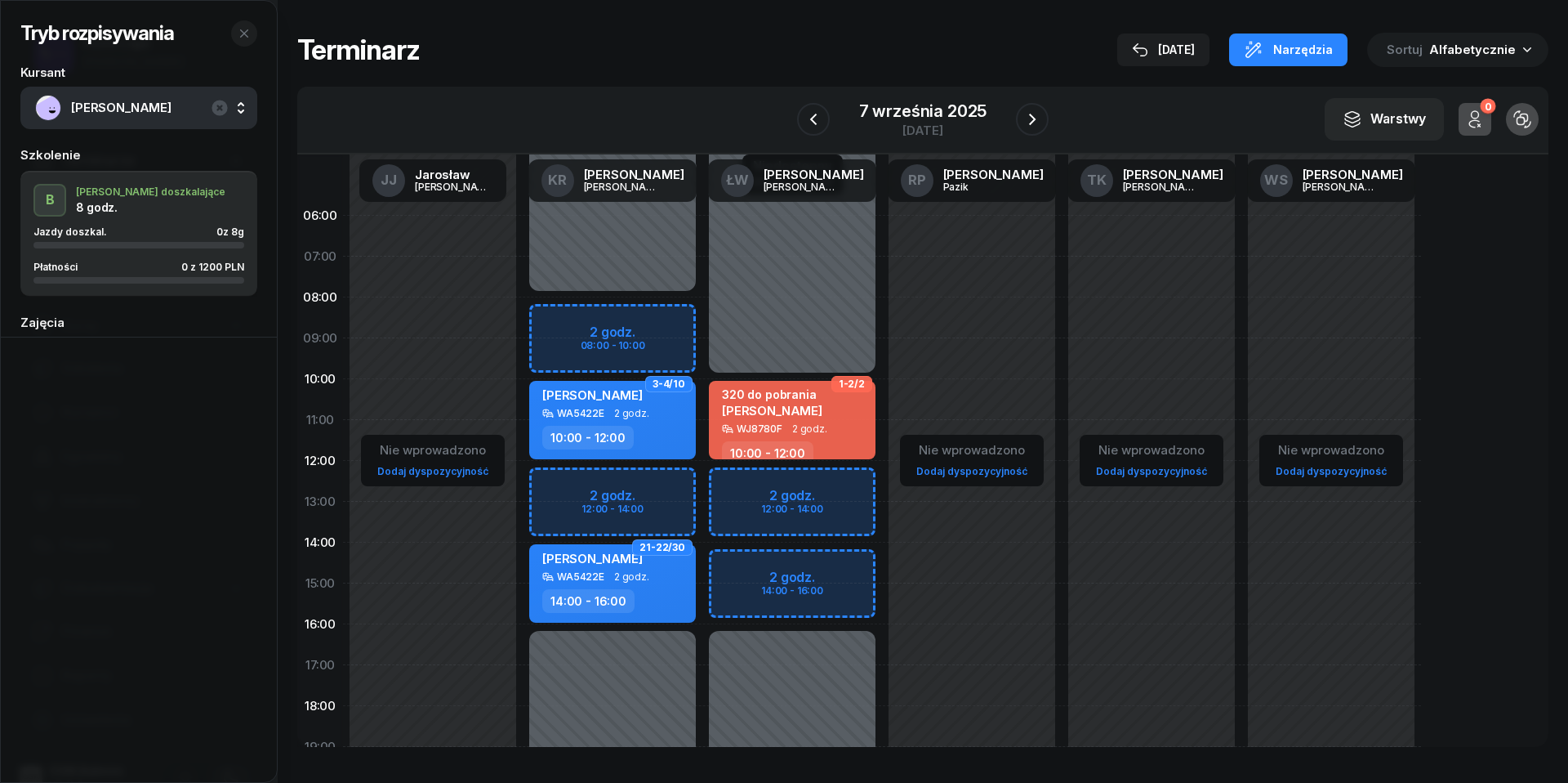
click at [720, 472] on div "Niedostępny 00:00 - 10:00 Niedostępny 16:00 - 23:59 2 godz. 12:00 - 14:00 2 god…" at bounding box center [793, 583] width 180 height 777
select select "12"
select select "14"
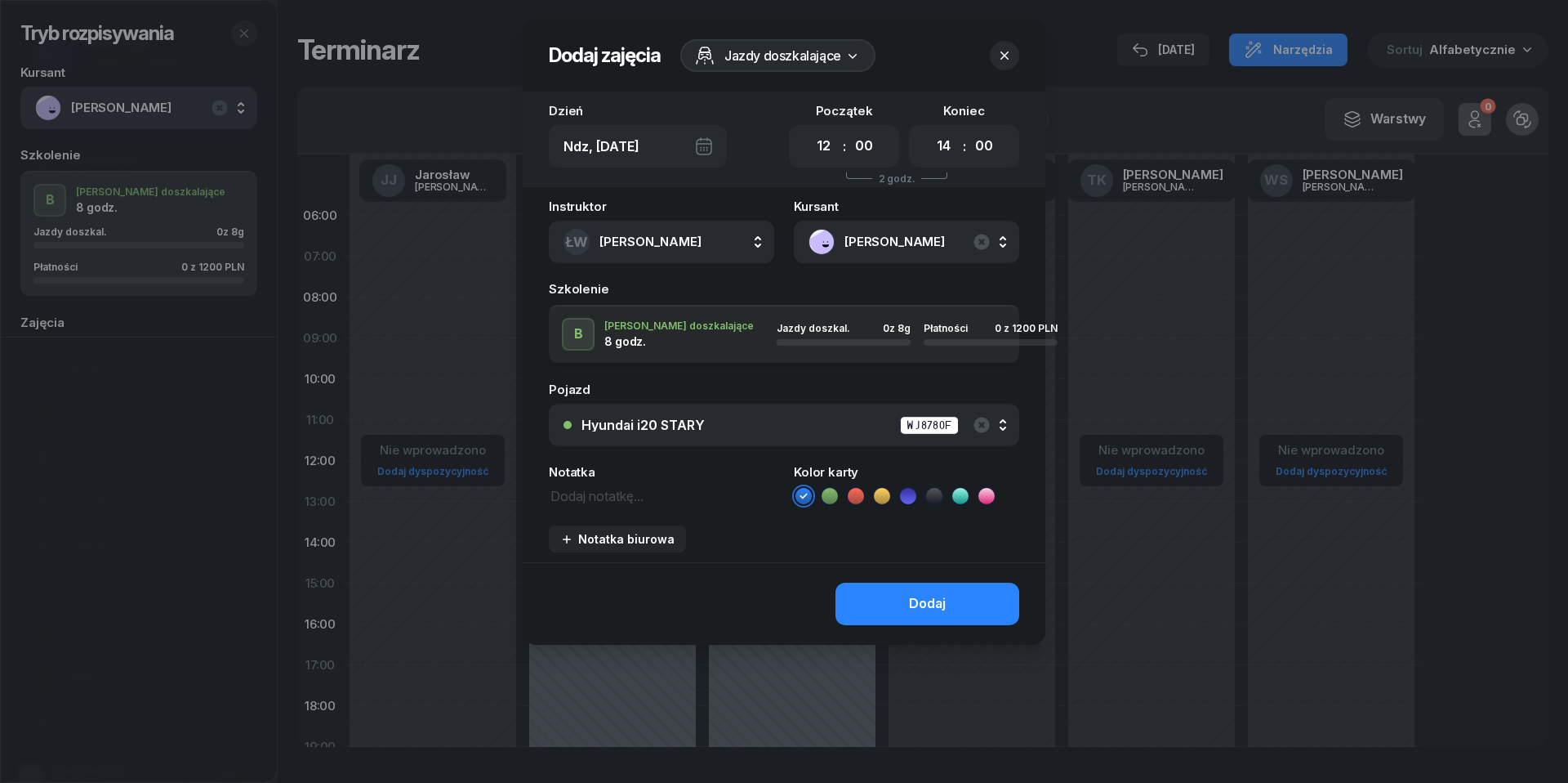
click at [608, 500] on textarea at bounding box center [661, 494] width 226 height 21
type textarea "1200 do pobrania"
click at [975, 415] on div "Hyundai i20 STARY WJ8780F" at bounding box center [793, 425] width 423 height 21
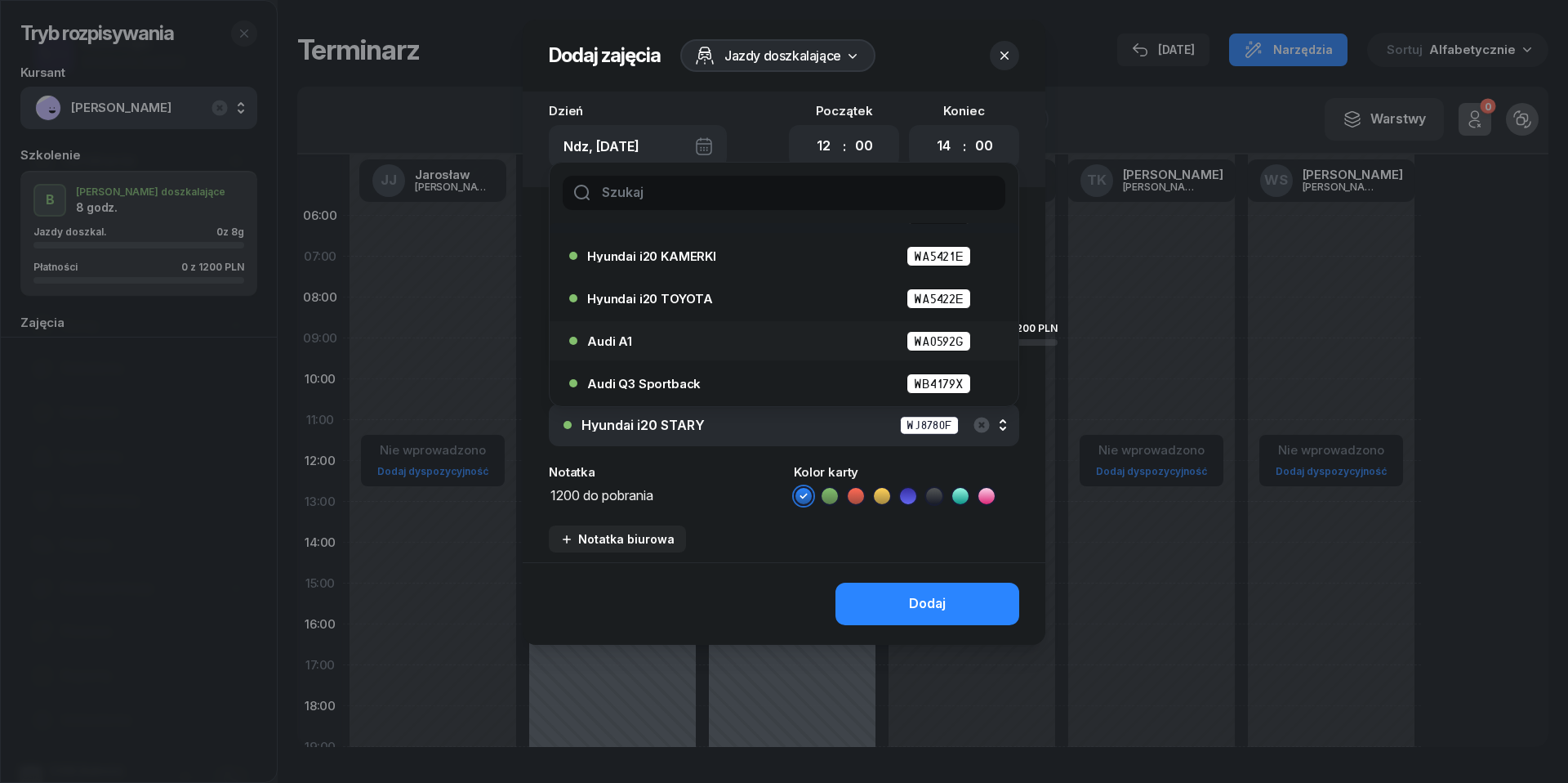
scroll to position [76, 0]
click at [654, 338] on div "Audi A1 WA0592G" at bounding box center [788, 341] width 402 height 21
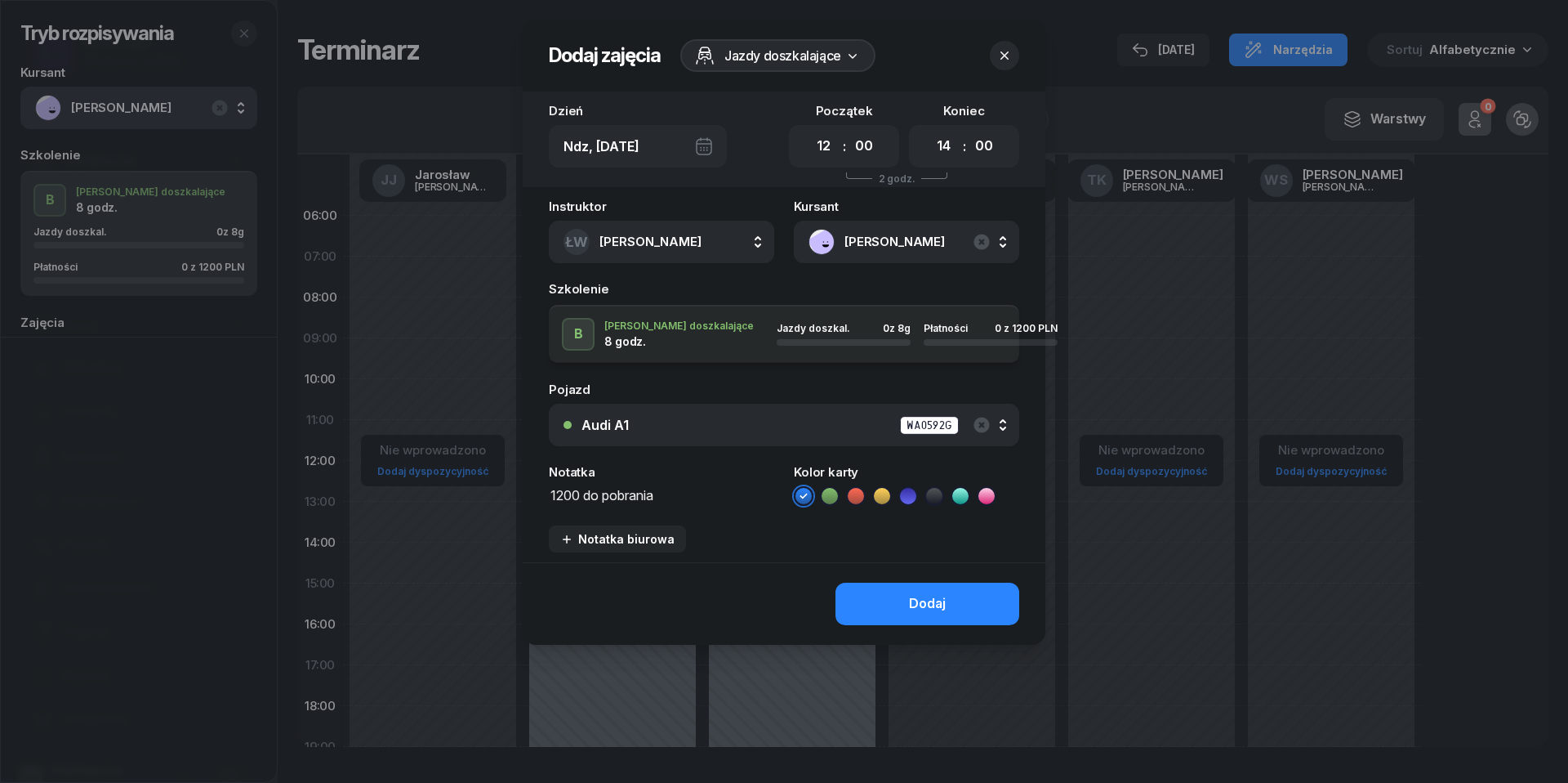
click at [863, 492] on icon at bounding box center [856, 496] width 16 height 16
click at [923, 608] on div "Dodaj" at bounding box center [927, 604] width 37 height 22
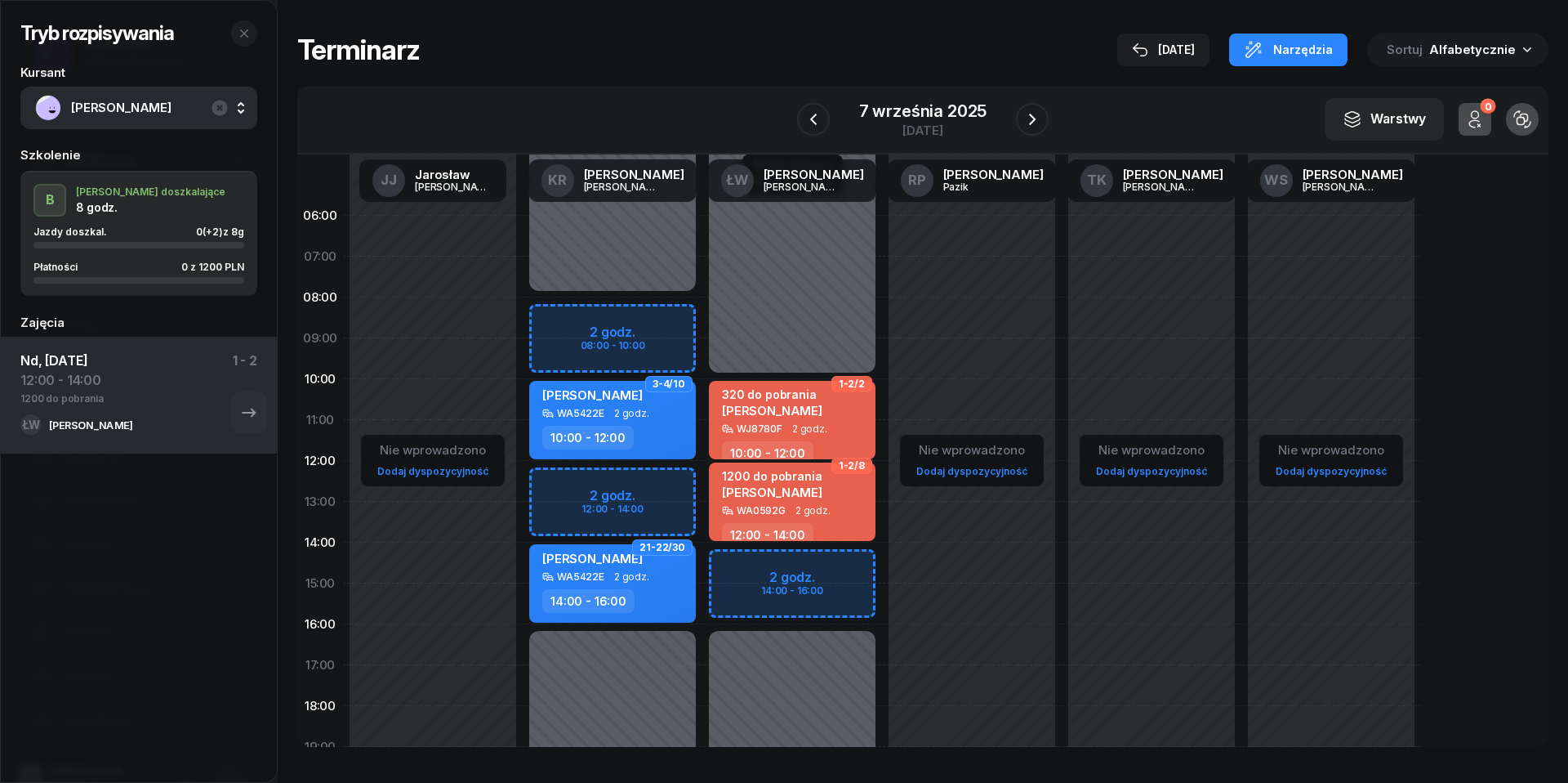
click at [1035, 94] on div "W Wybierz [PERSON_NAME] KR [PERSON_NAME] ŁW [PERSON_NAME] RP [PERSON_NAME] TK […" at bounding box center [922, 120] width 1251 height 68
click at [1034, 104] on button "button" at bounding box center [1032, 119] width 32 height 32
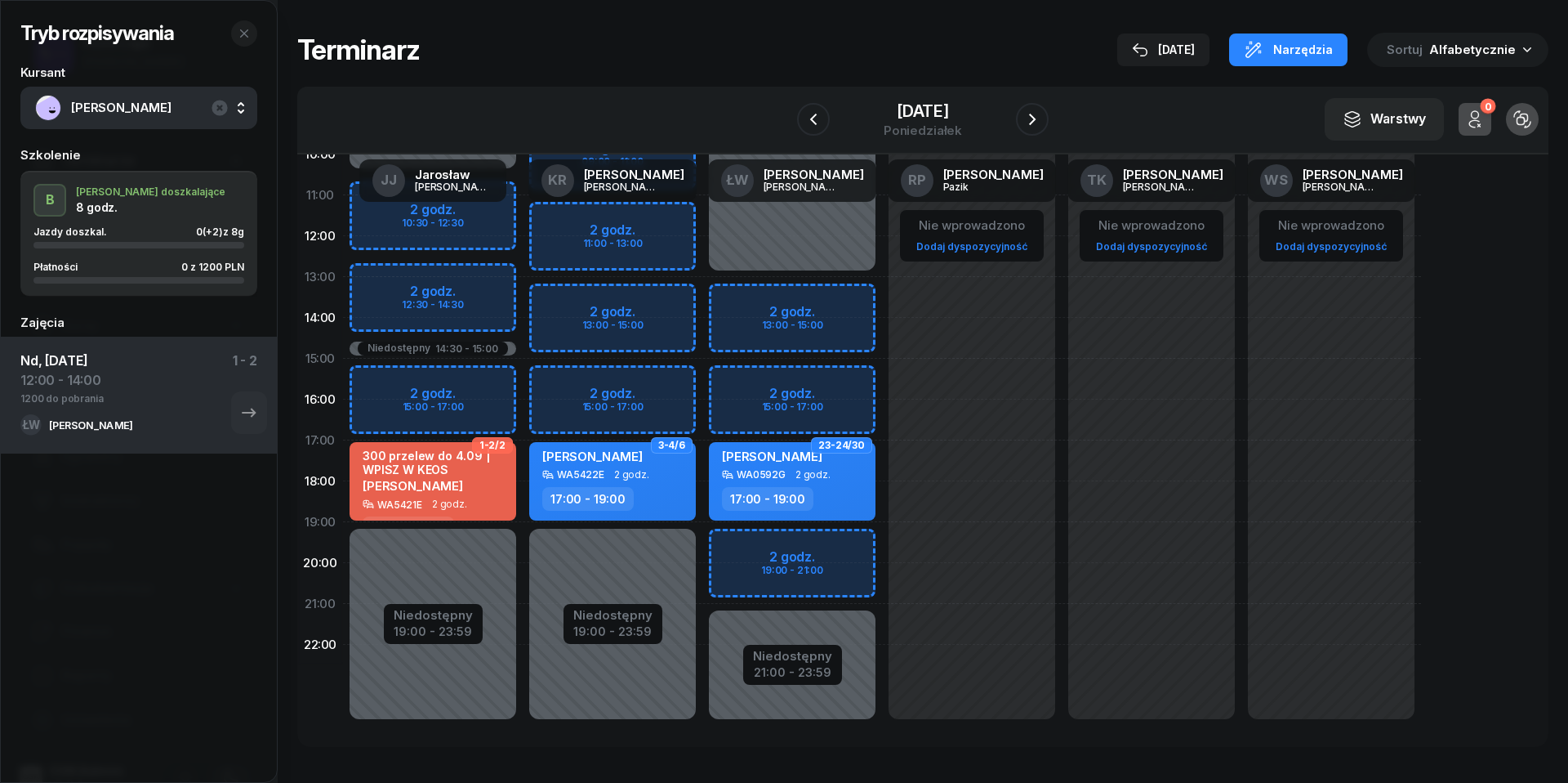
scroll to position [224, 0]
click at [735, 550] on div "Niedostępny 00:00 - 13:00 Niedostępny 21:00 - 23:59 2 godz. 13:00 - 15:00 2 god…" at bounding box center [793, 359] width 180 height 777
select select "19"
select select "21"
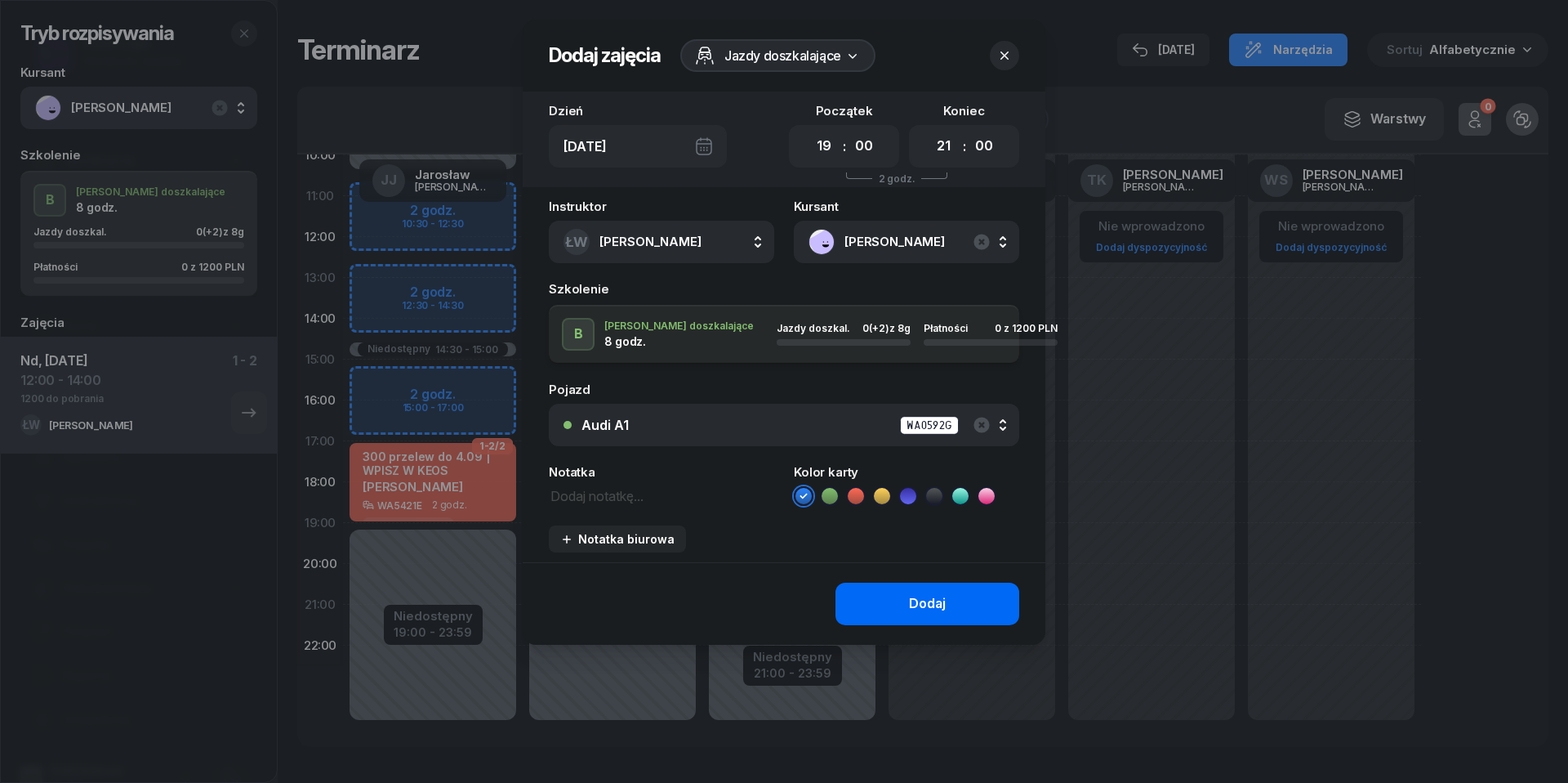
click at [897, 602] on button "Dodaj" at bounding box center [927, 603] width 184 height 42
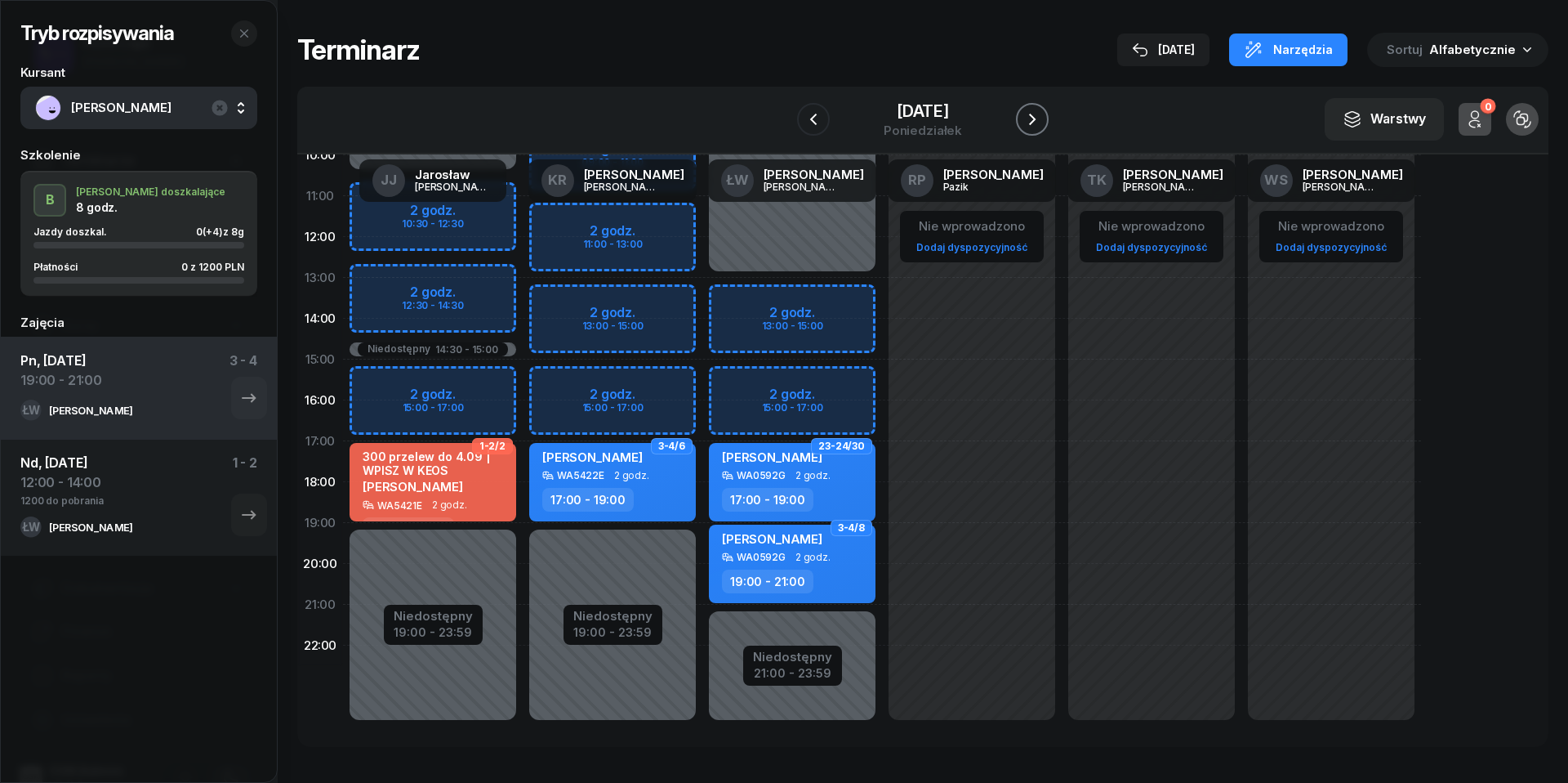
click at [1039, 108] on button "button" at bounding box center [1032, 119] width 32 height 32
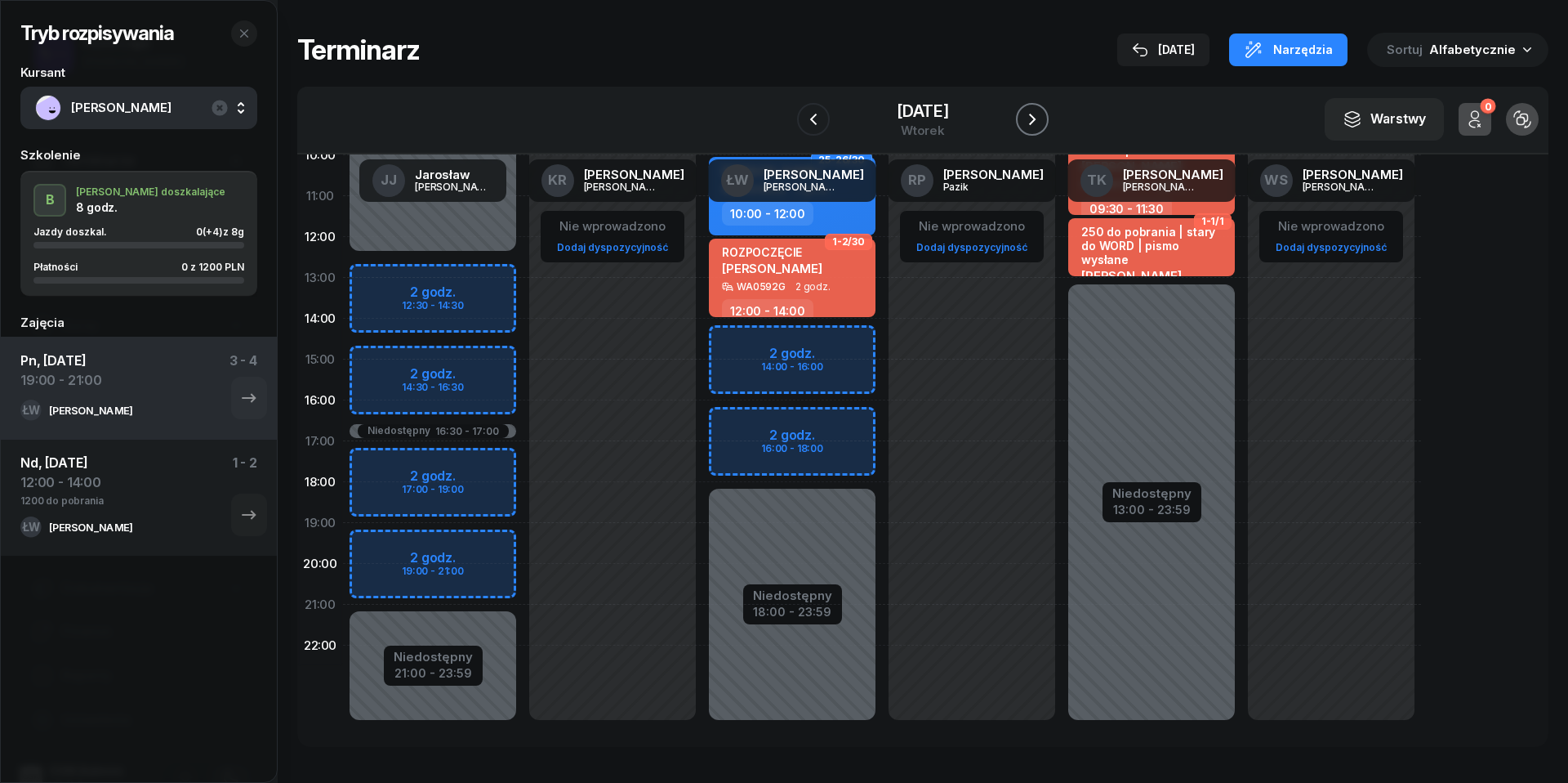
click at [1039, 108] on button "button" at bounding box center [1032, 119] width 32 height 32
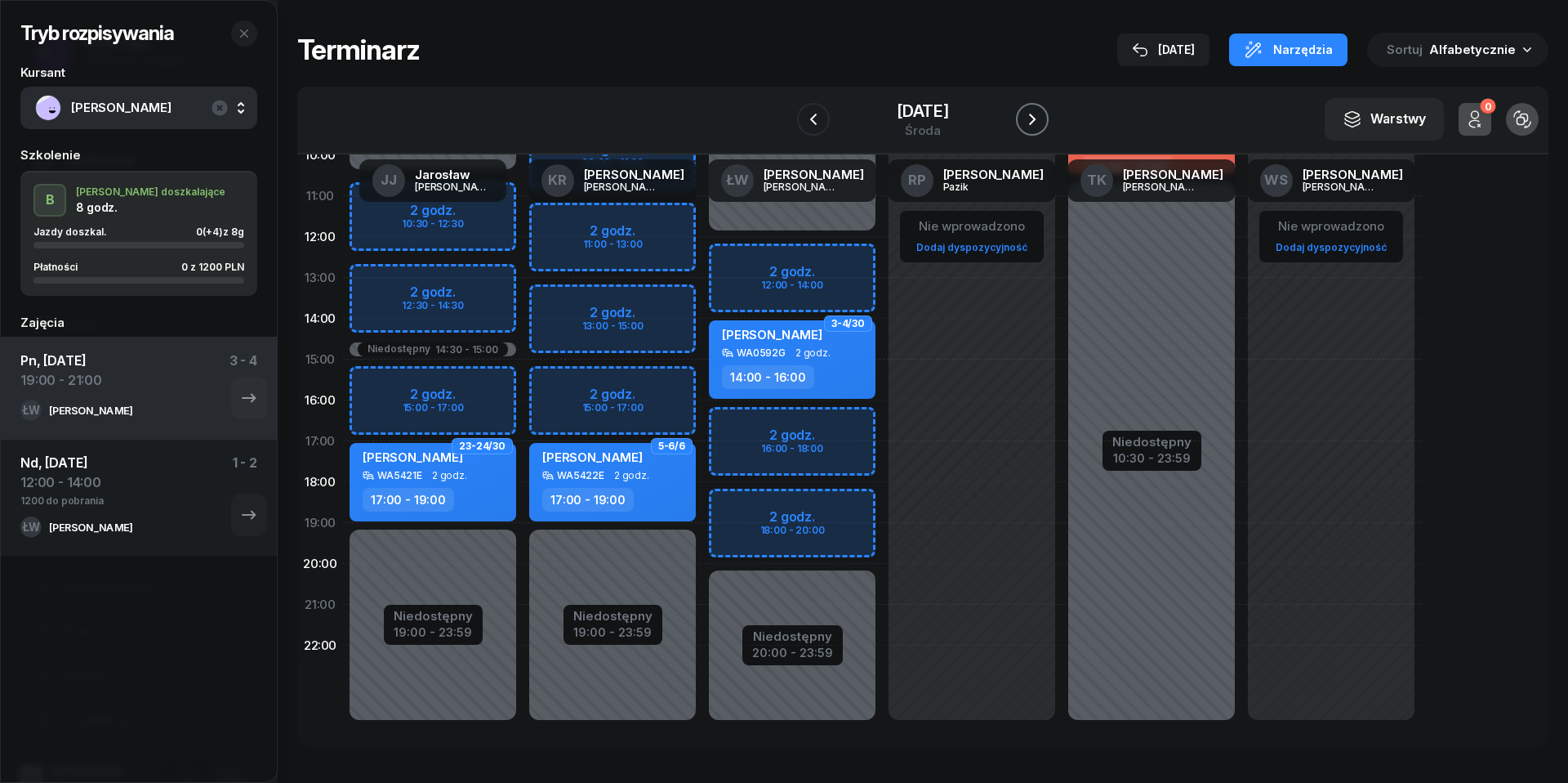
click at [1039, 108] on button "button" at bounding box center [1032, 119] width 32 height 32
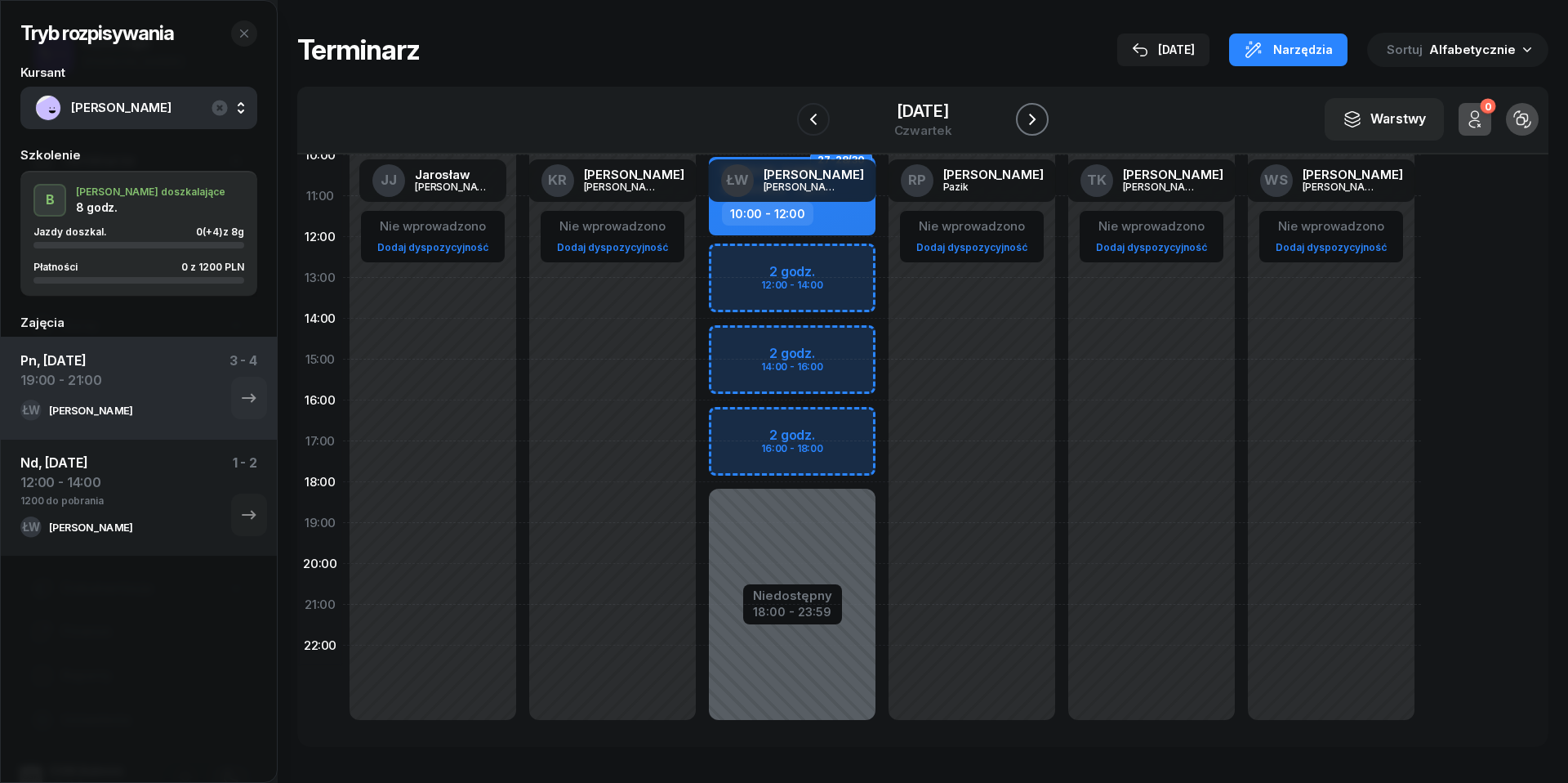
click at [1037, 110] on icon "button" at bounding box center [1033, 120] width 20 height 20
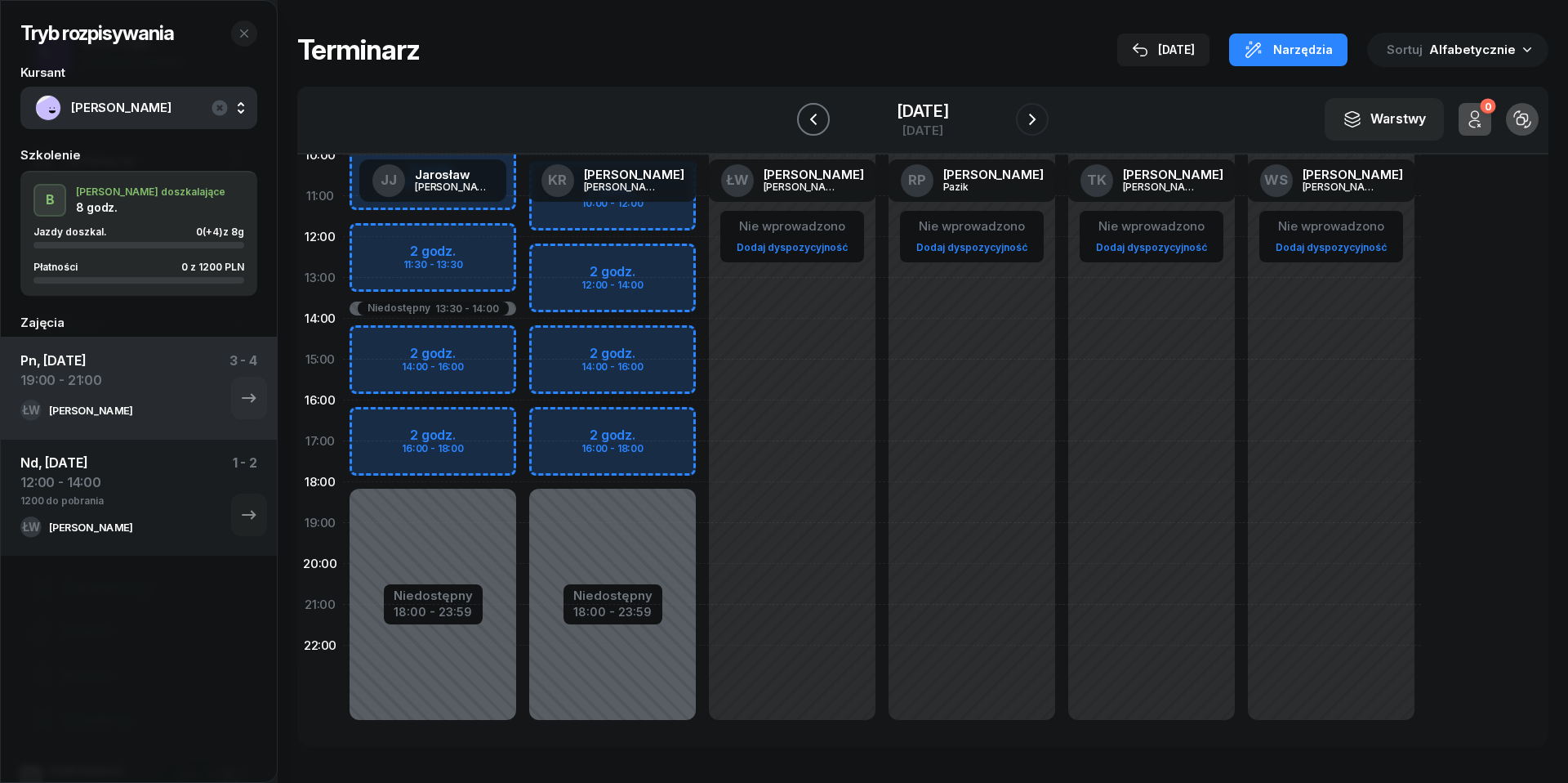
click at [811, 120] on icon "button" at bounding box center [813, 120] width 20 height 20
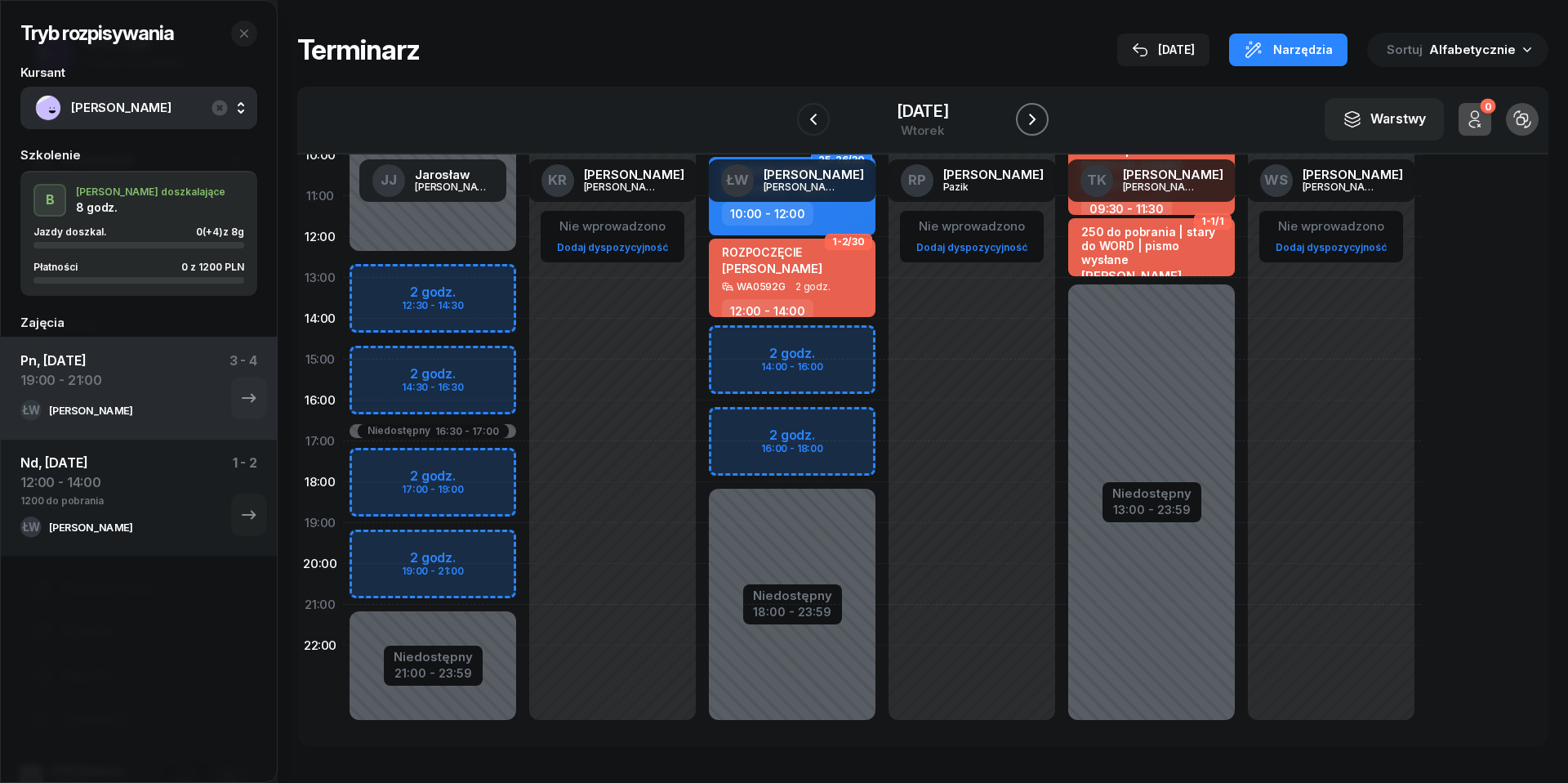
click at [1031, 112] on icon "button" at bounding box center [1033, 120] width 20 height 20
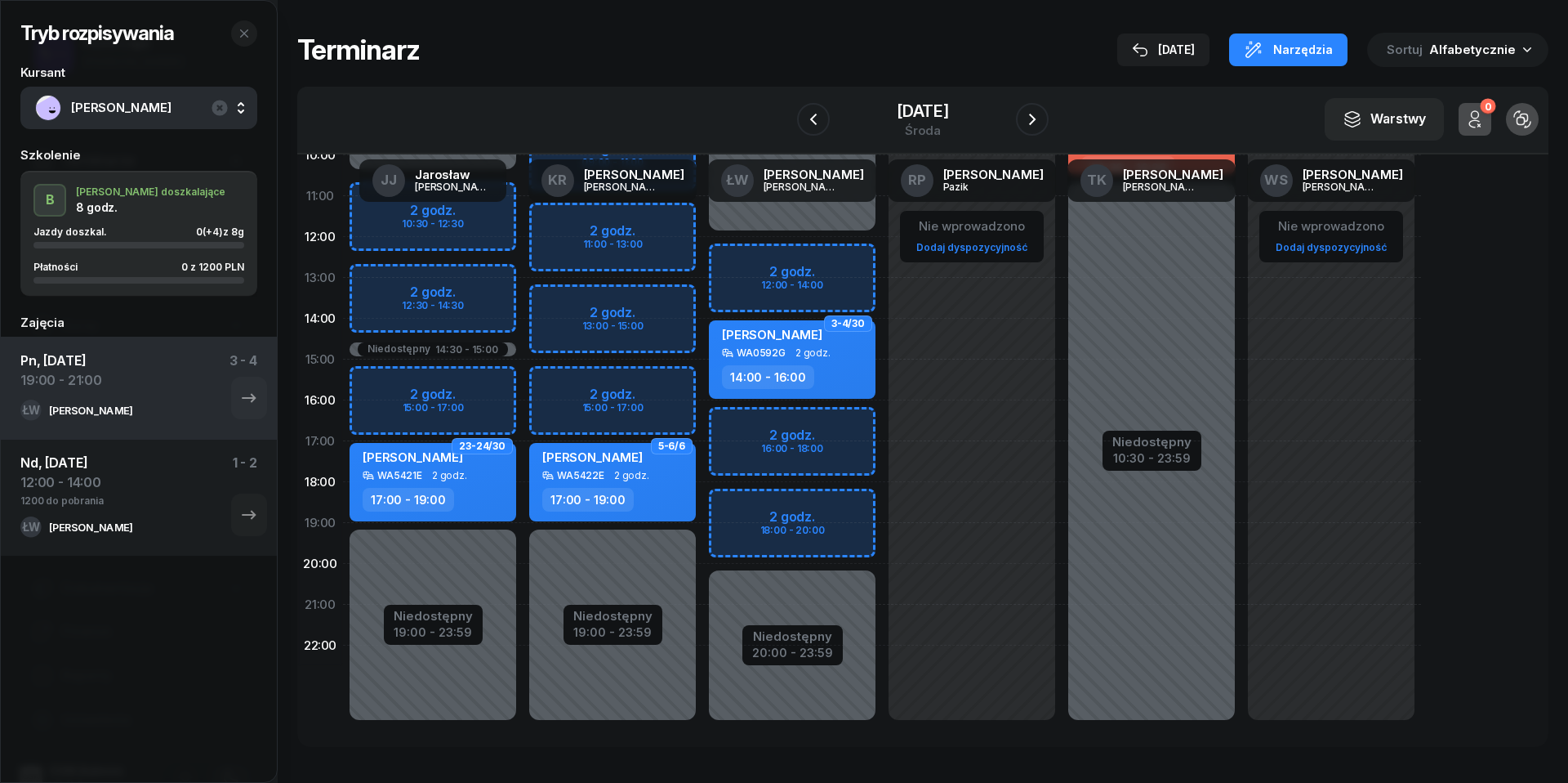
click at [749, 510] on div "Niedostępny 00:00 - 12:00 Niedostępny 20:00 - 23:59 2 godz. 12:00 - 14:00 2 god…" at bounding box center [793, 359] width 180 height 777
select select "18"
select select "20"
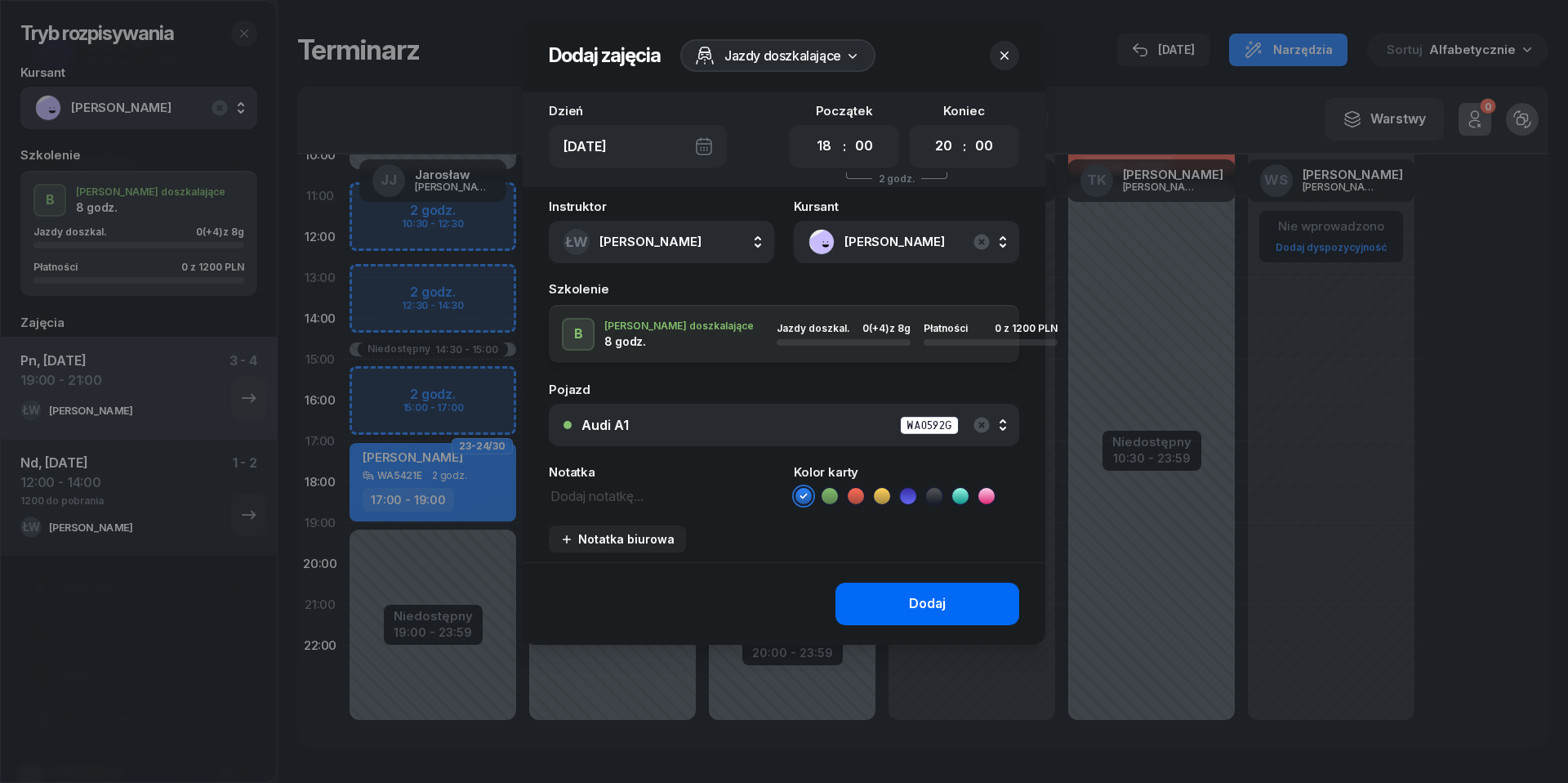
click at [941, 605] on div "Dodaj" at bounding box center [927, 604] width 37 height 22
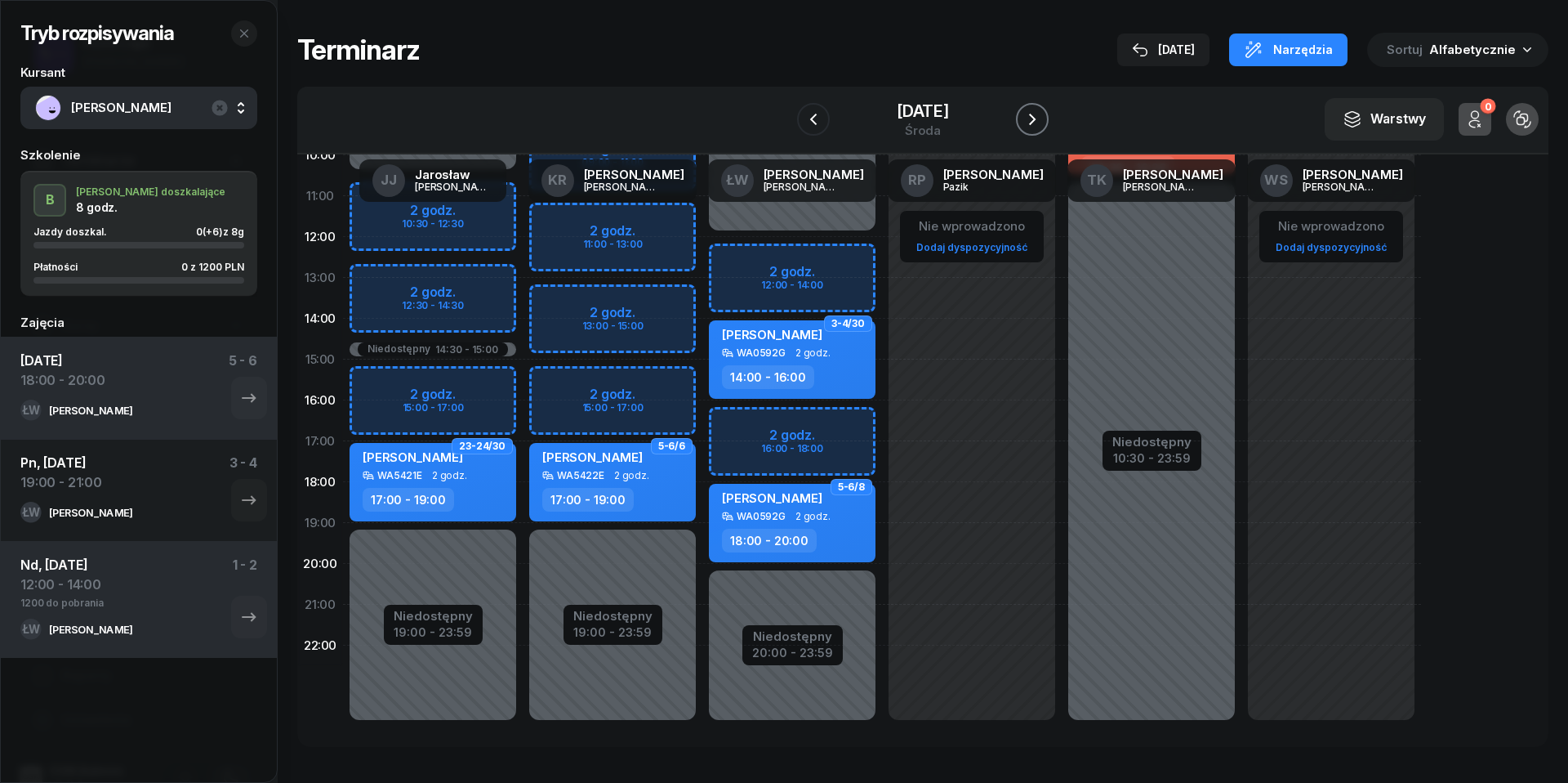
click at [1034, 121] on icon "button" at bounding box center [1033, 120] width 20 height 20
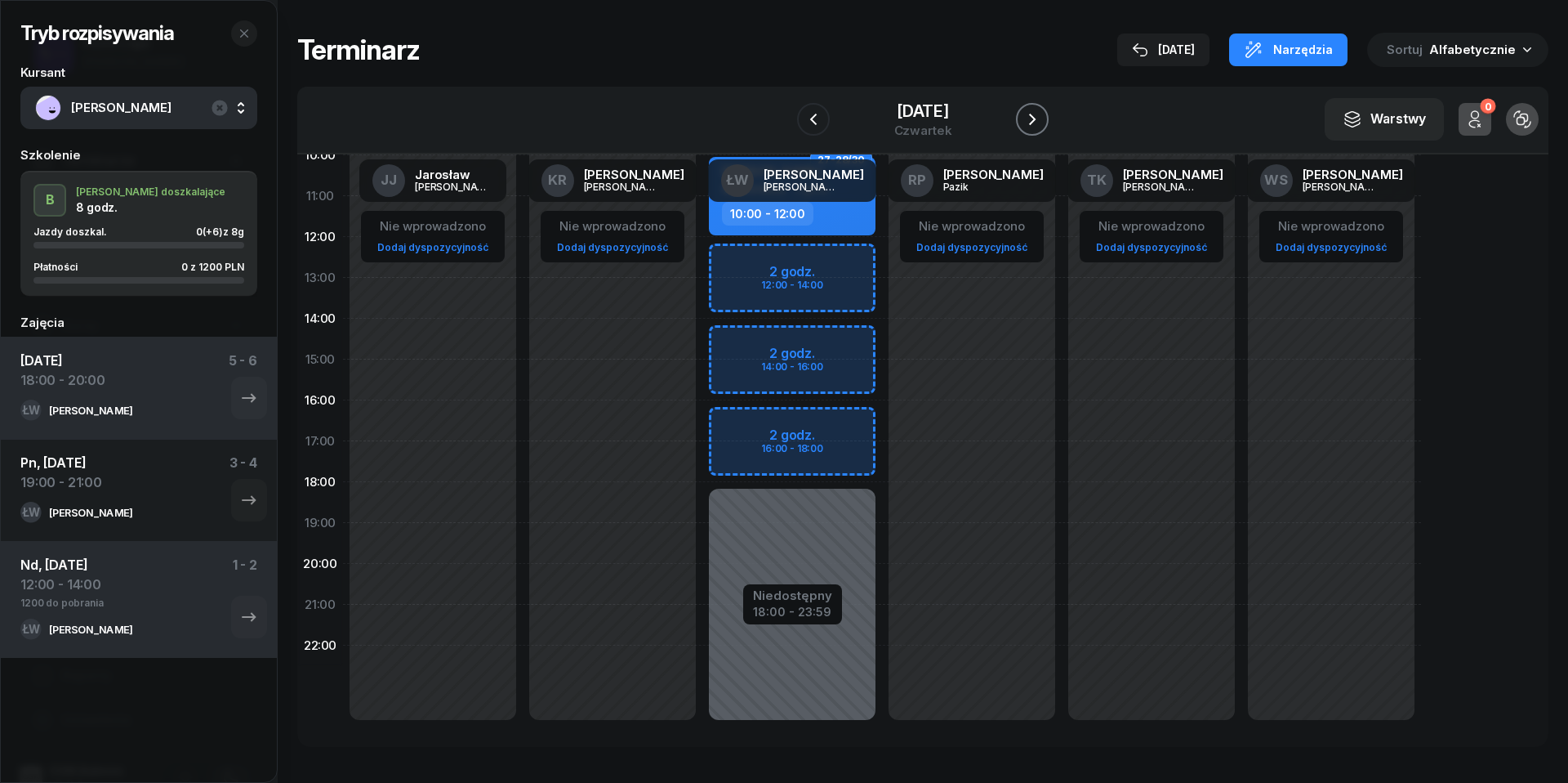
click at [1034, 121] on icon "button" at bounding box center [1032, 119] width 6 height 12
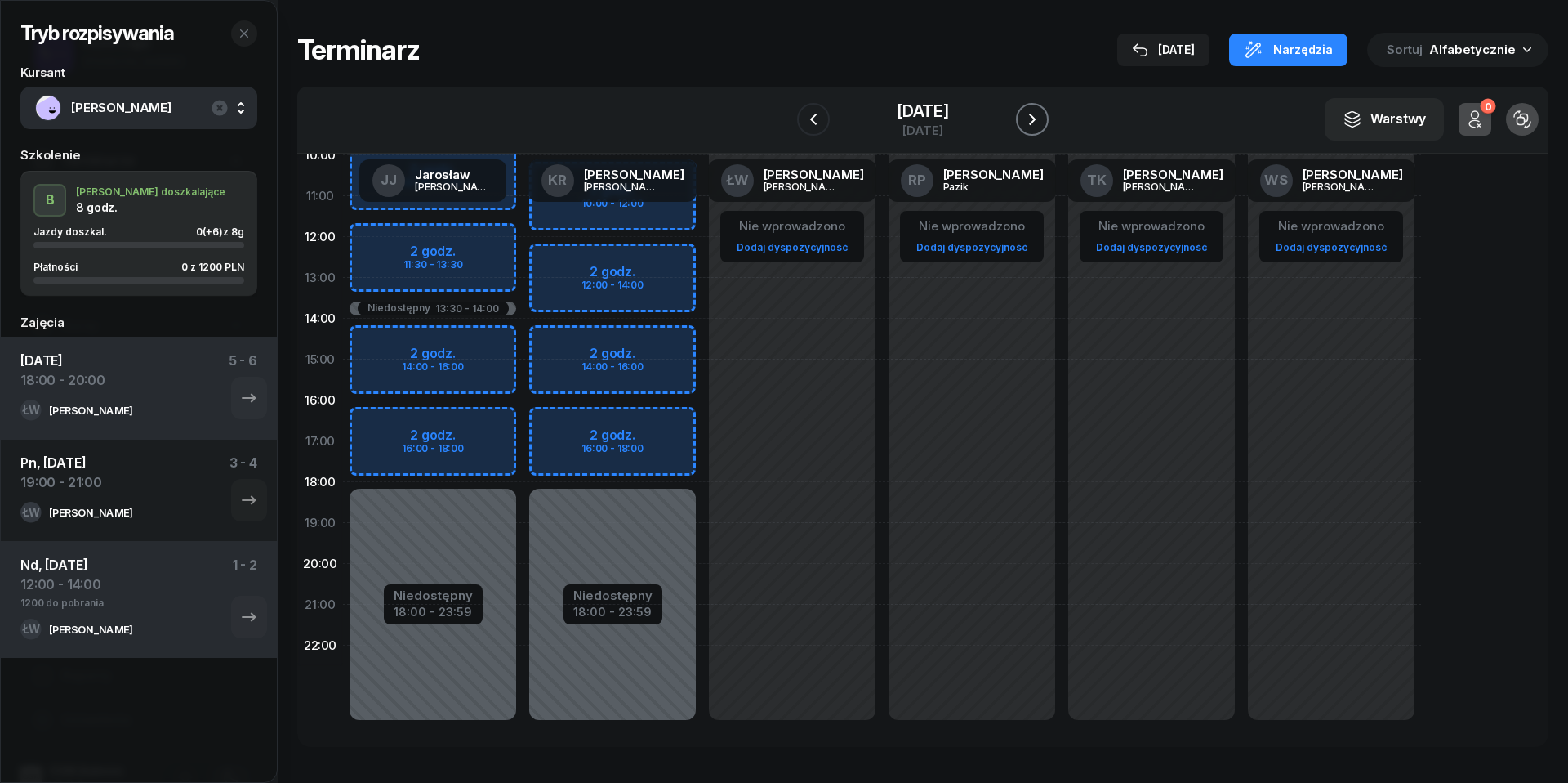
click at [1034, 121] on icon "button" at bounding box center [1033, 120] width 20 height 20
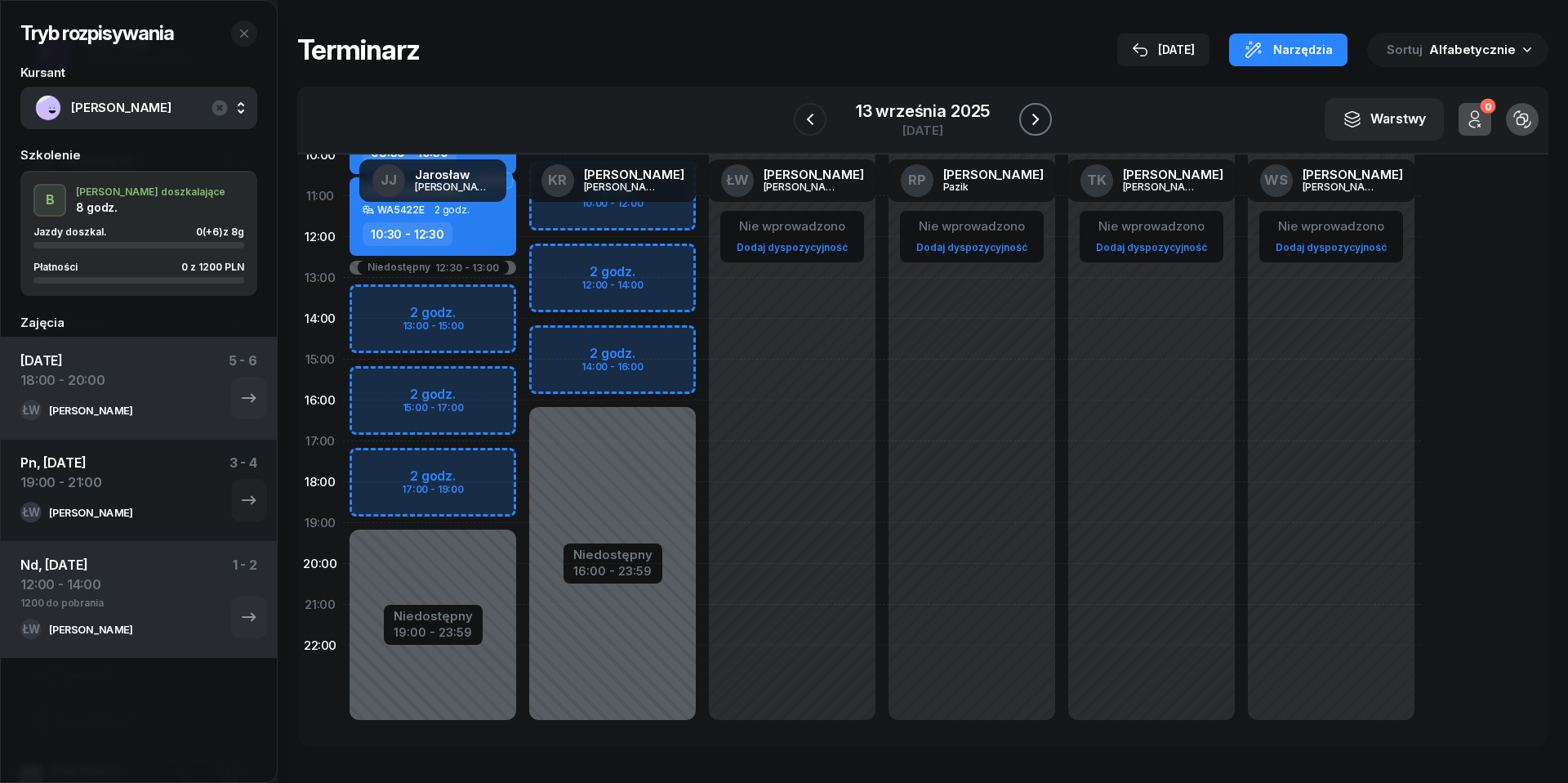
click at [1034, 121] on icon "button" at bounding box center [1035, 120] width 20 height 20
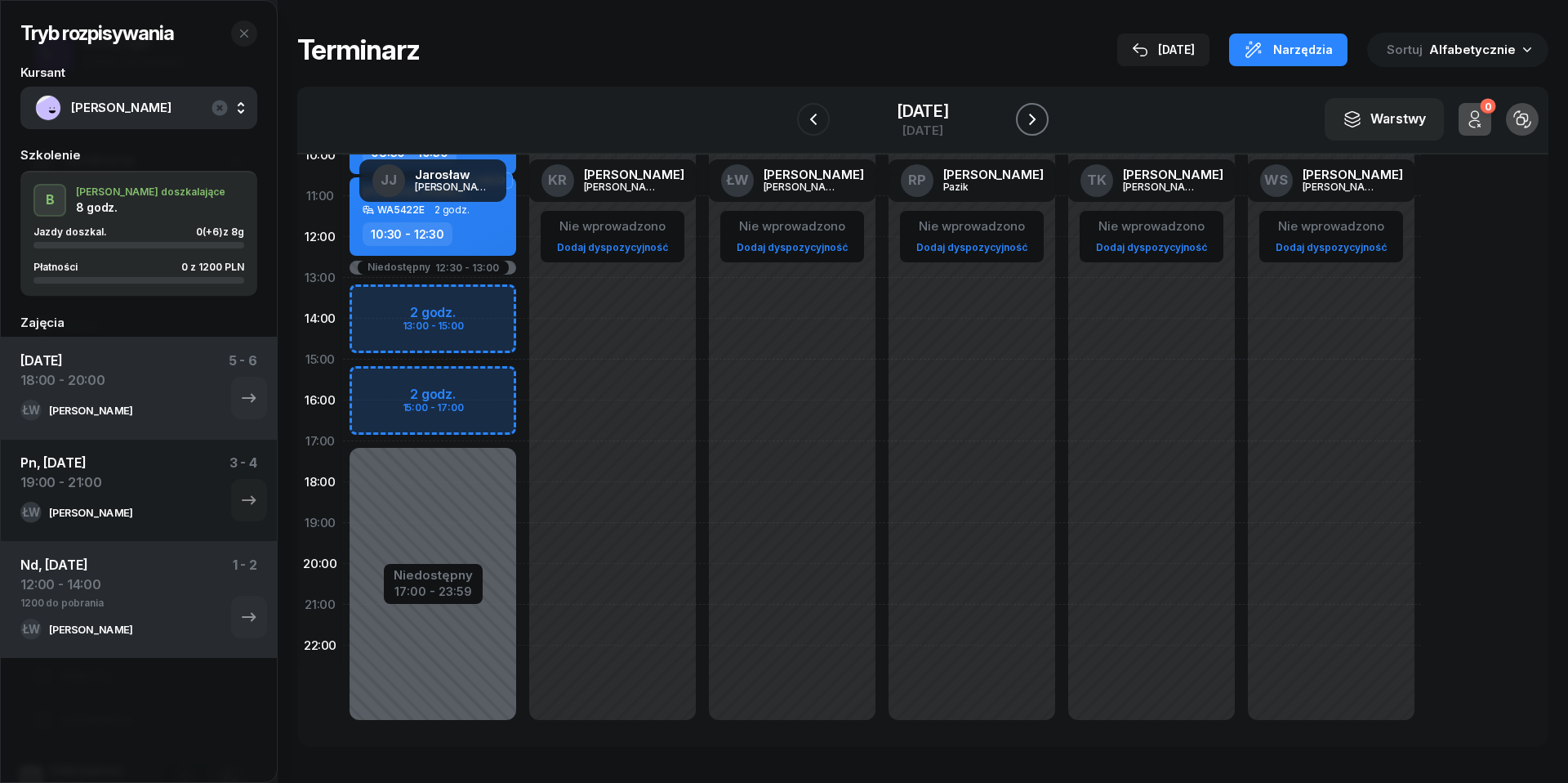
click at [1034, 121] on icon "button" at bounding box center [1033, 120] width 20 height 20
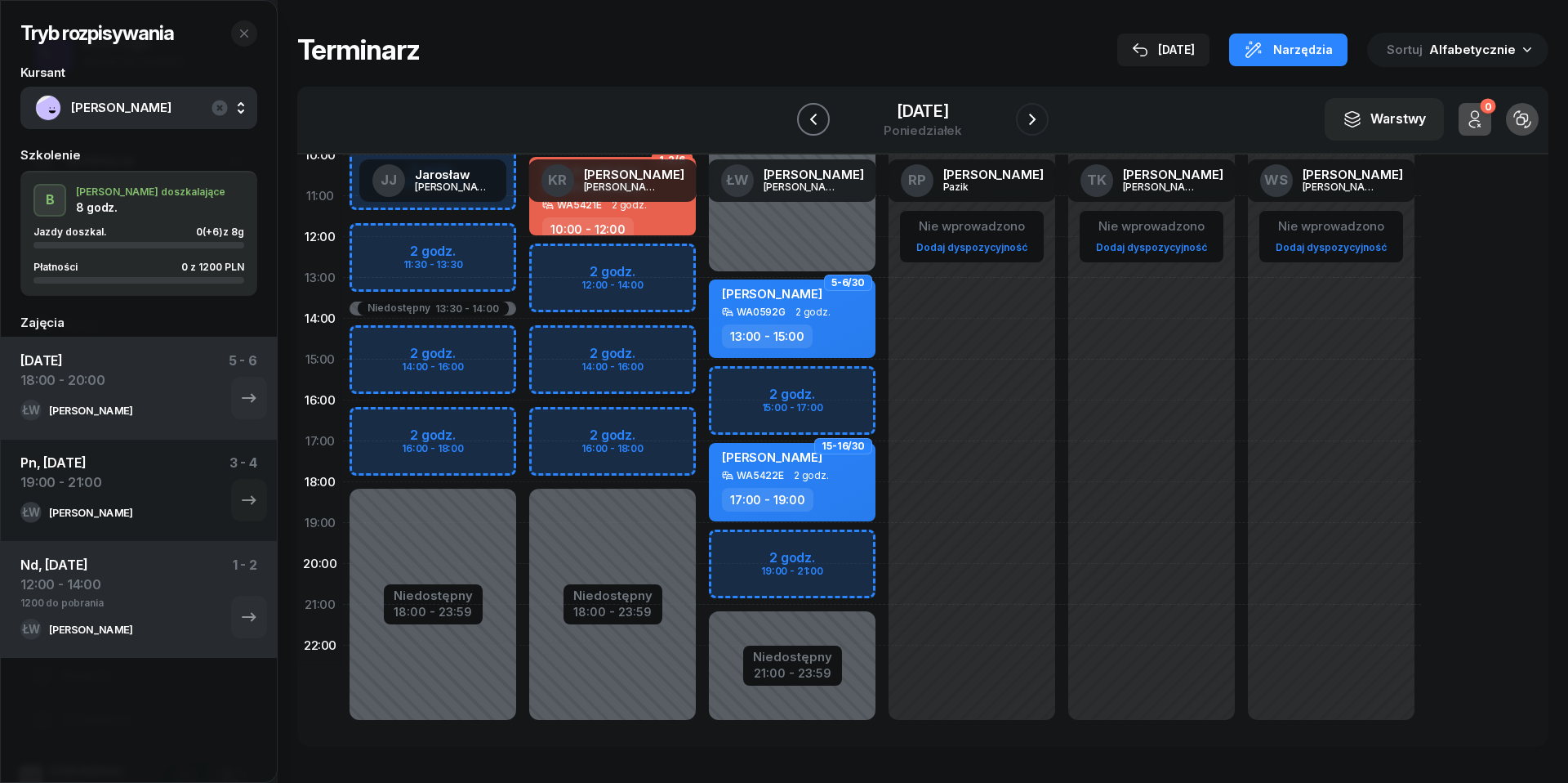
click at [811, 122] on icon "button" at bounding box center [813, 120] width 20 height 20
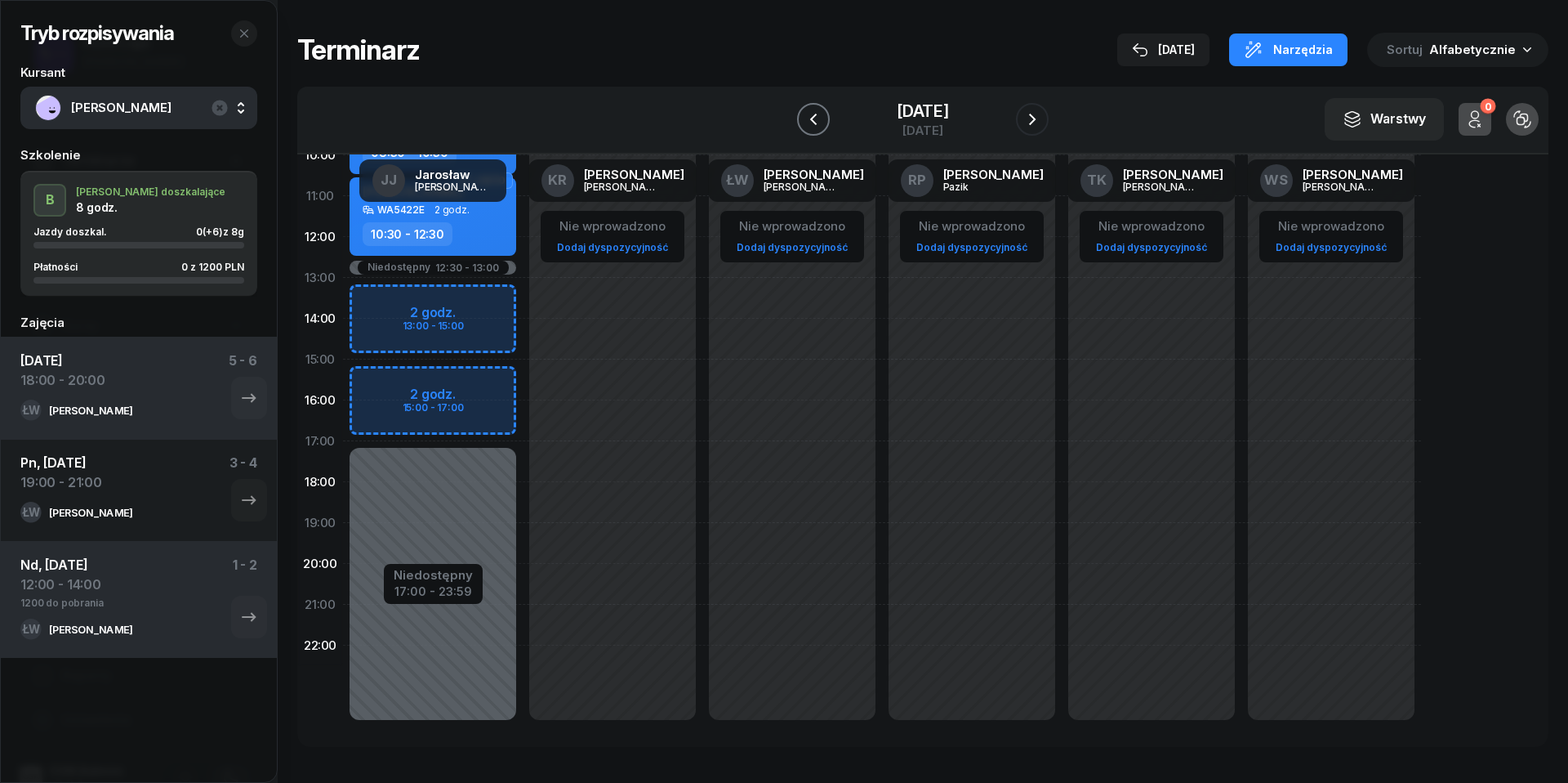
click at [811, 122] on icon "button" at bounding box center [813, 119] width 6 height 12
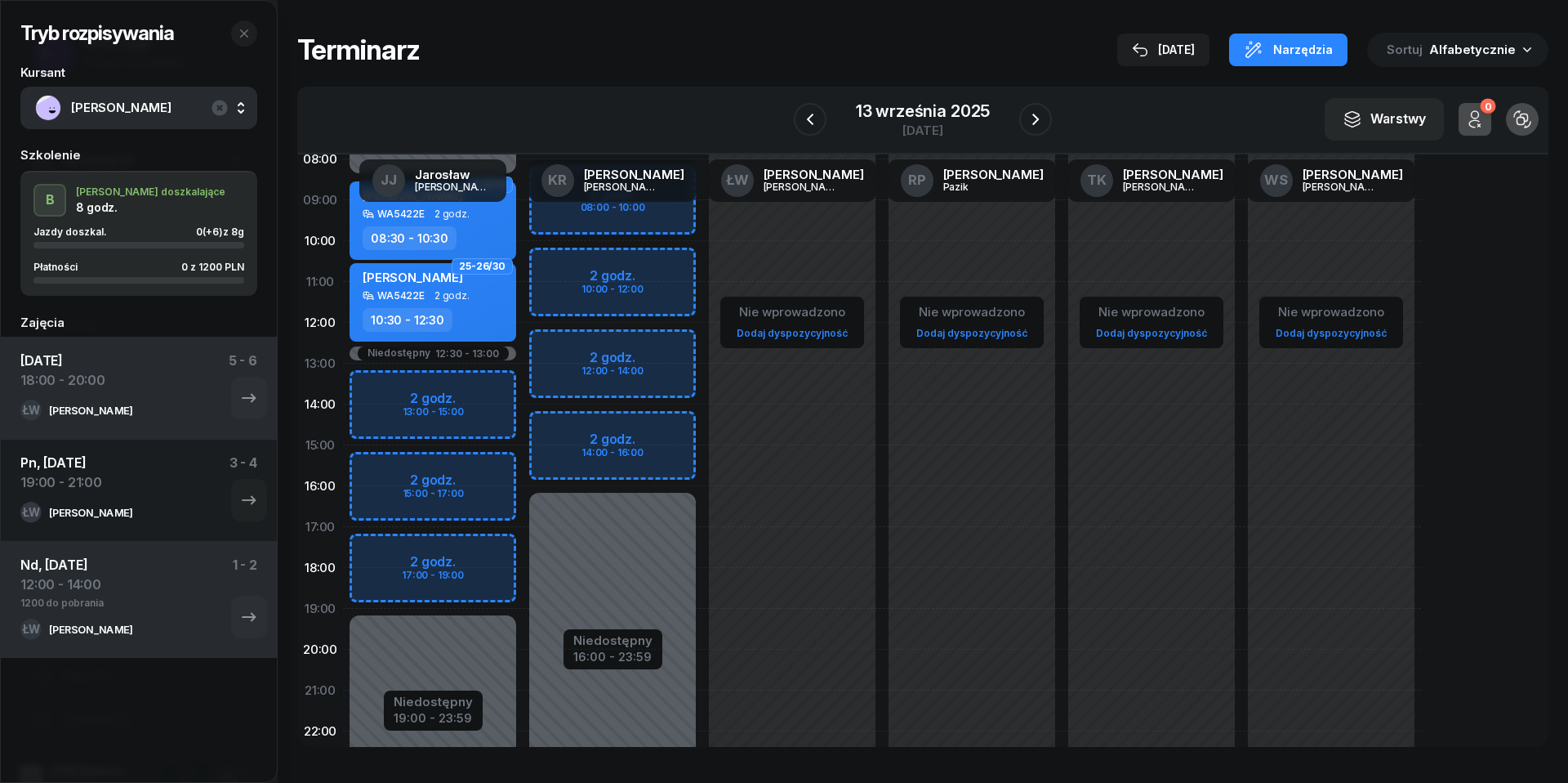
scroll to position [67, 0]
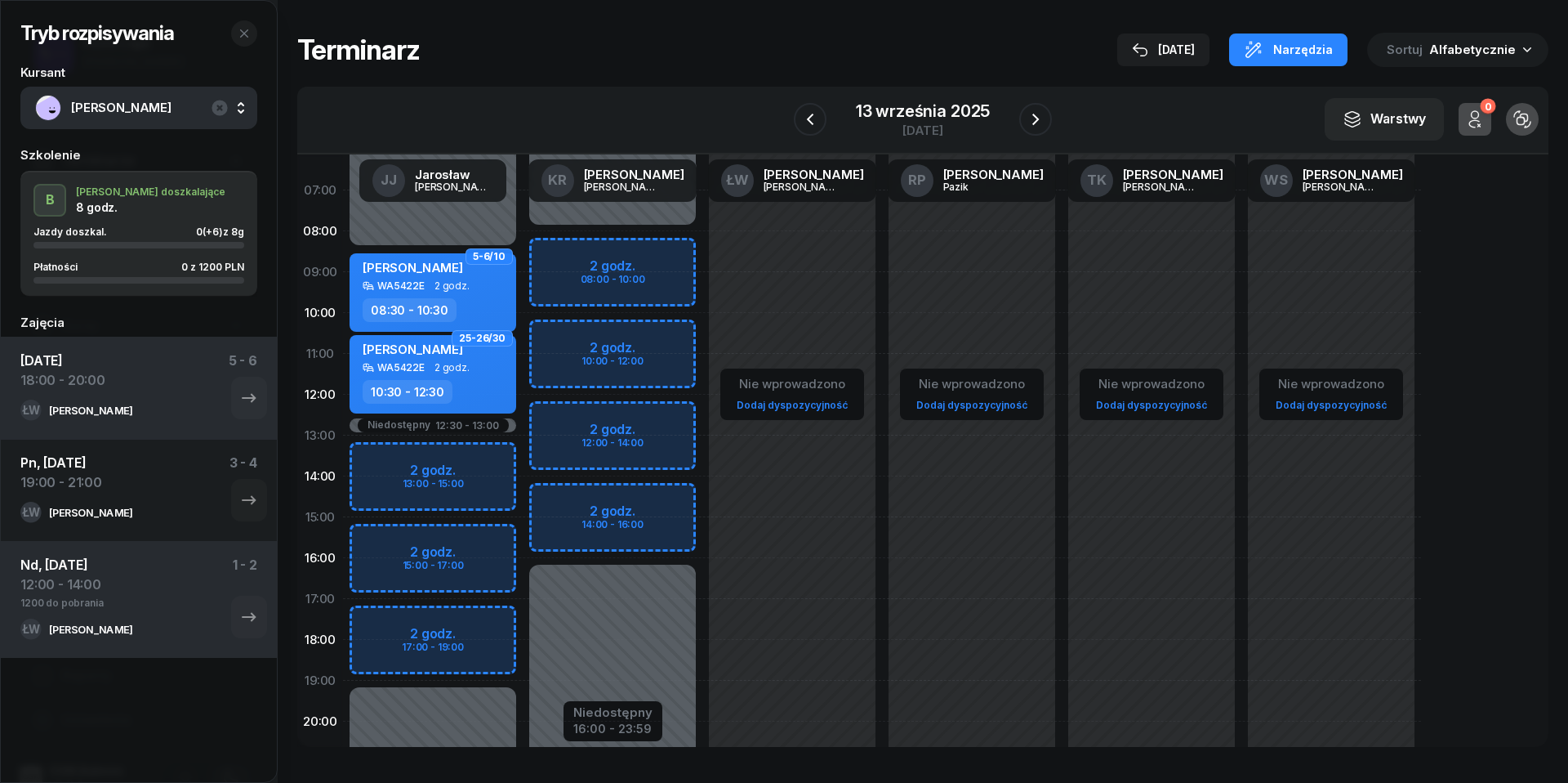
click at [575, 340] on div "Niedostępny 00:00 - 08:00 Niedostępny 16:00 - 23:59 2 godz. 08:00 - 10:00 2 god…" at bounding box center [613, 517] width 180 height 777
select select "10"
select select "12"
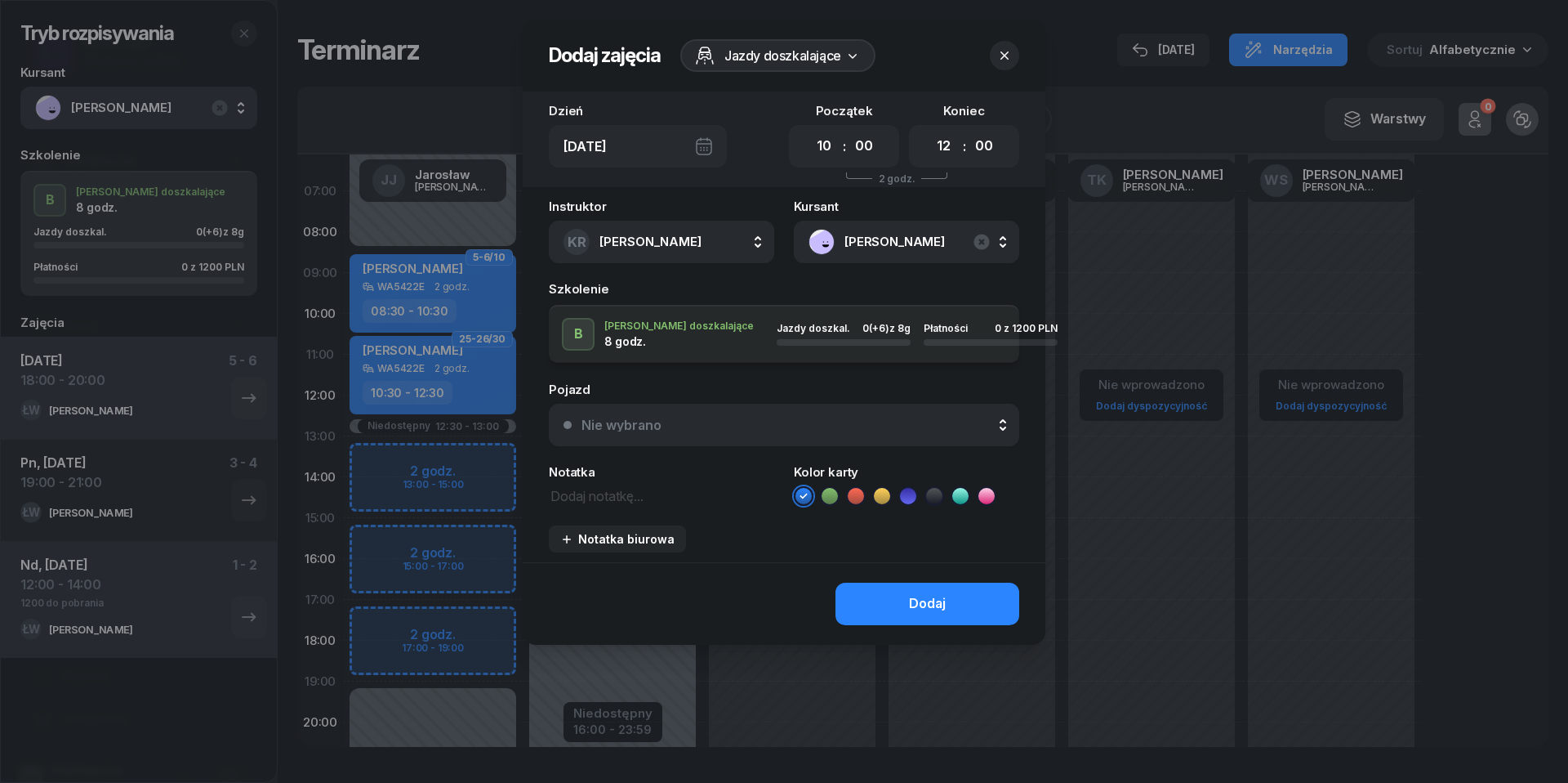
click at [811, 418] on div "Nie wybrano" at bounding box center [793, 425] width 423 height 14
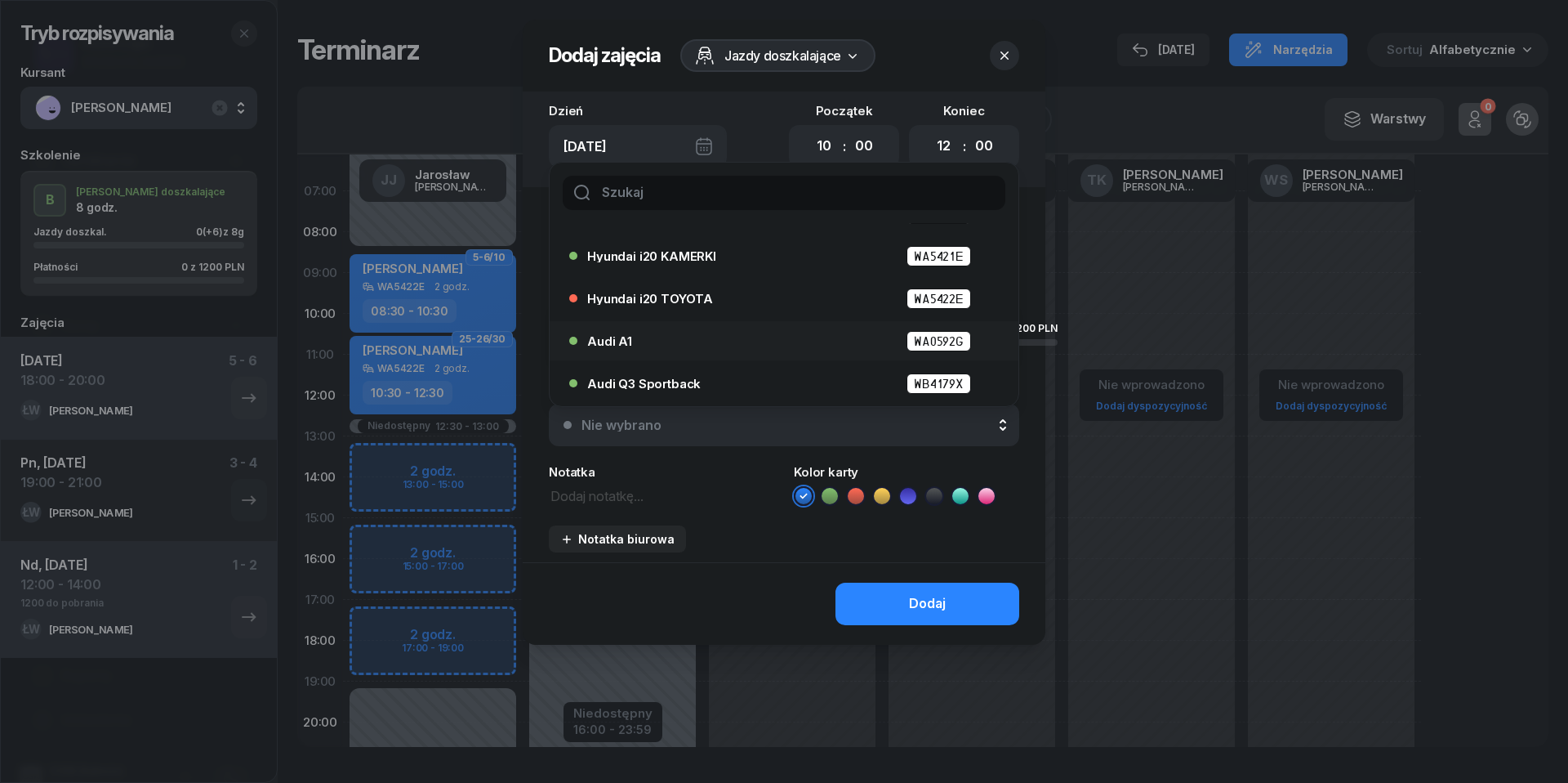
scroll to position [76, 0]
click at [676, 338] on div "Audi A1 WA0592G" at bounding box center [788, 341] width 402 height 21
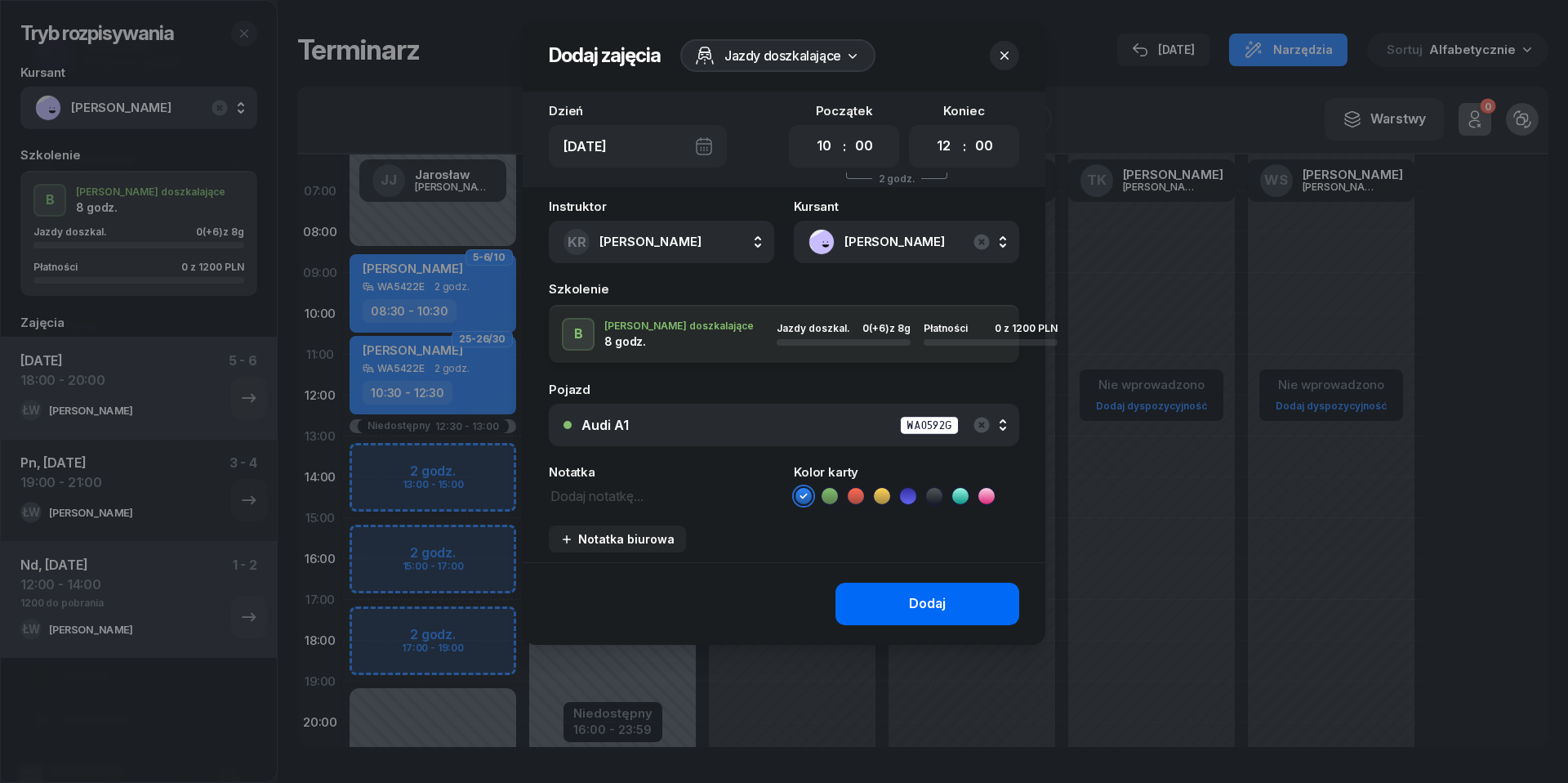
click at [926, 603] on div "Dodaj" at bounding box center [927, 604] width 37 height 22
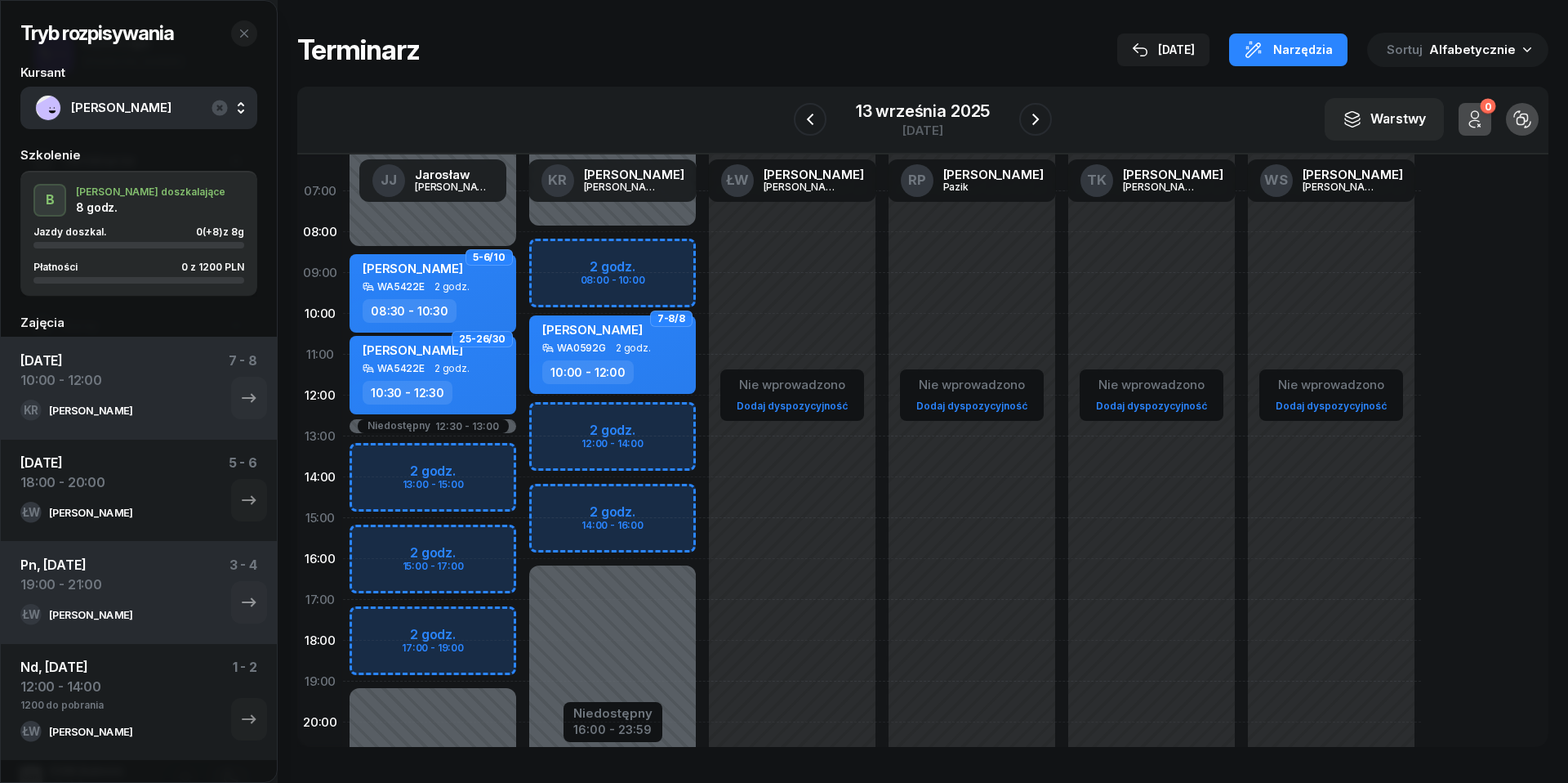
click at [608, 364] on div "10:00 - 12:00" at bounding box center [588, 372] width 92 height 23
select select "10"
select select "12"
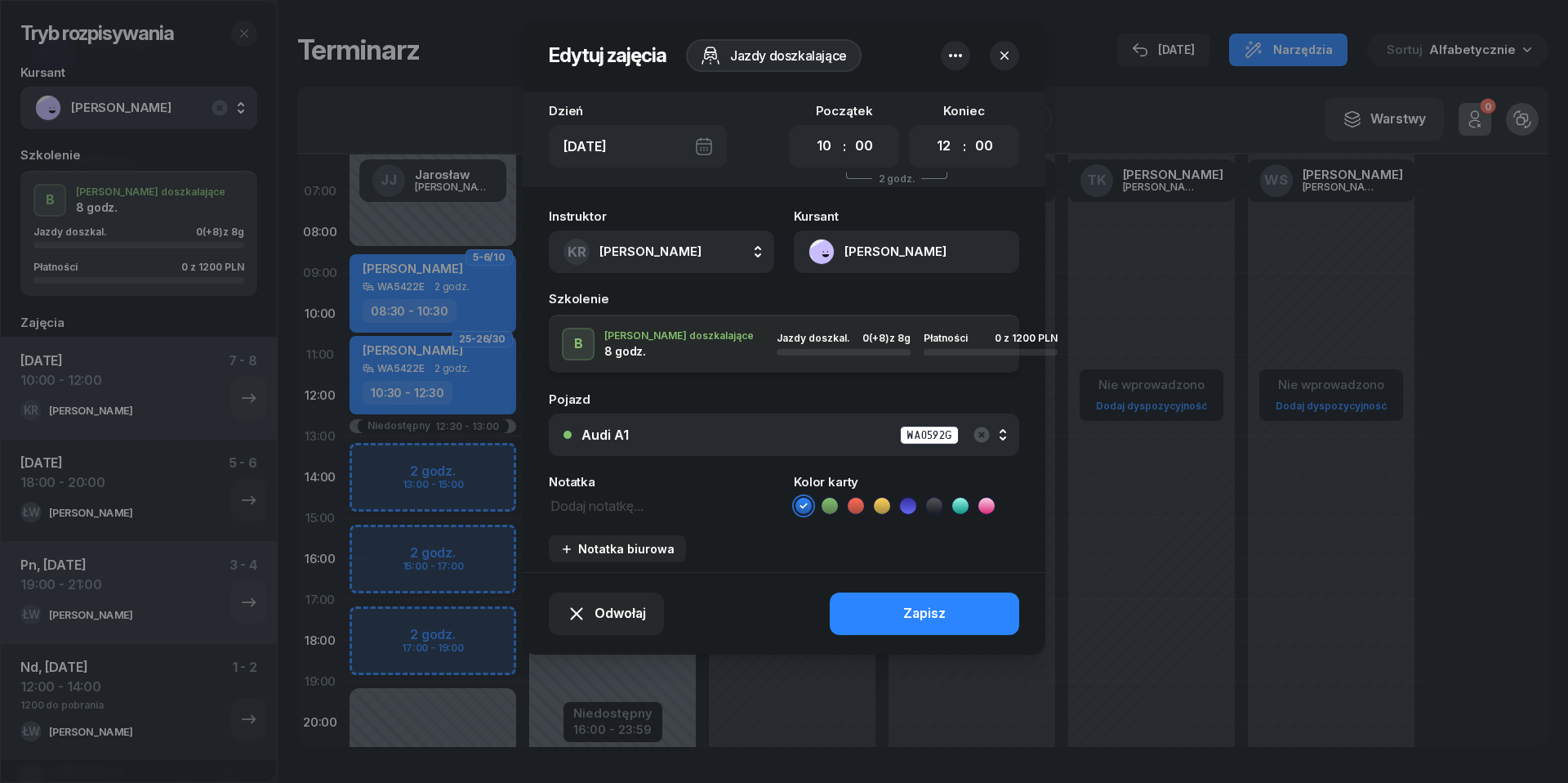
click at [809, 247] on button "[PERSON_NAME]" at bounding box center [907, 251] width 226 height 42
click at [864, 296] on link "Otwórz profil" at bounding box center [905, 308] width 214 height 40
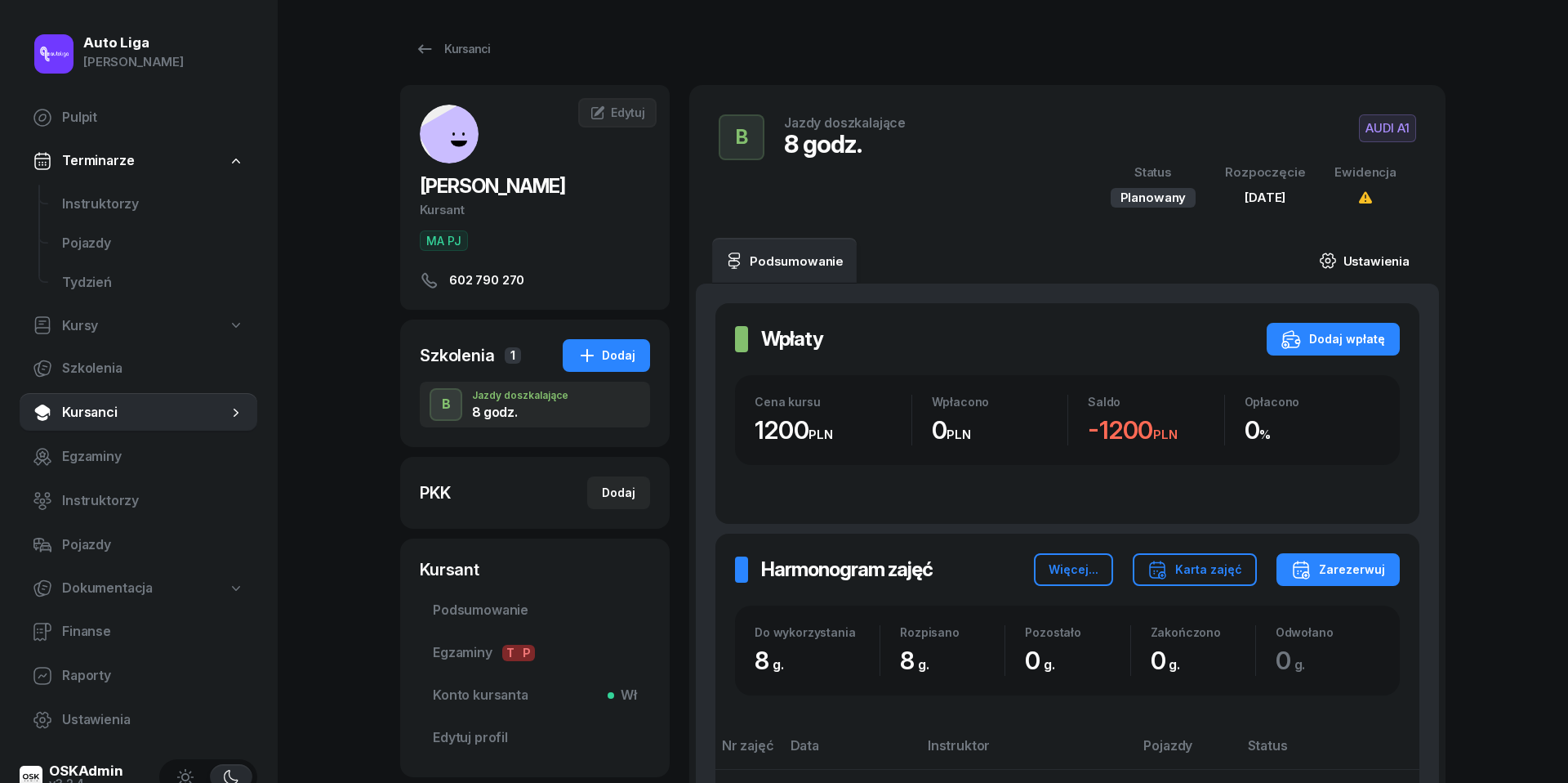
click at [1360, 263] on link "Ustawienia" at bounding box center [1365, 260] width 117 height 46
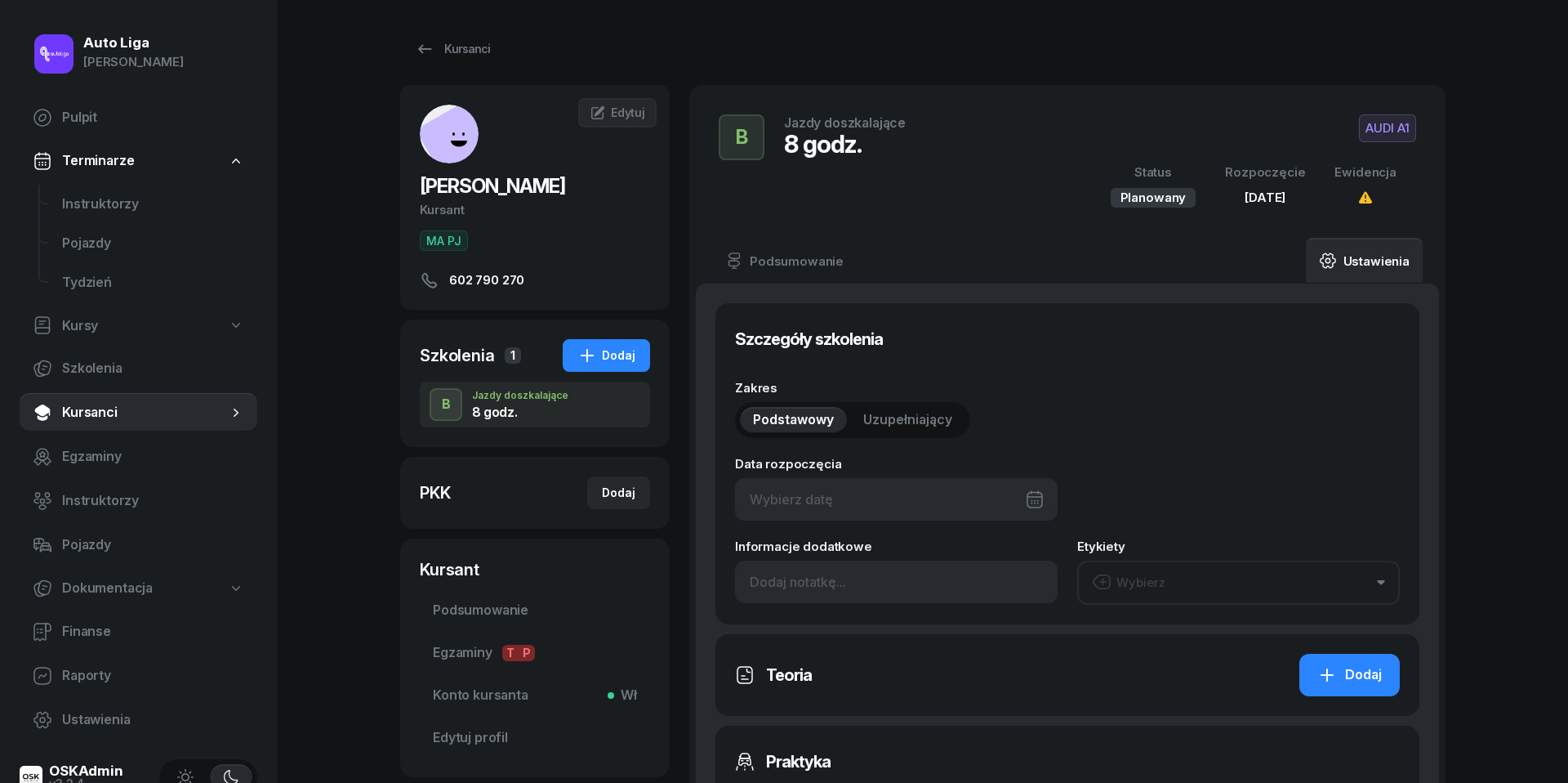
type input "[DATE]"
type input "8"
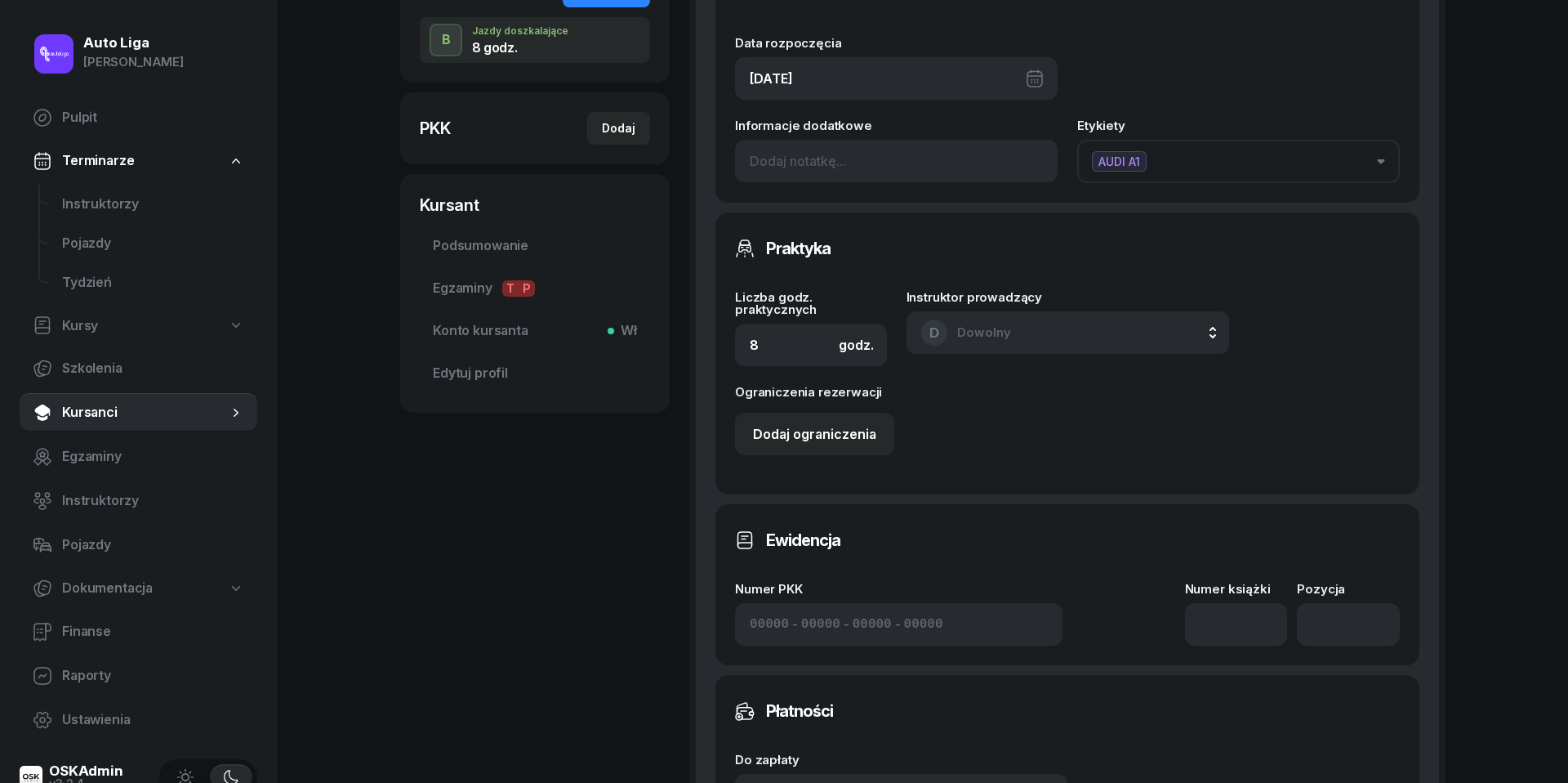
scroll to position [559, 0]
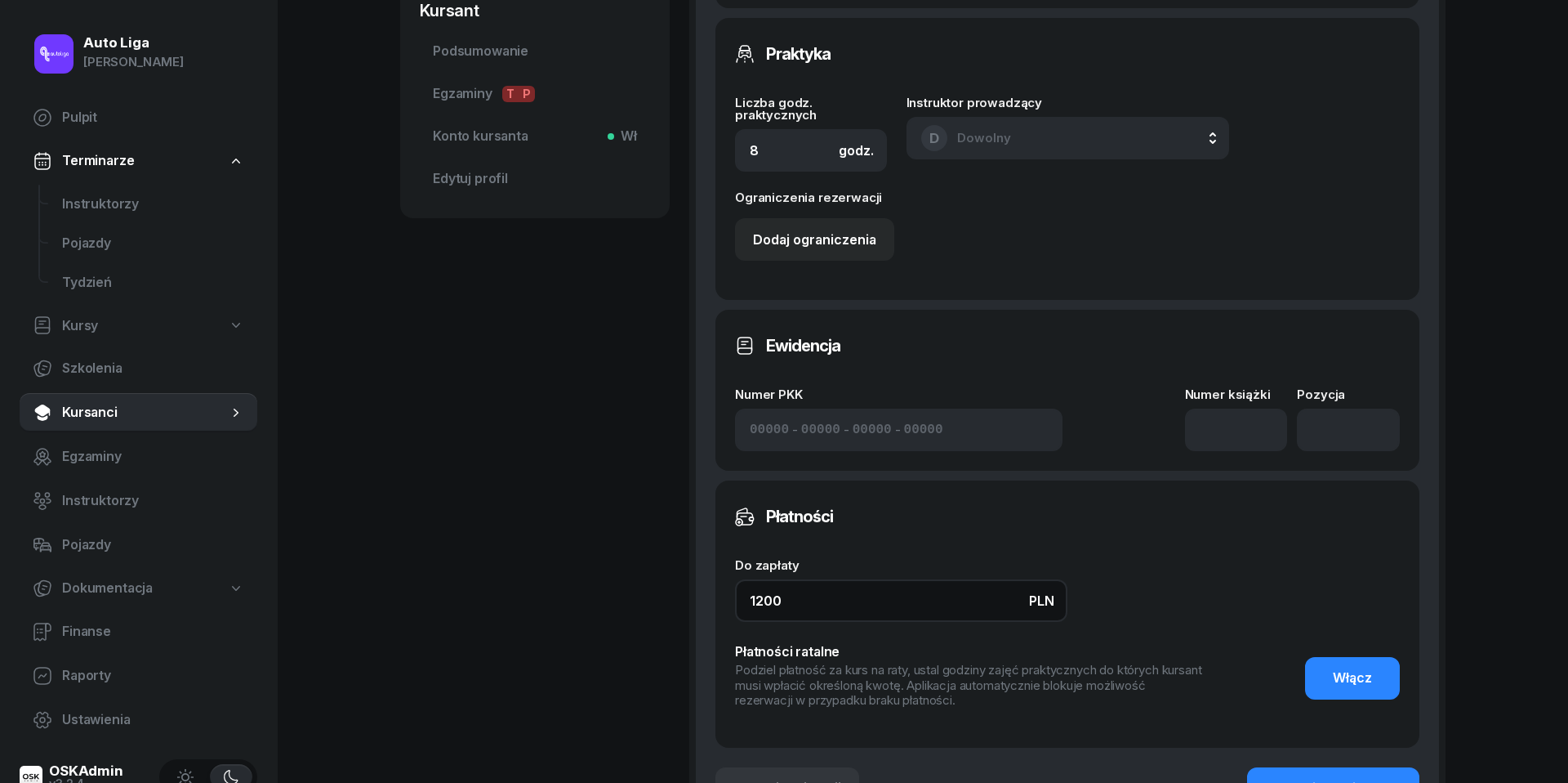
click at [794, 590] on input "1200" at bounding box center [901, 600] width 333 height 42
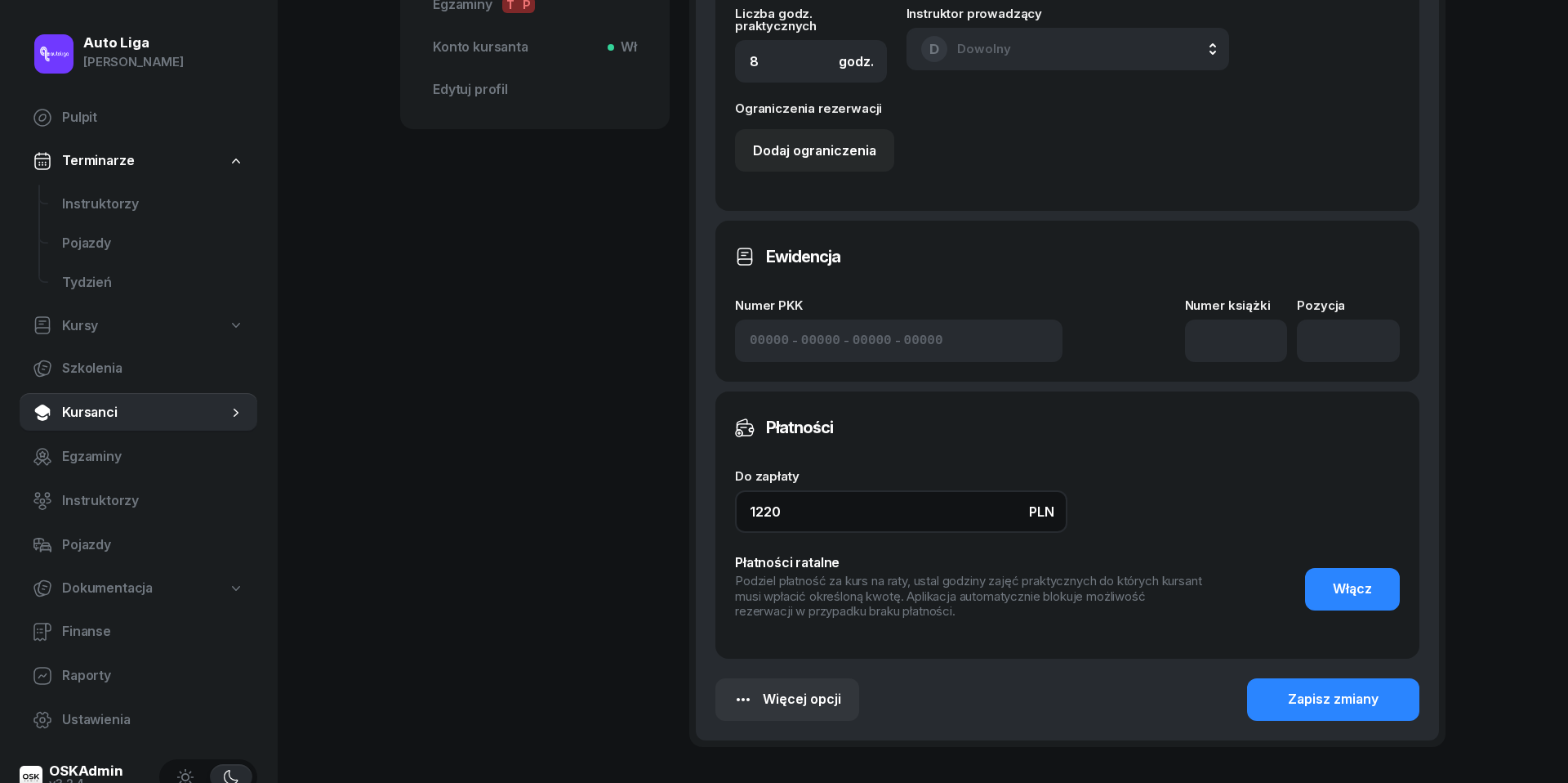
scroll to position [662, 0]
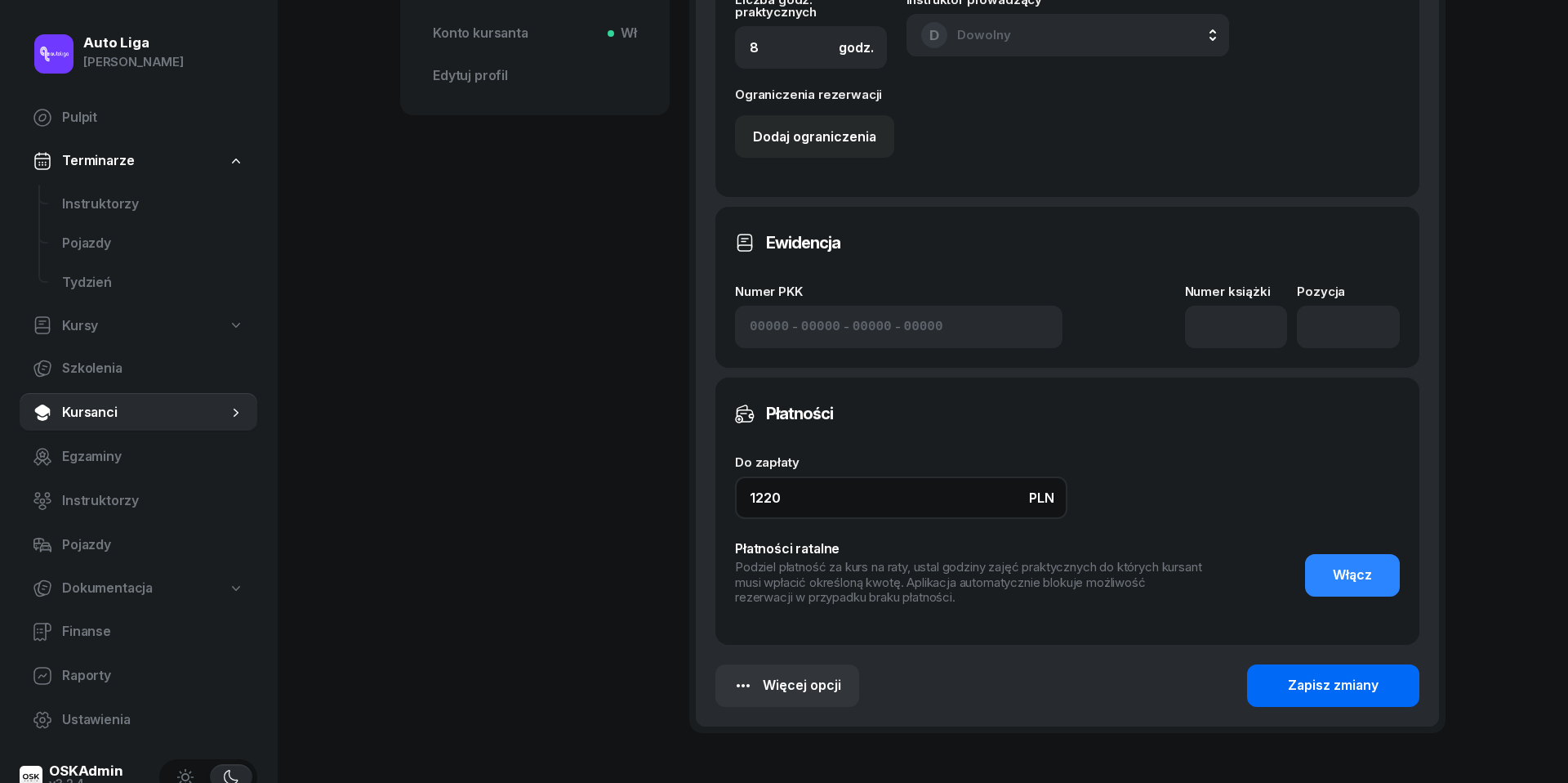
type input "1220"
click at [1321, 668] on button "Zapisz zmiany" at bounding box center [1333, 685] width 173 height 42
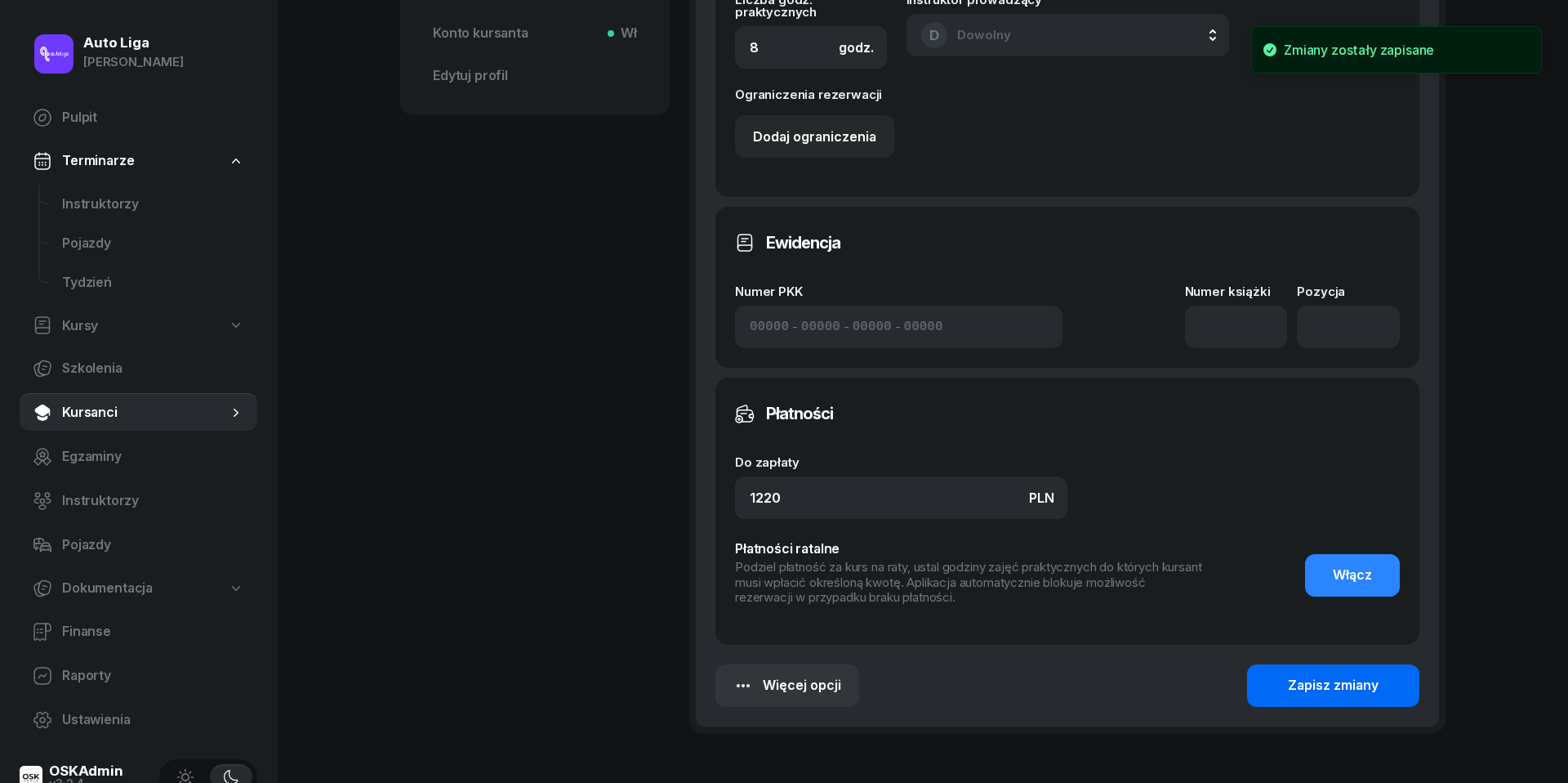
scroll to position [449, 0]
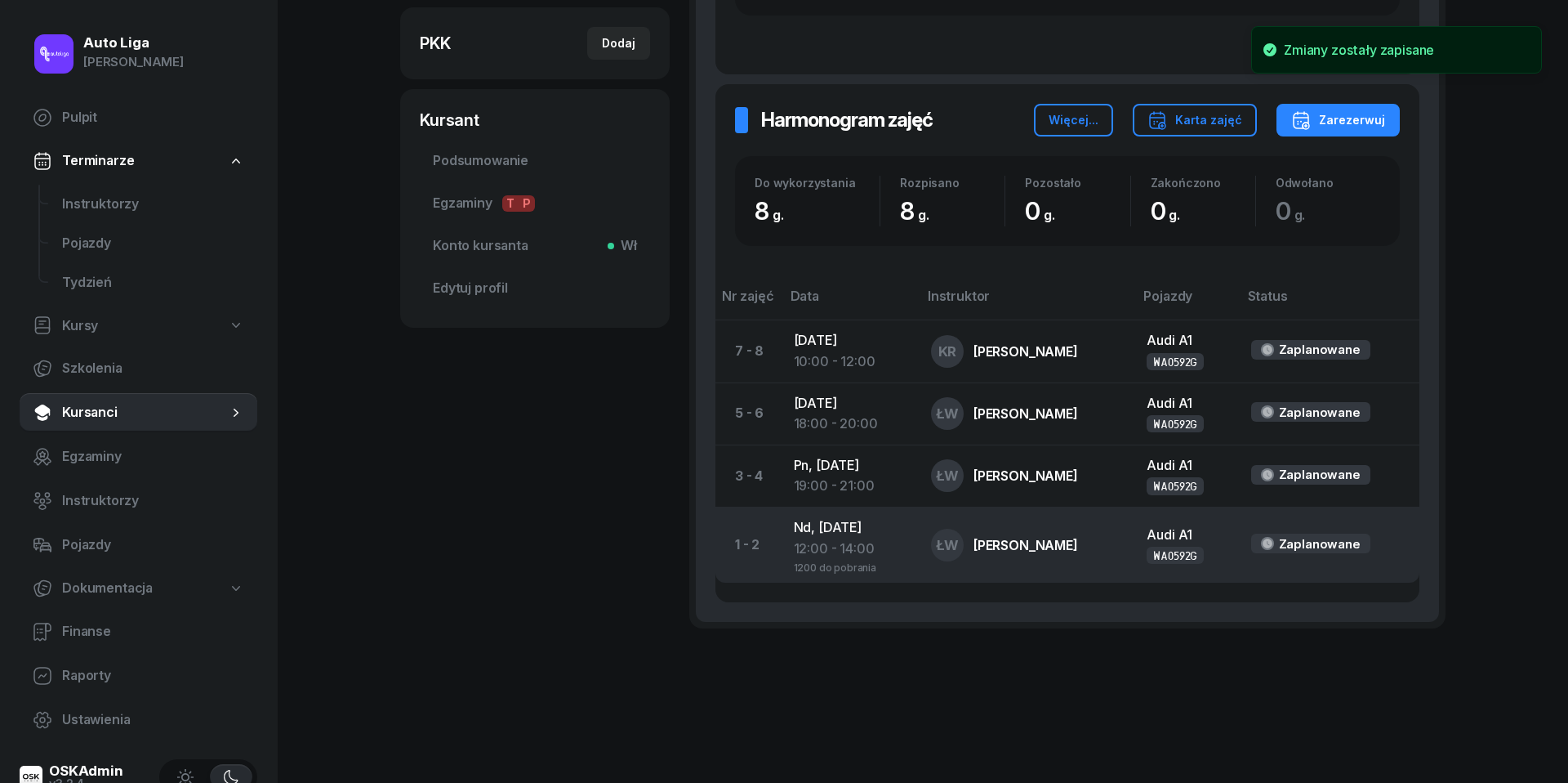
click at [834, 554] on div "12:00 - 14:00" at bounding box center [849, 549] width 111 height 22
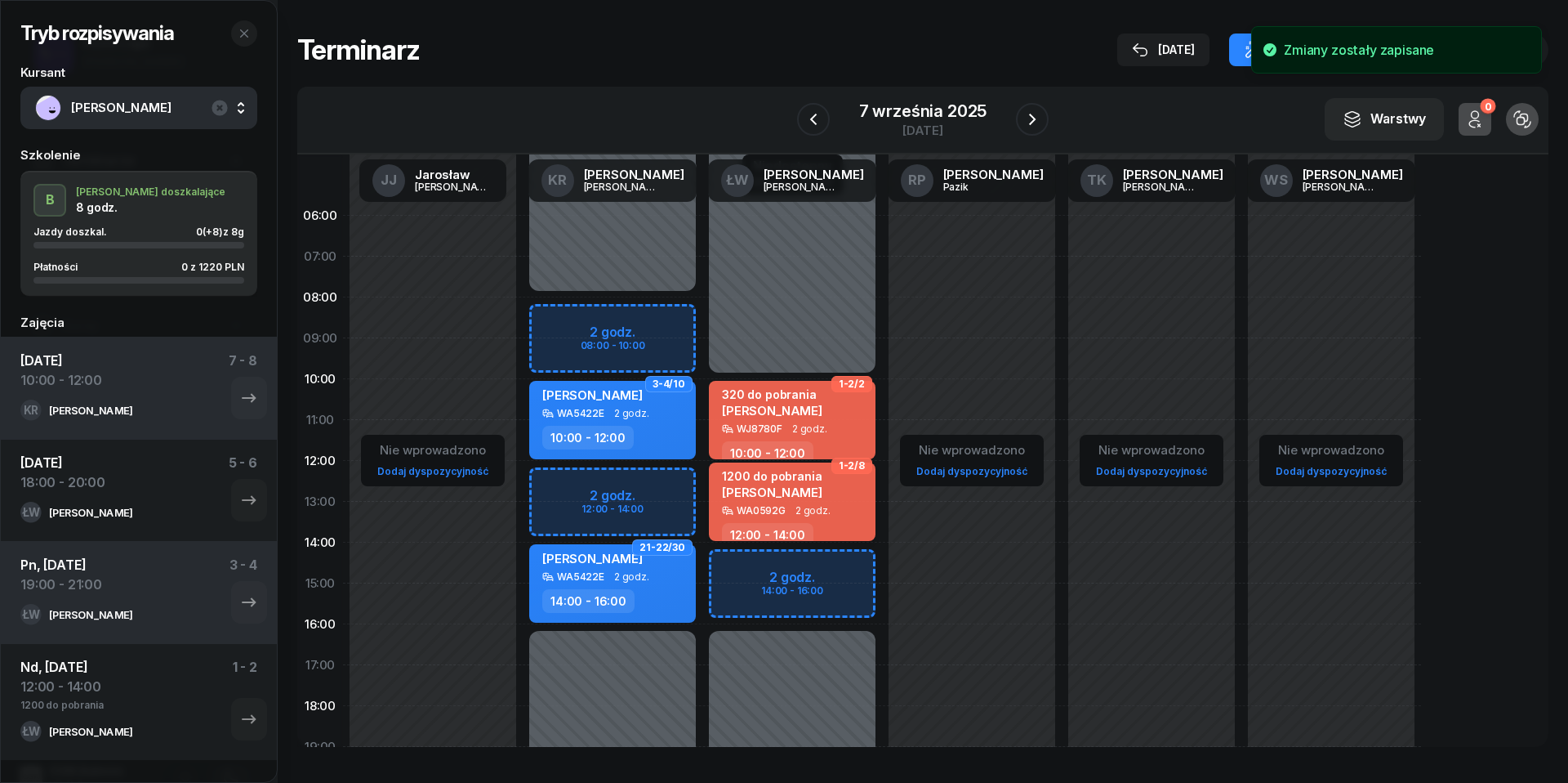
click at [805, 507] on span "2 godz." at bounding box center [812, 510] width 35 height 12
select select "12"
select select "14"
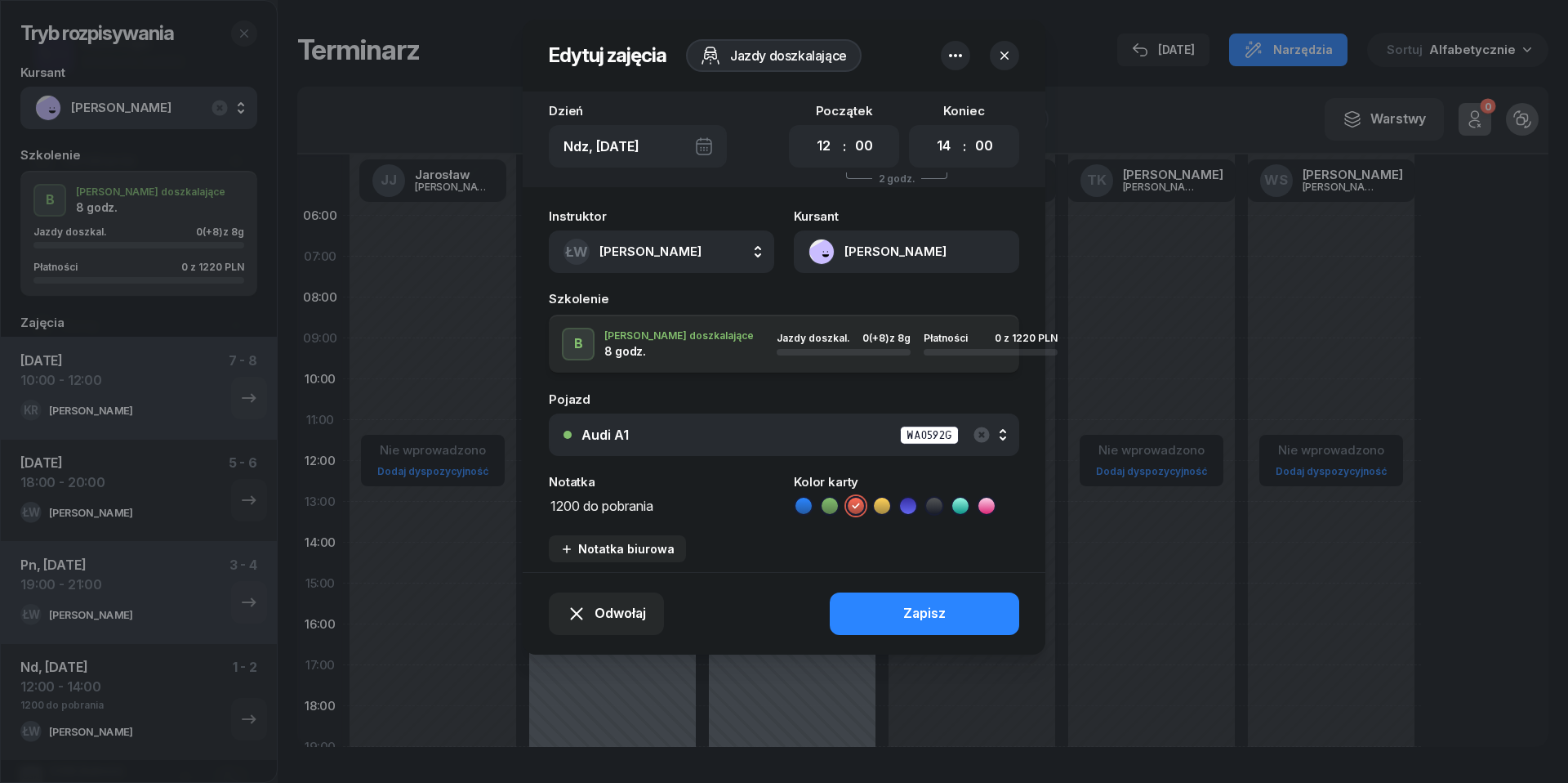
click at [576, 507] on textarea "1200 do pobrania" at bounding box center [661, 504] width 226 height 21
type textarea "1220 do pobrania"
click at [860, 593] on button "Zapisz" at bounding box center [924, 613] width 190 height 42
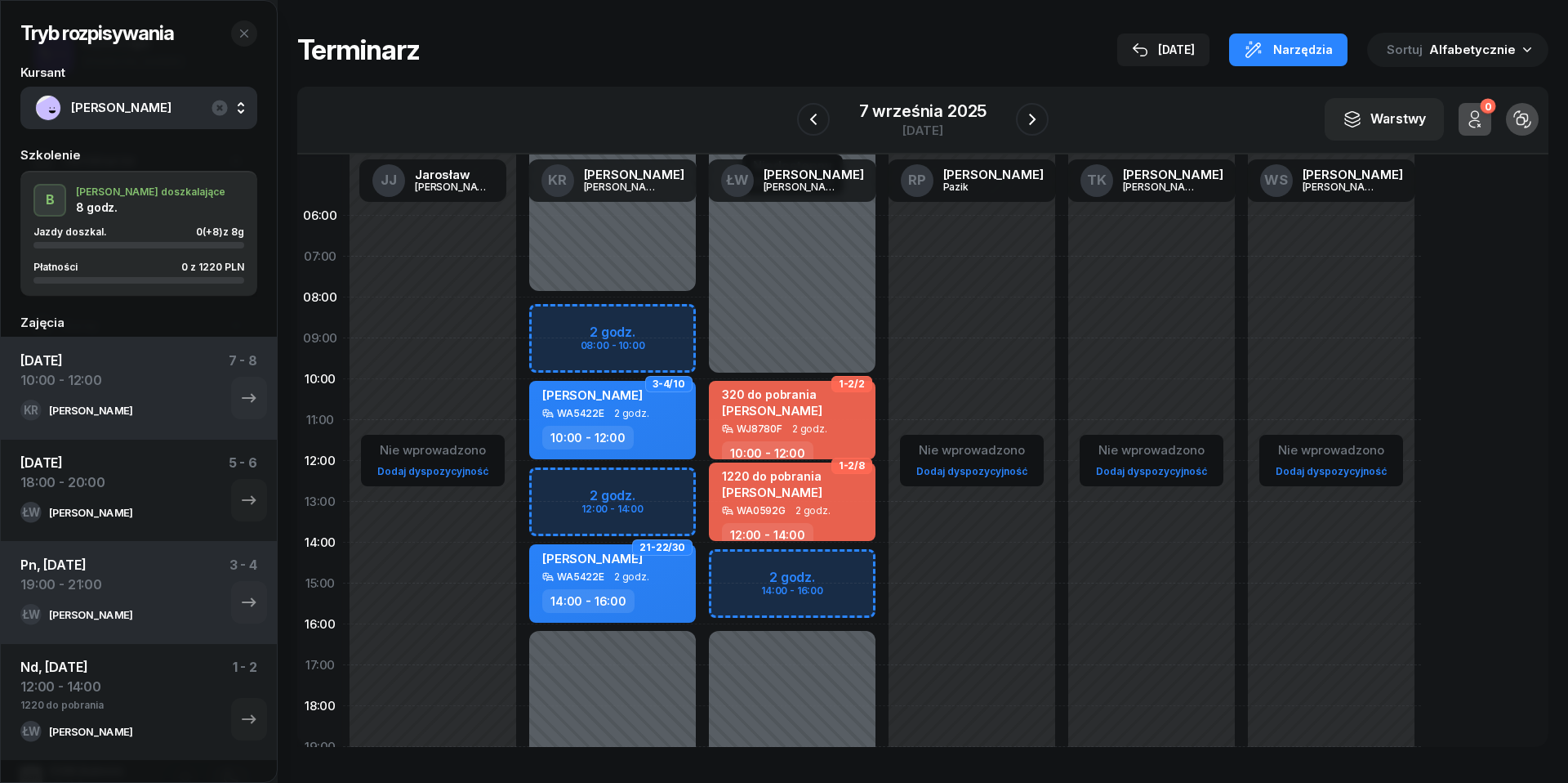
scroll to position [30, 0]
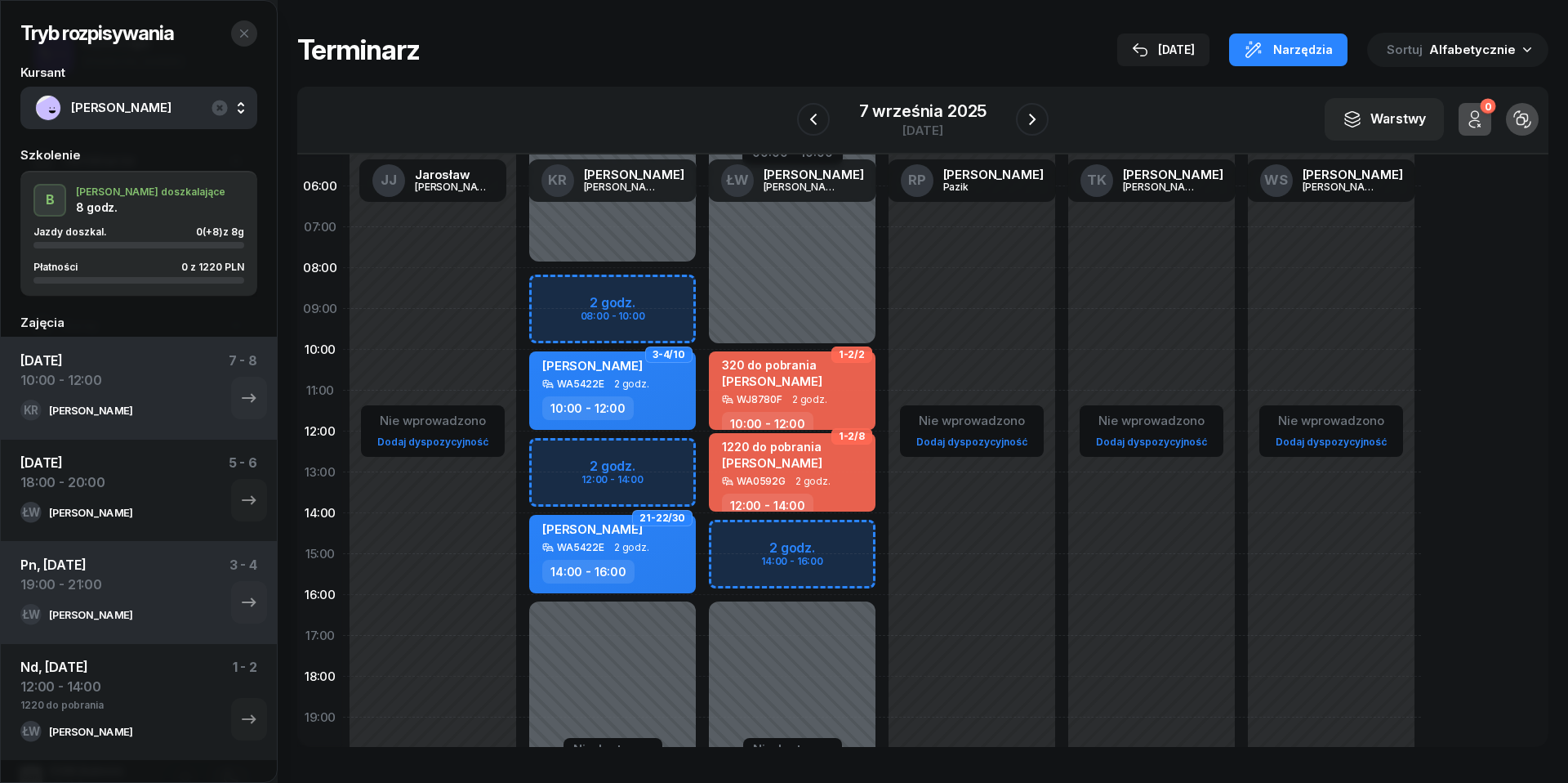
click at [238, 40] on button "button" at bounding box center [244, 33] width 26 height 26
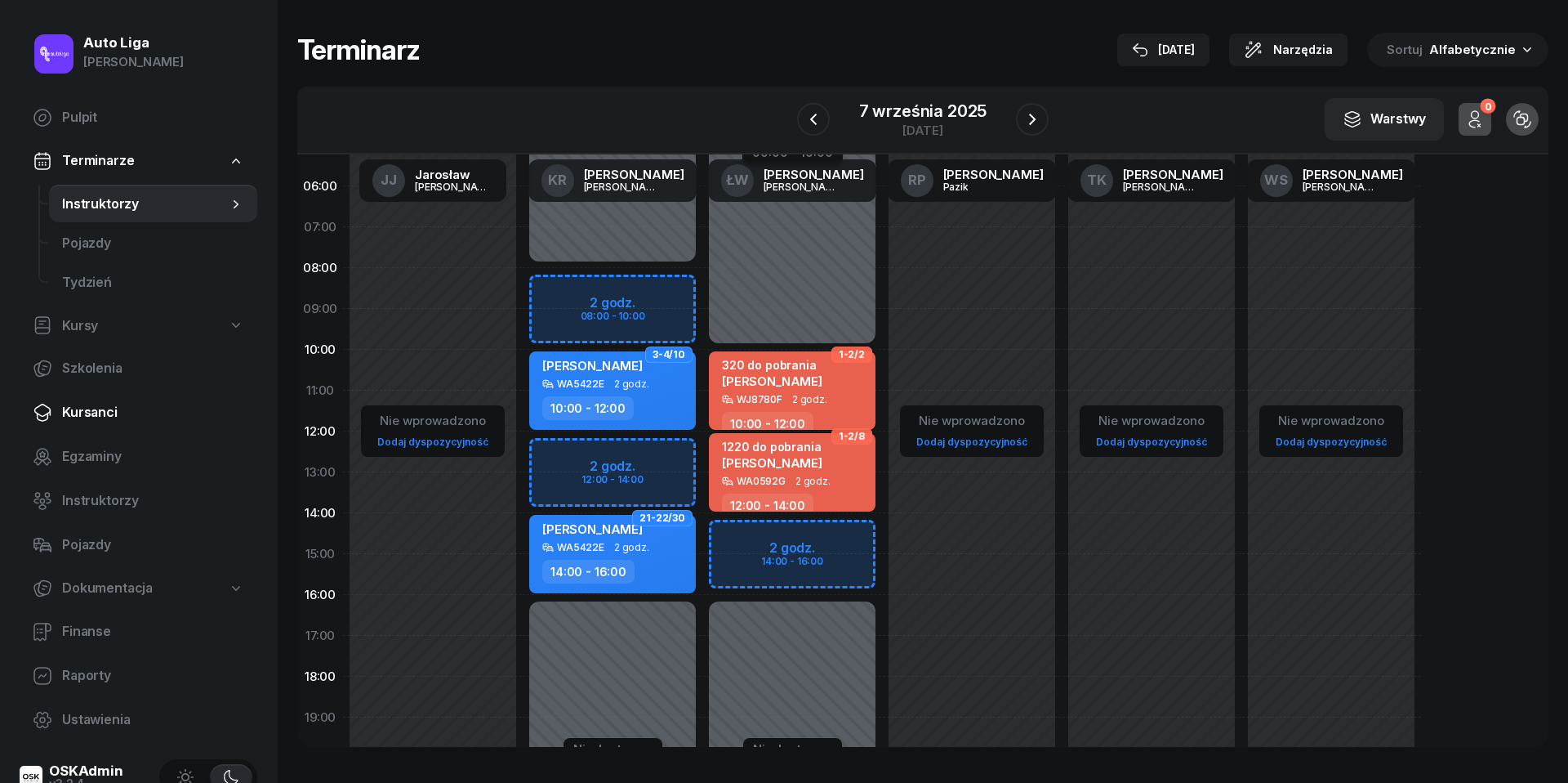
click at [95, 400] on link "Kursanci" at bounding box center [139, 413] width 237 height 40
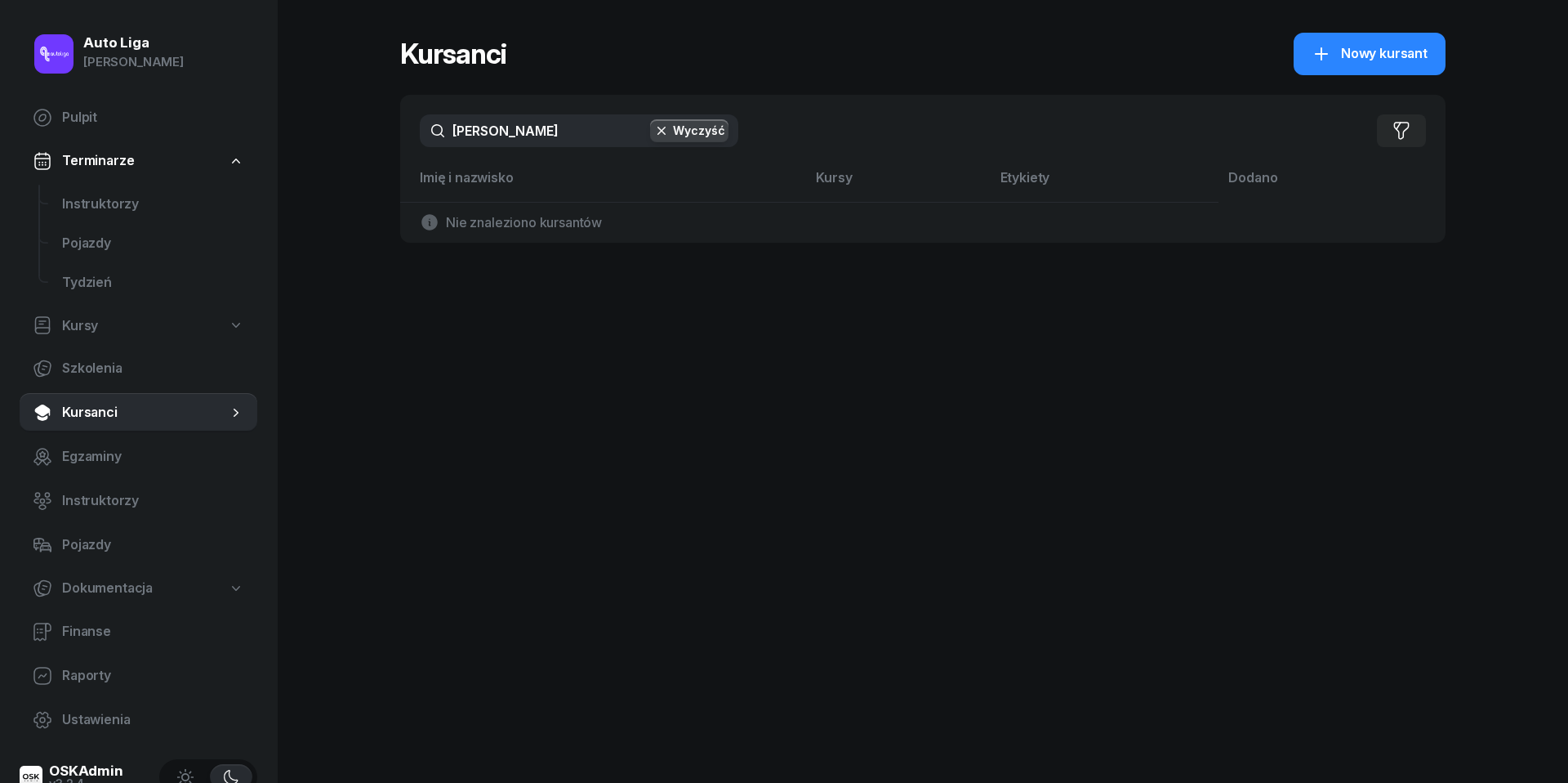
click at [504, 130] on input "[PERSON_NAME]" at bounding box center [579, 130] width 318 height 32
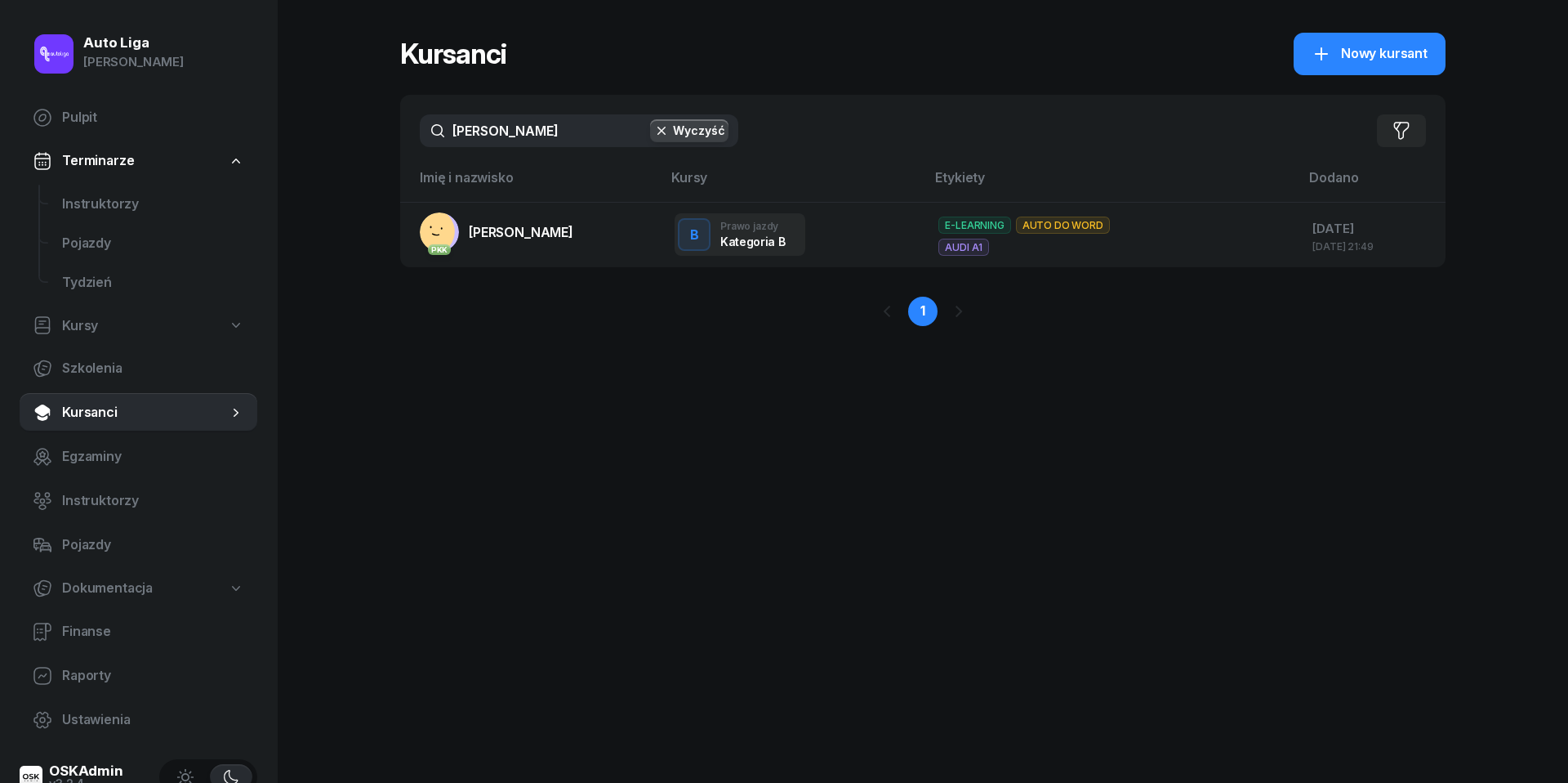
type input "[PERSON_NAME]"
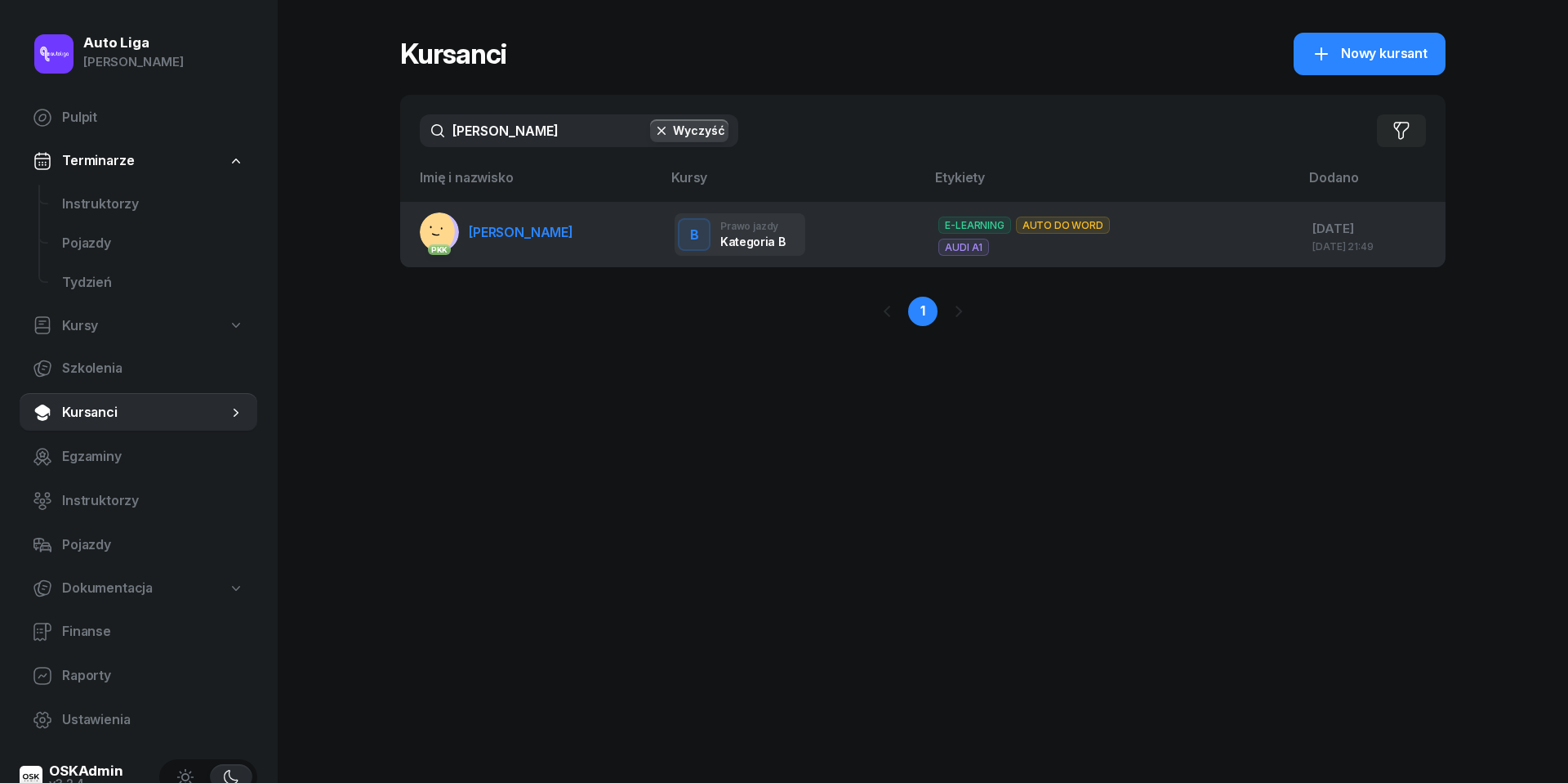
drag, startPoint x: 510, startPoint y: 176, endPoint x: 523, endPoint y: 226, distance: 51.7
click at [523, 226] on span "[PERSON_NAME]" at bounding box center [521, 232] width 104 height 16
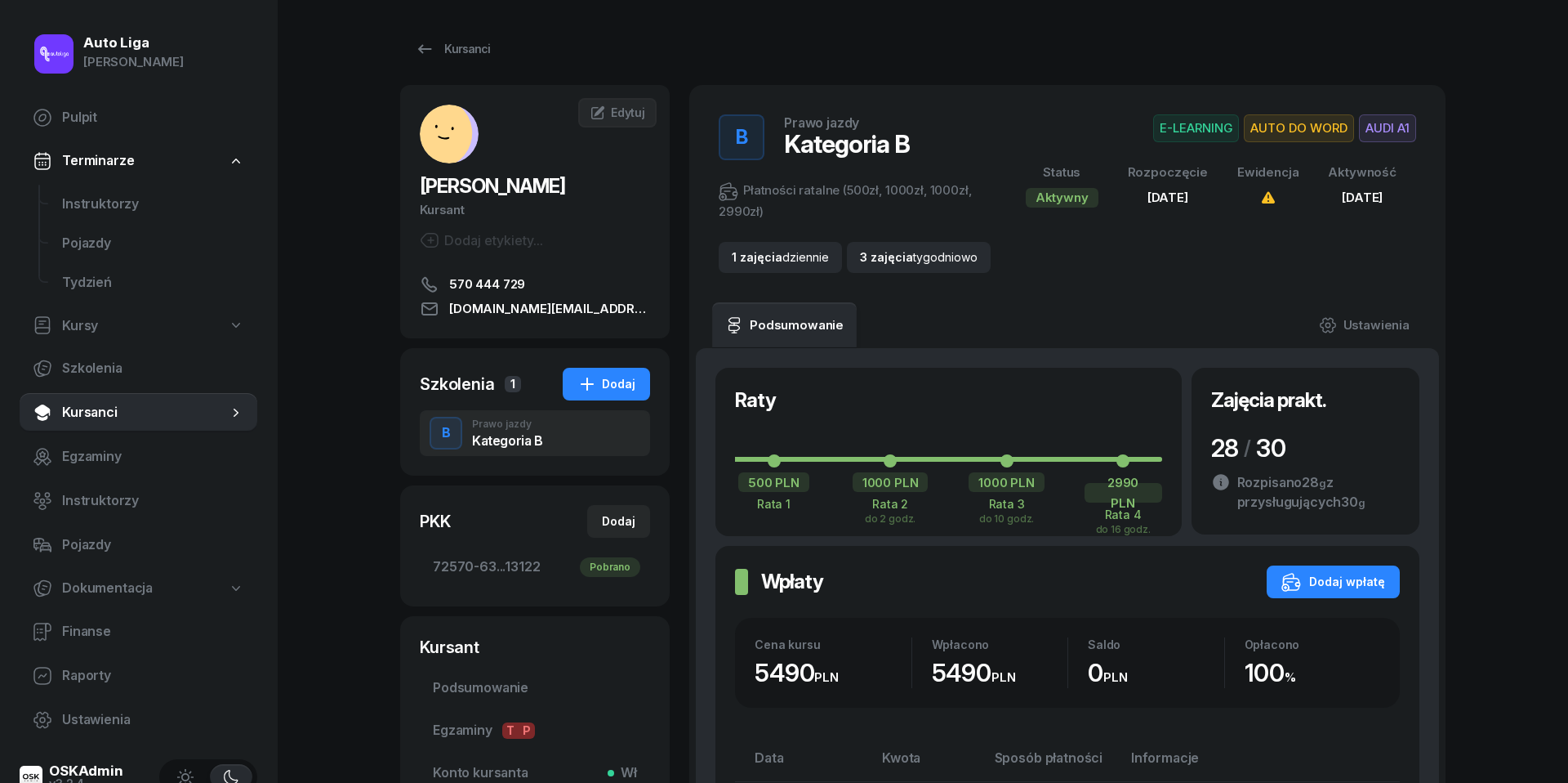
click at [85, 406] on span "Kursanci" at bounding box center [145, 413] width 166 height 22
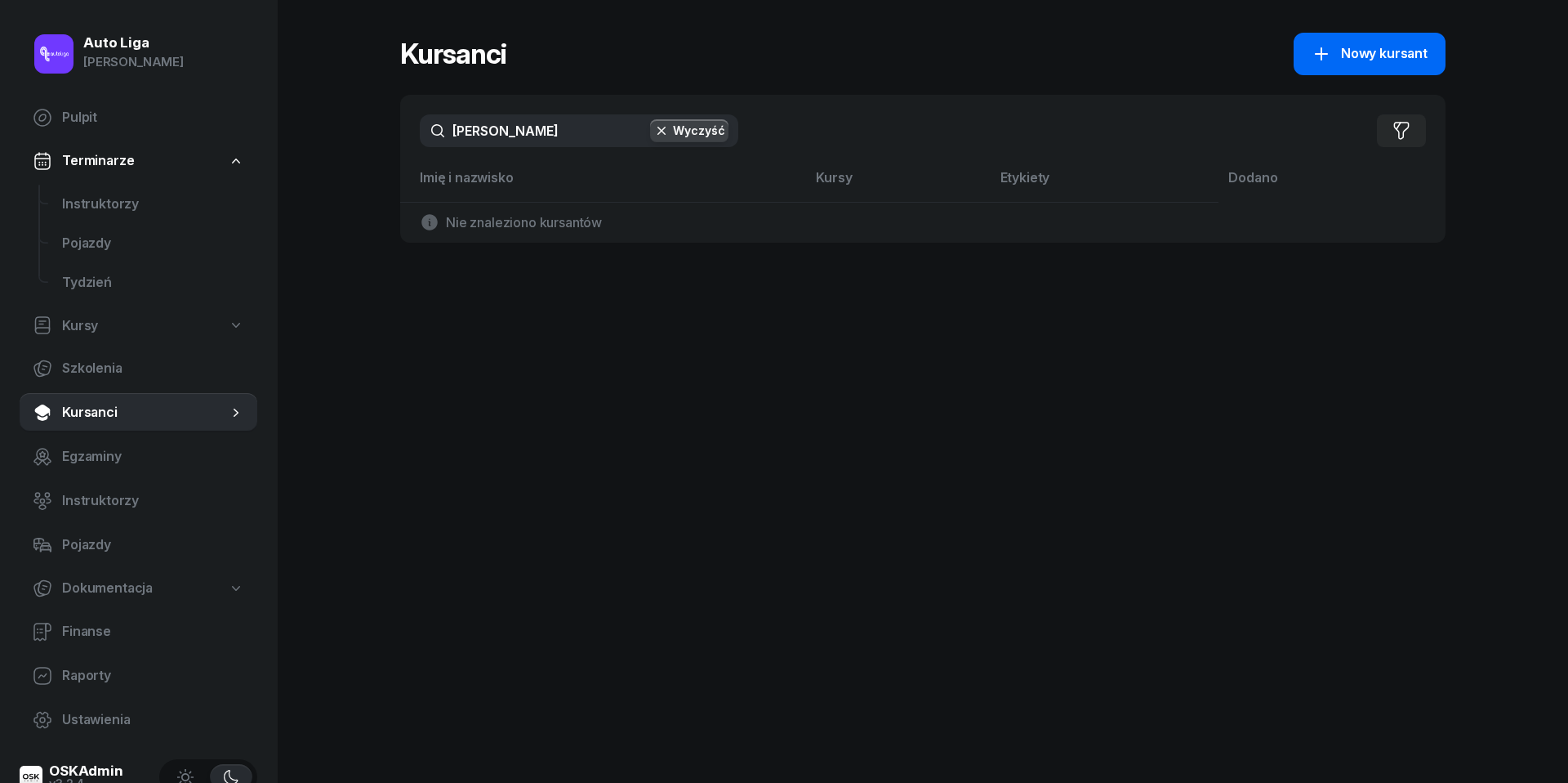
click at [1344, 63] on span "Nowy kursant" at bounding box center [1384, 54] width 86 height 22
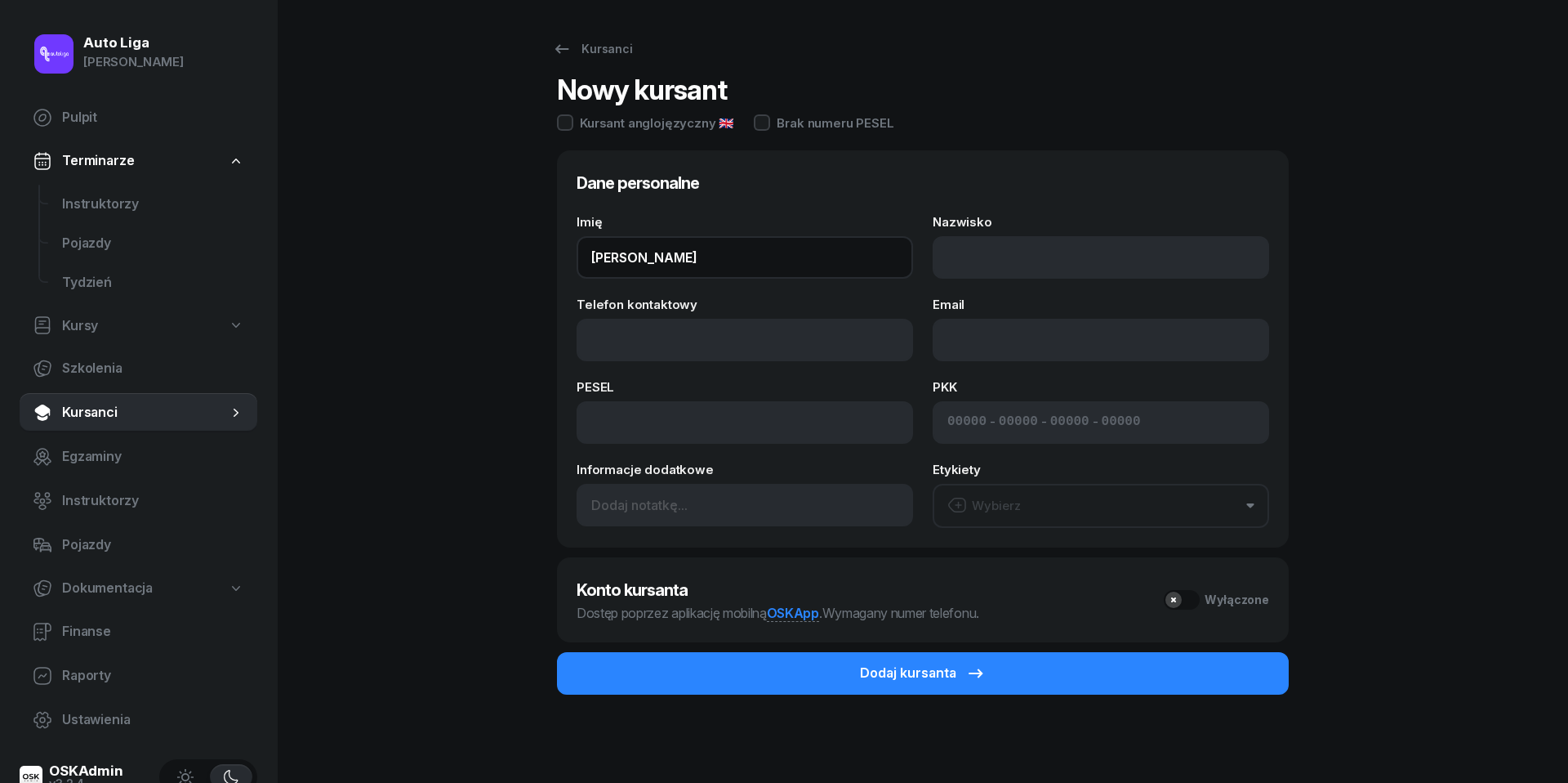
type input "[PERSON_NAME]"
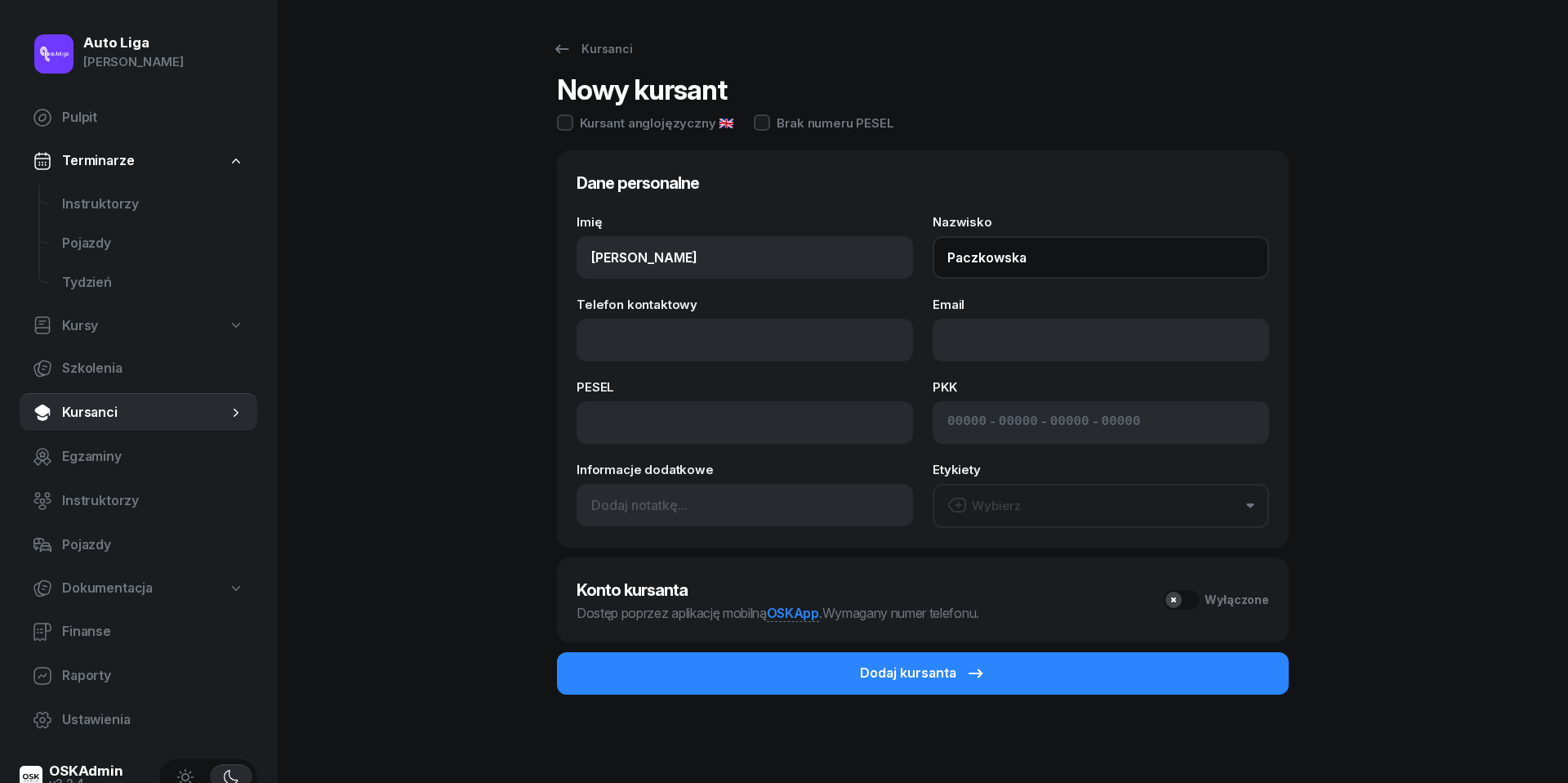
type input "Paczkowska"
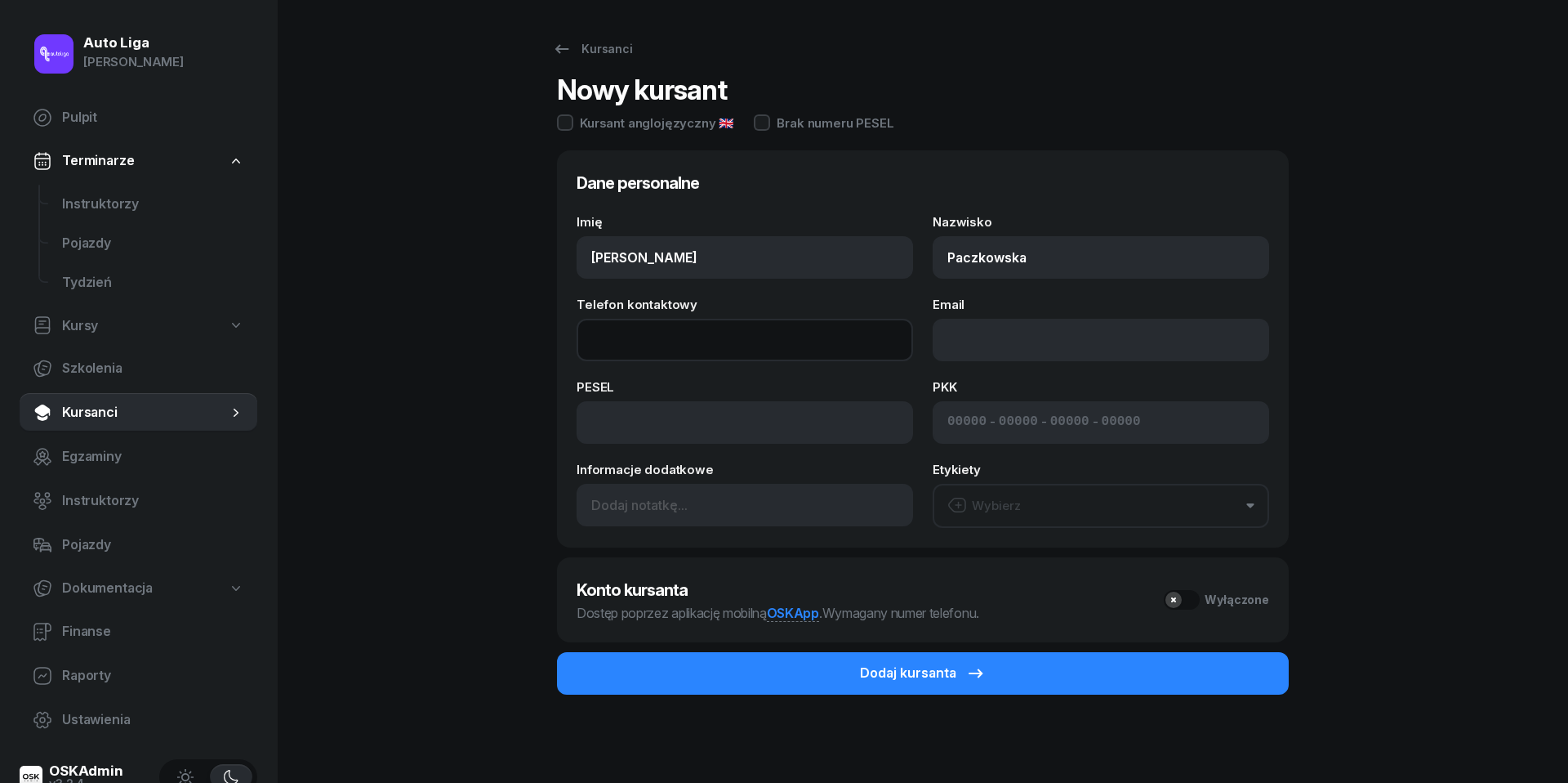
paste input "tel:[PHONE_NUMBER]"
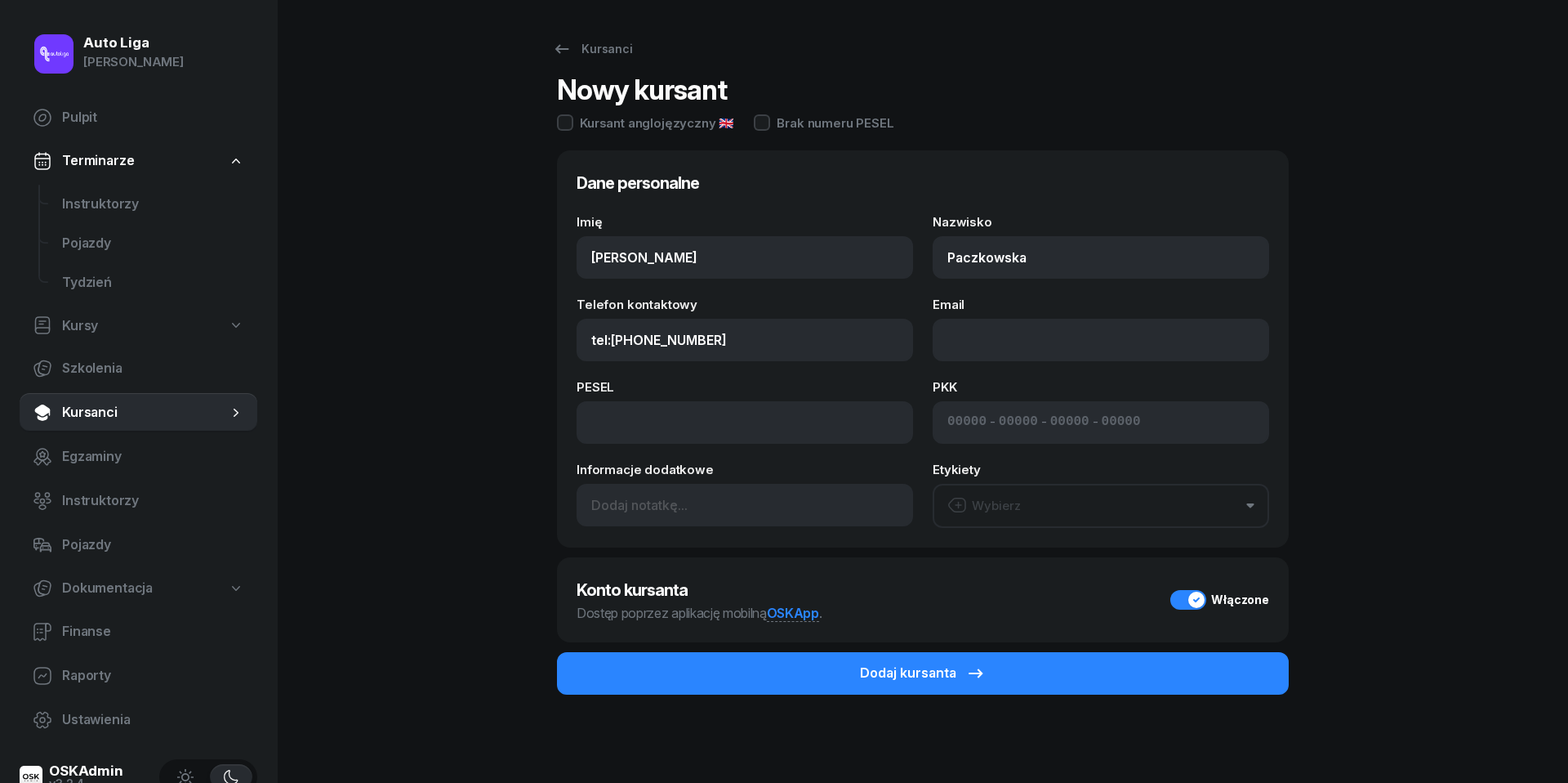
type input "508 941 045"
paste input "mailto:[EMAIL_ADDRESS][DOMAIN_NAME]"
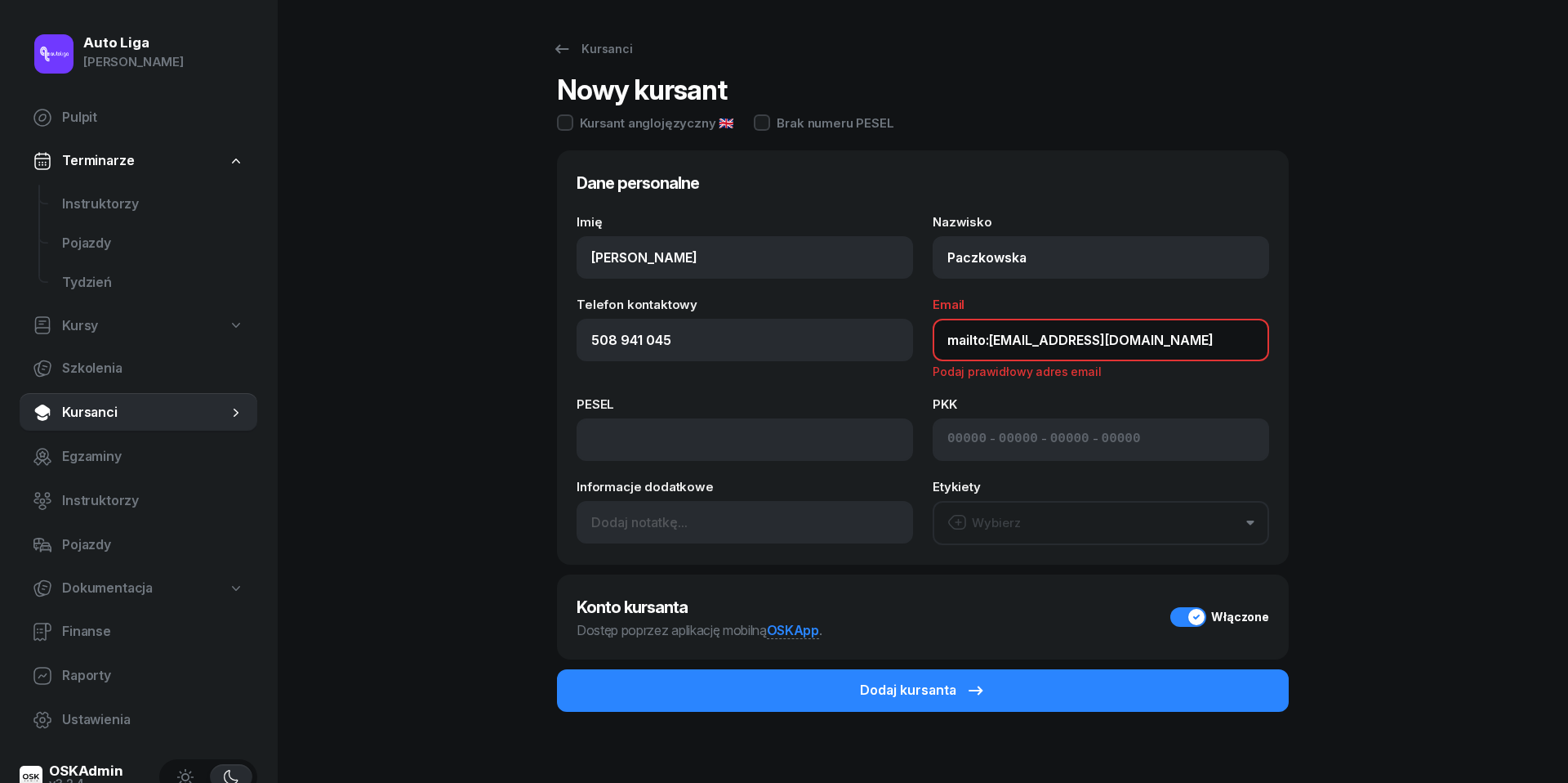
click at [984, 341] on input "mailto:[EMAIL_ADDRESS][DOMAIN_NAME]" at bounding box center [1101, 339] width 336 height 42
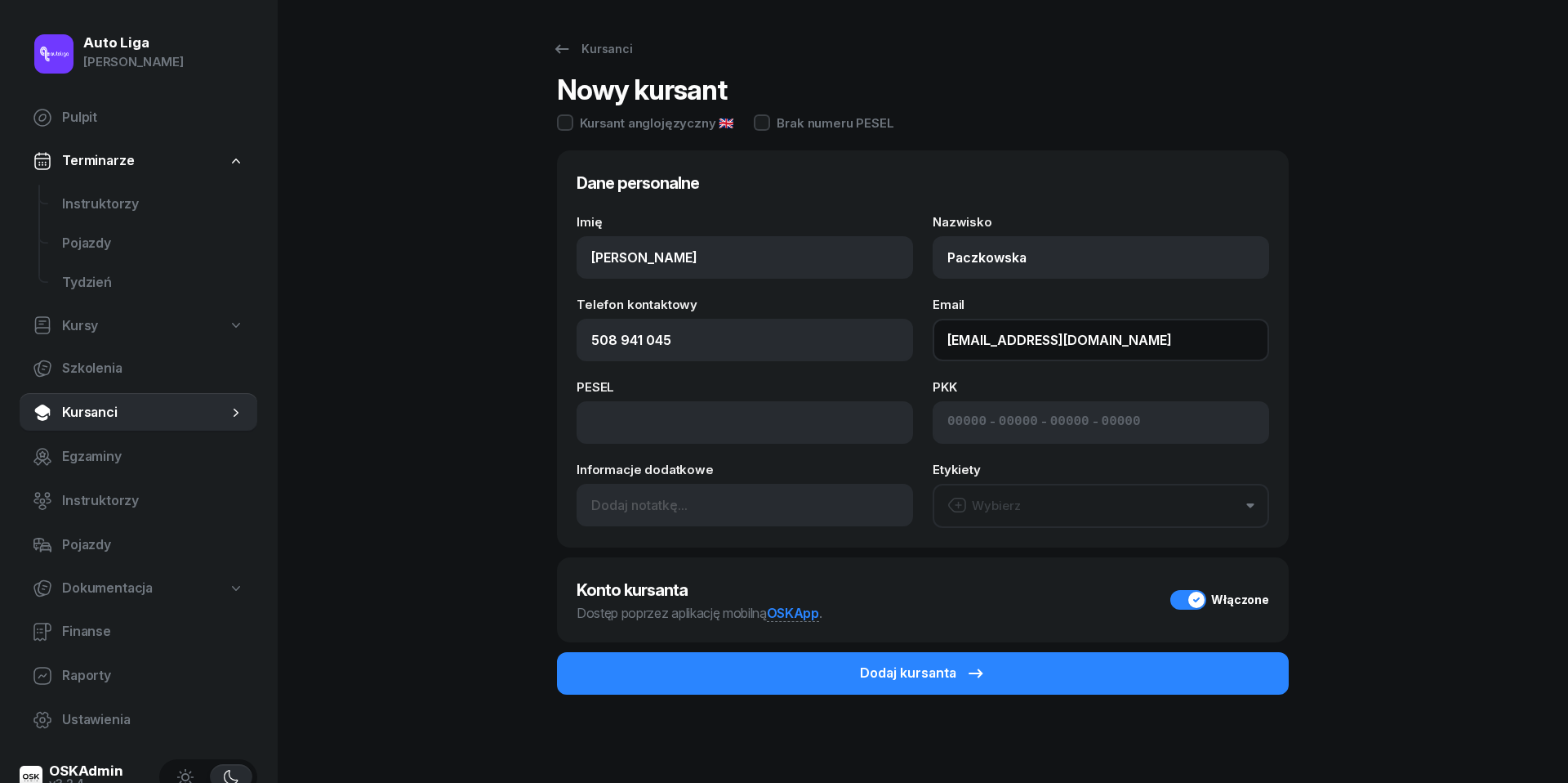
type input "[EMAIL_ADDRESS][DOMAIN_NAME]"
click at [1057, 497] on button "Wybierz" at bounding box center [1101, 505] width 336 height 44
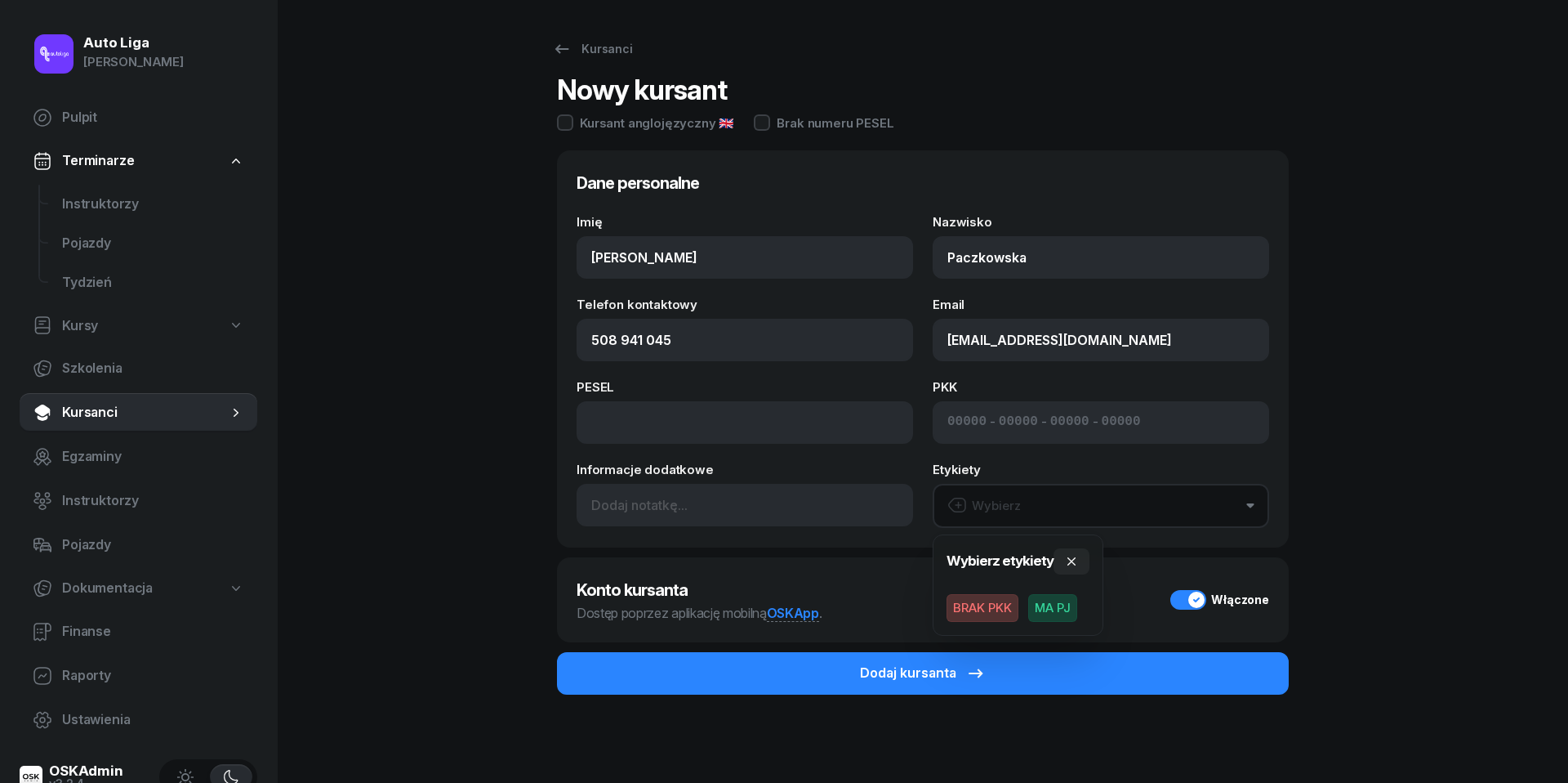
click at [1057, 607] on span "MA PJ" at bounding box center [1053, 608] width 49 height 28
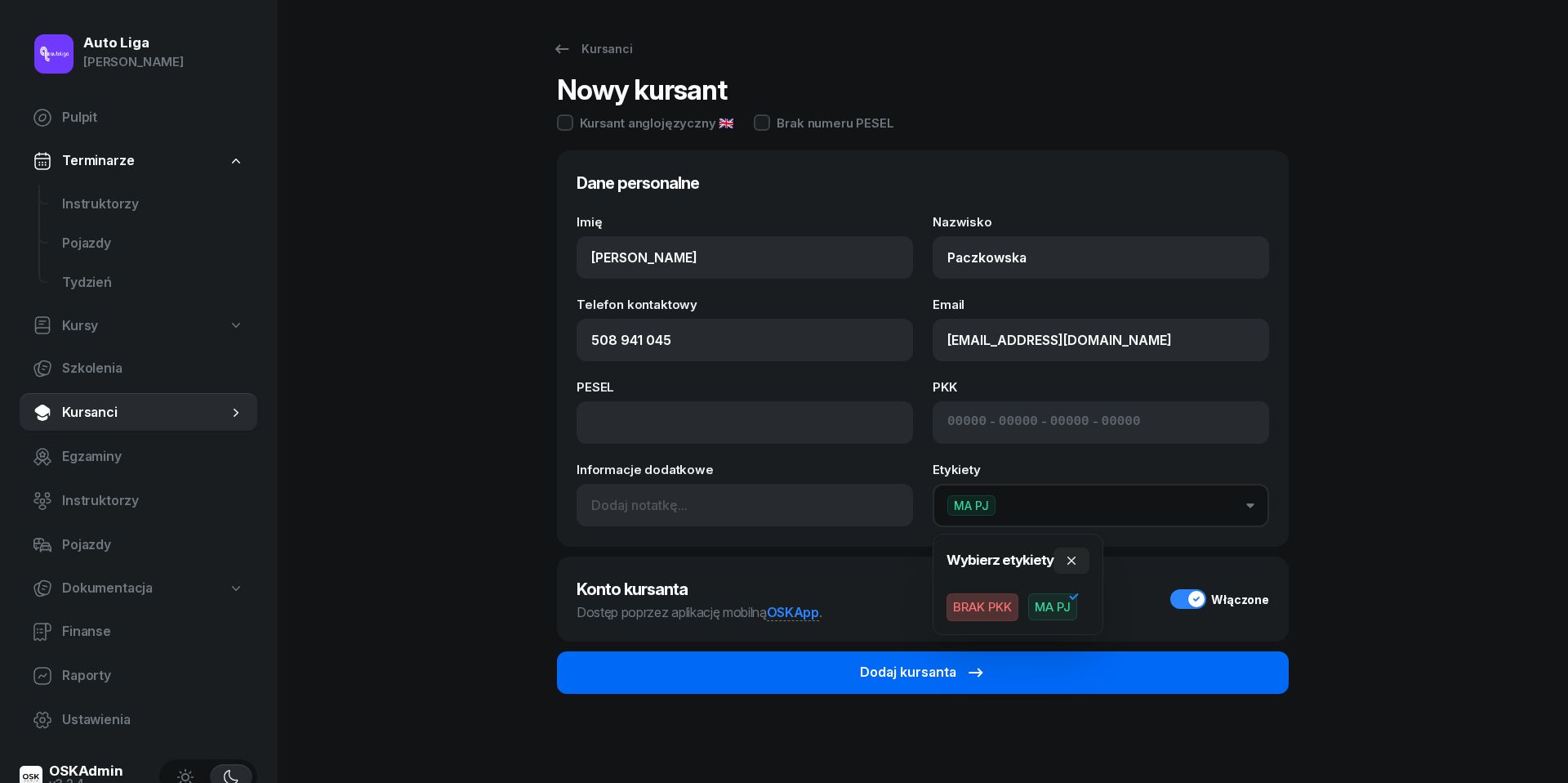
click at [1034, 654] on button "Dodaj kursanta" at bounding box center [923, 672] width 732 height 42
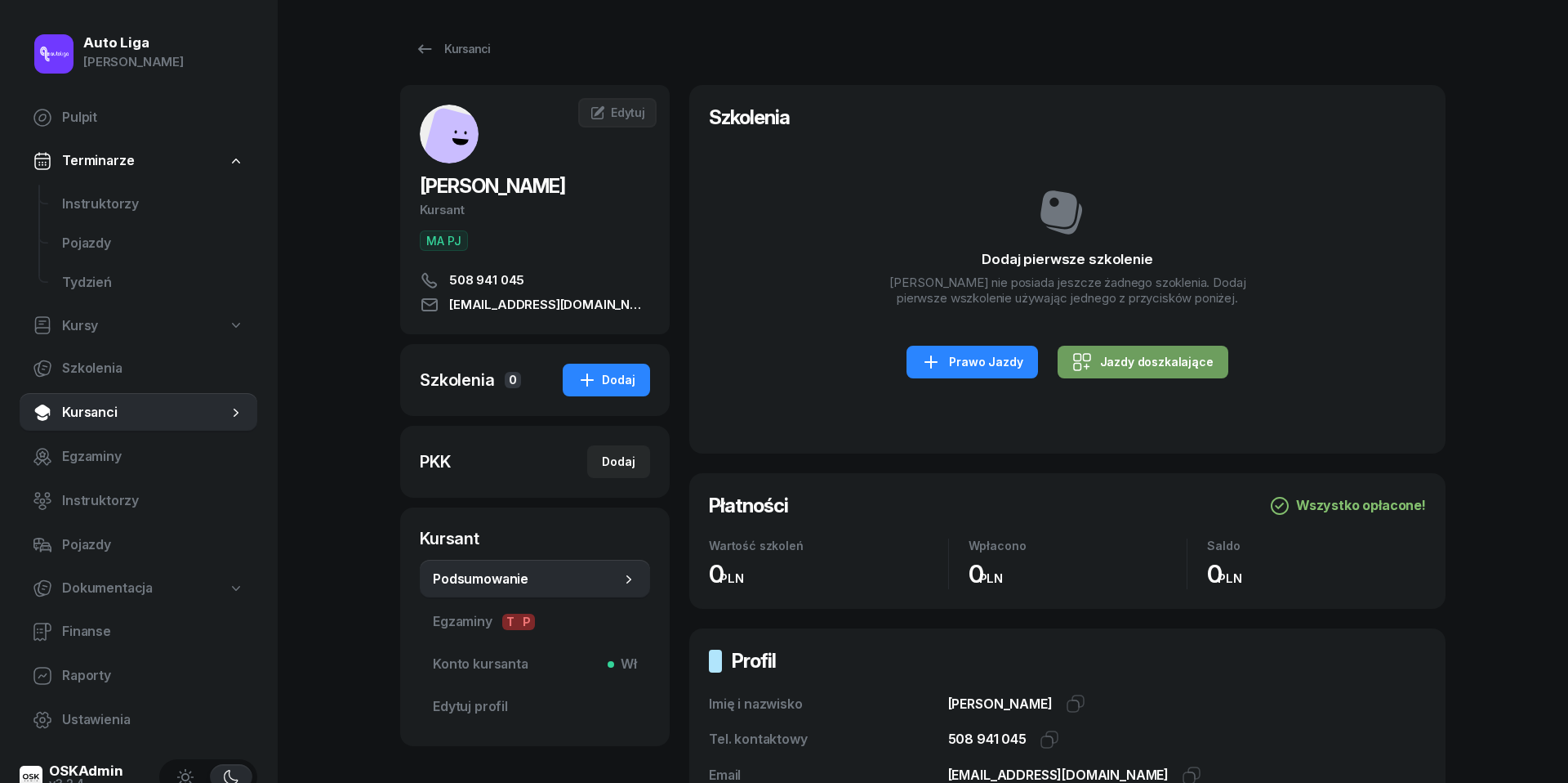
click at [1122, 372] on div "Jazdy doszkalające" at bounding box center [1142, 362] width 141 height 20
select select "B"
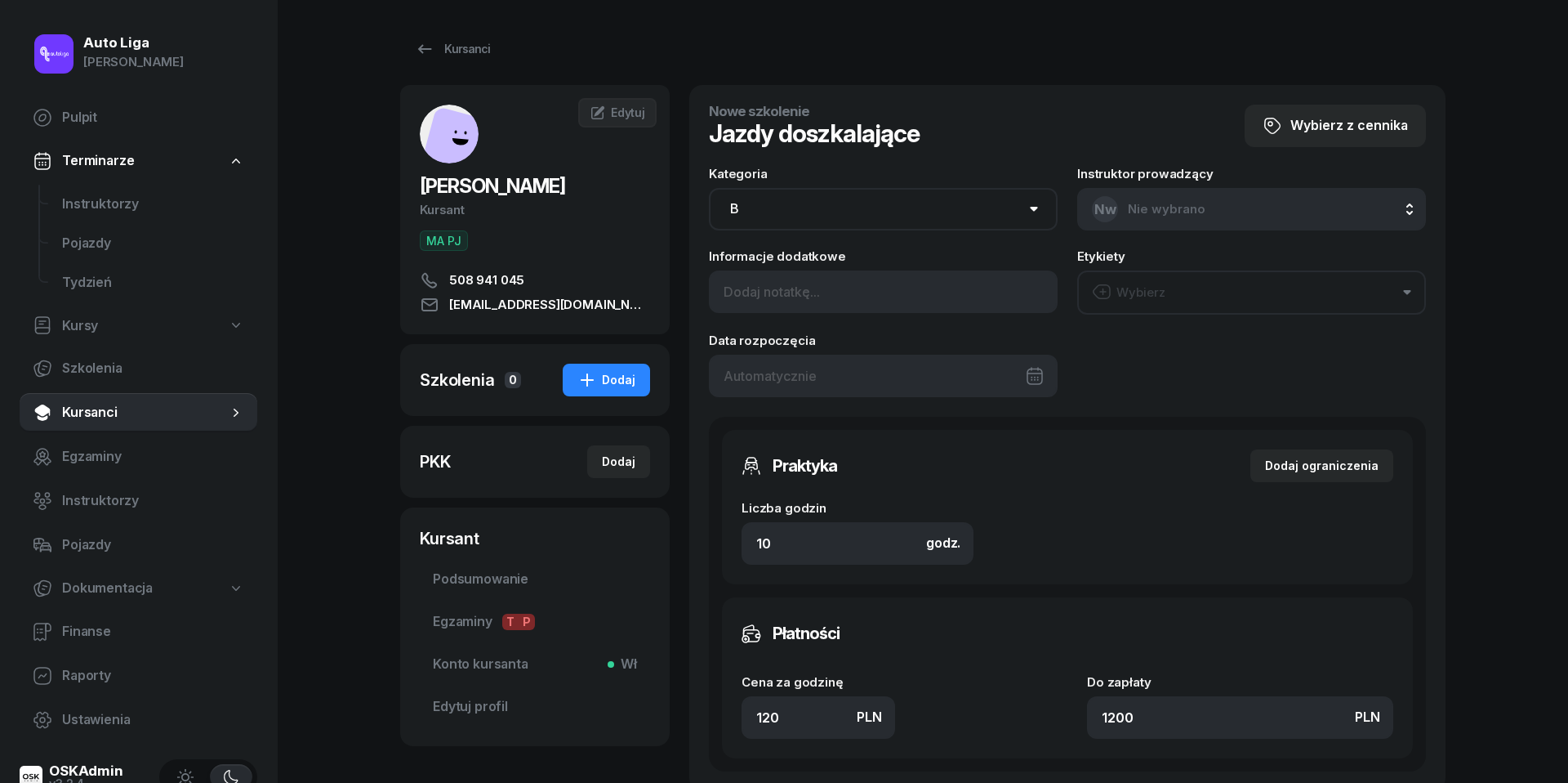
click at [1149, 286] on div "Wybierz" at bounding box center [1129, 292] width 74 height 22
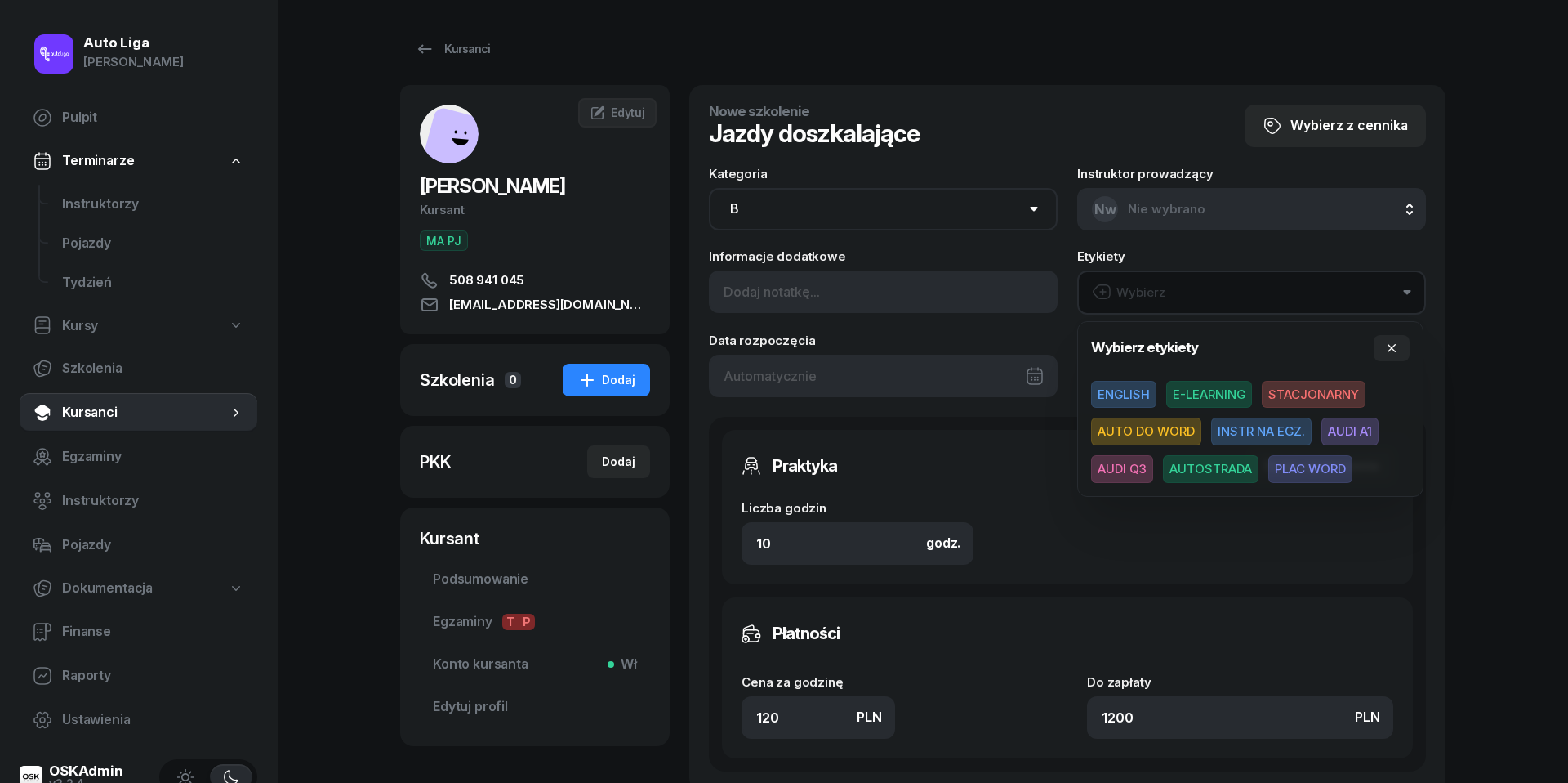
click at [1366, 428] on span "AUDI A1" at bounding box center [1350, 431] width 58 height 28
click at [864, 369] on div at bounding box center [883, 374] width 349 height 42
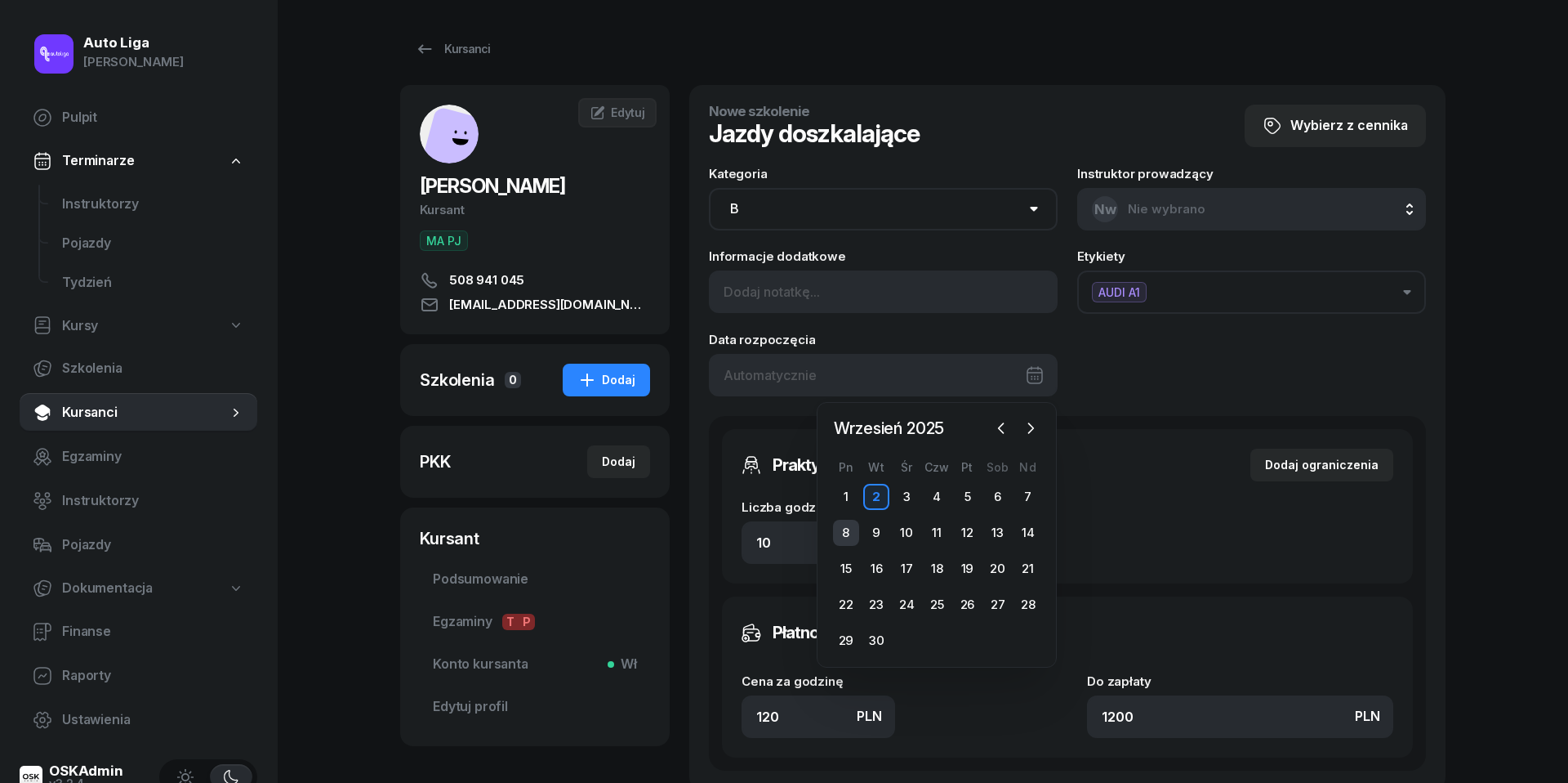
click at [843, 533] on div "8" at bounding box center [846, 532] width 26 height 26
type input "[DATE]"
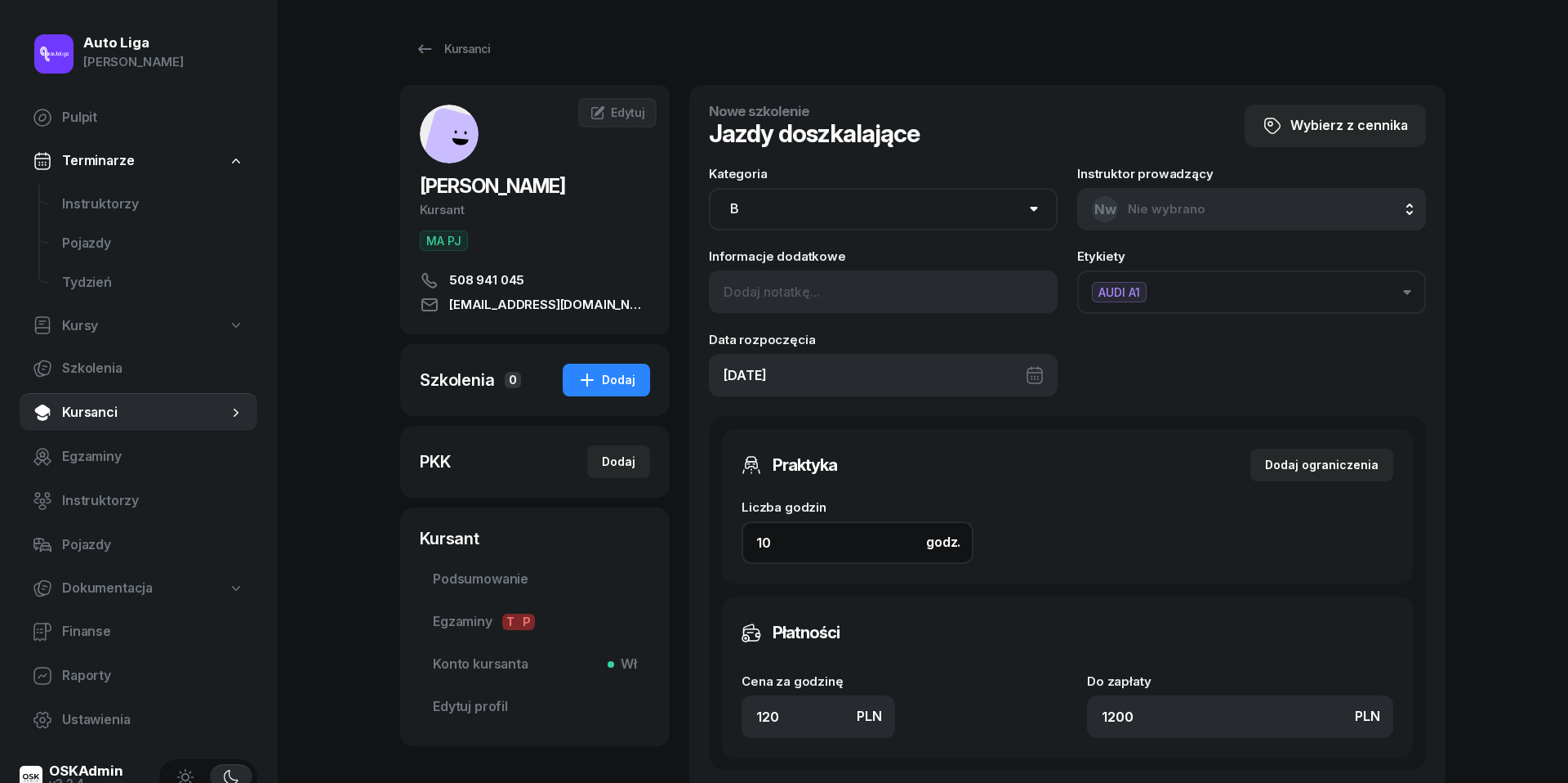
click at [788, 533] on input "10" at bounding box center [857, 542] width 232 height 42
type input "8"
type input "960"
type input "8"
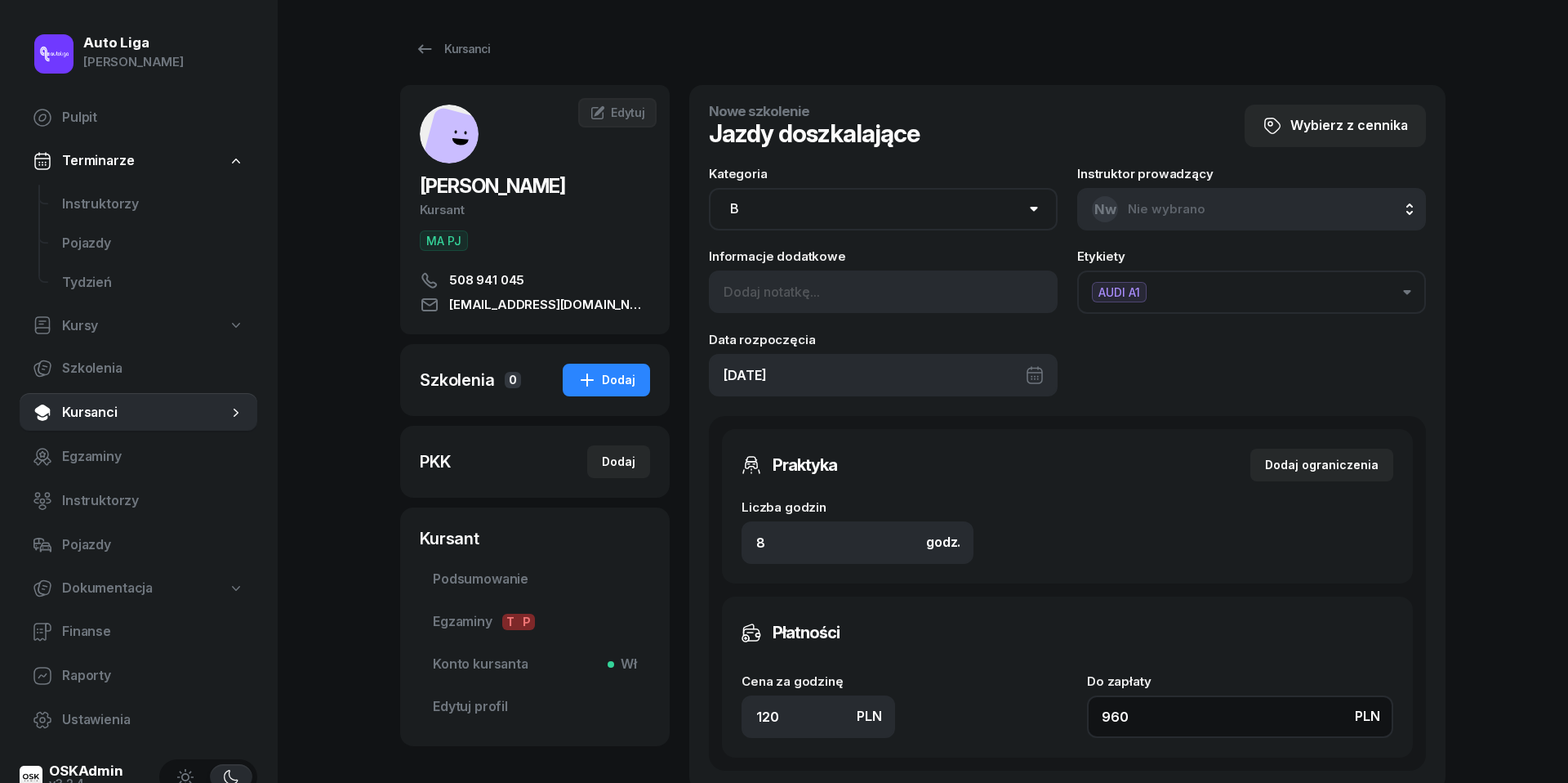
click at [1141, 706] on input "960" at bounding box center [1240, 716] width 306 height 42
type input "0.13"
type input "1"
type input "1.50"
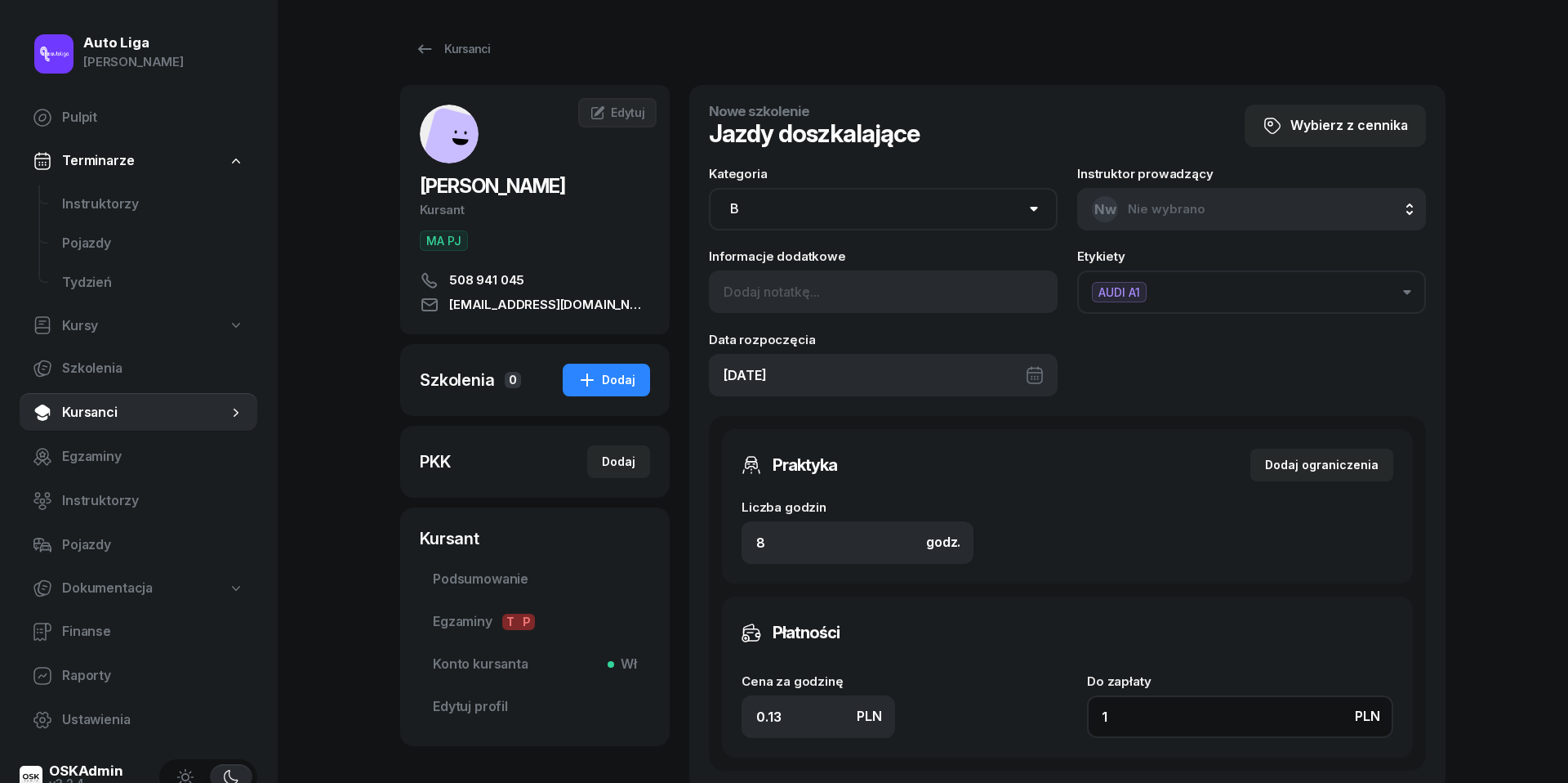
type input "12"
type input "15"
type input "120"
type input "150"
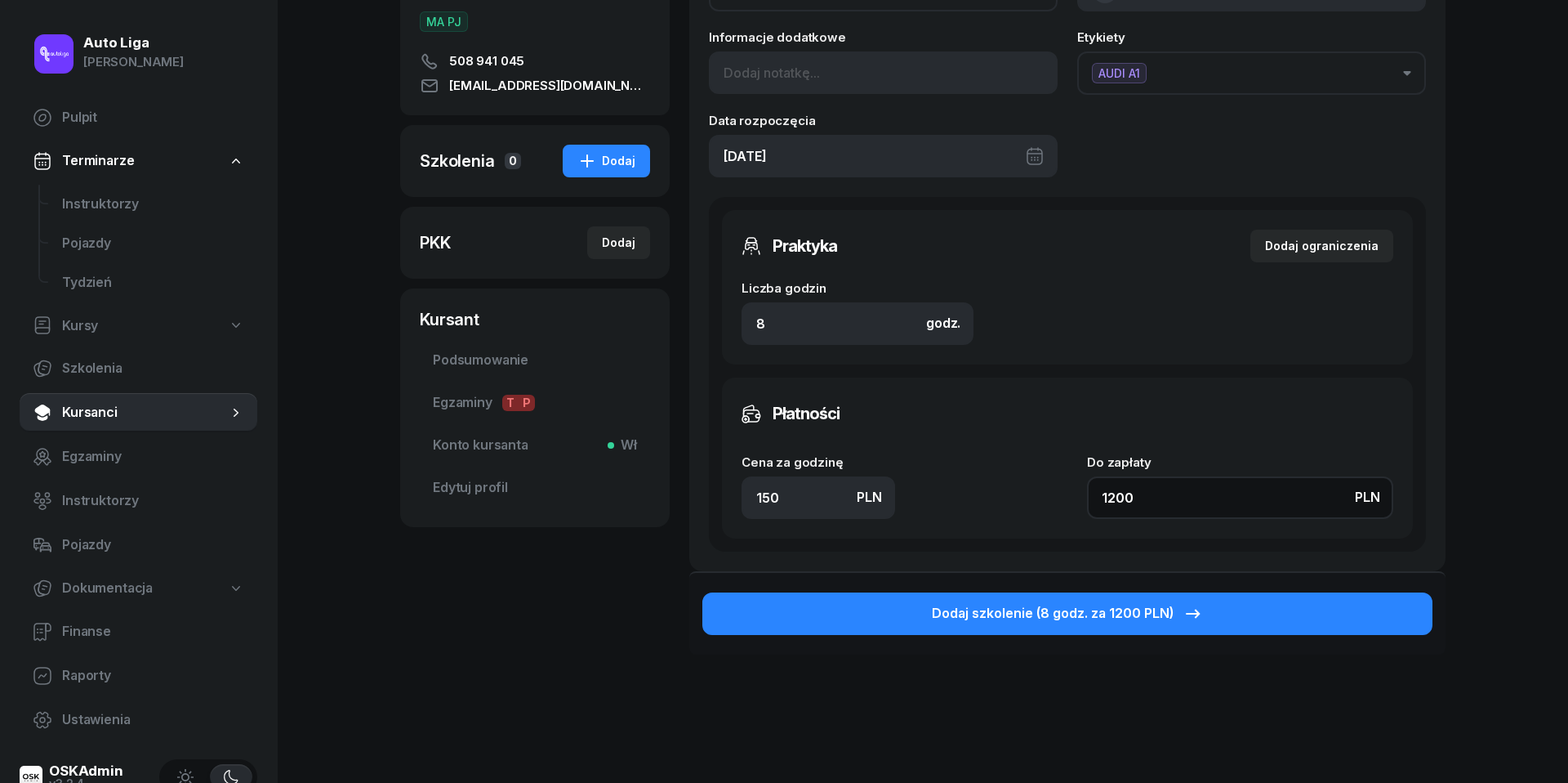
scroll to position [286, 0]
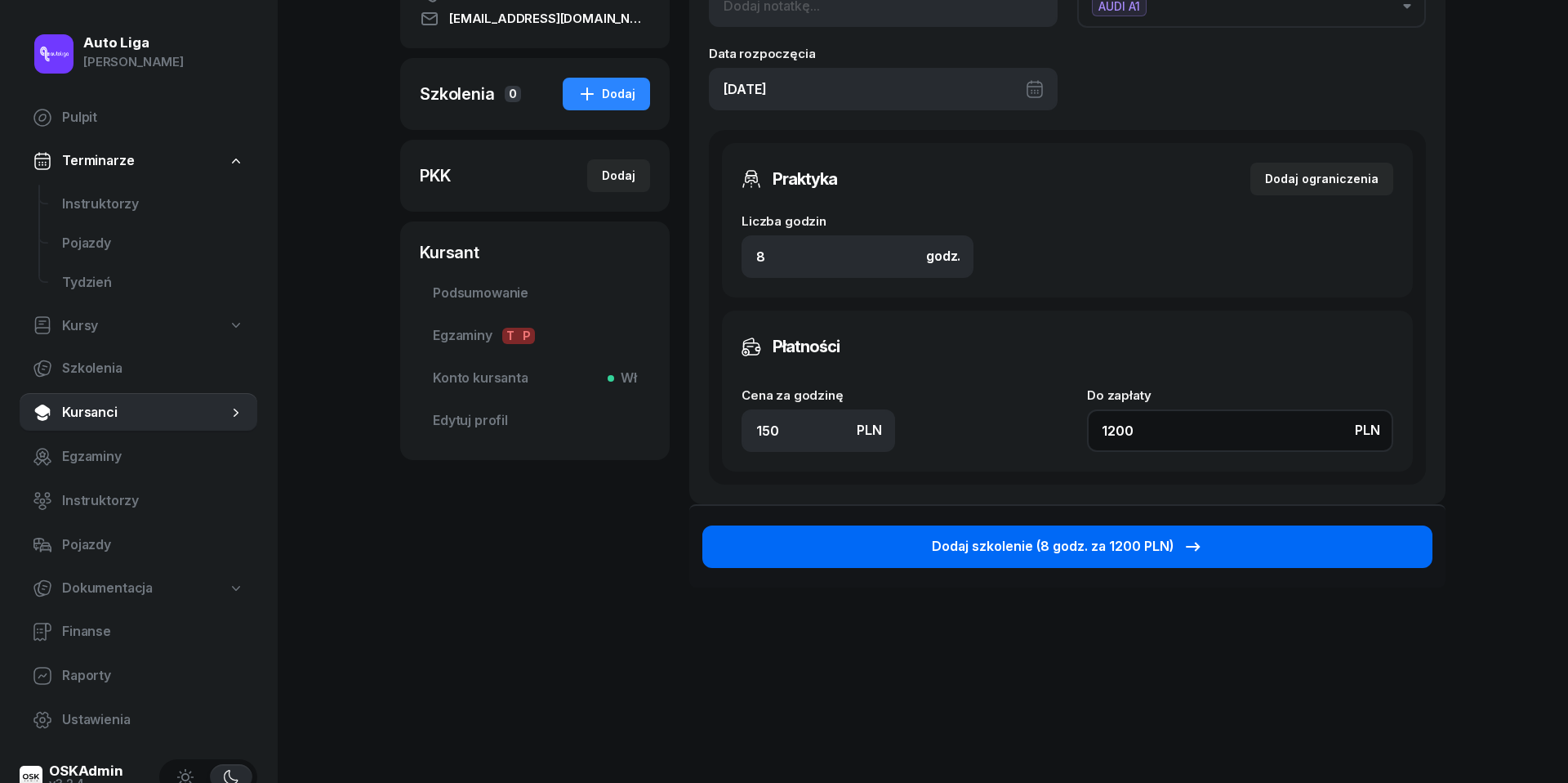
type input "1200"
click at [1169, 551] on div "Dodaj szkolenie (8 godz. za 1200 PLN)" at bounding box center [1067, 547] width 271 height 22
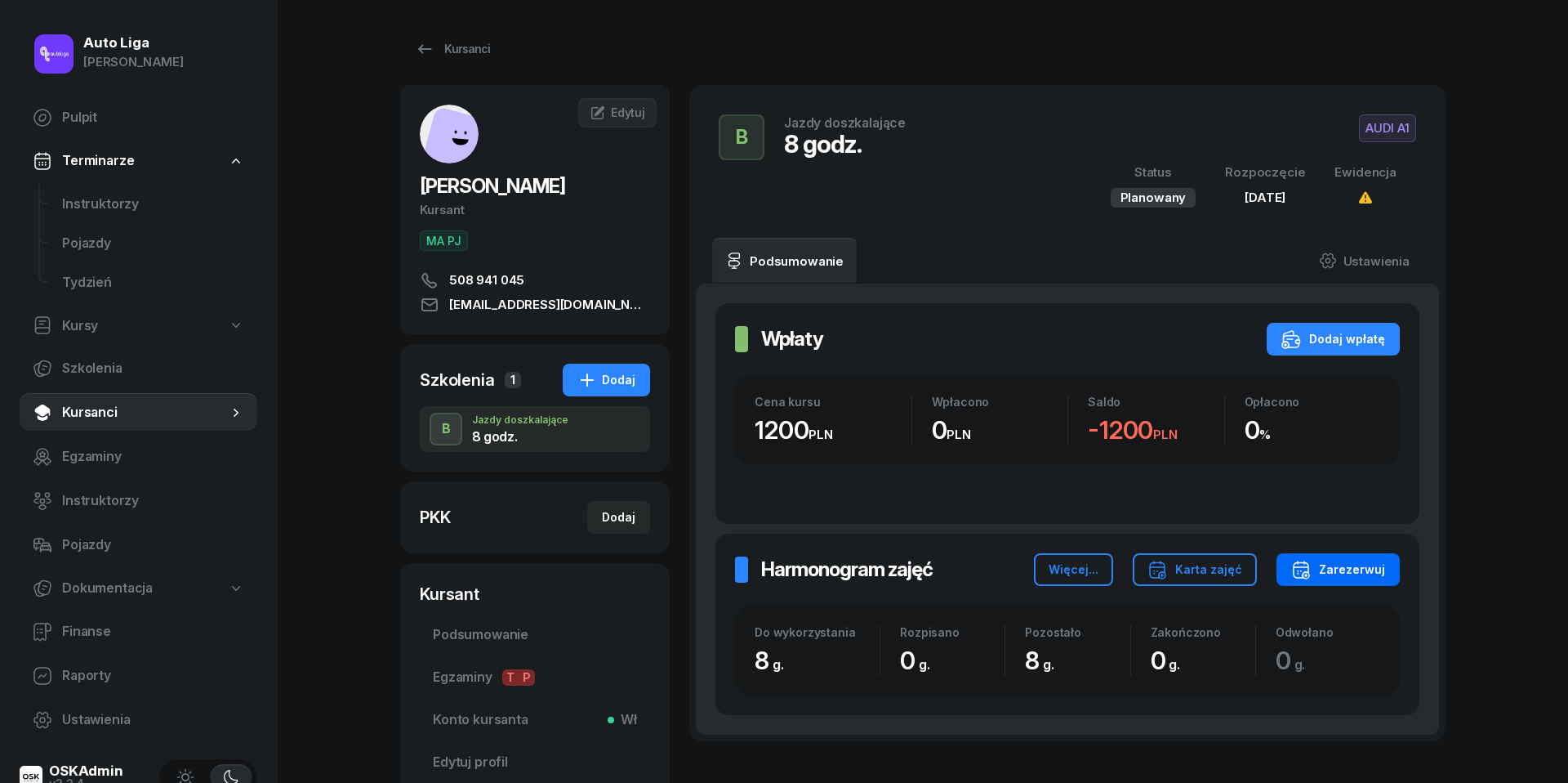
click at [1318, 570] on div "Zarezerwuj" at bounding box center [1338, 570] width 94 height 20
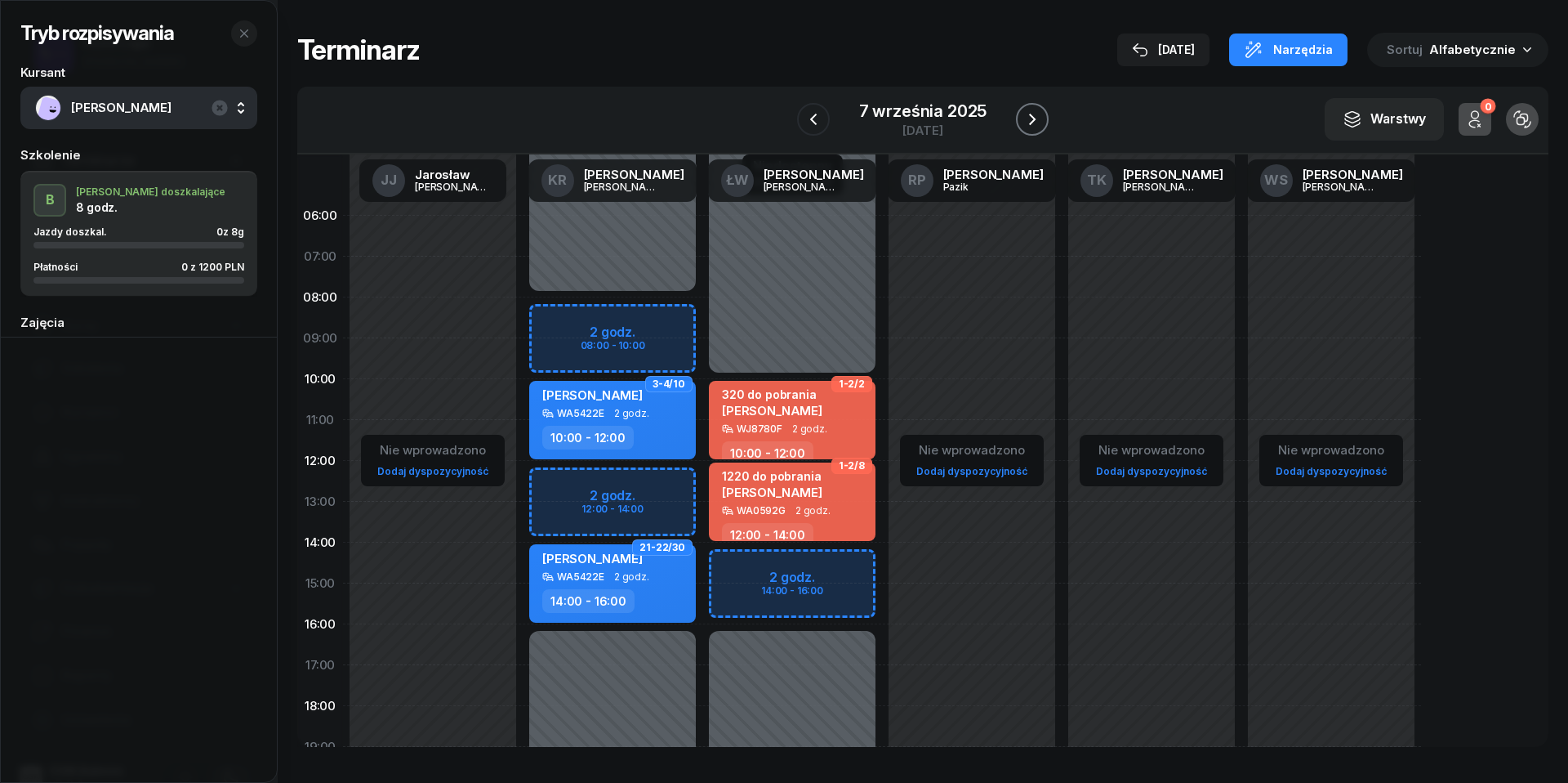
click at [1037, 116] on icon "button" at bounding box center [1033, 120] width 20 height 20
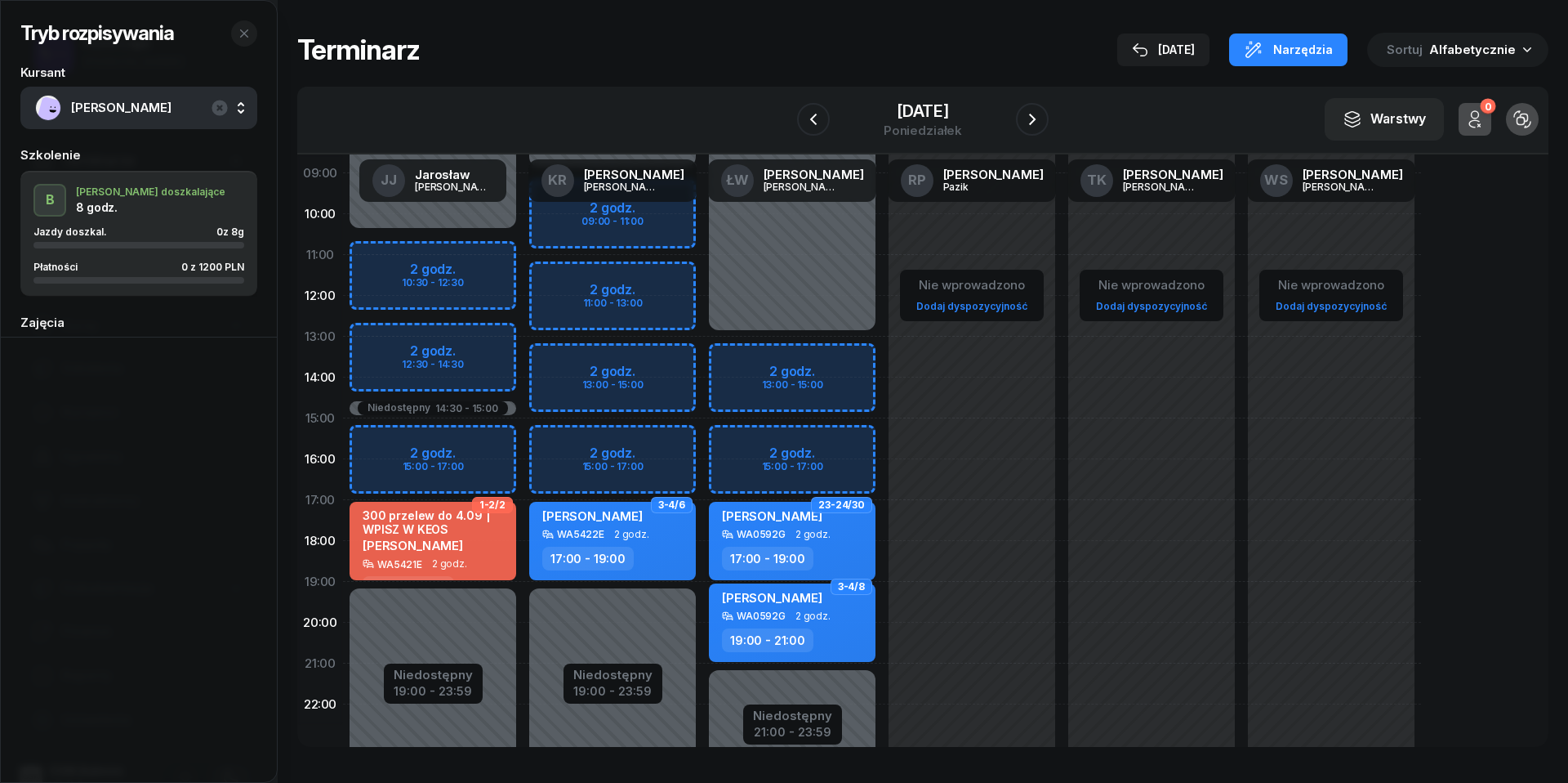
scroll to position [191, 0]
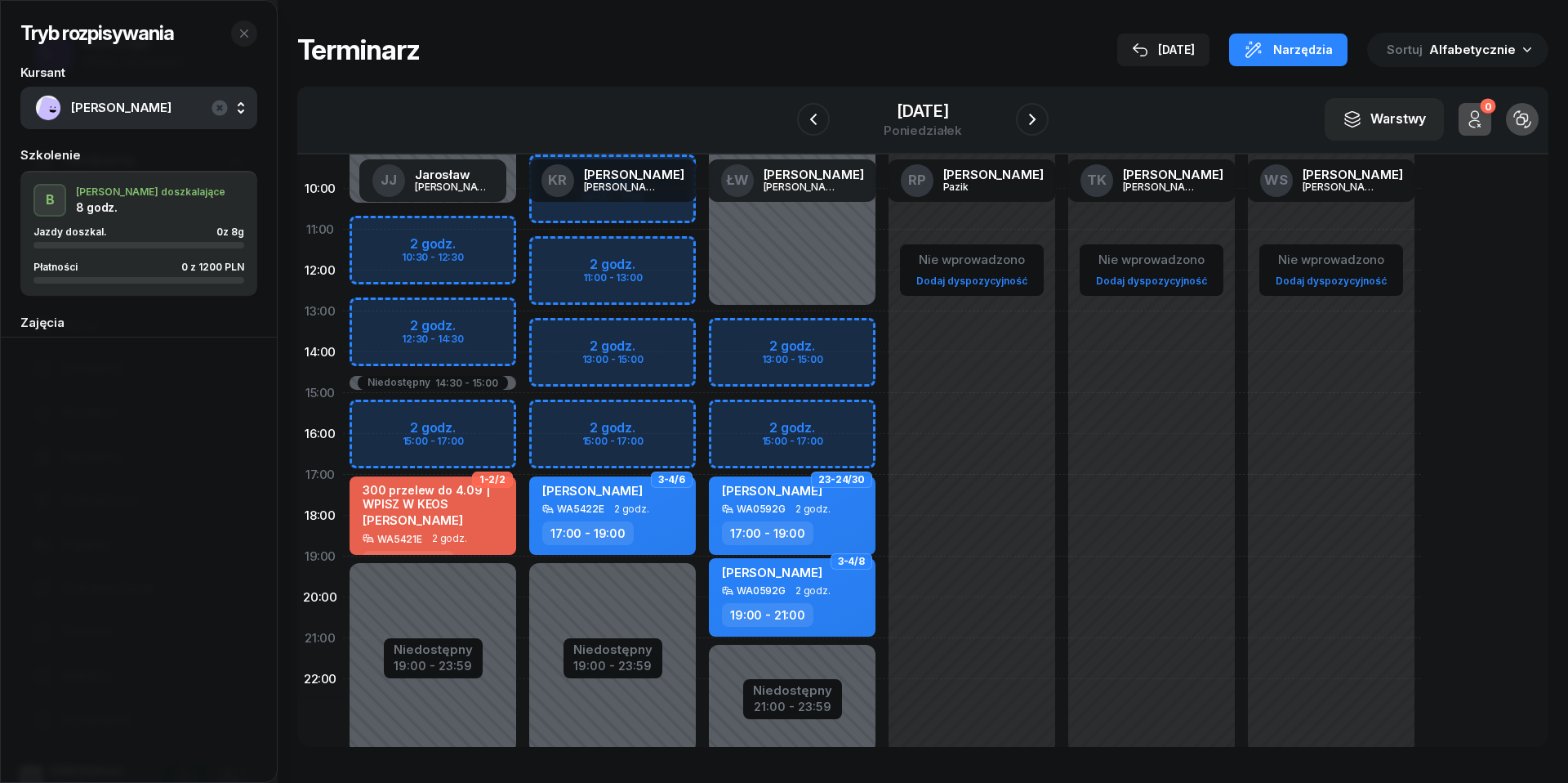
click at [746, 422] on div "Niedostępny 00:00 - 13:00 Niedostępny 21:00 - 23:59 2 godz. 13:00 - 15:00 2 god…" at bounding box center [793, 392] width 180 height 777
select select "15"
select select "17"
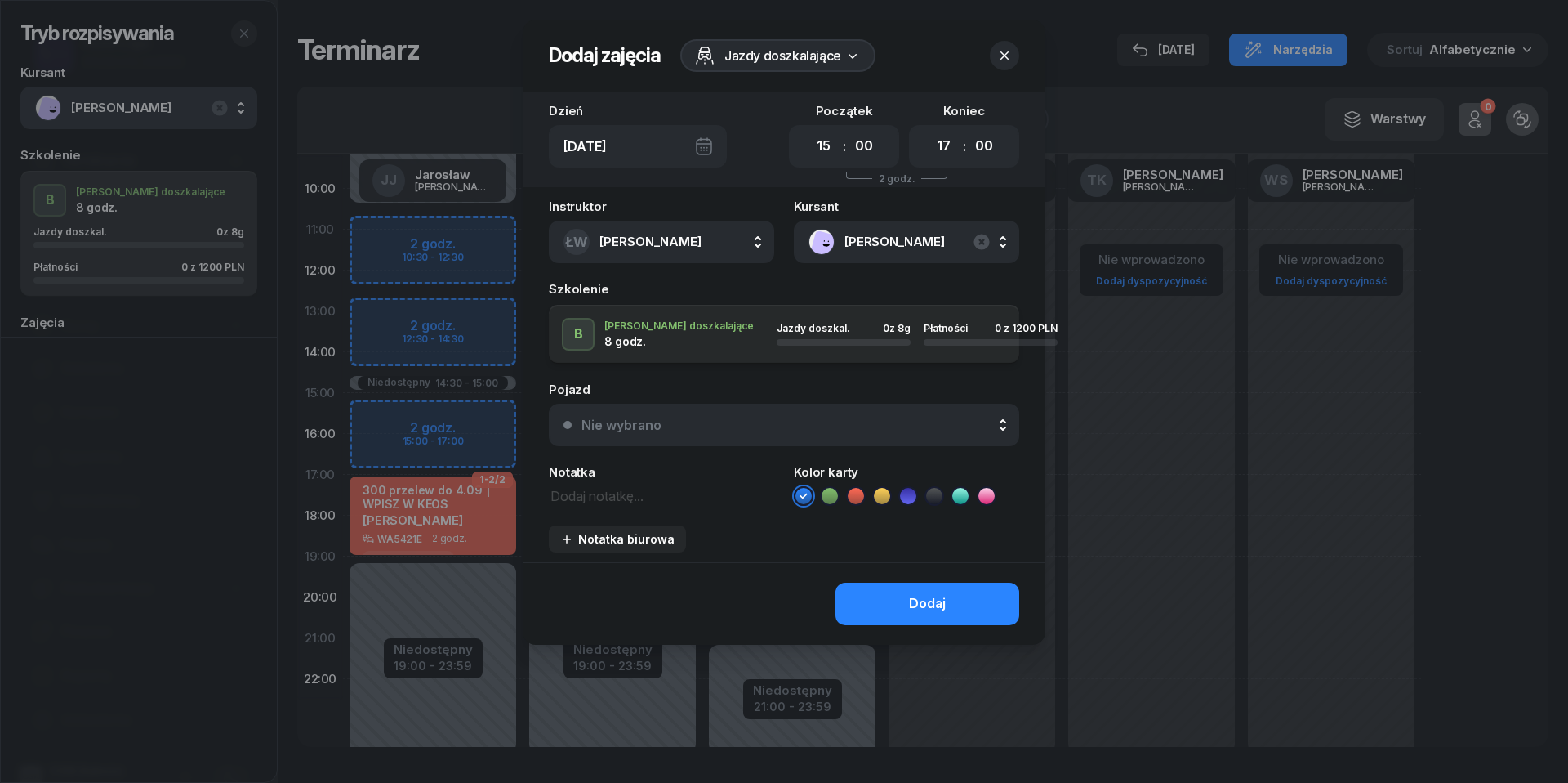
click at [618, 501] on textarea at bounding box center [661, 494] width 226 height 21
type textarea "1200 do pobrania"
click at [859, 492] on icon at bounding box center [856, 496] width 16 height 16
click at [839, 427] on div "Nie wybrano" at bounding box center [793, 425] width 423 height 14
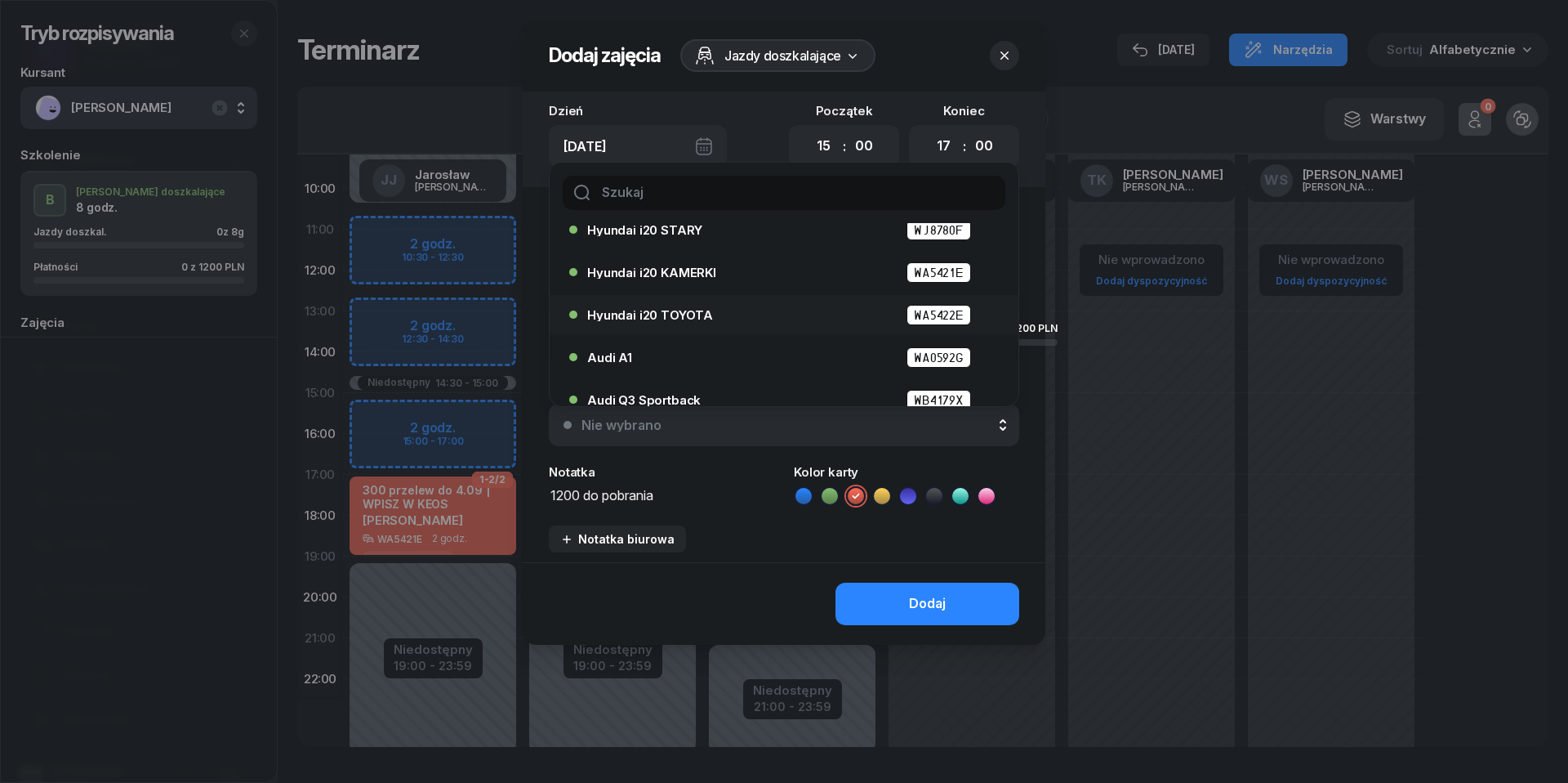
scroll to position [63, 0]
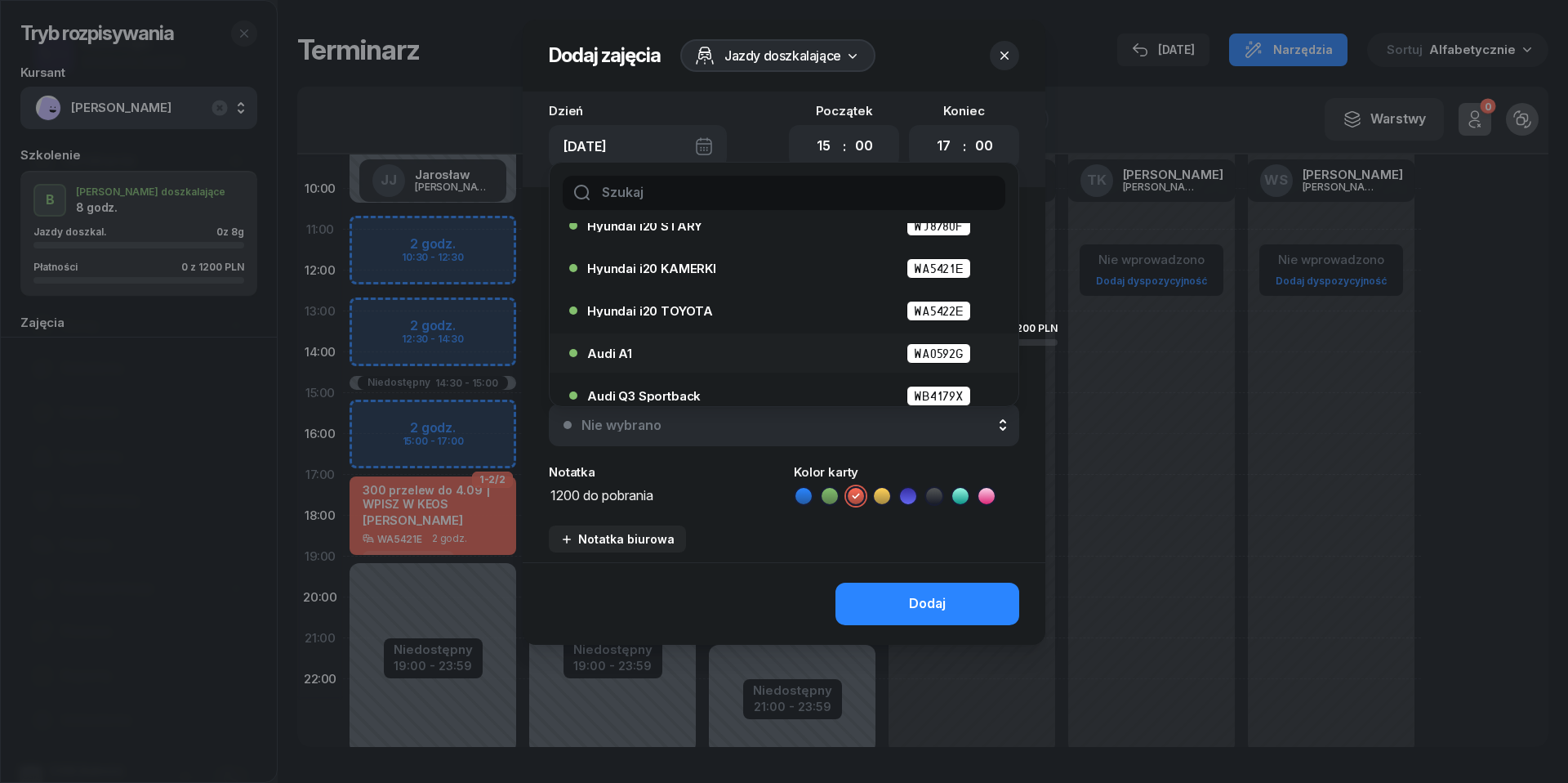
click at [778, 354] on div "Audi A1 WA0592G" at bounding box center [788, 353] width 402 height 21
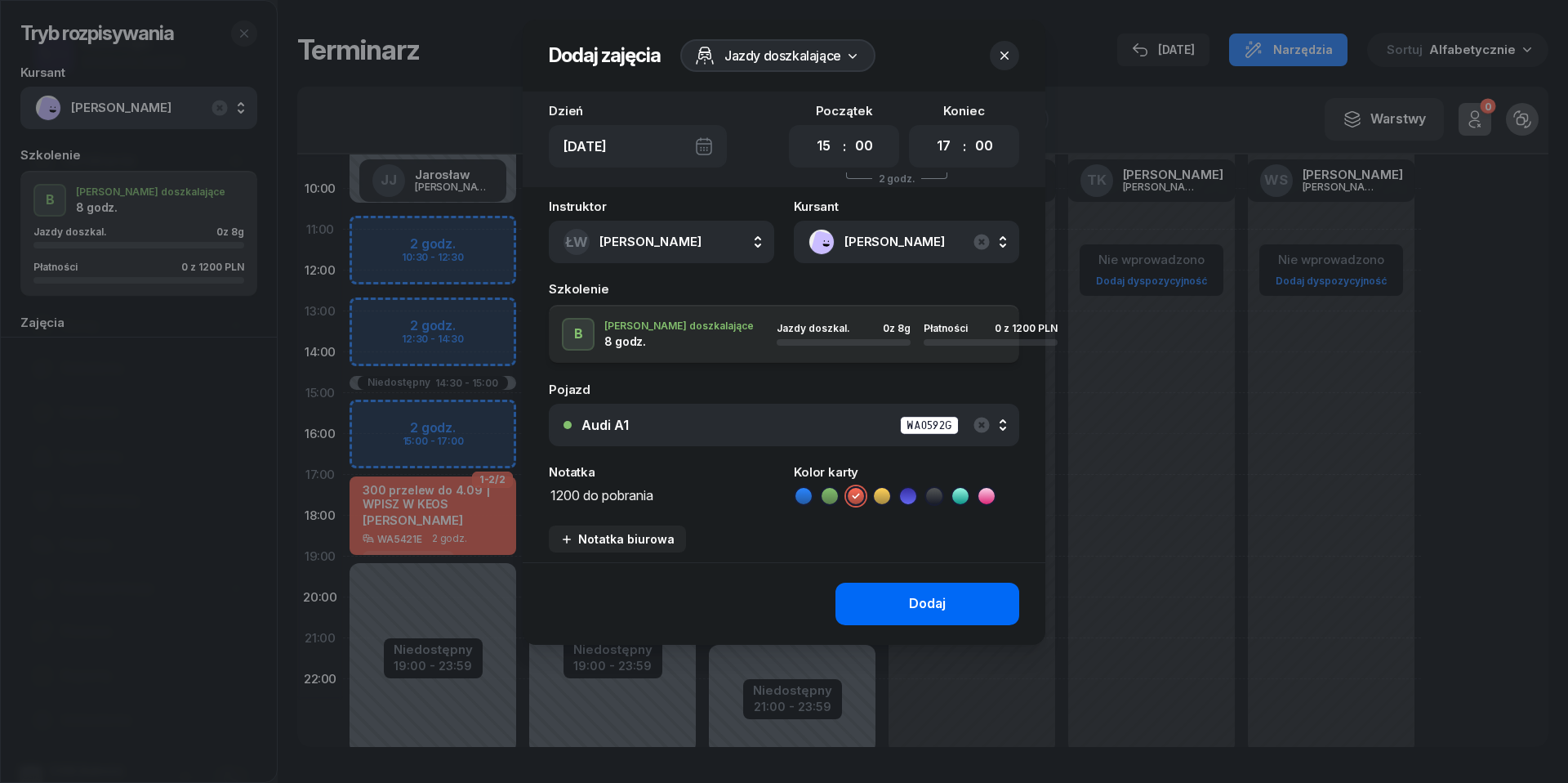
click at [942, 599] on div "Dodaj" at bounding box center [927, 604] width 37 height 22
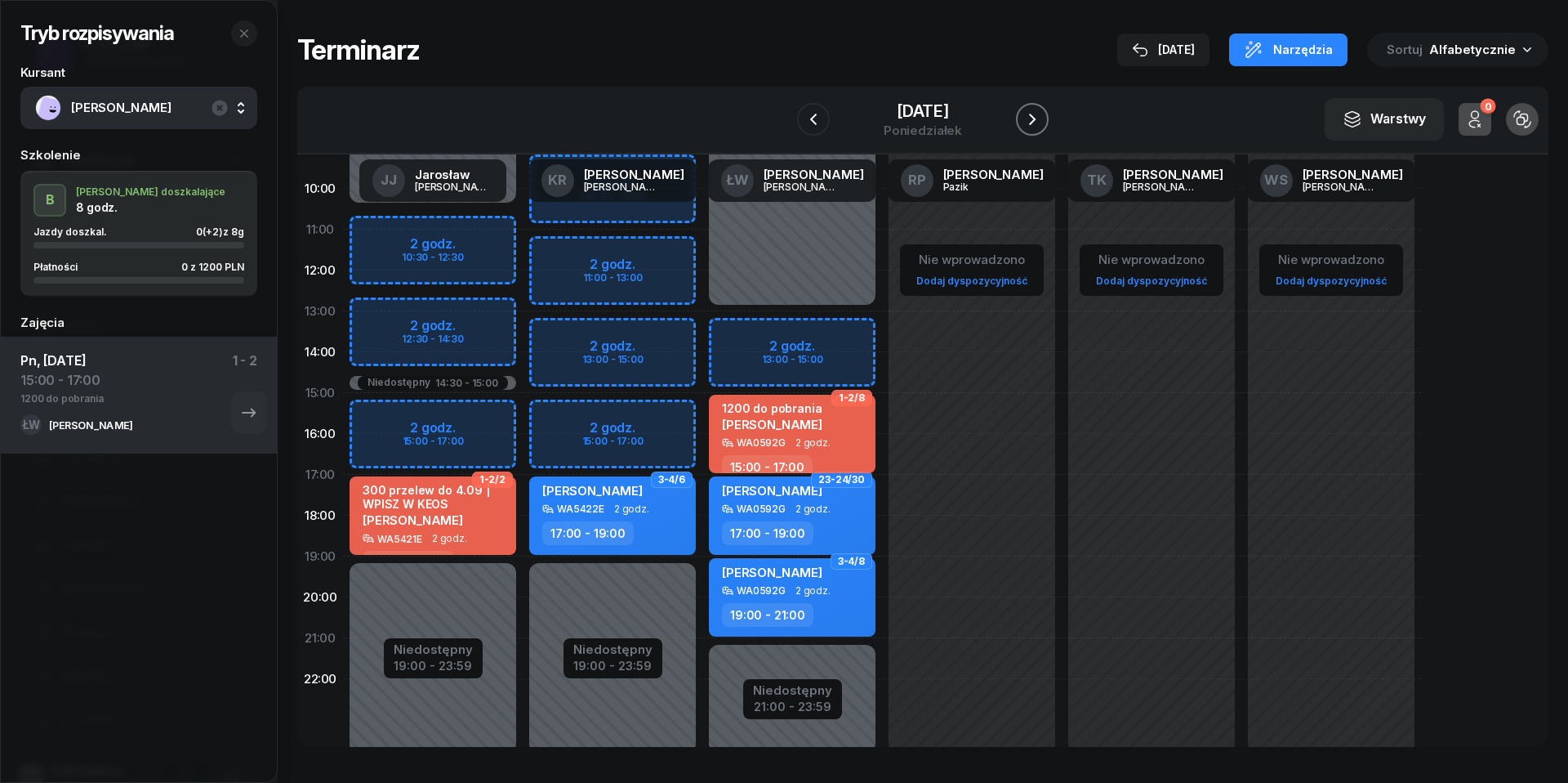
click at [1030, 115] on icon "button" at bounding box center [1033, 120] width 20 height 20
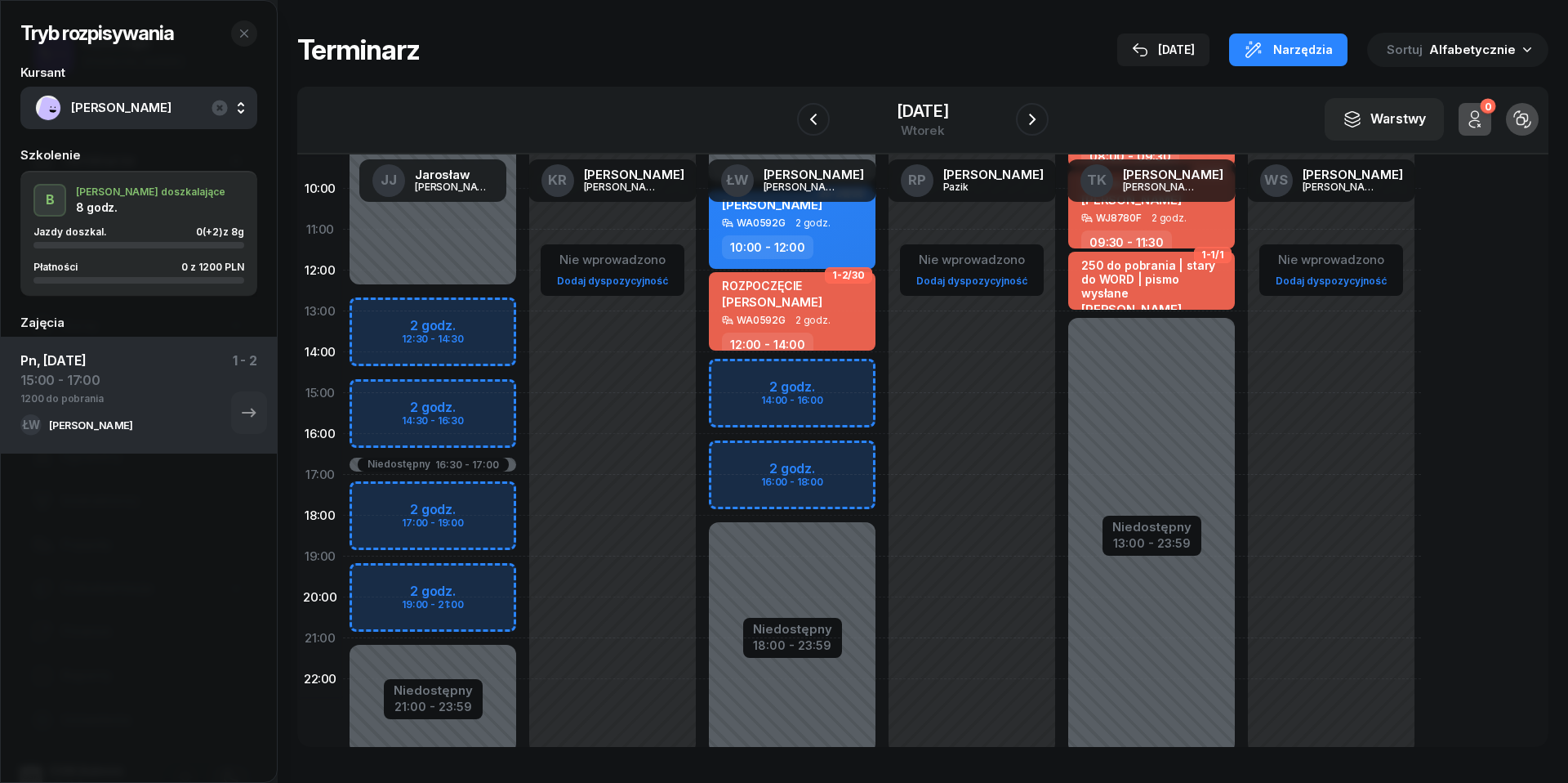
click at [739, 384] on div "Niedostępny 00:00 - 10:00 Niedostępny 18:00 - 23:59 2 godz. 14:00 - 16:00 2 god…" at bounding box center [793, 392] width 180 height 777
select select "14"
select select "16"
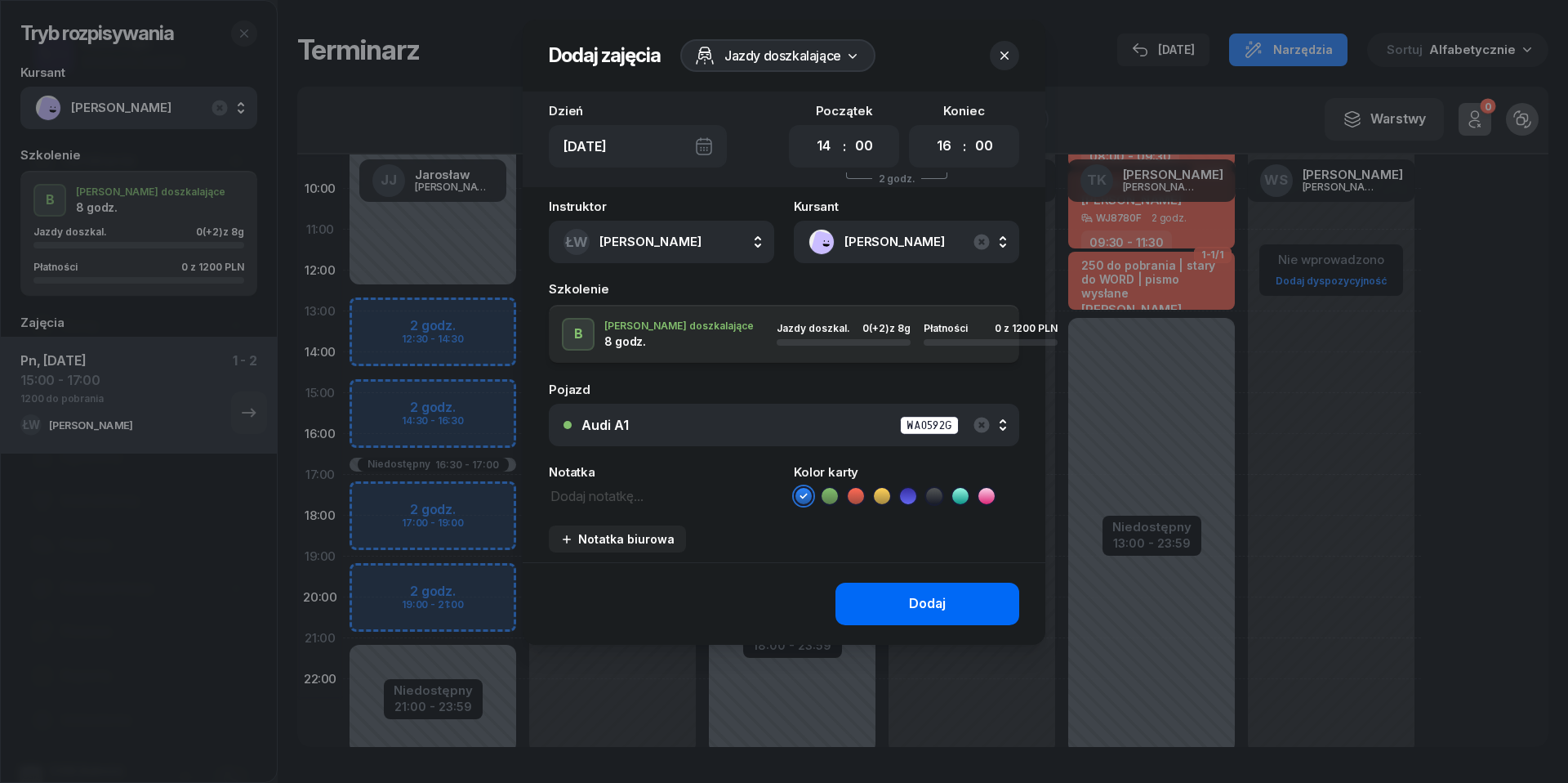
click at [909, 612] on button "Dodaj" at bounding box center [927, 603] width 184 height 42
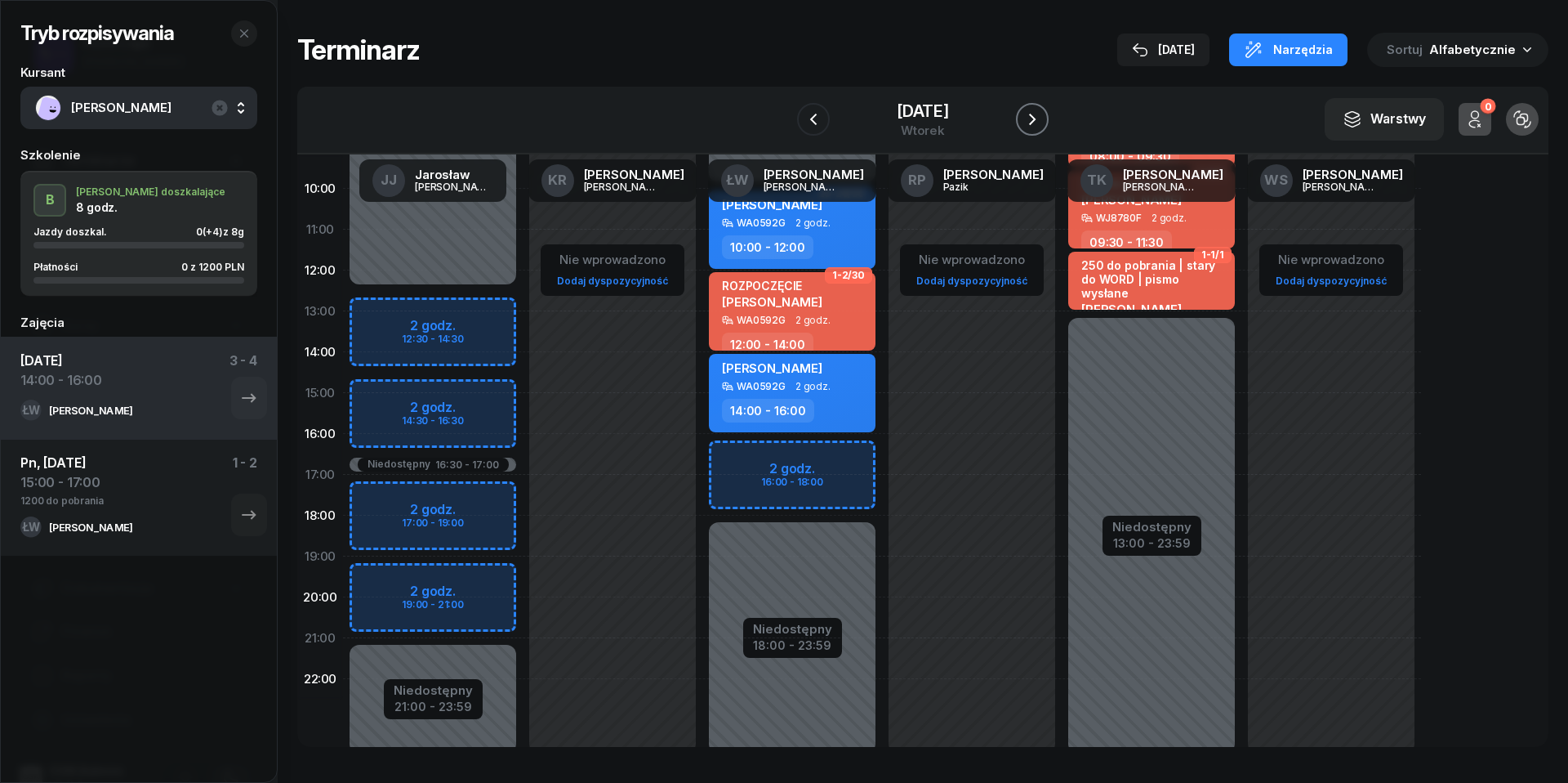
click at [1034, 122] on icon "button" at bounding box center [1033, 120] width 20 height 20
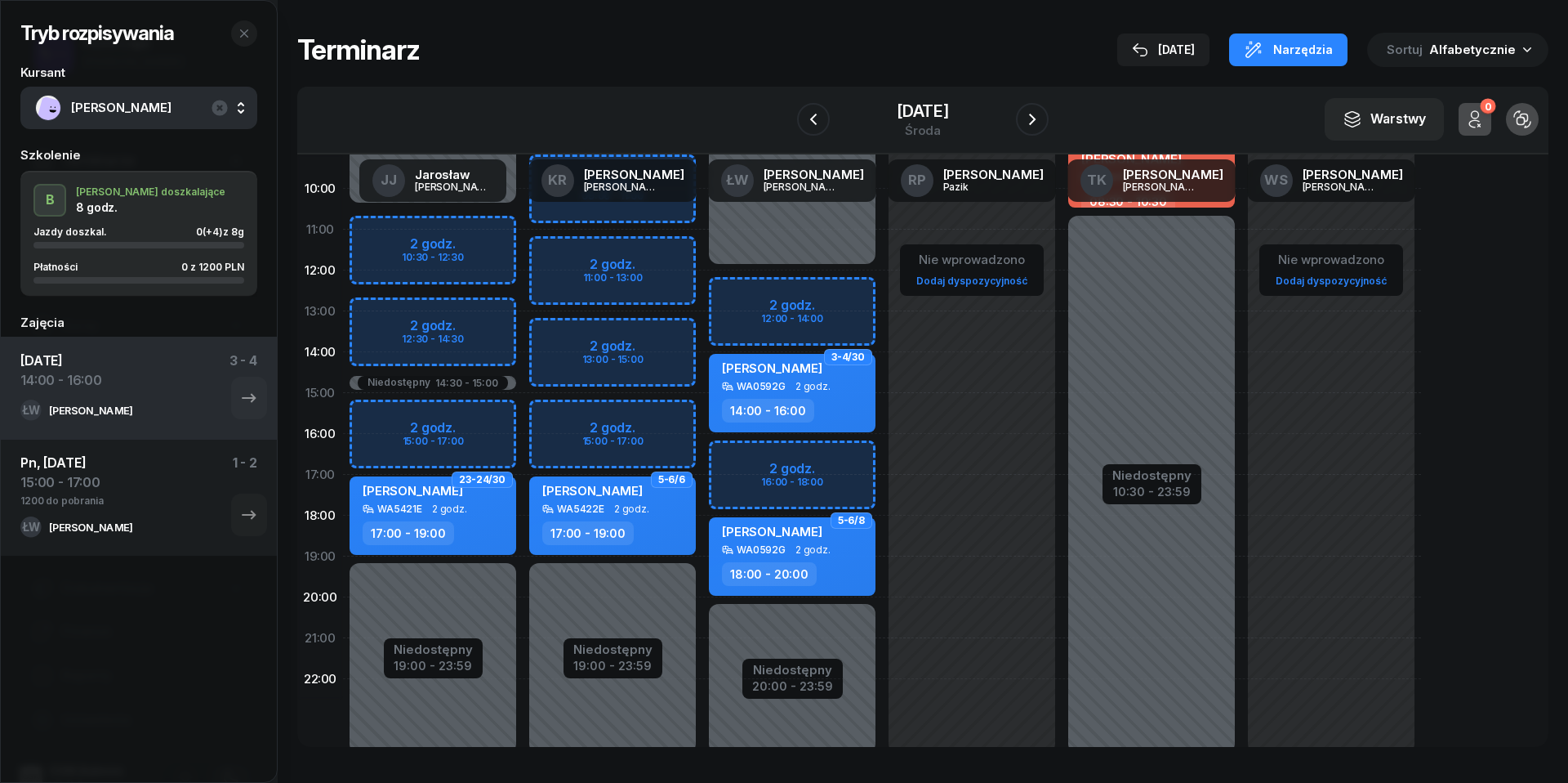
click at [740, 294] on div "Niedostępny 00:00 - 12:00 Niedostępny 20:00 - 23:59 2 godz. 12:00 - 14:00 2 god…" at bounding box center [793, 392] width 180 height 777
select select "12"
select select "14"
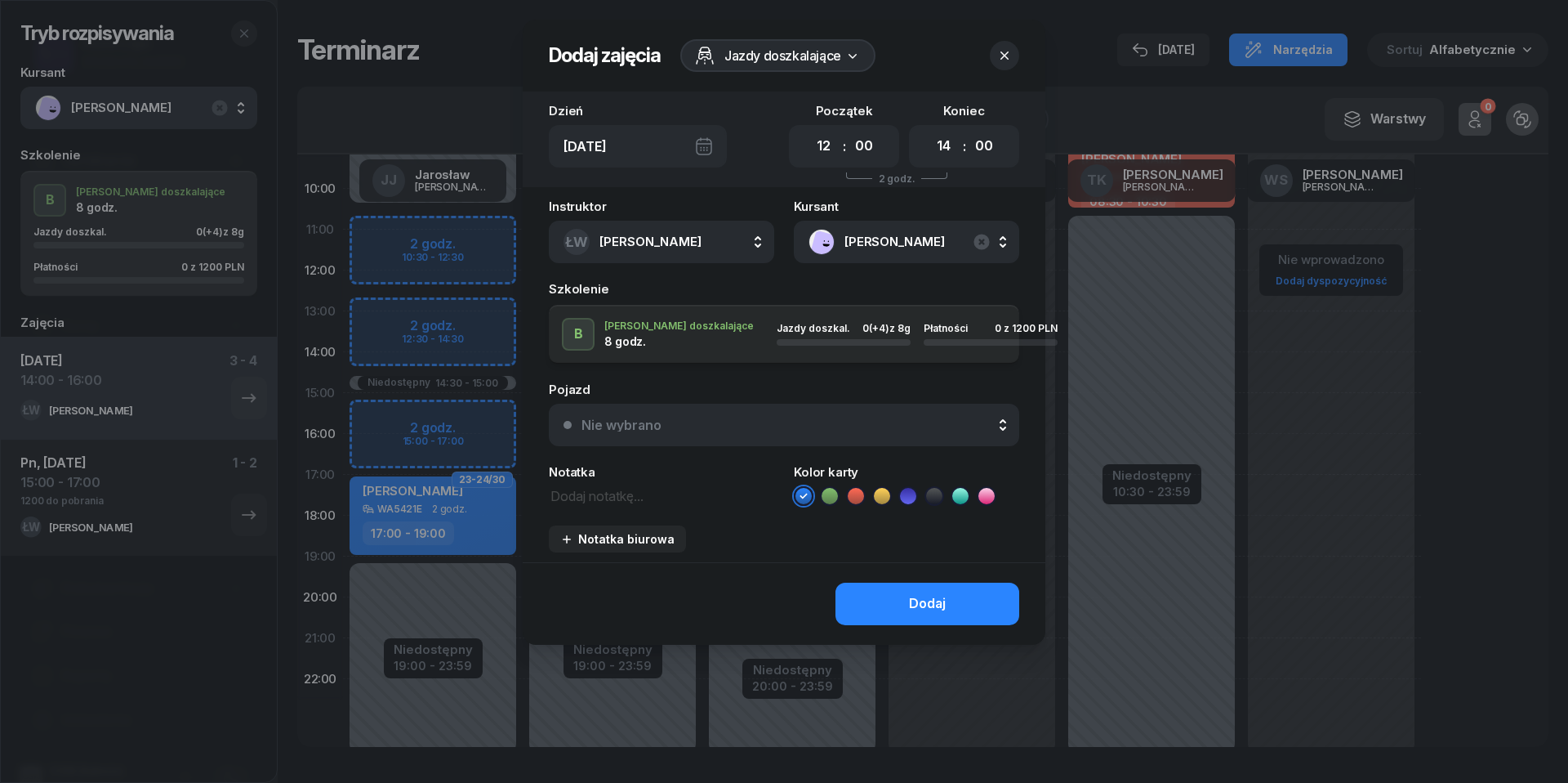
click at [775, 427] on div "Nie wybrano" at bounding box center [793, 425] width 423 height 14
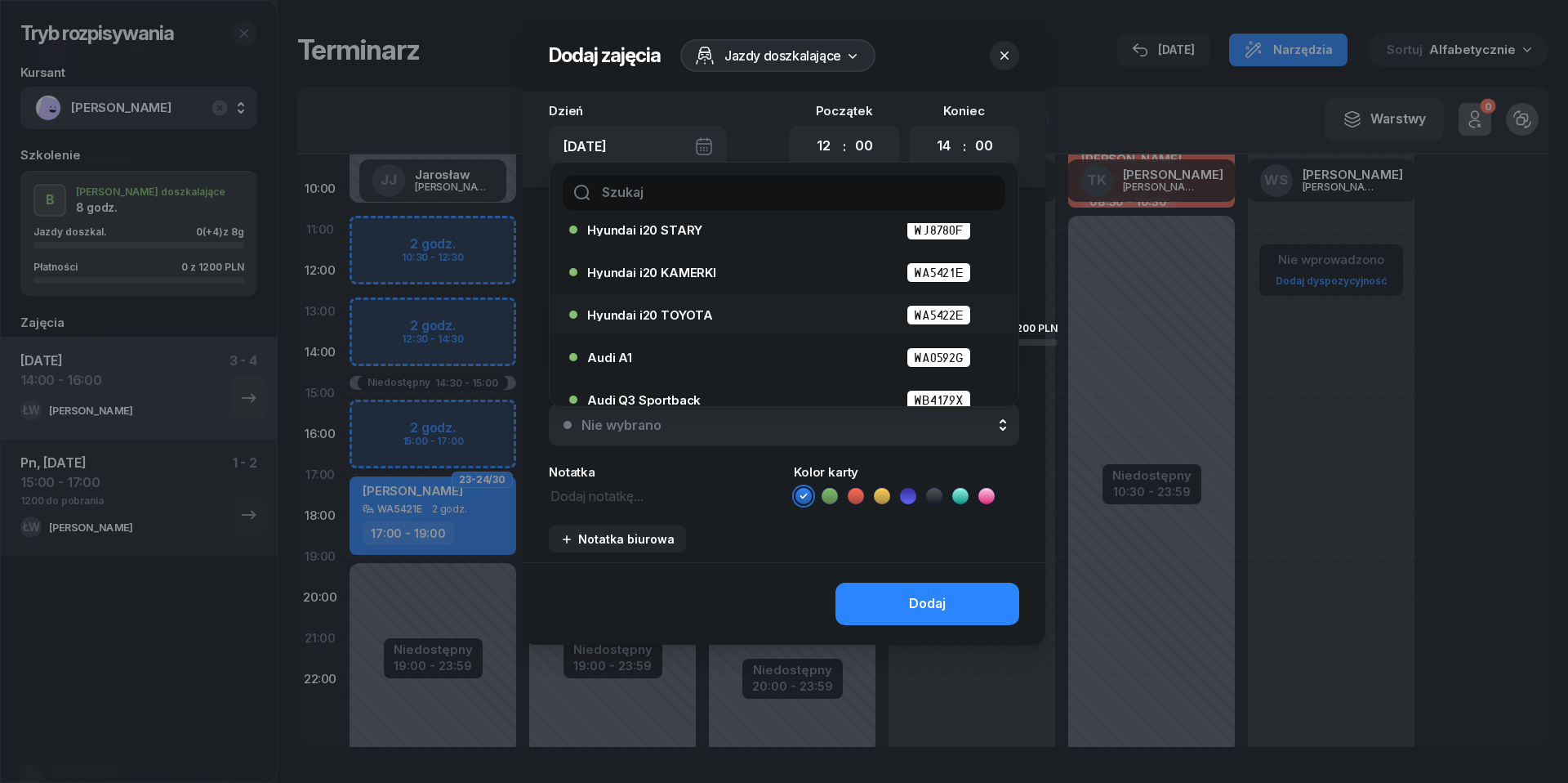
scroll to position [60, 0]
click at [727, 360] on div "Audi A1 WA0592G" at bounding box center [788, 356] width 402 height 21
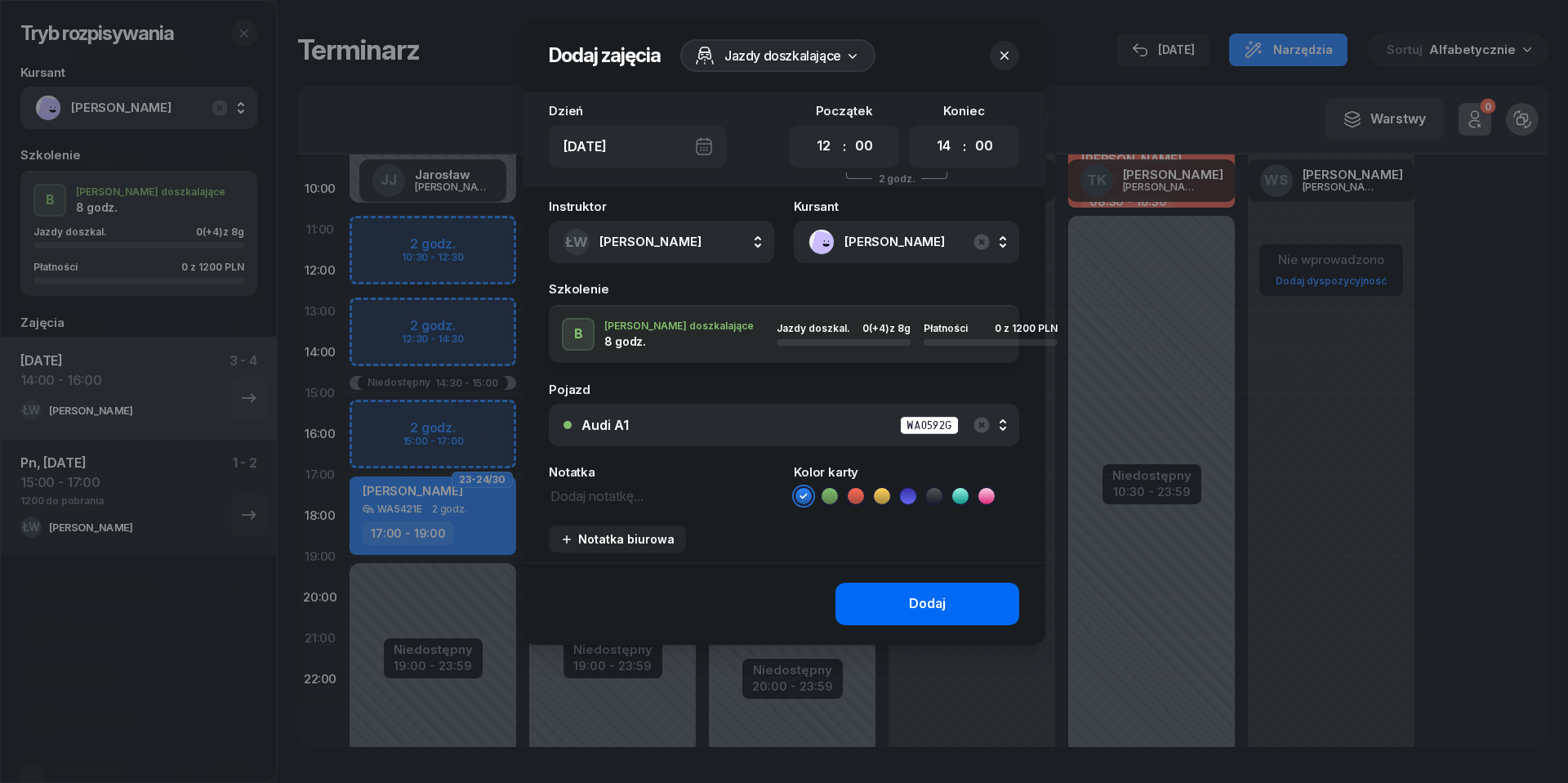
click at [921, 612] on button "Dodaj" at bounding box center [927, 603] width 184 height 42
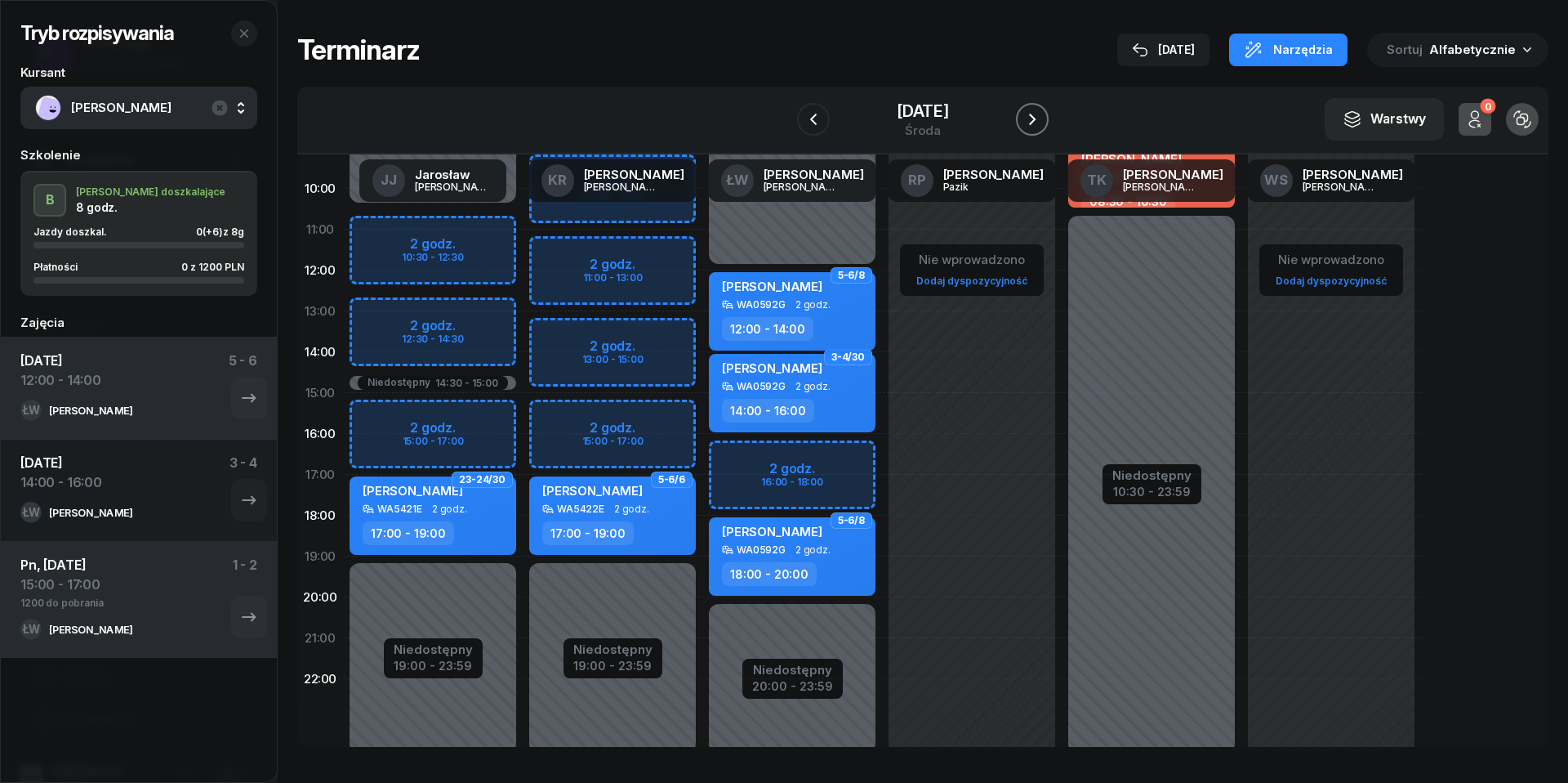
click at [1037, 114] on icon "button" at bounding box center [1033, 120] width 20 height 20
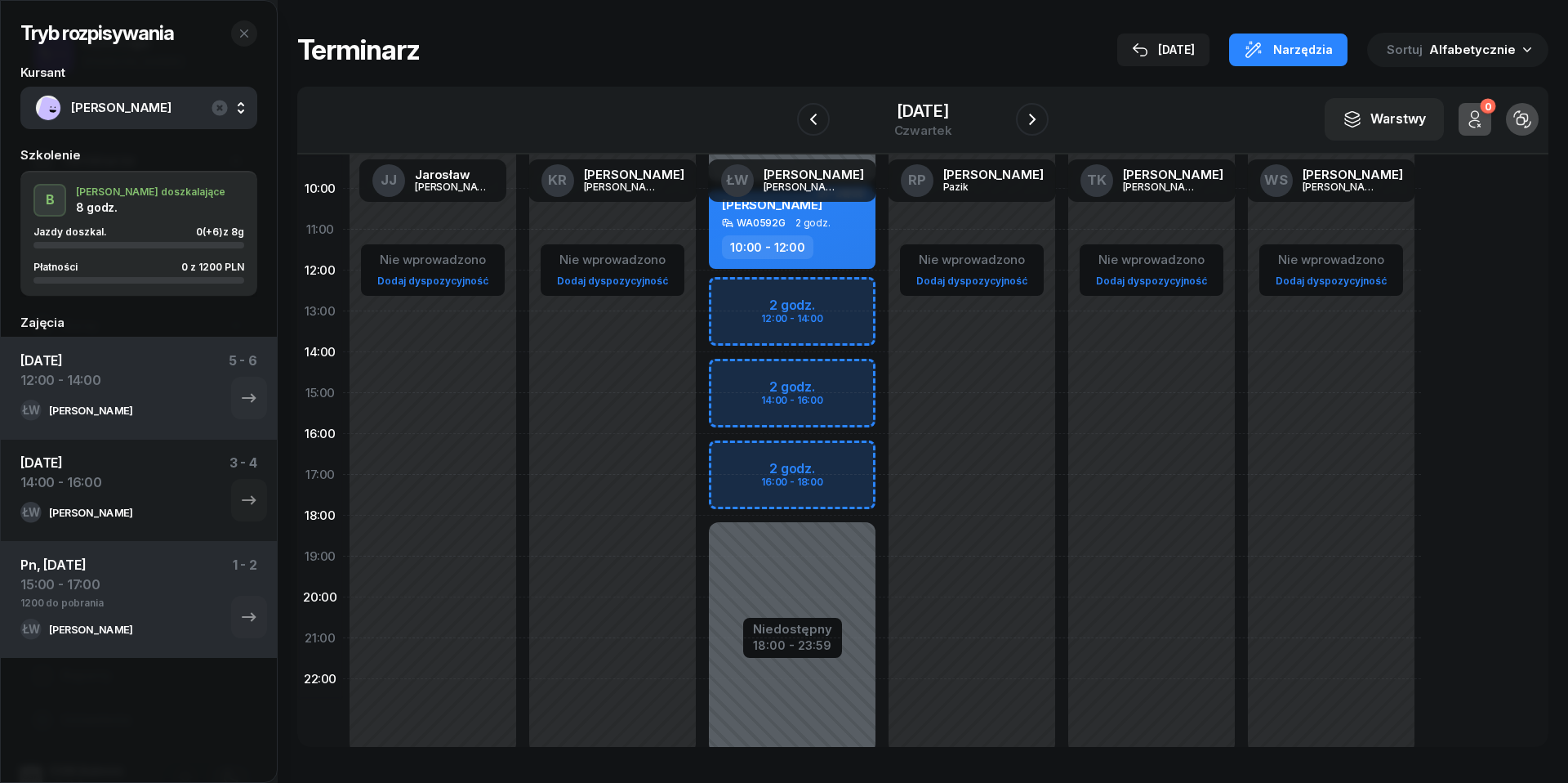
click at [732, 288] on div "Niedostępny 00:00 - 10:00 Niedostępny 18:00 - 23:59 2 godz. 12:00 - 14:00 2 god…" at bounding box center [793, 392] width 180 height 777
select select "12"
select select "14"
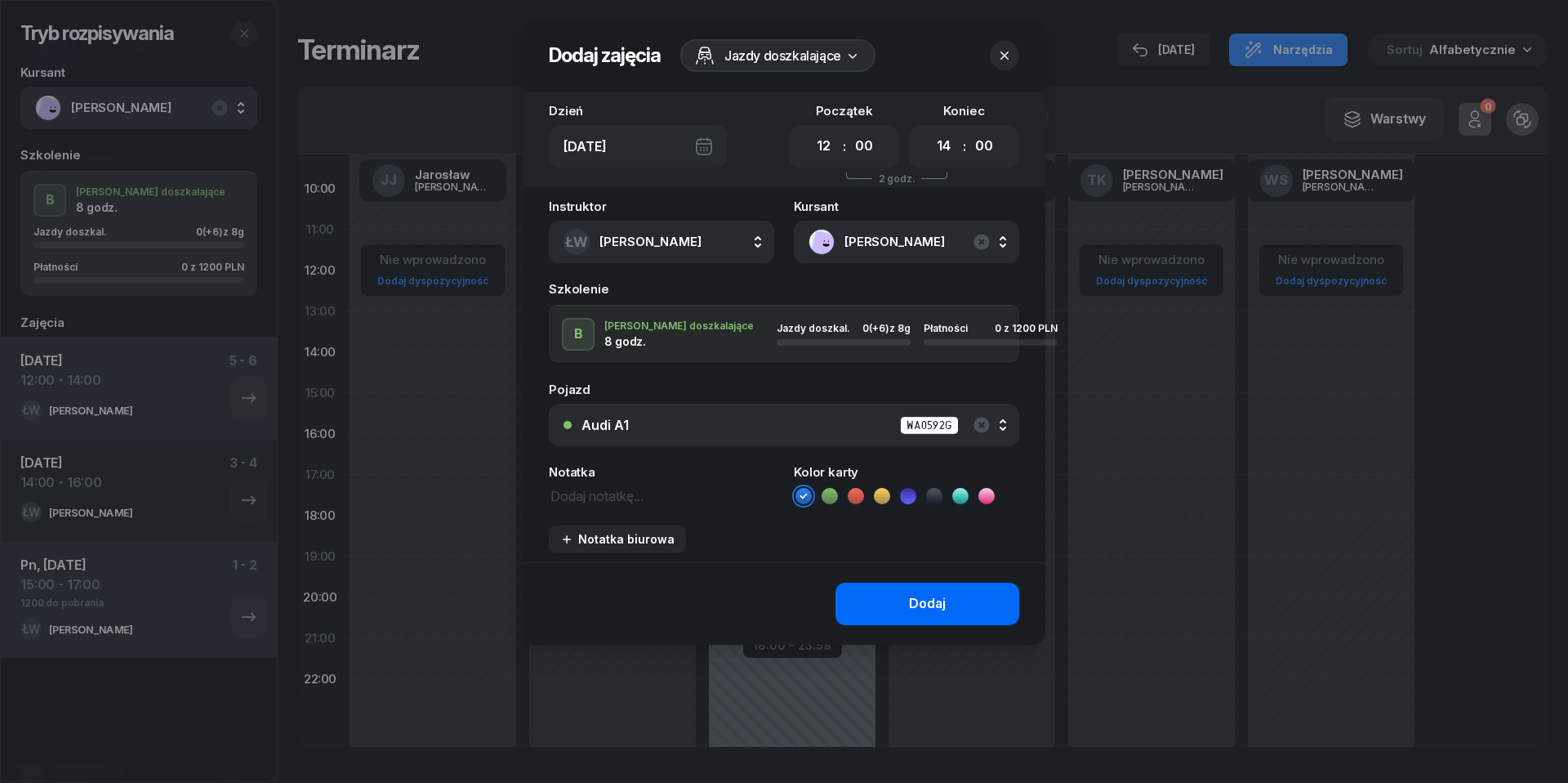
click at [883, 593] on button "Dodaj" at bounding box center [927, 603] width 184 height 42
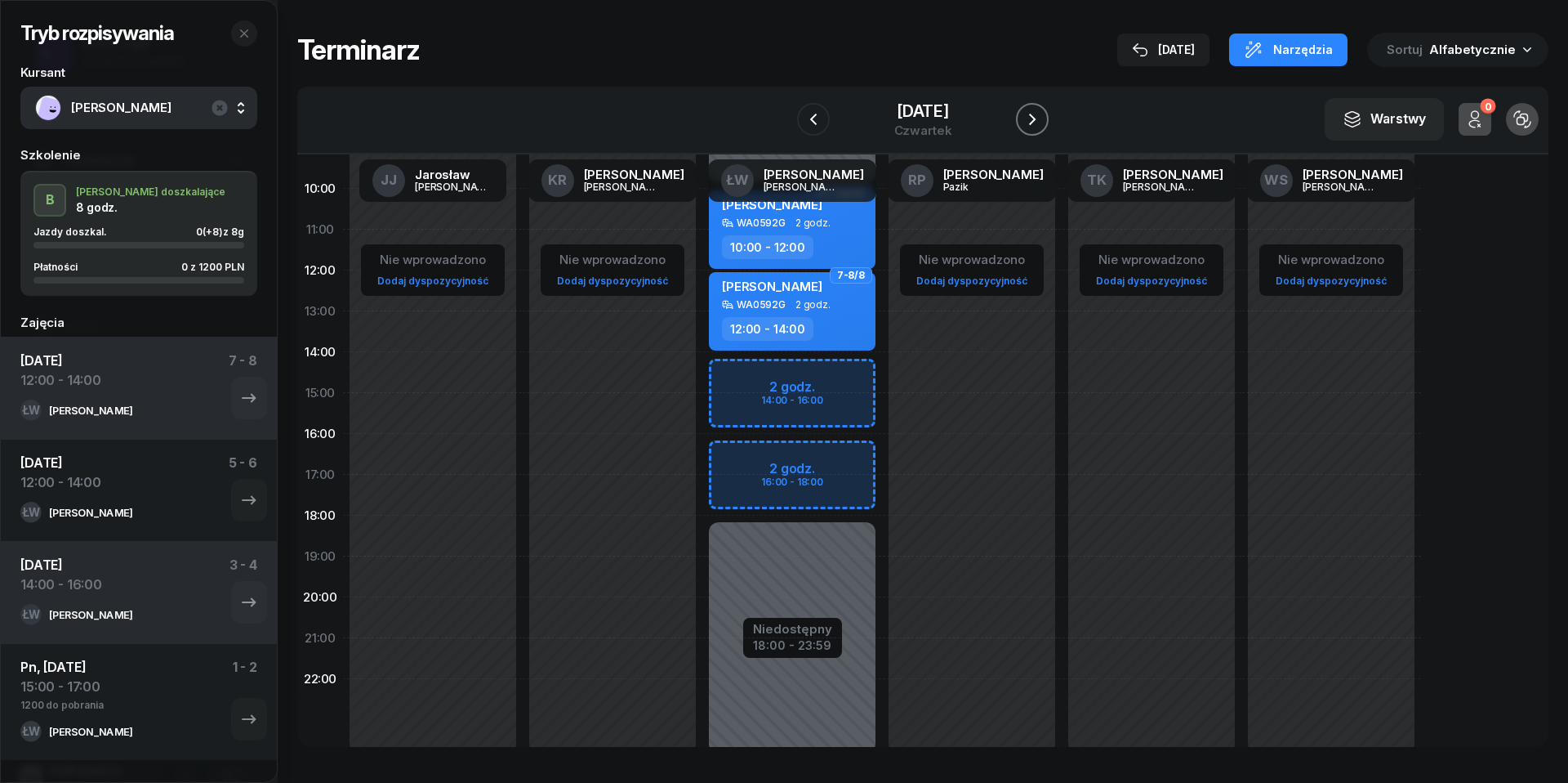
click at [1043, 119] on icon "button" at bounding box center [1033, 120] width 20 height 20
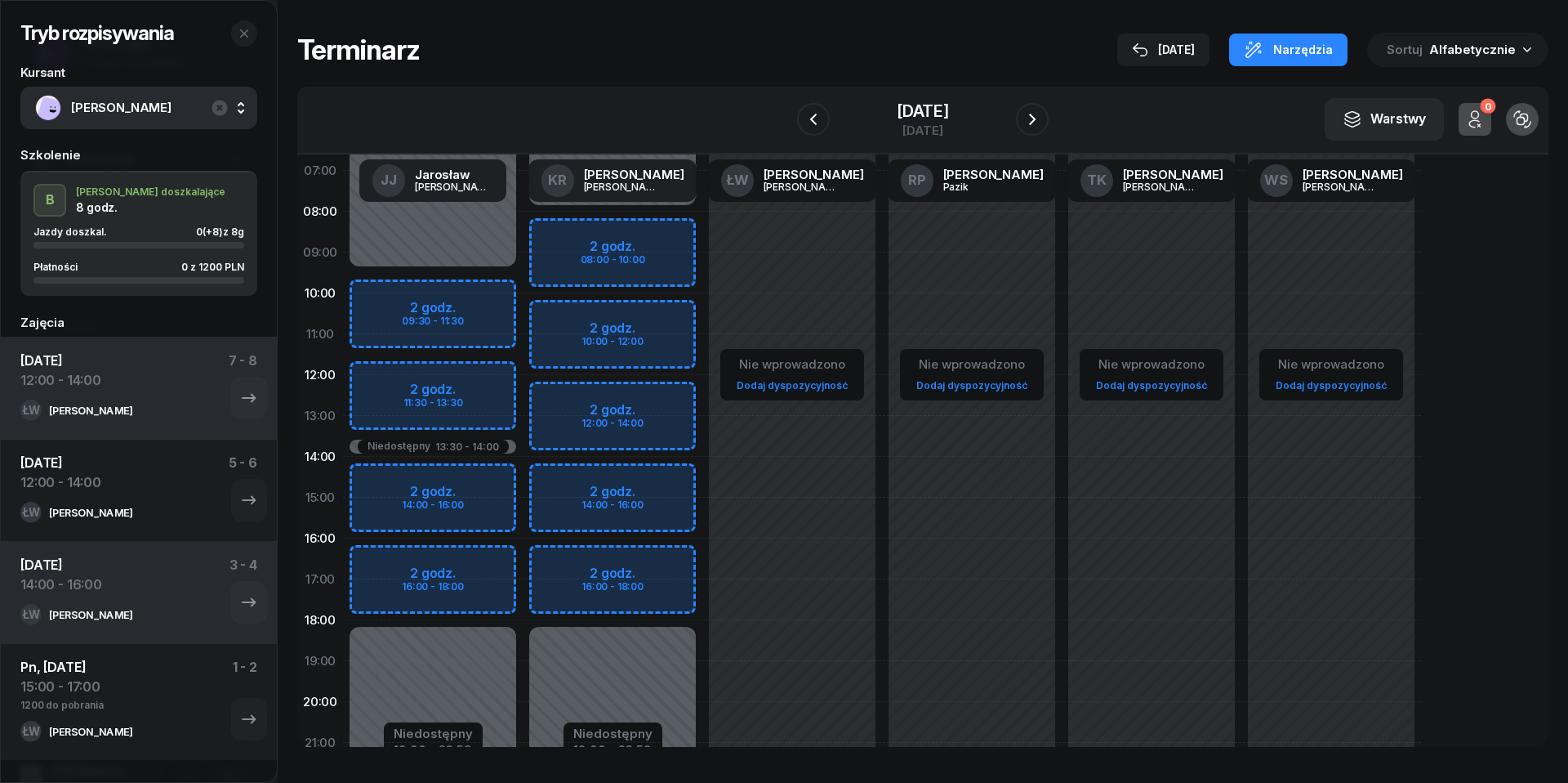
scroll to position [63, 0]
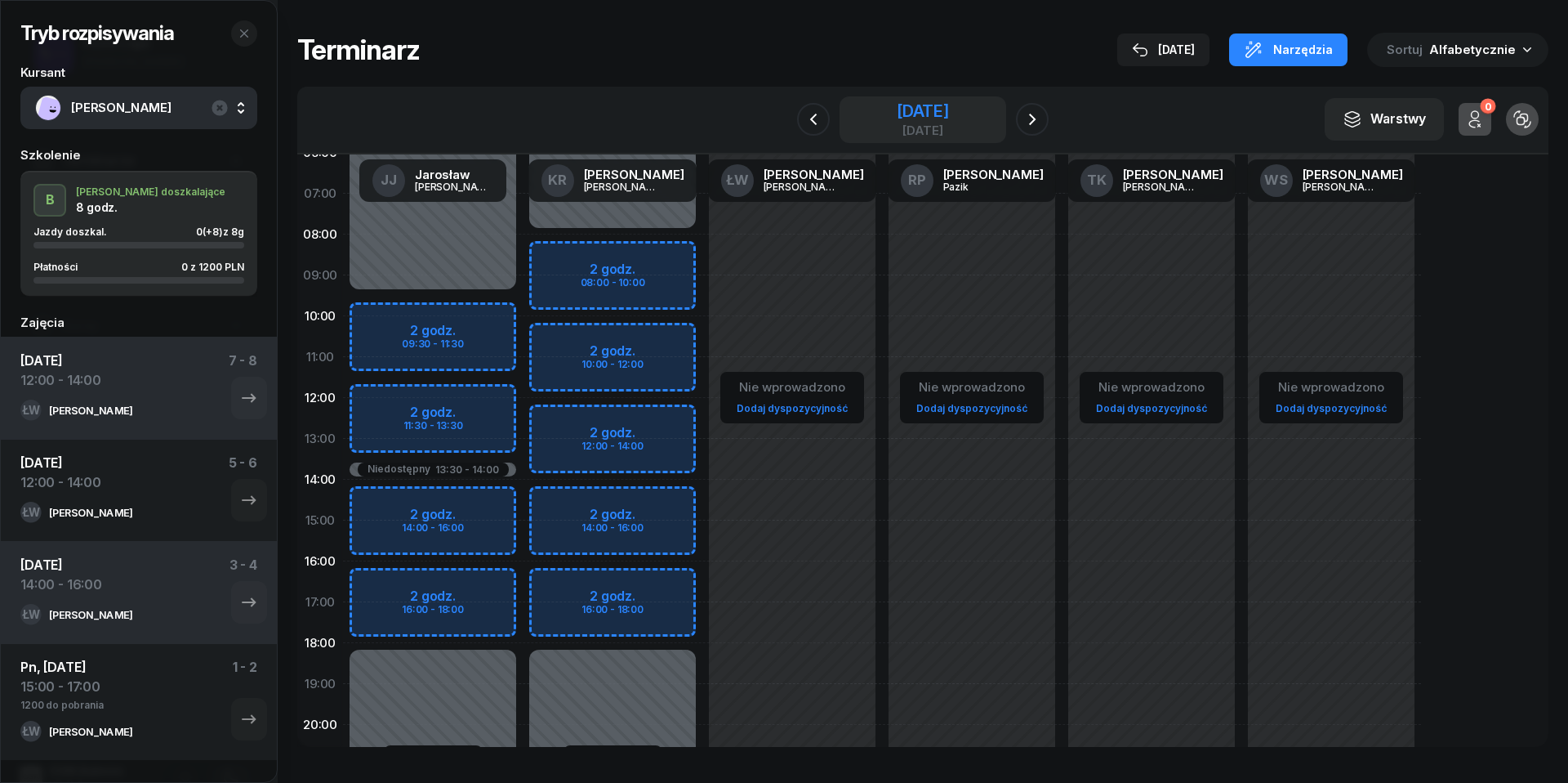
click at [905, 129] on div "[DATE]" at bounding box center [923, 130] width 52 height 13
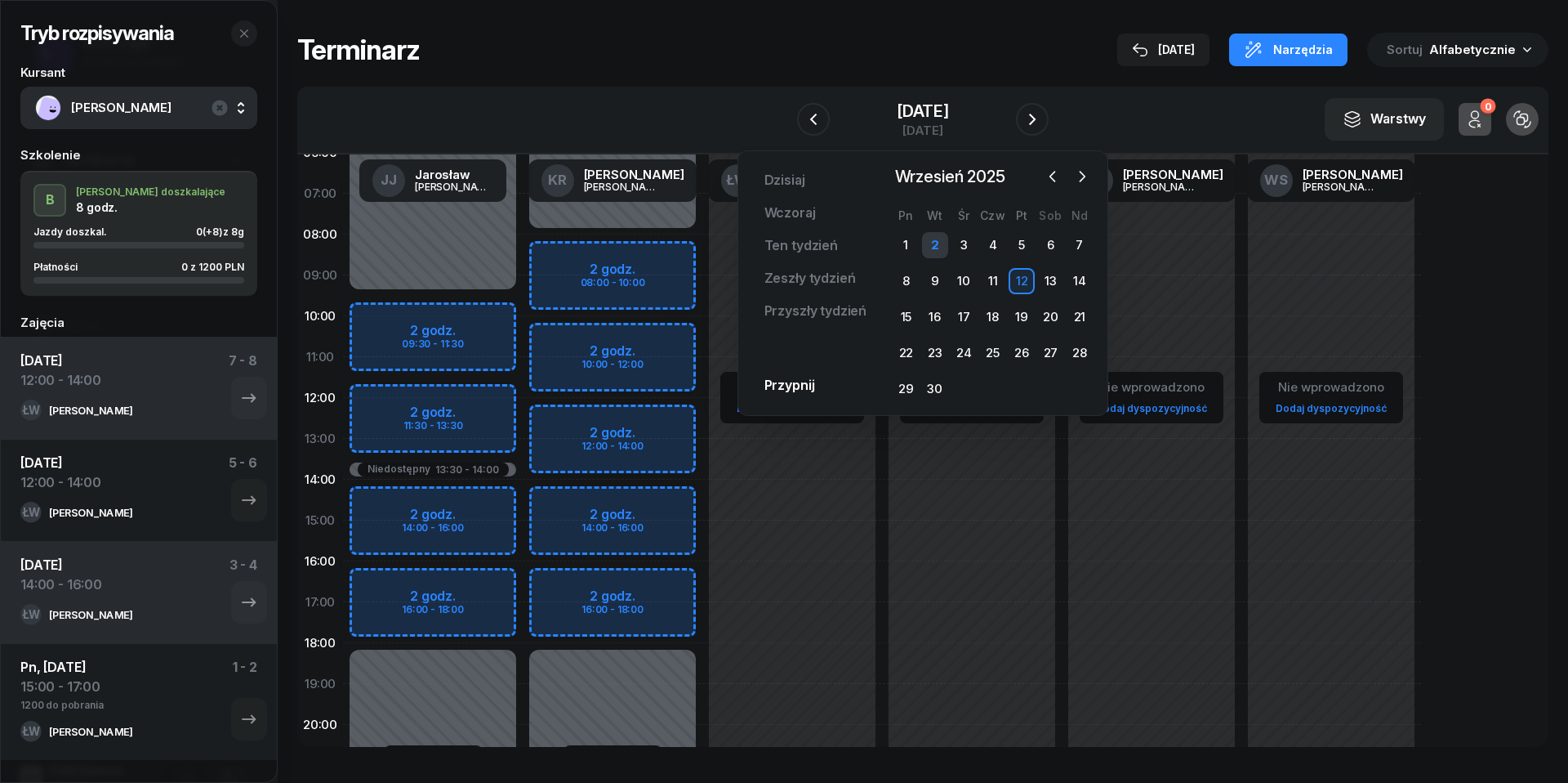
click at [945, 239] on div "2" at bounding box center [935, 245] width 26 height 26
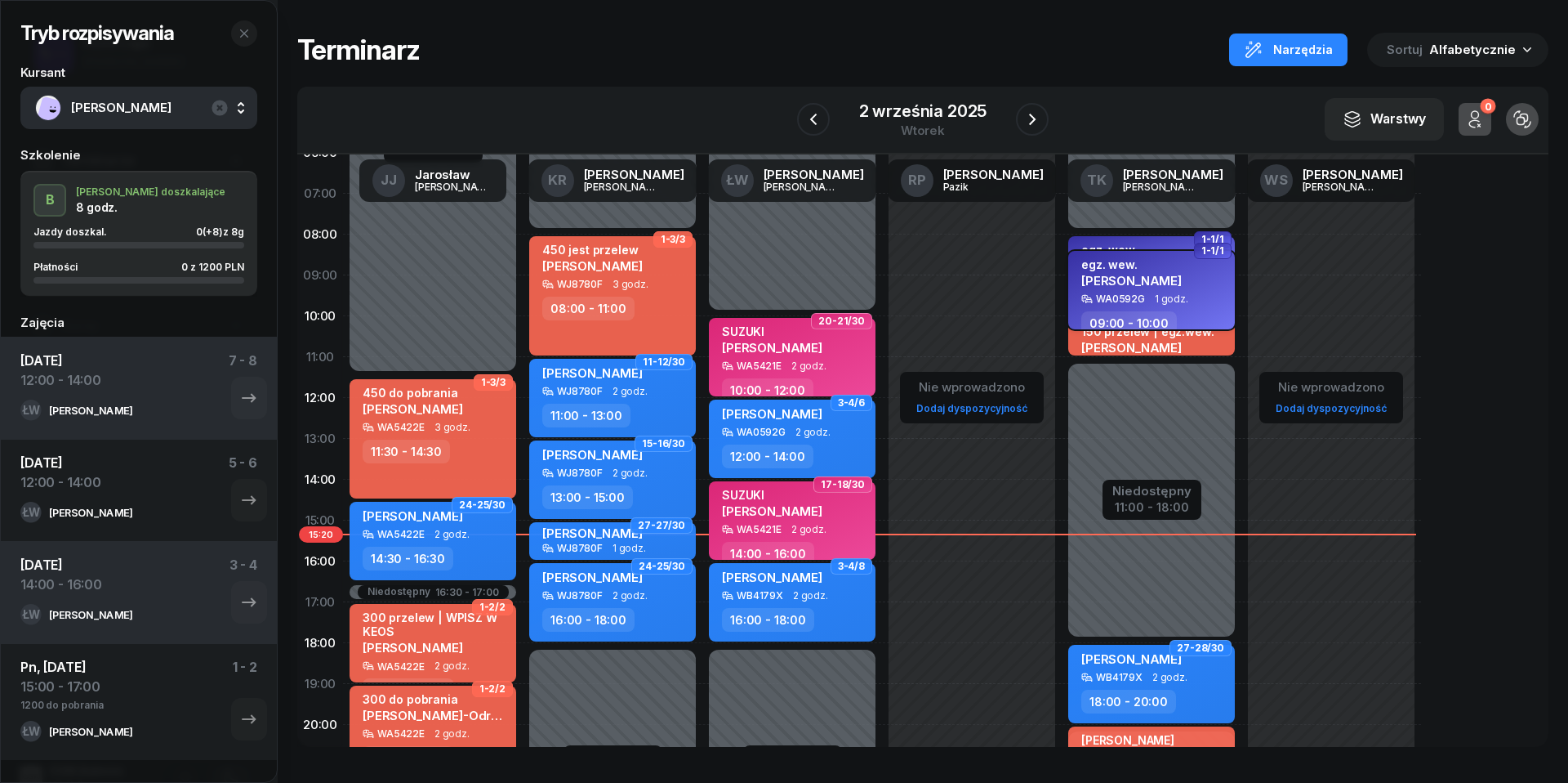
click at [1141, 286] on div "egz. wew. [PERSON_NAME]" at bounding box center [1132, 275] width 101 height 36
select select "09"
select select "10"
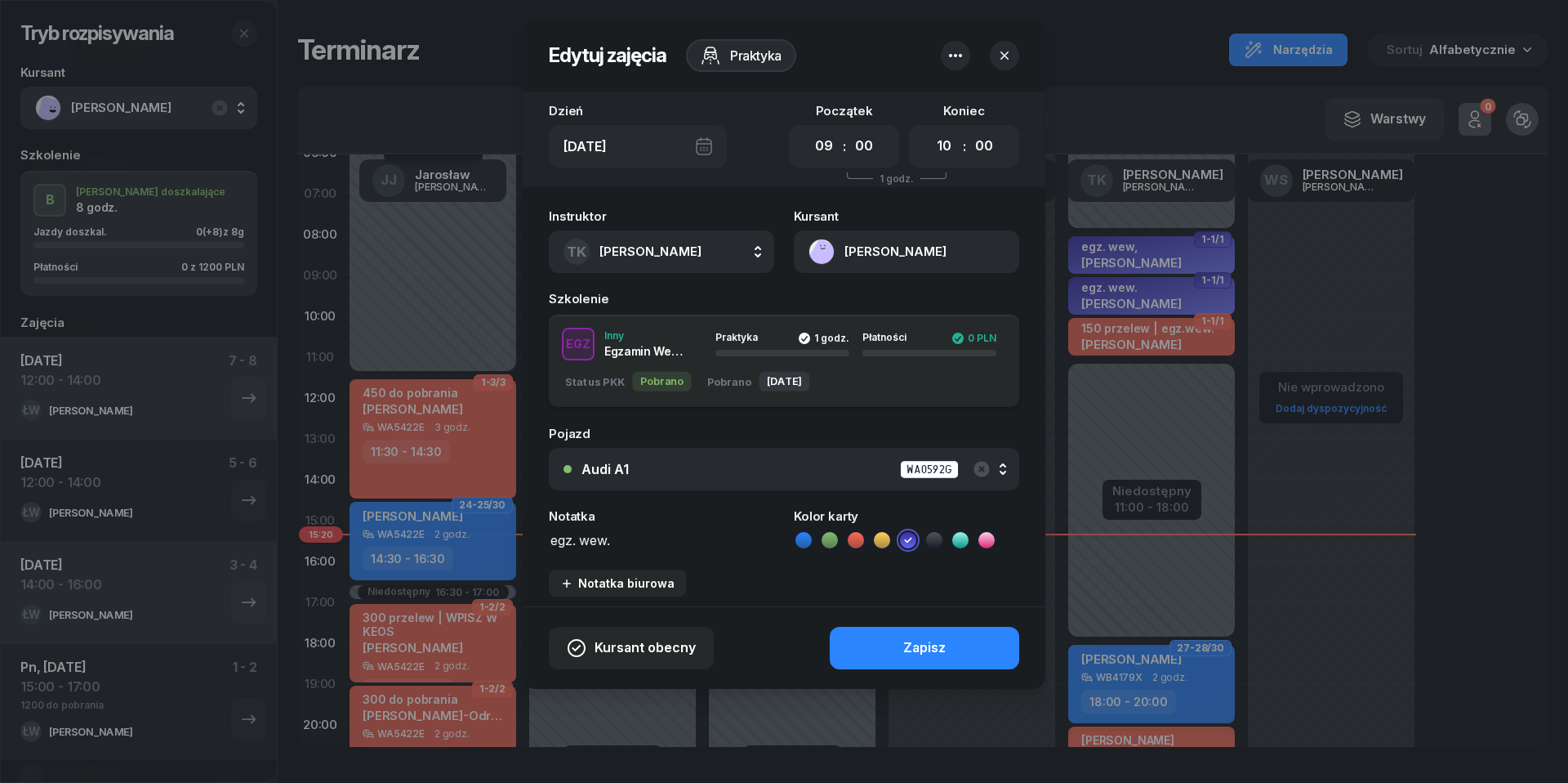
click at [839, 262] on button "[PERSON_NAME]" at bounding box center [907, 251] width 226 height 42
click at [849, 314] on div "Otwórz profil" at bounding box center [847, 308] width 79 height 22
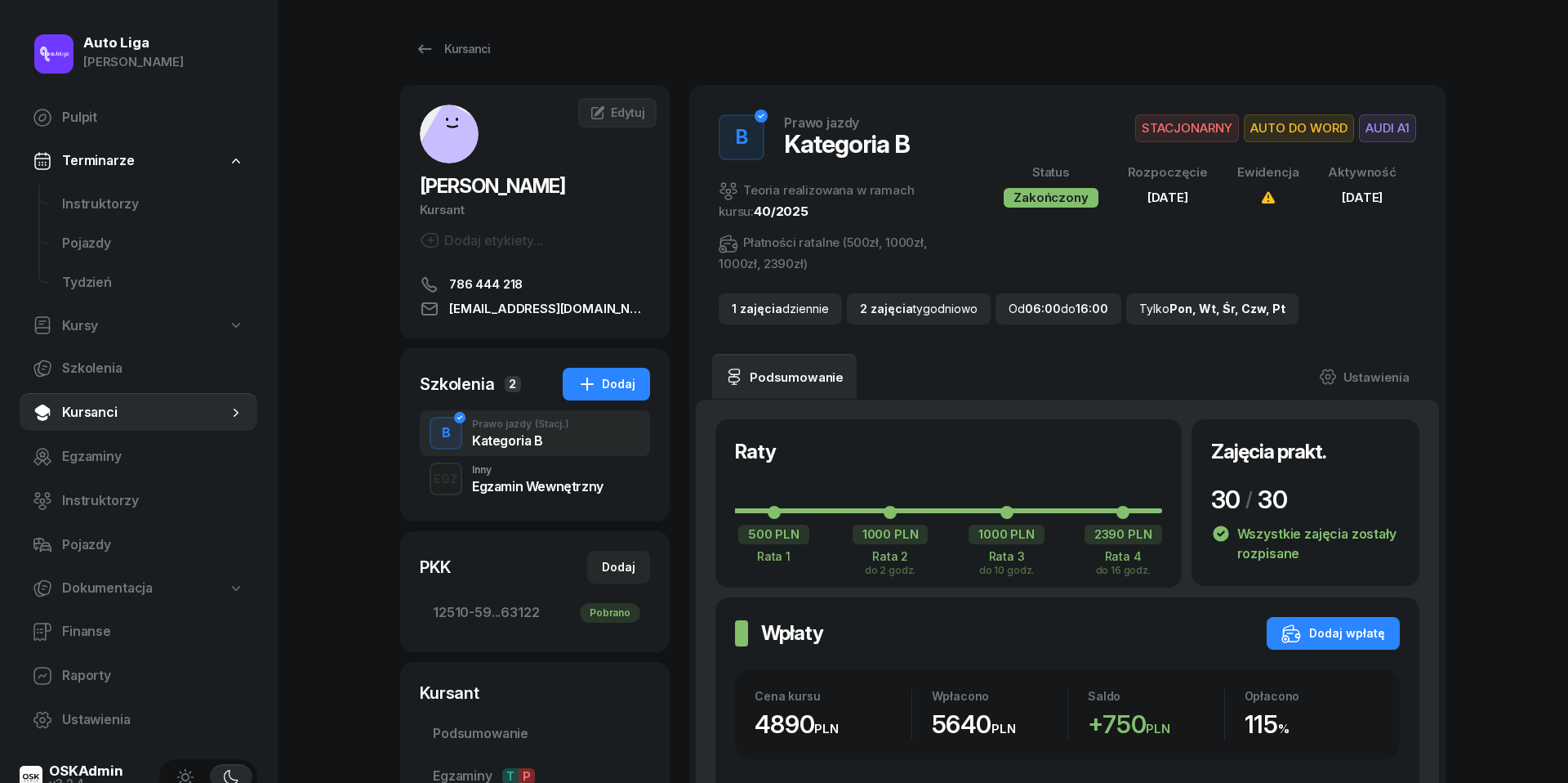
click at [528, 482] on div "Egzamin Wewnętrzny" at bounding box center [538, 486] width 131 height 14
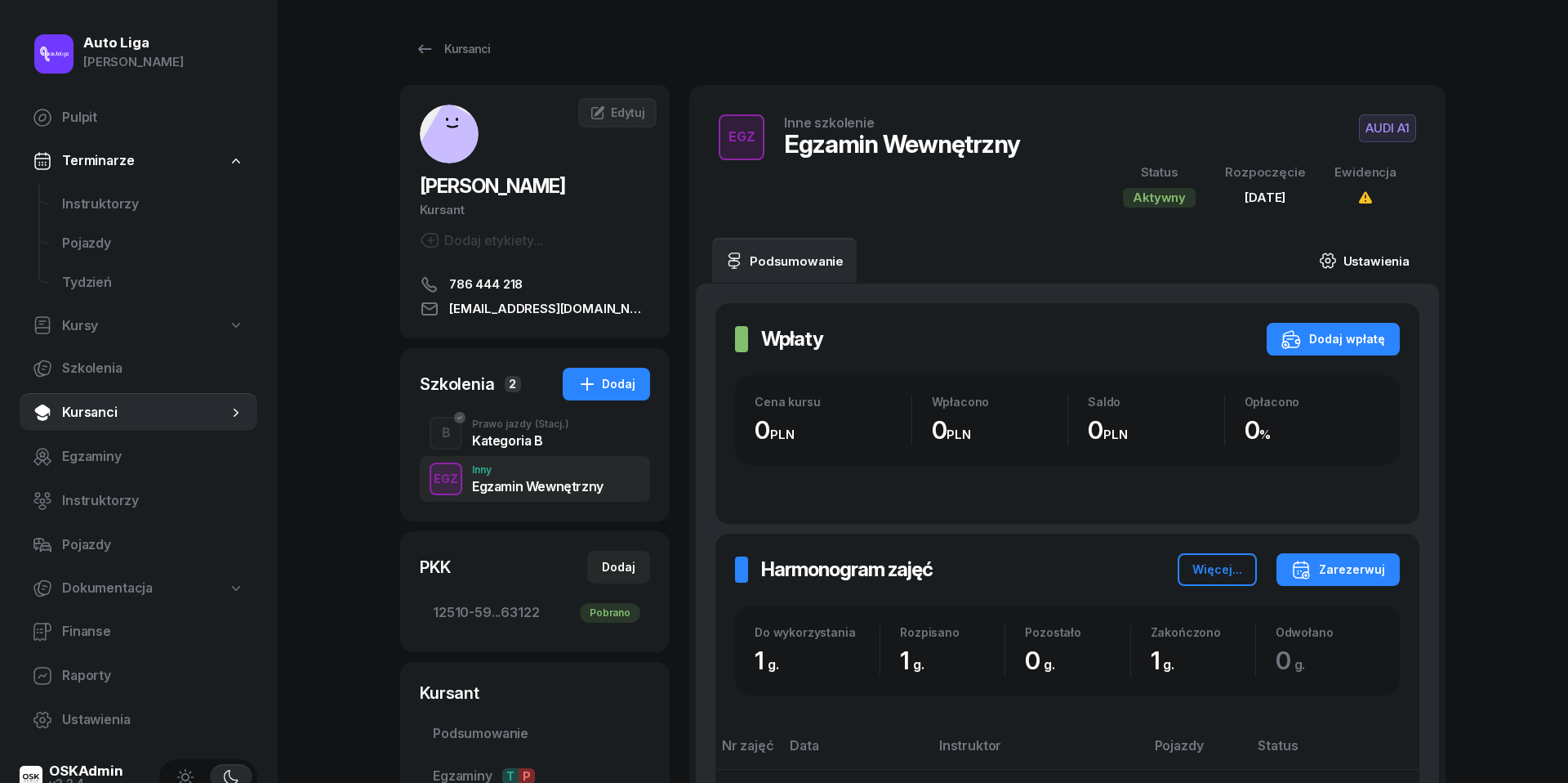
click at [1386, 247] on link "Ustawienia" at bounding box center [1365, 260] width 117 height 46
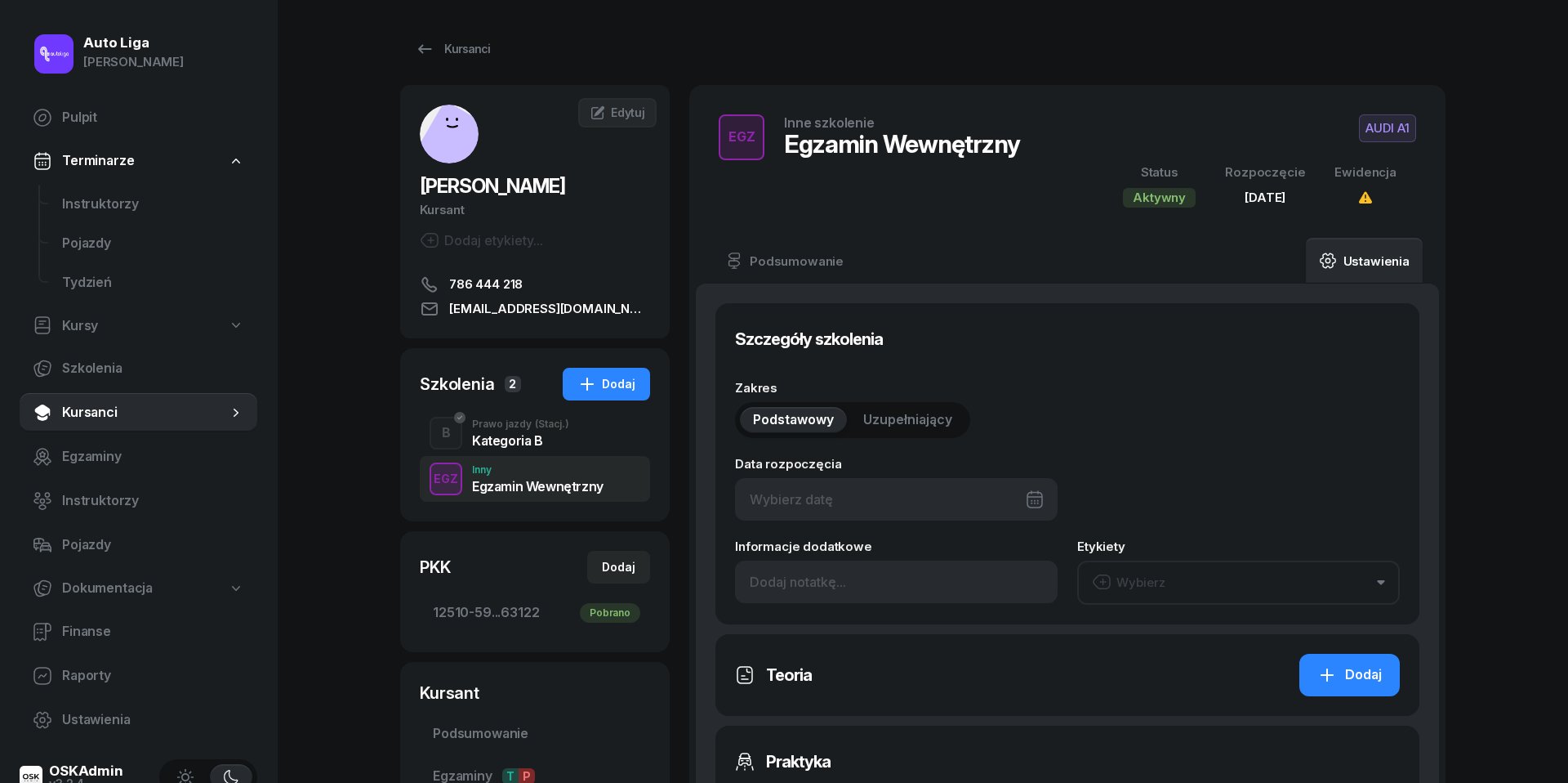
type input "[DATE]"
type input "1"
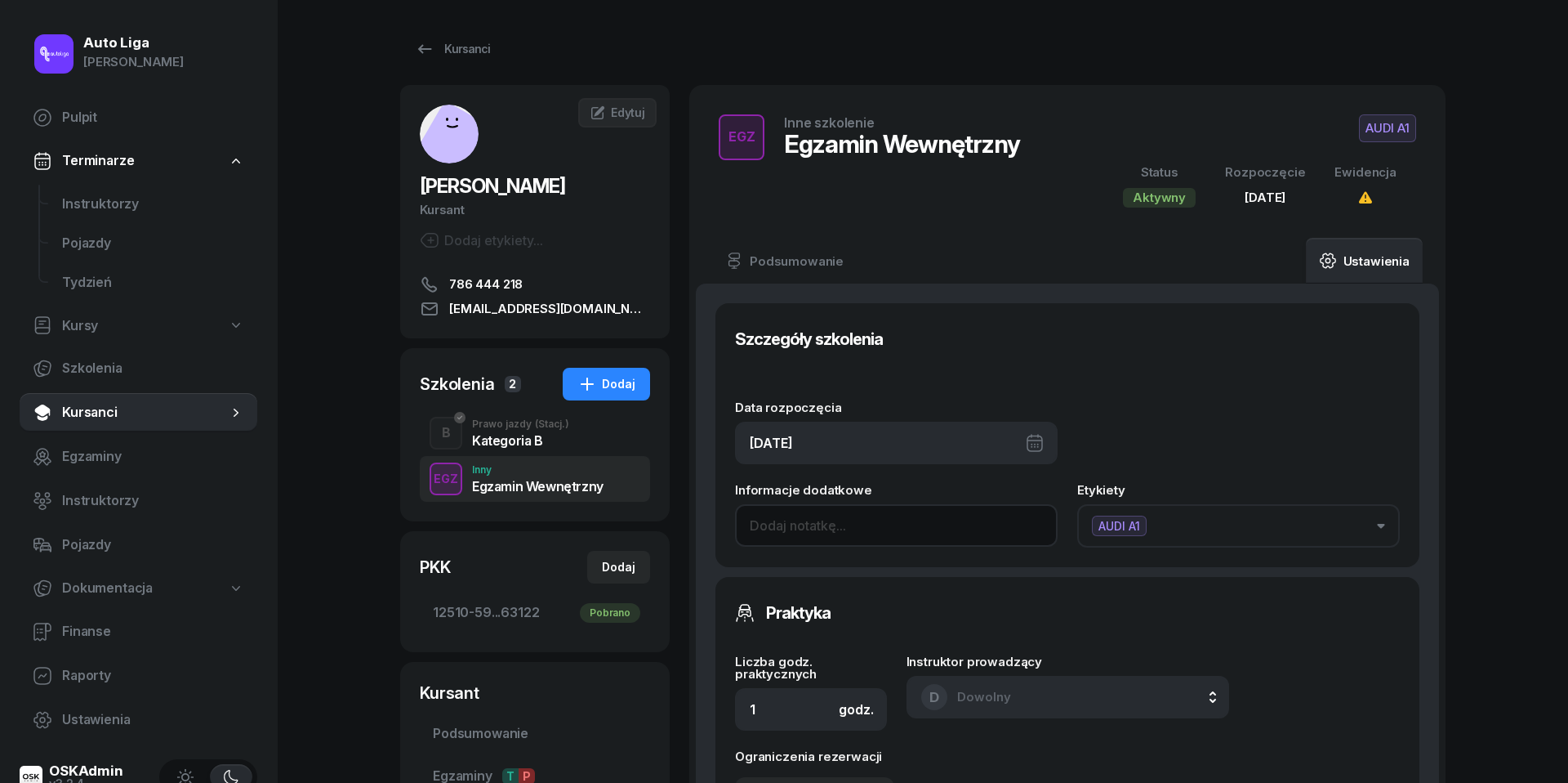
click at [850, 526] on input at bounding box center [896, 525] width 323 height 42
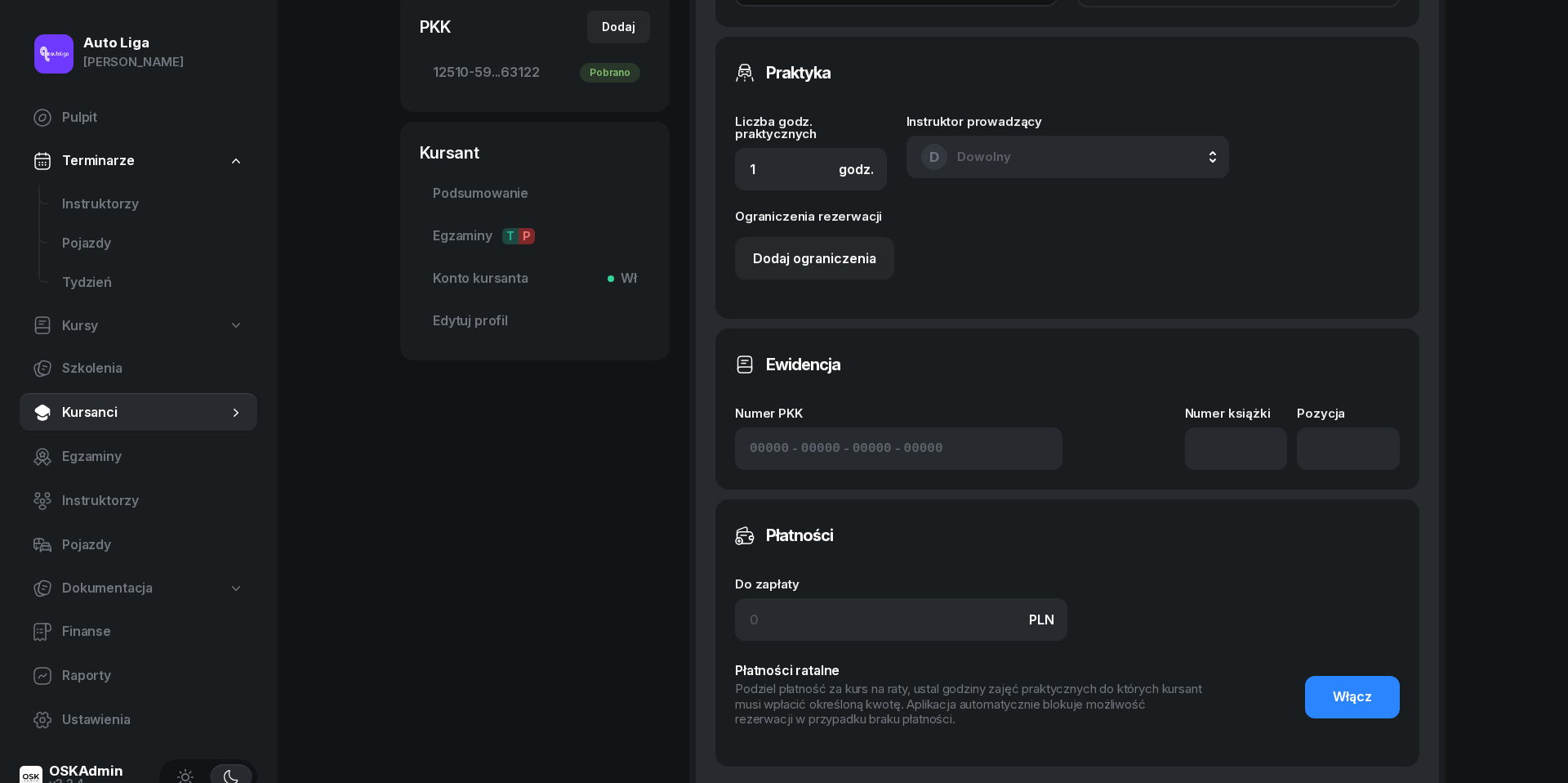
scroll to position [684, 0]
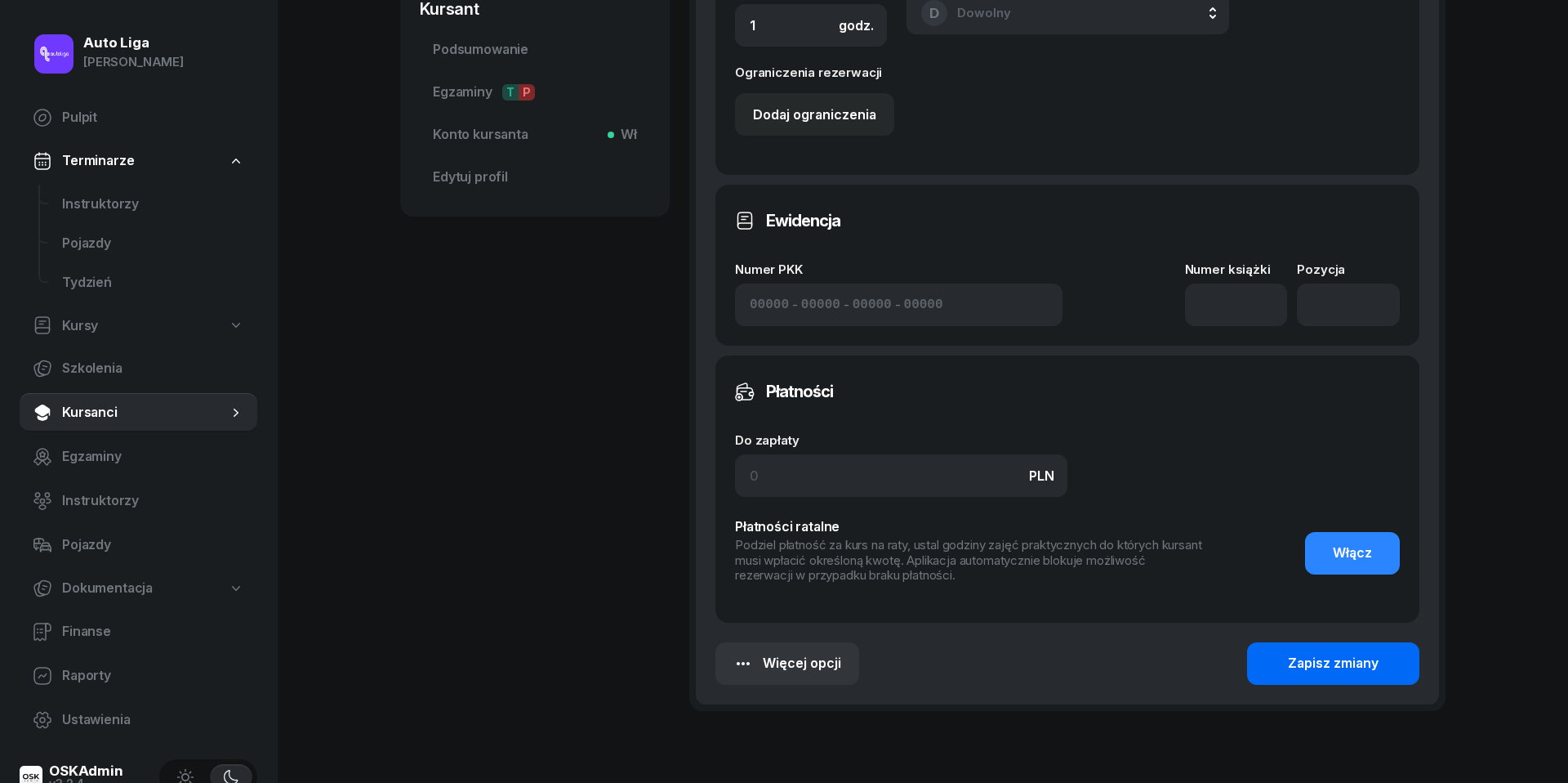
type input "NB"
click at [1300, 652] on div "Zapisz zmiany" at bounding box center [1333, 663] width 91 height 22
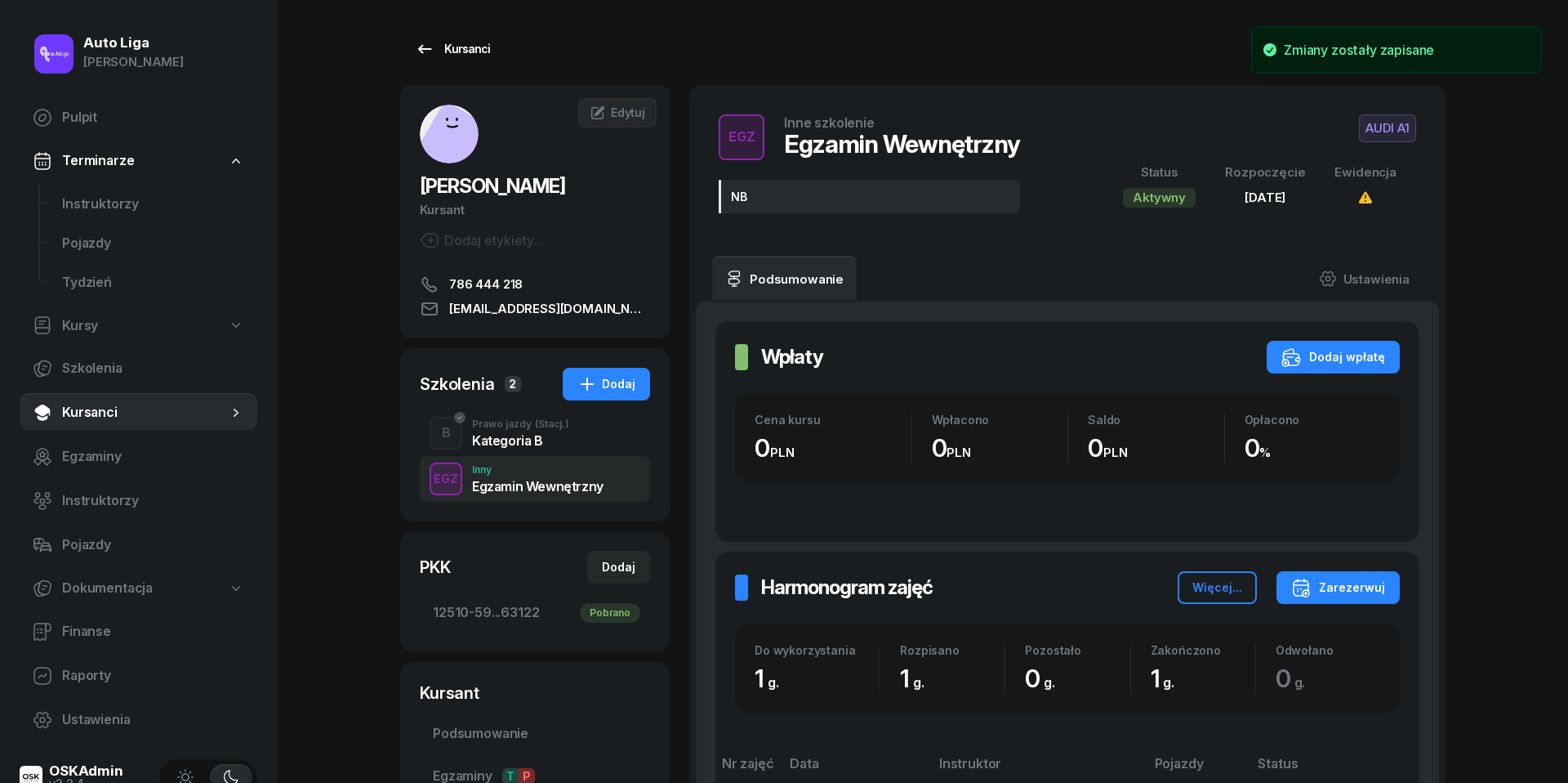
scroll to position [0, 0]
click at [423, 54] on icon at bounding box center [425, 50] width 20 height 20
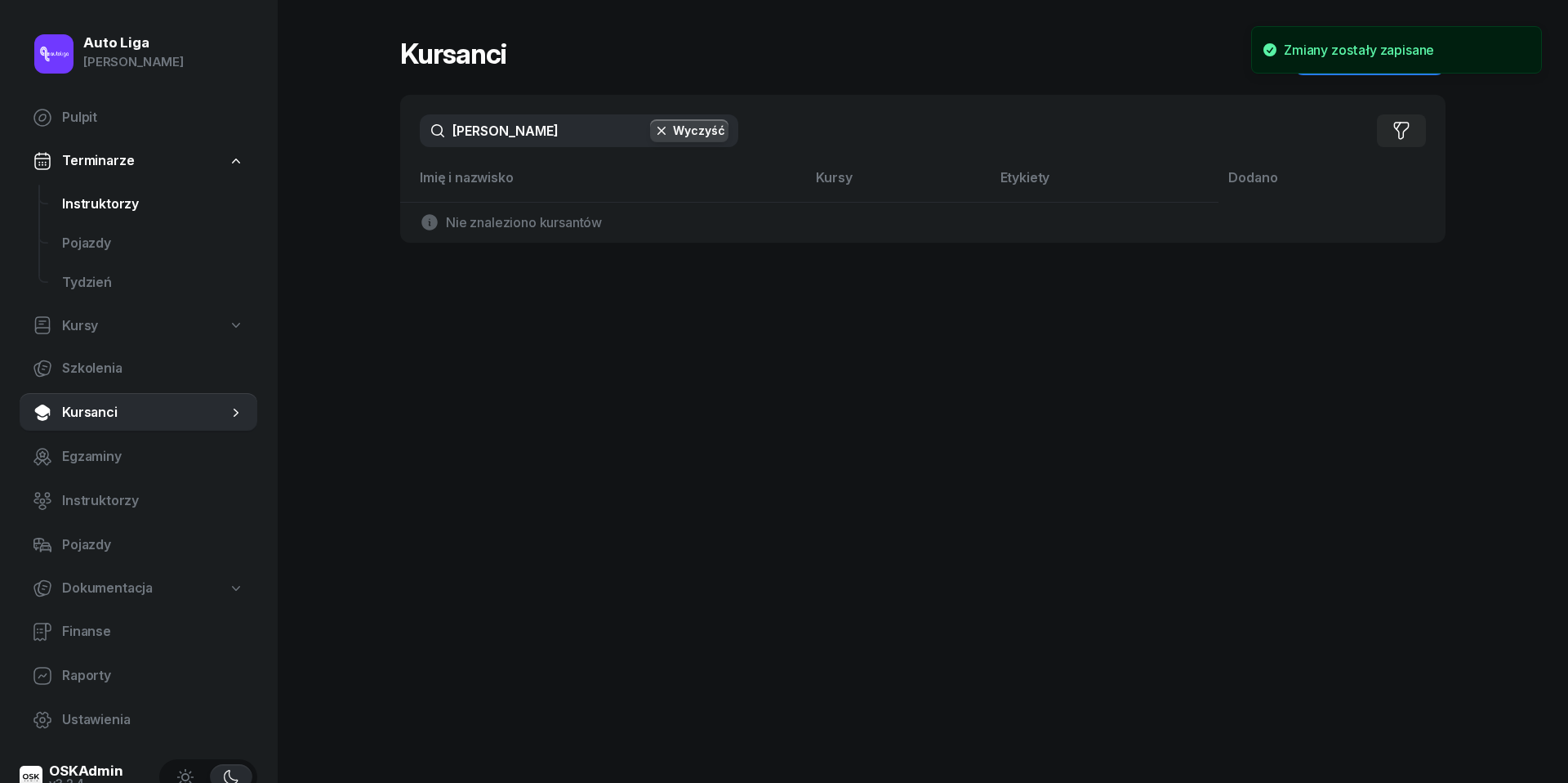
click at [93, 202] on span "Instruktorzy" at bounding box center [153, 204] width 182 height 22
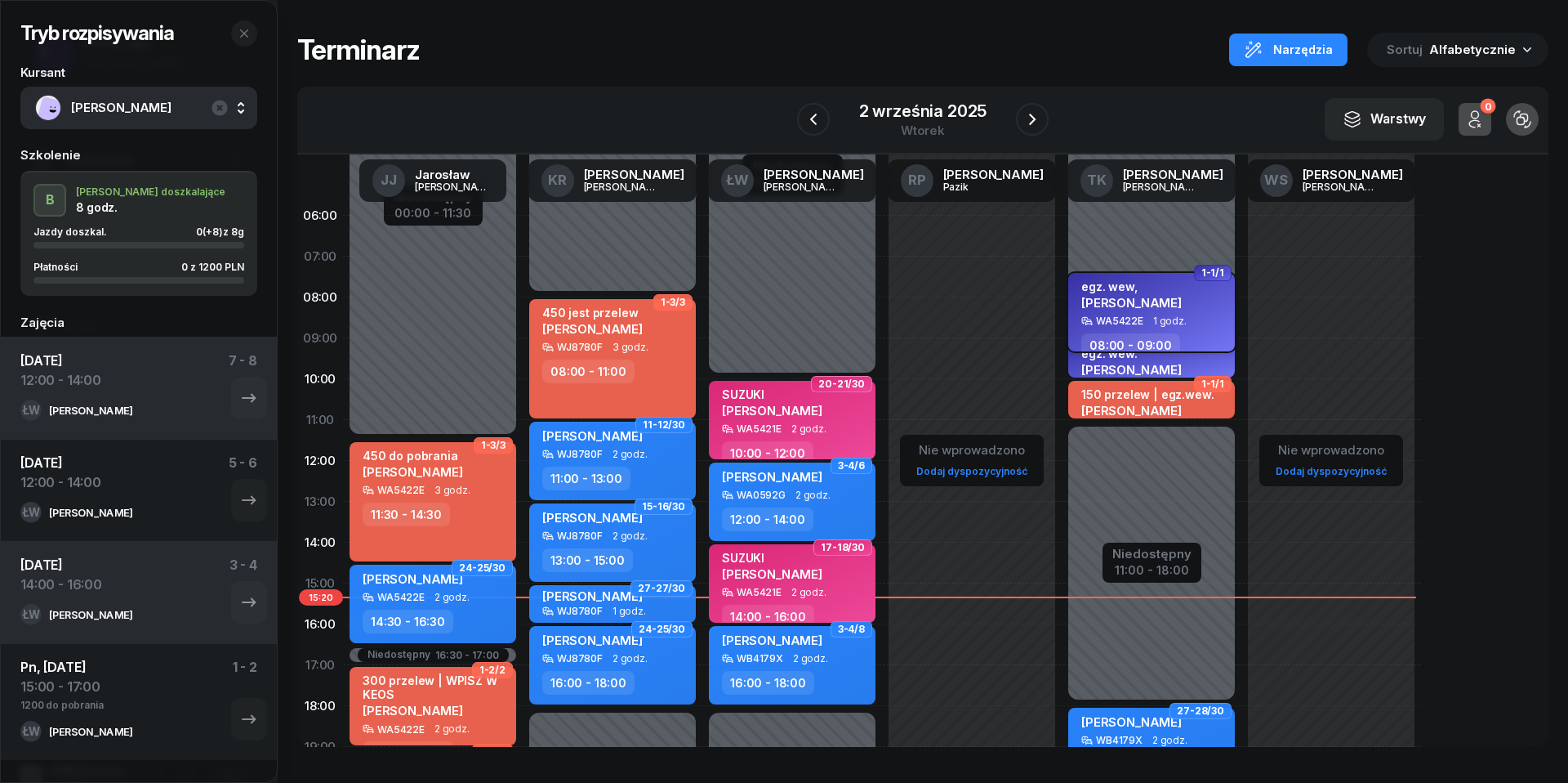
click at [1164, 312] on div "egz. [PERSON_NAME]" at bounding box center [1153, 298] width 144 height 36
select select "08"
select select "09"
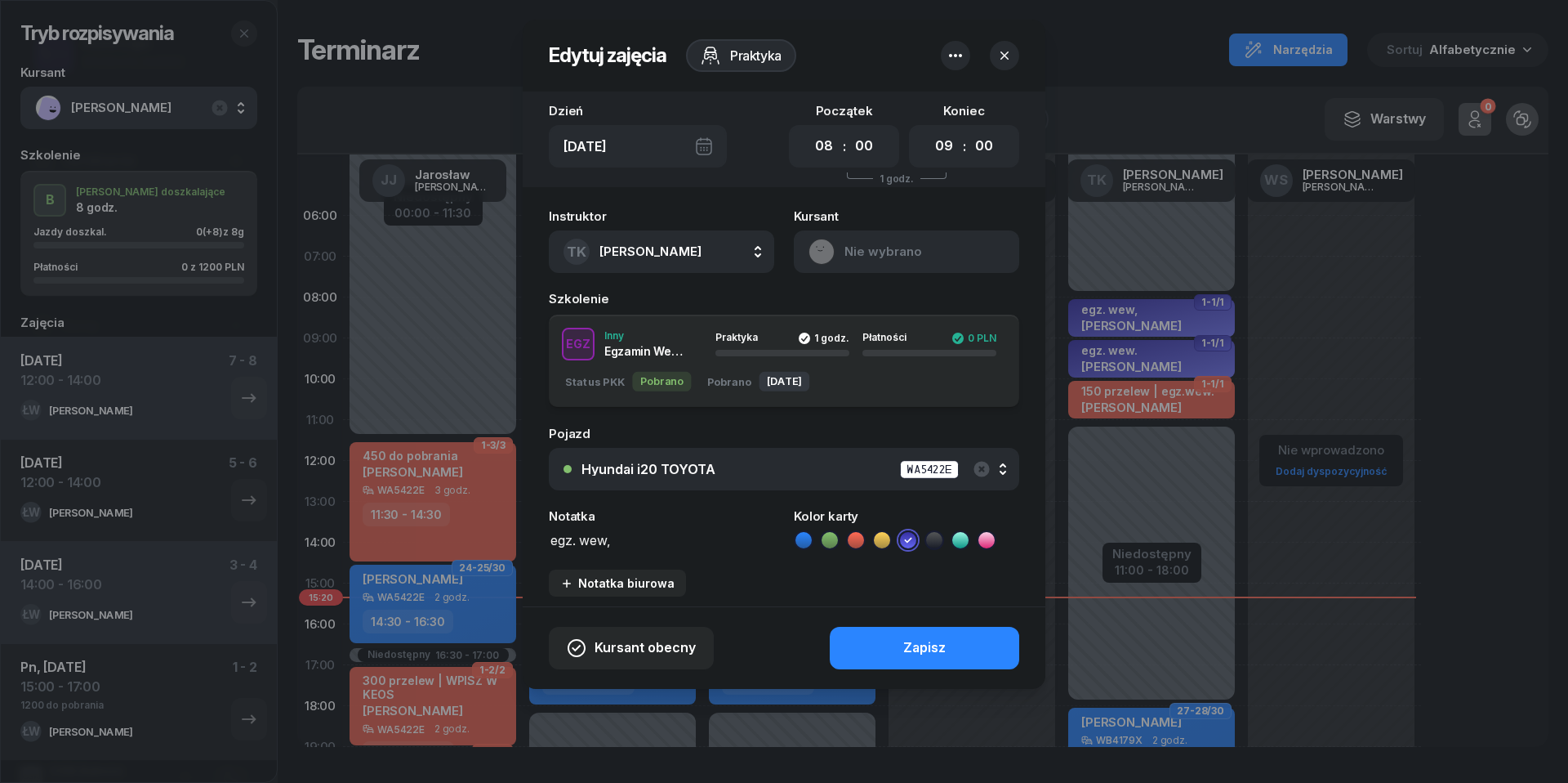
click at [823, 246] on button "Nie wybrano" at bounding box center [907, 251] width 226 height 42
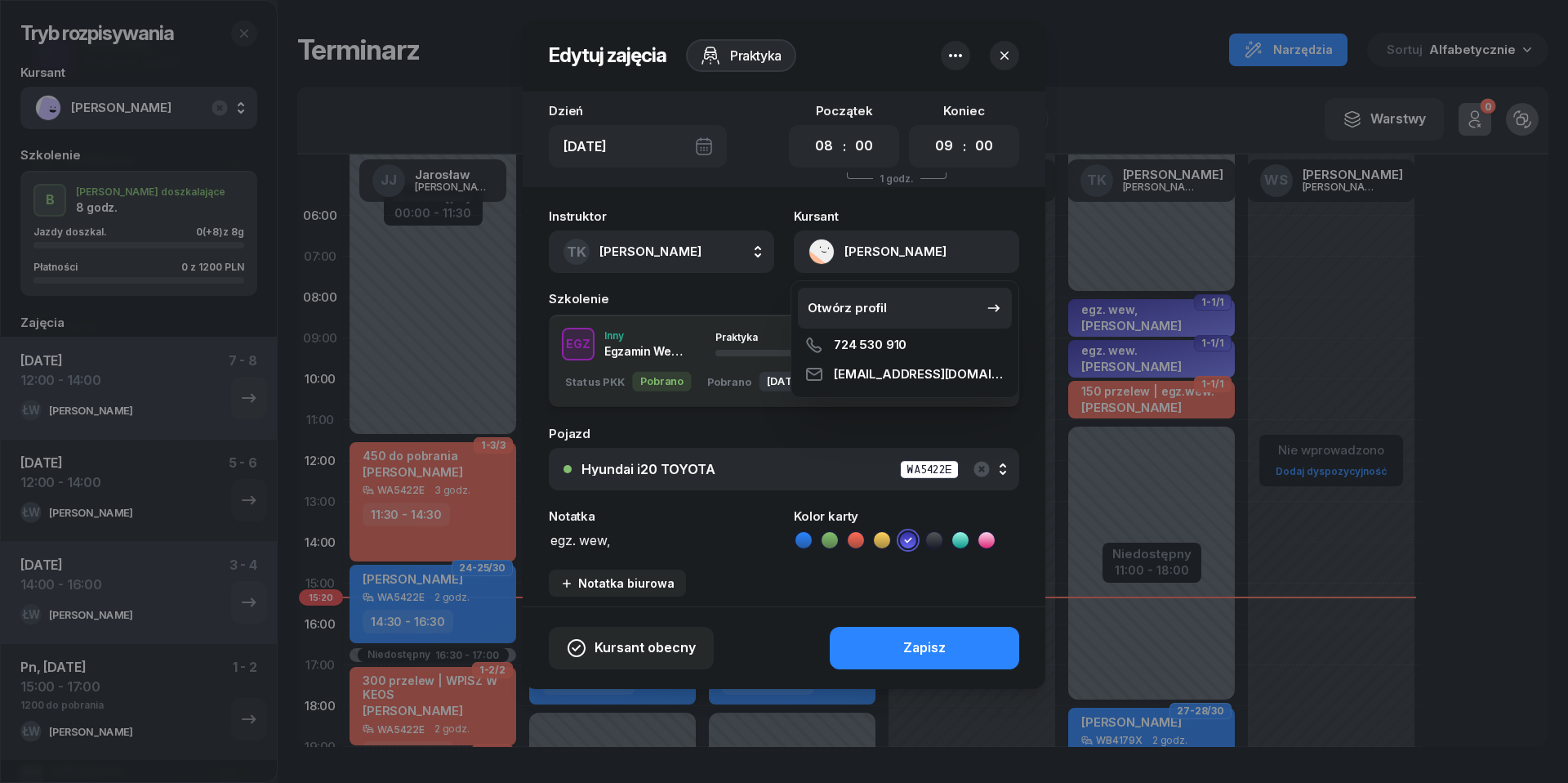
click at [831, 302] on div "Otwórz profil" at bounding box center [847, 308] width 79 height 22
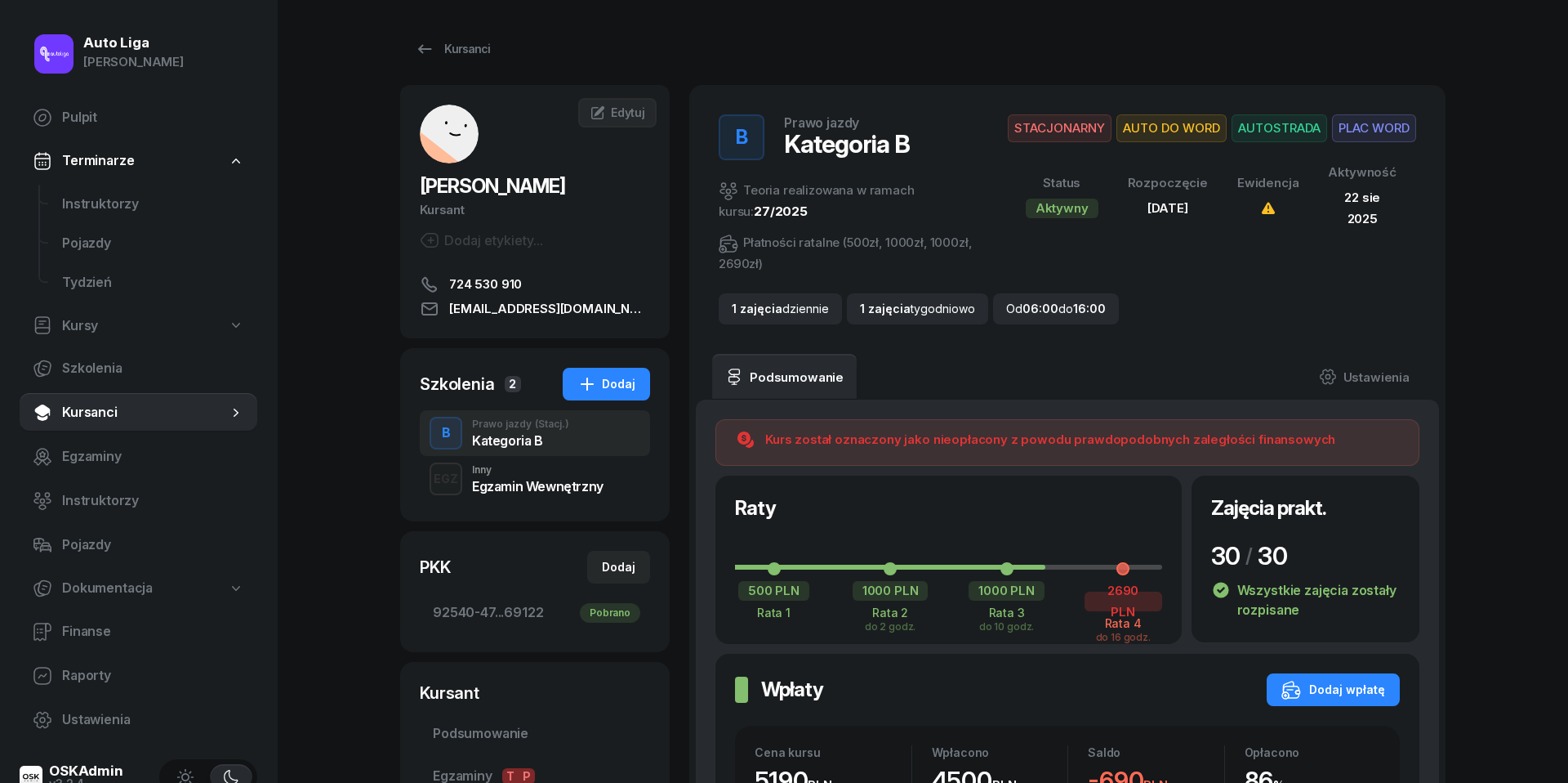
click at [541, 480] on div "Egzamin Wewnętrzny" at bounding box center [538, 486] width 131 height 14
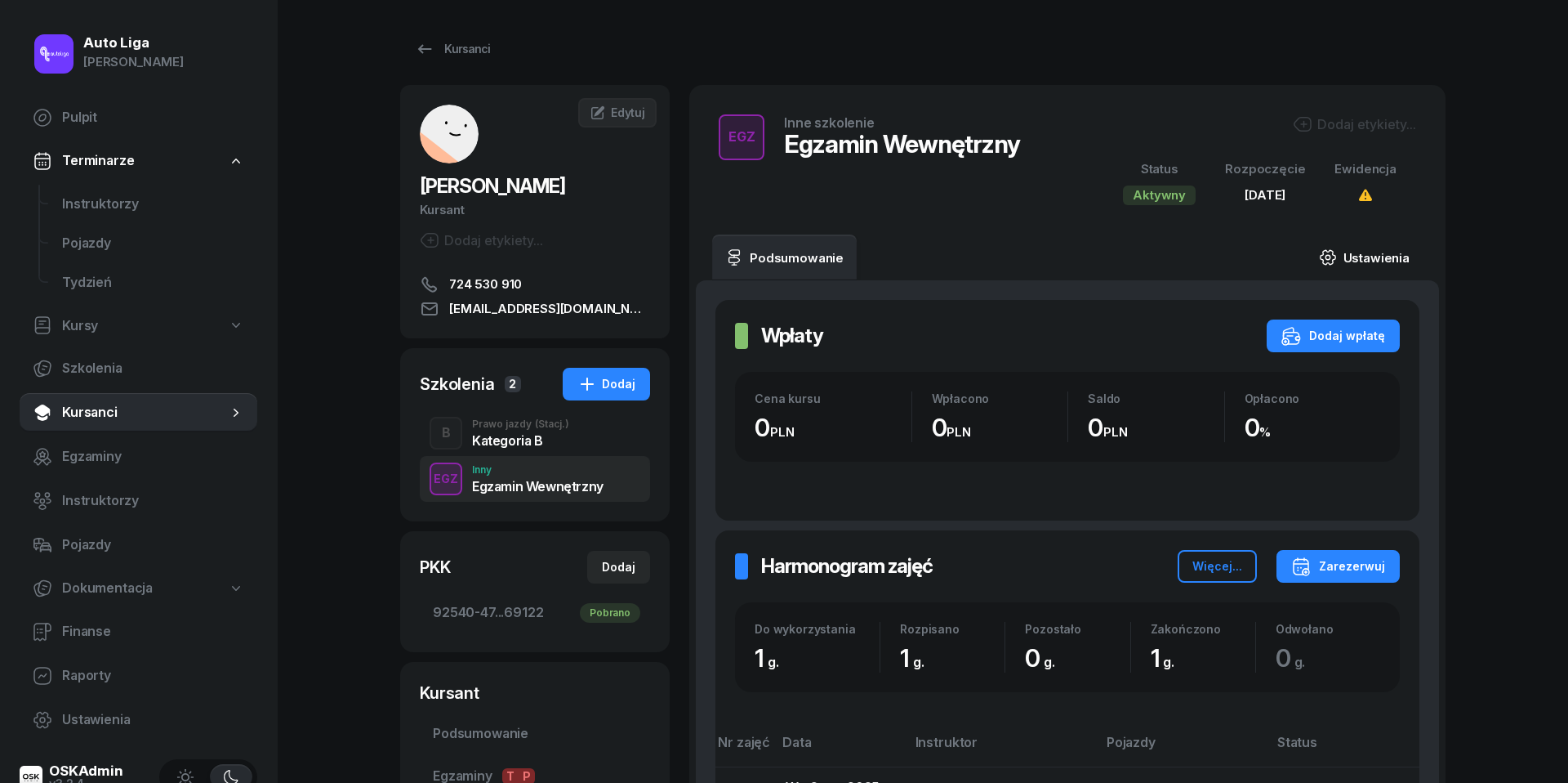
click at [1359, 260] on link "Ustawienia" at bounding box center [1365, 257] width 117 height 46
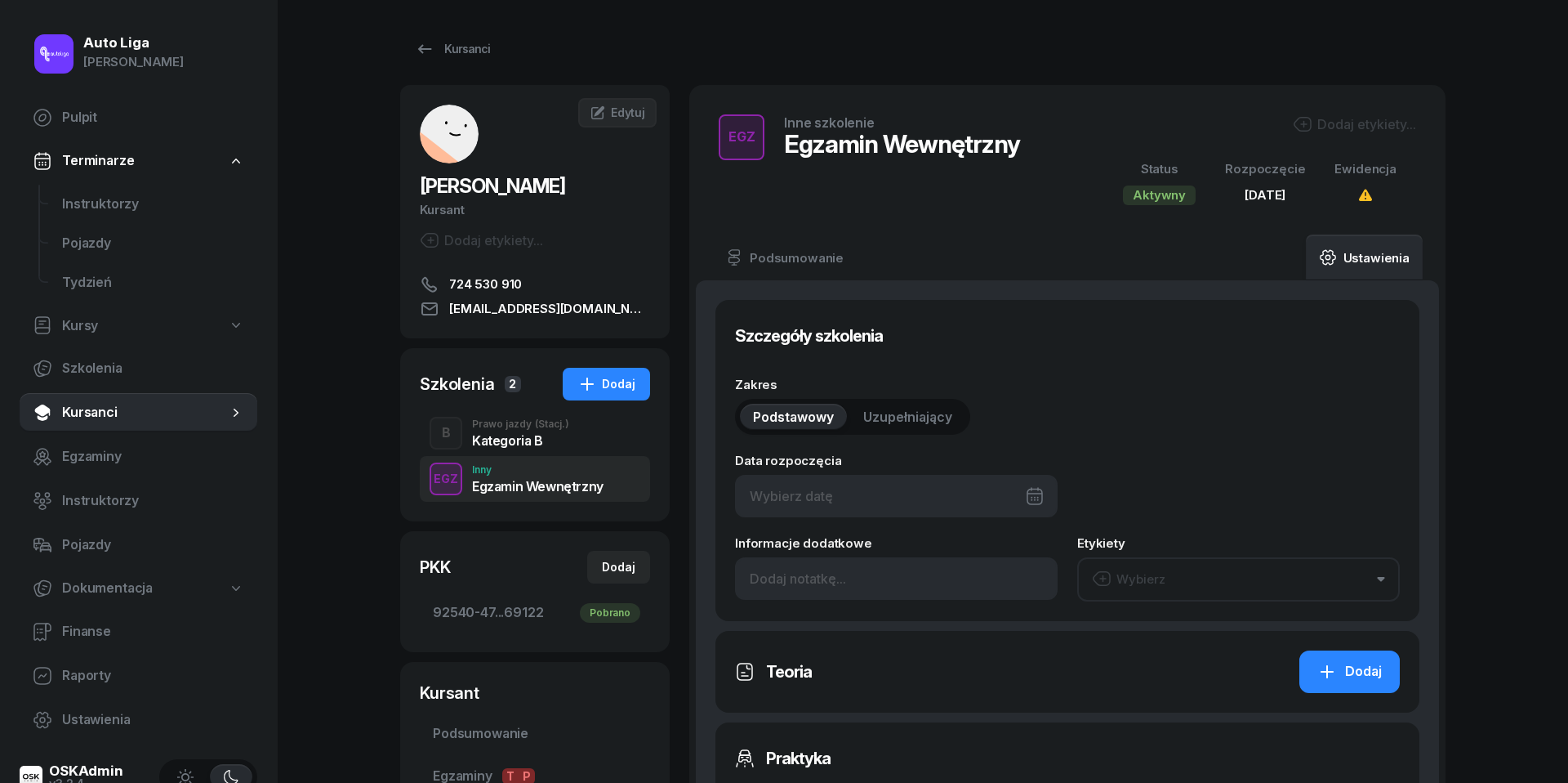
type input "[DATE]"
type input "1"
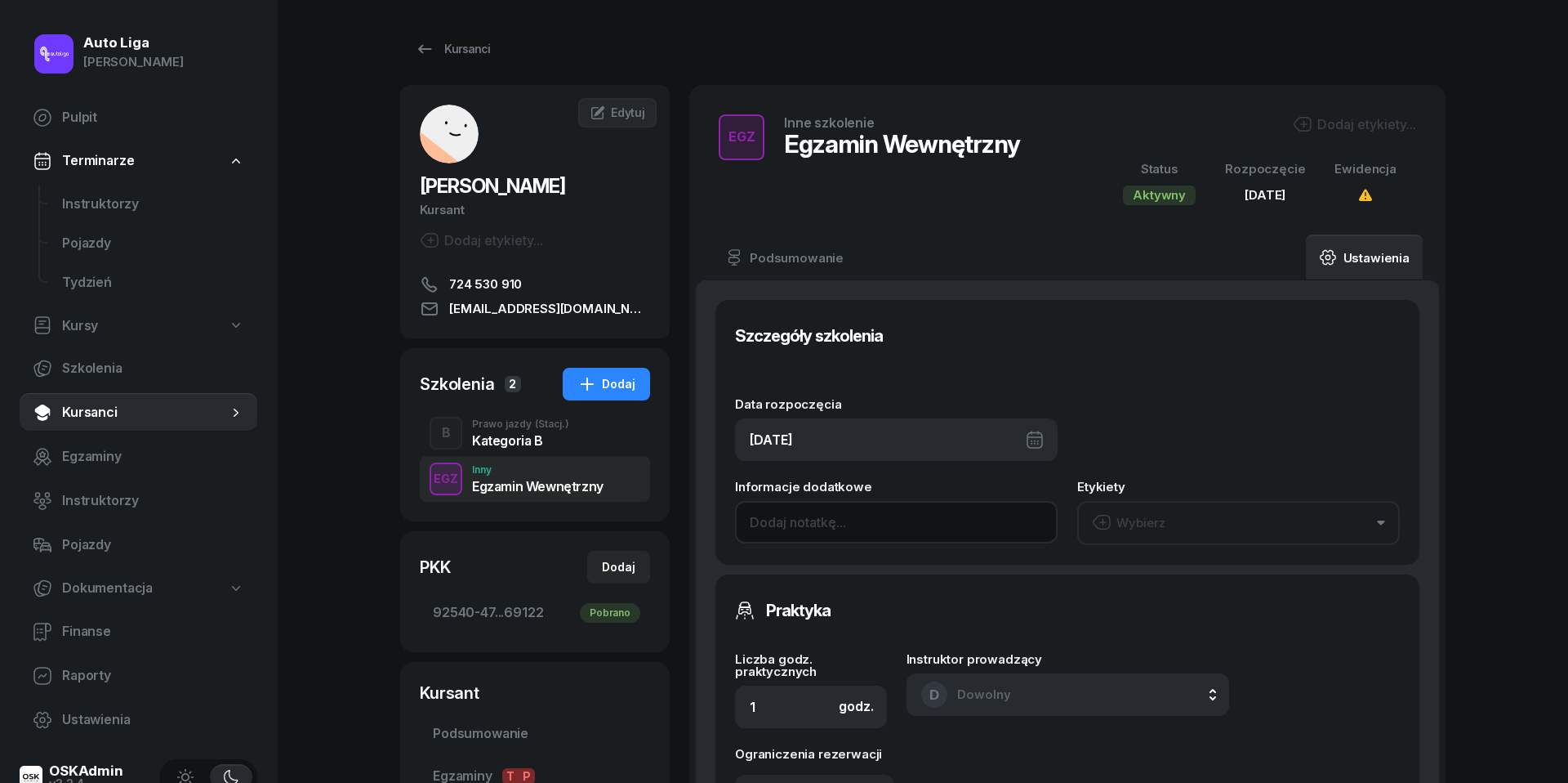
click at [821, 517] on input at bounding box center [896, 522] width 323 height 42
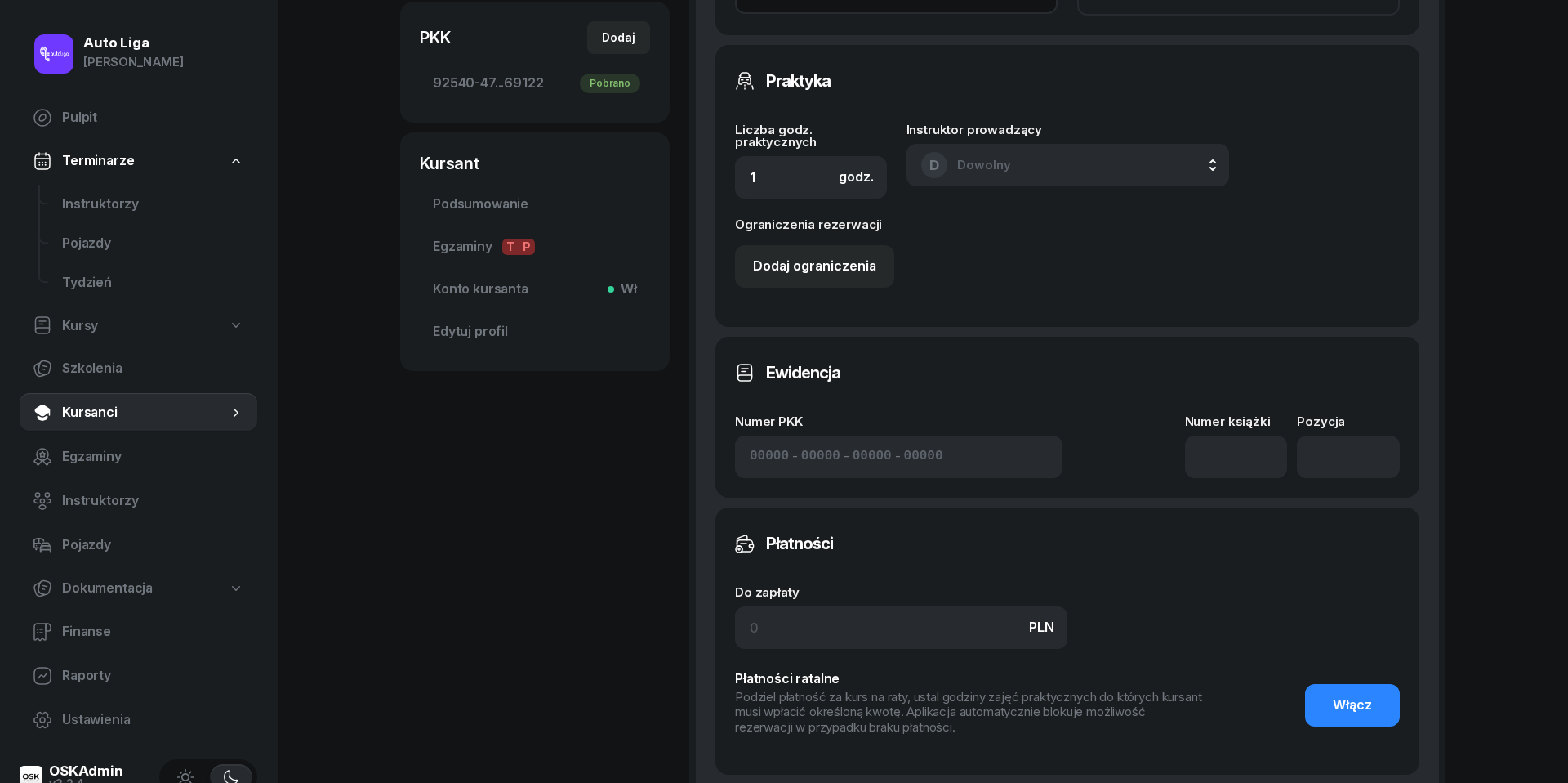
scroll to position [693, 0]
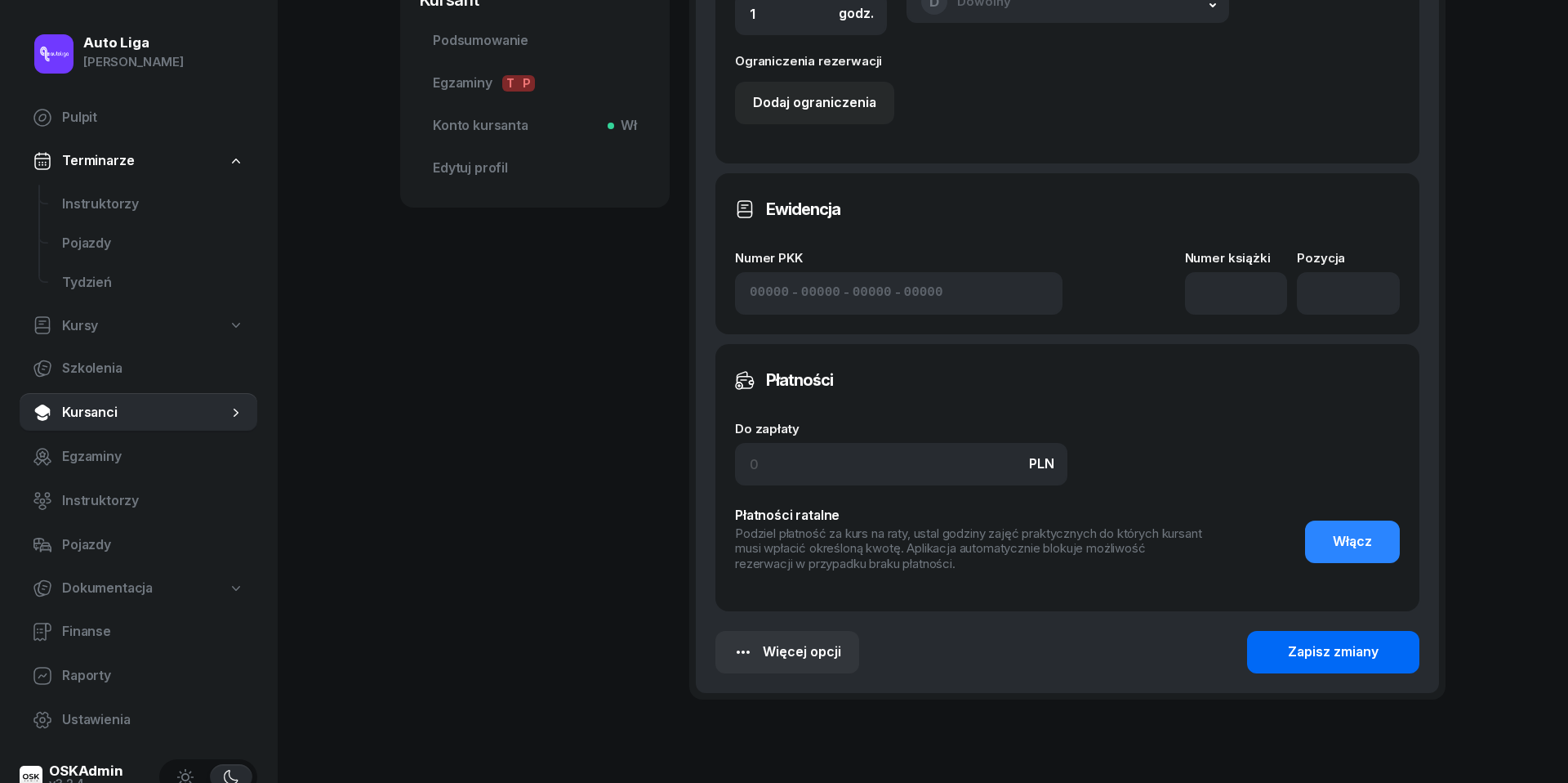
type input "NEGATYWNY"
click at [1366, 647] on div "Zapisz zmiany" at bounding box center [1333, 652] width 91 height 22
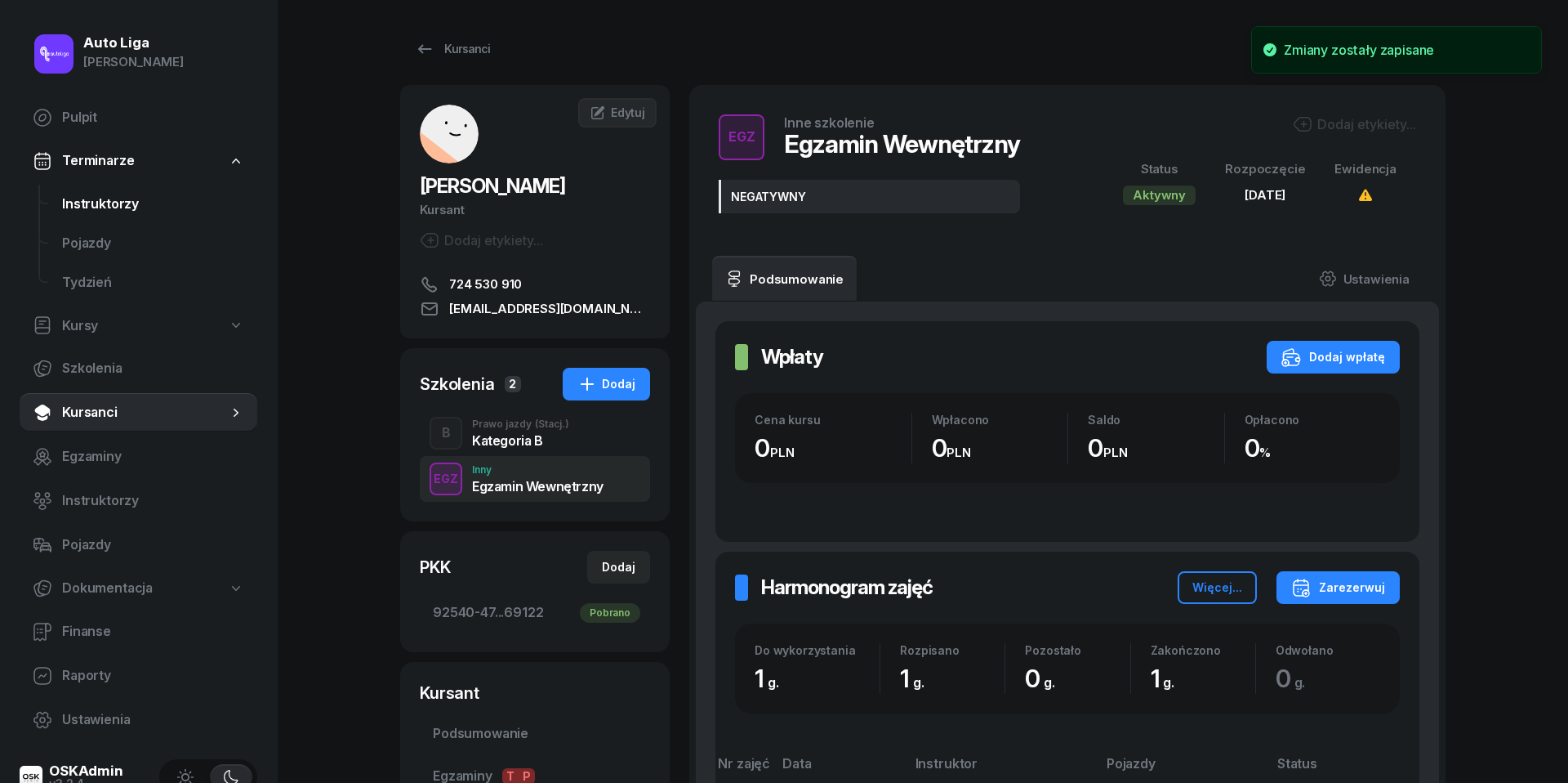
scroll to position [0, 0]
click at [102, 212] on span "Instruktorzy" at bounding box center [153, 204] width 182 height 22
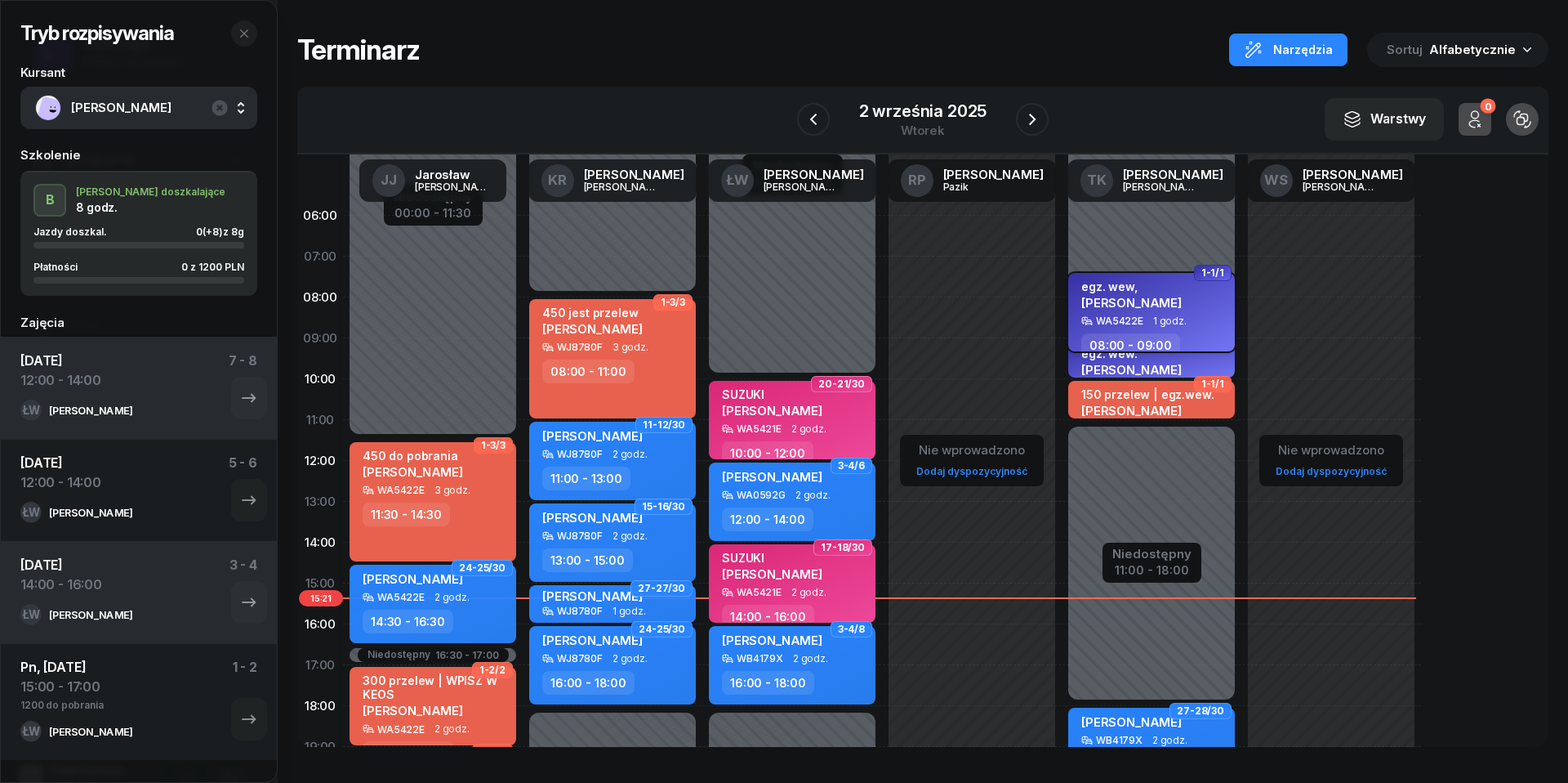
click at [1164, 298] on div "egz. [PERSON_NAME]" at bounding box center [1153, 298] width 144 height 36
select select "08"
select select "09"
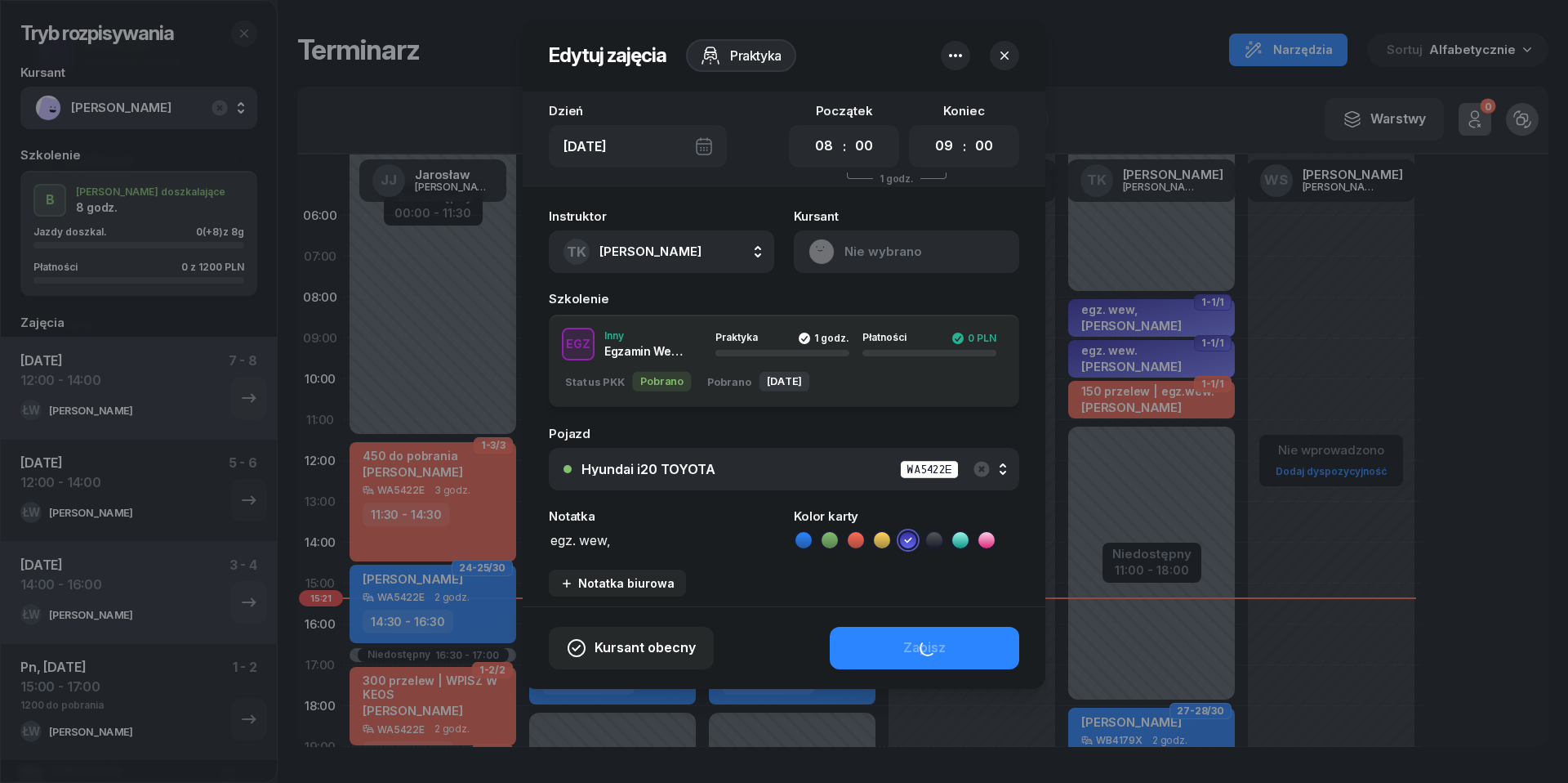
click at [649, 537] on textarea "egz. wew," at bounding box center [661, 538] width 226 height 21
type textarea "egz. wew. NEGATYWNY"
click at [900, 662] on button "Zapisz" at bounding box center [924, 647] width 190 height 42
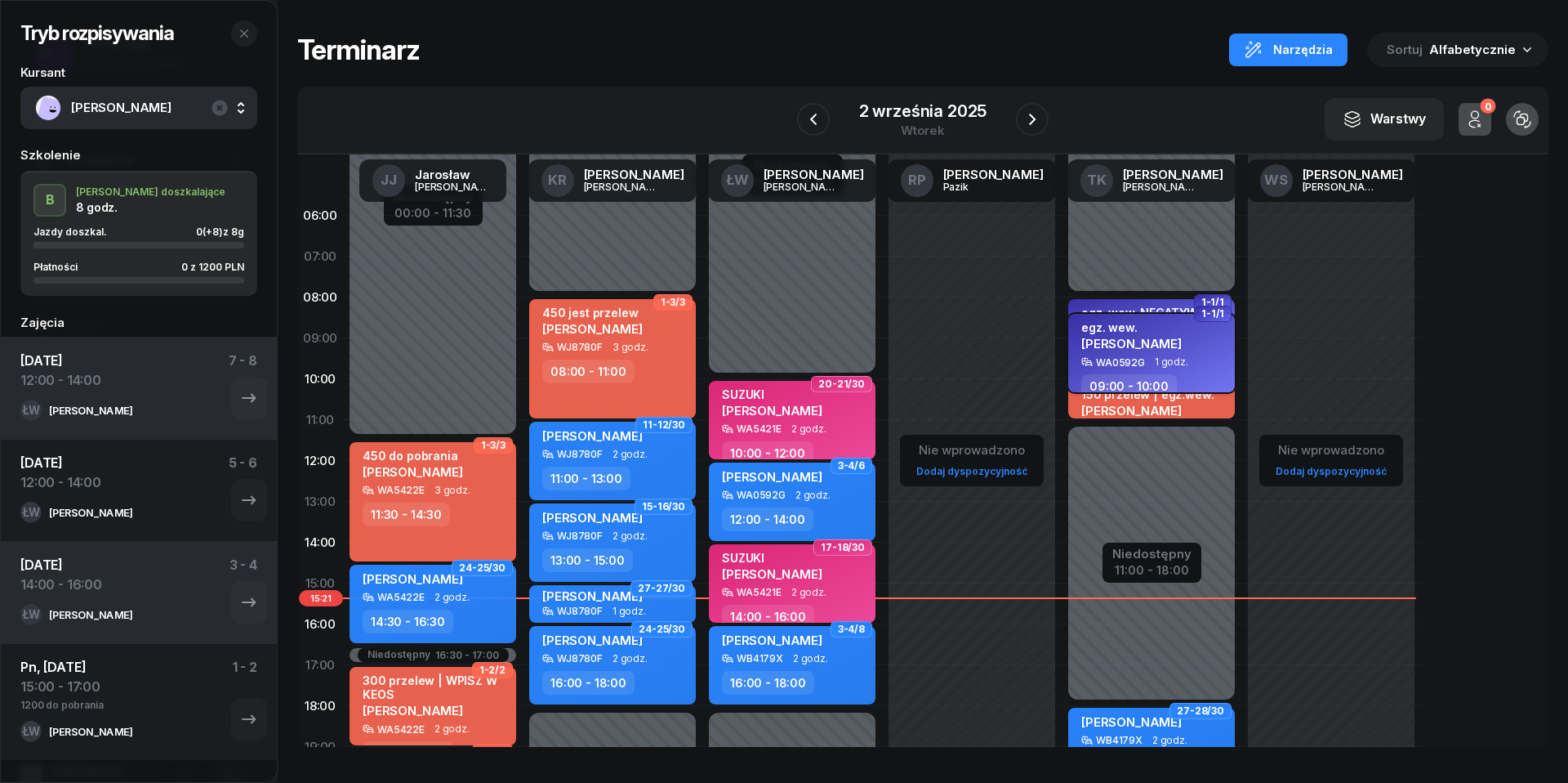
click at [1158, 332] on div "egz. wew." at bounding box center [1132, 327] width 101 height 14
select select "09"
select select "10"
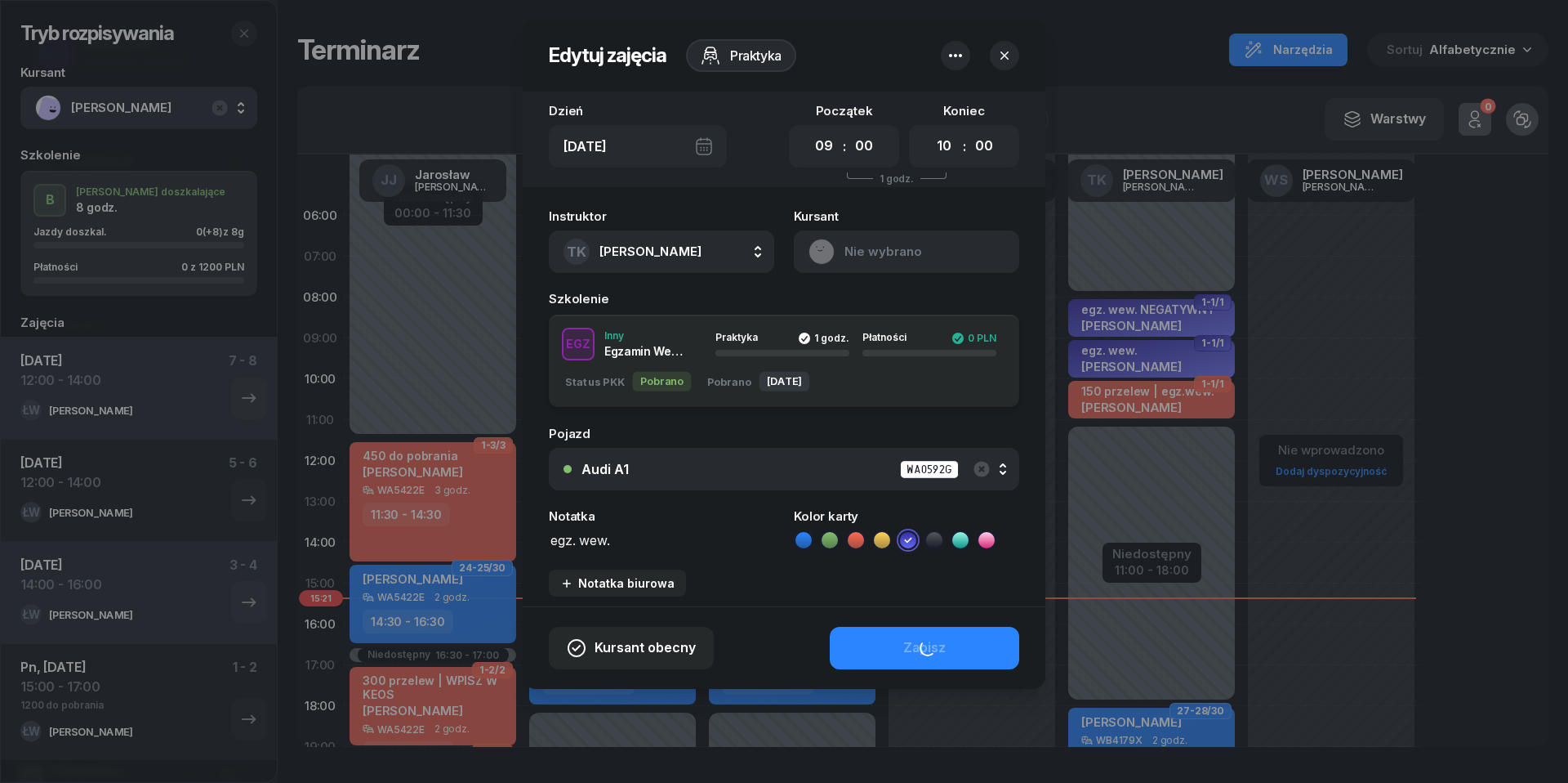
click at [641, 544] on textarea "egz. wew." at bounding box center [661, 538] width 226 height 21
type textarea "egz. wew. NB"
click at [892, 645] on button "Zapisz" at bounding box center [924, 647] width 190 height 42
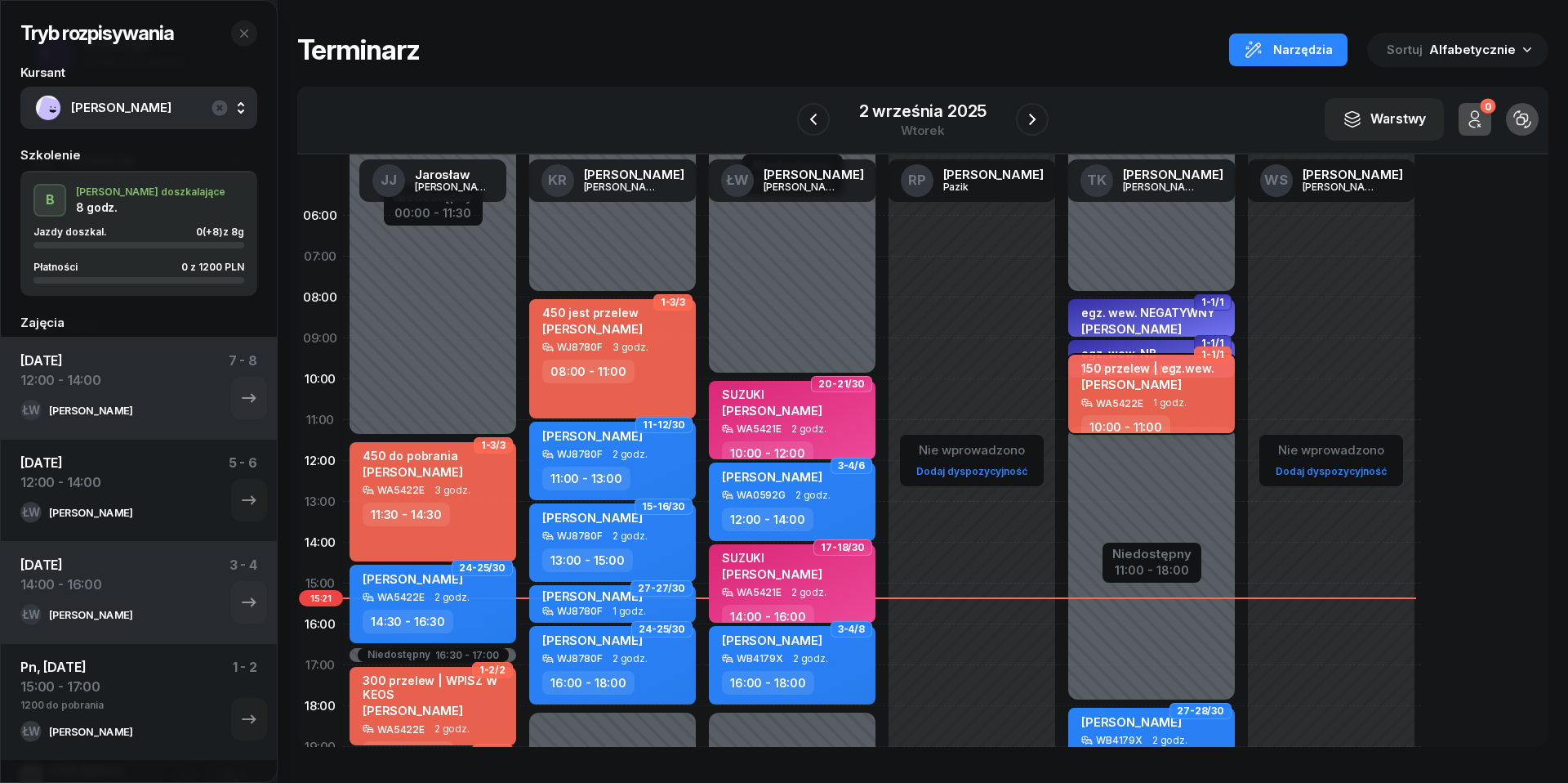
click at [1147, 407] on div "150 przelew | egz.wew. [PERSON_NAME] WA5422E 1 godz. 10:00 - 11:00" at bounding box center [1151, 393] width 166 height 78
select select "10"
select select "11"
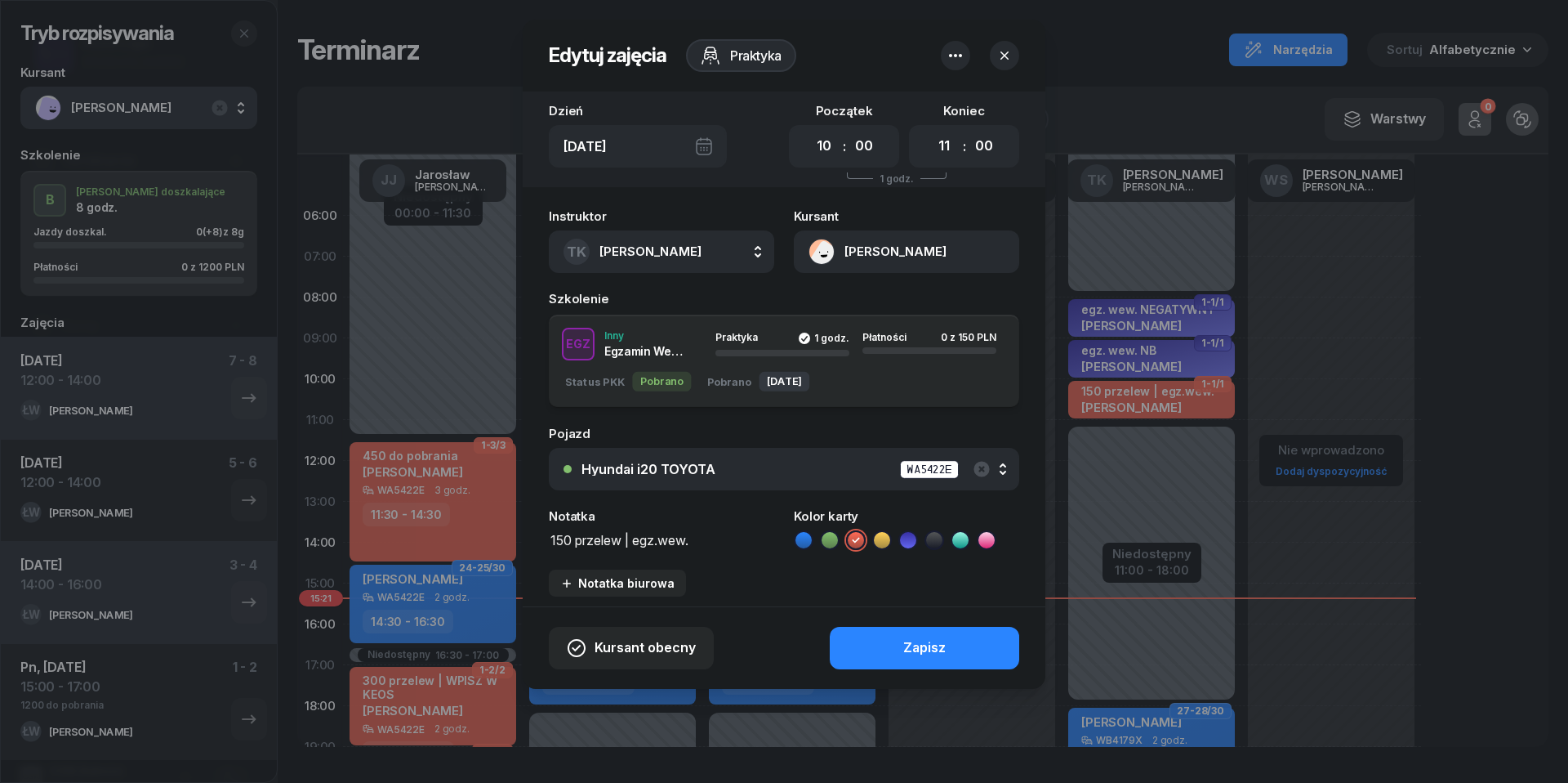
click at [735, 544] on textarea "150 przelew | egz.wew." at bounding box center [661, 538] width 226 height 21
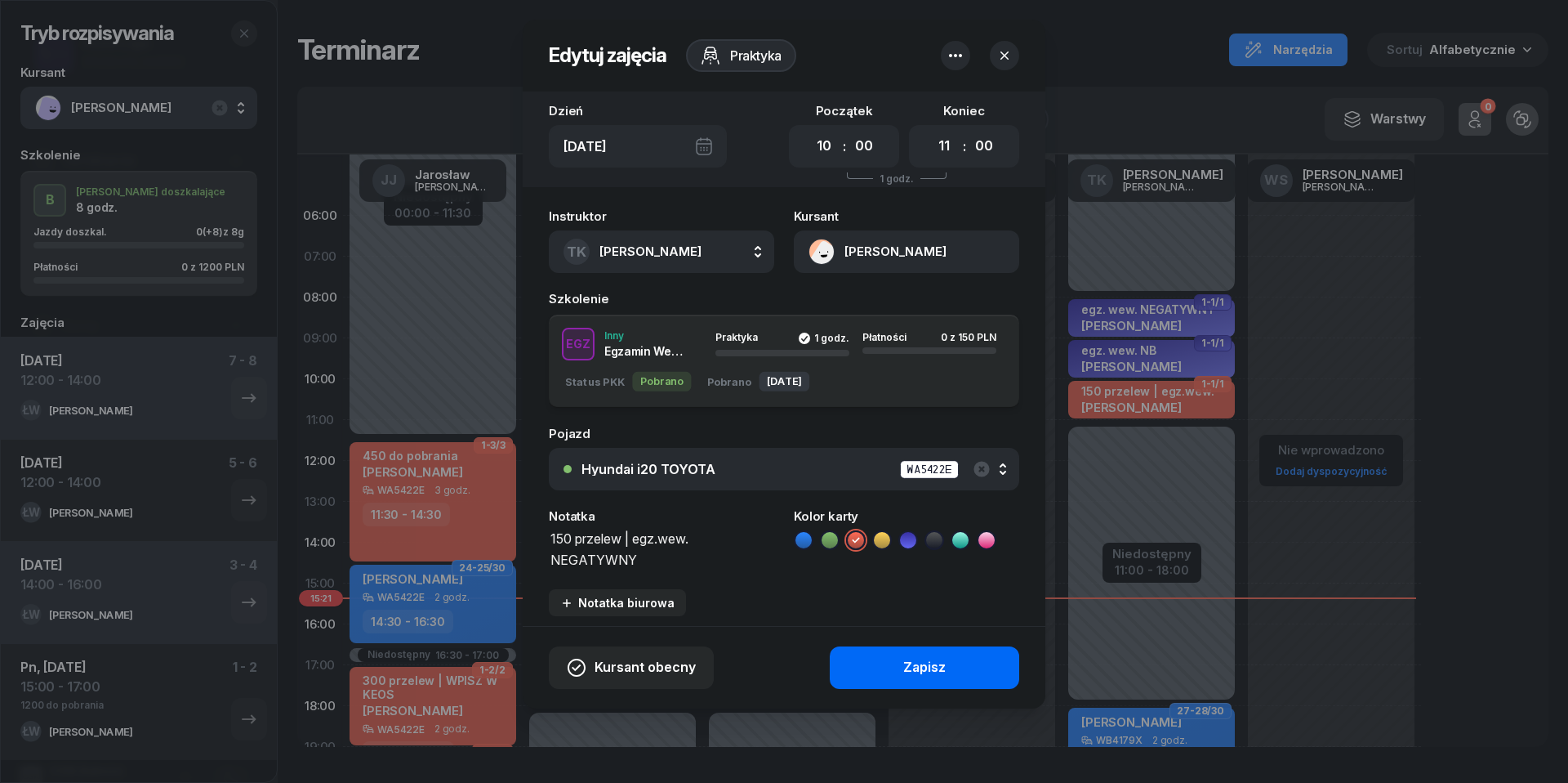
type textarea "150 przelew | egz.wew. NEGATYWNY"
click at [911, 664] on div "Zapisz" at bounding box center [924, 668] width 42 height 22
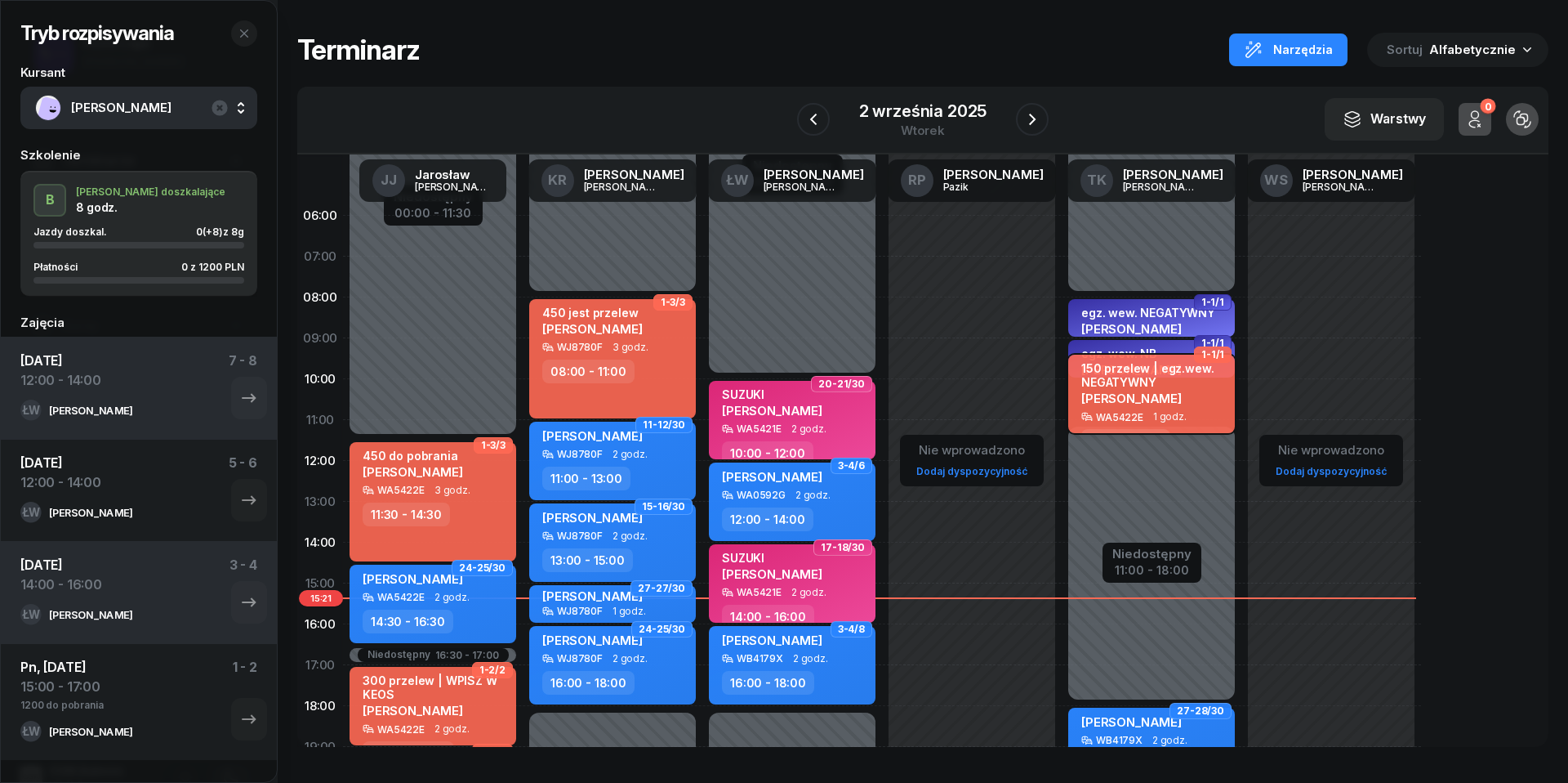
click at [1135, 391] on span "[PERSON_NAME]" at bounding box center [1132, 398] width 101 height 15
select select "10"
select select "11"
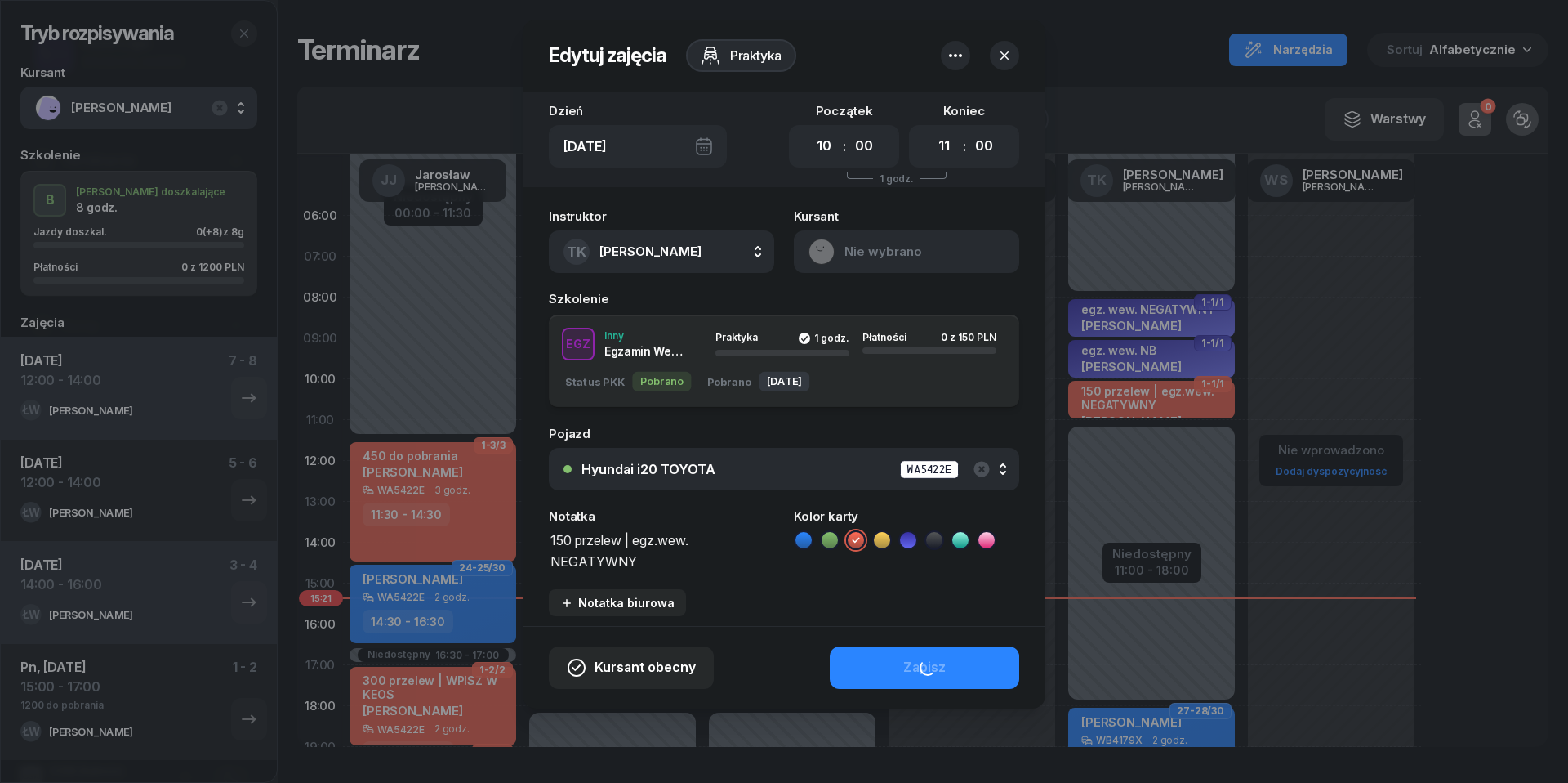
click at [825, 247] on button "Nie wybrano" at bounding box center [907, 251] width 226 height 42
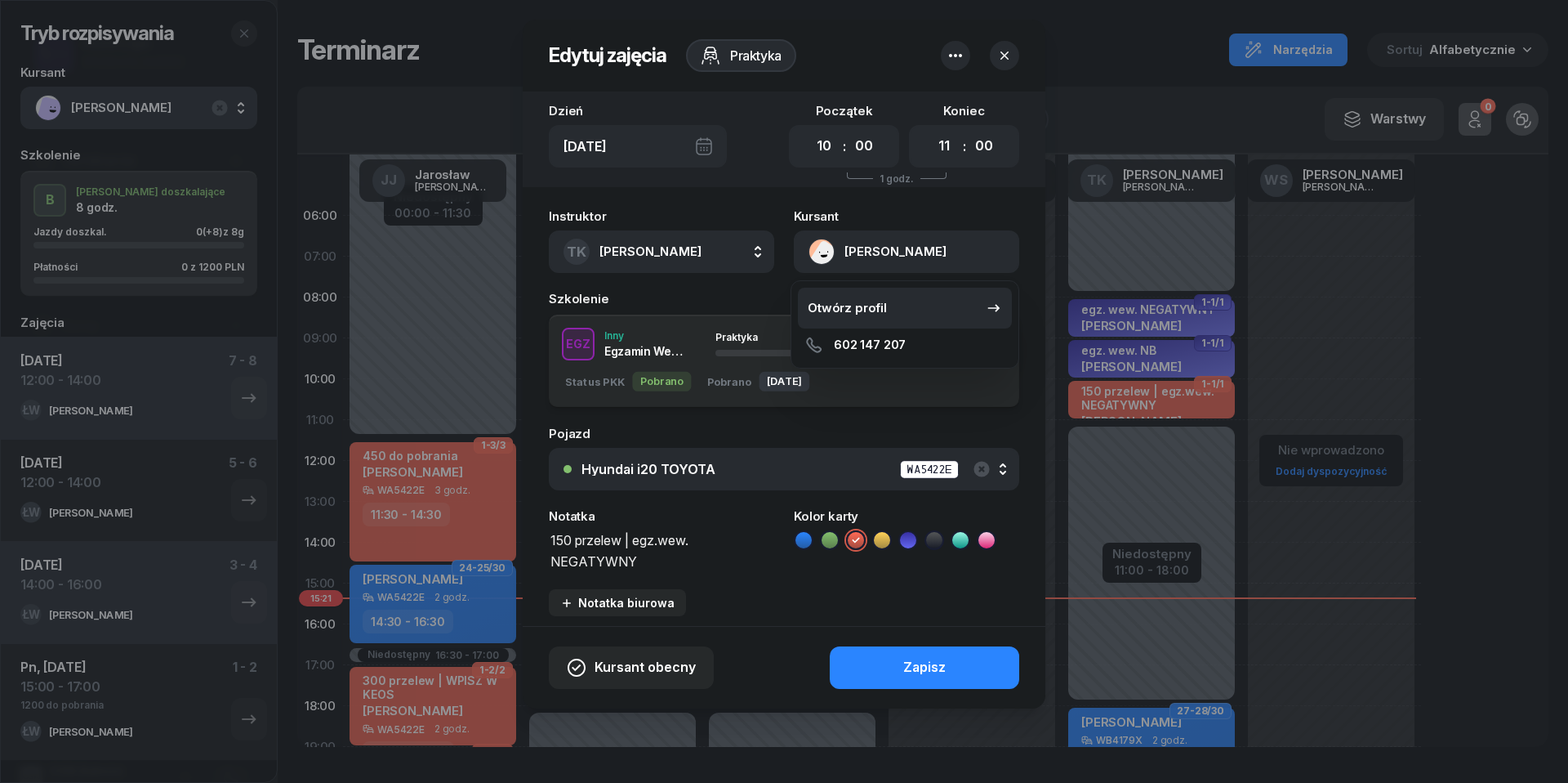
click at [828, 304] on div "Otwórz profil" at bounding box center [847, 308] width 79 height 22
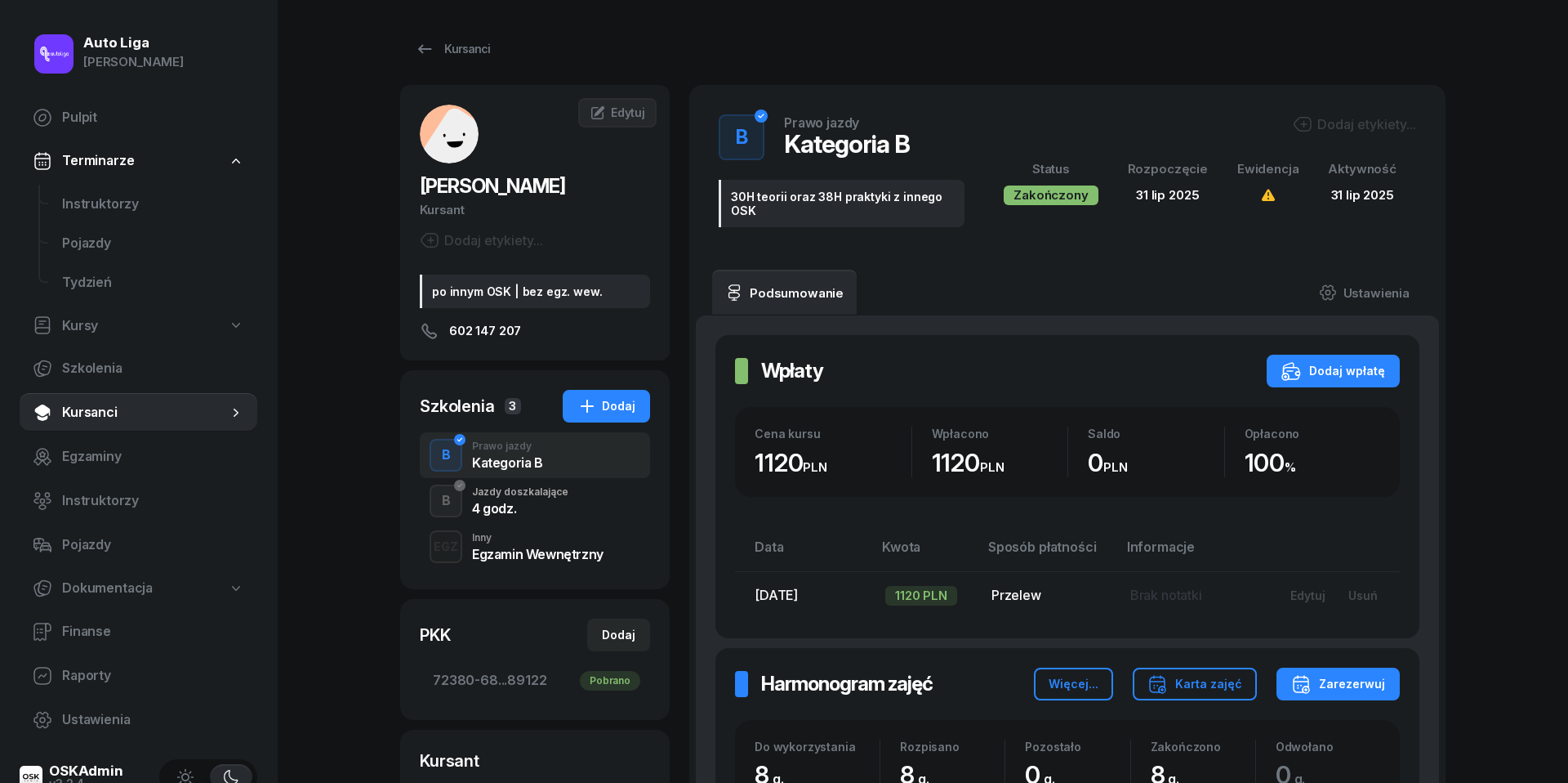
click at [519, 547] on div "Egzamin Wewnętrzny" at bounding box center [538, 554] width 131 height 14
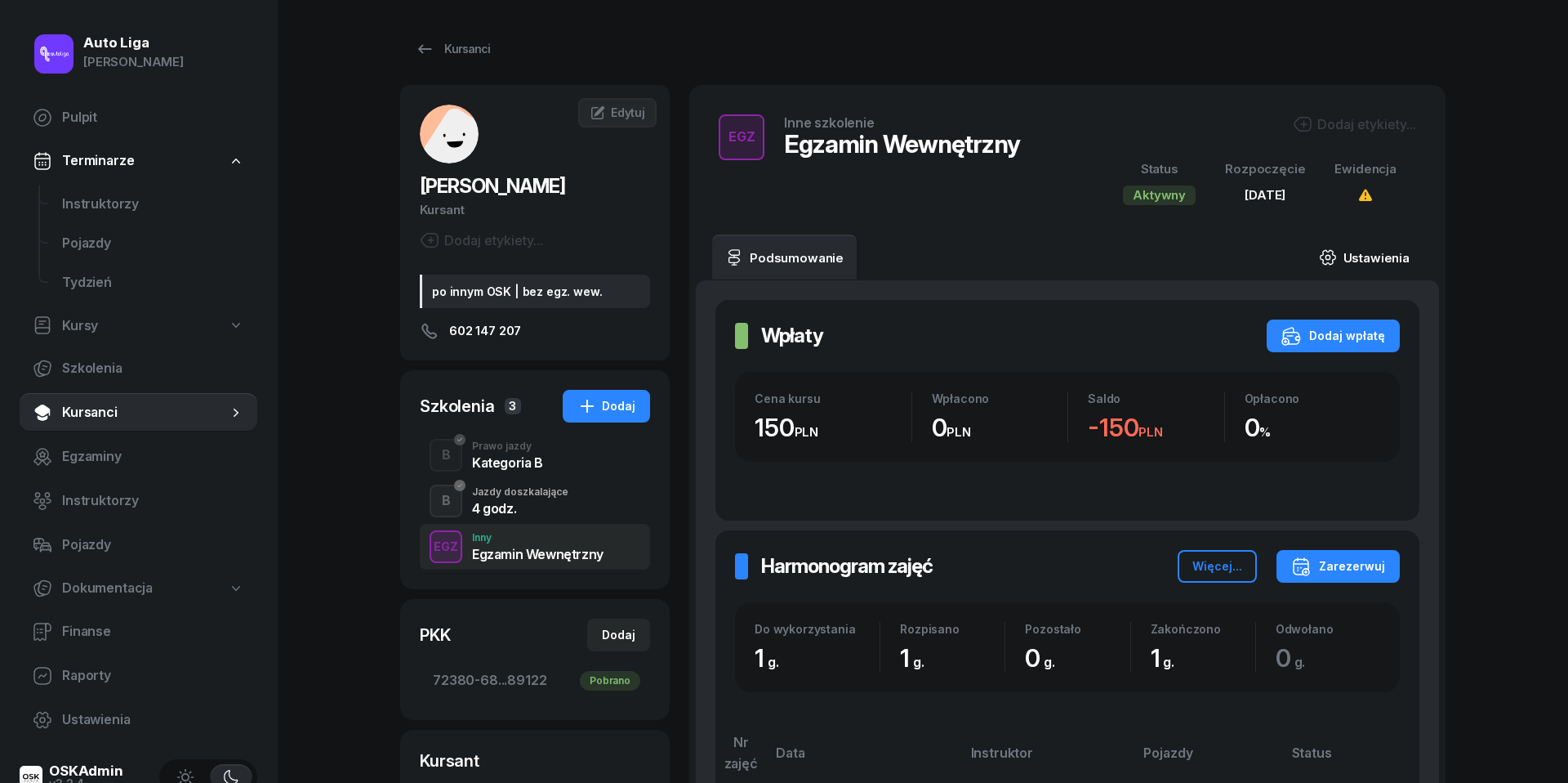
click at [1383, 263] on link "Ustawienia" at bounding box center [1365, 257] width 117 height 46
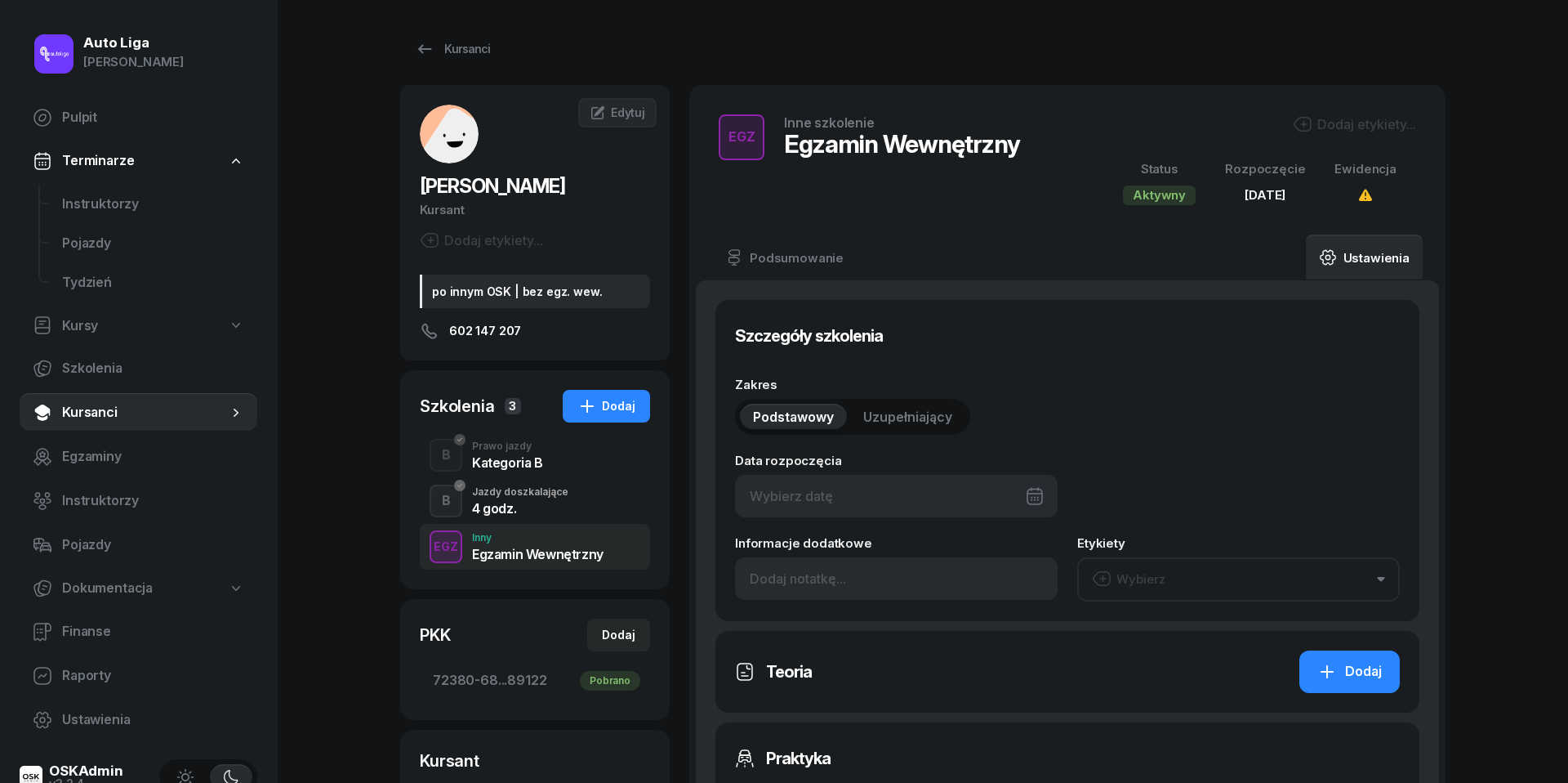
type input "[DATE]"
type input "1"
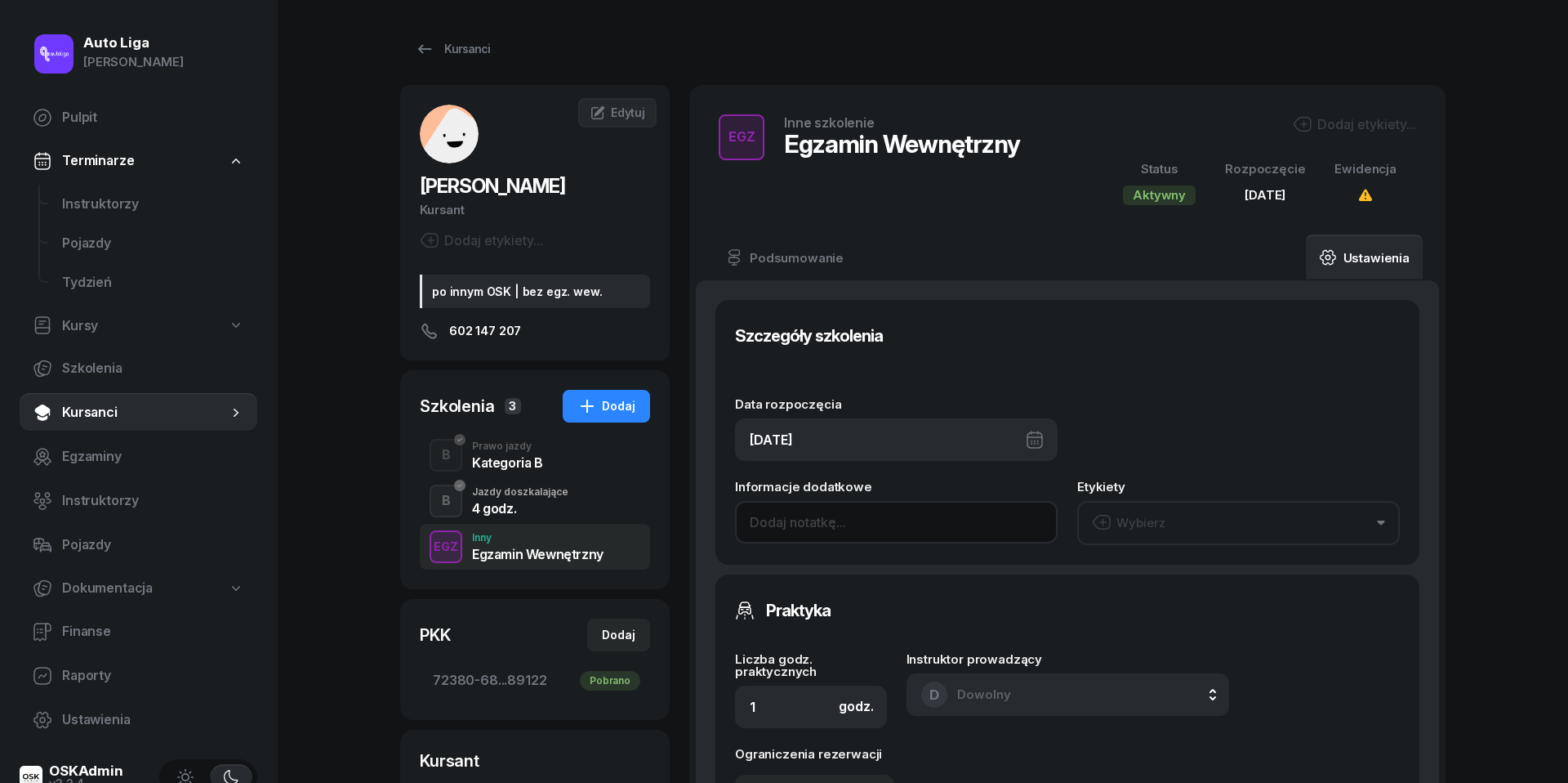
click at [824, 518] on input at bounding box center [896, 522] width 323 height 42
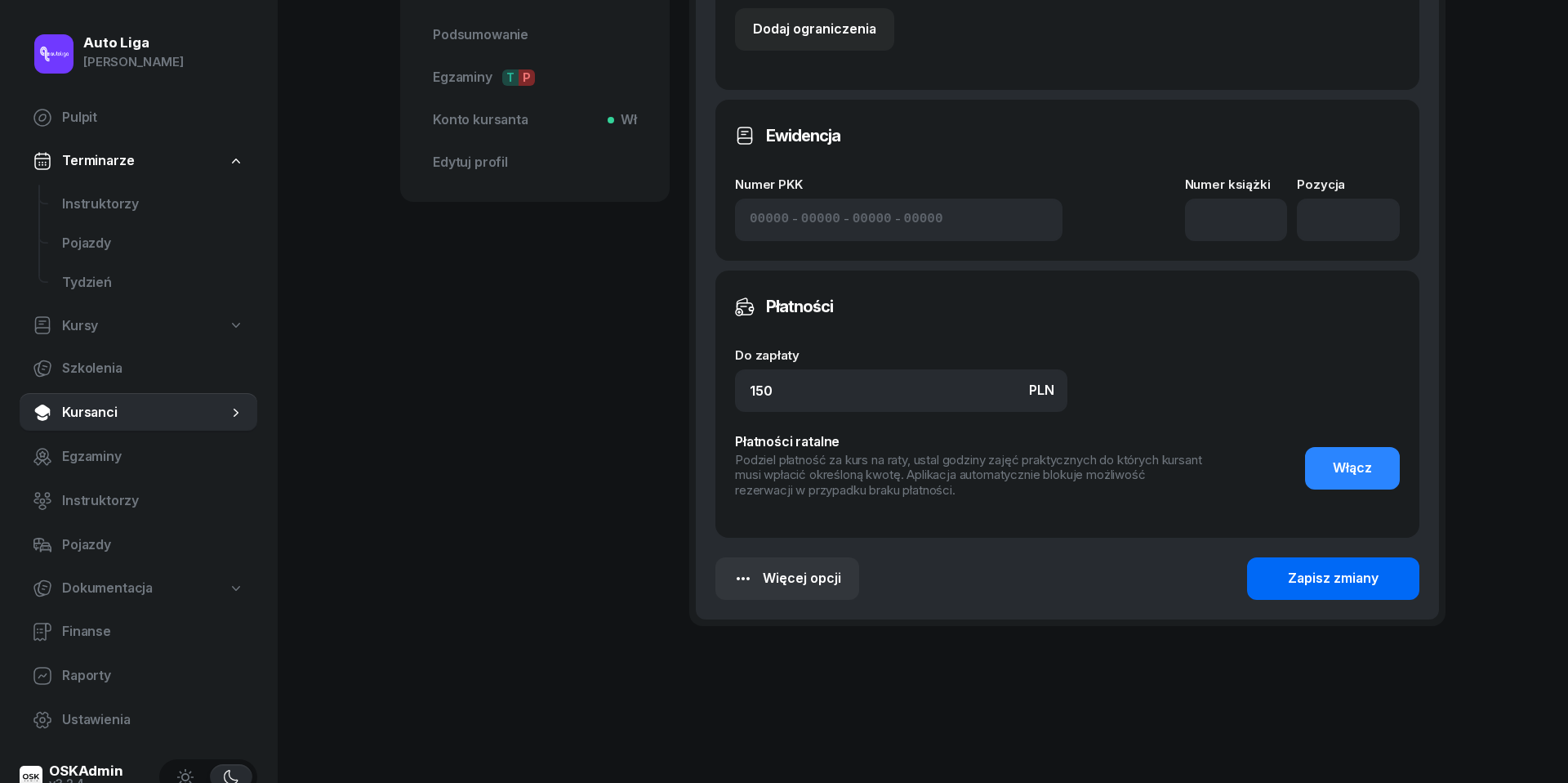
type input "NEGATYWNY"
click at [1311, 570] on div "Zapisz zmiany" at bounding box center [1333, 579] width 91 height 22
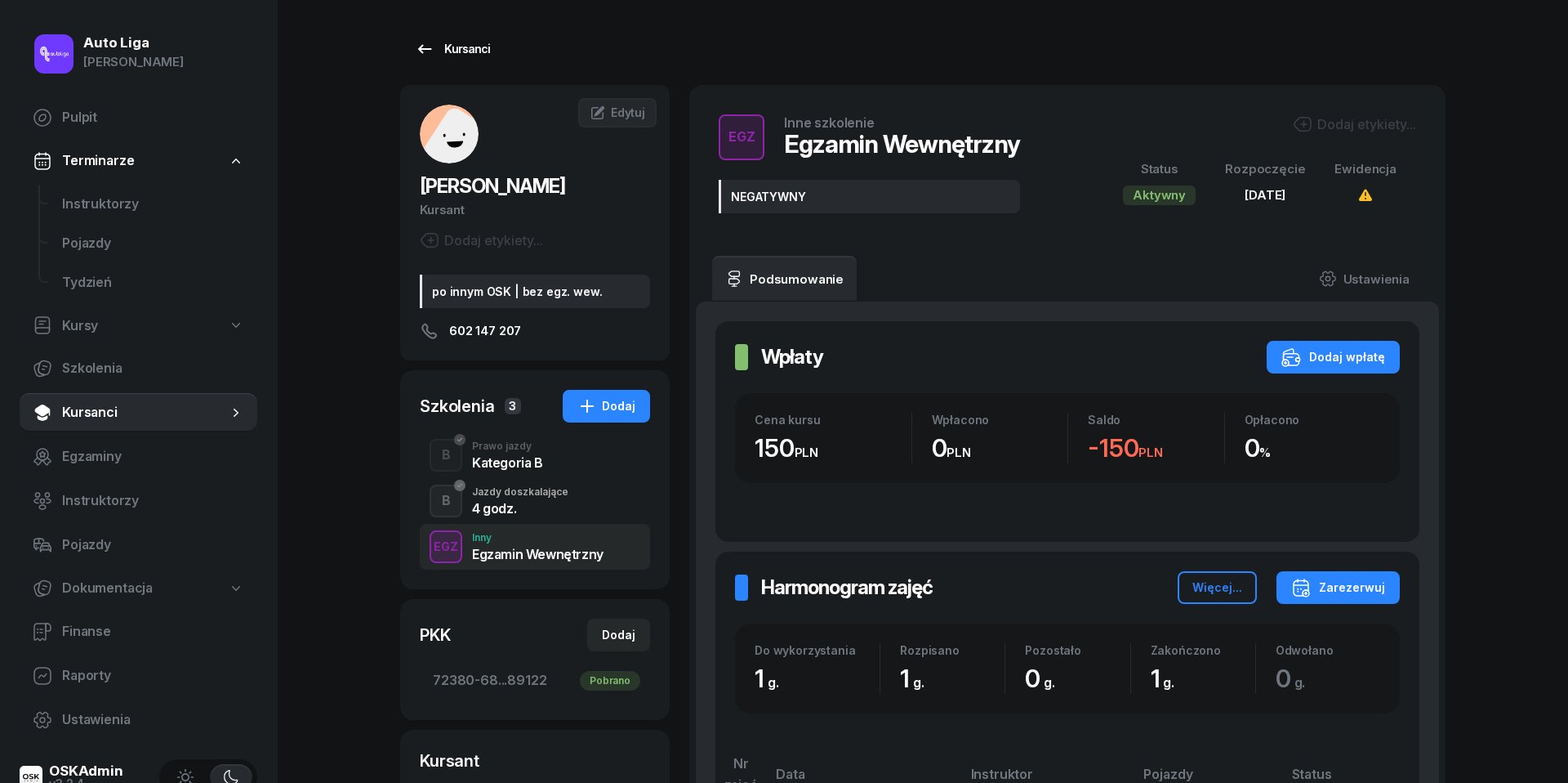
click at [420, 52] on icon at bounding box center [425, 50] width 20 height 20
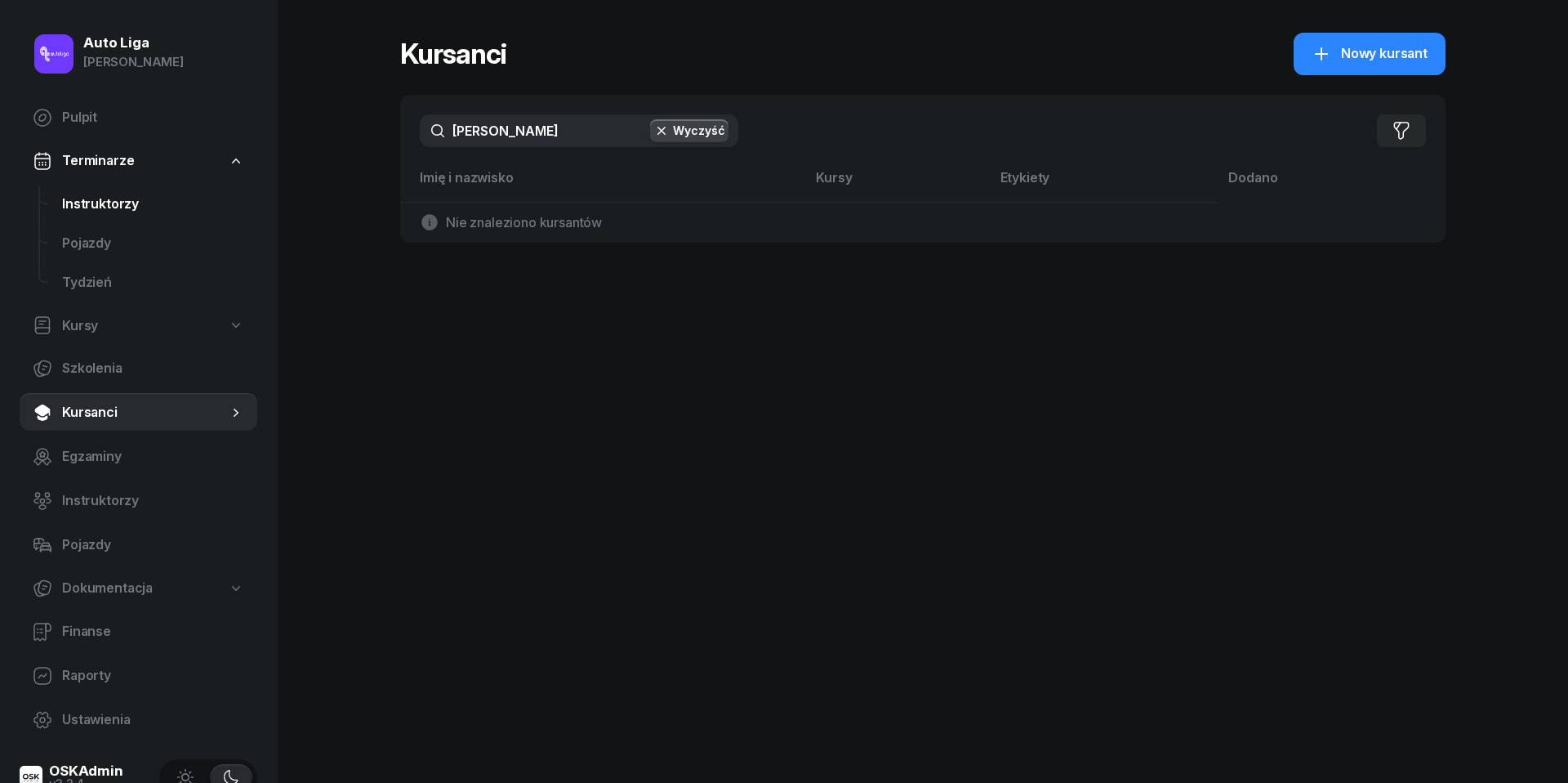
click at [85, 204] on span "Instruktorzy" at bounding box center [153, 204] width 182 height 22
